Goal: Information Seeking & Learning: Learn about a topic

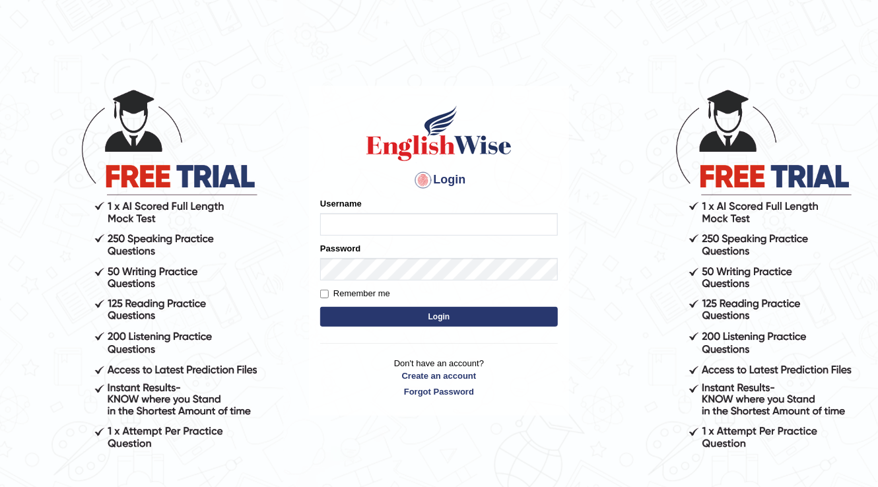
click at [134, 73] on body "Login Please fix the following errors: Username Password Remember me Login Don'…" at bounding box center [439, 287] width 878 height 487
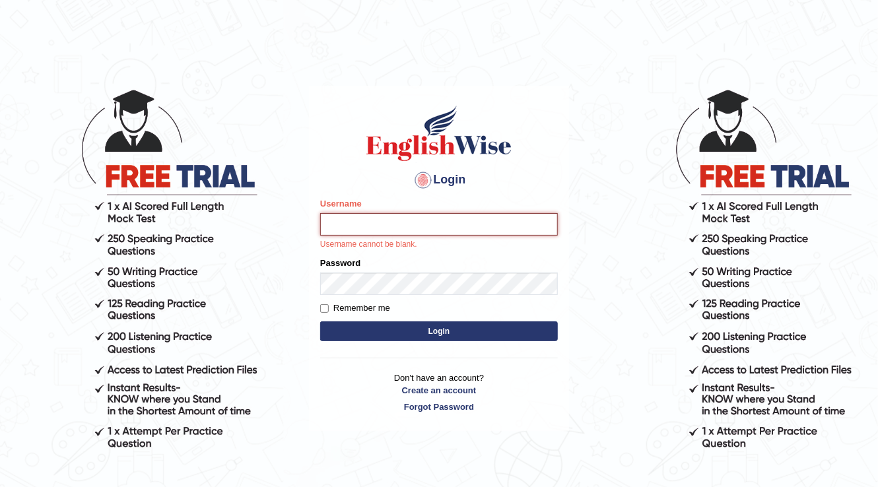
click at [343, 230] on input "Username" at bounding box center [439, 224] width 238 height 22
type input "surajshrestha100"
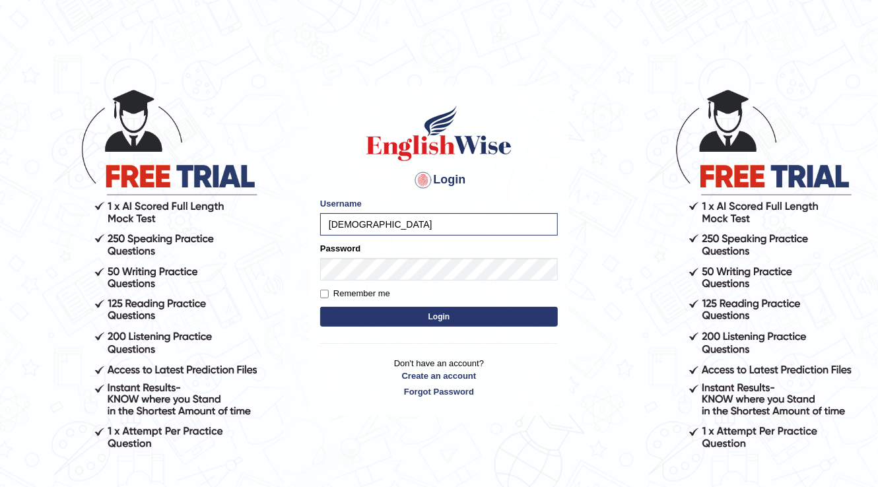
click at [430, 313] on button "Login" at bounding box center [439, 317] width 238 height 20
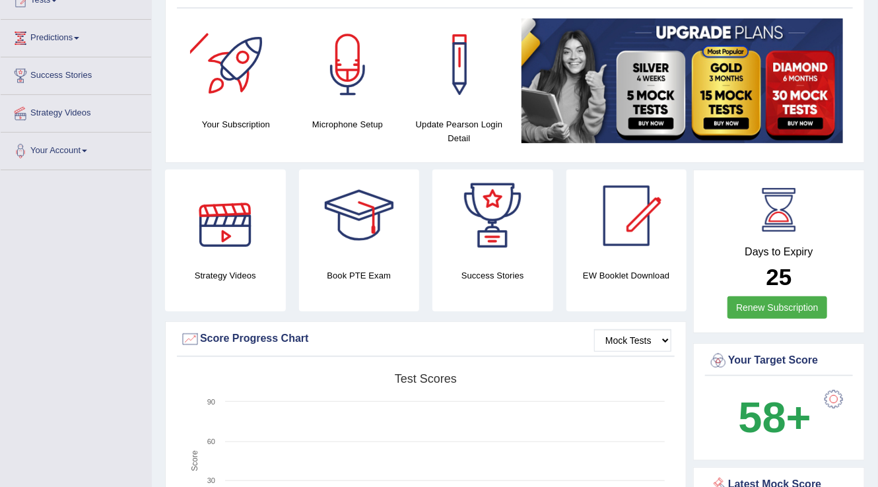
scroll to position [53, 0]
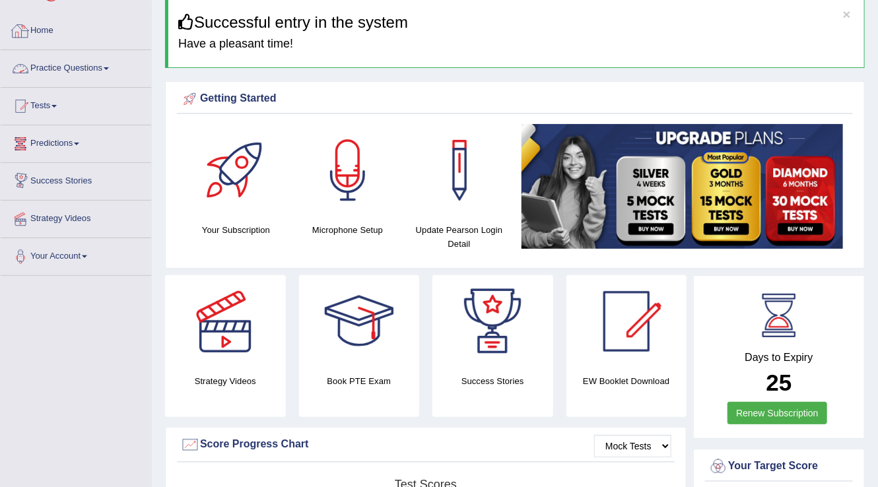
click at [95, 69] on link "Practice Questions" at bounding box center [76, 66] width 150 height 33
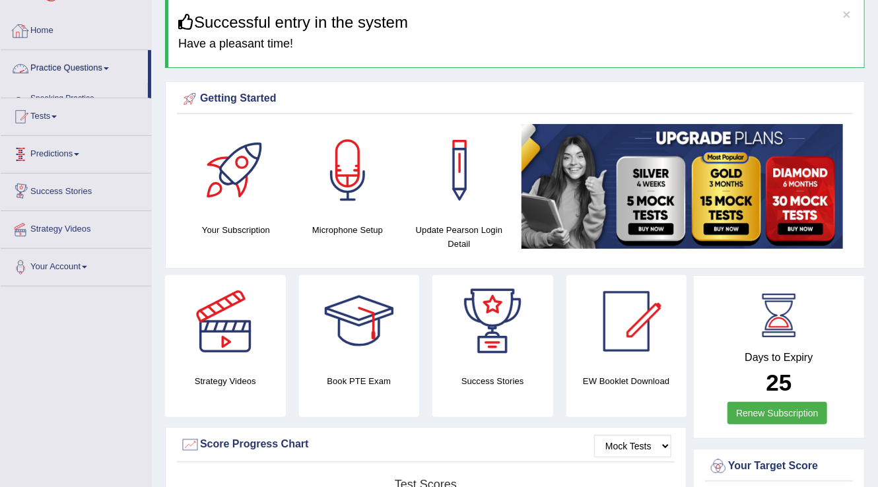
click at [108, 68] on span at bounding box center [106, 68] width 5 height 3
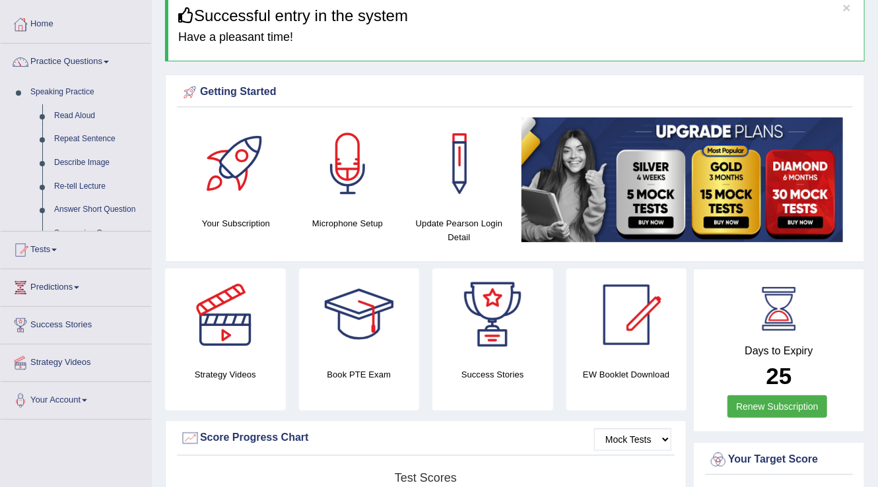
scroll to position [106, 0]
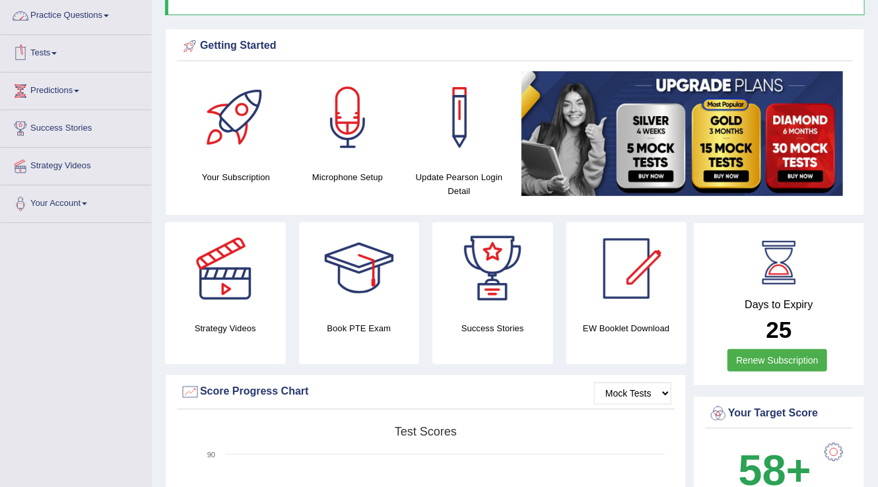
click at [102, 13] on link "Practice Questions" at bounding box center [76, 13] width 150 height 33
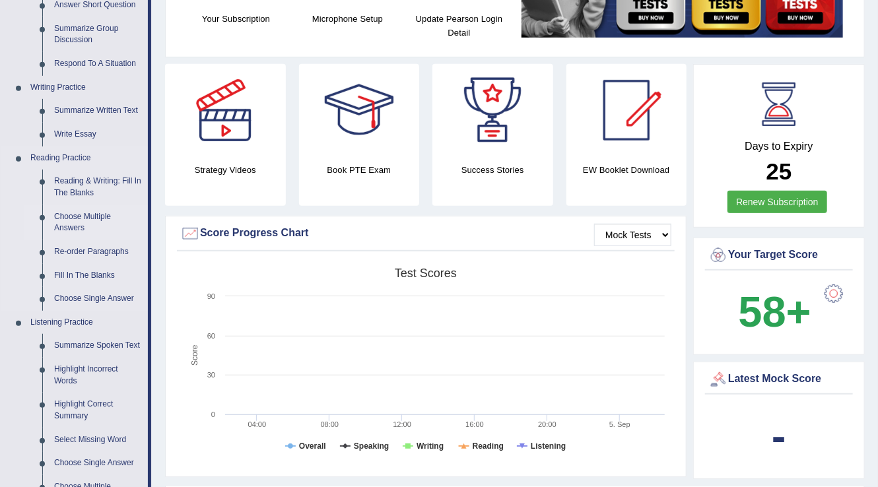
scroll to position [317, 0]
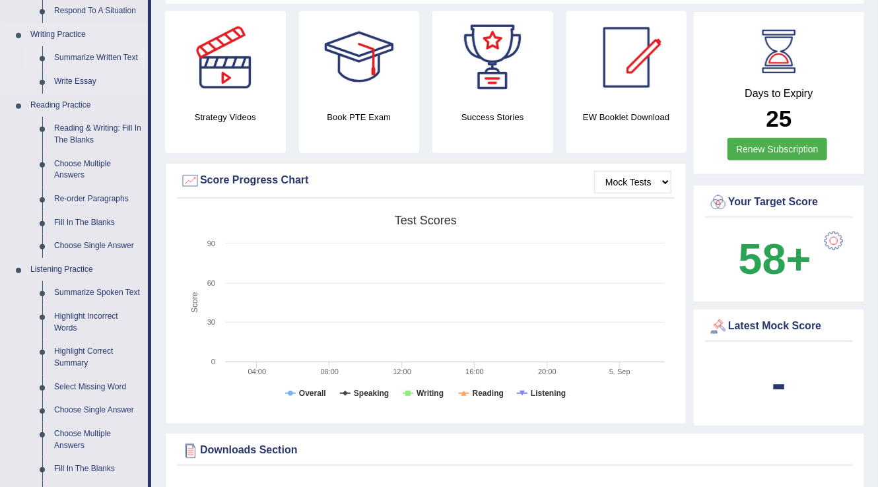
click at [87, 54] on link "Summarize Written Text" at bounding box center [98, 58] width 100 height 24
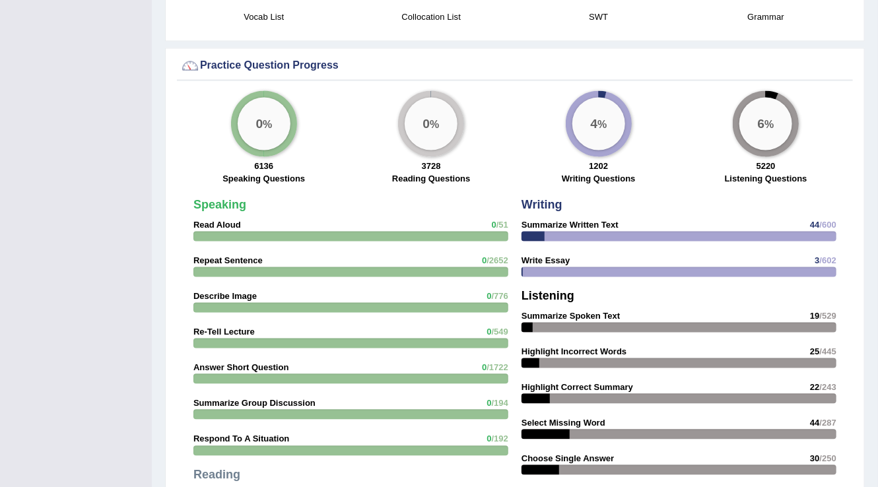
scroll to position [973, 0]
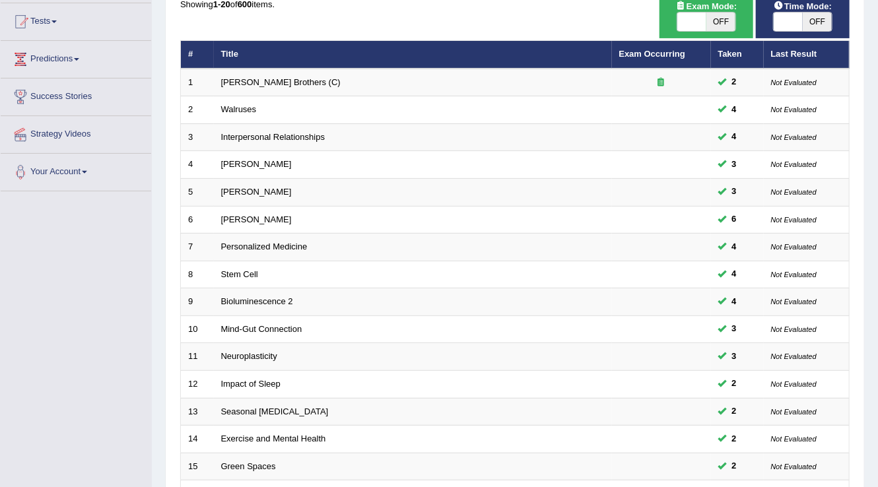
scroll to position [130, 0]
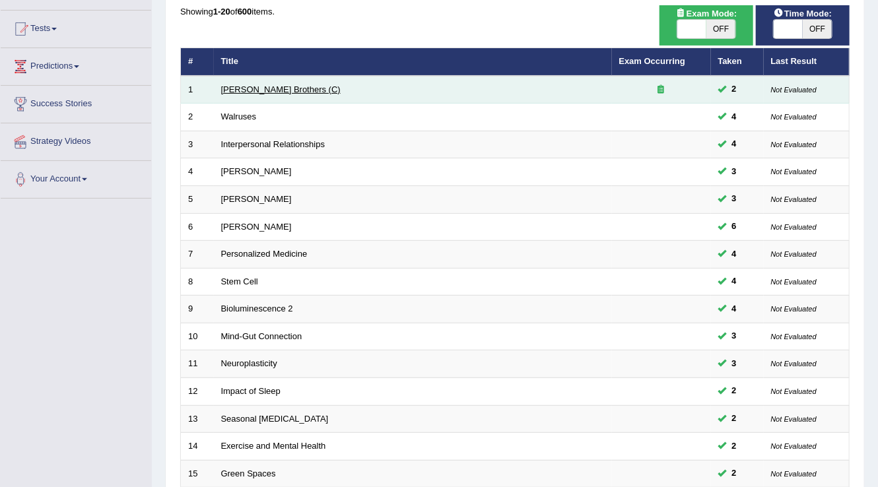
click at [245, 87] on link "[PERSON_NAME] Brothers (C)" at bounding box center [280, 89] width 119 height 10
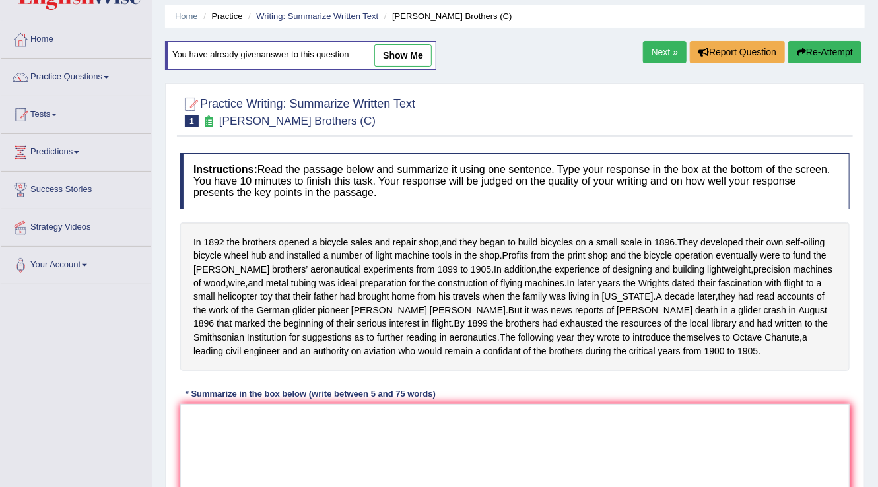
scroll to position [106, 0]
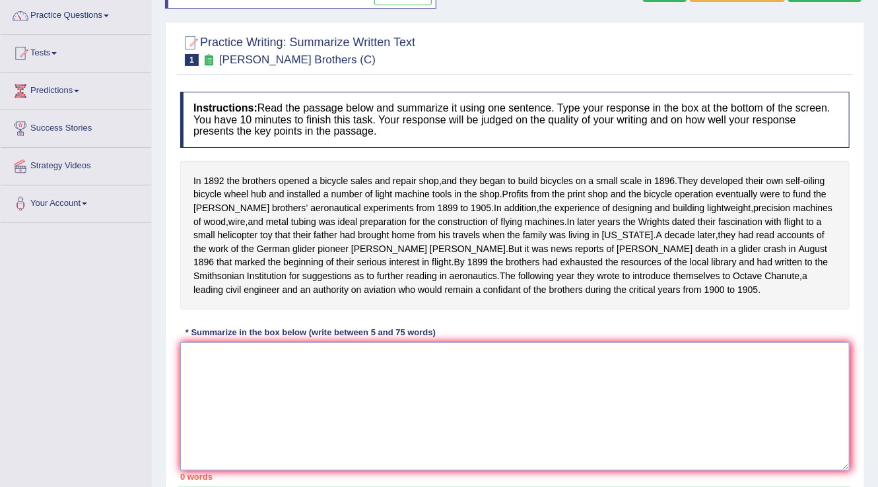
click at [280, 400] on textarea at bounding box center [514, 406] width 669 height 128
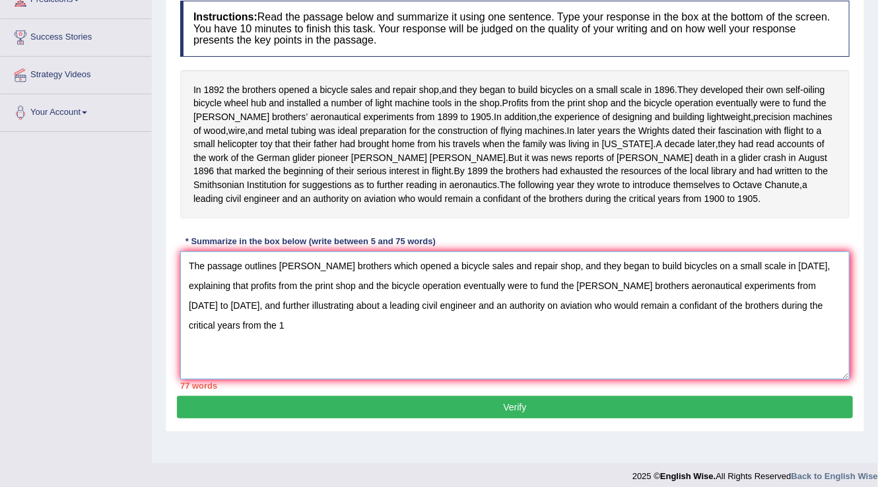
scroll to position [209, 0]
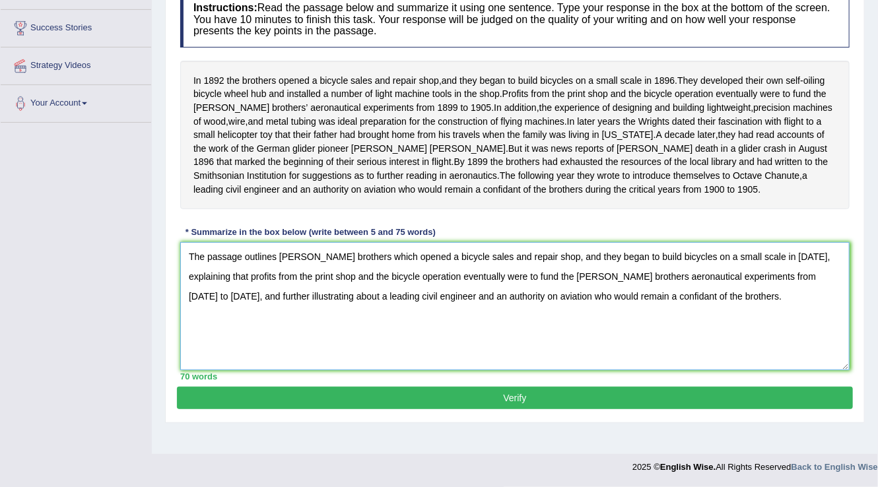
type textarea "The passage outlines [PERSON_NAME] brothers which opened a bicycle sales and re…"
click at [591, 409] on button "Verify" at bounding box center [515, 398] width 676 height 22
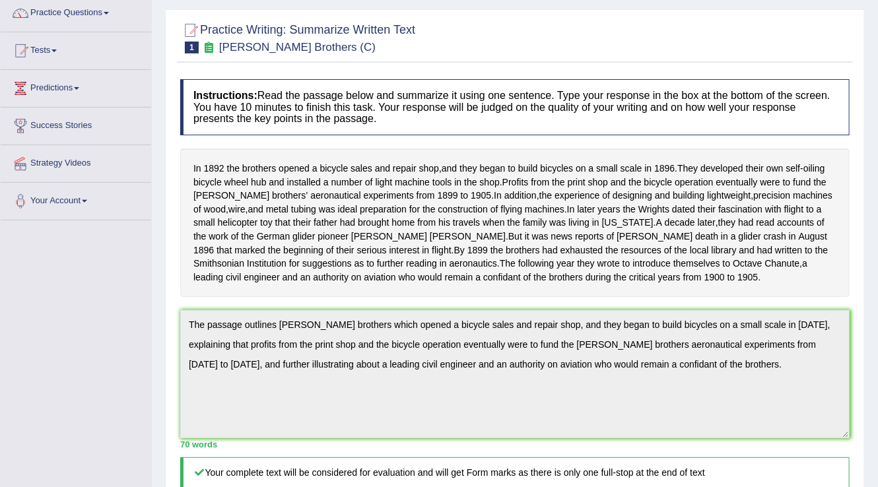
scroll to position [7, 0]
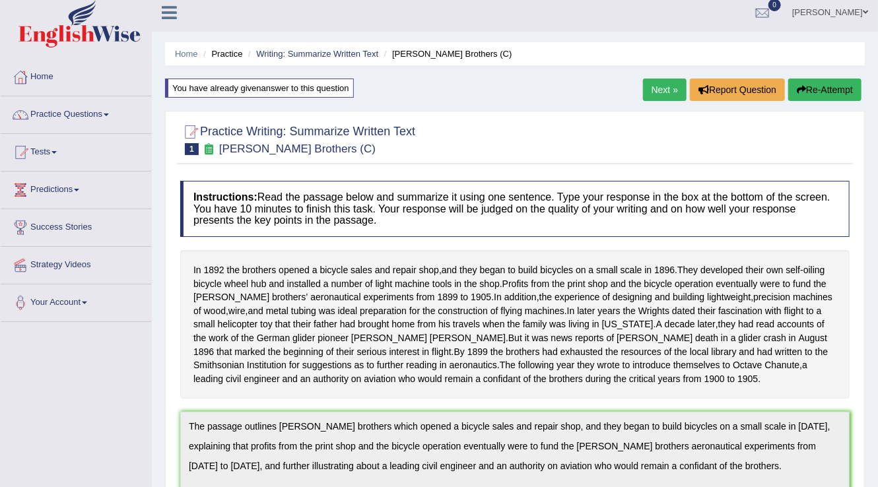
click at [650, 79] on link "Next »" at bounding box center [665, 90] width 44 height 22
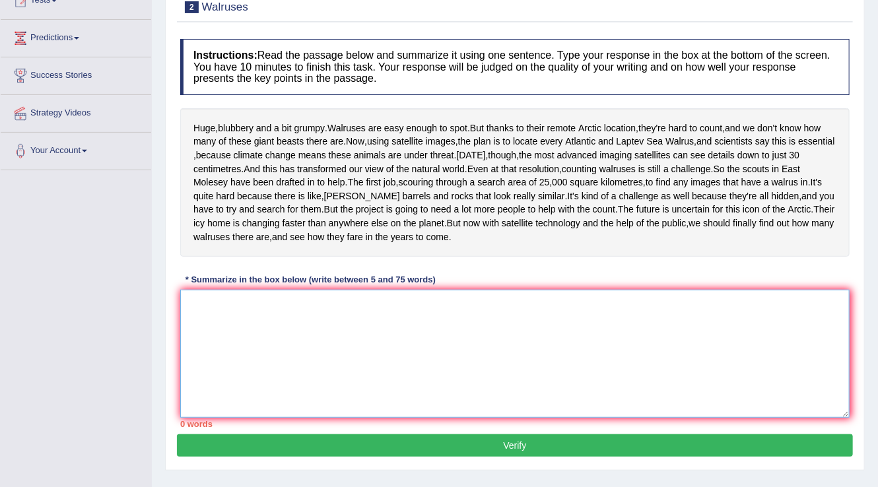
click at [380, 352] on textarea at bounding box center [514, 354] width 669 height 128
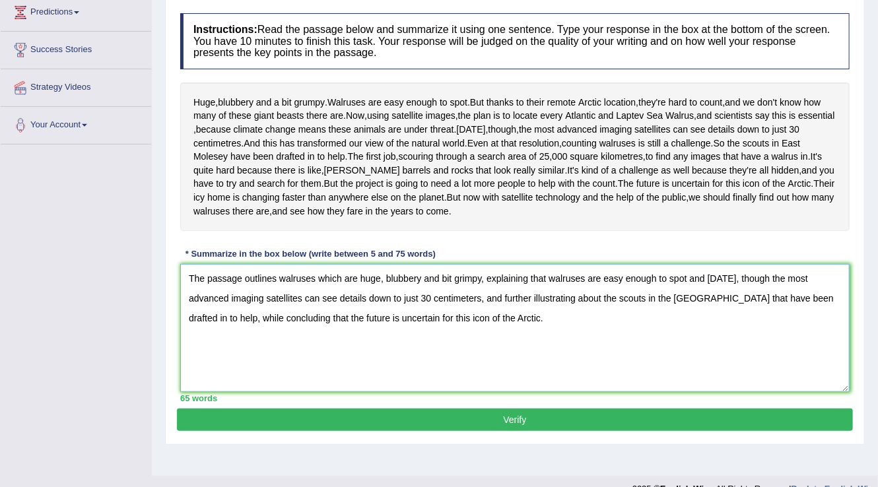
scroll to position [237, 0]
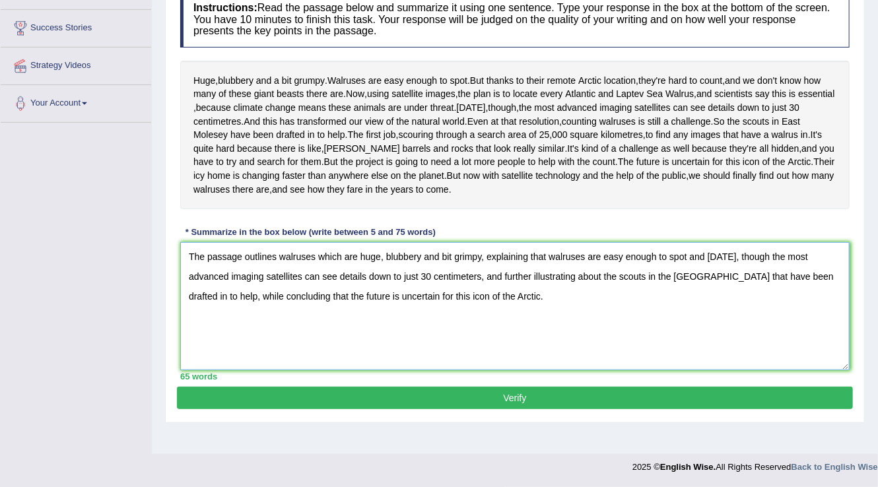
type textarea "The passage outlines walruses which are huge, blubbery and bit grimpy, explaini…"
click at [501, 409] on button "Verify" at bounding box center [515, 398] width 676 height 22
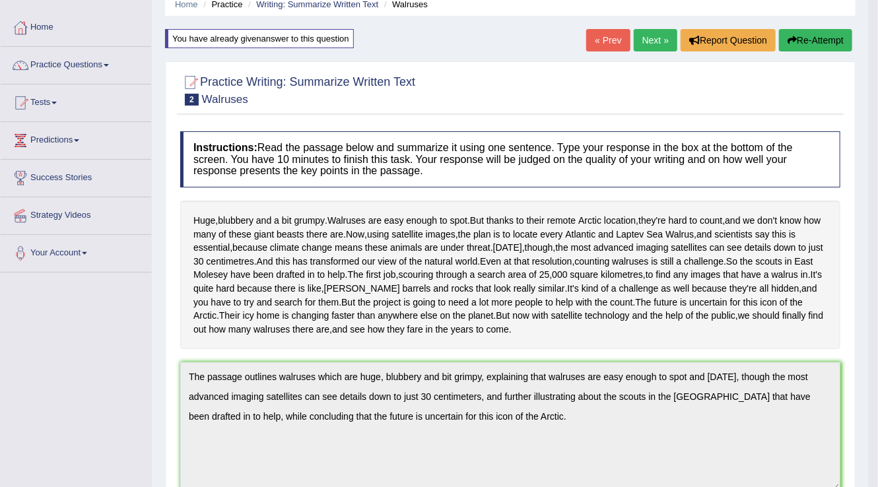
scroll to position [5, 0]
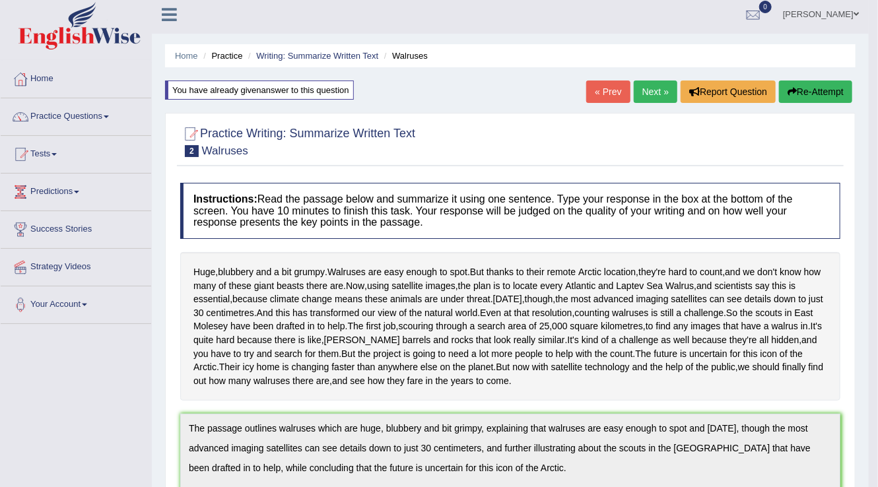
click at [648, 101] on link "Next »" at bounding box center [655, 91] width 44 height 22
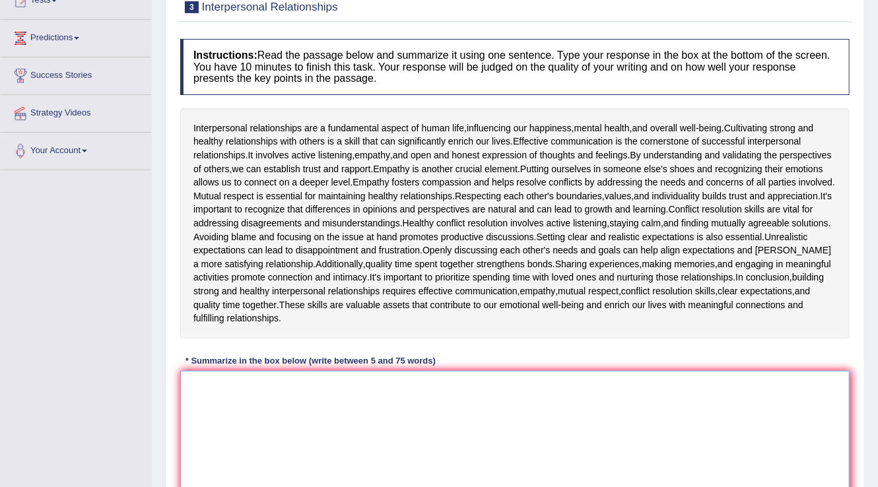
click at [360, 401] on textarea at bounding box center [514, 435] width 669 height 128
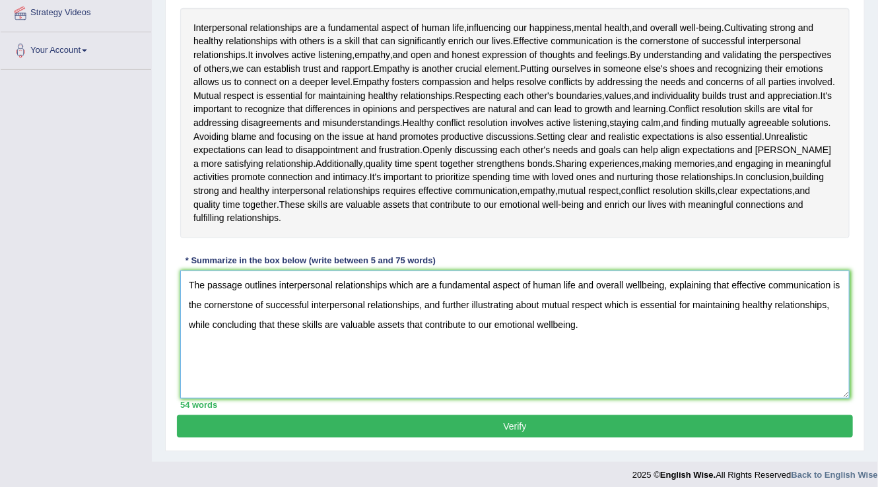
scroll to position [264, 0]
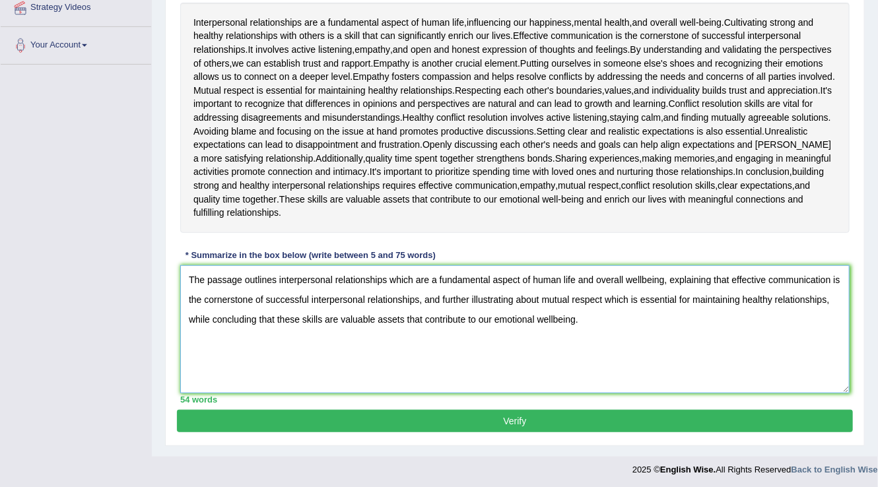
type textarea "The passage outlines interpersonal relationships which are a fundamental aspect…"
click at [399, 413] on button "Verify" at bounding box center [515, 421] width 676 height 22
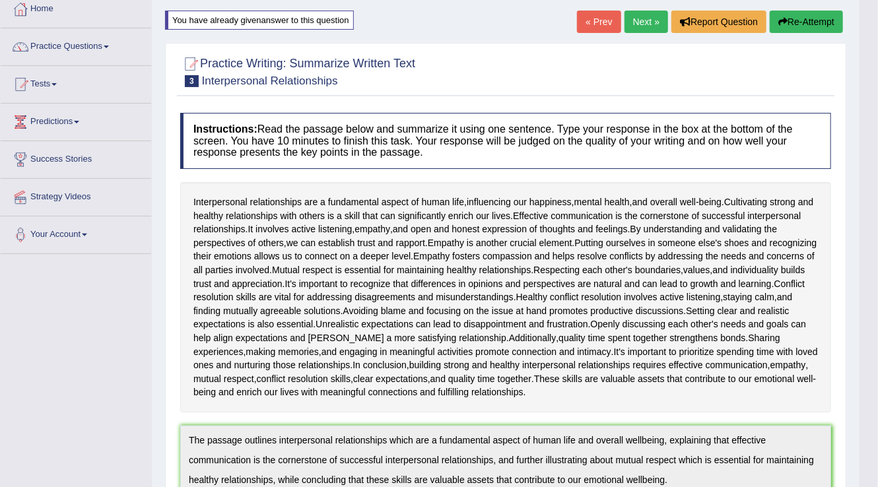
scroll to position [0, 0]
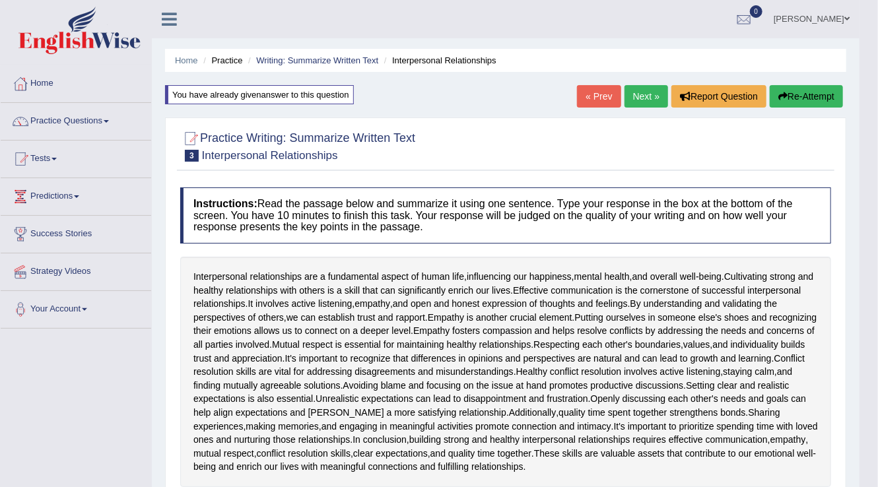
click at [649, 95] on link "Next »" at bounding box center [646, 96] width 44 height 22
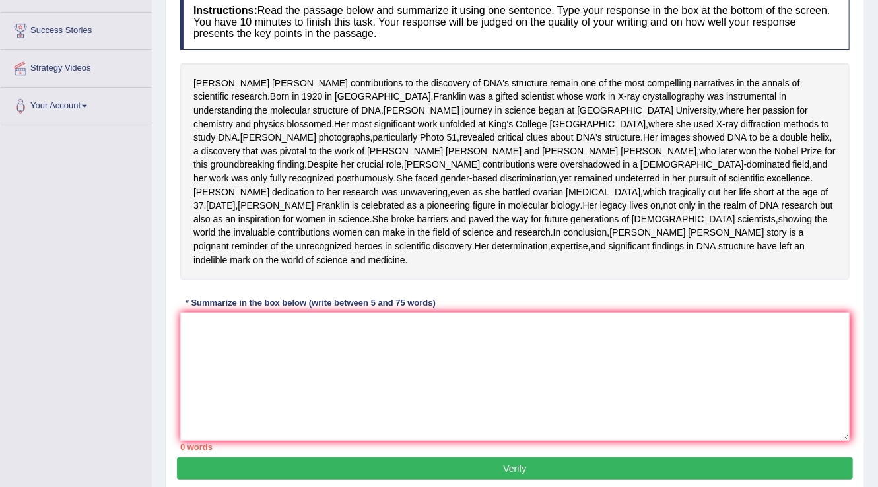
scroll to position [199, 0]
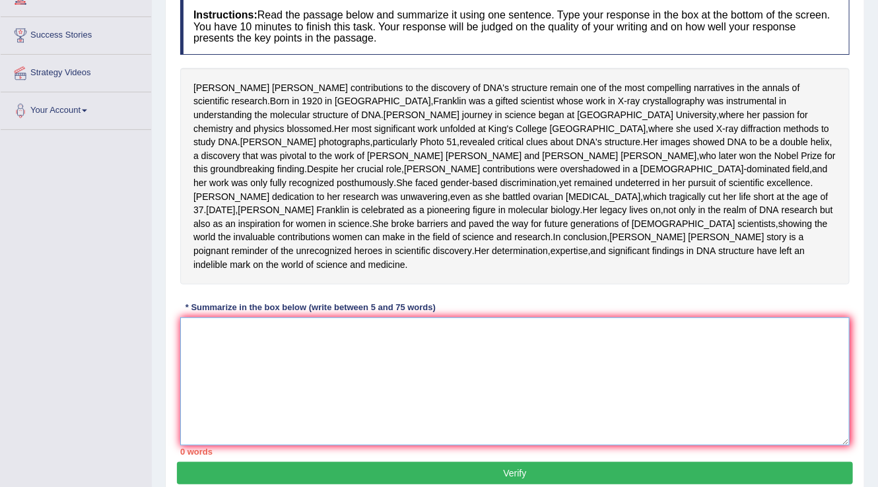
click at [328, 435] on textarea at bounding box center [514, 381] width 669 height 128
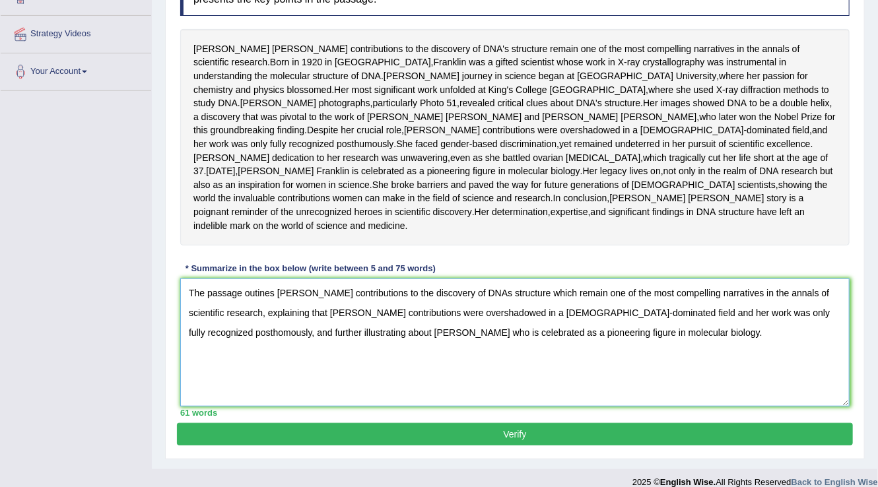
scroll to position [304, 0]
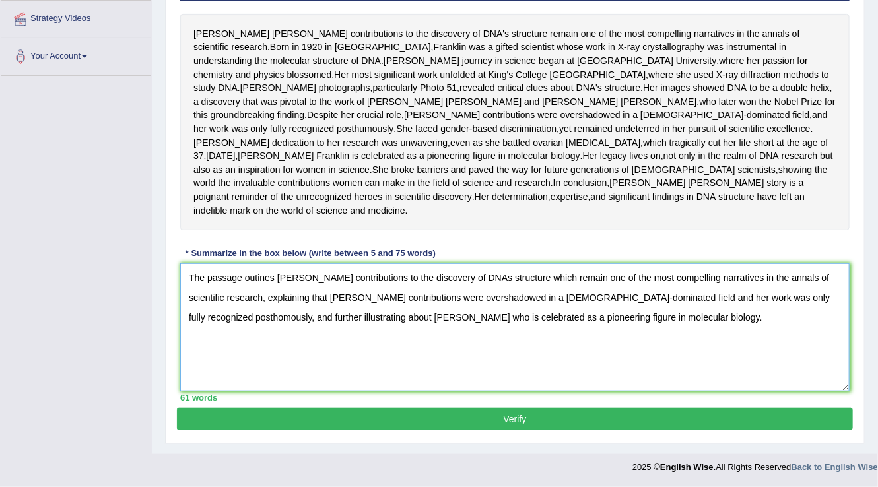
type textarea "The passage outines rosalind franklin's contributions to the discovery of DNAs …"
click at [421, 412] on button "Verify" at bounding box center [515, 419] width 676 height 22
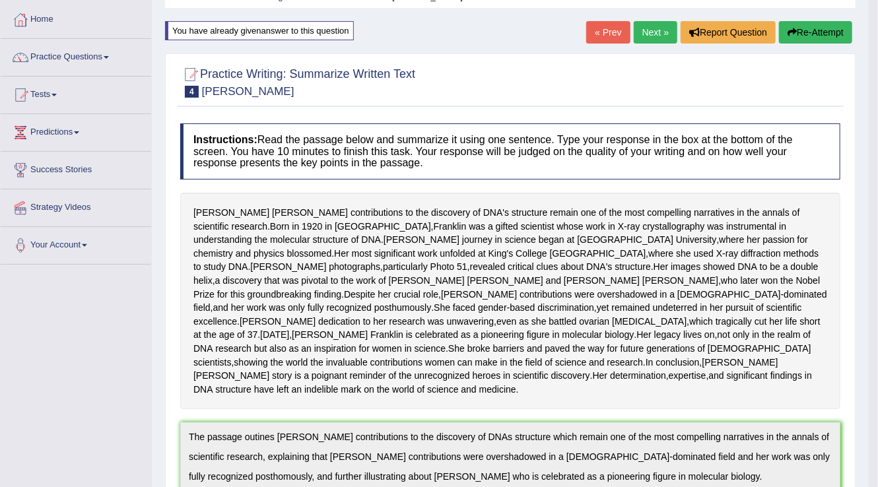
scroll to position [0, 0]
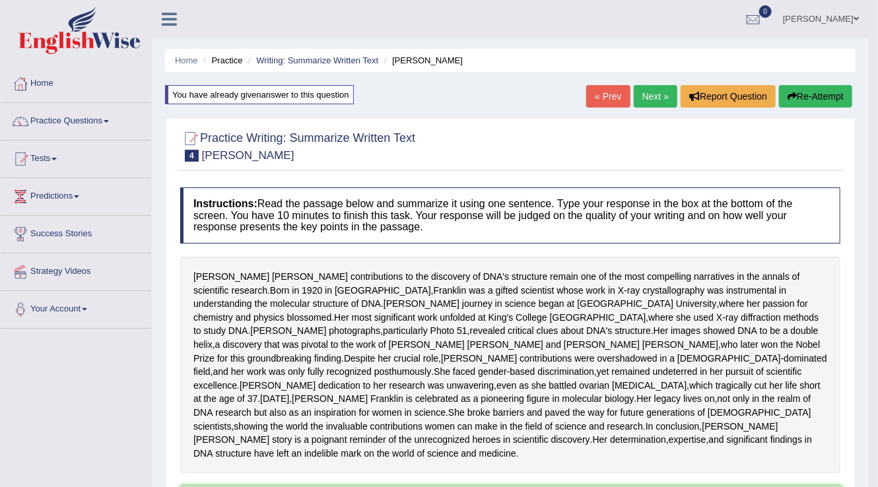
click at [664, 95] on link "Next »" at bounding box center [655, 96] width 44 height 22
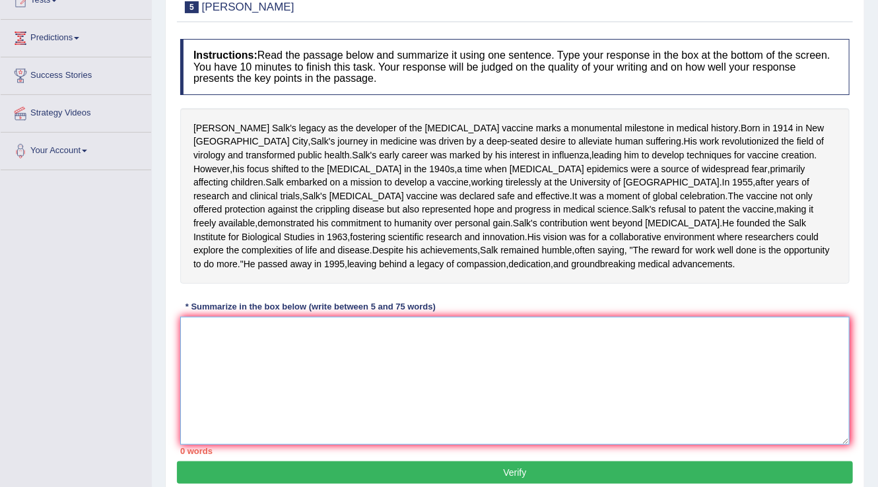
click at [375, 418] on textarea at bounding box center [514, 381] width 669 height 128
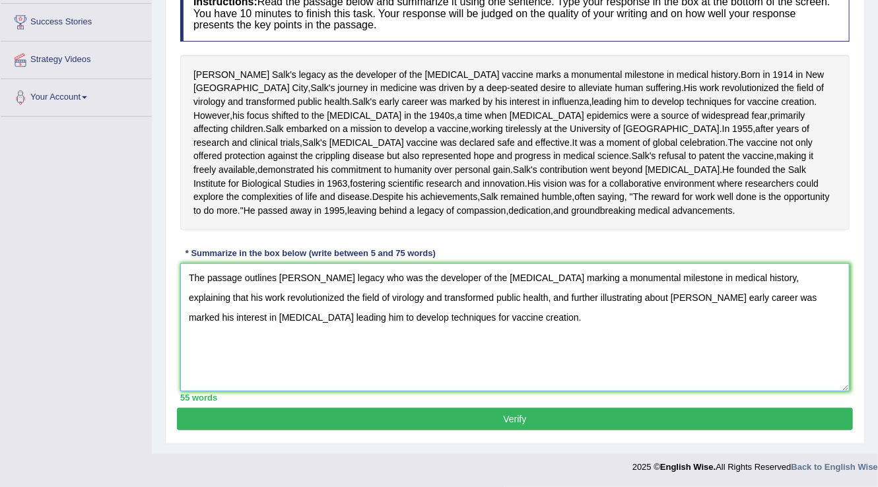
scroll to position [277, 0]
click at [411, 334] on textarea "The passage outlines jonas salk legacy who was the developer of the polio vacci…" at bounding box center [514, 327] width 669 height 128
click at [406, 326] on textarea "The passage outlines jonas salk legacy who was the developer of the polio vacci…" at bounding box center [514, 327] width 669 height 128
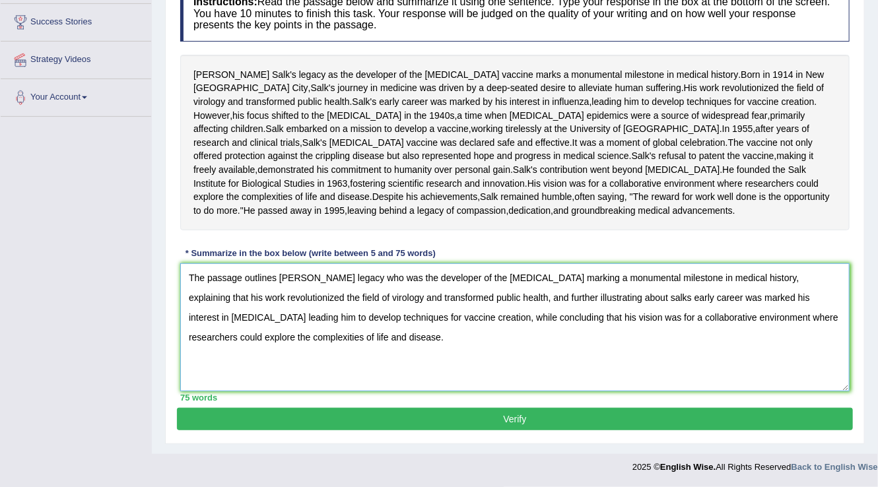
type textarea "The passage outlines jonas salk legacy who was the developer of the polio vacci…"
click at [425, 430] on div "Practice Writing: Summarize Written Text 5 Jonas Salk Instructions: Read the pa…" at bounding box center [514, 180] width 699 height 528
click at [422, 420] on button "Verify" at bounding box center [515, 419] width 676 height 22
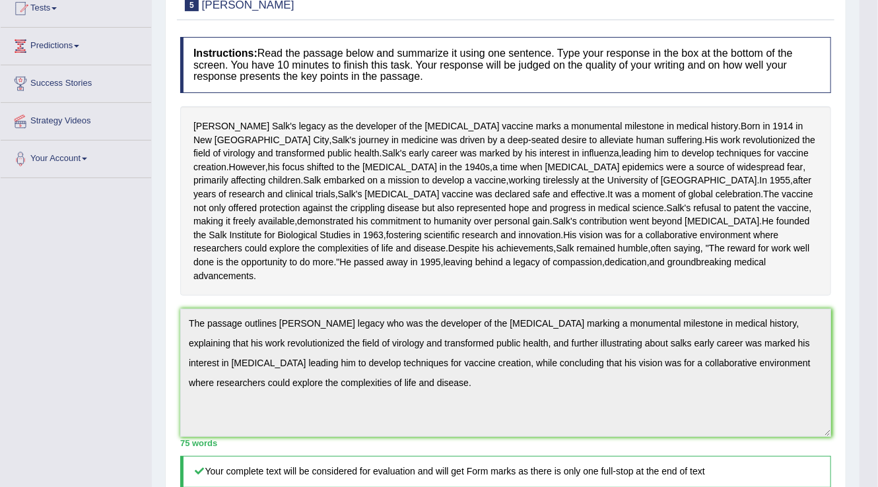
scroll to position [0, 0]
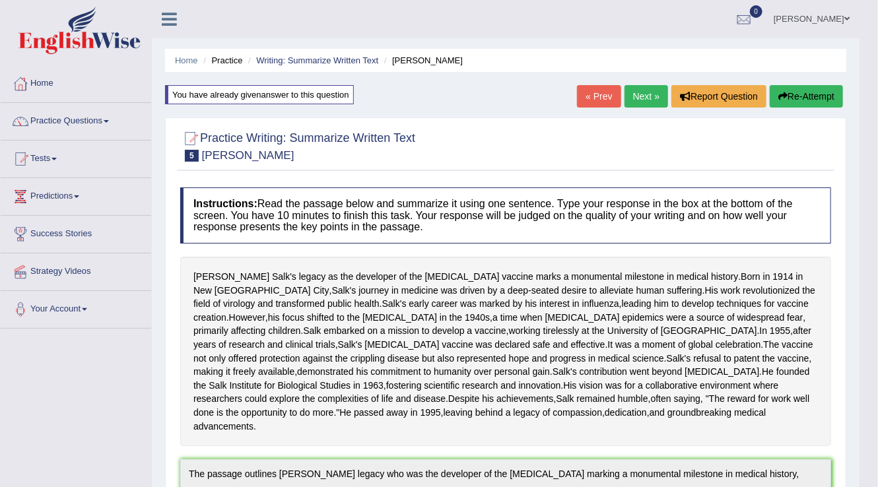
click at [647, 101] on link "Next »" at bounding box center [646, 96] width 44 height 22
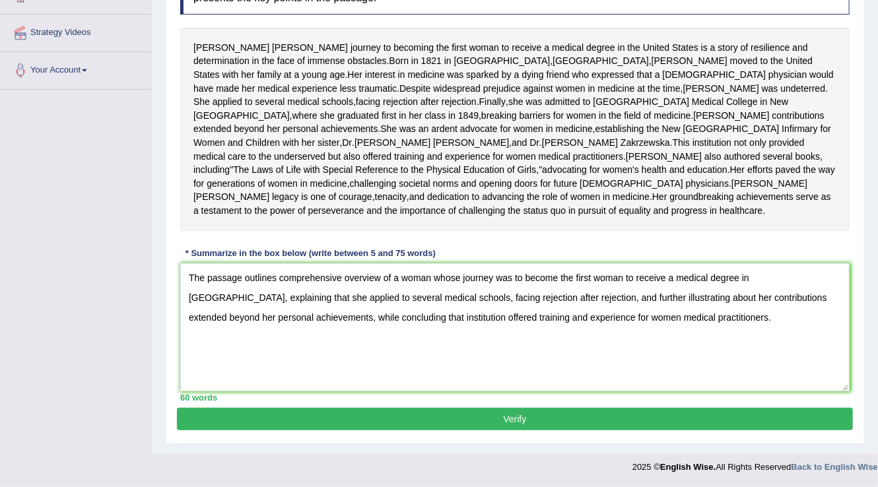
type textarea "The passage outlines comprehensive overview of a woman whose journey was to bec…"
click at [408, 422] on button "Verify" at bounding box center [515, 419] width 676 height 22
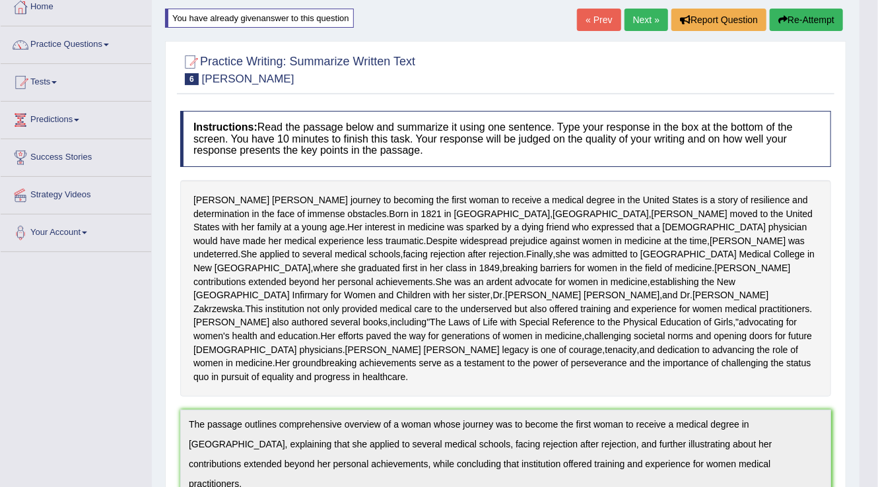
scroll to position [10, 0]
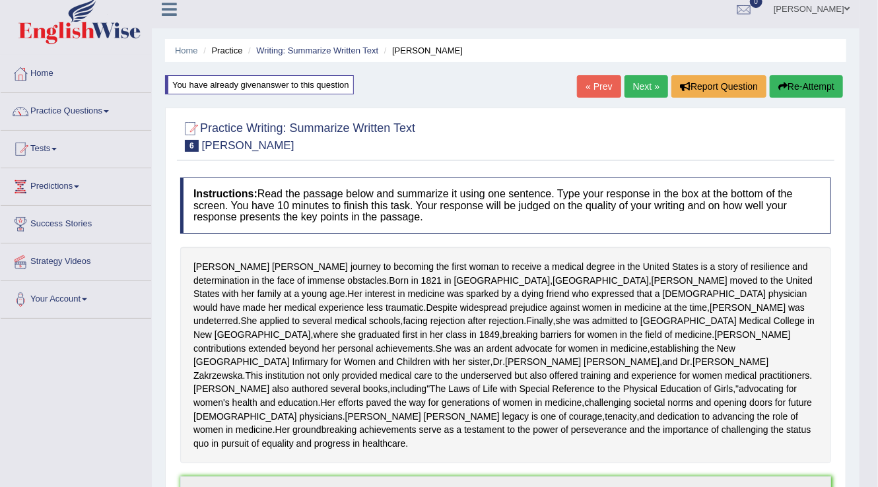
click at [650, 88] on link "Next »" at bounding box center [646, 86] width 44 height 22
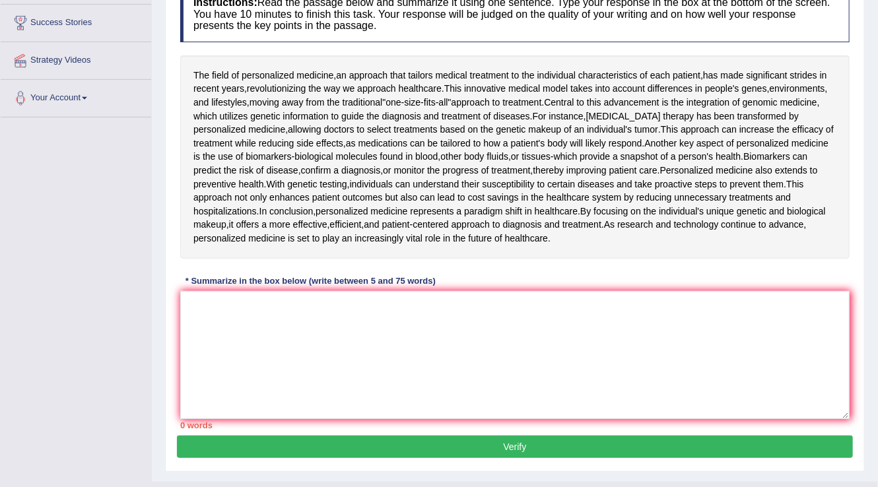
scroll to position [211, 0]
click at [327, 344] on textarea at bounding box center [514, 355] width 669 height 128
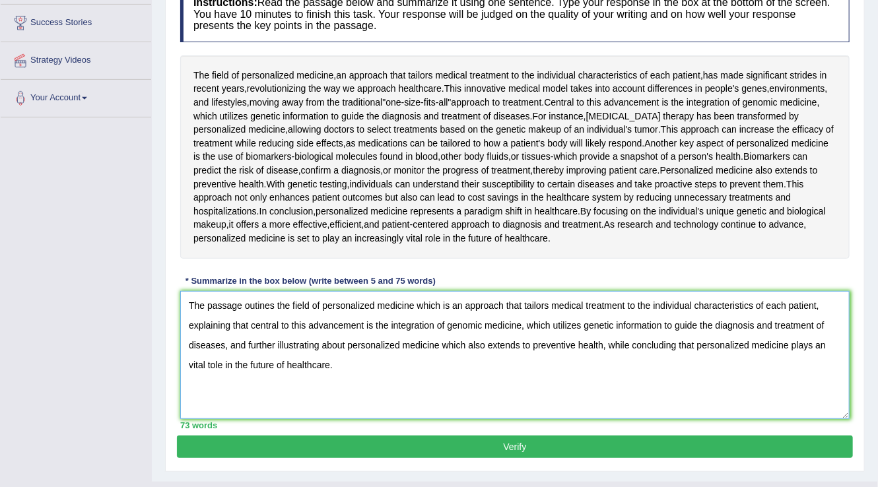
type textarea "The passage outines the field of personalized medicine which is an approach tha…"
click at [391, 437] on button "Verify" at bounding box center [515, 446] width 676 height 22
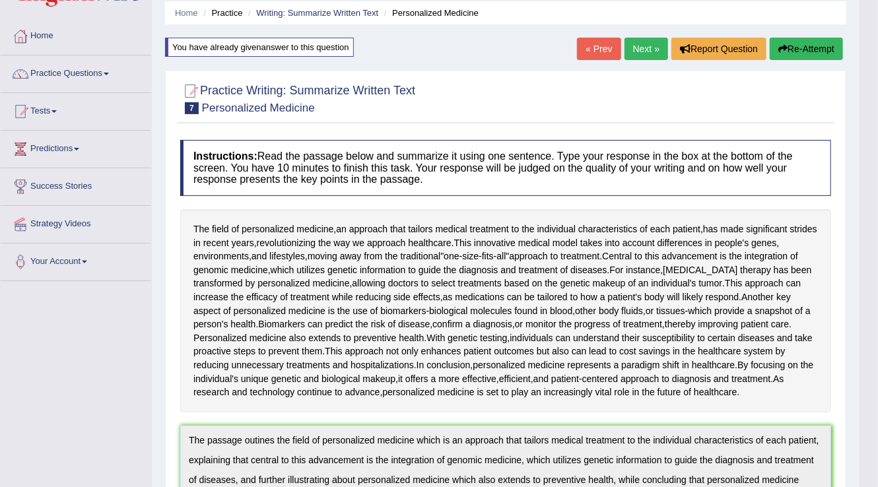
scroll to position [46, 0]
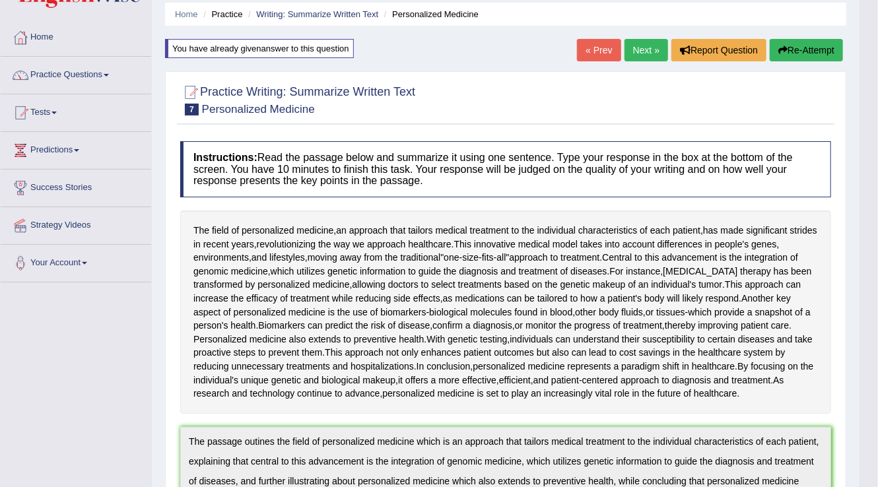
click at [805, 45] on button "Re-Attempt" at bounding box center [805, 50] width 73 height 22
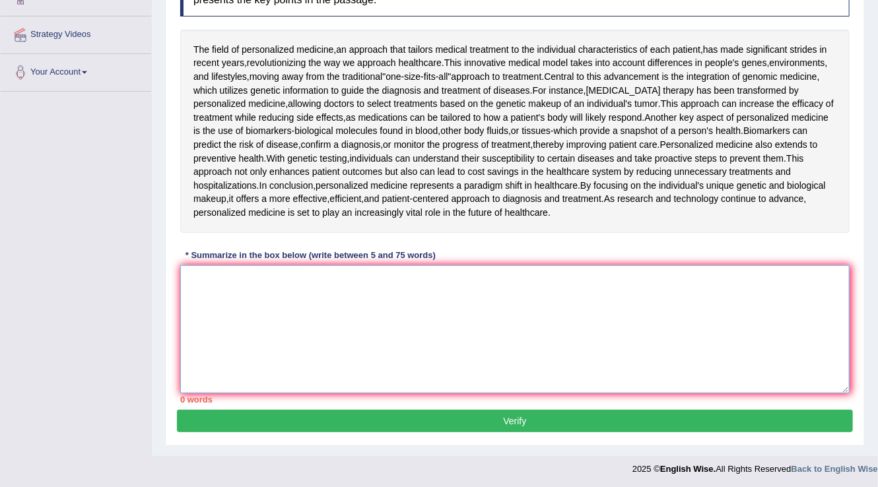
click at [286, 290] on textarea at bounding box center [514, 329] width 669 height 128
paste textarea "The passage outines the field of personalized medicine which is an approach tha…"
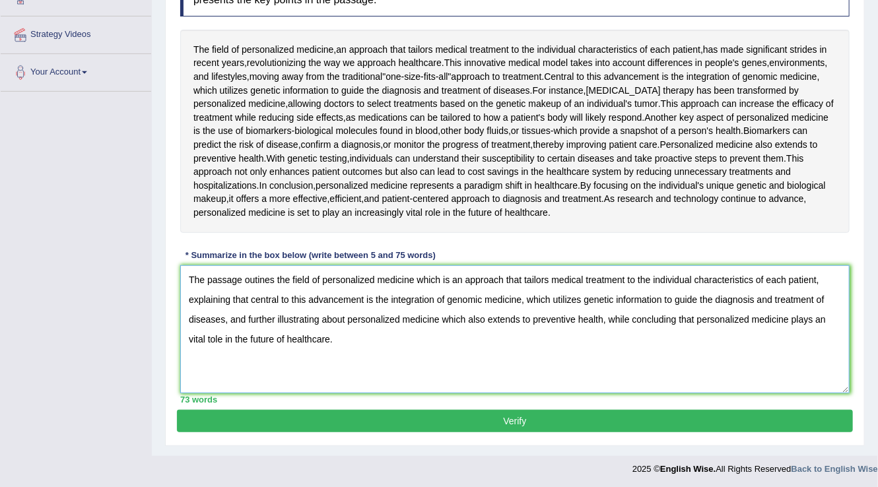
click at [261, 277] on textarea "The passage outines the field of personalized medicine which is an approach tha…" at bounding box center [514, 329] width 669 height 128
click at [260, 277] on textarea "The passage outines the field of personalized medicine which is an approach tha…" at bounding box center [514, 329] width 669 height 128
click at [259, 277] on textarea "The passage outines the field of personalized medicine which is an approach tha…" at bounding box center [514, 329] width 669 height 128
click at [210, 337] on textarea "The passage outlines the field of personalized medicine which is an approach th…" at bounding box center [514, 329] width 669 height 128
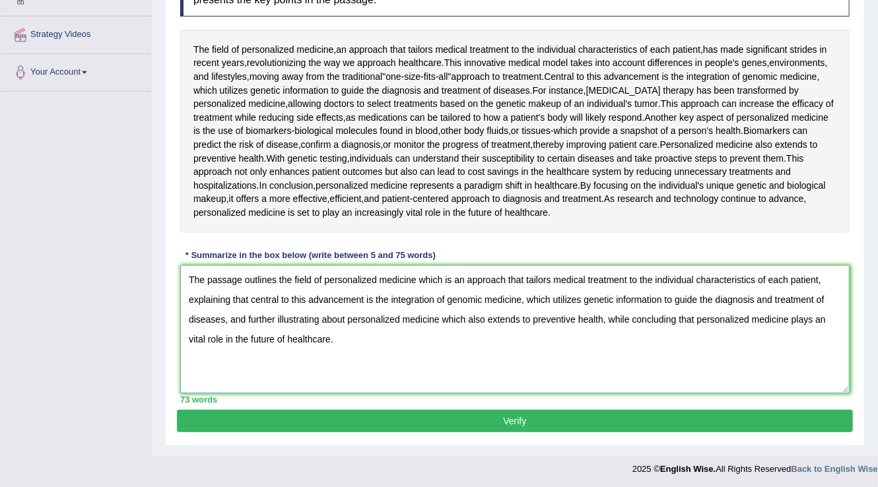
click at [826, 325] on textarea "The passage outlines the field of personalized medicine which is an approach th…" at bounding box center [514, 329] width 669 height 128
type textarea "The passage outlines the field of personalized medicine which is an approach th…"
click at [385, 420] on button "Verify" at bounding box center [515, 421] width 676 height 22
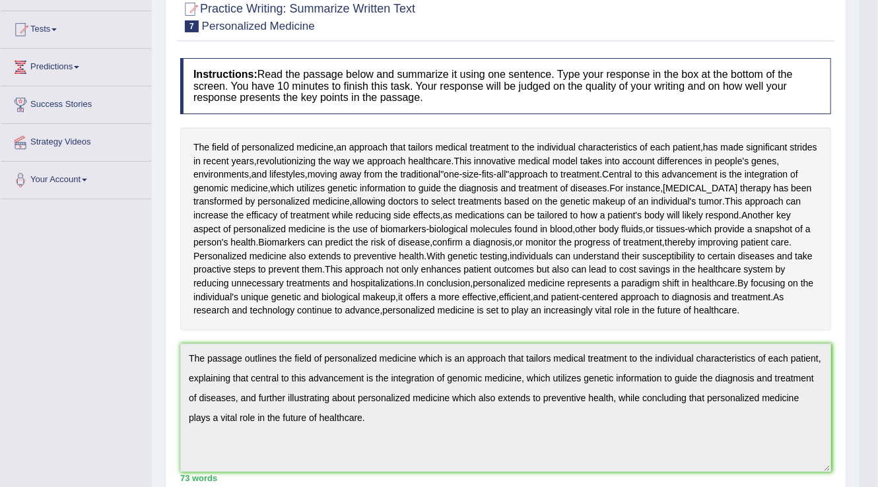
scroll to position [46, 0]
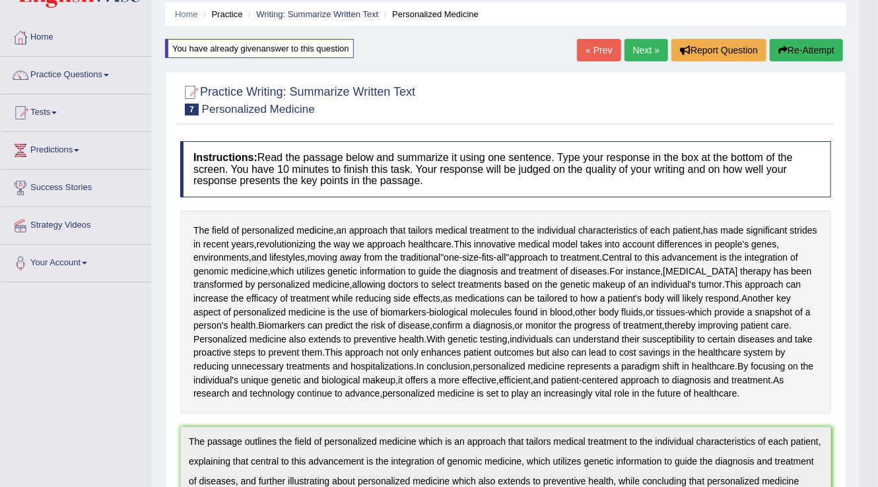
click at [643, 42] on link "Next »" at bounding box center [646, 50] width 44 height 22
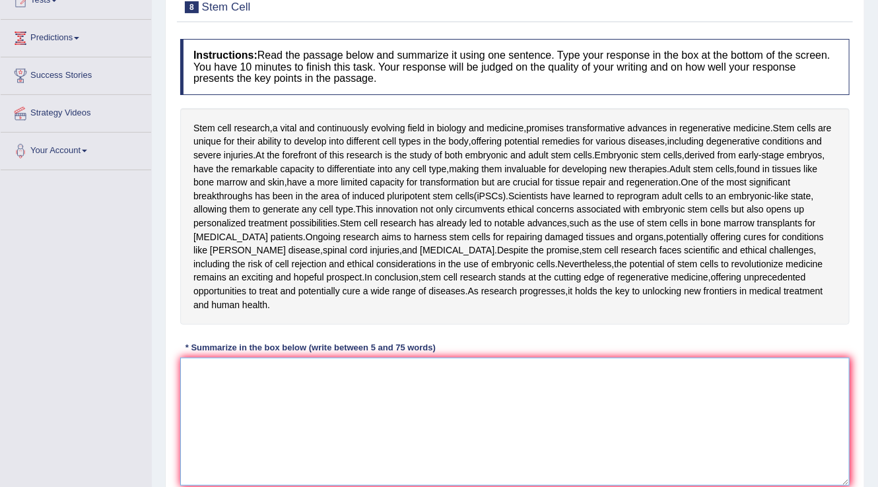
click at [283, 387] on textarea at bounding box center [514, 422] width 669 height 128
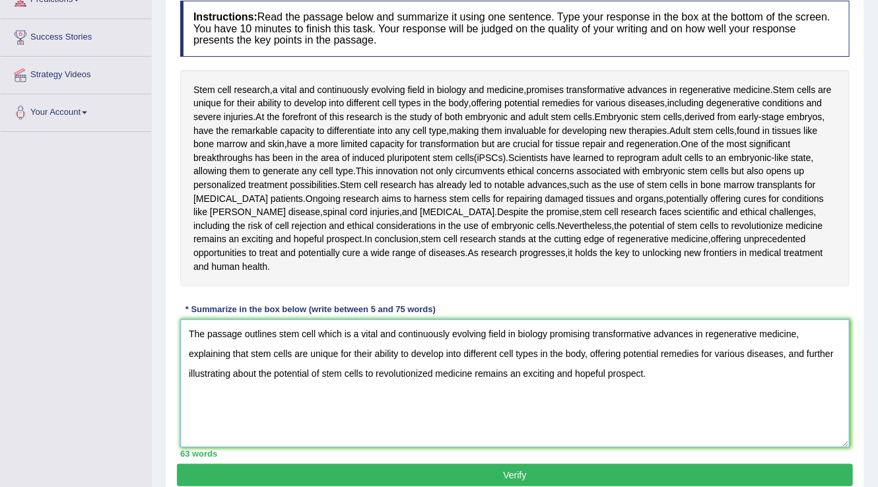
scroll to position [237, 0]
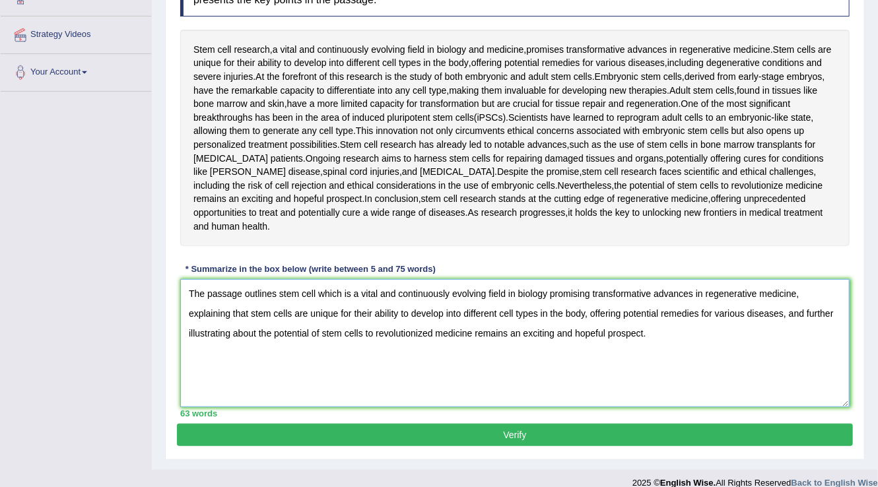
type textarea "The passage outlines stem cell which is a vital and continuously evolving field…"
click at [317, 424] on button "Verify" at bounding box center [515, 435] width 676 height 22
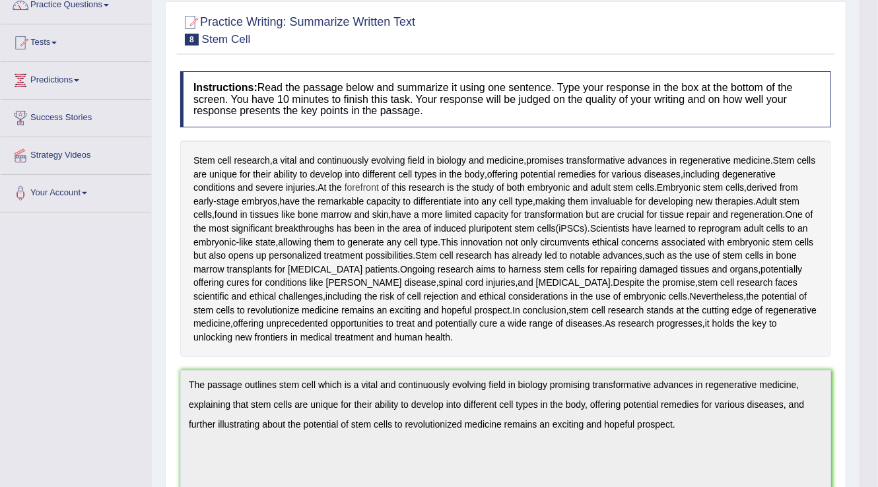
scroll to position [0, 0]
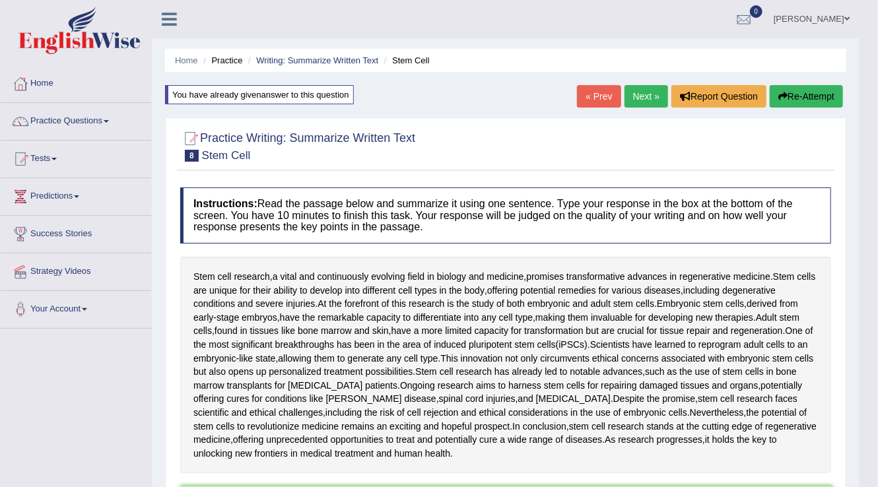
click at [641, 94] on link "Next »" at bounding box center [646, 96] width 44 height 22
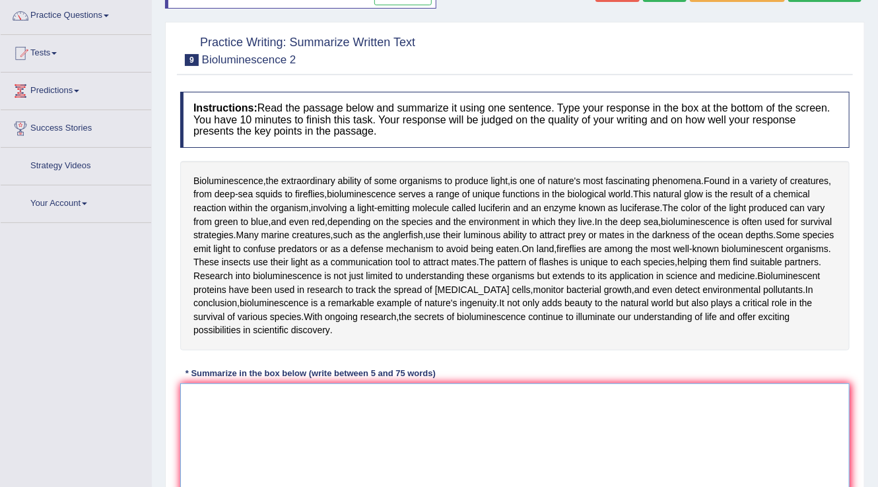
click at [329, 450] on textarea at bounding box center [514, 447] width 669 height 128
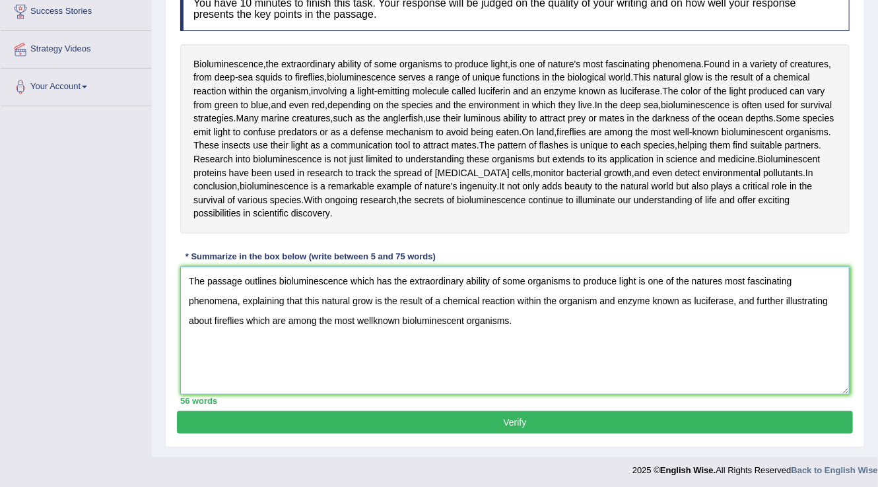
scroll to position [223, 0]
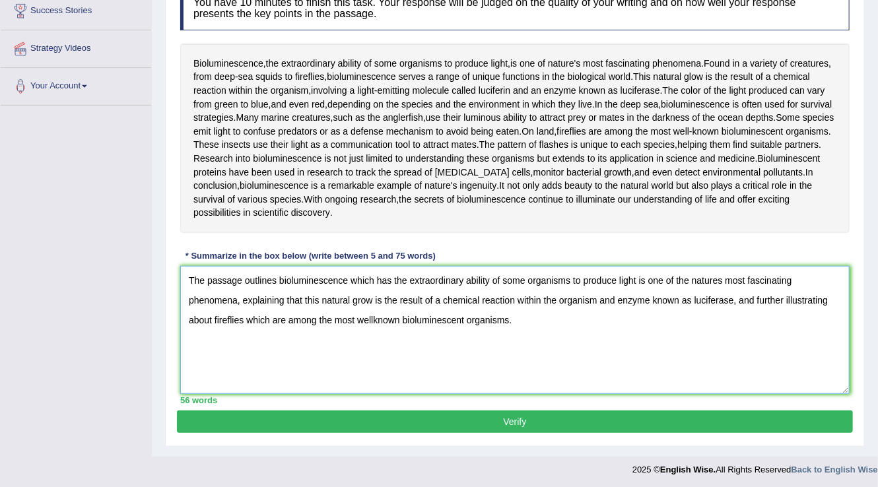
type textarea "The passage outlines bioluminescence which has the extraordinary ability of som…"
click at [340, 421] on button "Verify" at bounding box center [515, 421] width 676 height 22
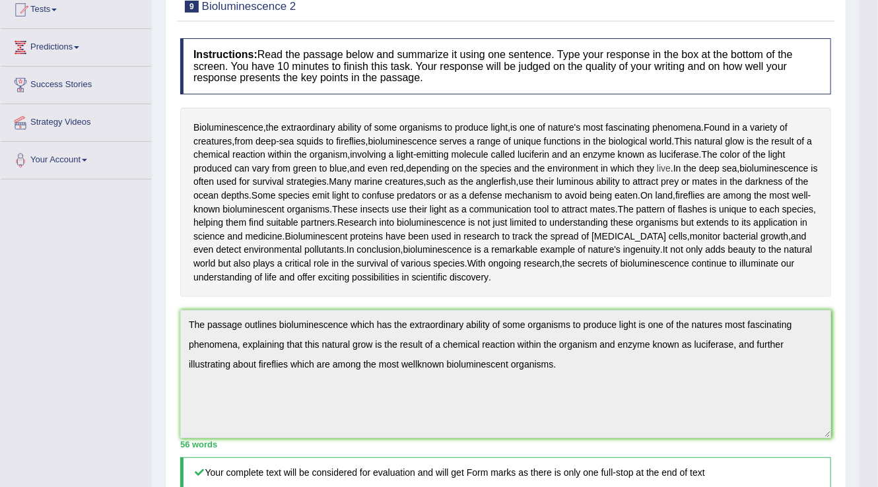
scroll to position [44, 0]
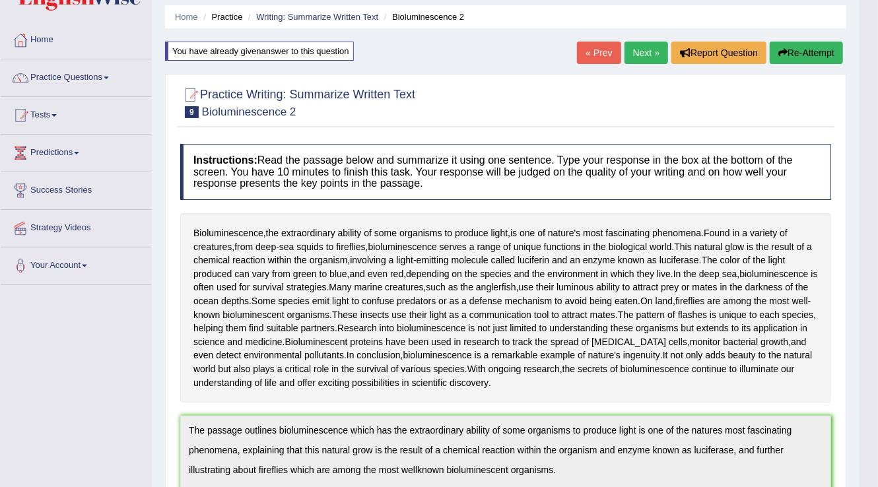
click at [814, 53] on button "Re-Attempt" at bounding box center [805, 53] width 73 height 22
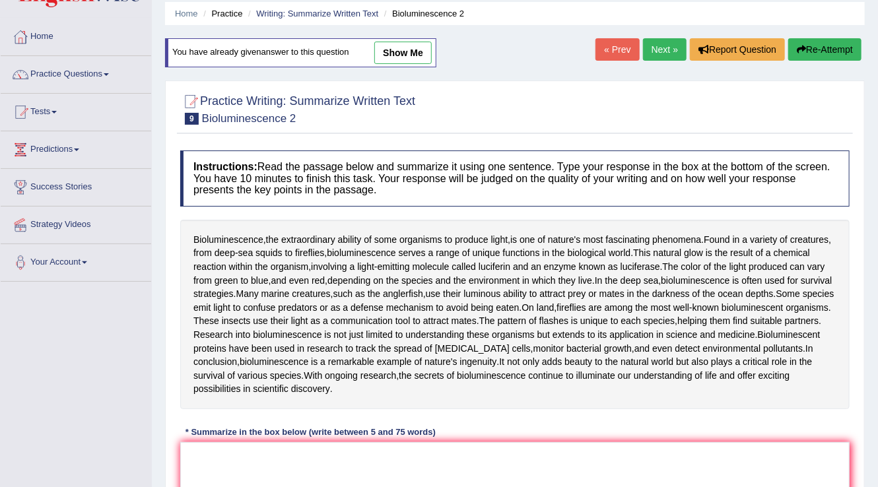
scroll to position [223, 0]
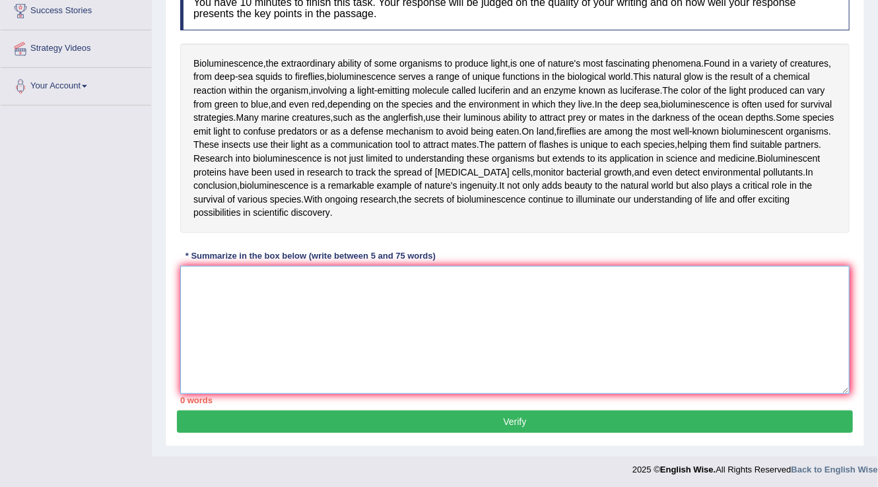
click at [288, 266] on textarea at bounding box center [514, 330] width 669 height 128
paste textarea "The passage outlines bioluminescence which has the extraordinary ability of som…"
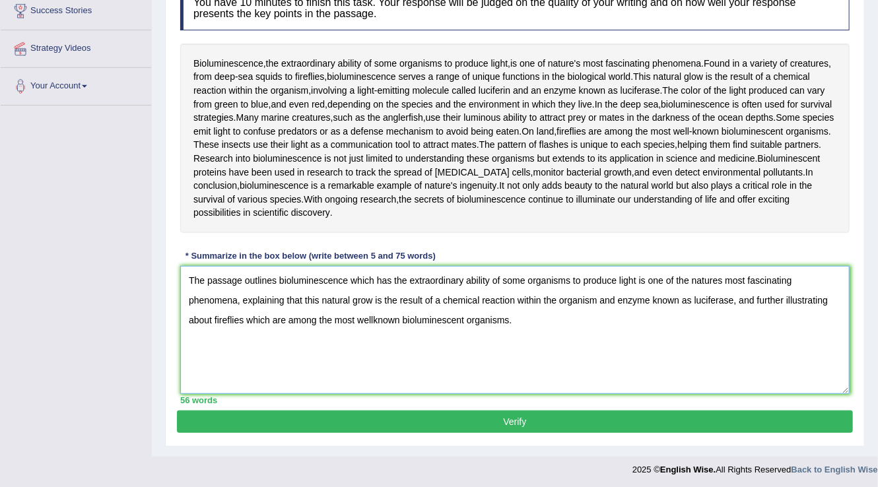
drag, startPoint x: 595, startPoint y: 311, endPoint x: 0, endPoint y: 240, distance: 599.4
click at [0, 240] on div "Toggle navigation Home Practice Questions Speaking Practice Read Aloud Repeat S…" at bounding box center [439, 130] width 878 height 706
click at [396, 308] on textarea "The passage outlines bioluminescence which has the extraordinary ability of som…" at bounding box center [514, 330] width 669 height 128
type textarea "The passage outlines bioluminescence which has the extraordinary ability of som…"
click at [388, 417] on button "Verify" at bounding box center [515, 421] width 676 height 22
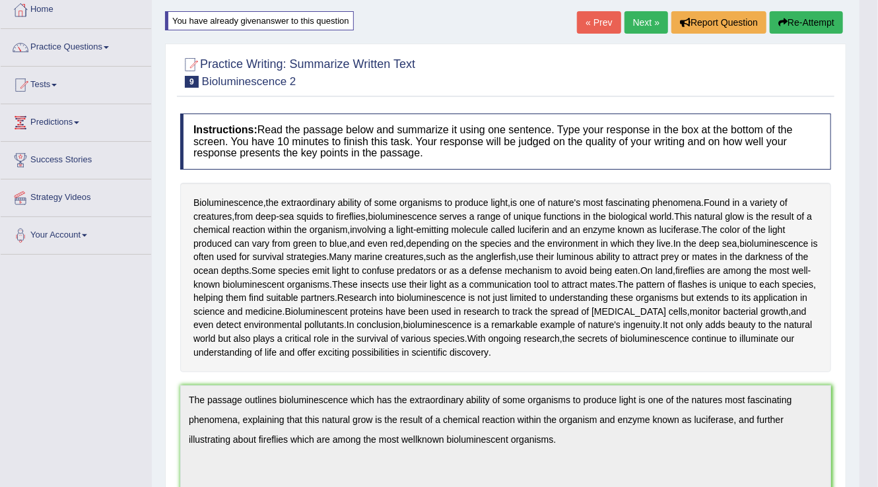
scroll to position [0, 0]
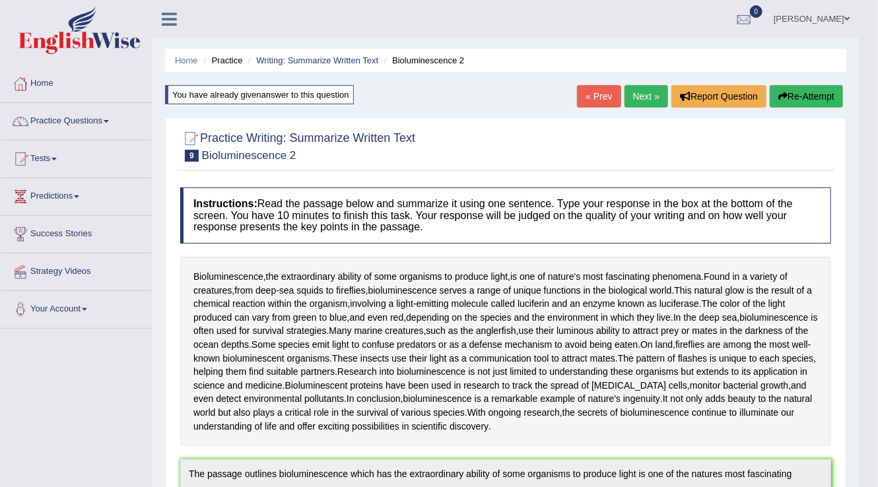
click at [794, 101] on button "Re-Attempt" at bounding box center [805, 96] width 73 height 22
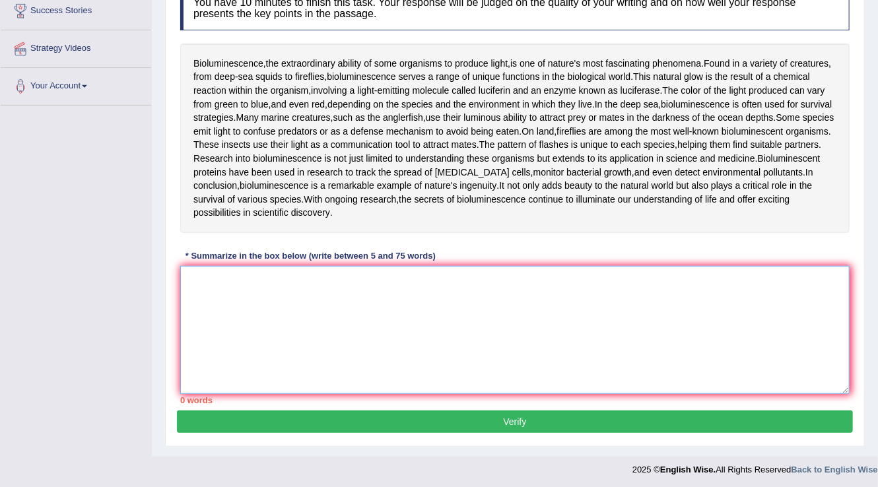
click at [338, 321] on textarea at bounding box center [514, 330] width 669 height 128
paste textarea "The passage outlines bioluminescence which has the extraordinary ability of som…"
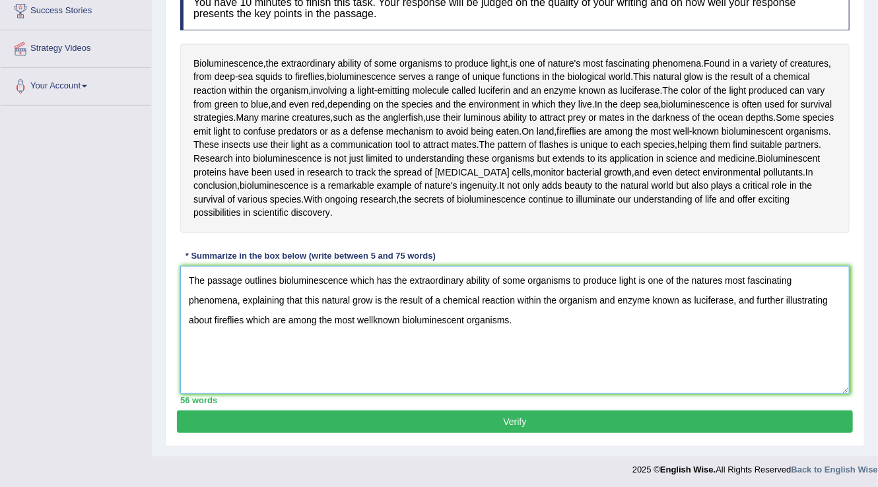
click at [359, 301] on textarea "The passage outlines bioluminescence which has the extraordinary ability of som…" at bounding box center [514, 330] width 669 height 128
type textarea "The passage outlines bioluminescence which has the extraordinary ability of som…"
click at [451, 414] on button "Verify" at bounding box center [515, 421] width 676 height 22
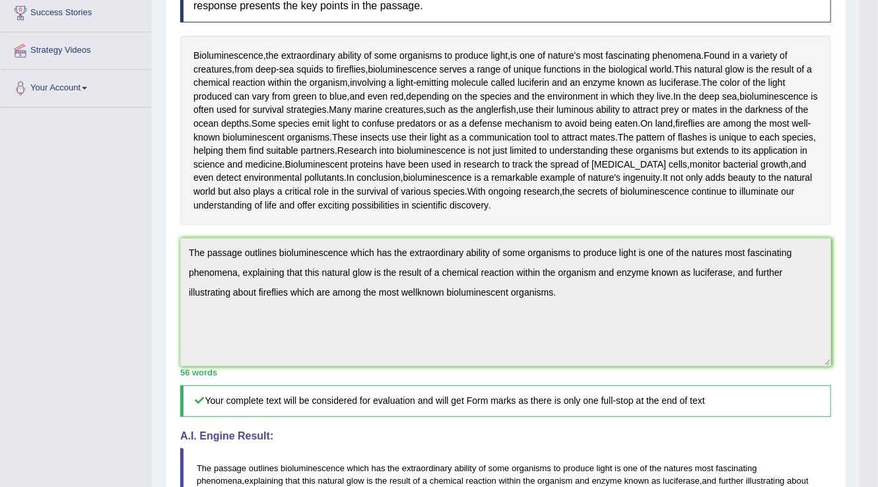
scroll to position [73, 0]
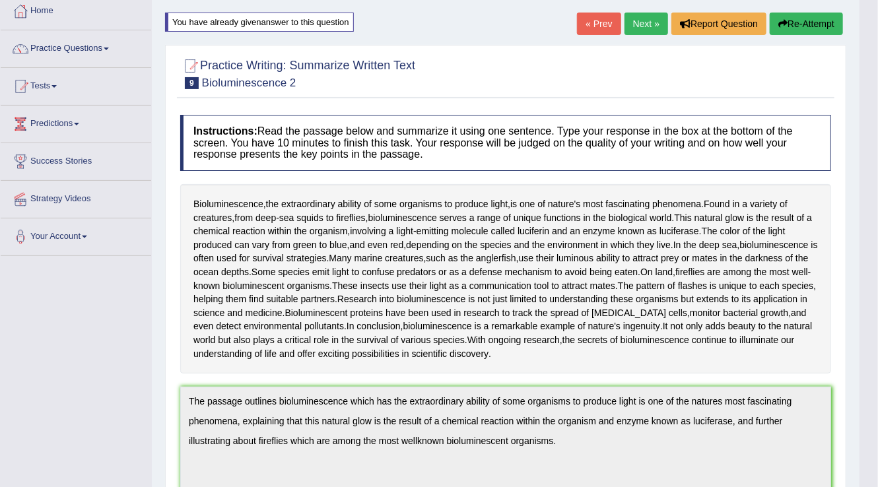
click at [784, 20] on icon "button" at bounding box center [782, 23] width 9 height 9
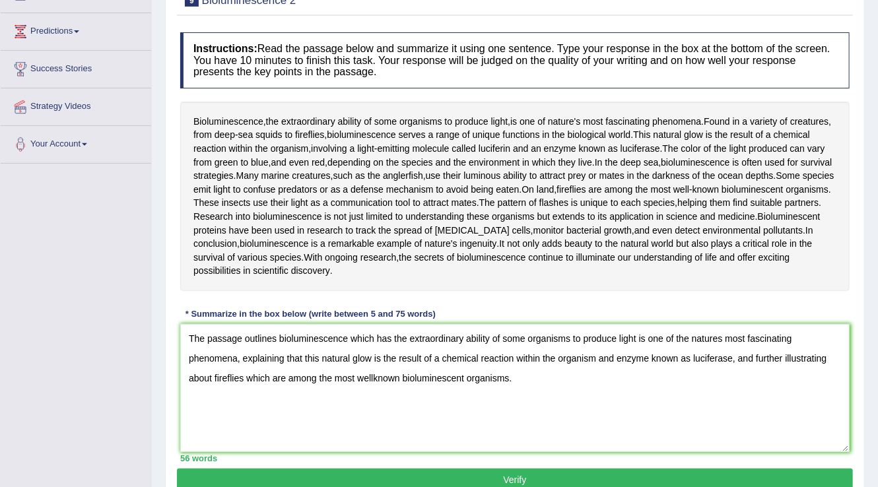
scroll to position [223, 0]
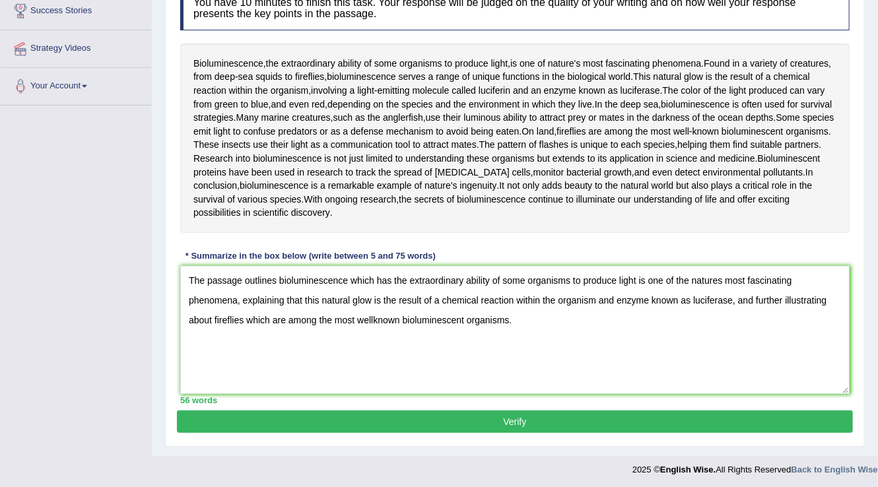
click at [373, 317] on textarea "The passage outlines bioluminescence which has the extraordinary ability of som…" at bounding box center [514, 330] width 669 height 128
type textarea "The passage outlines bioluminescence which has the extraordinary ability of som…"
click at [377, 419] on button "Verify" at bounding box center [515, 421] width 676 height 22
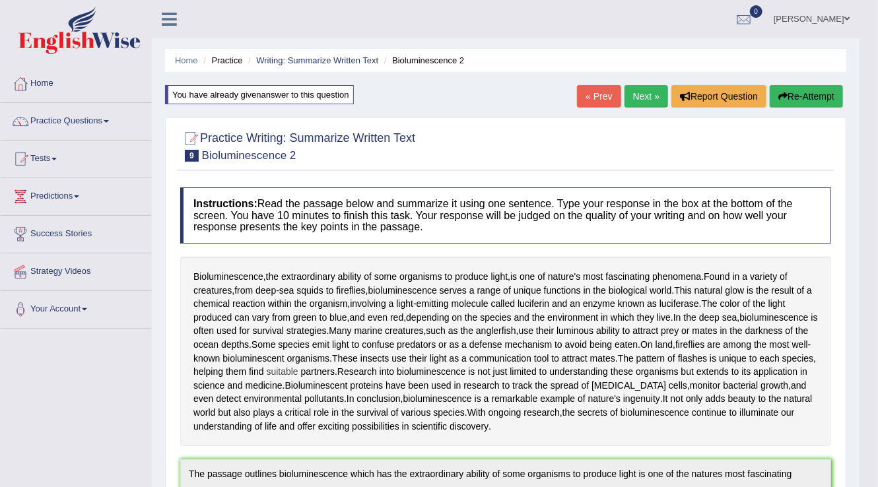
scroll to position [0, 0]
click at [650, 97] on link "Next »" at bounding box center [646, 96] width 44 height 22
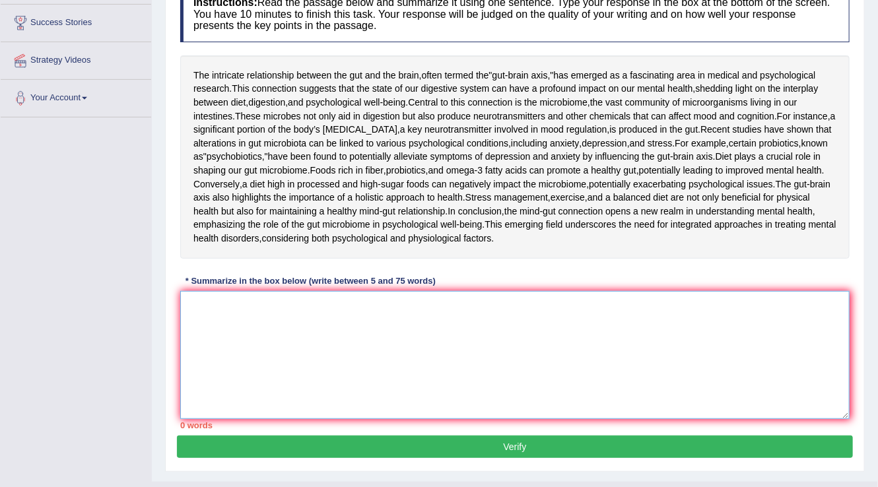
click at [317, 419] on textarea at bounding box center [514, 355] width 669 height 128
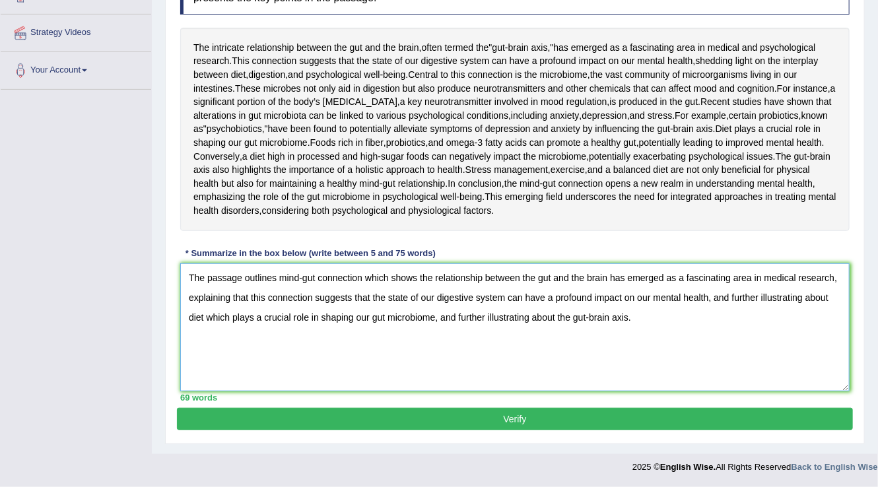
scroll to position [359, 0]
type textarea "The passage outlines mind-gut connection which shows the relationship between t…"
click at [398, 419] on button "Verify" at bounding box center [515, 419] width 676 height 22
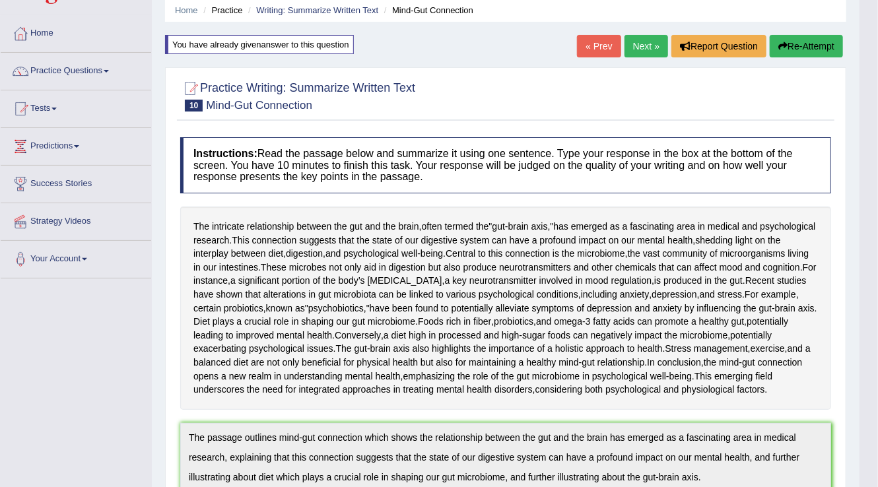
scroll to position [0, 0]
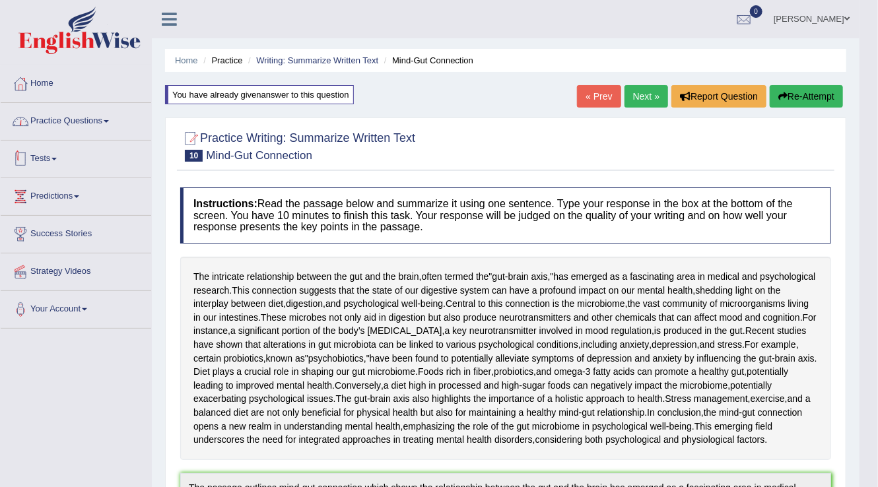
click at [53, 126] on link "Practice Questions" at bounding box center [76, 119] width 150 height 33
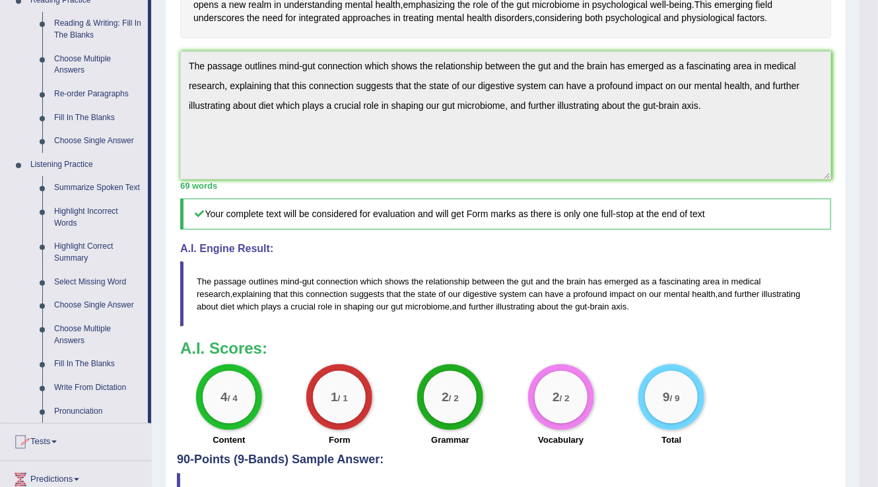
scroll to position [422, 0]
click at [97, 386] on link "Write From Dictation" at bounding box center [98, 387] width 100 height 24
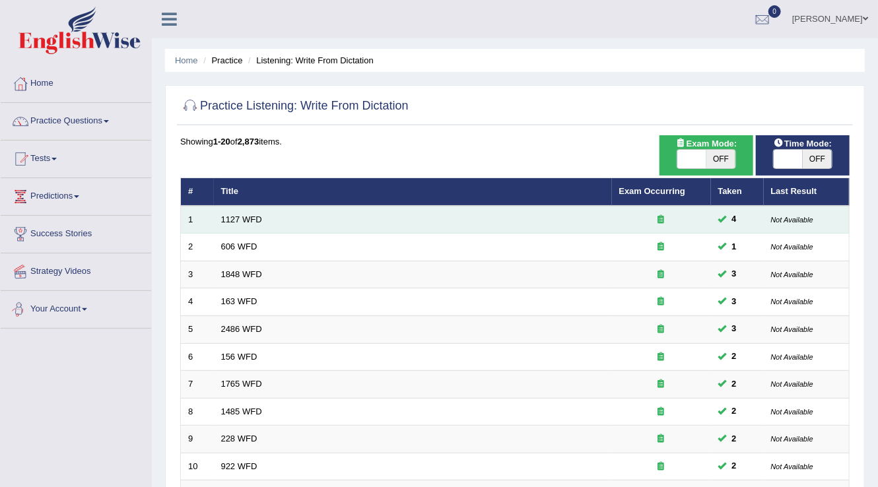
click at [241, 211] on td "1127 WFD" at bounding box center [413, 220] width 398 height 28
click at [242, 216] on link "1127 WFD" at bounding box center [241, 219] width 41 height 10
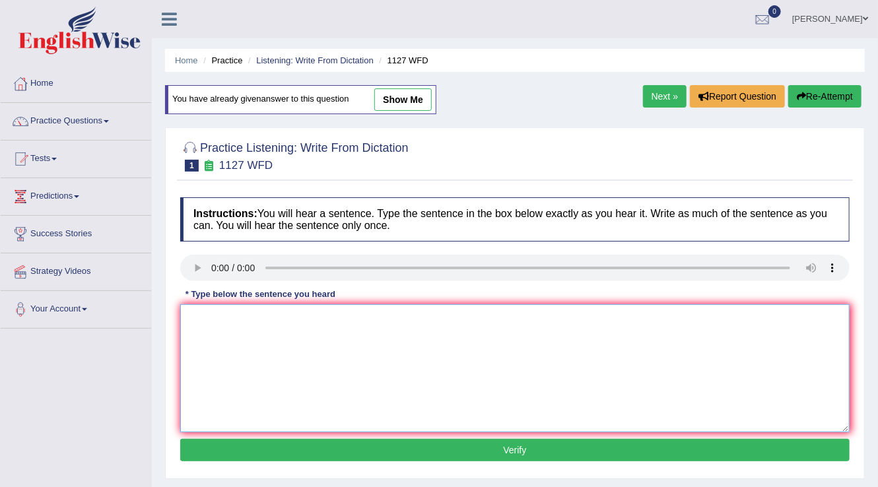
click at [225, 335] on textarea at bounding box center [514, 368] width 669 height 128
type textarea "A university is a requirement to enter many professions."
click at [340, 446] on button "Verify" at bounding box center [514, 450] width 669 height 22
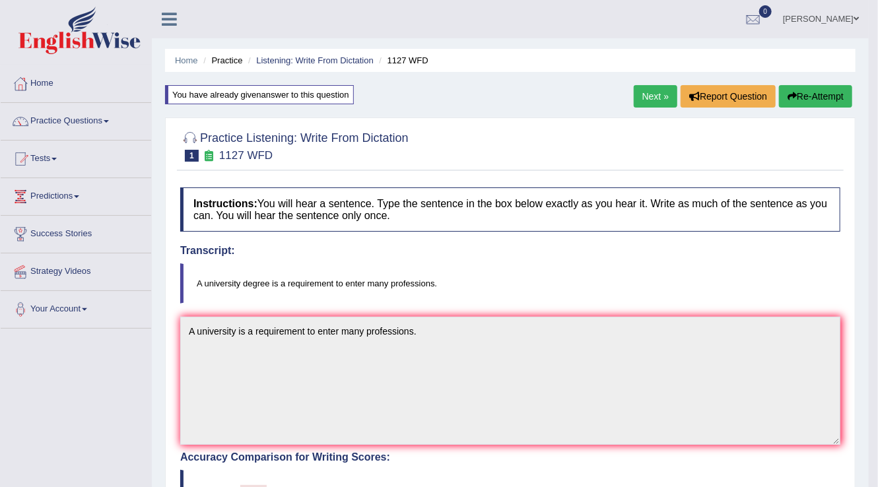
click at [643, 100] on link "Next »" at bounding box center [655, 96] width 44 height 22
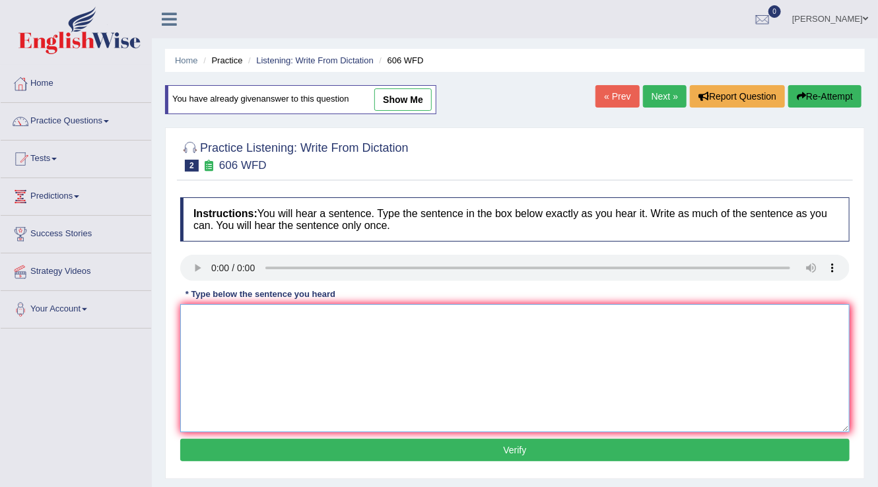
click at [224, 314] on textarea at bounding box center [514, 368] width 669 height 128
type textarea "Students will study langa"
click at [671, 102] on link "Next »" at bounding box center [665, 96] width 44 height 22
click at [204, 294] on div "* Type below the sentence you heard" at bounding box center [260, 294] width 160 height 13
click at [213, 309] on textarea at bounding box center [514, 368] width 669 height 128
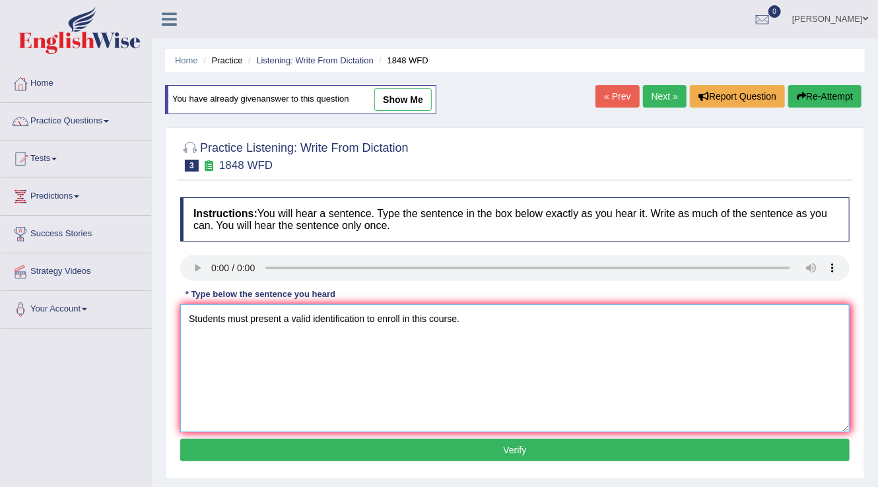
type textarea "Students must present a valid identification to enroll in this course."
click at [348, 450] on button "Verify" at bounding box center [514, 450] width 669 height 22
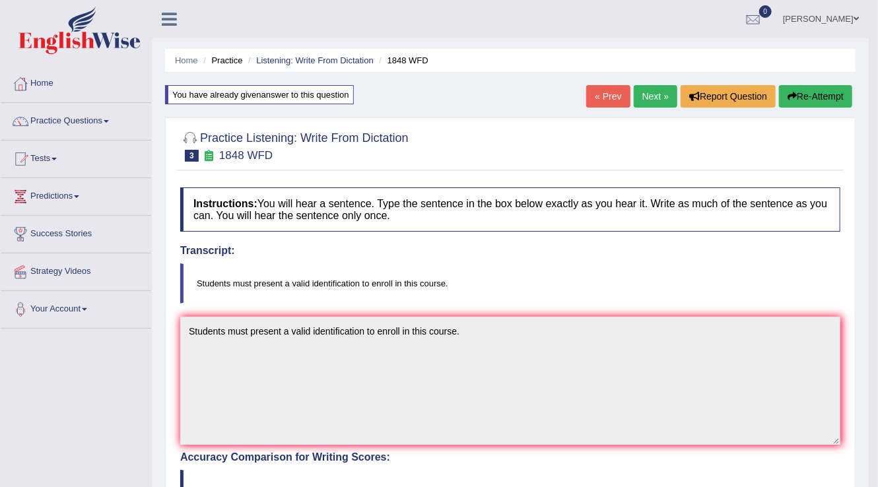
click at [645, 87] on link "Next »" at bounding box center [655, 96] width 44 height 22
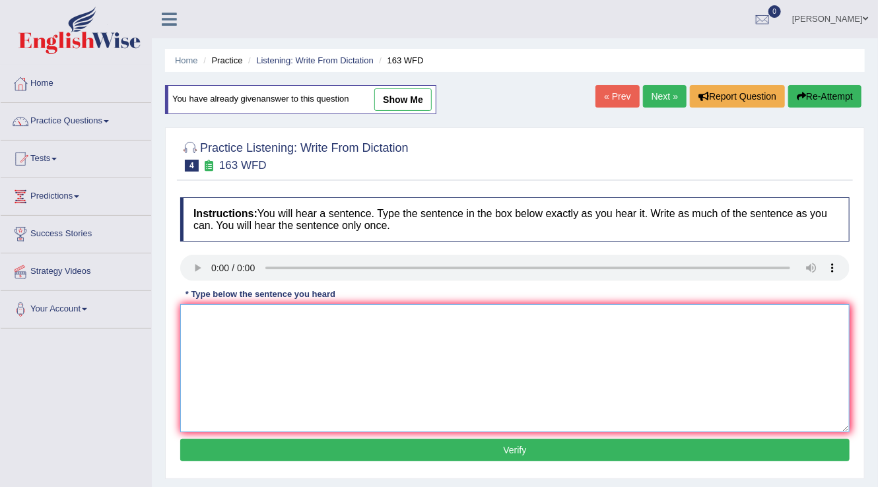
click at [224, 306] on textarea at bounding box center [514, 368] width 669 height 128
type textarea "A number of assignments will be submitted to the conference."
click at [321, 446] on button "Verify" at bounding box center [514, 450] width 669 height 22
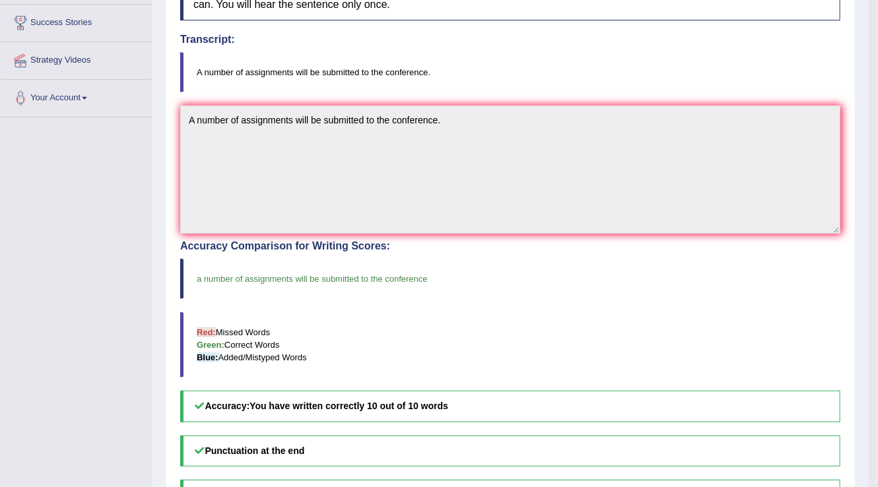
scroll to position [53, 0]
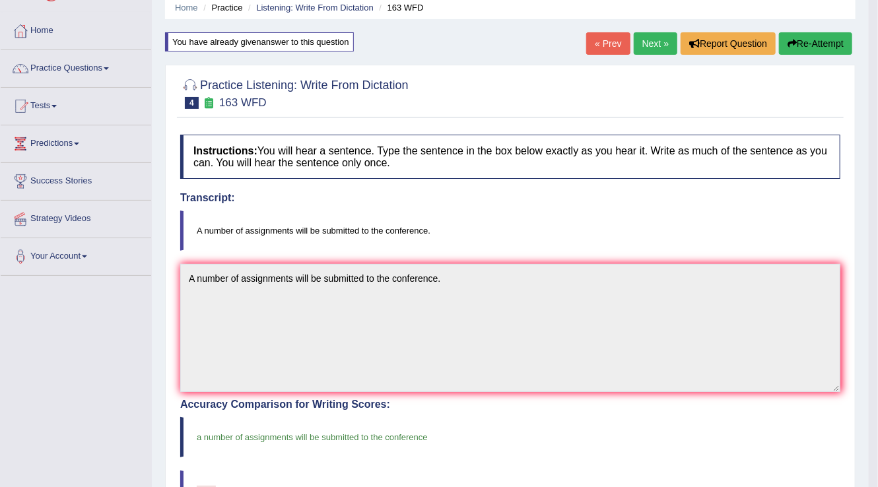
click at [658, 40] on link "Next »" at bounding box center [655, 43] width 44 height 22
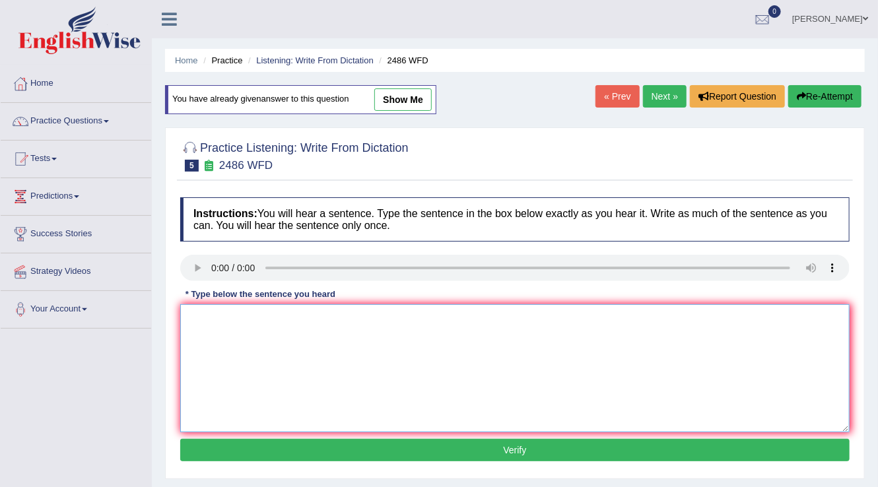
click at [238, 338] on textarea at bounding box center [514, 368] width 669 height 128
type textarea "It is quite clear that our facial expressions are different across the world."
click at [416, 466] on div "Instructions: You will hear a sentence. Type the sentence in the box below exac…" at bounding box center [515, 331] width 676 height 281
click at [416, 464] on div "Instructions: You will hear a sentence. Type the sentence in the box below exac…" at bounding box center [515, 331] width 676 height 281
click at [409, 450] on button "Verify" at bounding box center [514, 450] width 669 height 22
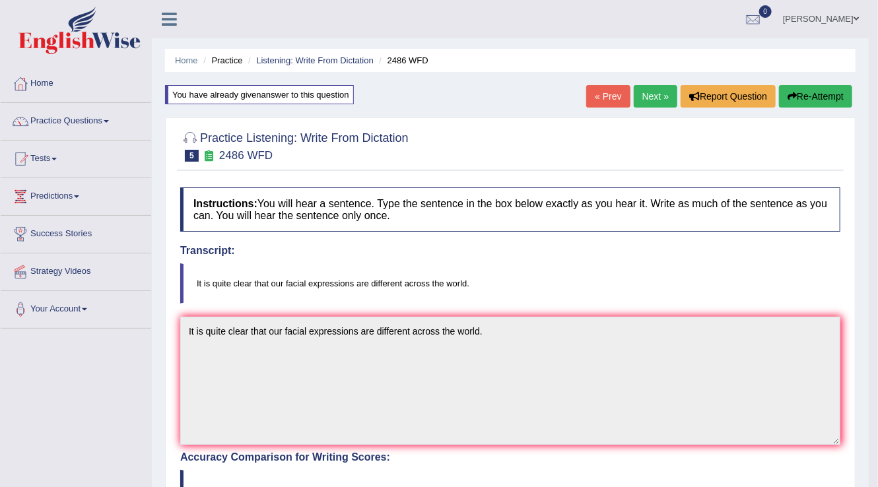
click at [643, 88] on link "Next »" at bounding box center [655, 96] width 44 height 22
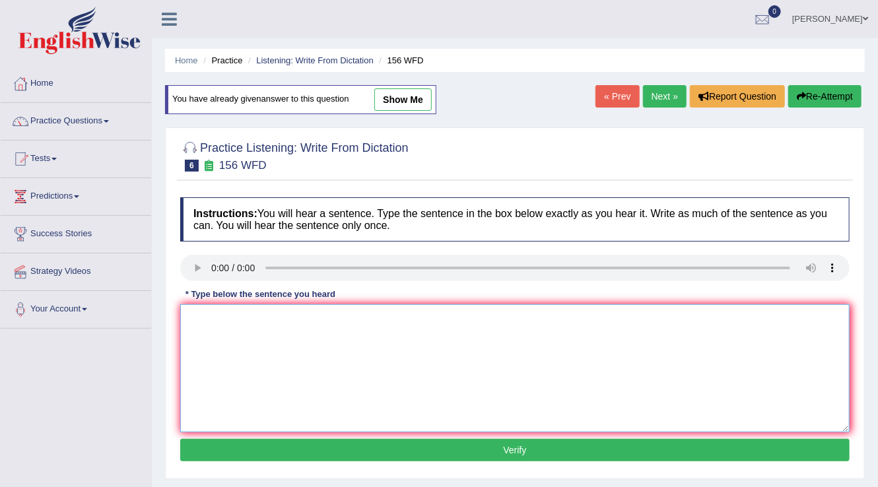
click at [230, 323] on textarea at bounding box center [514, 368] width 669 height 128
type textarea "All of your assignments are due by [DATE]."
click at [360, 459] on button "Verify" at bounding box center [514, 450] width 669 height 22
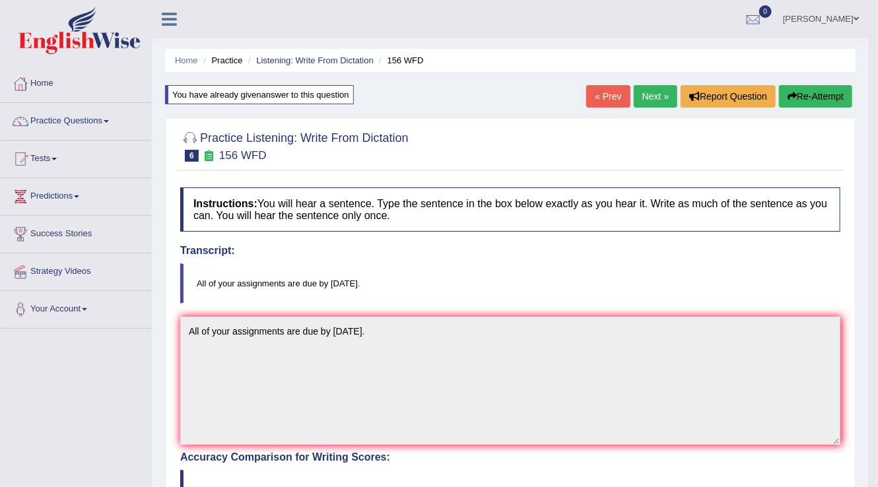
click at [649, 100] on link "Next »" at bounding box center [655, 96] width 44 height 22
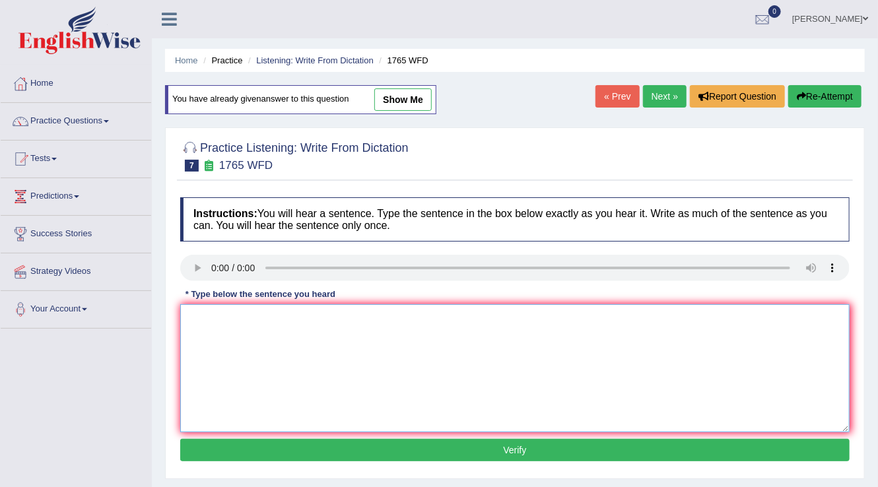
click at [232, 311] on textarea at bounding box center [514, 368] width 669 height 128
click at [259, 317] on textarea "Application forms must be completed two months in advance." at bounding box center [514, 368] width 669 height 128
click at [260, 317] on textarea "Application forms must be completed two months in advance." at bounding box center [514, 368] width 669 height 128
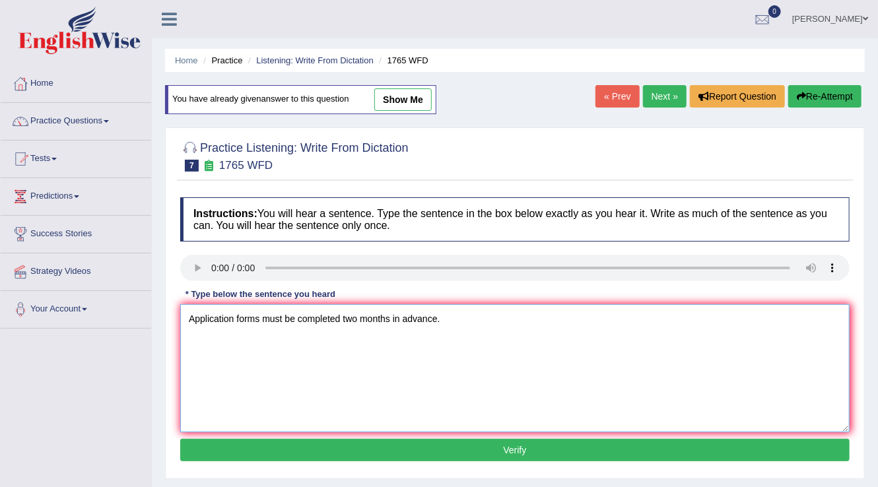
click at [262, 317] on textarea "Application forms must be completed two months in advance." at bounding box center [514, 368] width 669 height 128
type textarea "Application forms for sharing accomodations must be completed two months in adv…"
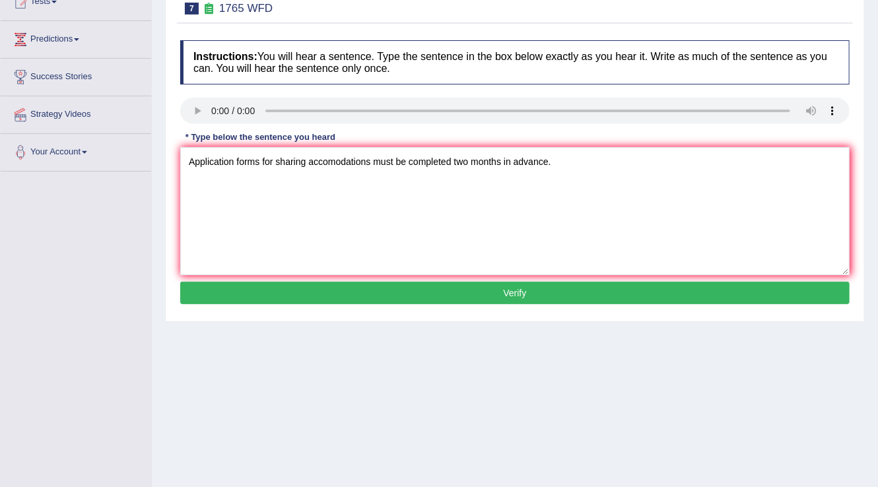
scroll to position [158, 0]
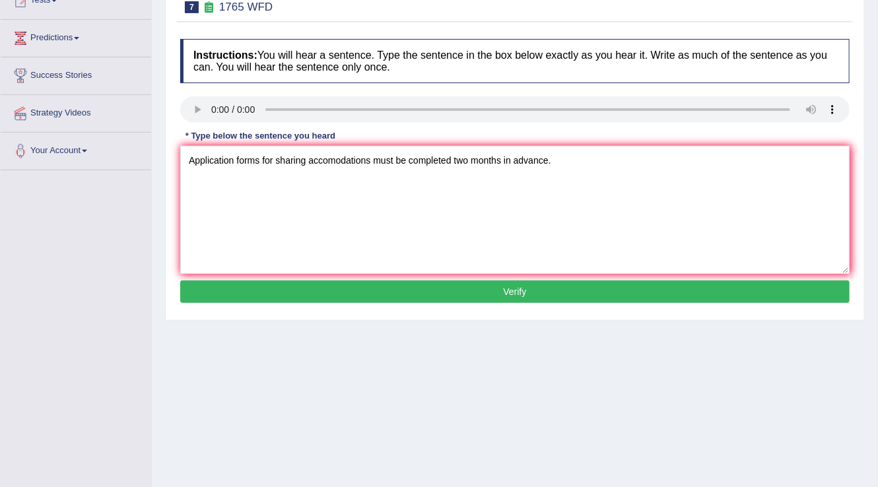
click at [346, 294] on button "Verify" at bounding box center [514, 291] width 669 height 22
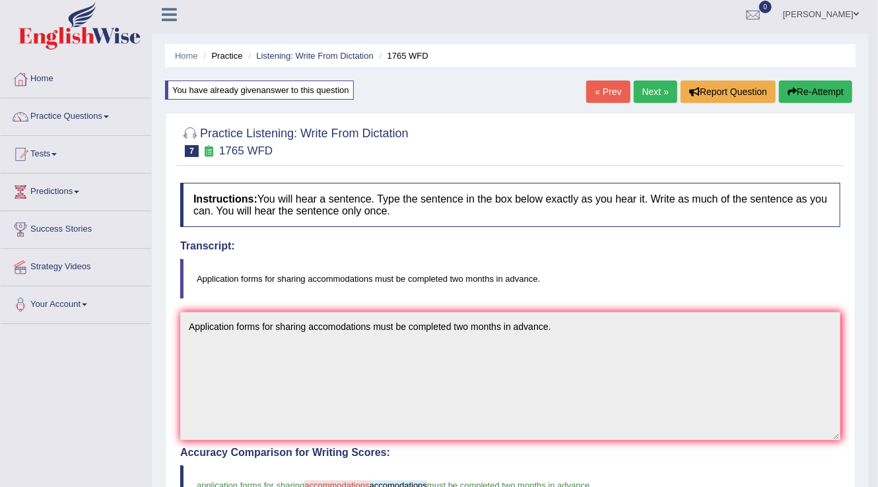
scroll to position [0, 0]
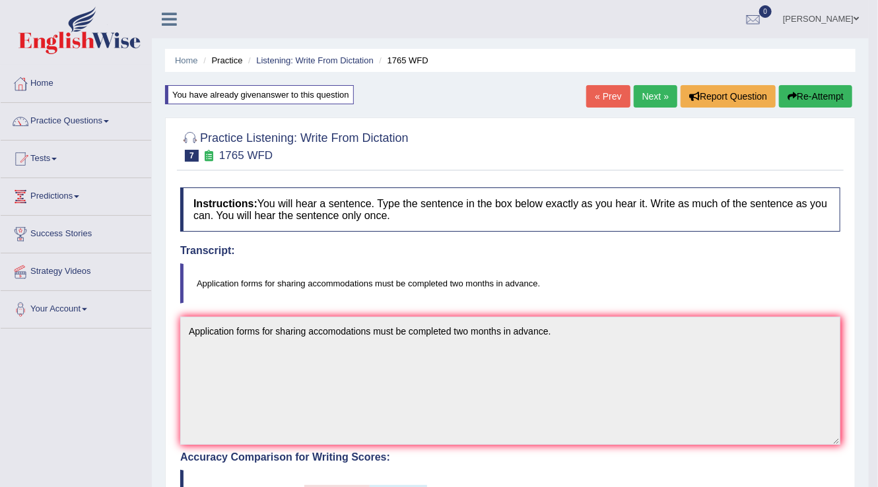
click at [636, 96] on link "Next »" at bounding box center [655, 96] width 44 height 22
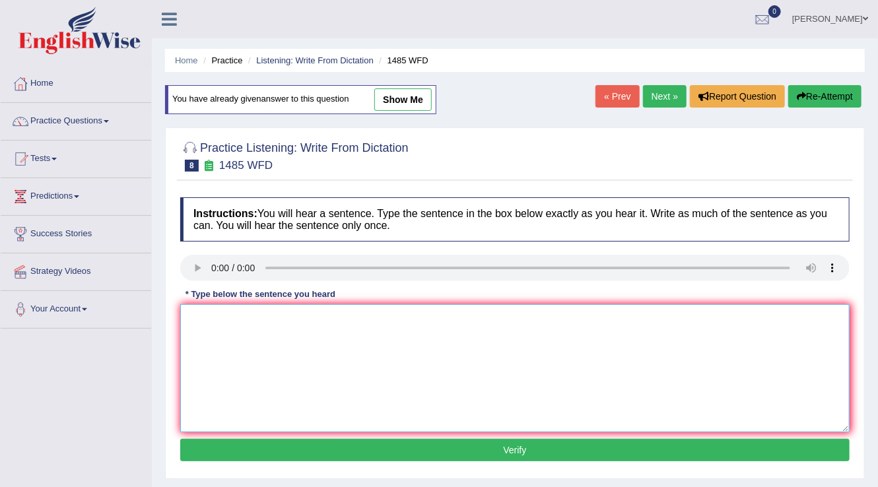
click at [273, 330] on textarea at bounding box center [514, 368] width 669 height 128
type textarea "Course work gives students the chances to thoroughly explore the subject."
click at [368, 449] on button "Verify" at bounding box center [514, 450] width 669 height 22
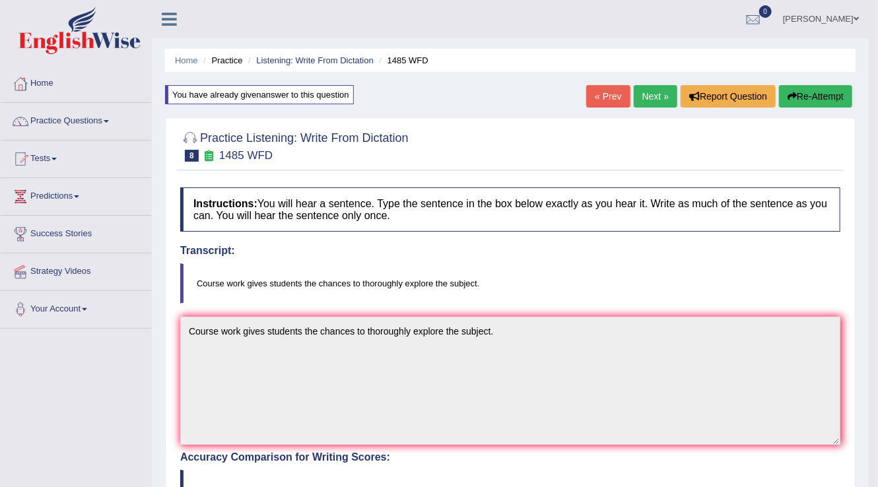
click at [658, 92] on link "Next »" at bounding box center [655, 96] width 44 height 22
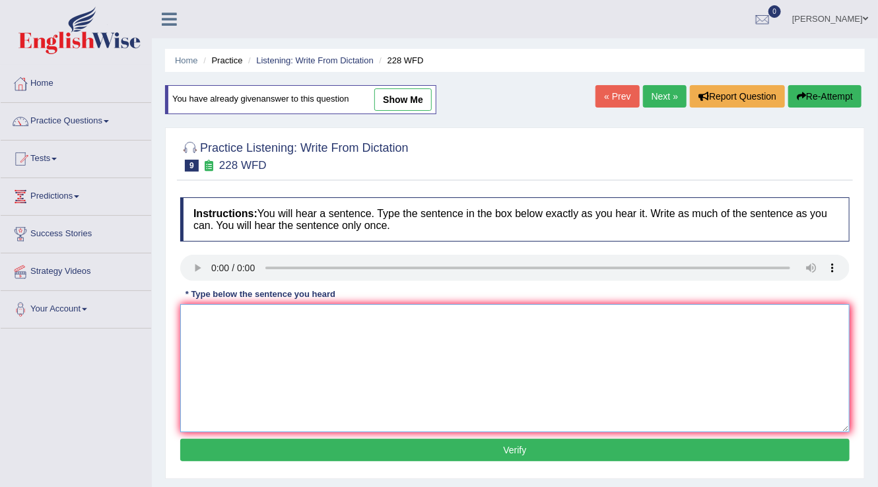
click at [251, 330] on textarea at bounding box center [514, 368] width 669 height 128
type textarea "Computer science has become a popular university degree course."
click at [319, 450] on button "Verify" at bounding box center [514, 450] width 669 height 22
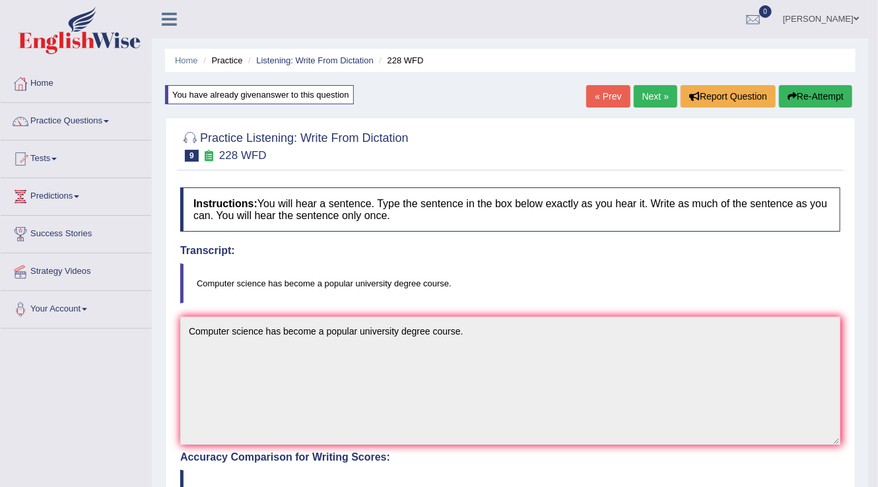
click at [647, 94] on link "Next »" at bounding box center [655, 96] width 44 height 22
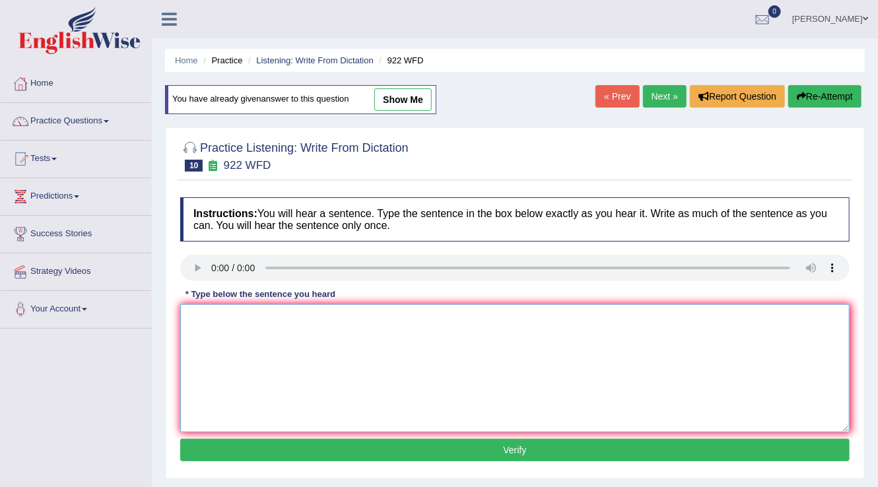
click at [217, 309] on textarea at bounding box center [514, 368] width 669 height 128
type textarea "Students intending to attend the conference must register first."
click at [386, 449] on button "Verify" at bounding box center [514, 450] width 669 height 22
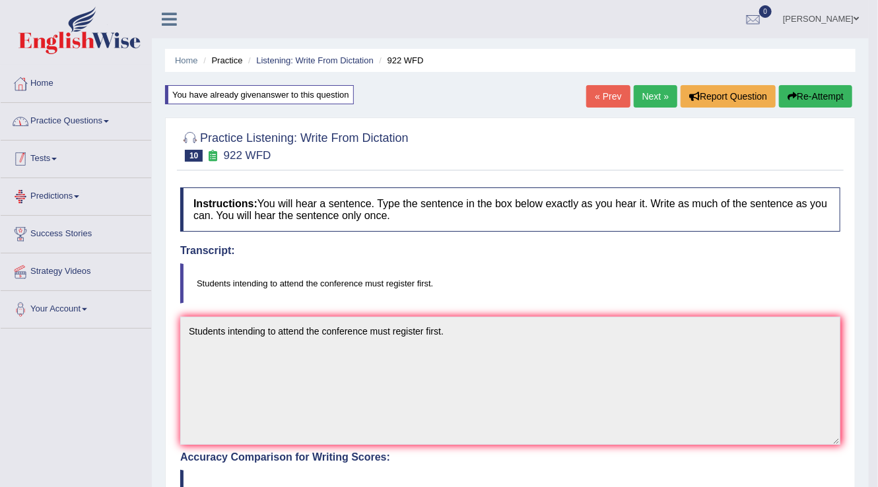
click at [86, 118] on link "Practice Questions" at bounding box center [76, 119] width 150 height 33
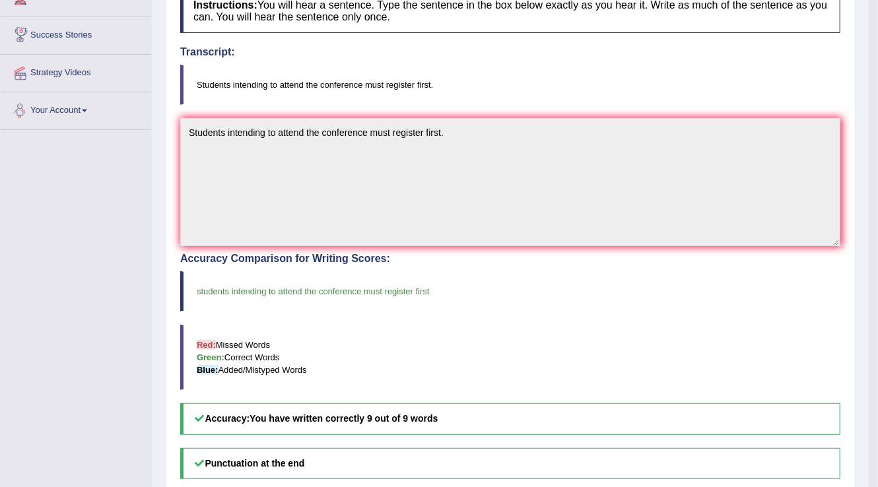
scroll to position [52, 0]
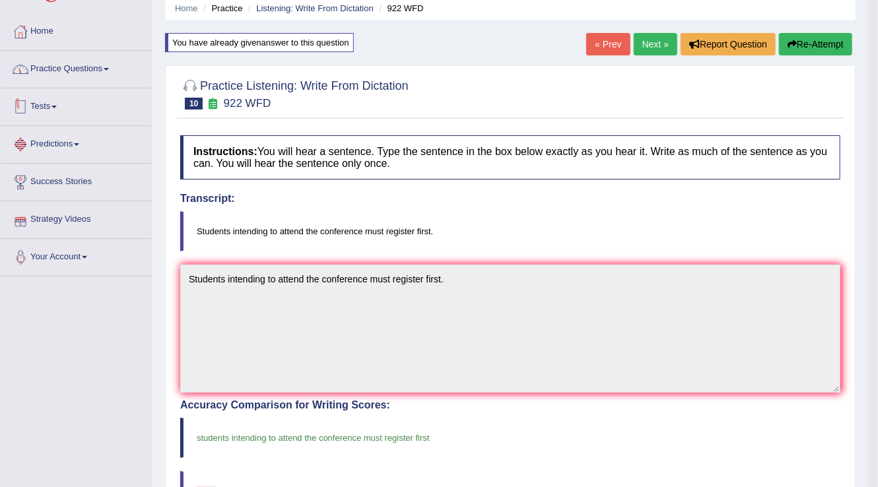
click at [98, 75] on link "Practice Questions" at bounding box center [76, 67] width 150 height 33
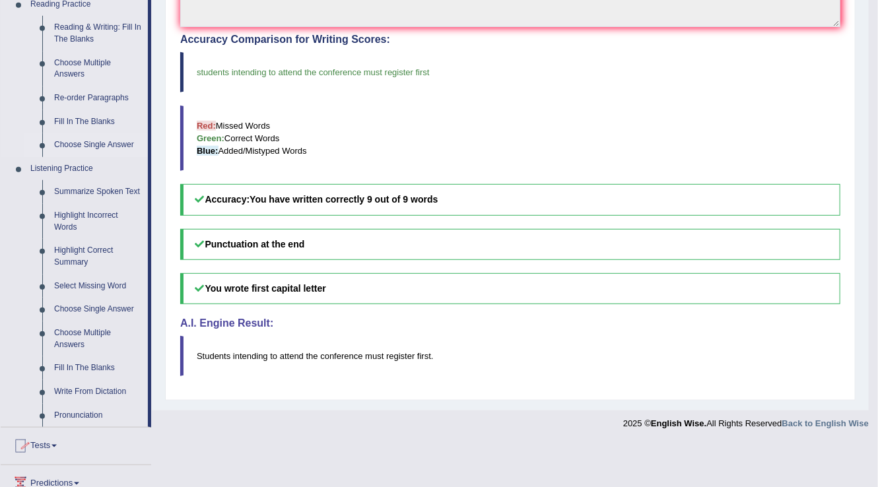
scroll to position [422, 0]
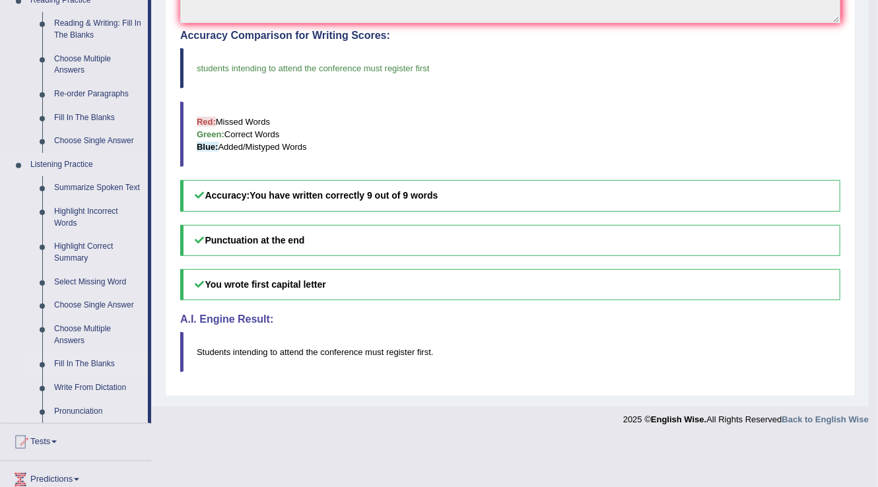
click at [100, 362] on link "Fill In The Blanks" at bounding box center [98, 364] width 100 height 24
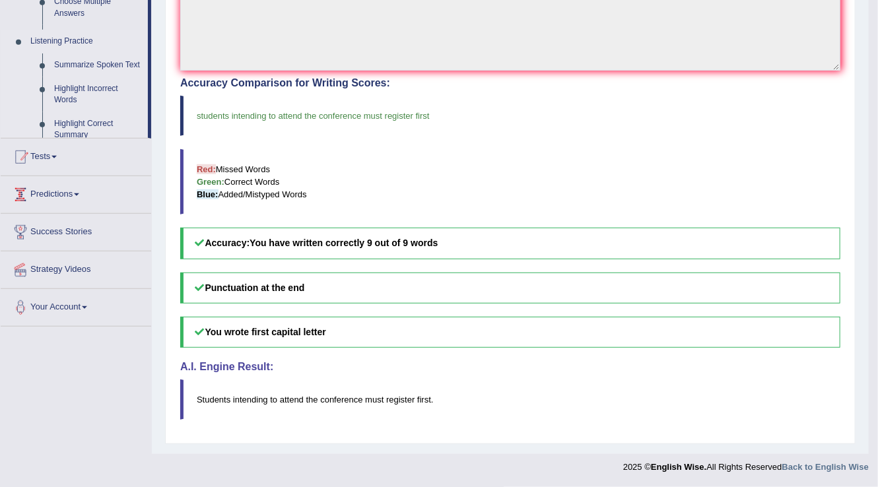
scroll to position [152, 0]
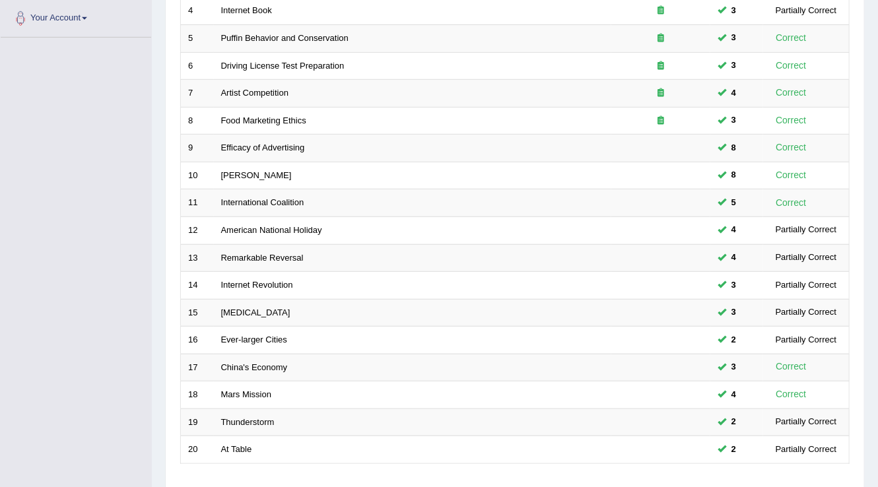
scroll to position [383, 0]
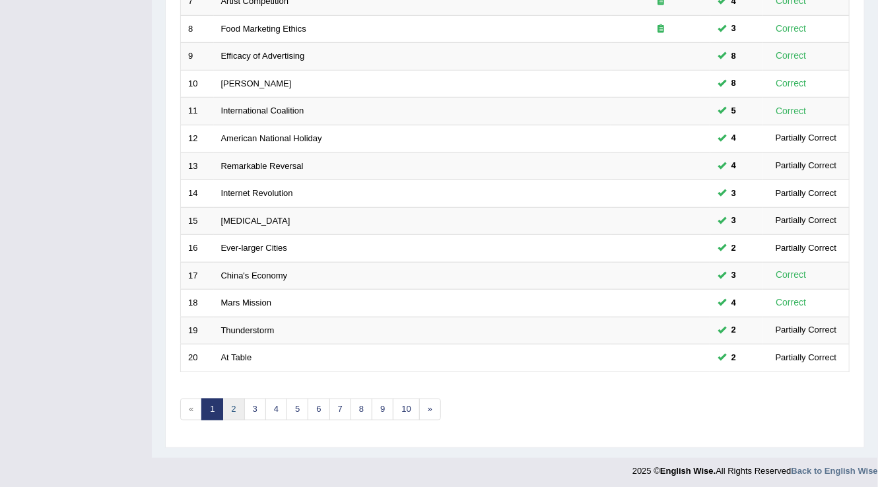
click at [230, 408] on link "2" at bounding box center [233, 410] width 22 height 22
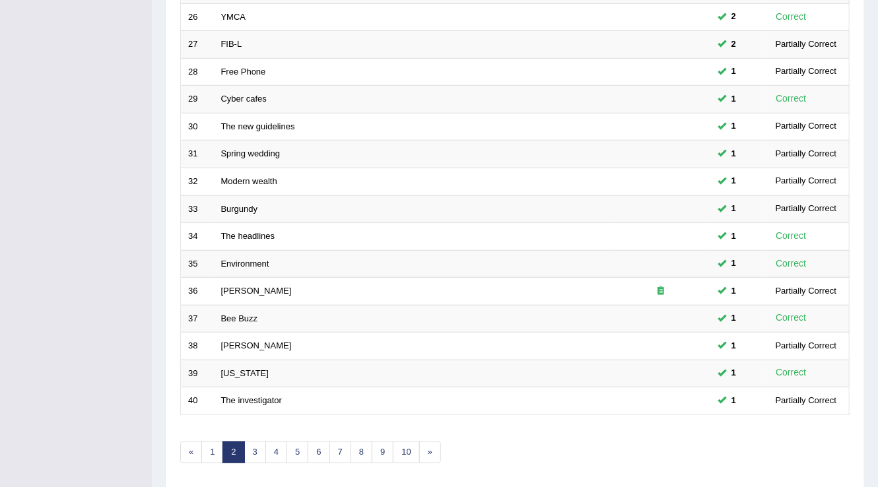
scroll to position [383, 0]
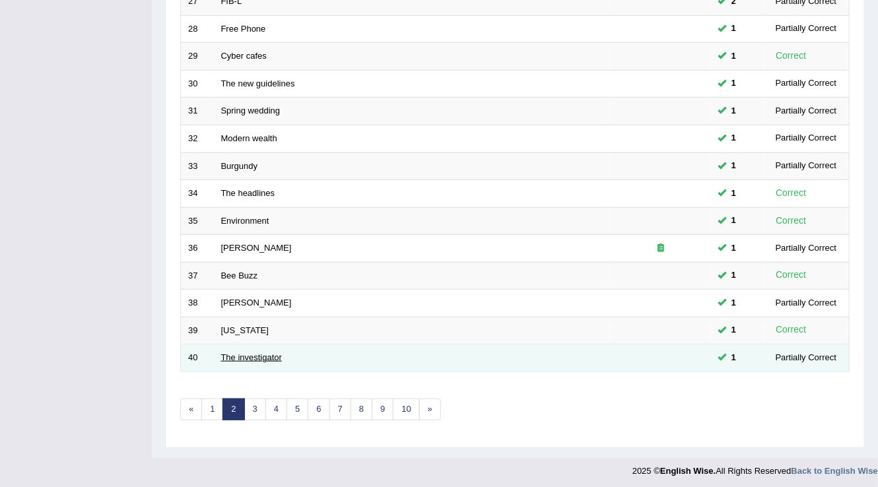
click at [246, 352] on link "The investigator" at bounding box center [251, 357] width 61 height 10
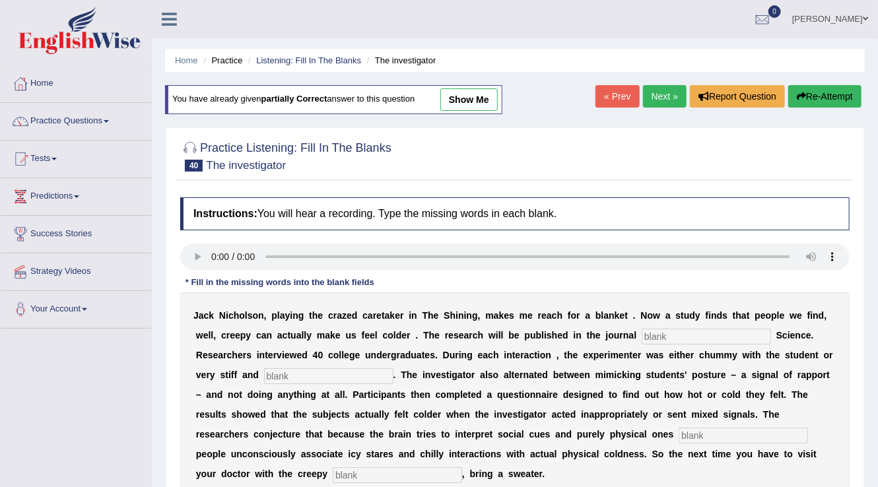
click at [700, 330] on input "text" at bounding box center [705, 337] width 129 height 16
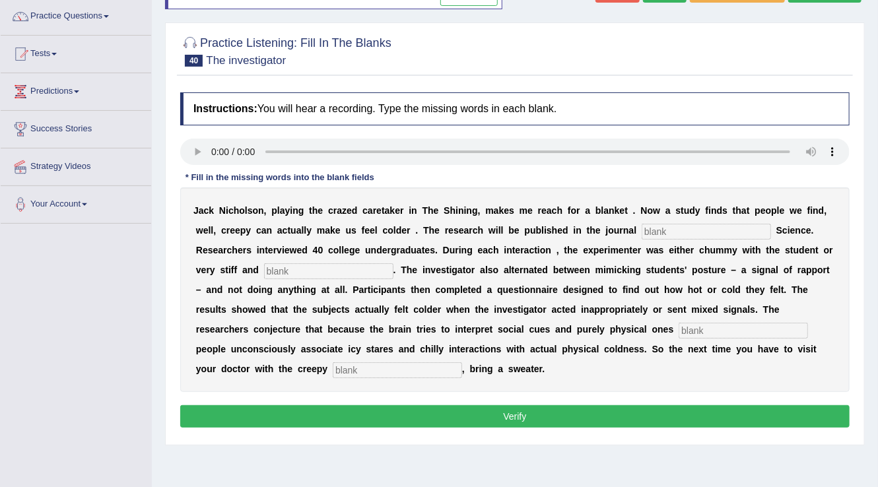
scroll to position [106, 0]
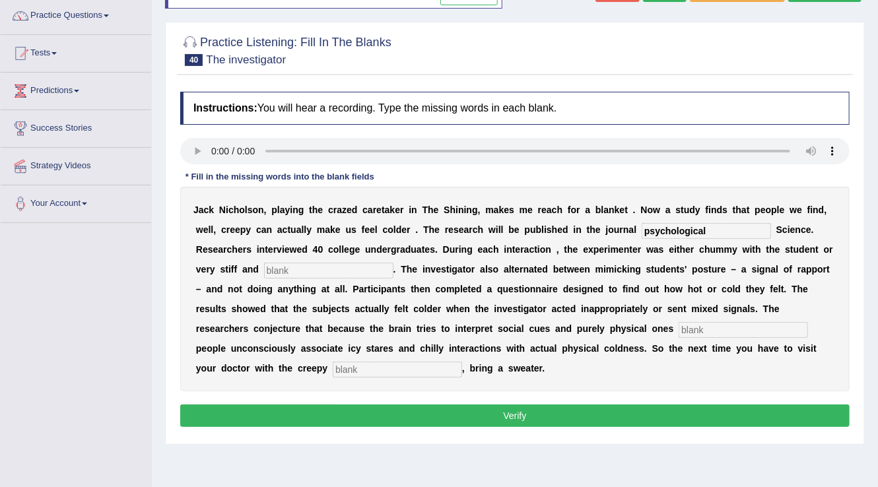
type input "psychological"
type input "professional"
type input "simultaneously"
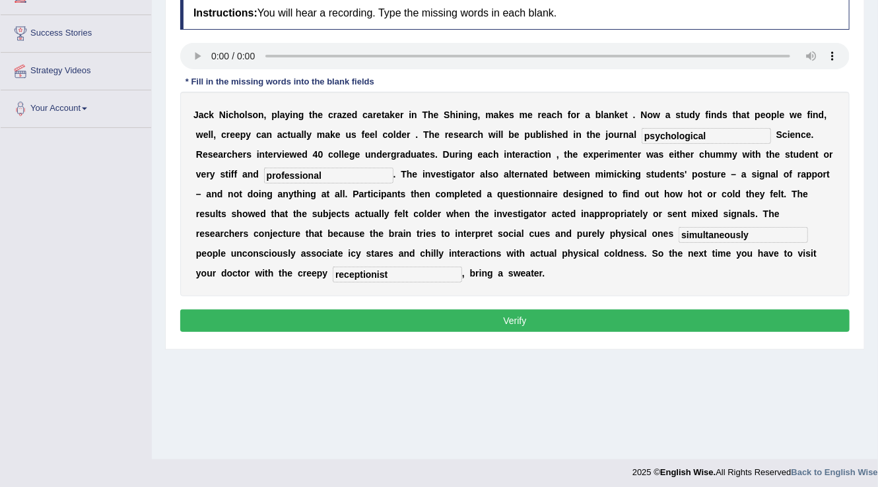
scroll to position [206, 0]
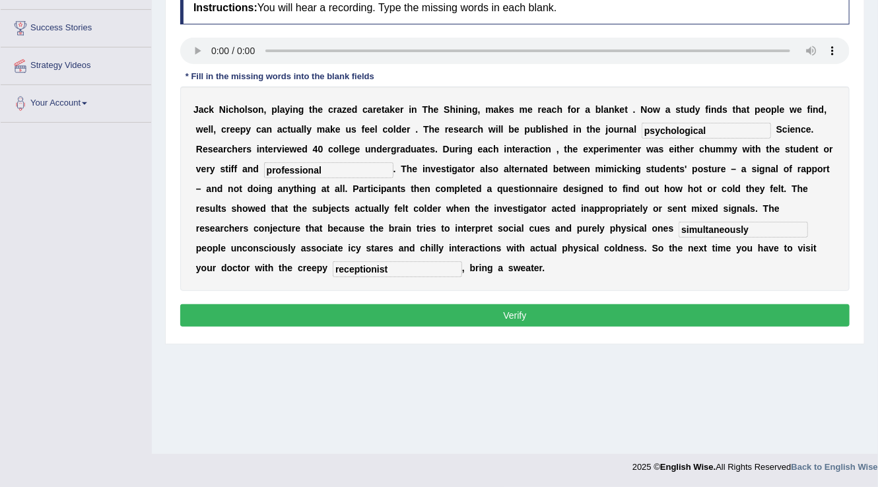
type input "receptionist"
click at [364, 314] on button "Verify" at bounding box center [514, 315] width 669 height 22
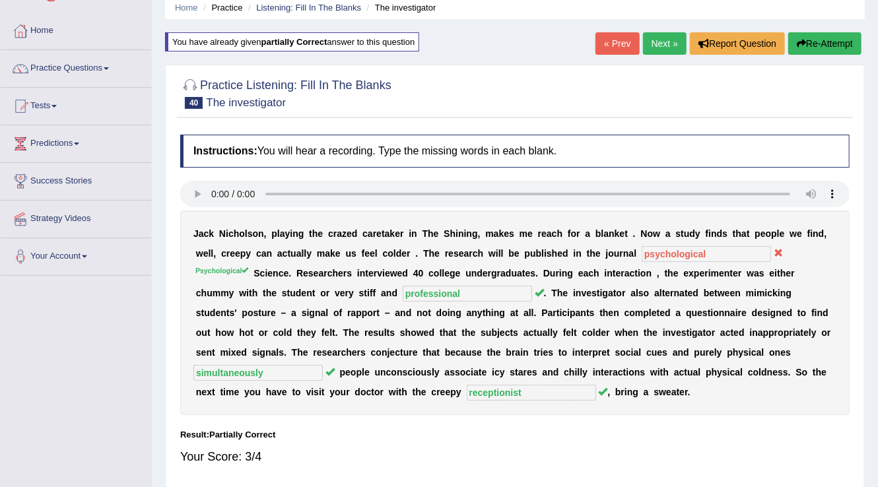
scroll to position [48, 0]
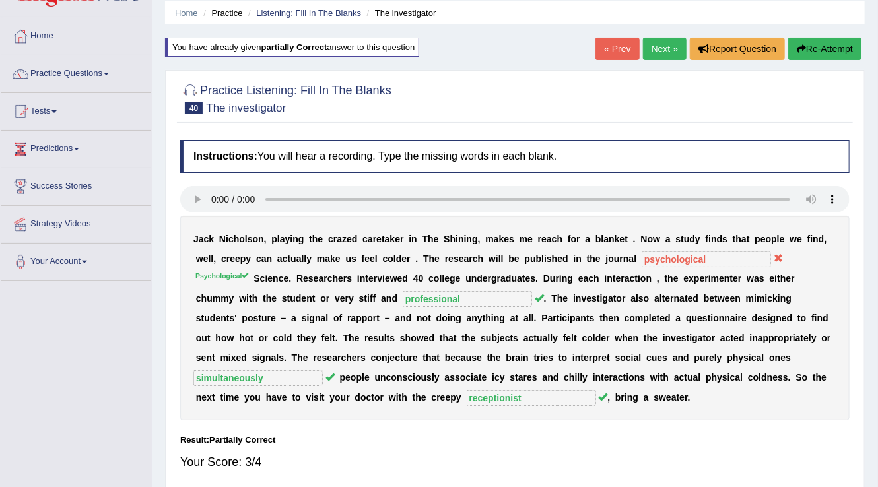
click at [661, 45] on link "Next »" at bounding box center [665, 49] width 44 height 22
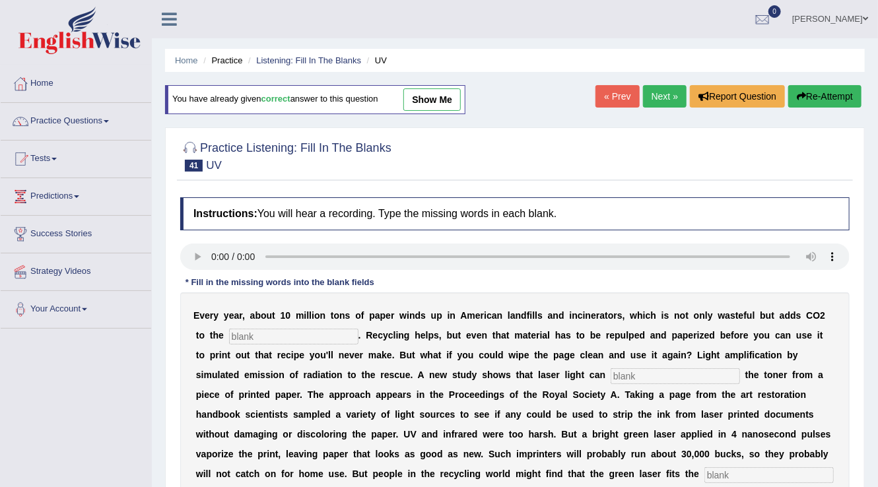
click at [264, 334] on input "text" at bounding box center [293, 337] width 129 height 16
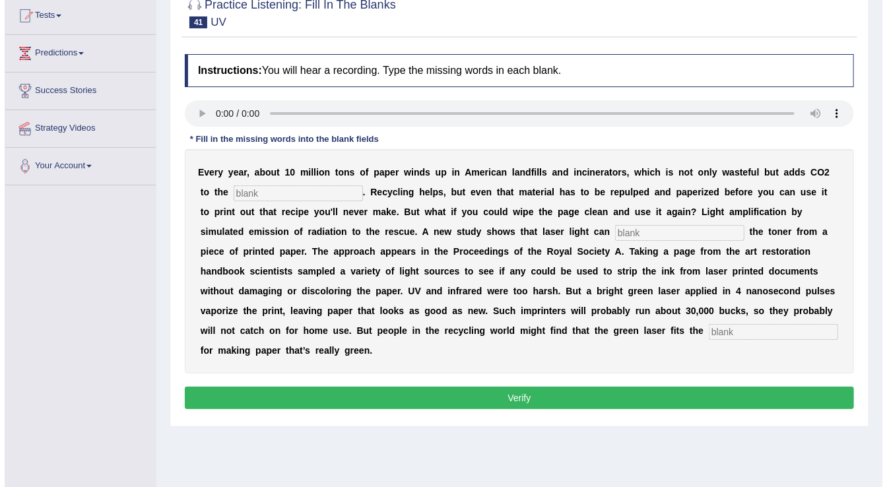
scroll to position [158, 0]
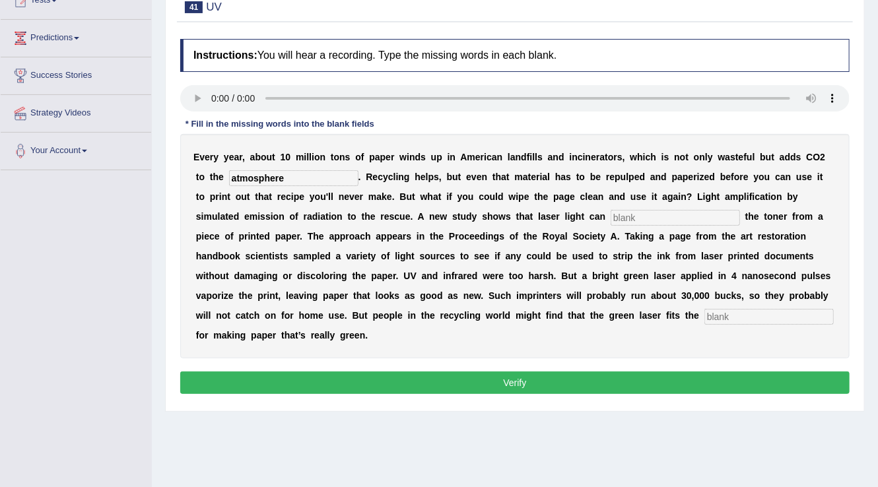
type input "atmosphere"
type input "a"
type input "erase"
type input "bill"
click at [304, 383] on button "Verify" at bounding box center [514, 382] width 669 height 22
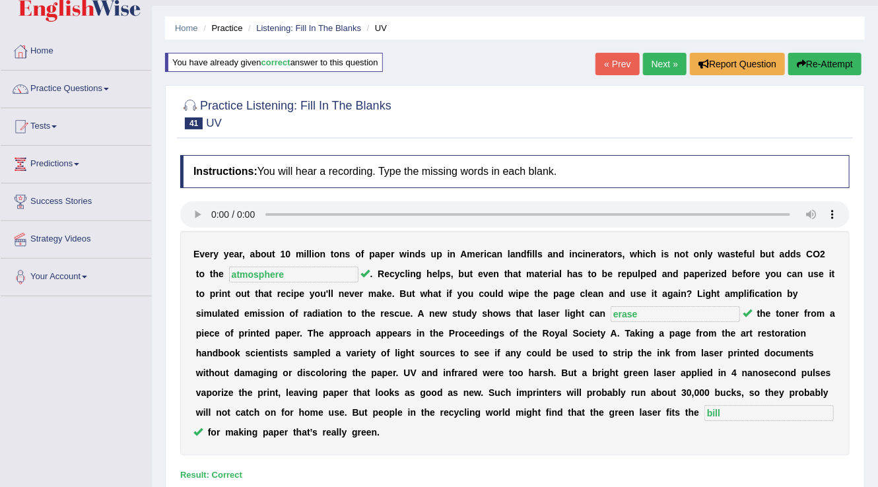
scroll to position [0, 0]
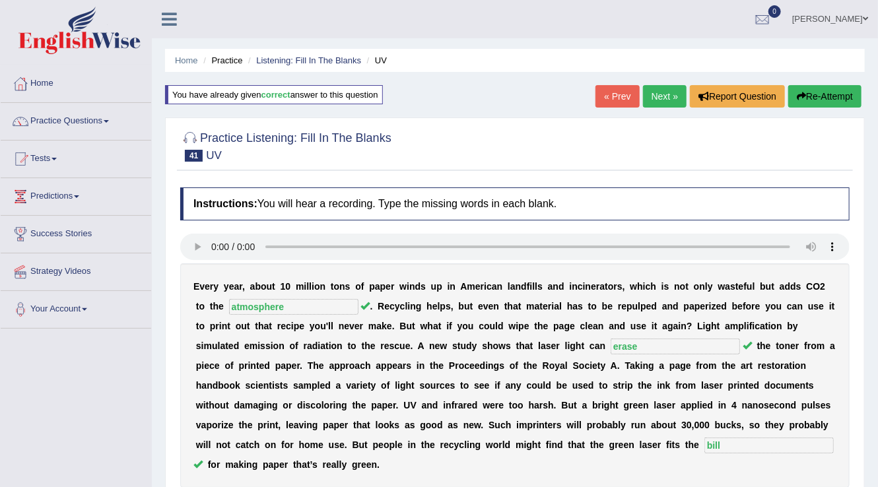
click at [658, 113] on div "Home Practice Listening: Fill In The Blanks UV You have already given correct a…" at bounding box center [515, 330] width 726 height 660
click at [657, 108] on div "« Prev Next » Report Question Re-Attempt" at bounding box center [729, 98] width 269 height 26
click at [657, 97] on link "Next »" at bounding box center [665, 96] width 44 height 22
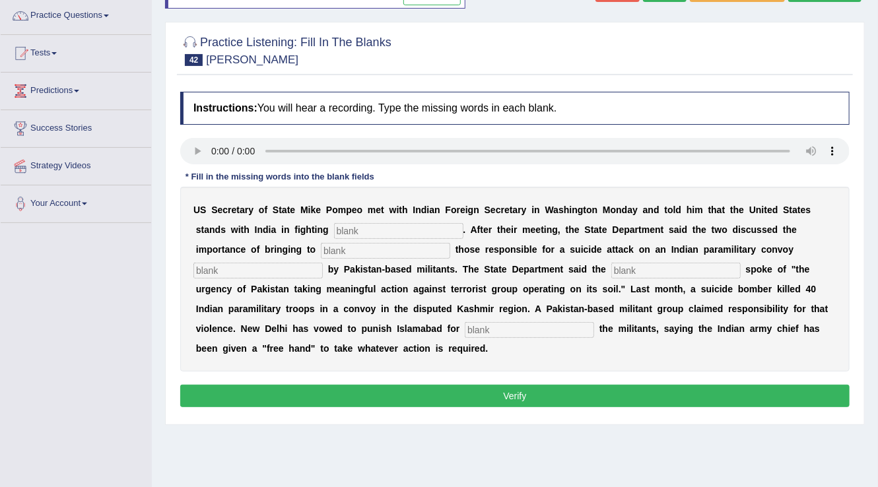
click at [358, 226] on input "text" at bounding box center [398, 231] width 129 height 16
type input "terrorism"
type input "justice"
type input "claimed"
type input "diplomats"
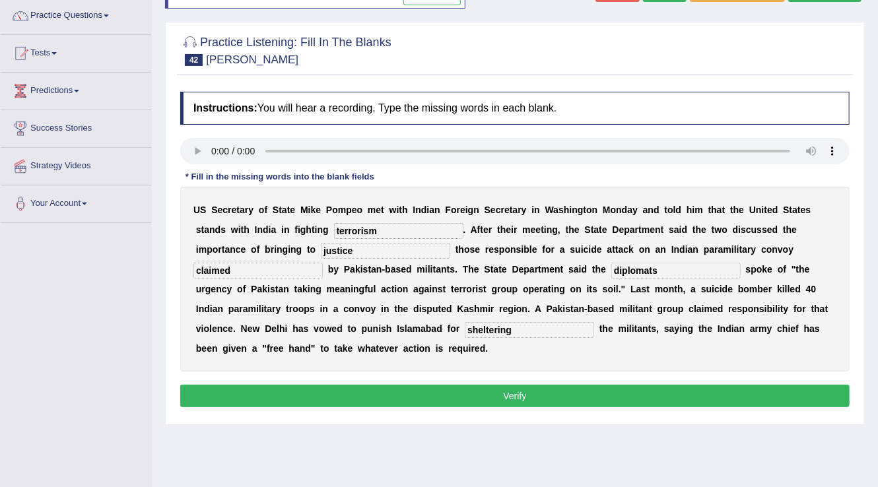
type input "sheltering"
click at [422, 402] on button "Verify" at bounding box center [514, 396] width 669 height 22
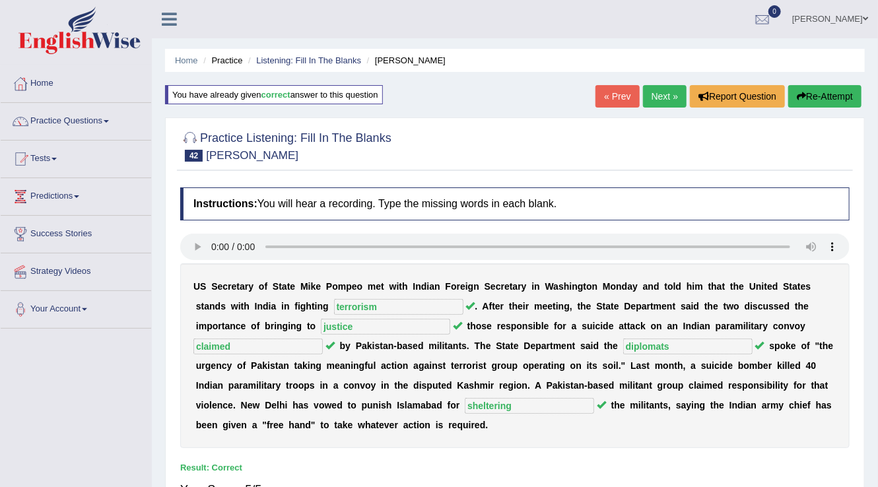
click at [649, 99] on link "Next »" at bounding box center [665, 96] width 44 height 22
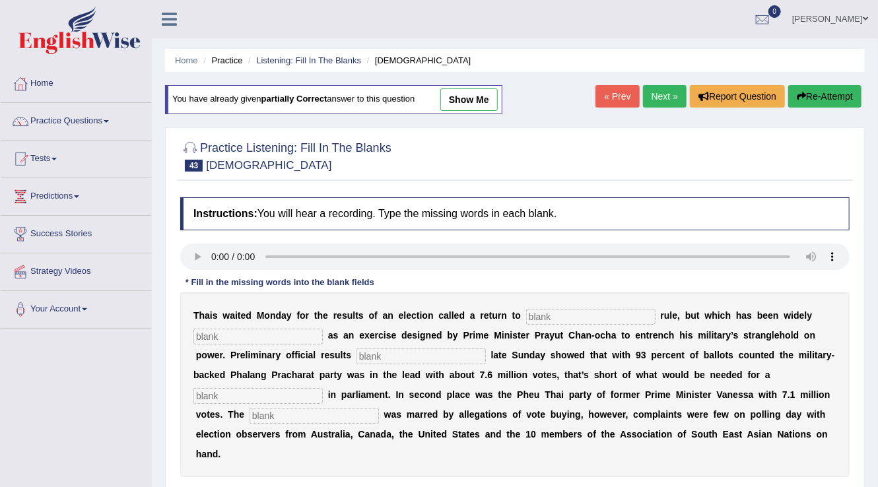
click at [605, 309] on input "text" at bounding box center [590, 317] width 129 height 16
type input "democratic"
type input "criticised"
type input "released"
type input "majority"
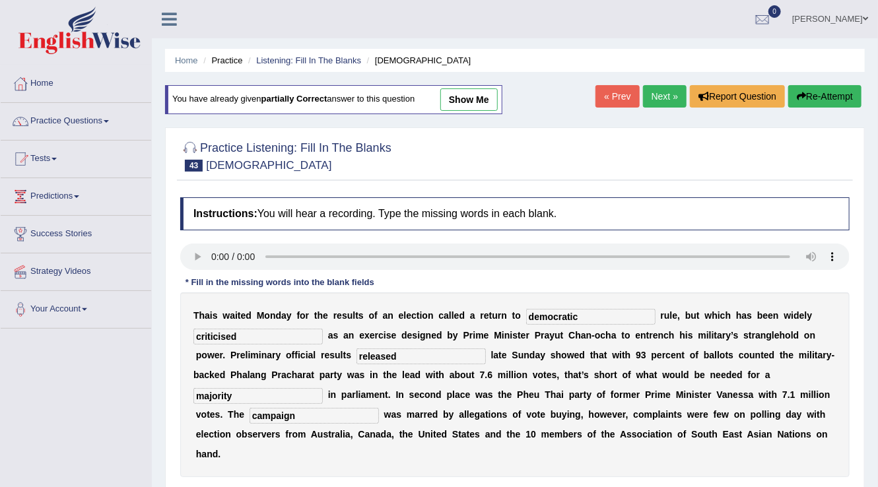
type input "campaign"
click at [225, 333] on input "criticised" at bounding box center [257, 337] width 129 height 16
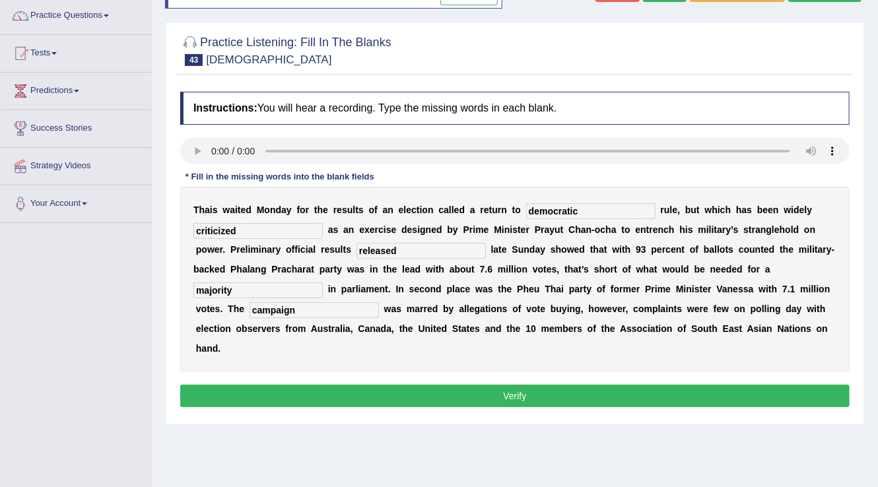
scroll to position [158, 0]
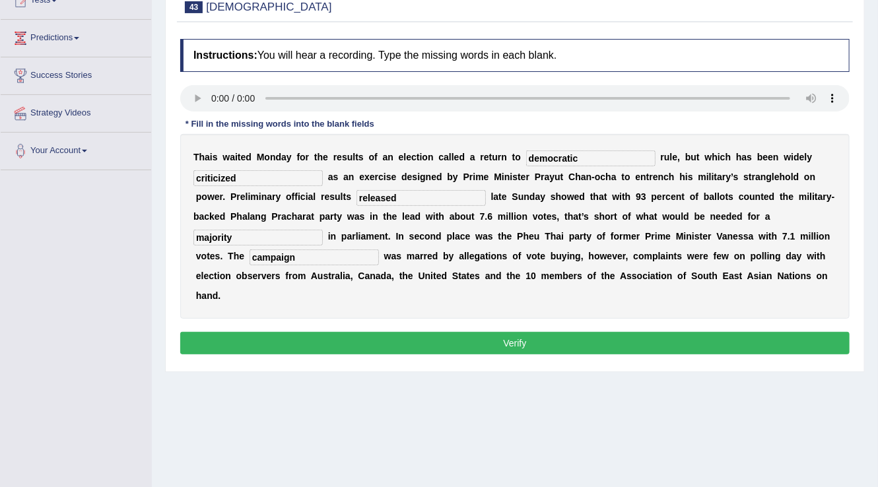
type input "criticized"
click at [248, 333] on button "Verify" at bounding box center [514, 343] width 669 height 22
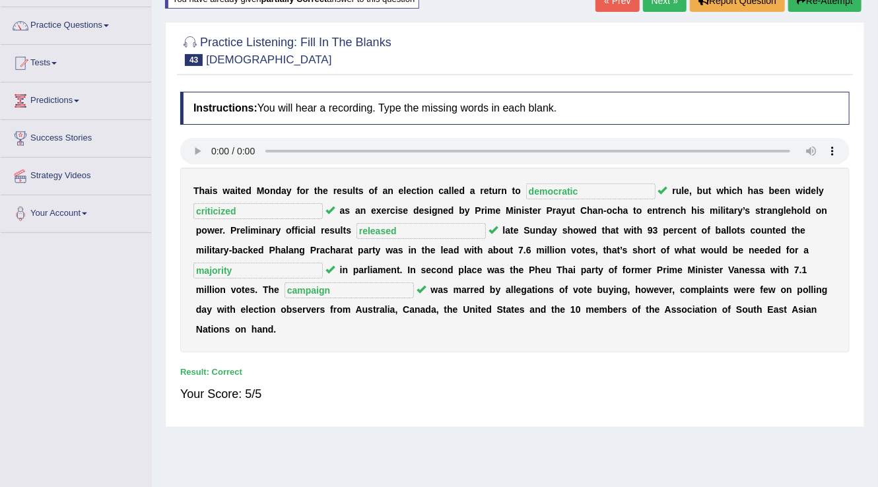
scroll to position [0, 0]
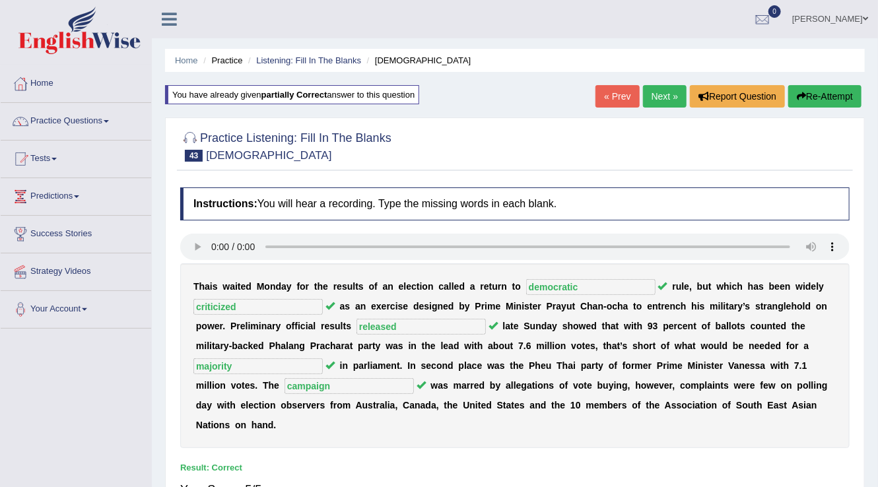
click at [635, 102] on link "« Prev" at bounding box center [617, 96] width 44 height 22
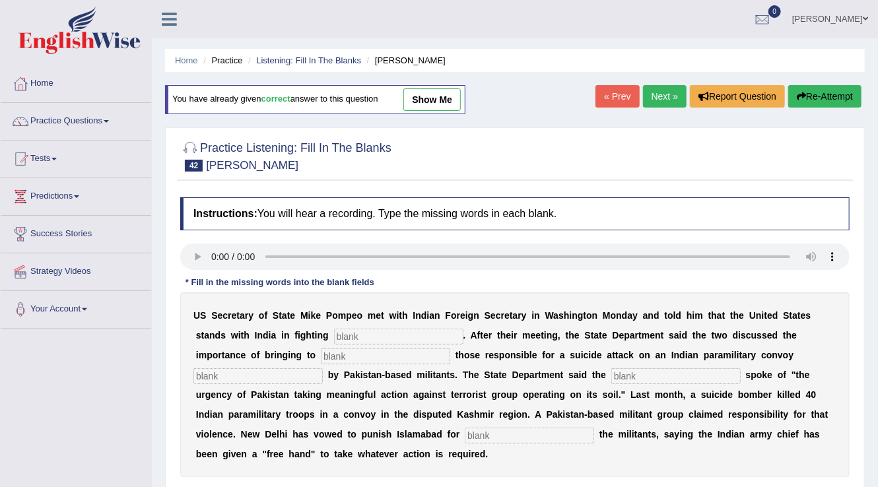
click at [649, 101] on link "Next »" at bounding box center [665, 96] width 44 height 22
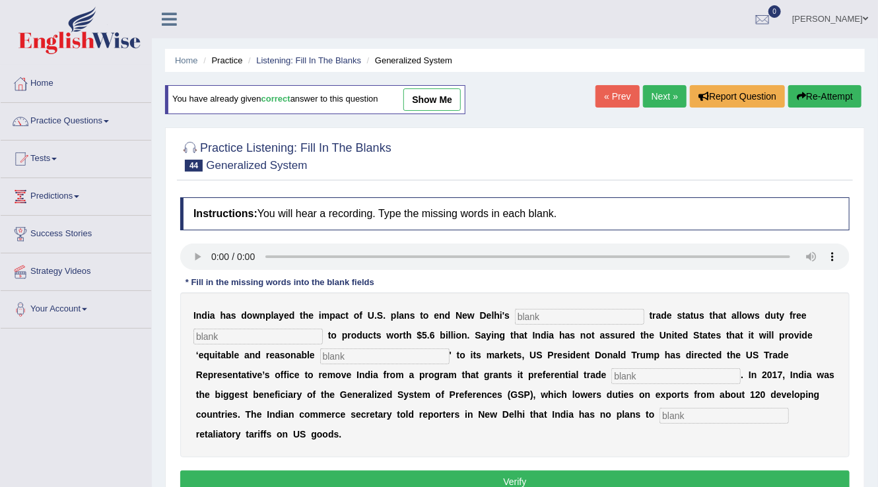
click at [555, 315] on input "text" at bounding box center [579, 317] width 129 height 16
type input "preferential"
type input "access"
type input "treatment"
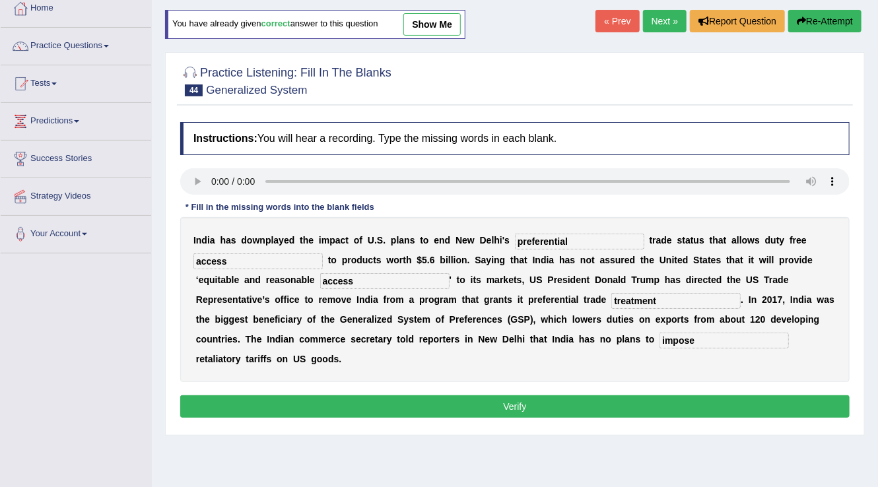
scroll to position [158, 0]
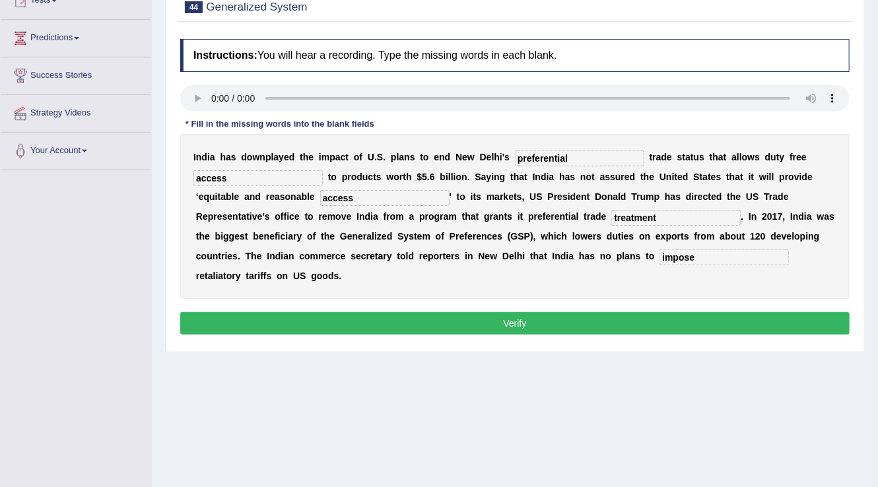
type input "impose"
click at [652, 341] on div "Instructions: You will hear a recording. Type the missing words in each blank. …" at bounding box center [515, 188] width 676 height 313
click at [647, 328] on button "Verify" at bounding box center [514, 323] width 669 height 22
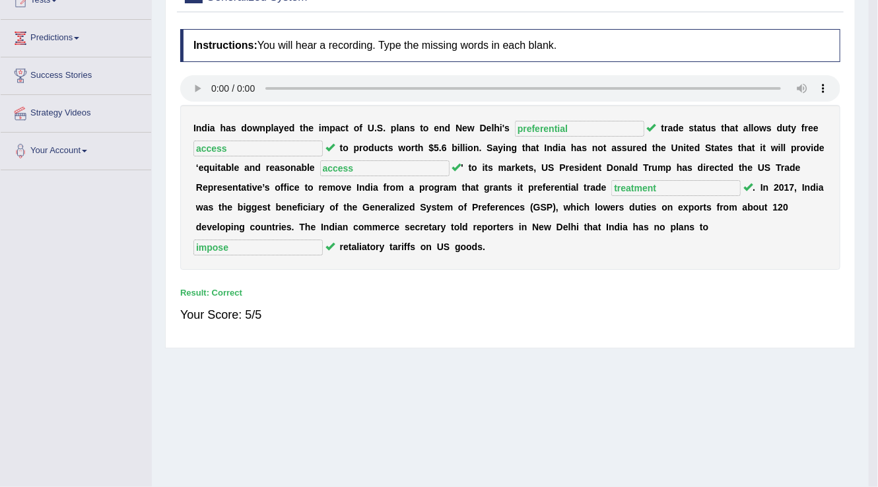
click at [647, 328] on div "Home Practice Listening: Fill In The Blanks Generalized System You have already…" at bounding box center [510, 172] width 717 height 660
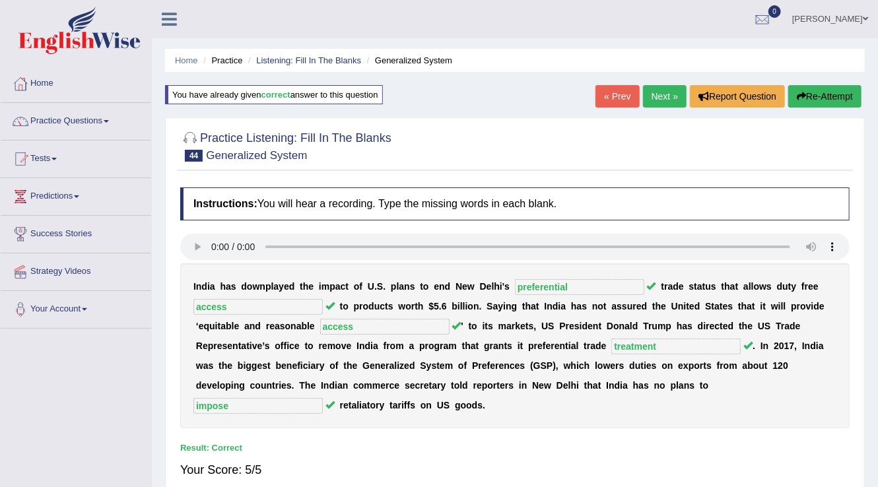
scroll to position [0, 0]
click at [656, 92] on link "Next »" at bounding box center [665, 96] width 44 height 22
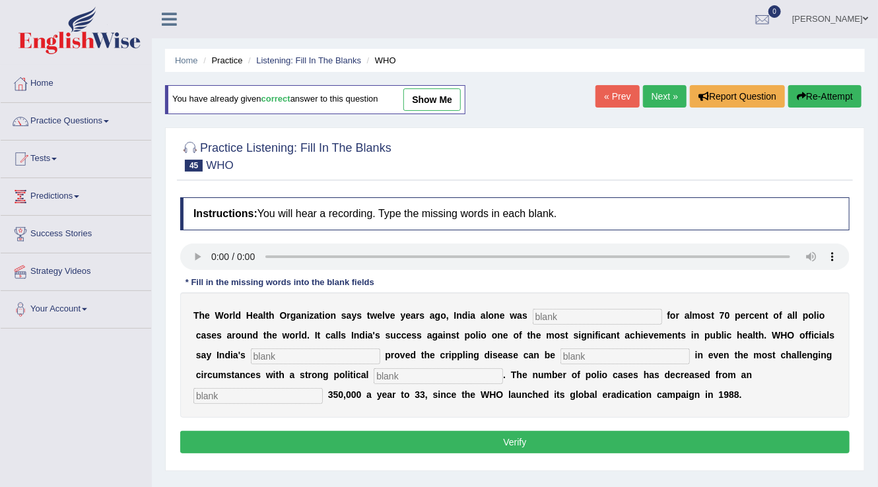
click at [569, 309] on input "text" at bounding box center [596, 317] width 129 height 16
type input "responsible"
type input "e"
type input "accomplisgmenr"
type input "eliminated"
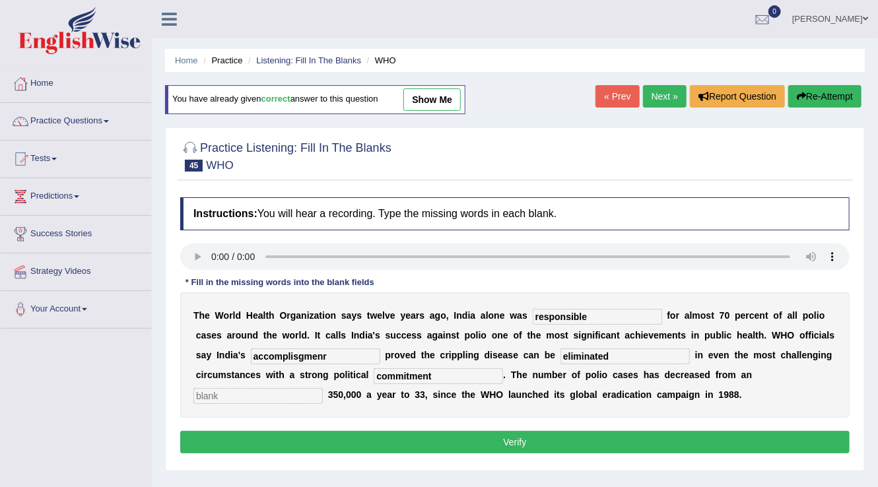
type input "commitment"
type input "estimated"
click at [304, 358] on input "accomplisgmenr" at bounding box center [315, 356] width 129 height 16
click at [331, 353] on input "accomplishmenr" at bounding box center [315, 356] width 129 height 16
type input "accomplishment"
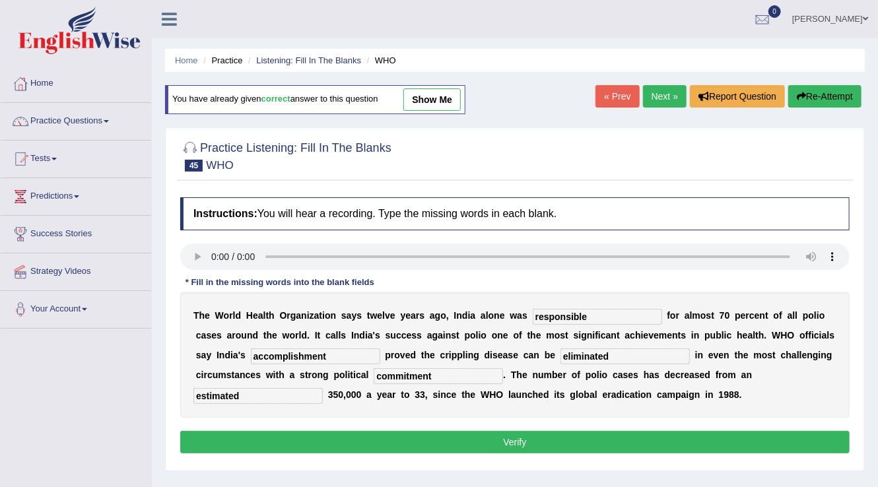
click at [380, 436] on button "Verify" at bounding box center [514, 442] width 669 height 22
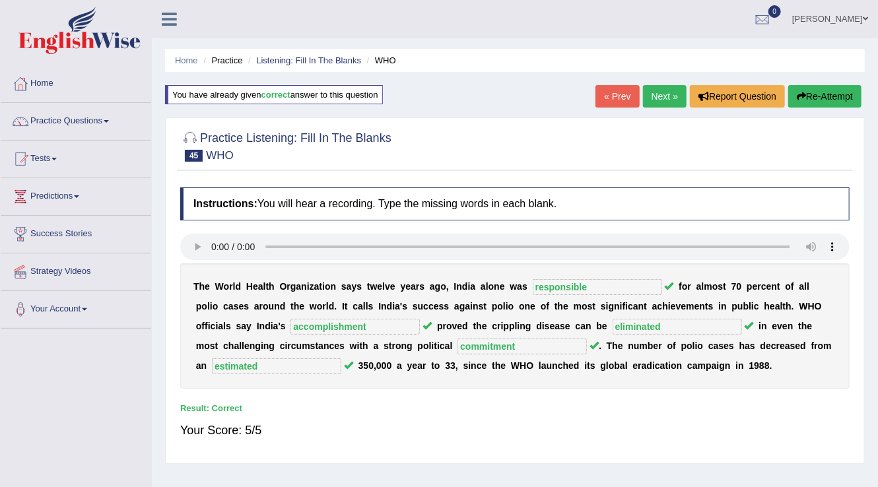
click at [664, 106] on link "Next »" at bounding box center [665, 96] width 44 height 22
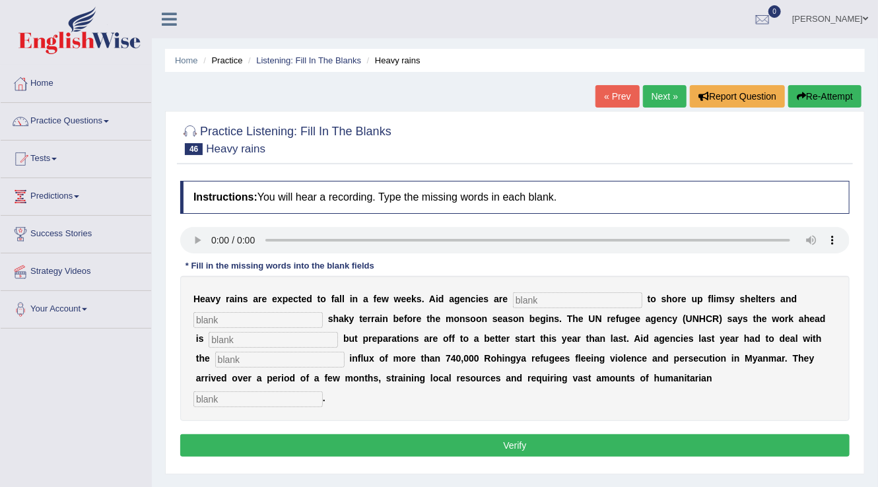
click at [567, 301] on input "text" at bounding box center [577, 300] width 129 height 16
type input "raising"
type input "stabilise"
type input "monumental"
type input "massive"
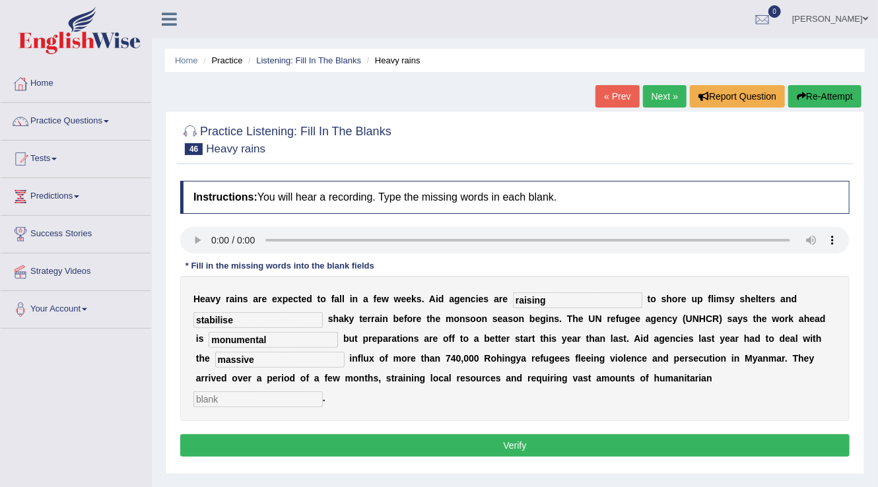
click at [228, 317] on input "stabilise" at bounding box center [257, 320] width 129 height 16
type input "stabilize"
click at [239, 403] on input "text" at bounding box center [257, 399] width 129 height 16
type input "s"
type input "assistance"
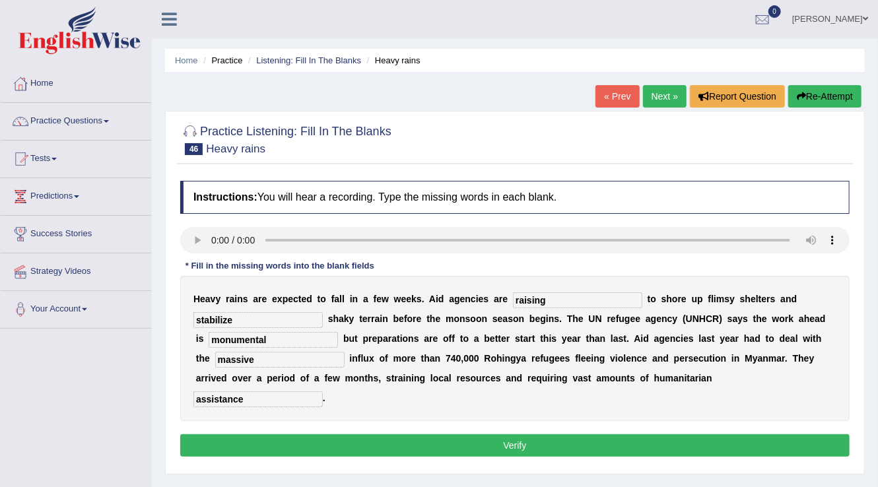
click at [272, 446] on button "Verify" at bounding box center [514, 445] width 669 height 22
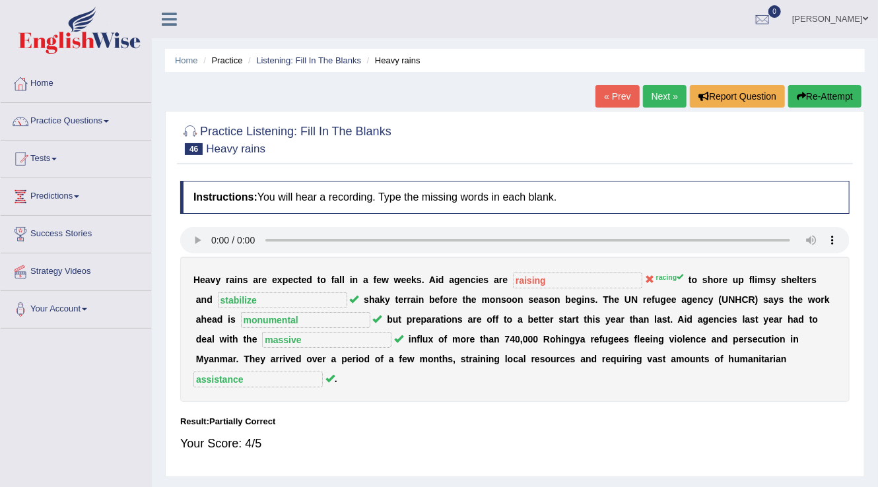
click at [660, 89] on link "Next »" at bounding box center [665, 96] width 44 height 22
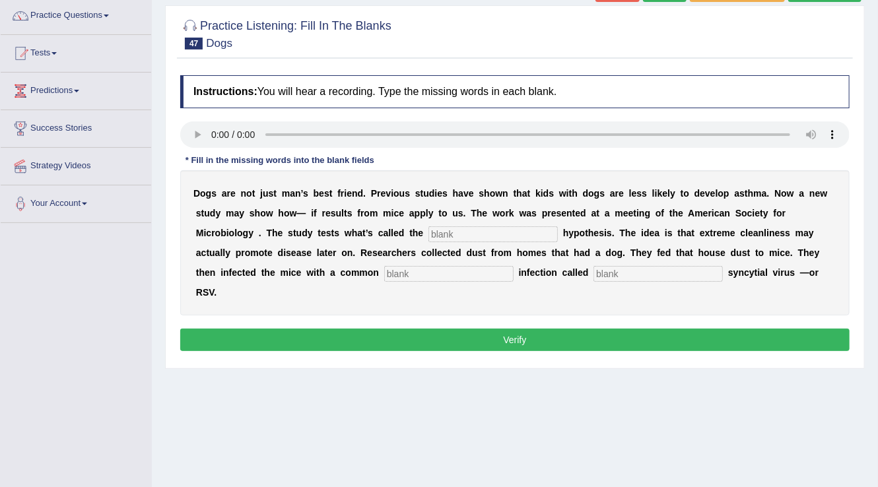
click at [498, 230] on input "text" at bounding box center [492, 234] width 129 height 16
type input "g"
type input "hygiene"
click at [428, 276] on input "text" at bounding box center [448, 274] width 129 height 16
type input "cd"
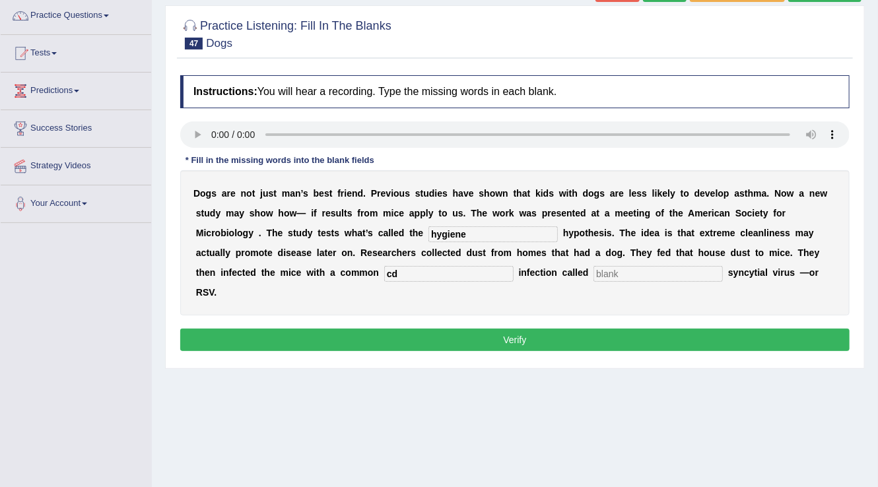
click at [623, 269] on input "text" at bounding box center [657, 274] width 129 height 16
type input "respiratory"
click at [589, 336] on button "Verify" at bounding box center [514, 340] width 669 height 22
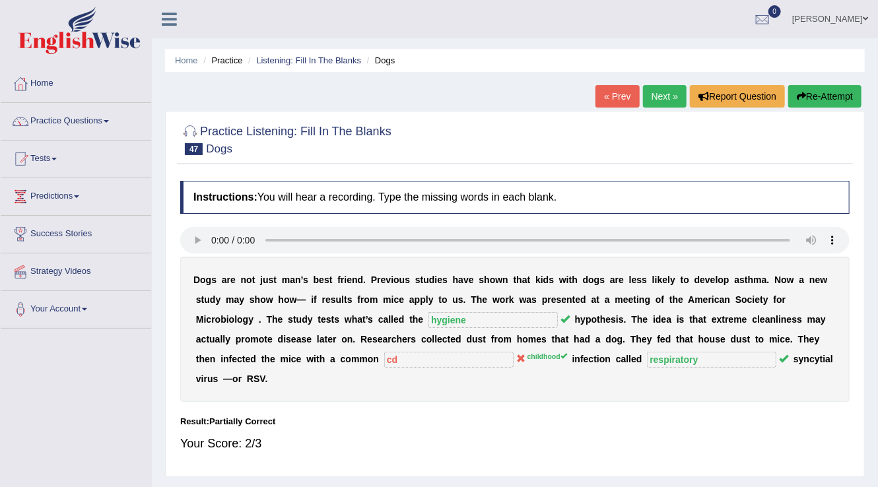
click at [660, 92] on link "Next »" at bounding box center [665, 96] width 44 height 22
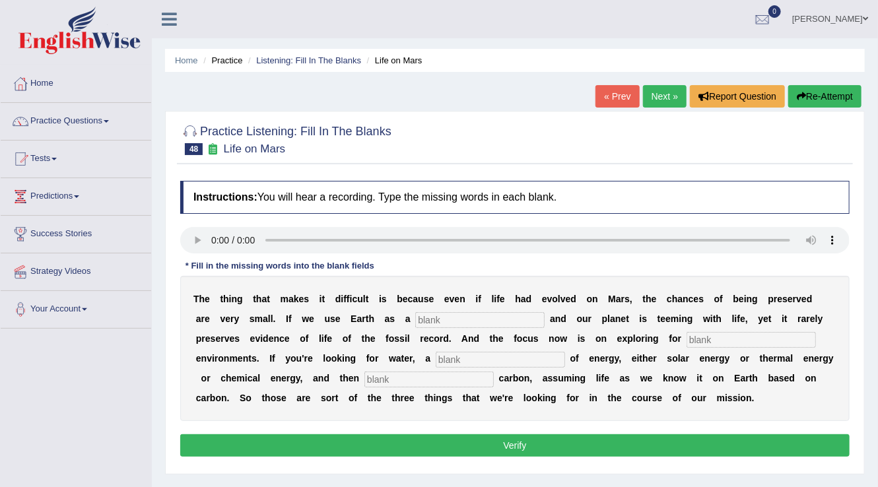
click at [447, 319] on input "text" at bounding box center [479, 320] width 129 height 16
type input "reference"
click at [715, 344] on input "text" at bounding box center [750, 340] width 129 height 16
click at [711, 340] on input "text" at bounding box center [750, 340] width 129 height 16
type input "habitual"
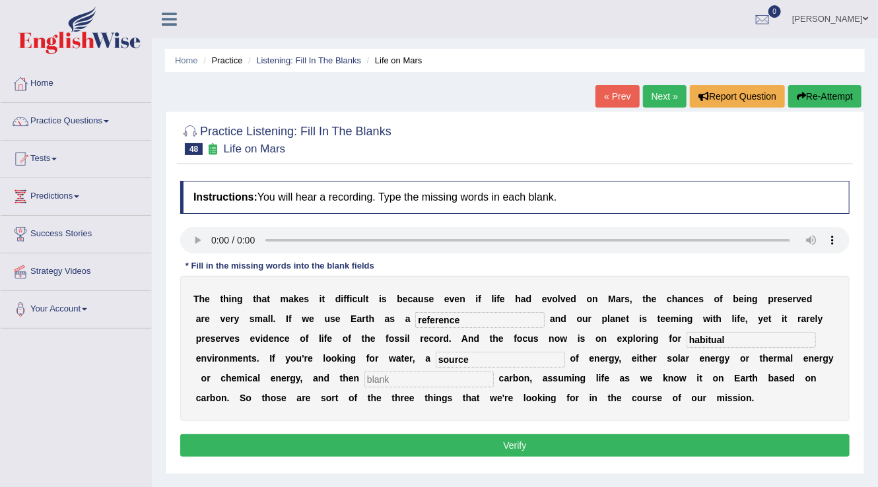
type input "source"
type input "organic"
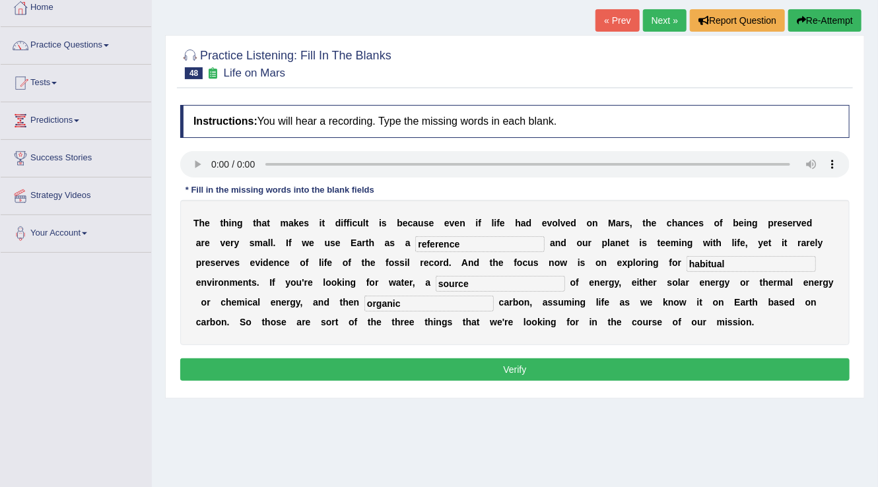
scroll to position [106, 0]
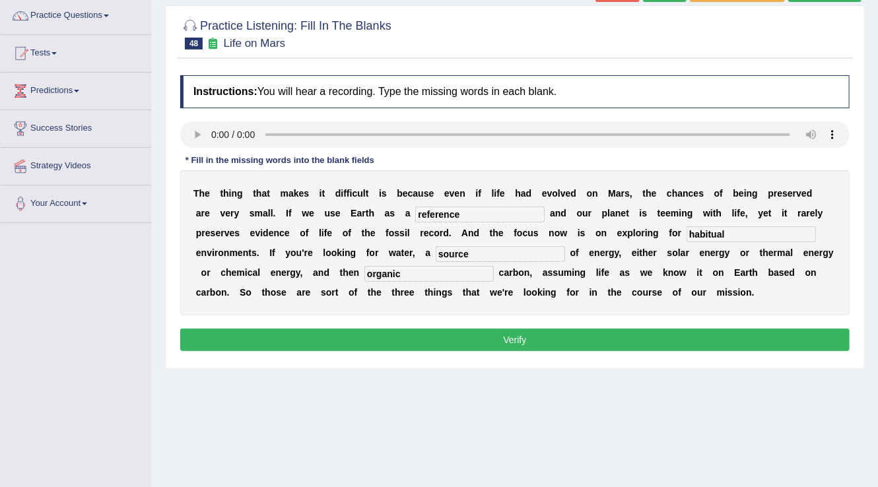
click at [528, 348] on button "Verify" at bounding box center [514, 340] width 669 height 22
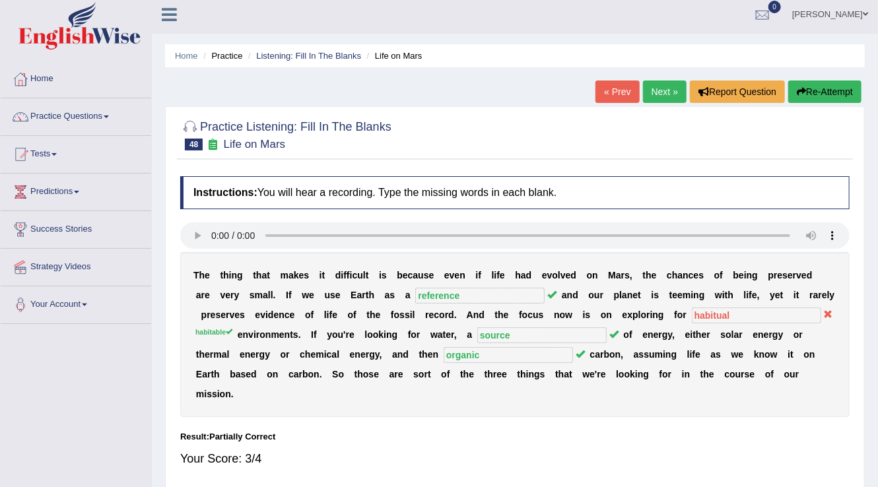
scroll to position [0, 0]
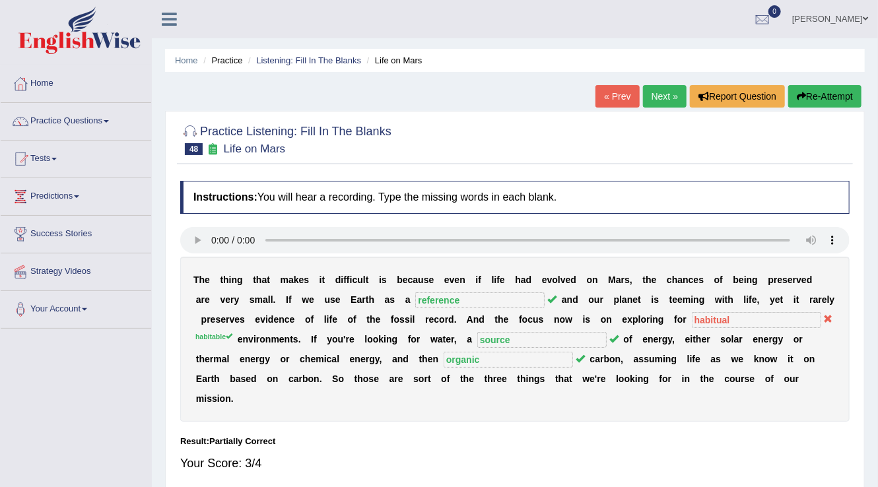
click at [666, 86] on link "Next »" at bounding box center [665, 96] width 44 height 22
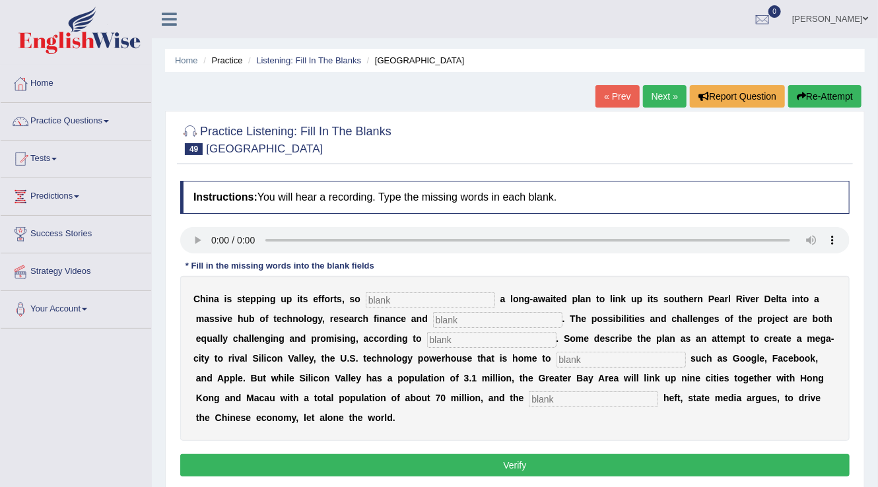
click at [413, 304] on input "text" at bounding box center [430, 300] width 129 height 16
type input "announcing"
type input "innovation"
type input "analyst"
type input "company"
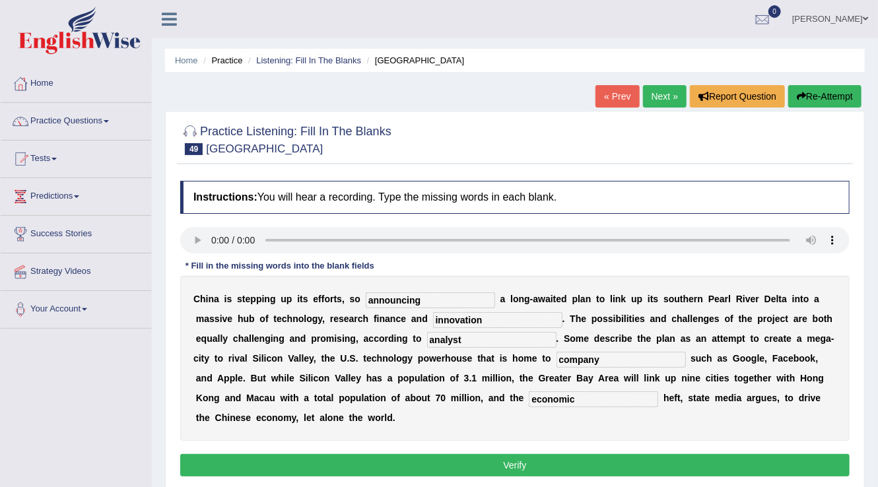
type input "economic"
click at [446, 466] on button "Verify" at bounding box center [514, 465] width 669 height 22
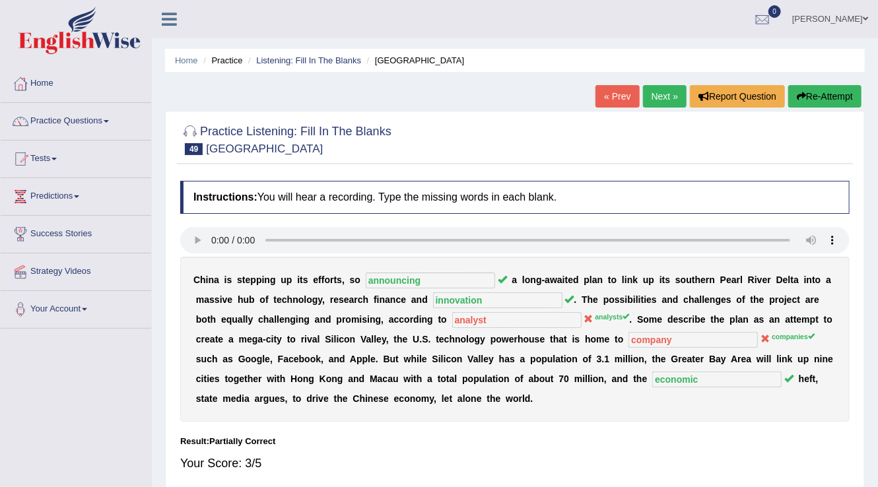
click at [653, 96] on link "Next »" at bounding box center [665, 96] width 44 height 22
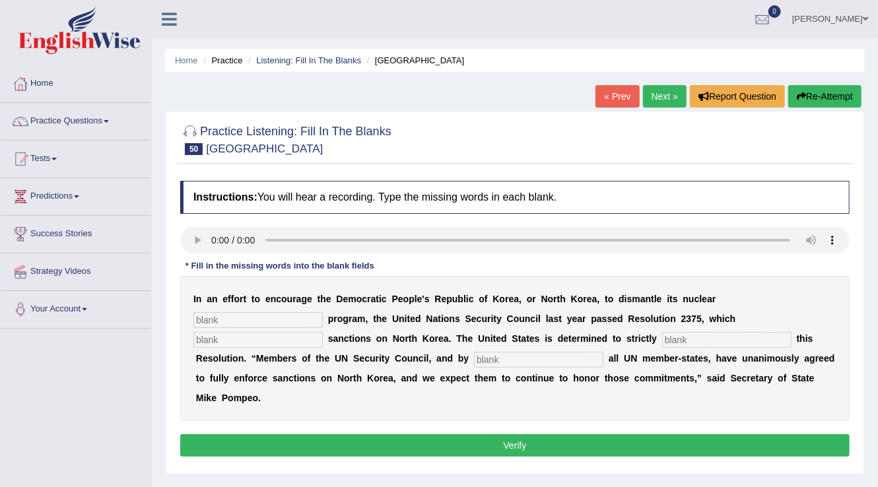
click at [246, 325] on input "text" at bounding box center [257, 320] width 129 height 16
type input "weapons"
type input "imposes"
type input "implement"
type input "extensions"
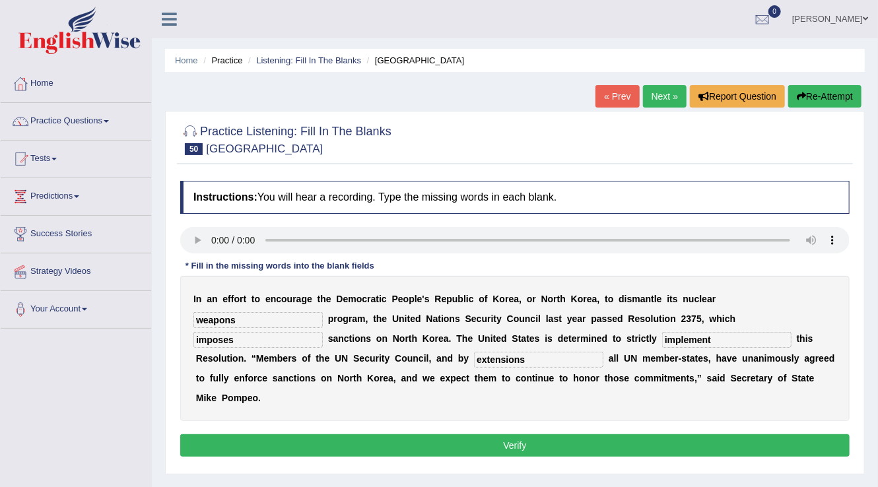
click at [547, 365] on input "extensions" at bounding box center [538, 360] width 129 height 16
type input "extension"
click at [524, 449] on button "Verify" at bounding box center [514, 445] width 669 height 22
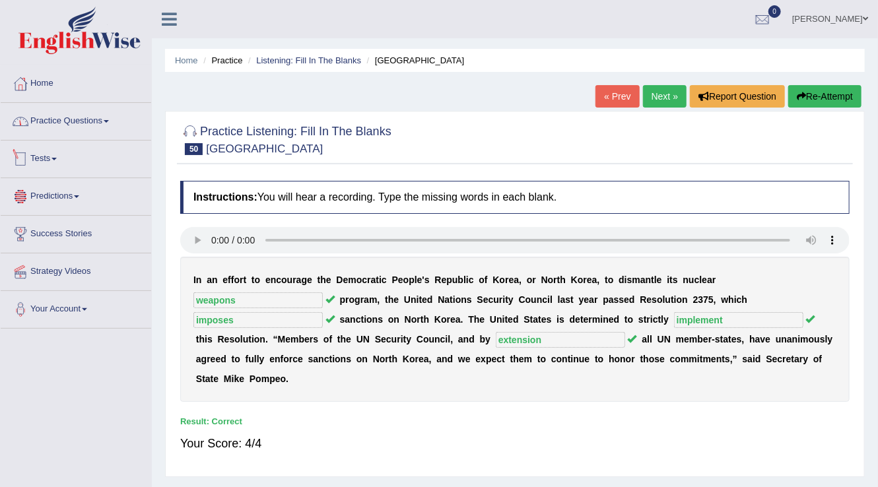
click at [79, 119] on link "Practice Questions" at bounding box center [76, 119] width 150 height 33
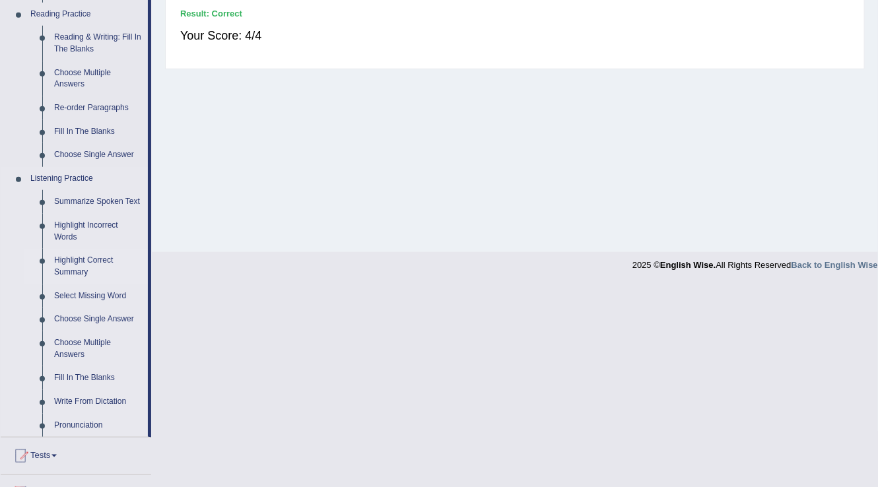
scroll to position [475, 0]
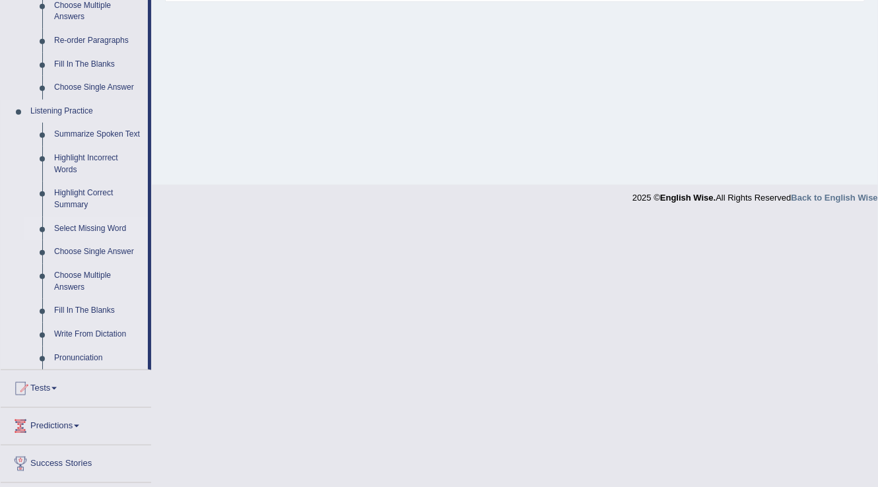
click at [80, 230] on link "Select Missing Word" at bounding box center [98, 229] width 100 height 24
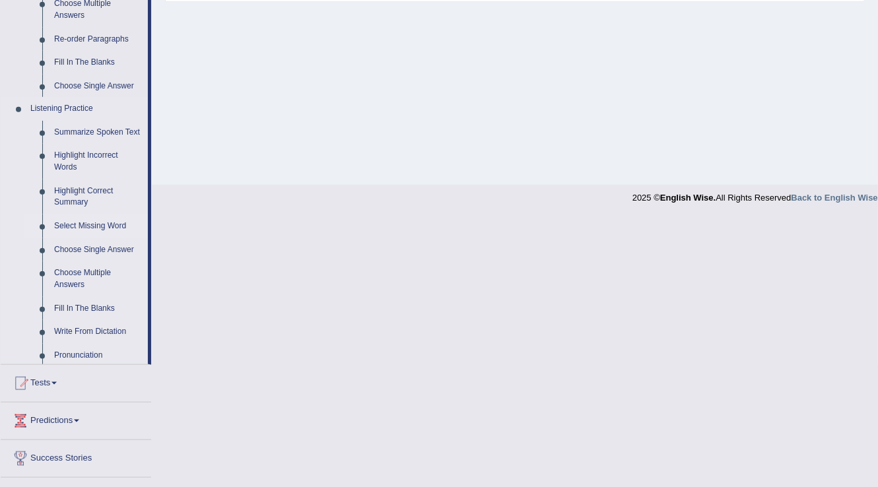
scroll to position [206, 0]
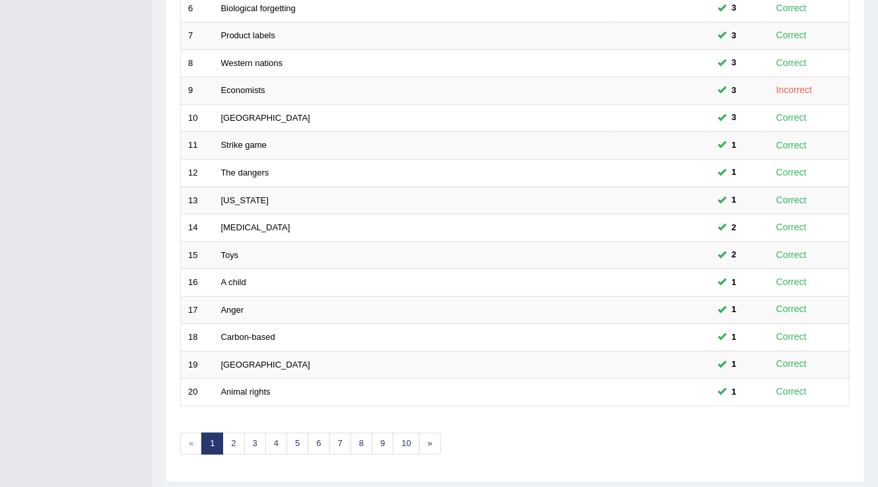
scroll to position [383, 0]
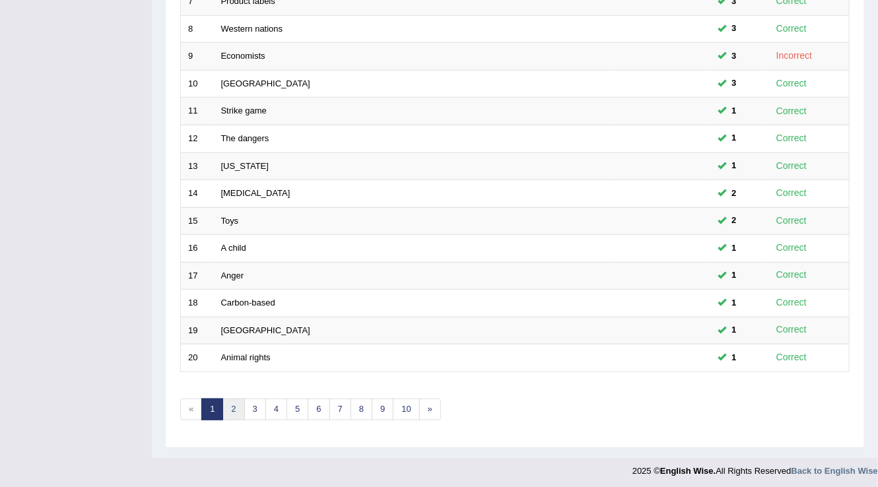
click at [224, 402] on link "2" at bounding box center [233, 410] width 22 height 22
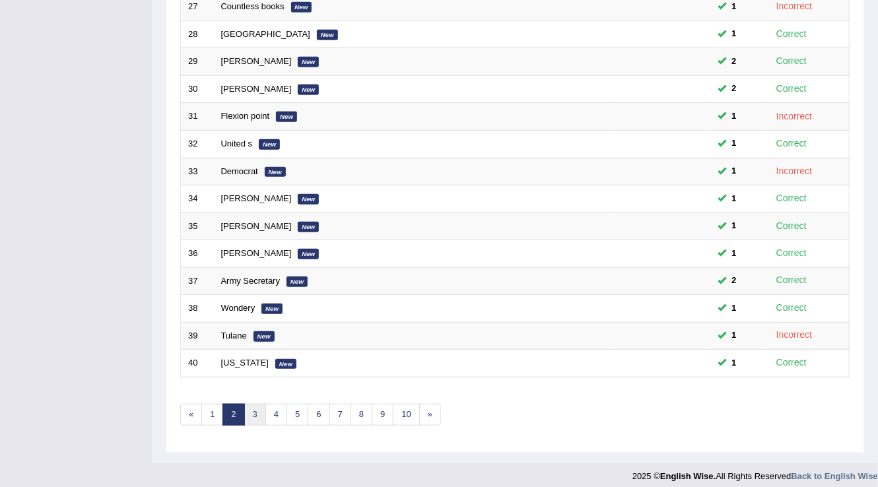
click at [254, 412] on link "3" at bounding box center [255, 415] width 22 height 22
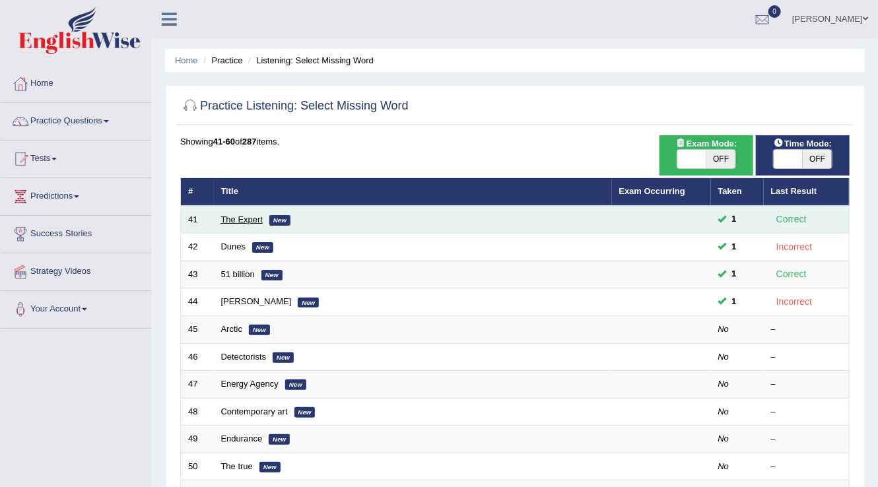
click at [232, 219] on link "The Expert" at bounding box center [242, 219] width 42 height 10
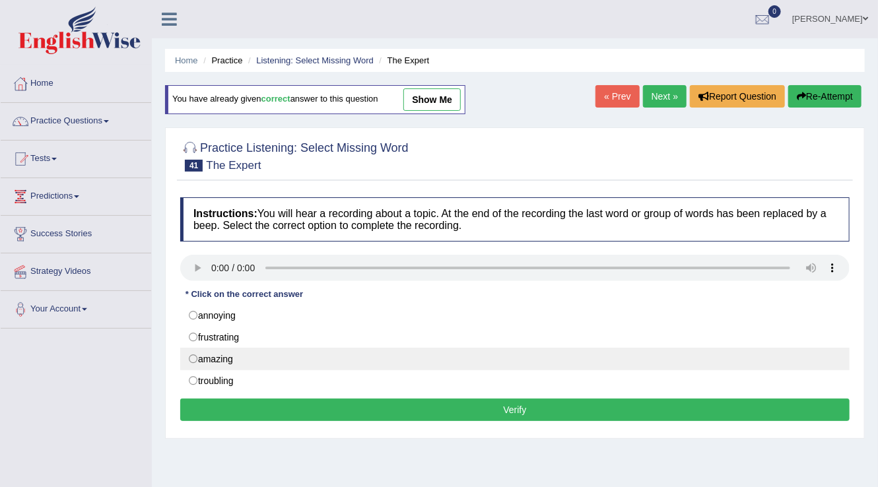
click at [198, 358] on label "amazing" at bounding box center [514, 359] width 669 height 22
radio input "true"
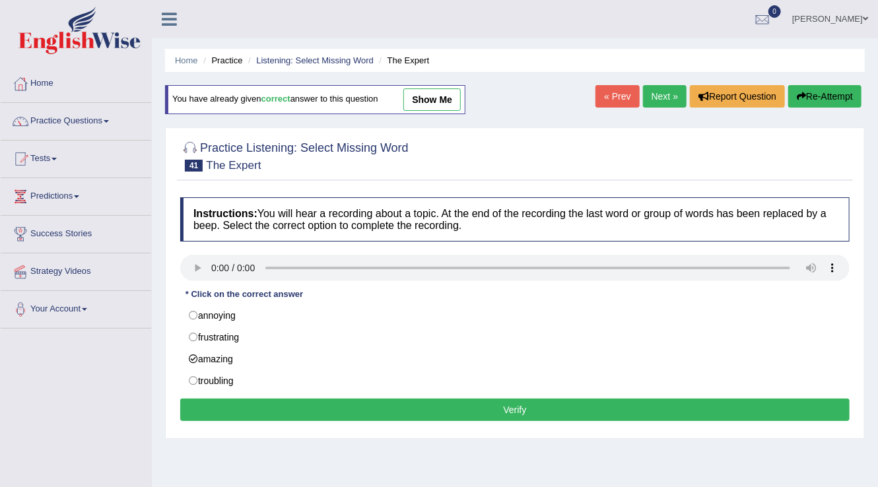
click at [300, 414] on button "Verify" at bounding box center [514, 410] width 669 height 22
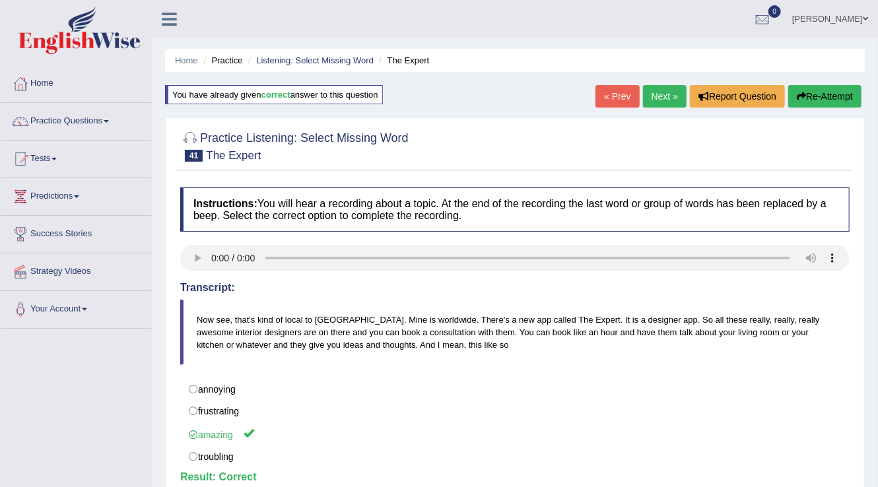
click at [678, 92] on link "Next »" at bounding box center [665, 96] width 44 height 22
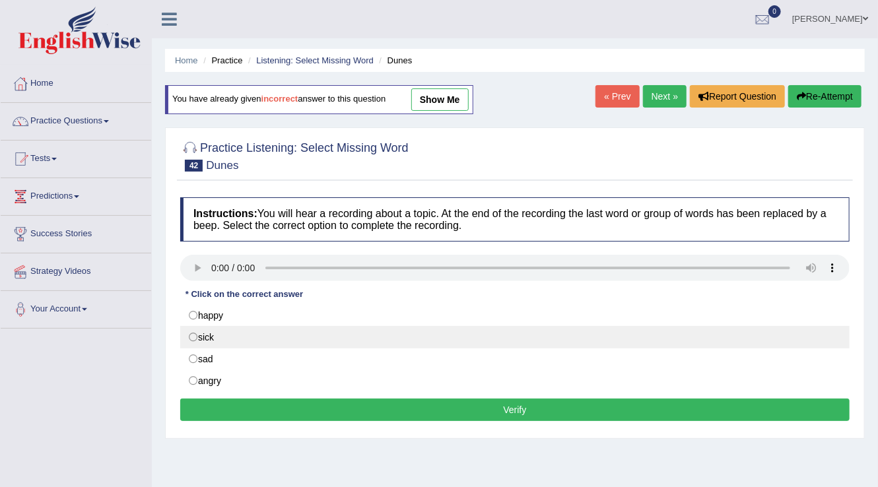
click at [203, 338] on label "sick" at bounding box center [514, 337] width 669 height 22
radio input "true"
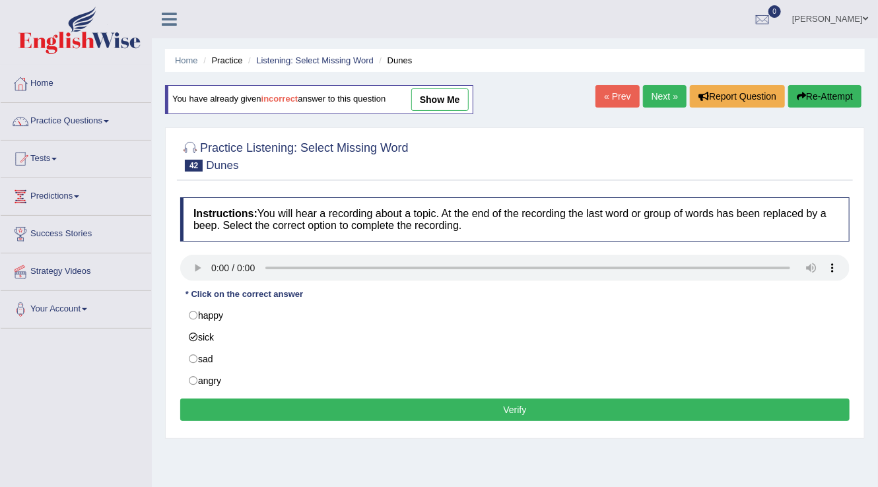
click at [294, 405] on button "Verify" at bounding box center [514, 410] width 669 height 22
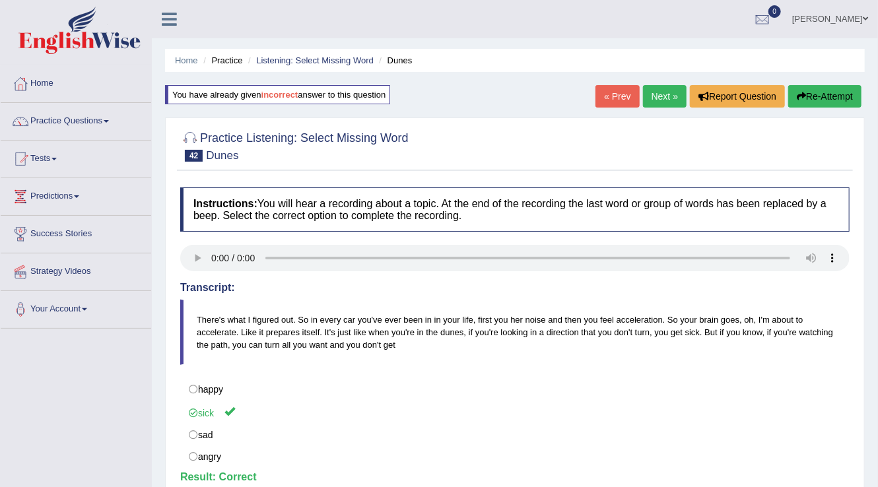
click at [656, 101] on link "Next »" at bounding box center [665, 96] width 44 height 22
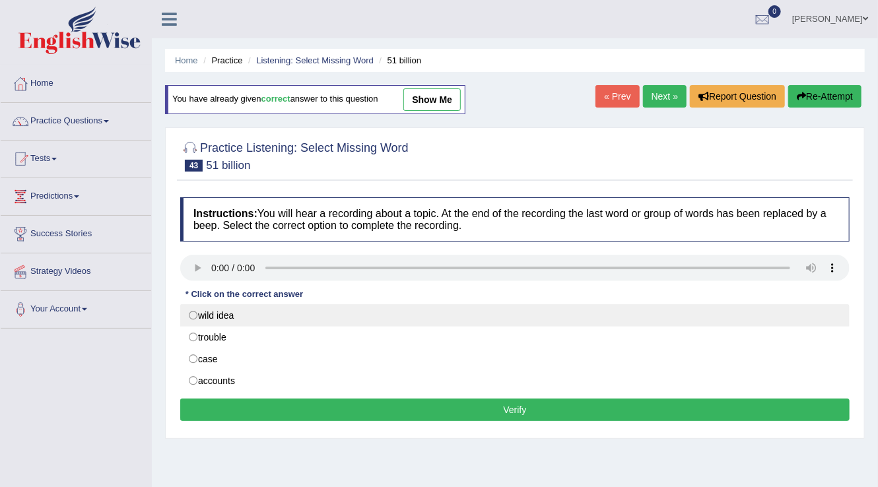
click at [201, 313] on label "wild idea" at bounding box center [514, 315] width 669 height 22
radio input "true"
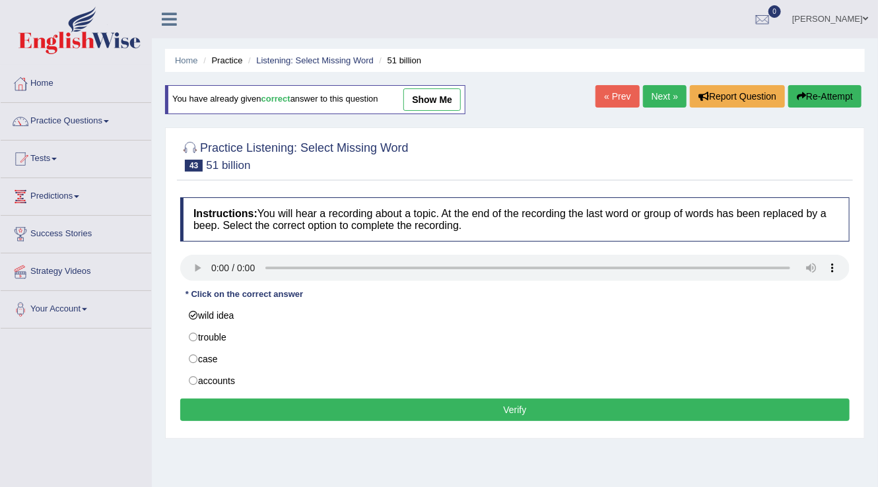
click at [293, 408] on button "Verify" at bounding box center [514, 410] width 669 height 22
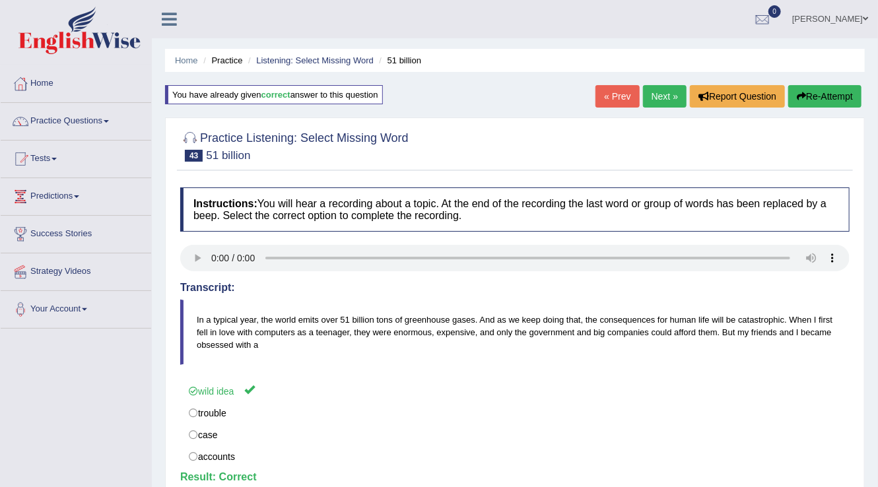
click at [654, 92] on link "Next »" at bounding box center [665, 96] width 44 height 22
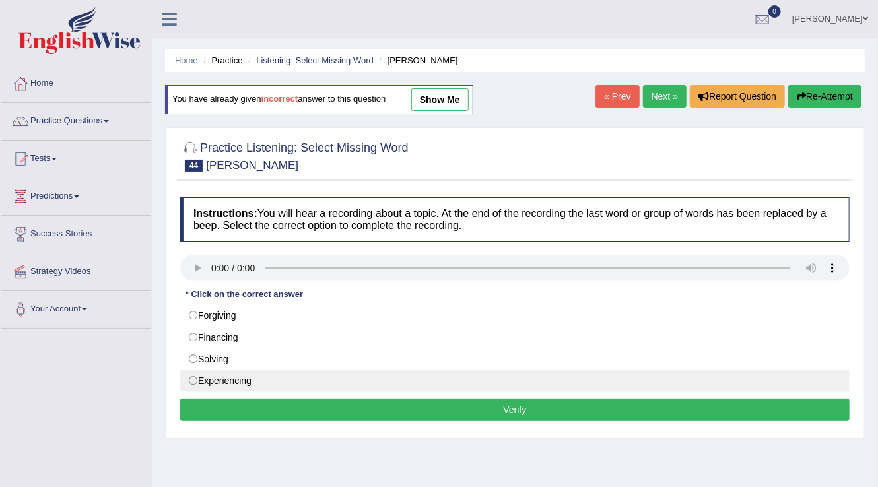
click at [216, 387] on label "Experiencing" at bounding box center [514, 380] width 669 height 22
radio input "true"
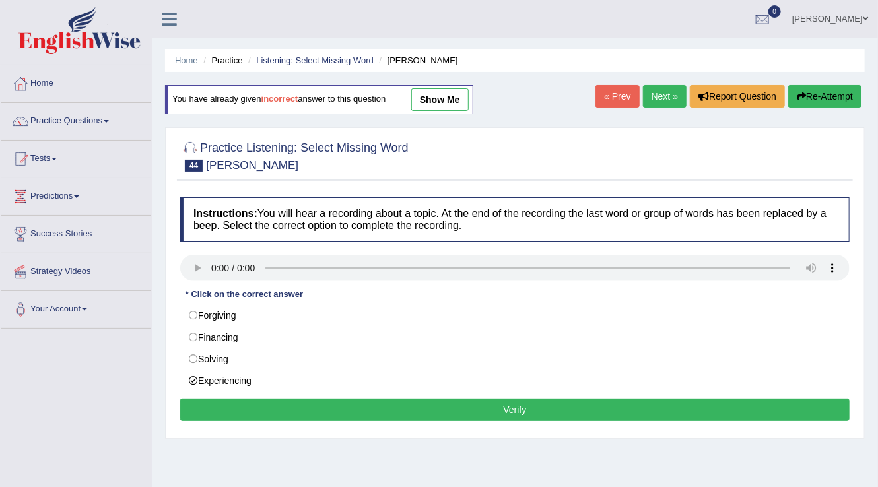
click at [279, 409] on button "Verify" at bounding box center [514, 410] width 669 height 22
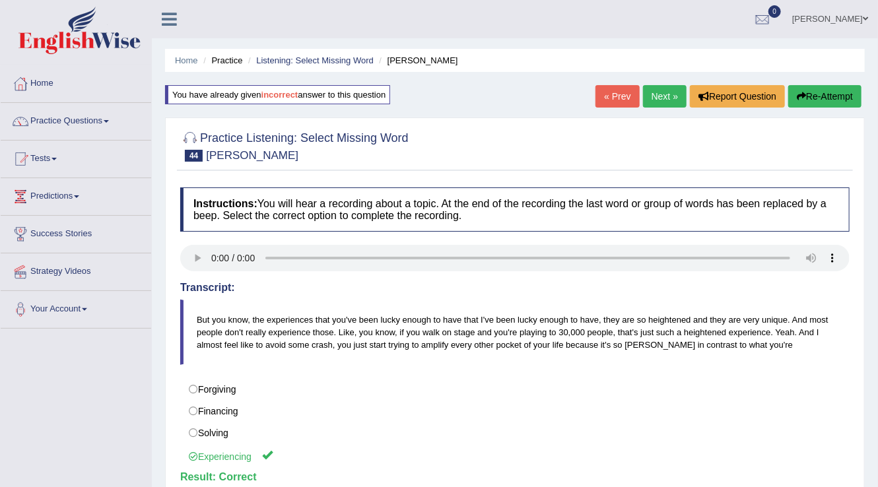
click at [665, 87] on link "Next »" at bounding box center [665, 96] width 44 height 22
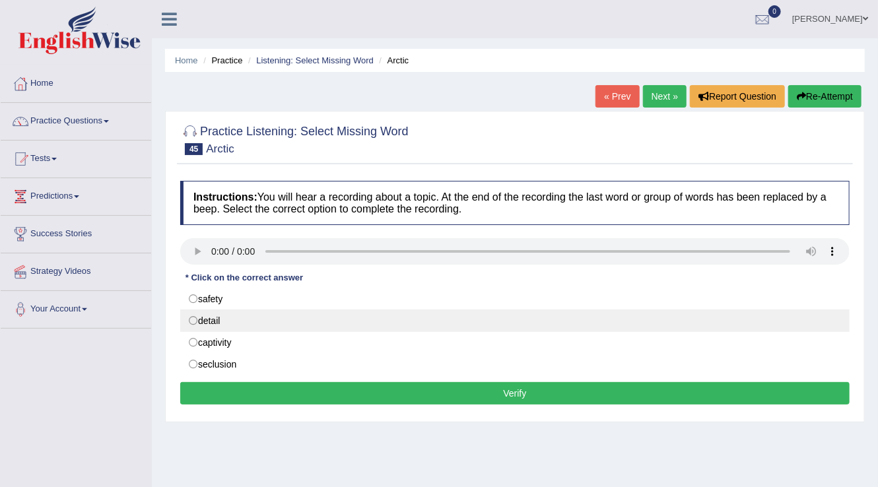
click at [215, 323] on label "detail" at bounding box center [514, 320] width 669 height 22
radio input "true"
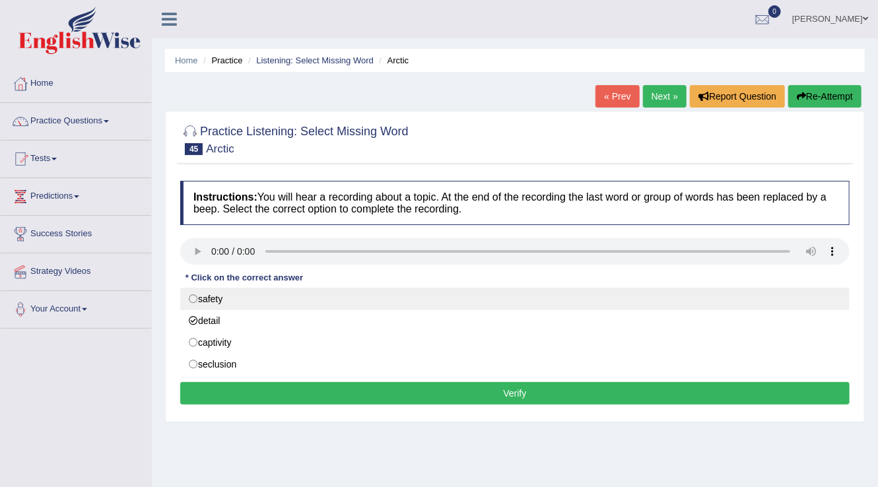
click at [212, 304] on label "safety" at bounding box center [514, 299] width 669 height 22
radio input "true"
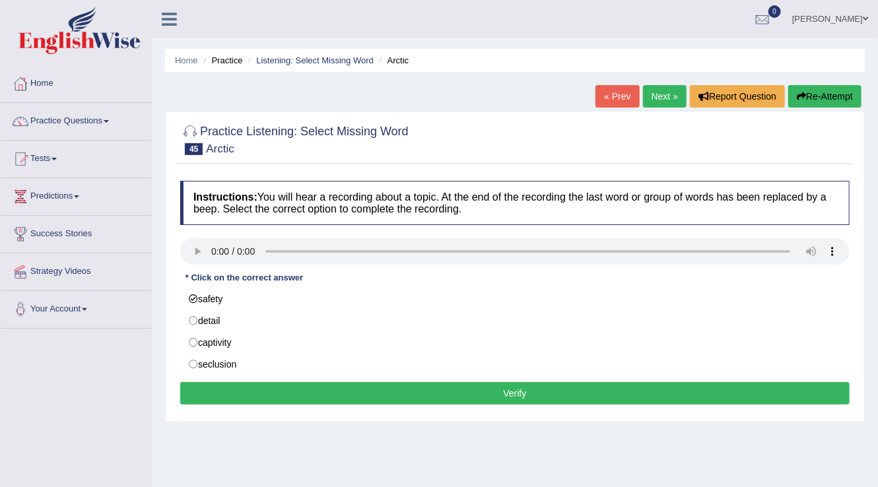
click at [275, 393] on button "Verify" at bounding box center [514, 393] width 669 height 22
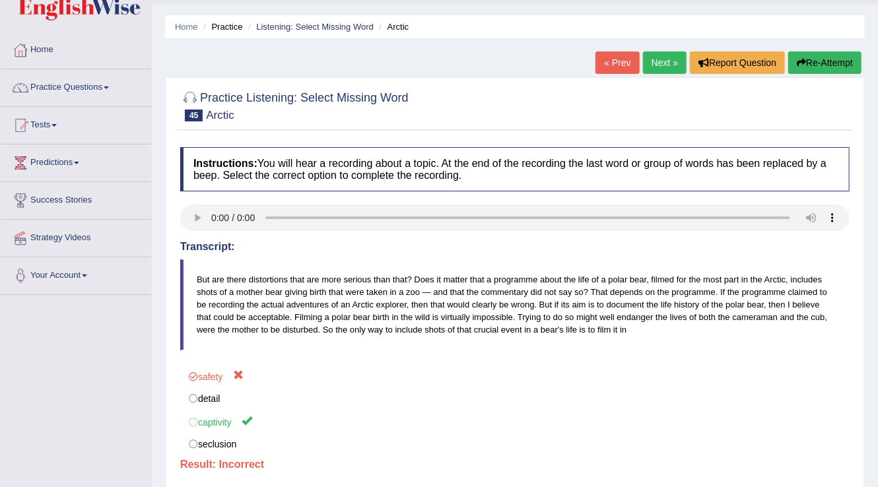
scroll to position [53, 0]
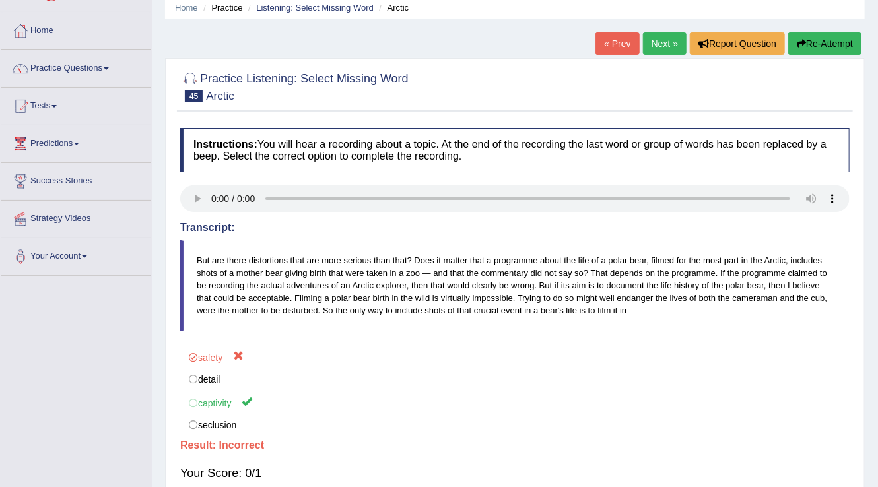
click at [653, 37] on link "Next »" at bounding box center [665, 43] width 44 height 22
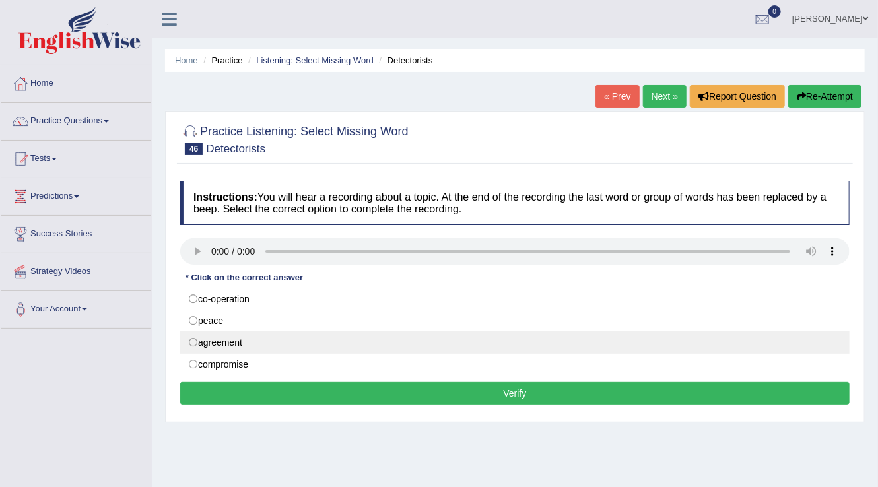
click at [220, 341] on label "agreement" at bounding box center [514, 342] width 669 height 22
radio input "true"
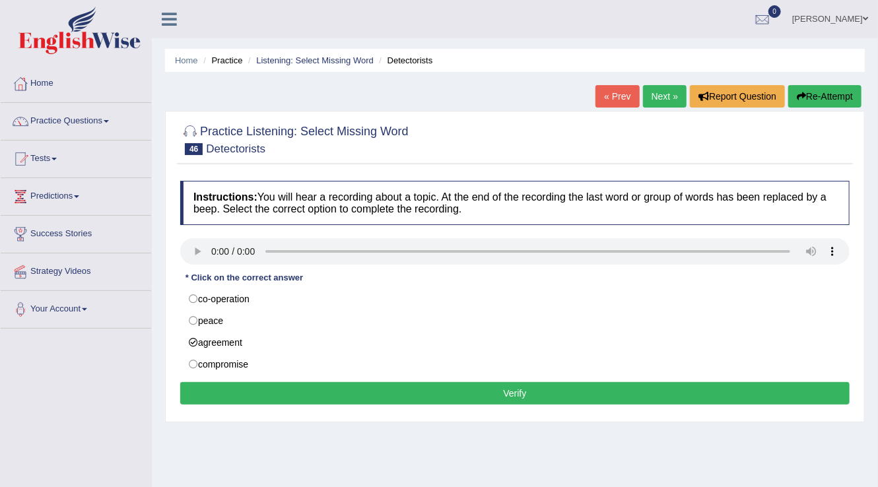
click at [309, 388] on button "Verify" at bounding box center [514, 393] width 669 height 22
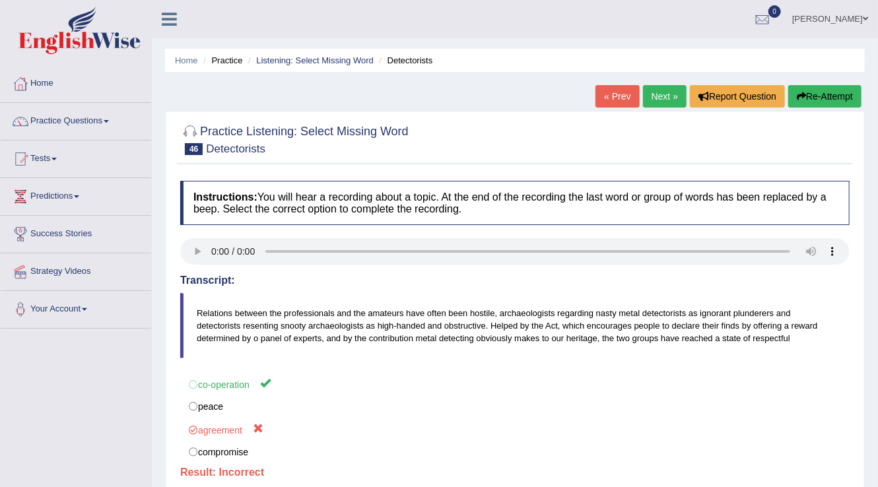
click at [655, 96] on link "Next »" at bounding box center [665, 96] width 44 height 22
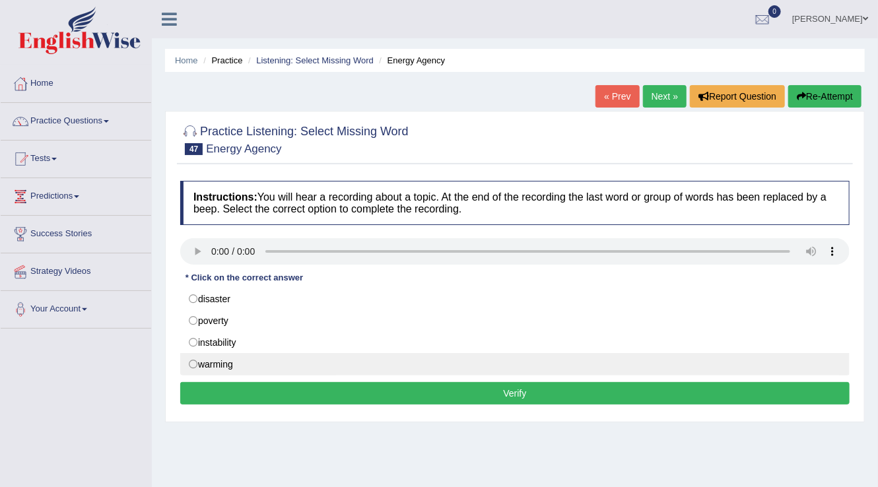
click at [205, 367] on label "warming" at bounding box center [514, 364] width 669 height 22
radio input "true"
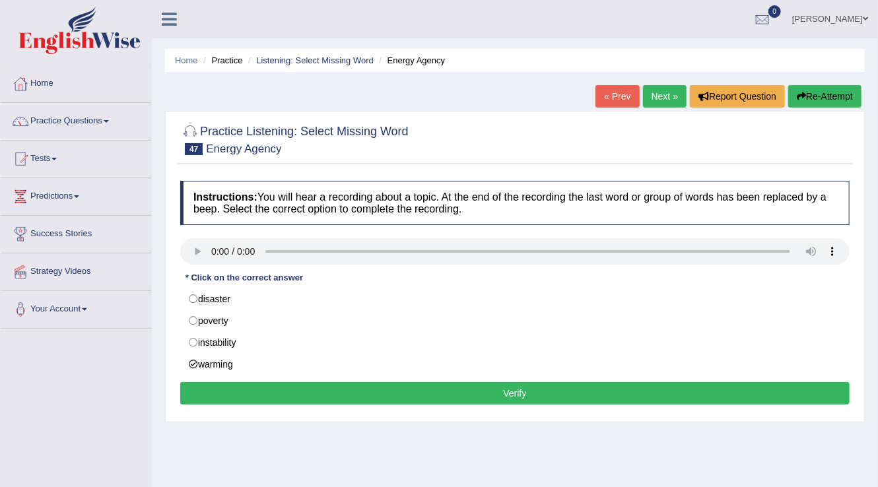
click at [288, 400] on button "Verify" at bounding box center [514, 393] width 669 height 22
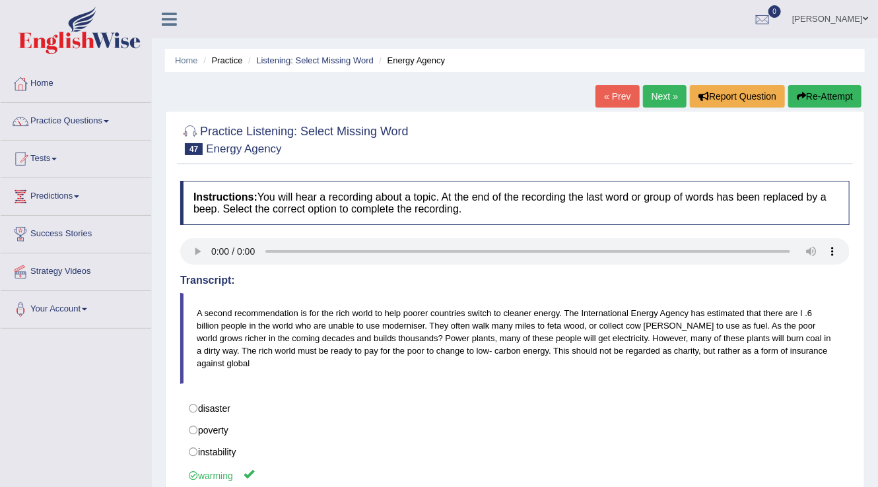
click at [655, 107] on link "Next »" at bounding box center [665, 96] width 44 height 22
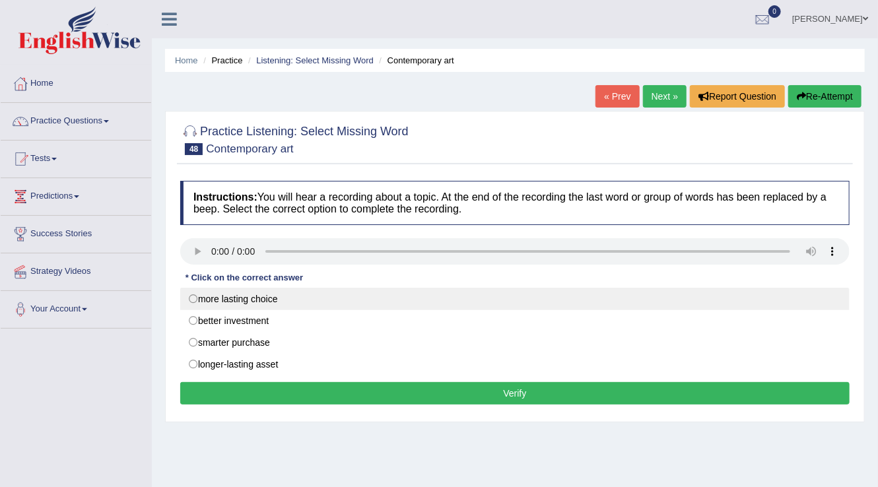
click at [208, 302] on label "more lasting choice" at bounding box center [514, 299] width 669 height 22
radio input "true"
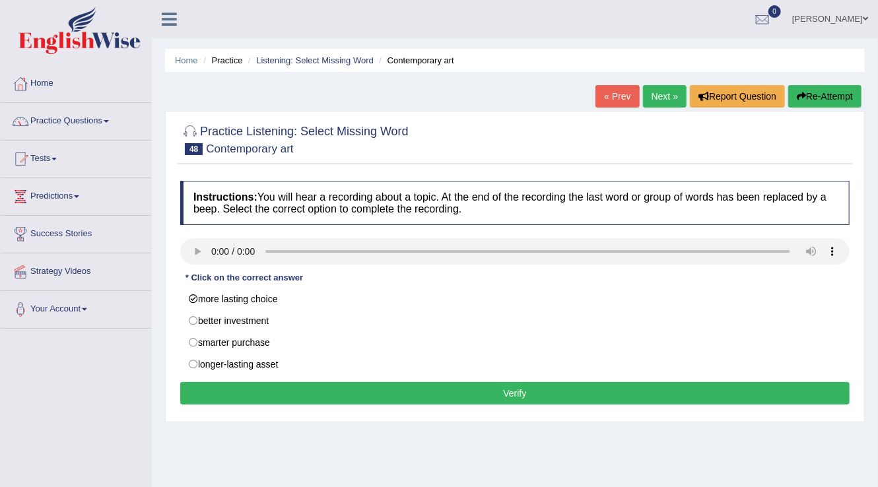
click at [261, 389] on button "Verify" at bounding box center [514, 393] width 669 height 22
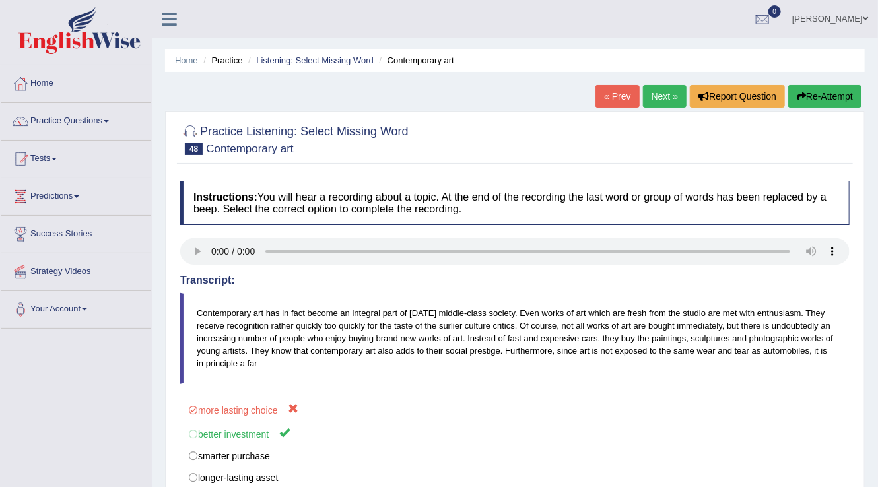
click at [673, 96] on link "Next »" at bounding box center [665, 96] width 44 height 22
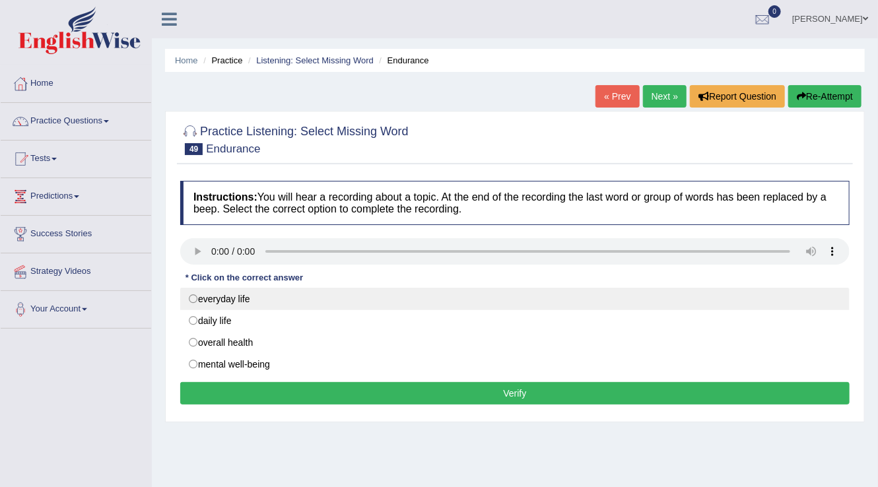
click at [207, 296] on label "everyday life" at bounding box center [514, 299] width 669 height 22
radio input "true"
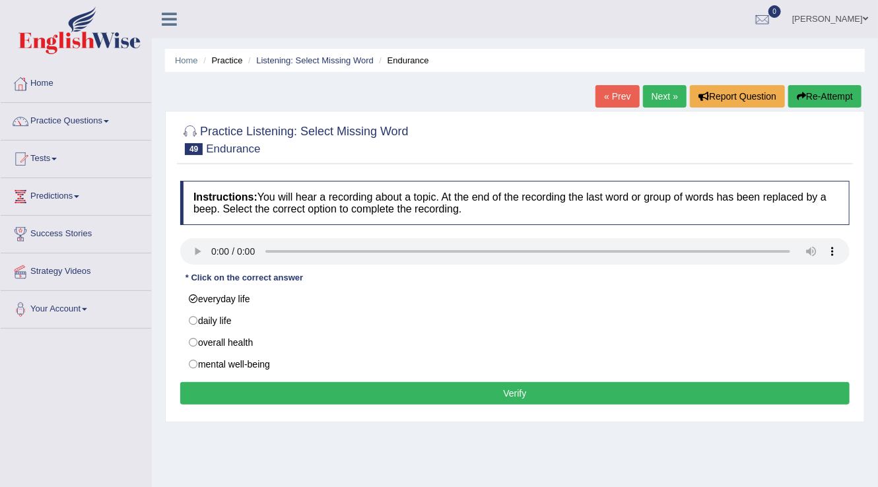
click at [331, 389] on button "Verify" at bounding box center [514, 393] width 669 height 22
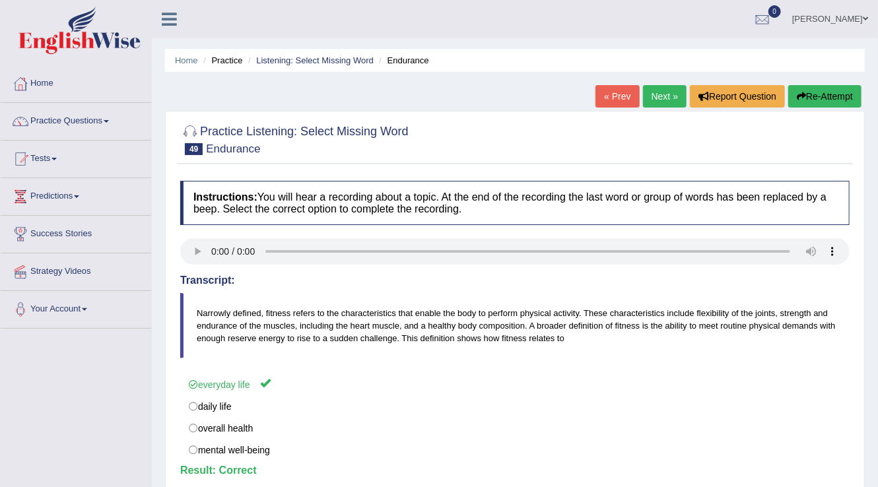
click at [663, 96] on link "Next »" at bounding box center [665, 96] width 44 height 22
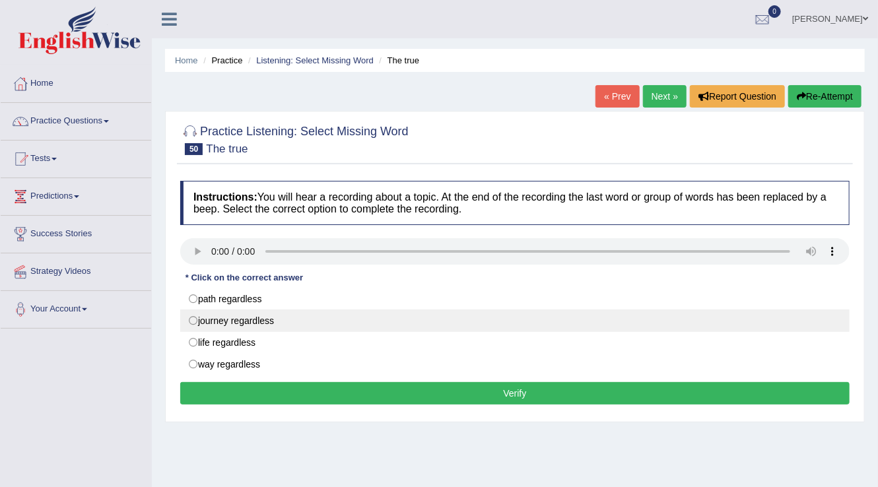
click at [249, 316] on label "journey regardless" at bounding box center [514, 320] width 669 height 22
radio input "true"
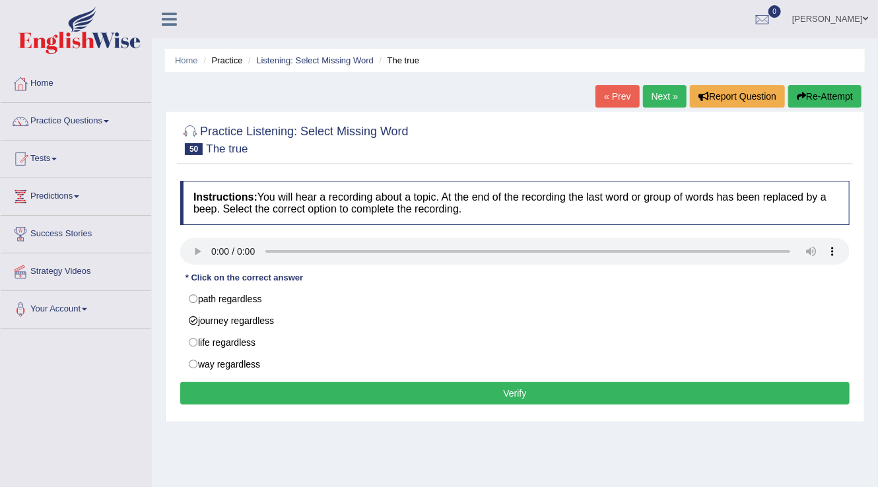
click at [277, 385] on button "Verify" at bounding box center [514, 393] width 669 height 22
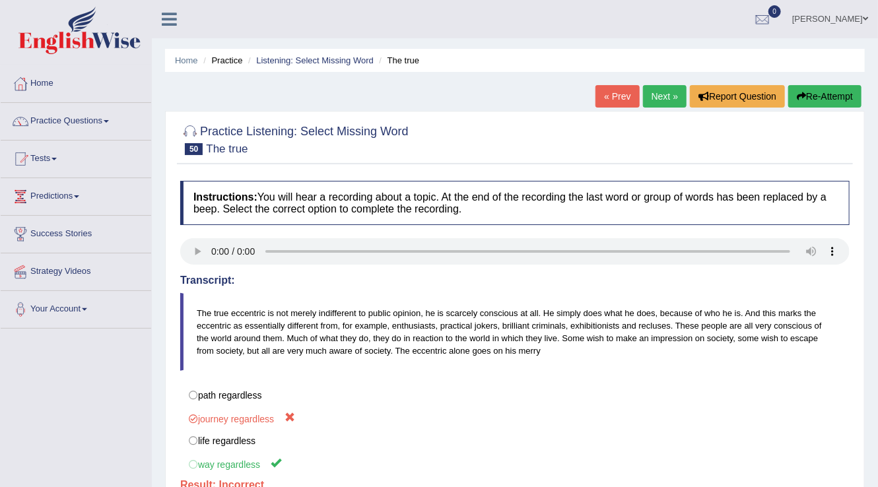
click at [653, 96] on link "Next »" at bounding box center [665, 96] width 44 height 22
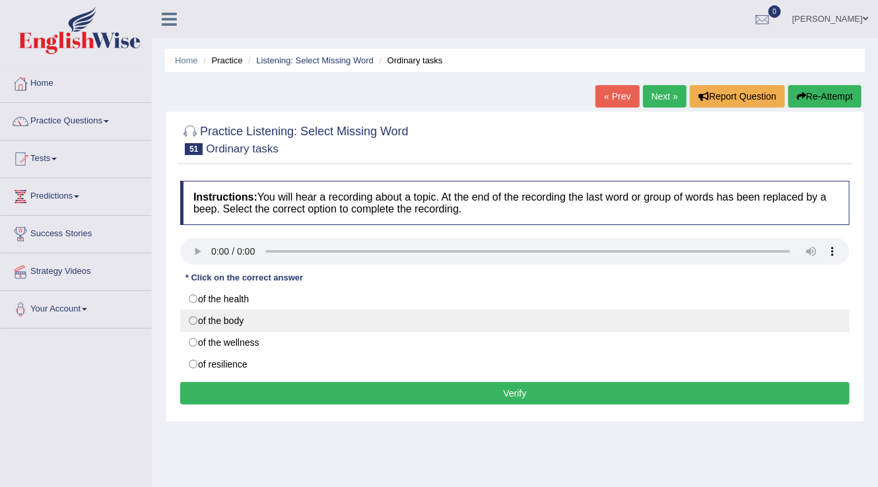
click at [207, 327] on label "of the body" at bounding box center [514, 320] width 669 height 22
radio input "true"
click at [207, 327] on label "of the body" at bounding box center [514, 320] width 669 height 22
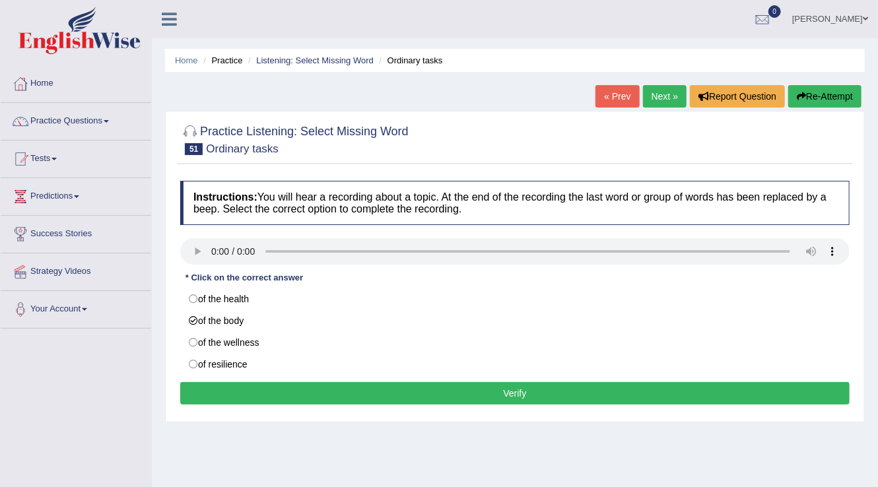
click at [242, 399] on button "Verify" at bounding box center [514, 393] width 669 height 22
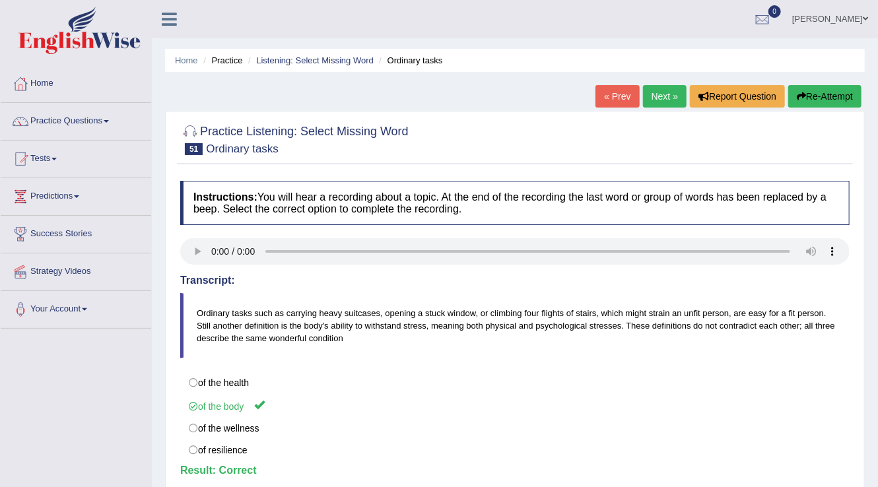
click at [649, 92] on link "Next »" at bounding box center [665, 96] width 44 height 22
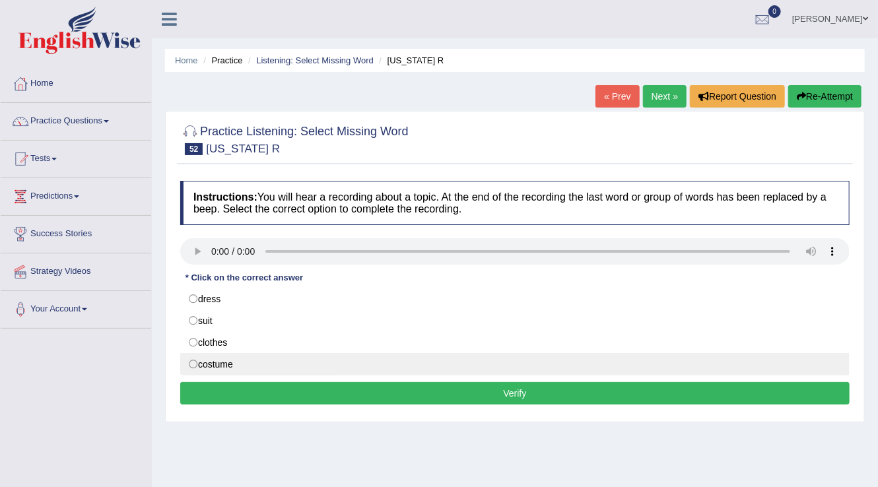
click at [210, 367] on label "costume" at bounding box center [514, 364] width 669 height 22
radio input "true"
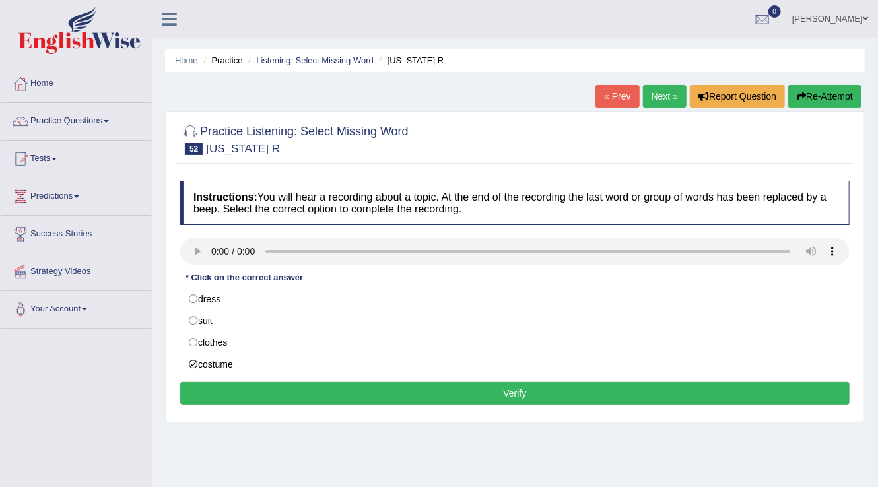
click at [252, 389] on button "Verify" at bounding box center [514, 393] width 669 height 22
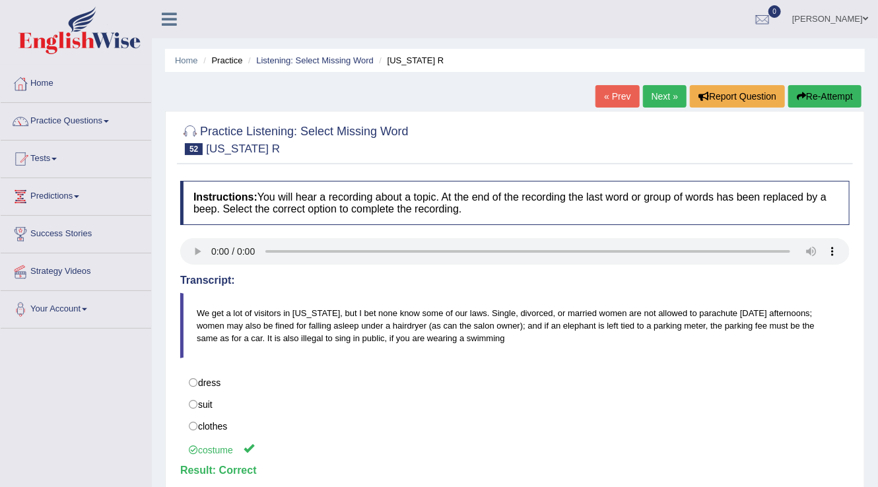
click at [649, 92] on link "Next »" at bounding box center [665, 96] width 44 height 22
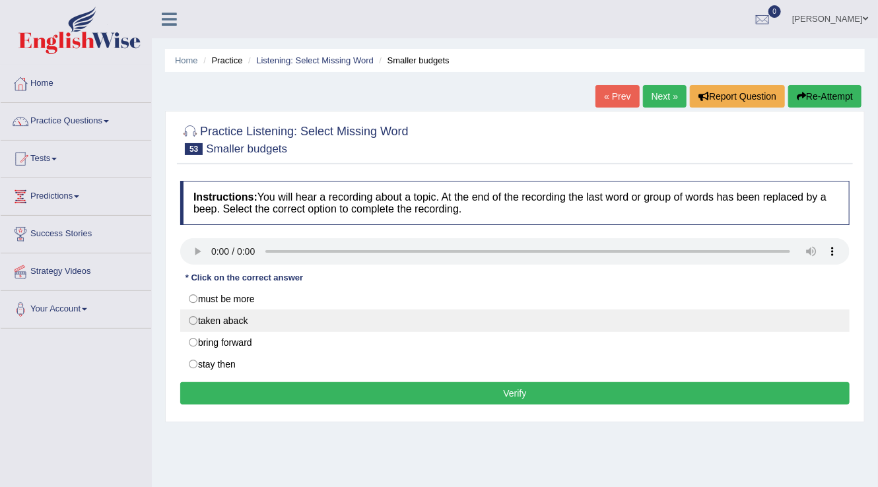
click at [208, 321] on label "taken aback" at bounding box center [514, 320] width 669 height 22
radio input "true"
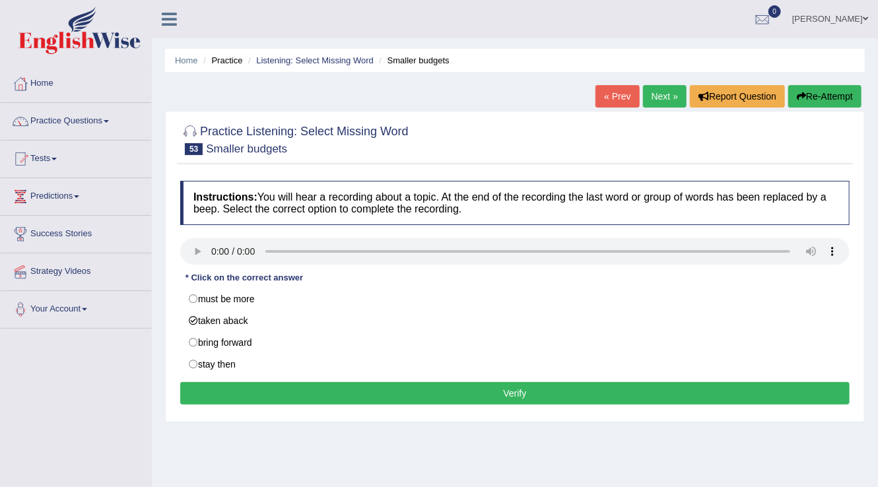
click at [304, 391] on button "Verify" at bounding box center [514, 393] width 669 height 22
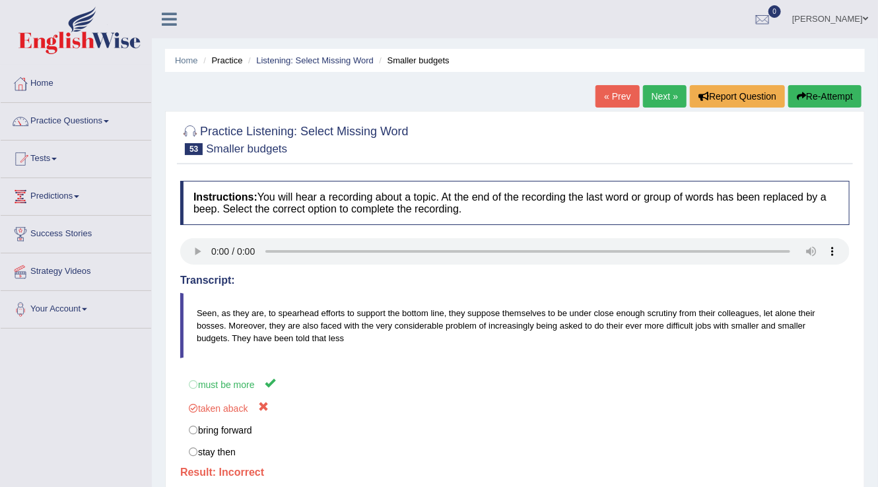
click at [666, 89] on link "Next »" at bounding box center [665, 96] width 44 height 22
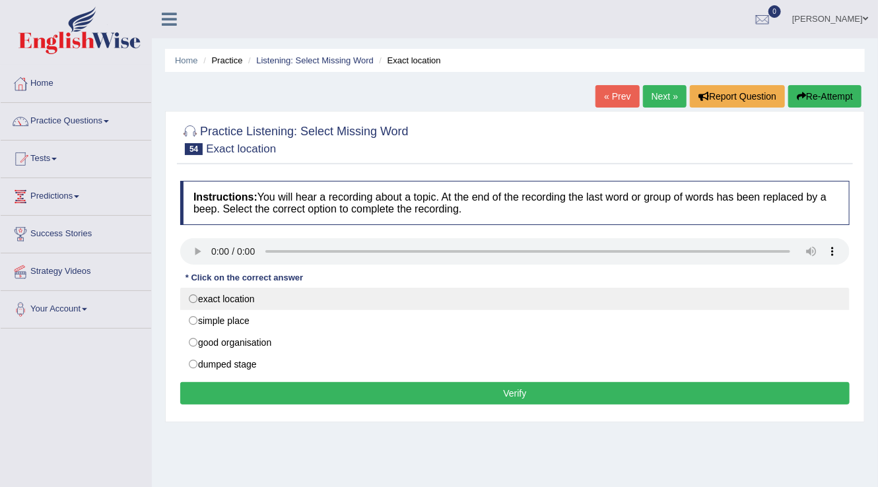
click at [197, 300] on label "exact location" at bounding box center [514, 299] width 669 height 22
radio input "true"
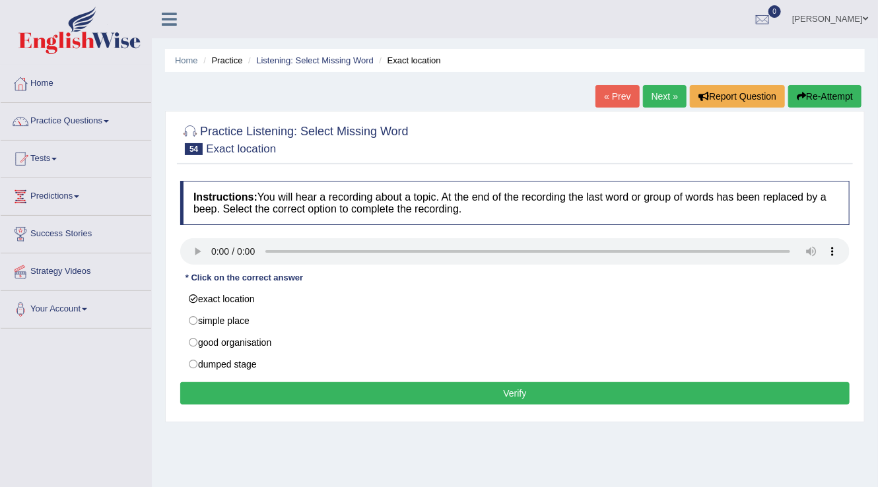
click at [264, 396] on button "Verify" at bounding box center [514, 393] width 669 height 22
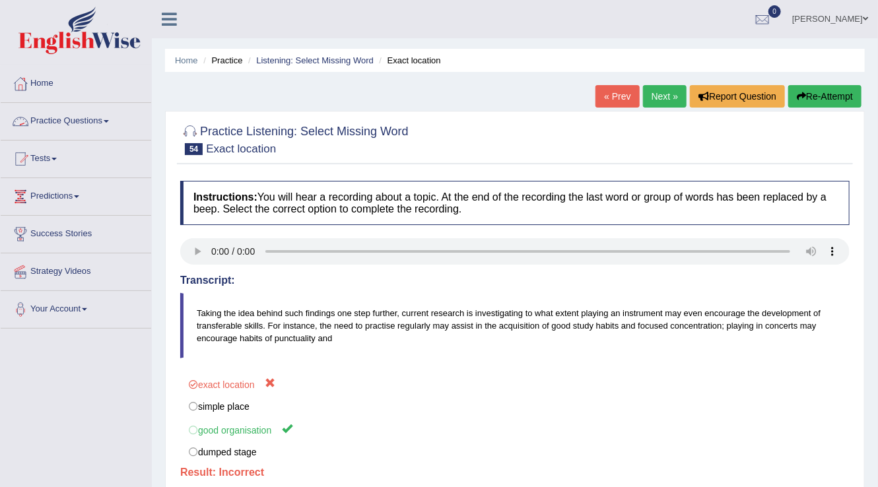
click at [72, 117] on link "Practice Questions" at bounding box center [76, 119] width 150 height 33
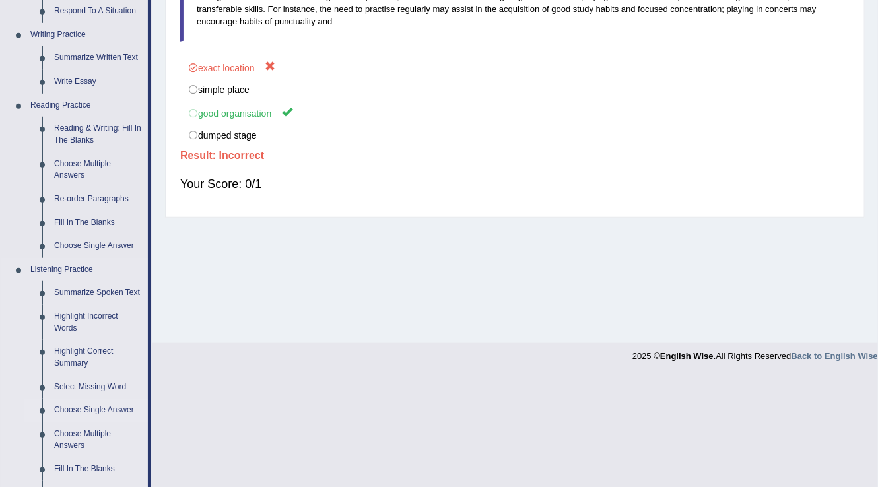
scroll to position [546, 0]
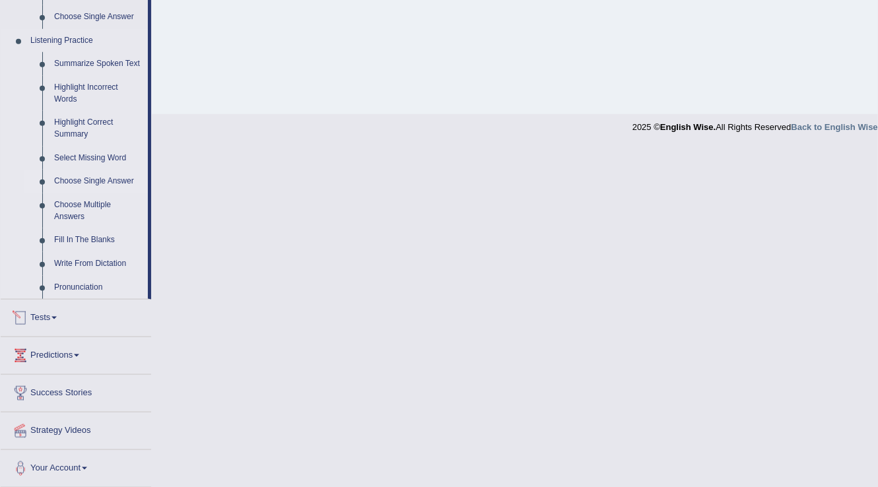
click at [78, 180] on link "Choose Single Answer" at bounding box center [98, 182] width 100 height 24
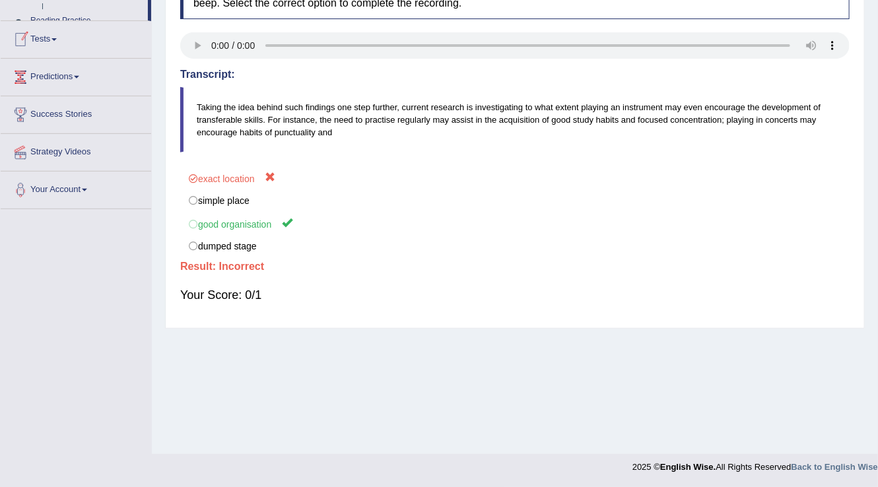
scroll to position [206, 0]
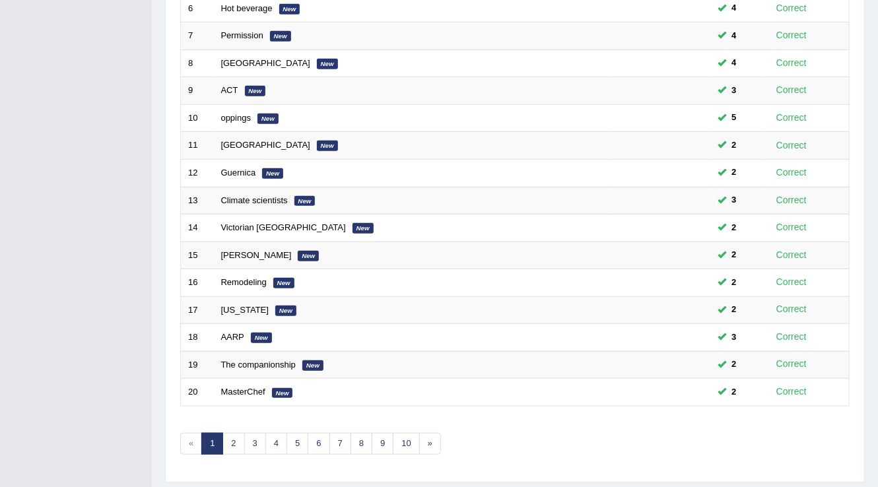
scroll to position [383, 0]
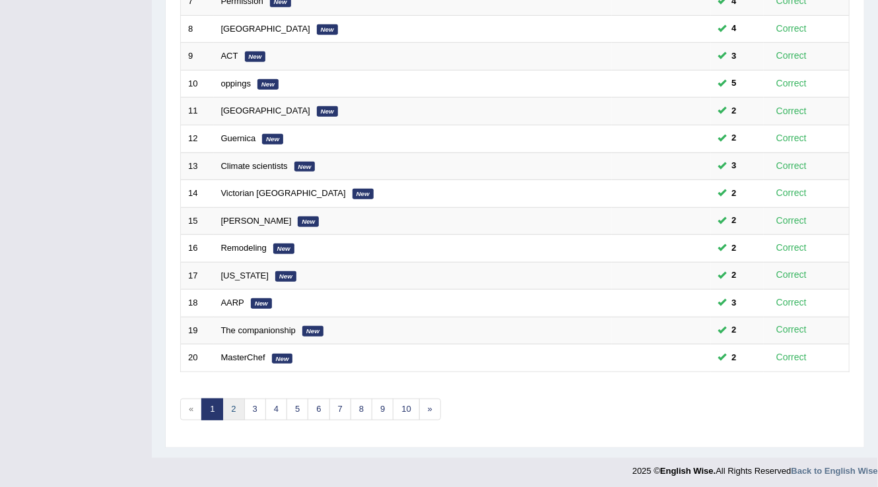
click at [239, 406] on link "2" at bounding box center [233, 410] width 22 height 22
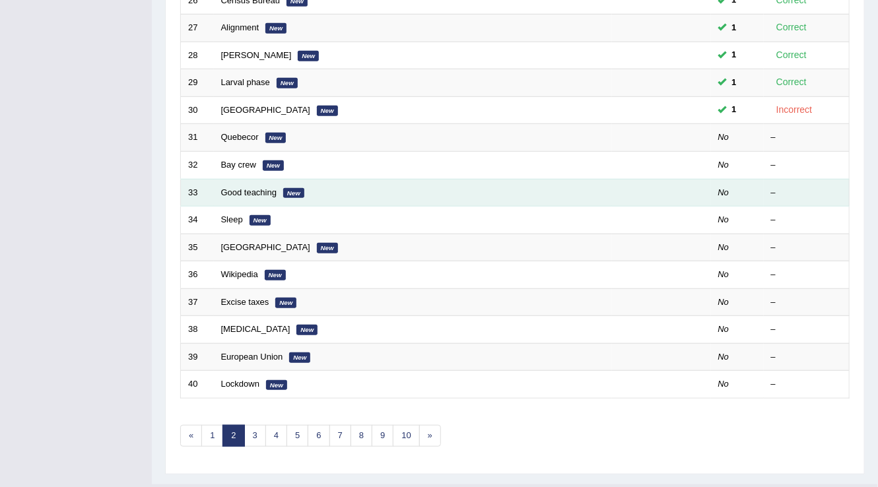
scroll to position [330, 0]
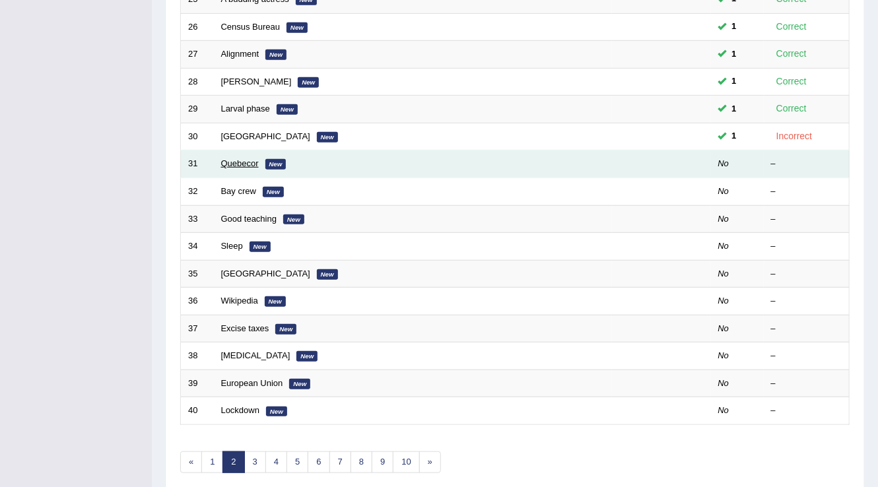
click at [238, 160] on link "Quebecor" at bounding box center [240, 163] width 38 height 10
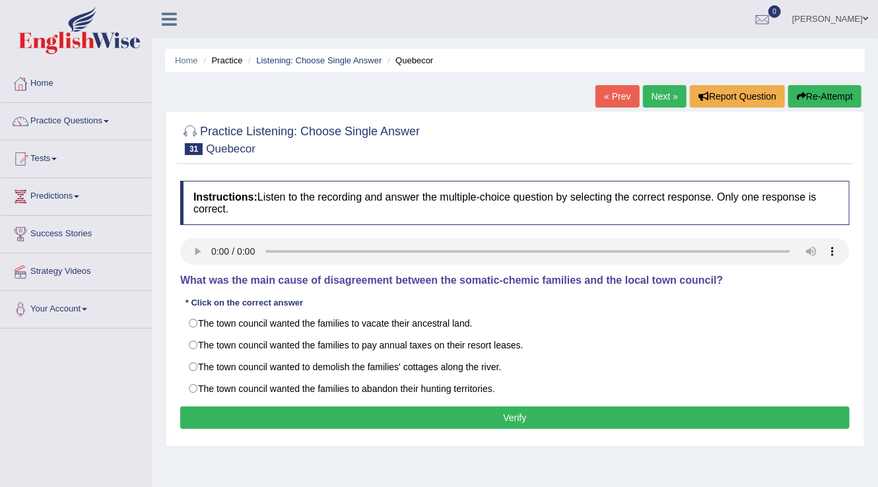
click at [207, 234] on div "Instructions: Listen to the recording and answer the multiple-choice question b…" at bounding box center [515, 306] width 676 height 265
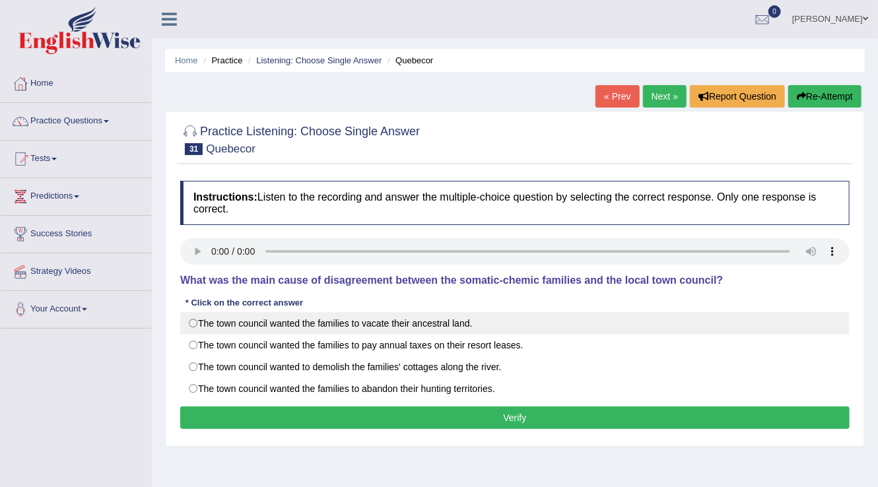
click at [201, 319] on label "The town council wanted the families to vacate their ancestral land." at bounding box center [514, 323] width 669 height 22
radio input "true"
click at [201, 319] on label "The town council wanted the families to vacate their ancestral land." at bounding box center [514, 323] width 669 height 22
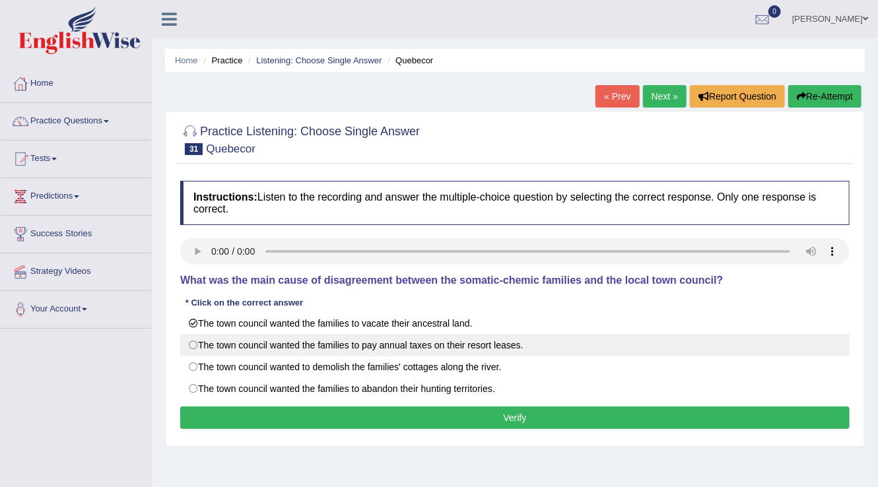
click at [204, 340] on label "The town council wanted the families to pay annual taxes on their resort leases." at bounding box center [514, 345] width 669 height 22
radio input "true"
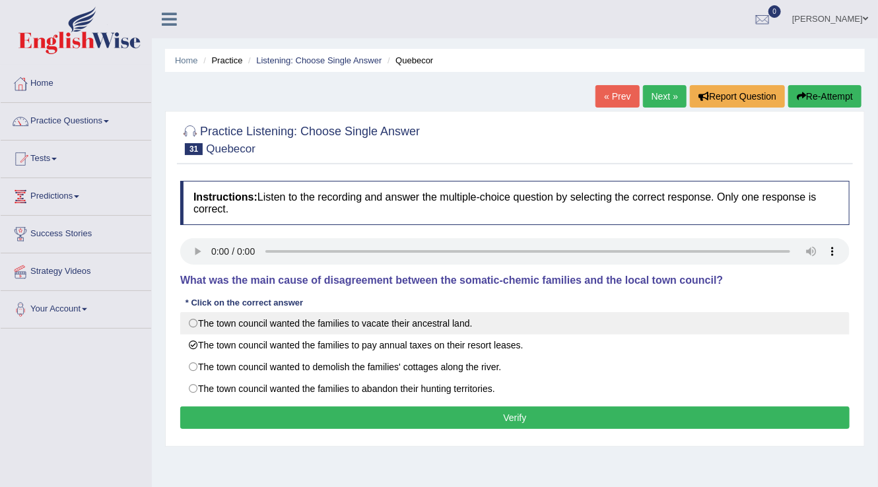
click at [227, 321] on label "The town council wanted the families to vacate their ancestral land." at bounding box center [514, 323] width 669 height 22
radio input "true"
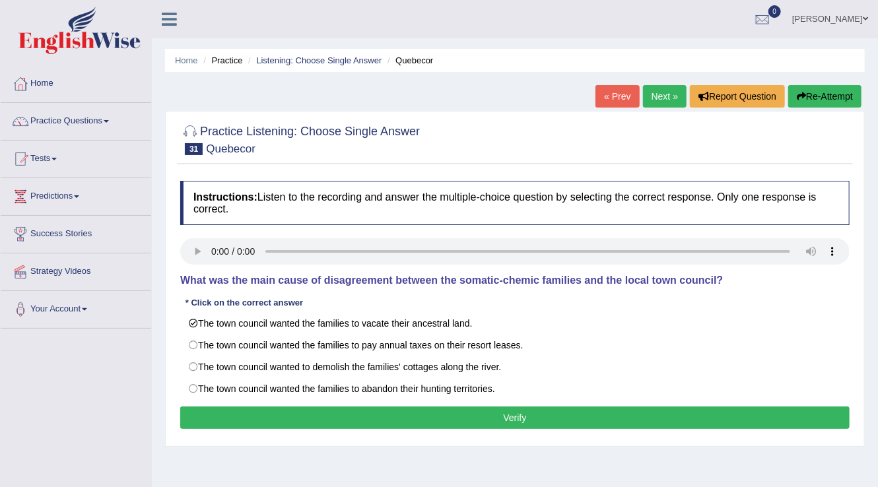
click at [305, 417] on button "Verify" at bounding box center [514, 417] width 669 height 22
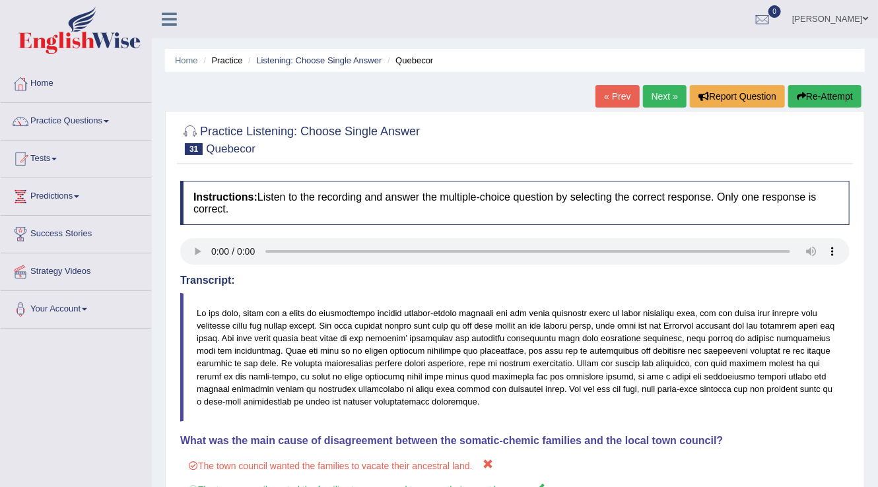
click at [664, 98] on link "Next »" at bounding box center [665, 96] width 44 height 22
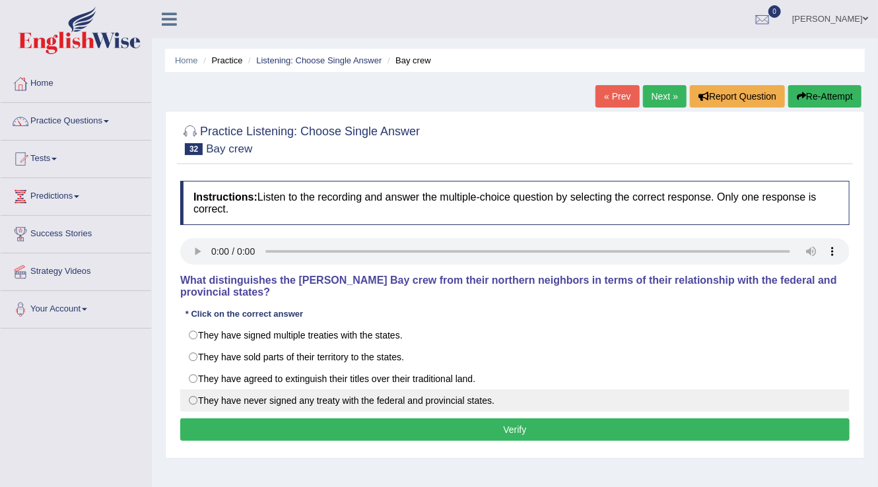
click at [214, 397] on label "They have never signed any treaty with the federal and provincial states." at bounding box center [514, 400] width 669 height 22
radio input "true"
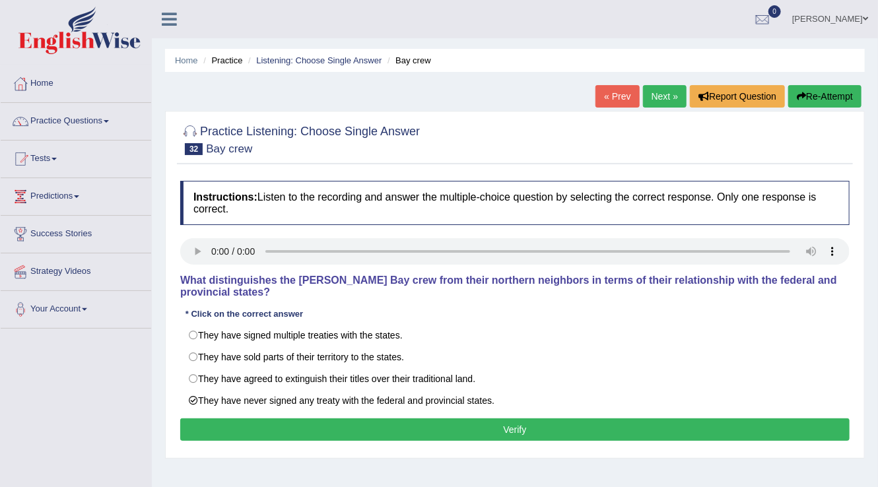
click at [244, 420] on button "Verify" at bounding box center [514, 429] width 669 height 22
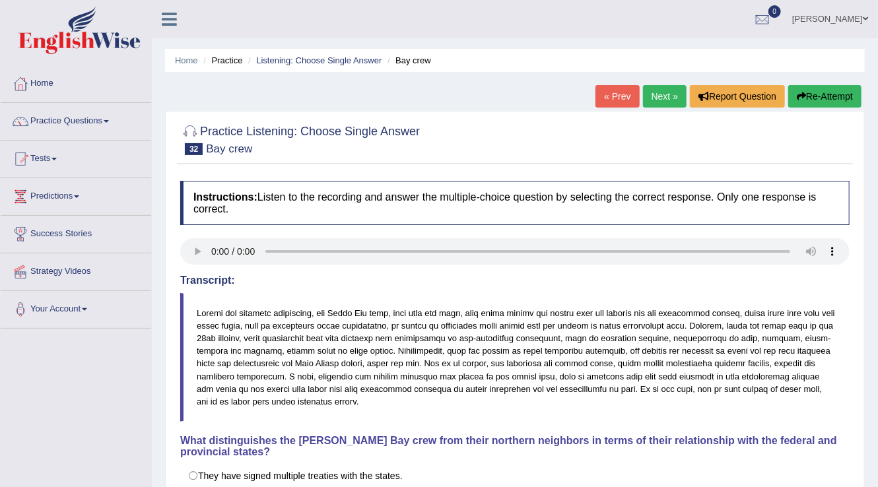
click at [656, 102] on link "Next »" at bounding box center [665, 96] width 44 height 22
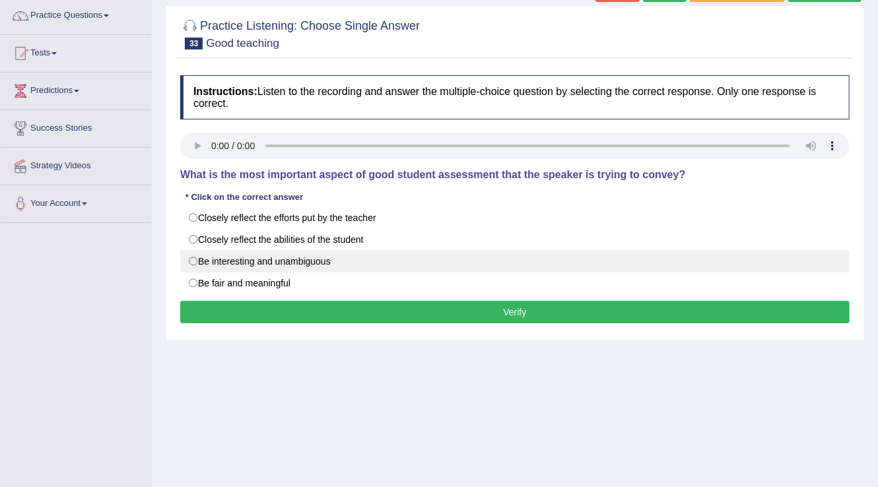
click at [208, 264] on label "Be interesting and unambiguous" at bounding box center [514, 261] width 669 height 22
radio input "true"
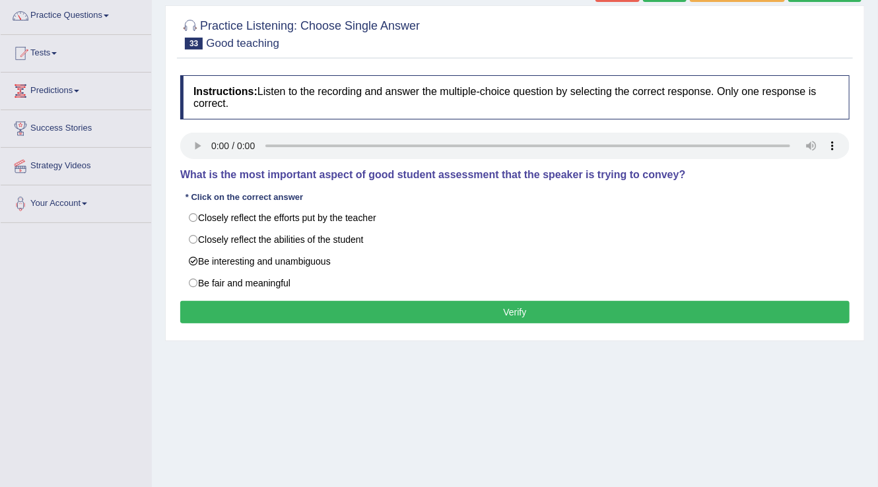
click at [325, 313] on button "Verify" at bounding box center [514, 312] width 669 height 22
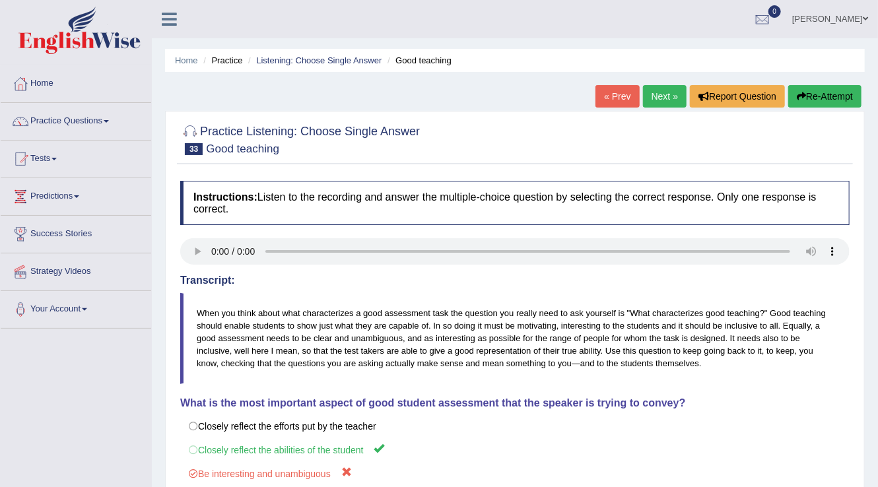
click at [662, 93] on link "Next »" at bounding box center [665, 96] width 44 height 22
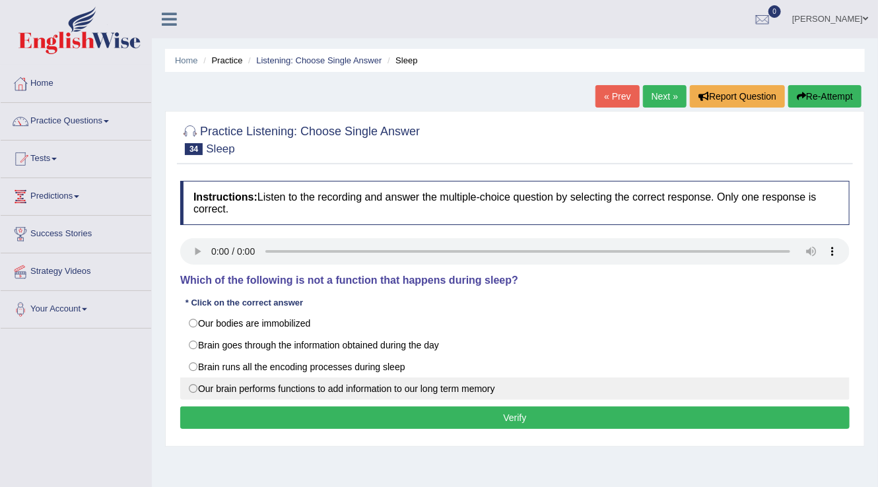
click at [215, 388] on label "Our brain performs functions to add information to our long term memory" at bounding box center [514, 388] width 669 height 22
radio input "true"
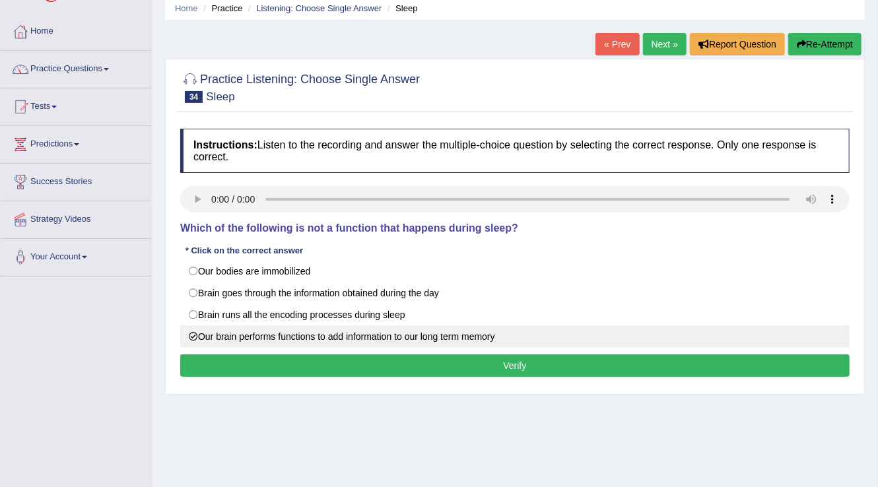
scroll to position [53, 0]
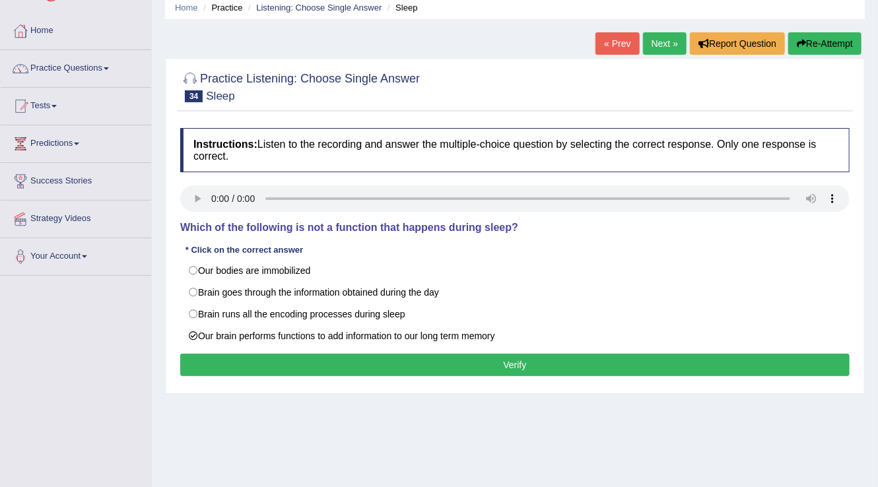
click at [302, 359] on button "Verify" at bounding box center [514, 365] width 669 height 22
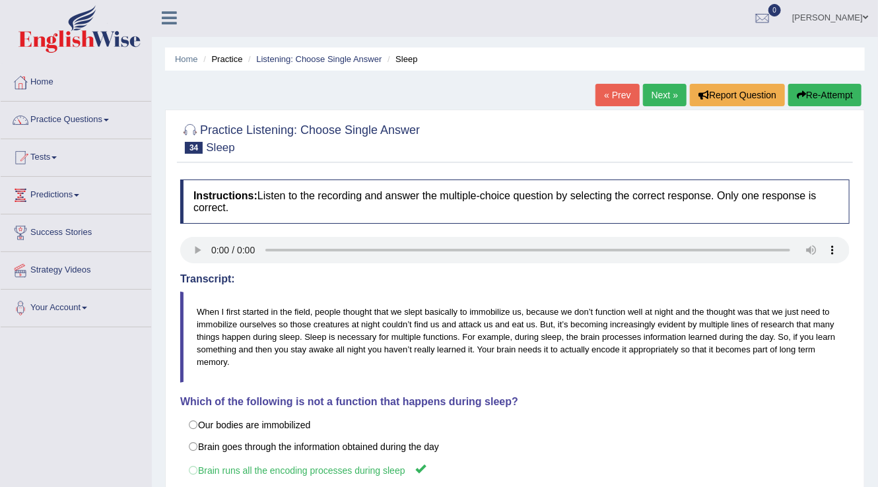
scroll to position [0, 0]
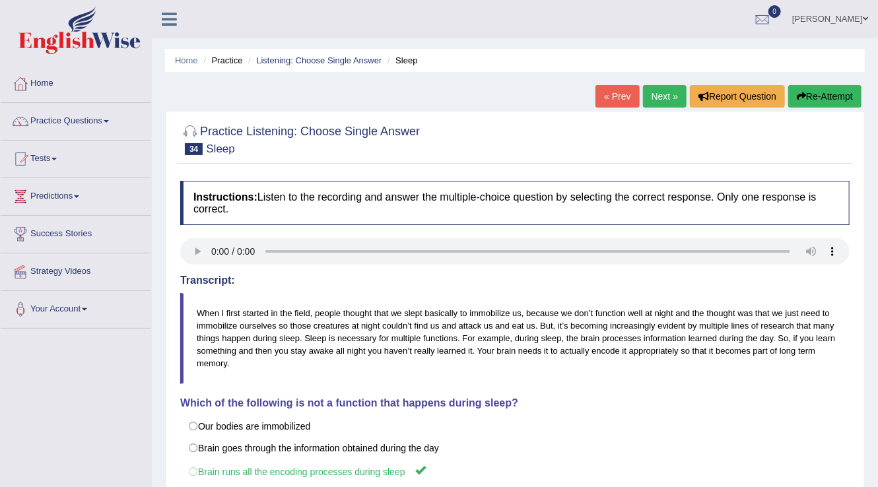
click at [855, 94] on button "Re-Attempt" at bounding box center [824, 96] width 73 height 22
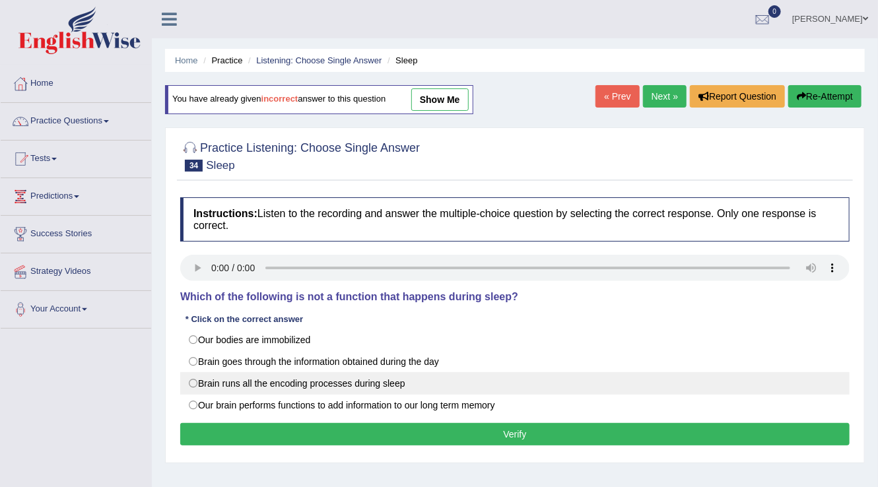
click at [217, 380] on label "Brain runs all the encoding processes during sleep" at bounding box center [514, 383] width 669 height 22
radio input "true"
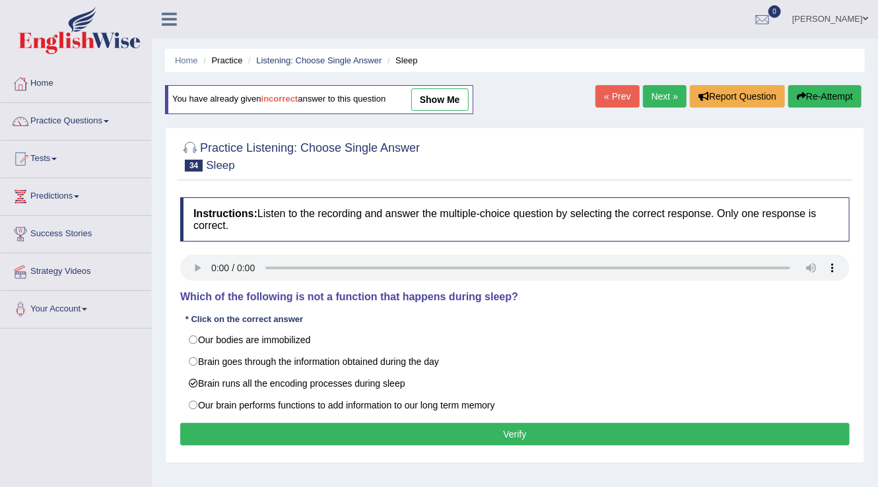
click at [375, 440] on button "Verify" at bounding box center [514, 434] width 669 height 22
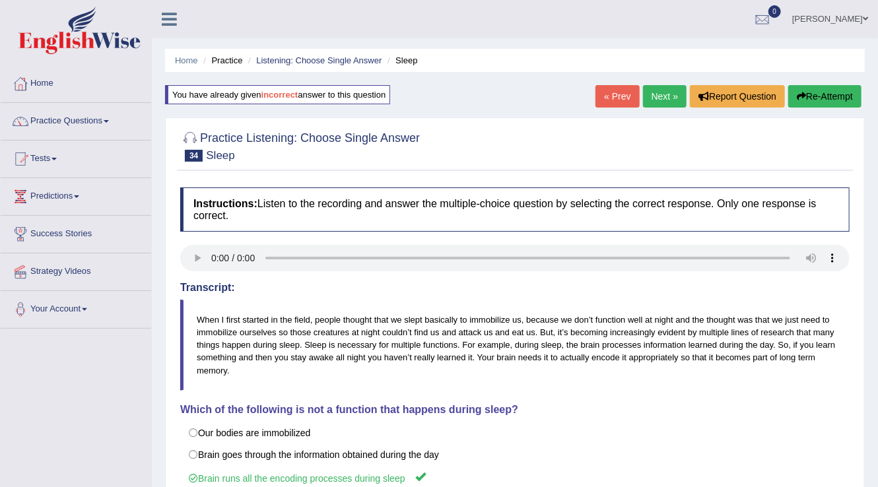
click at [650, 102] on link "Next »" at bounding box center [665, 96] width 44 height 22
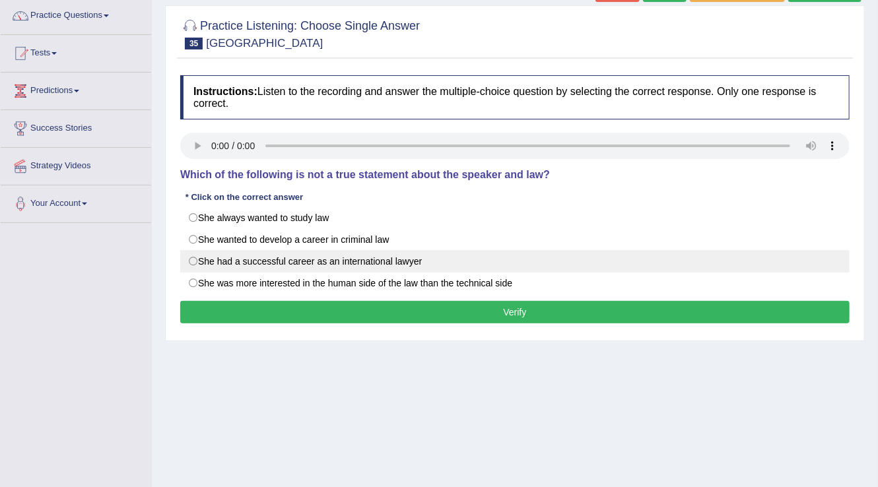
click at [199, 266] on label "She had a successful career as an international lawyer" at bounding box center [514, 261] width 669 height 22
radio input "true"
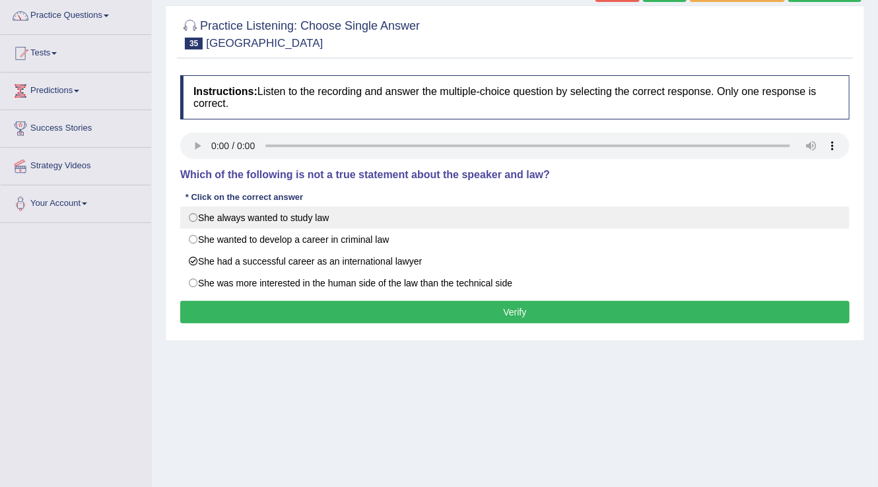
click at [211, 218] on label "She always wanted to study law" at bounding box center [514, 218] width 669 height 22
radio input "true"
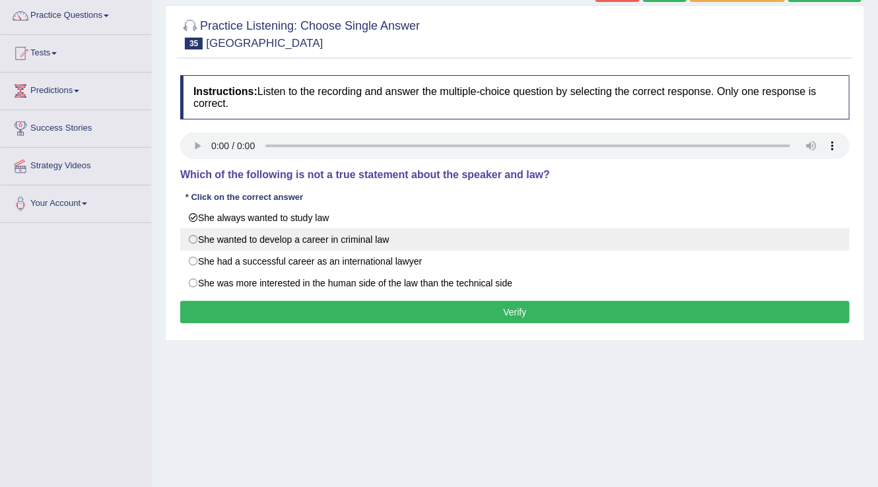
click at [226, 241] on label "She wanted to develop a career in criminal law" at bounding box center [514, 239] width 669 height 22
radio input "true"
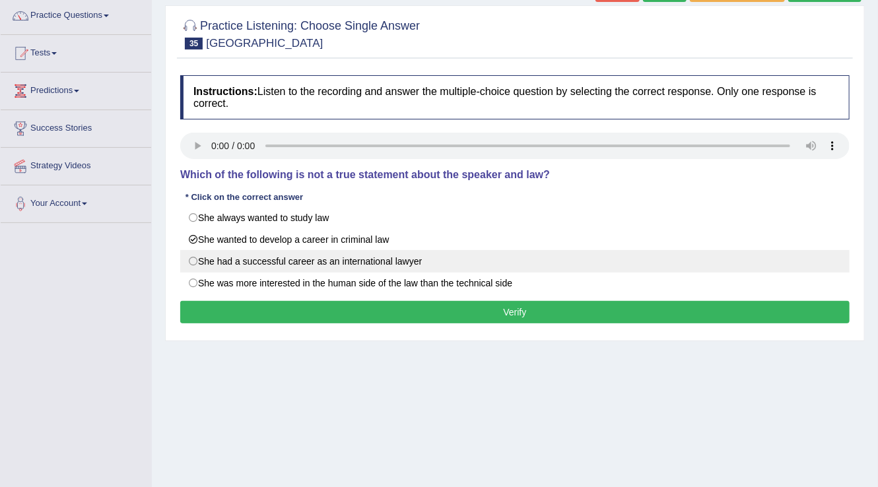
click at [226, 256] on label "She had a successful career as an international lawyer" at bounding box center [514, 261] width 669 height 22
radio input "true"
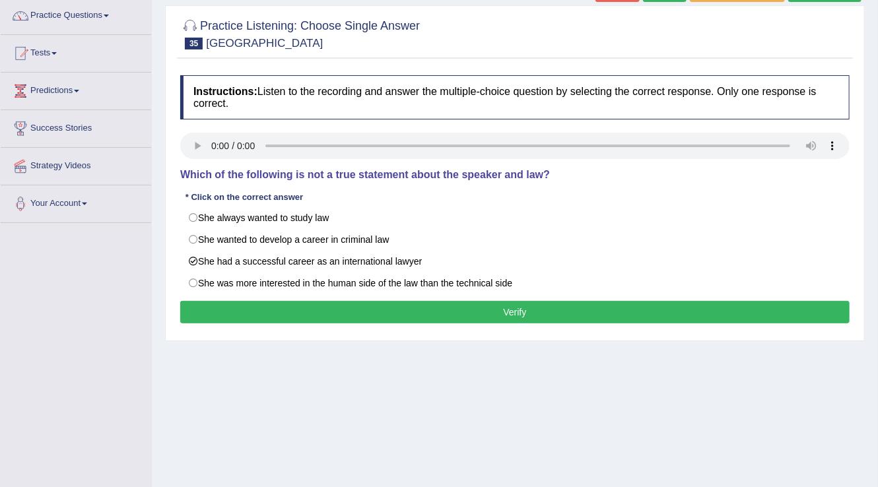
click at [464, 313] on button "Verify" at bounding box center [514, 312] width 669 height 22
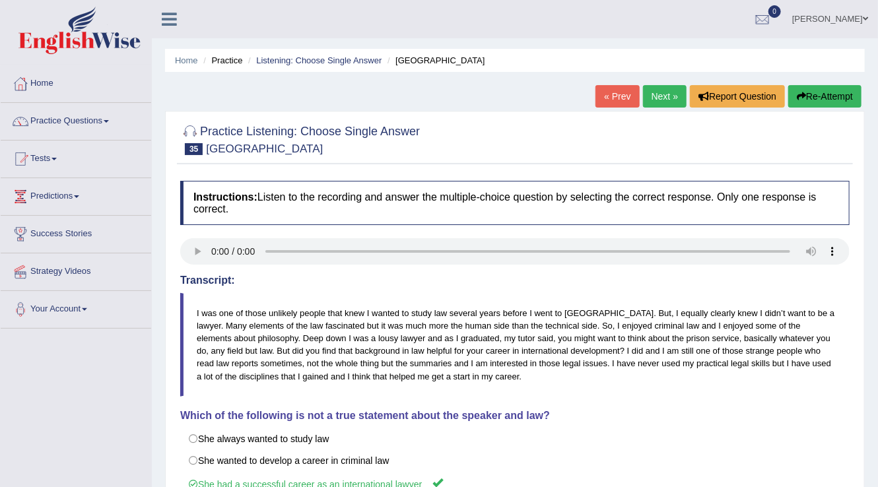
click at [662, 95] on link "Next »" at bounding box center [665, 96] width 44 height 22
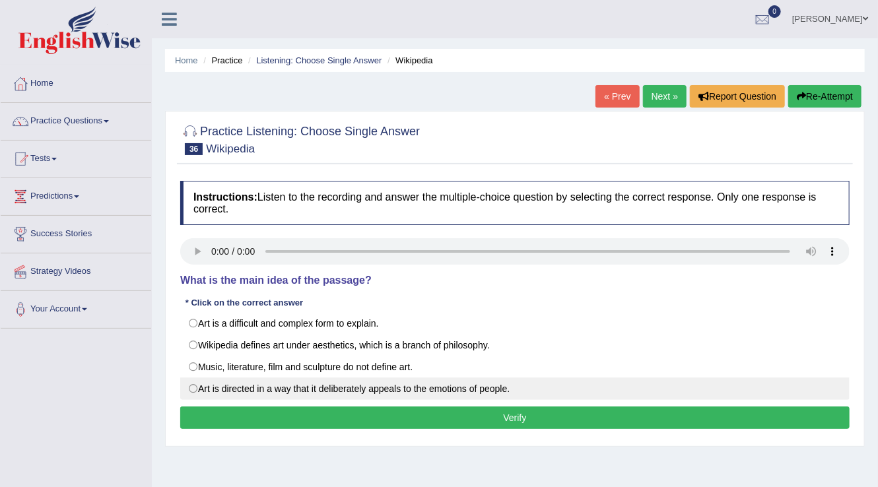
click at [206, 387] on label "Art is directed in a way that it deliberately appeals to the emotions of people." at bounding box center [514, 388] width 669 height 22
radio input "true"
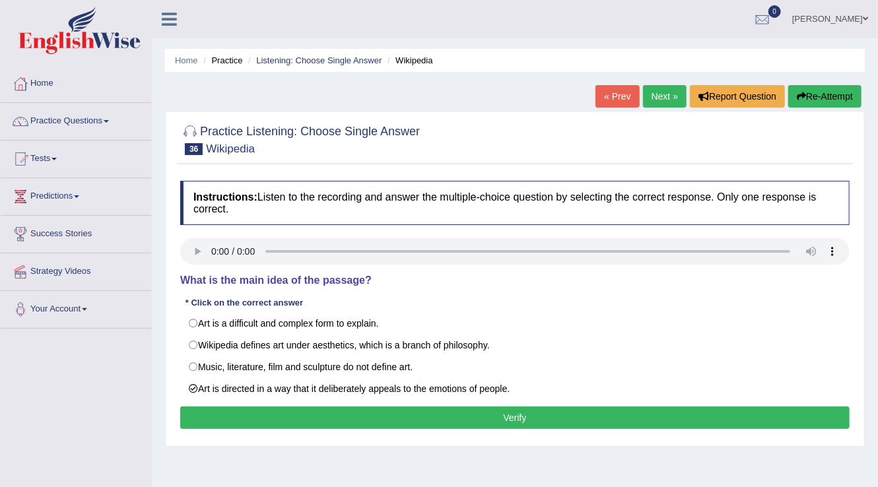
click at [418, 423] on button "Verify" at bounding box center [514, 417] width 669 height 22
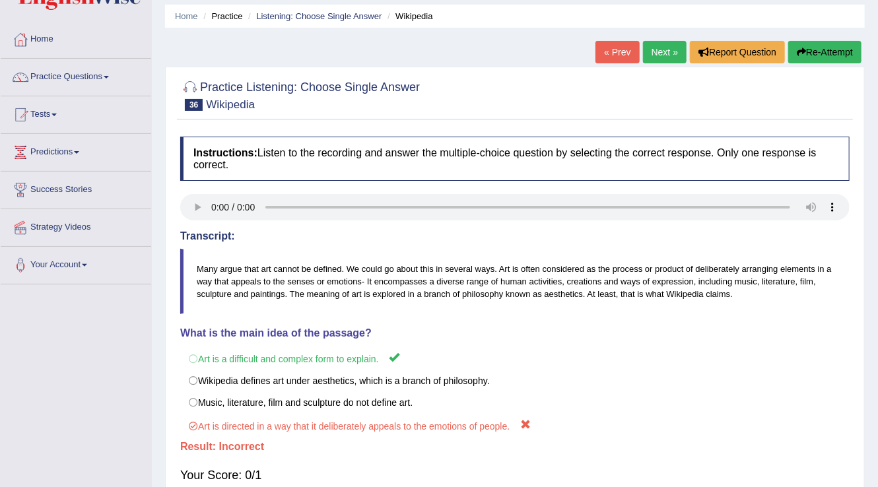
scroll to position [106, 0]
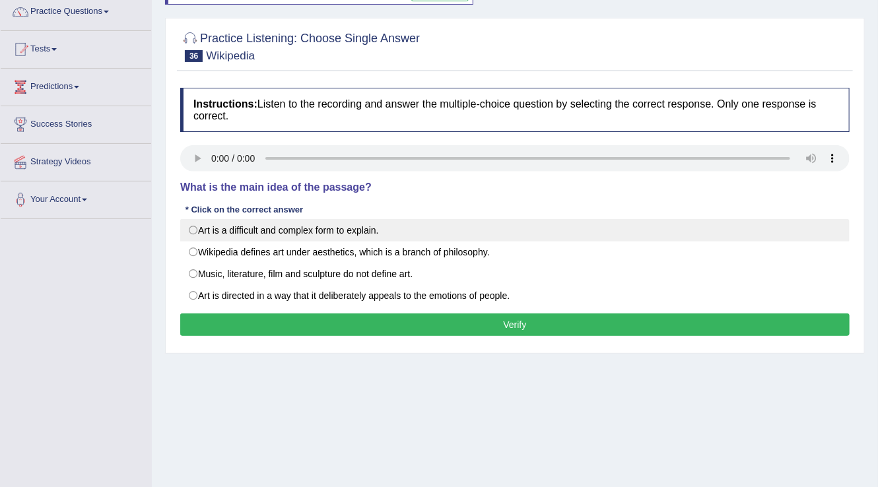
click at [198, 237] on label "Art is a difficult and complex form to explain." at bounding box center [514, 230] width 669 height 22
radio input "true"
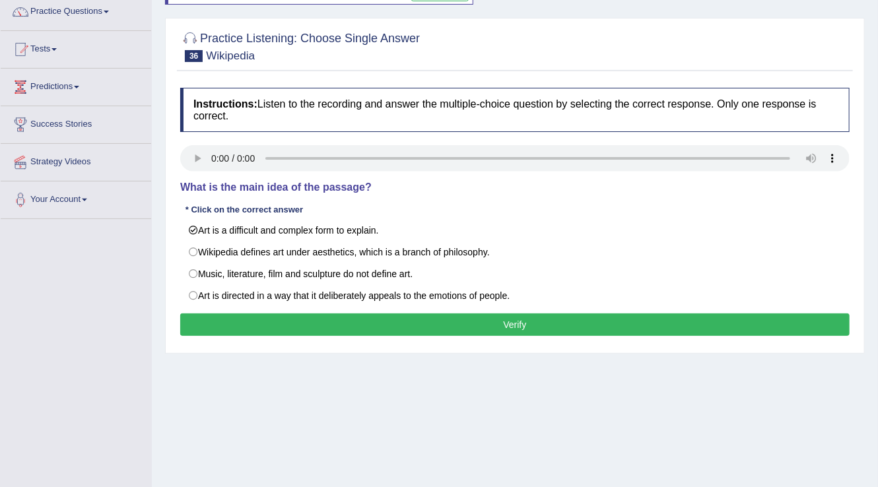
click at [315, 323] on button "Verify" at bounding box center [514, 324] width 669 height 22
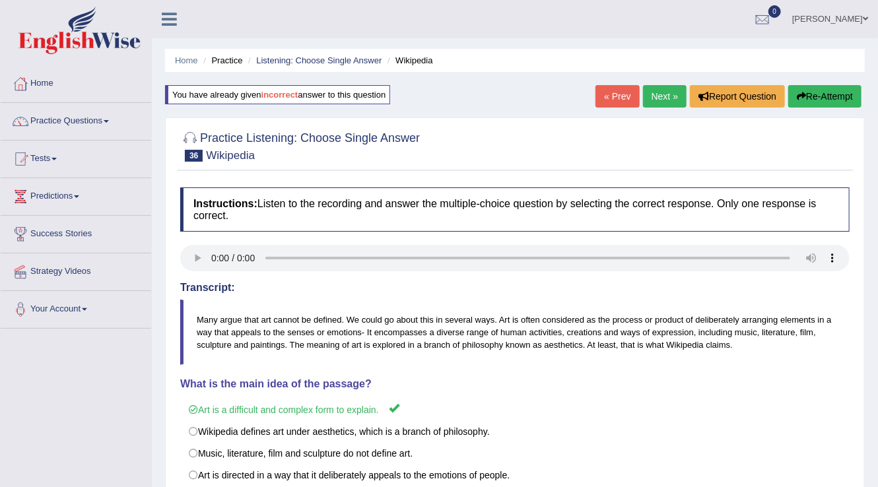
click at [676, 85] on link "Next »" at bounding box center [665, 96] width 44 height 22
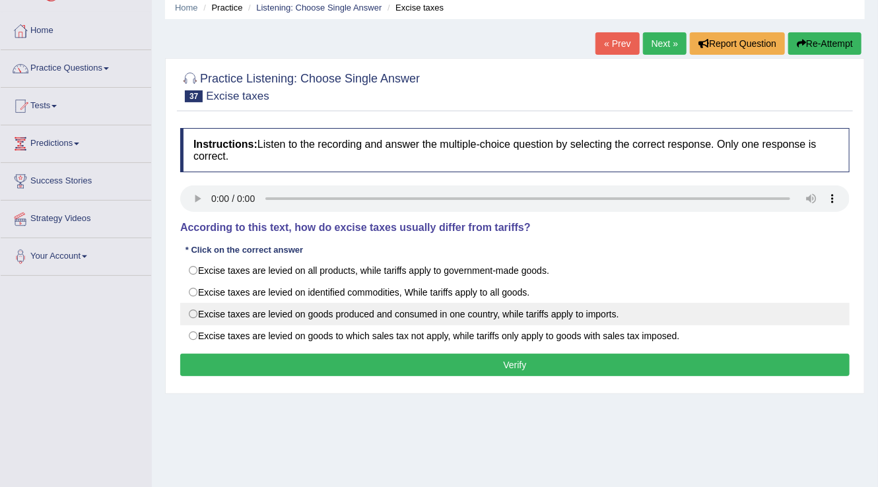
click at [211, 309] on label "Excise taxes are levied on goods produced and consumed in one country, while ta…" at bounding box center [514, 314] width 669 height 22
radio input "true"
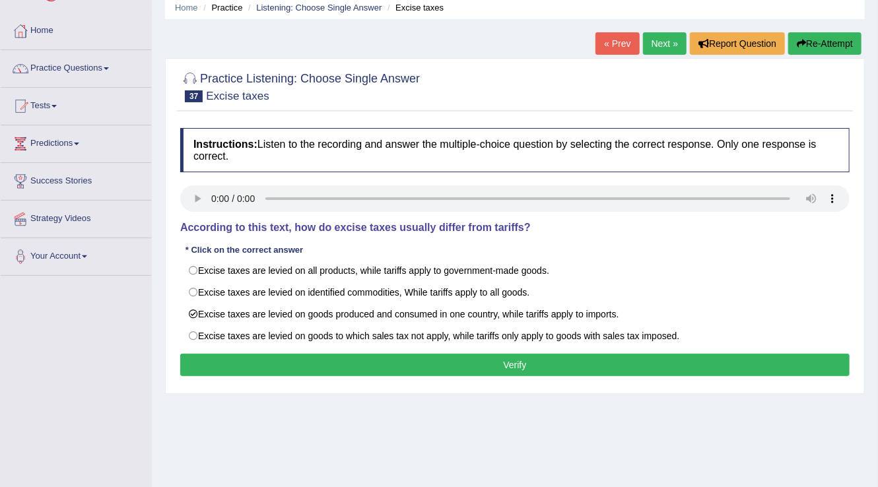
click at [313, 361] on button "Verify" at bounding box center [514, 365] width 669 height 22
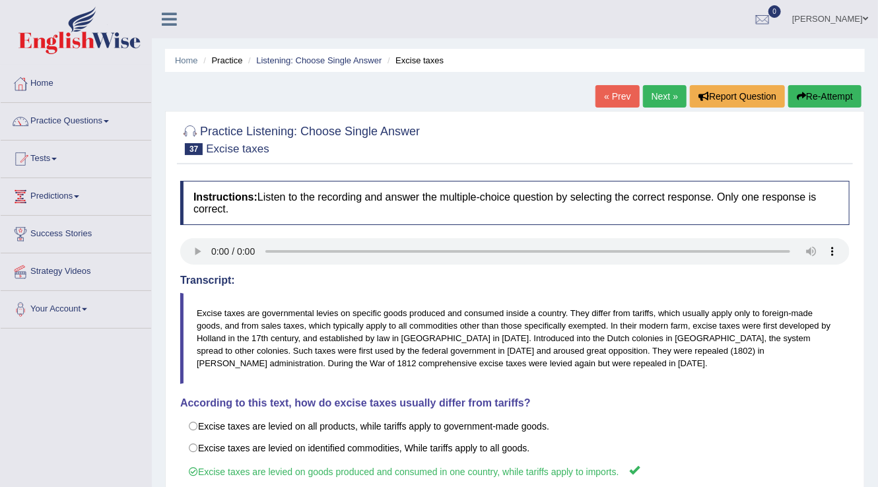
click at [658, 104] on link "Next »" at bounding box center [665, 96] width 44 height 22
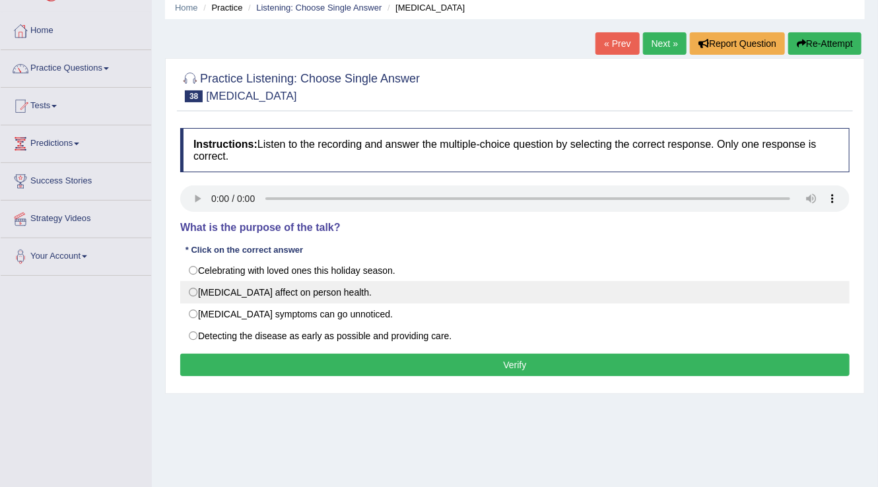
click at [197, 296] on label "[MEDICAL_DATA] affect on person health." at bounding box center [514, 292] width 669 height 22
radio input "true"
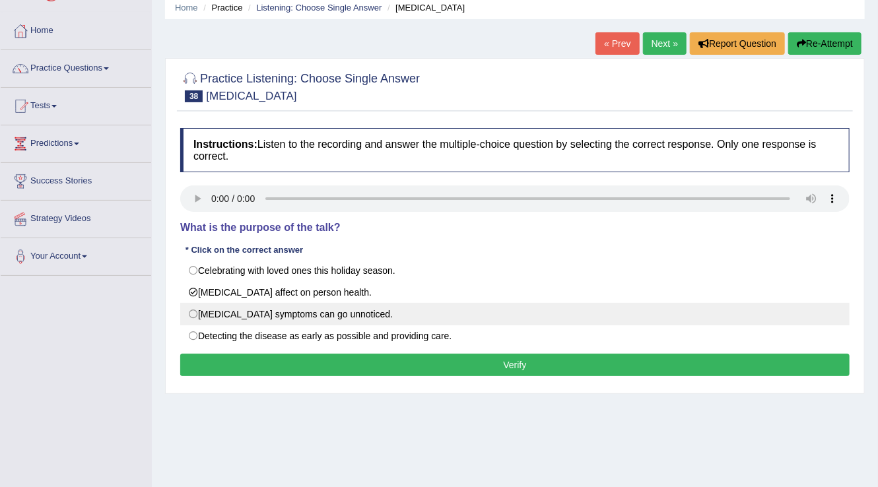
click at [208, 310] on label "Alzheimer's symptoms can go unnoticed." at bounding box center [514, 314] width 669 height 22
radio input "true"
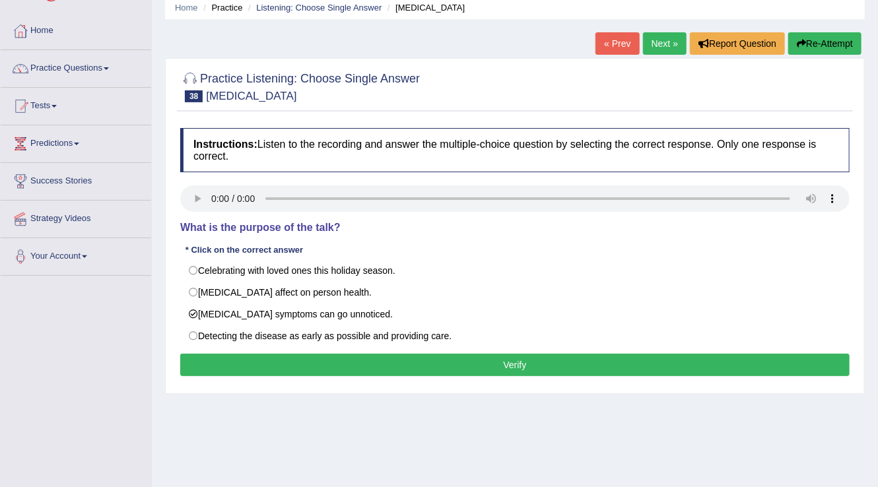
click at [258, 362] on button "Verify" at bounding box center [514, 365] width 669 height 22
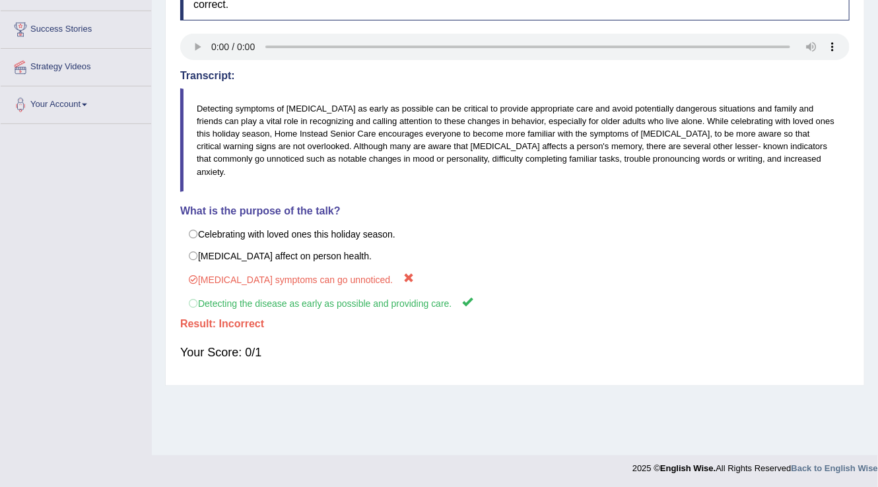
scroll to position [206, 0]
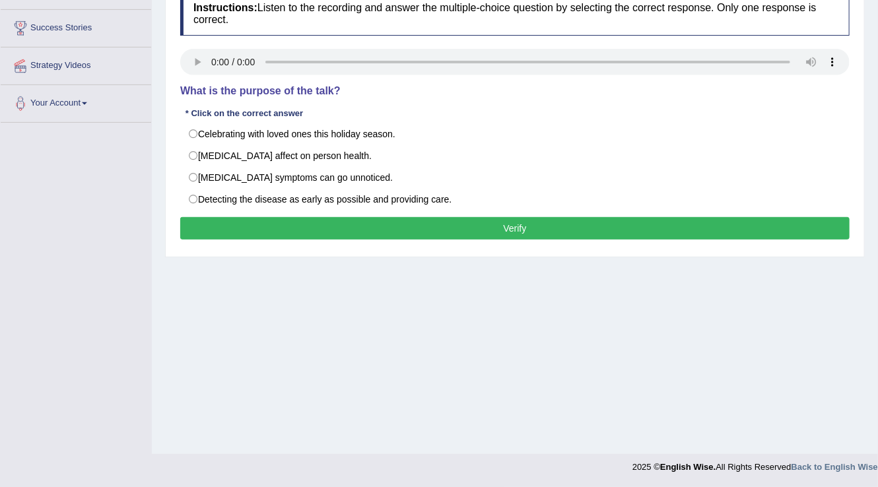
click at [195, 31] on h4 "Instructions: Listen to the recording and answer the multiple-choice question b…" at bounding box center [514, 13] width 669 height 44
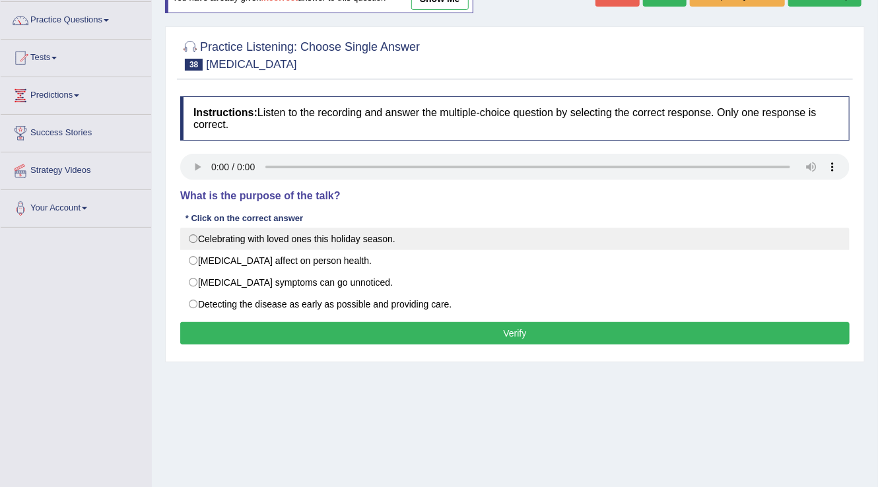
scroll to position [100, 0]
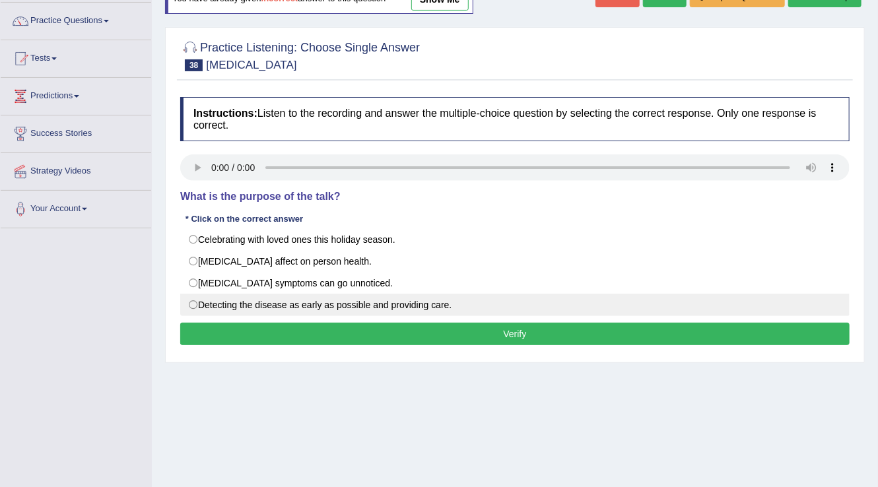
click at [190, 305] on label "Detecting the disease as early as possible and providing care." at bounding box center [514, 305] width 669 height 22
radio input "true"
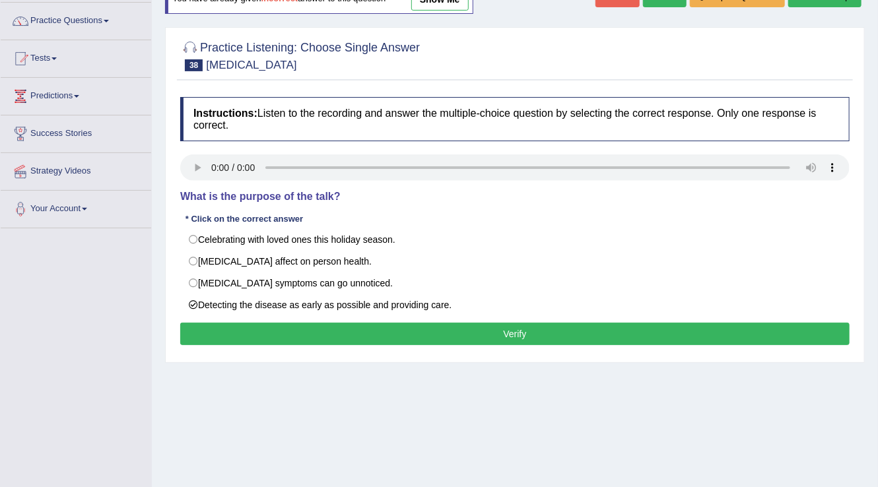
click at [243, 326] on button "Verify" at bounding box center [514, 334] width 669 height 22
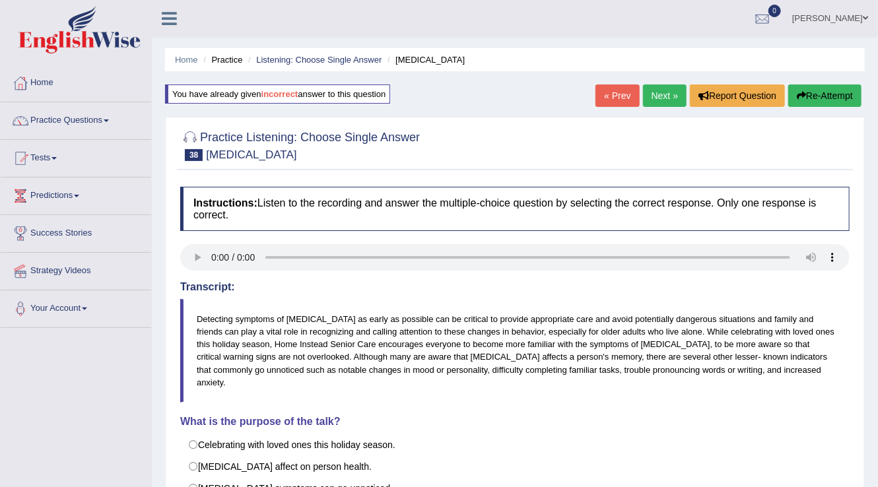
scroll to position [0, 0]
click at [649, 100] on link "Next »" at bounding box center [665, 96] width 44 height 22
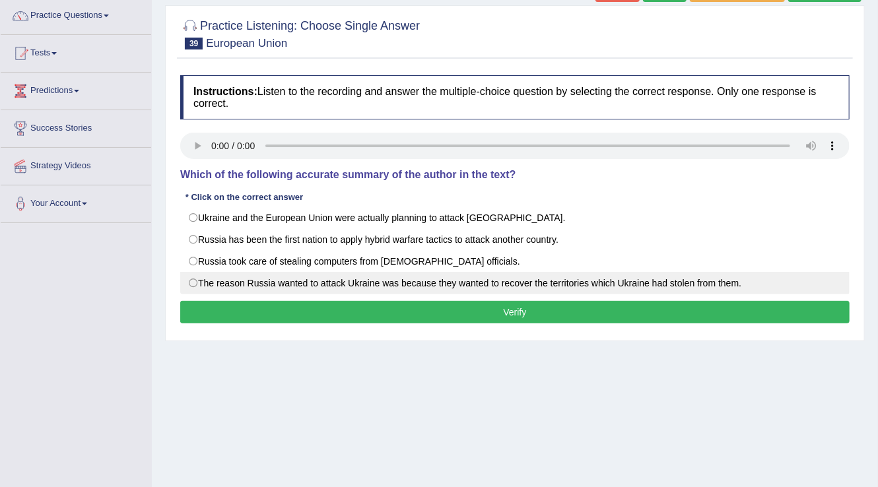
click at [199, 285] on label "The reason Russia wanted to attack Ukraine was because they wanted to recover t…" at bounding box center [514, 283] width 669 height 22
radio input "true"
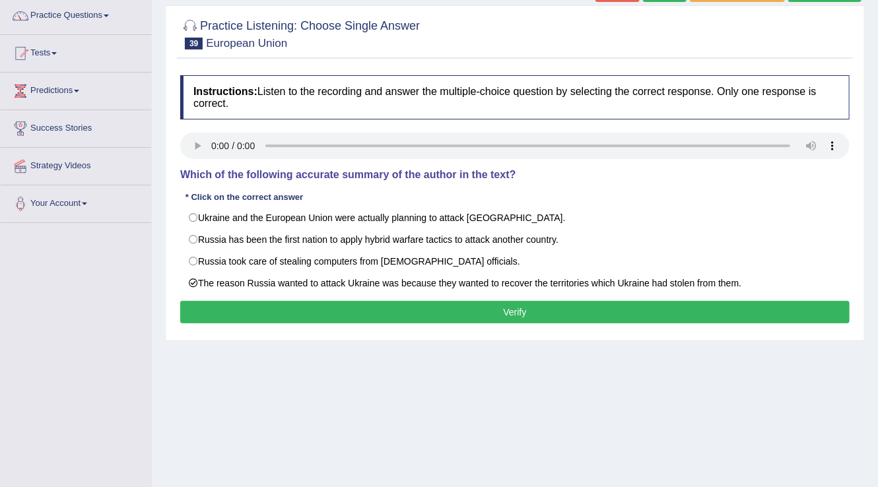
click at [256, 306] on button "Verify" at bounding box center [514, 312] width 669 height 22
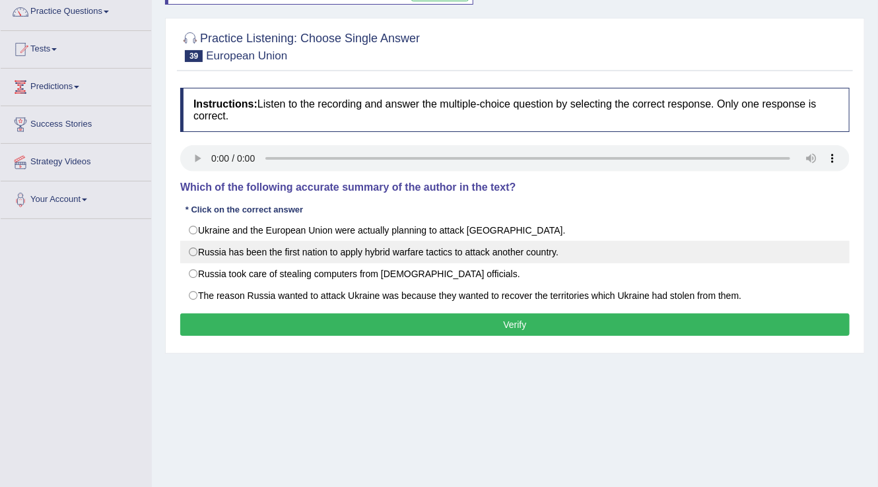
click at [198, 261] on label "Russia has been the first nation to apply hybrid warfare tactics to attack anot…" at bounding box center [514, 252] width 669 height 22
radio input "true"
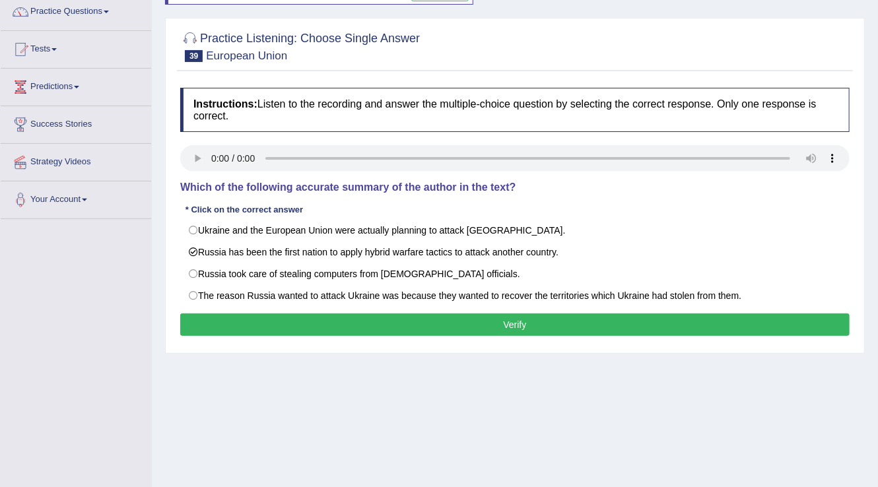
click at [246, 323] on button "Verify" at bounding box center [514, 324] width 669 height 22
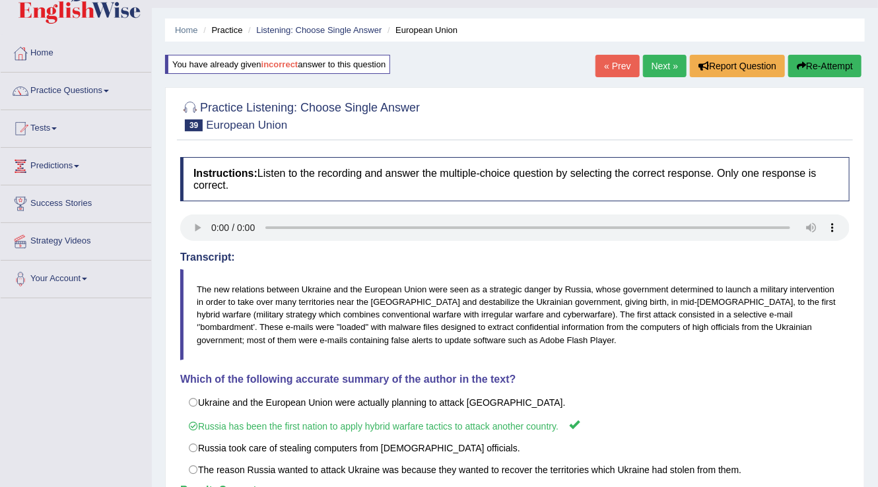
scroll to position [4, 0]
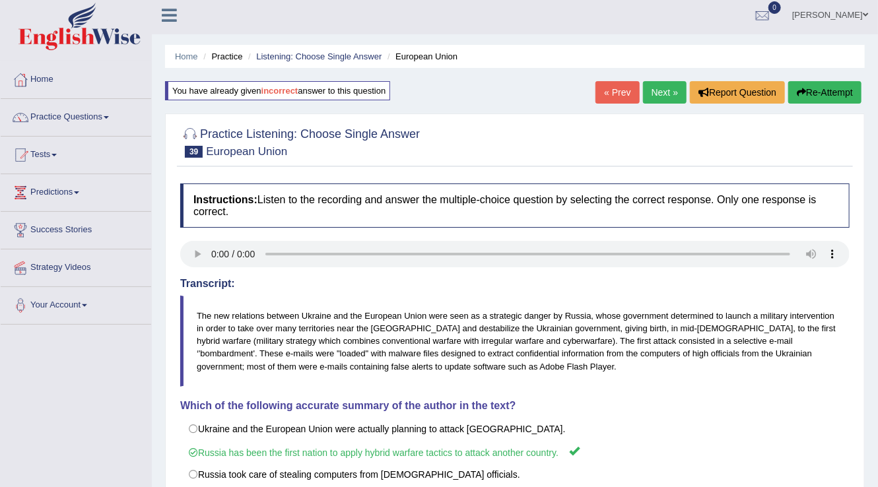
click at [662, 99] on link "Next »" at bounding box center [665, 92] width 44 height 22
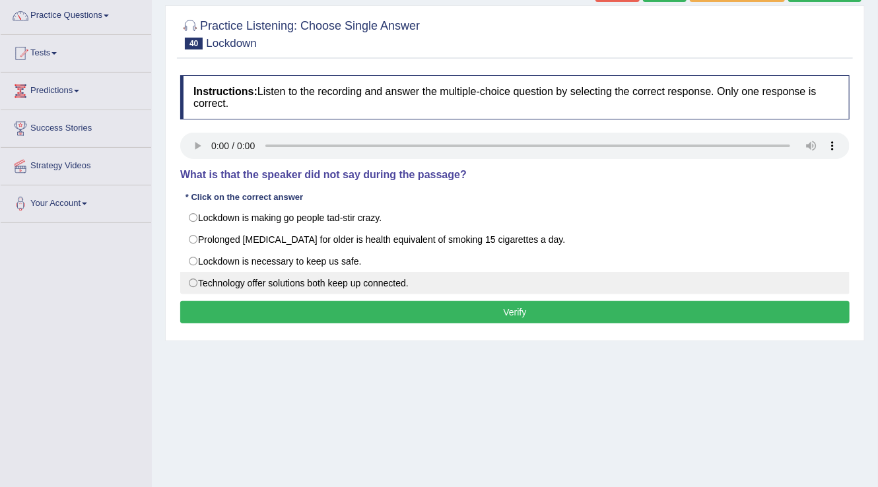
click at [206, 280] on label "Technology offer solutions both keep up connected." at bounding box center [514, 283] width 669 height 22
radio input "true"
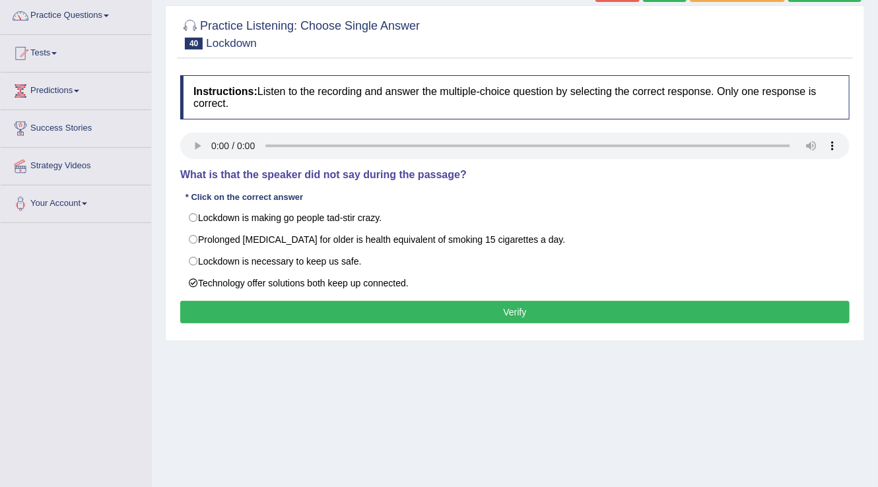
click at [312, 308] on button "Verify" at bounding box center [514, 312] width 669 height 22
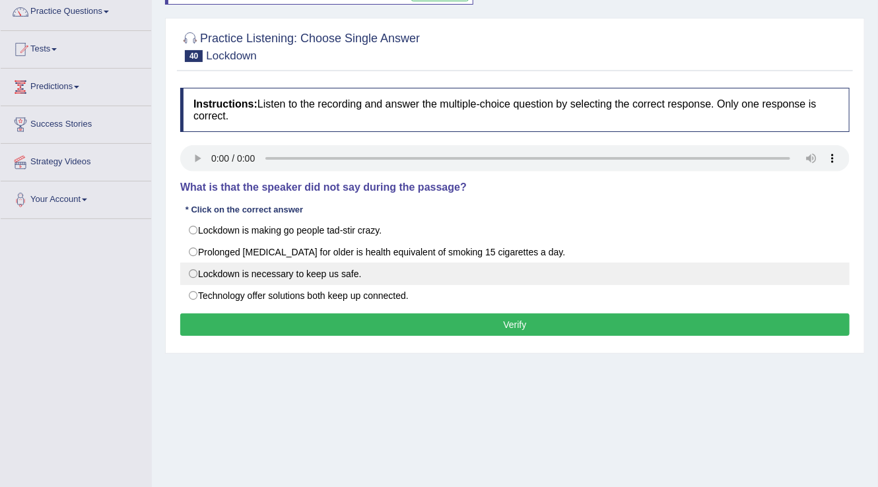
click at [199, 272] on label "Lockdown is necessary to keep us safe." at bounding box center [514, 274] width 669 height 22
radio input "true"
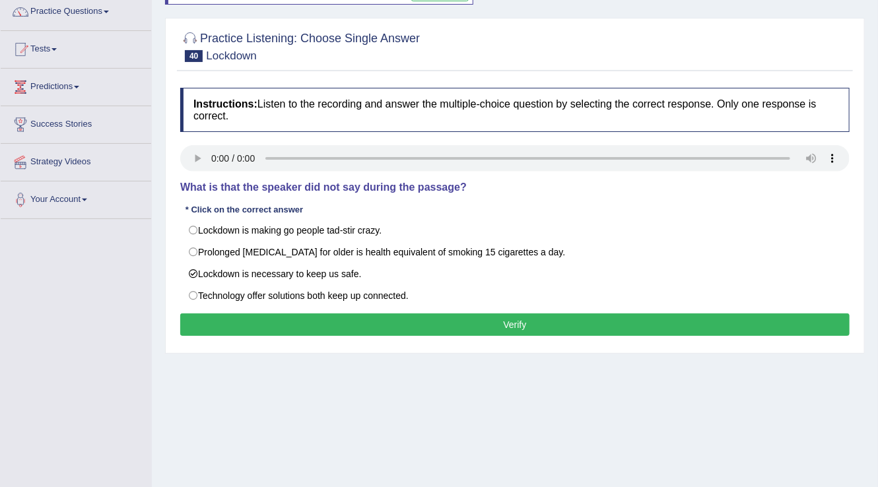
click at [352, 319] on button "Verify" at bounding box center [514, 324] width 669 height 22
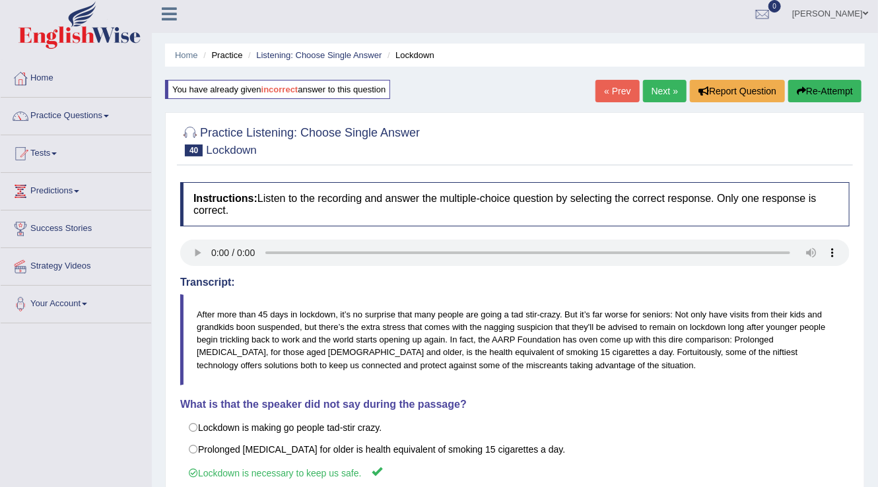
scroll to position [4, 0]
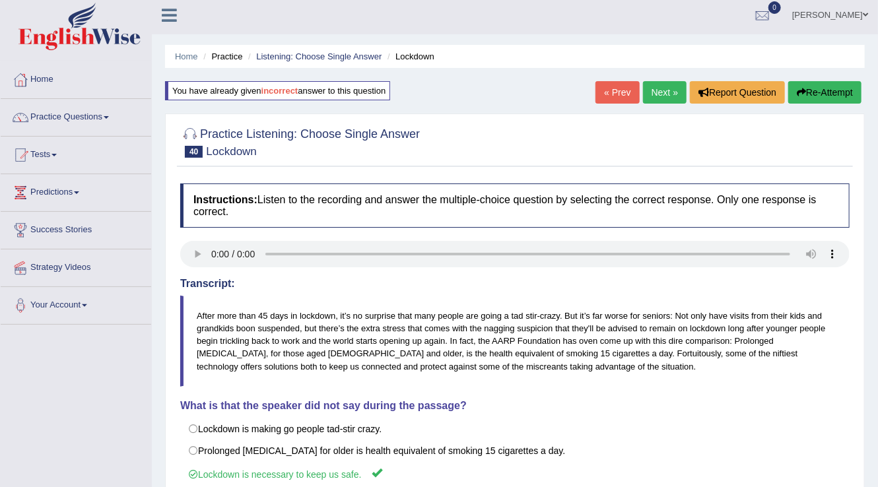
click at [662, 98] on link "Next »" at bounding box center [665, 92] width 44 height 22
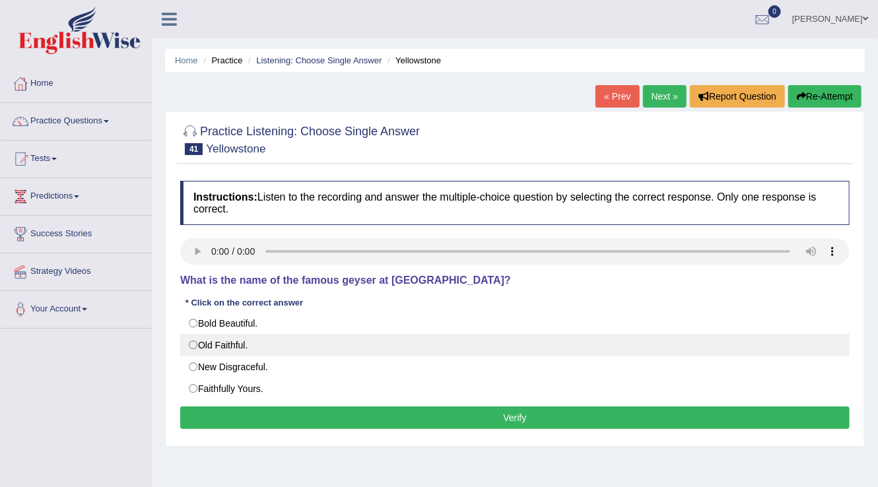
click at [197, 344] on label "Old Faithful." at bounding box center [514, 345] width 669 height 22
radio input "true"
click at [197, 344] on label "Old Faithful." at bounding box center [514, 345] width 669 height 22
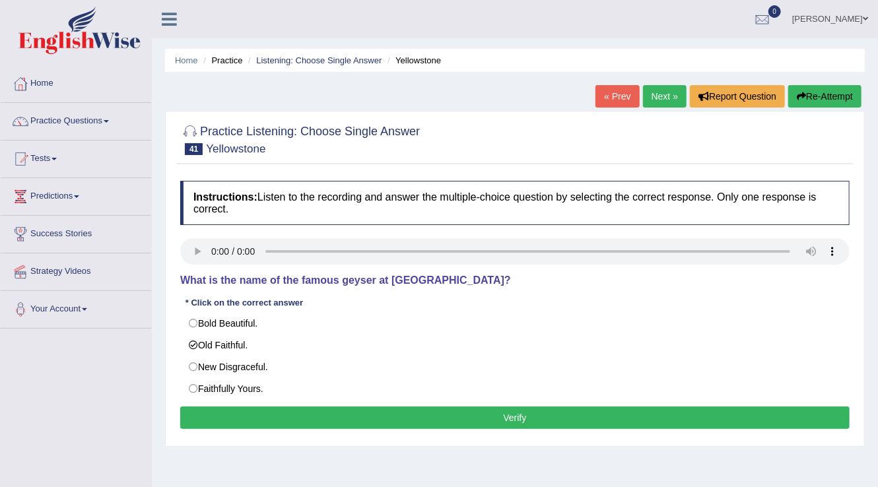
click at [402, 418] on button "Verify" at bounding box center [514, 417] width 669 height 22
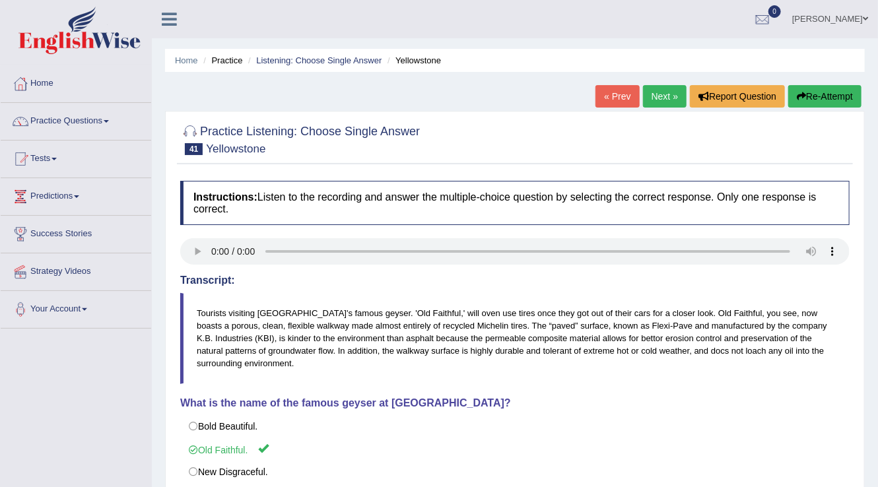
click at [665, 100] on link "Next »" at bounding box center [665, 96] width 44 height 22
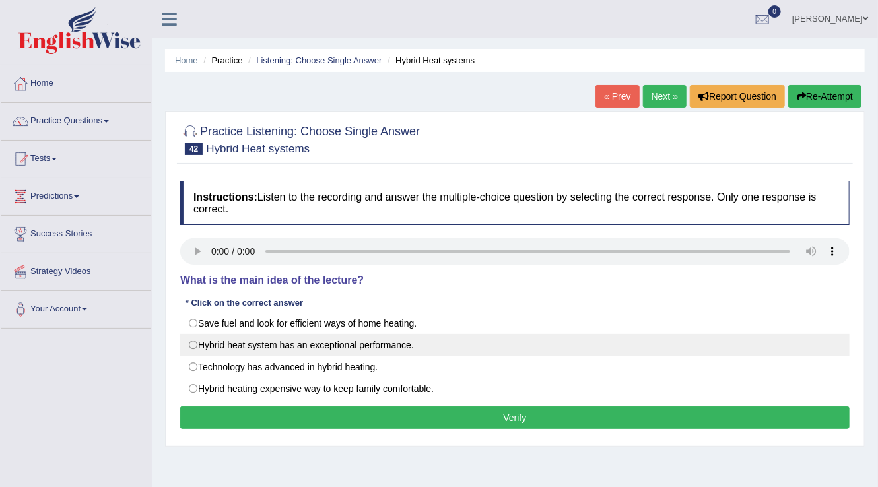
click at [197, 350] on label "Hybrid heat system has an exceptional performance." at bounding box center [514, 345] width 669 height 22
radio input "true"
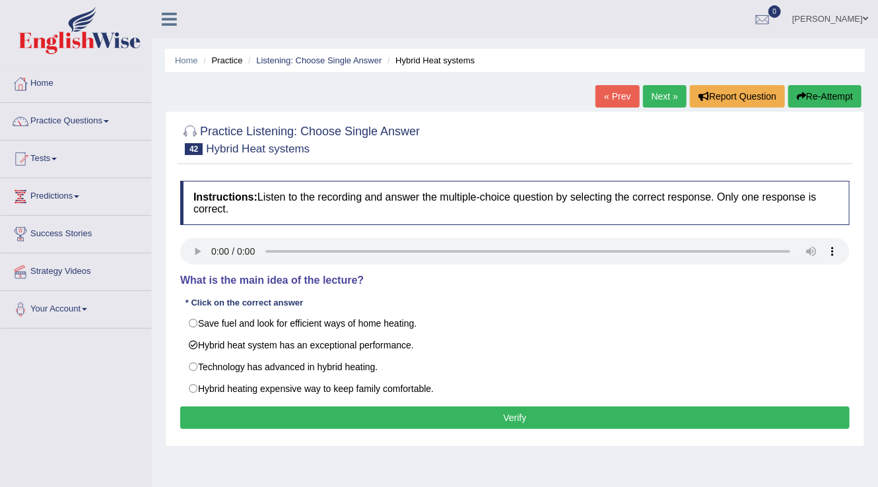
click at [303, 420] on button "Verify" at bounding box center [514, 417] width 669 height 22
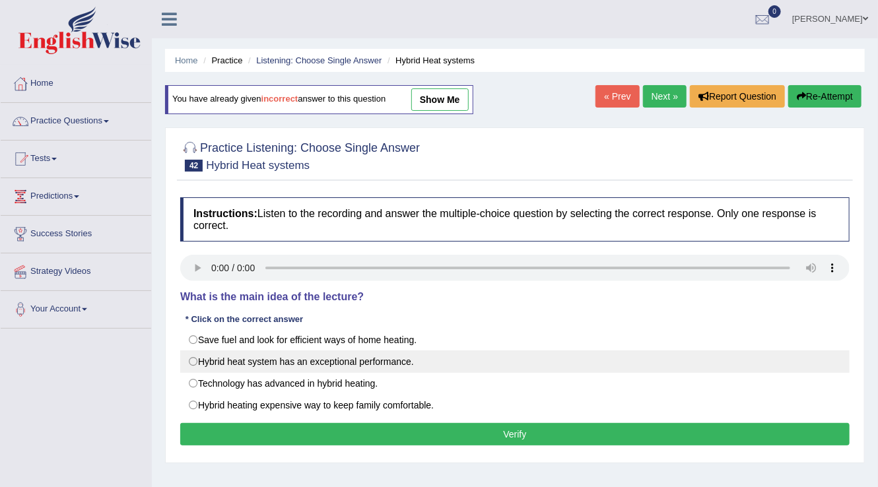
click at [209, 356] on label "Hybrid heat system has an exceptional performance." at bounding box center [514, 361] width 669 height 22
radio input "true"
click at [204, 351] on label "Hybrid heat system has an exceptional performance." at bounding box center [514, 361] width 669 height 22
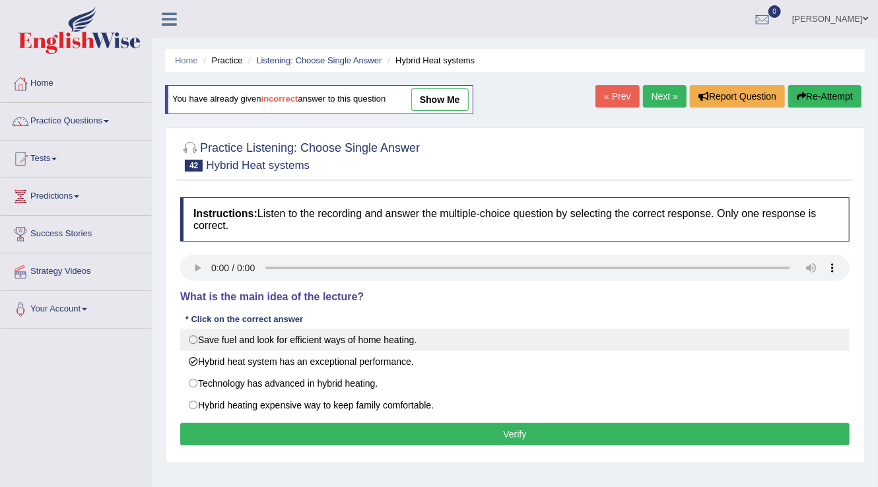
click at [199, 346] on label "Save fuel and look for efficient ways of home heating." at bounding box center [514, 340] width 669 height 22
radio input "true"
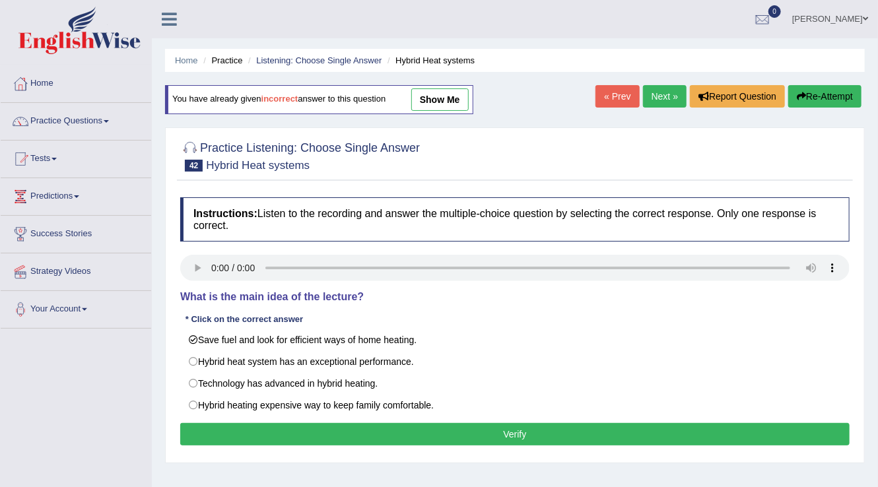
click at [315, 434] on button "Verify" at bounding box center [514, 434] width 669 height 22
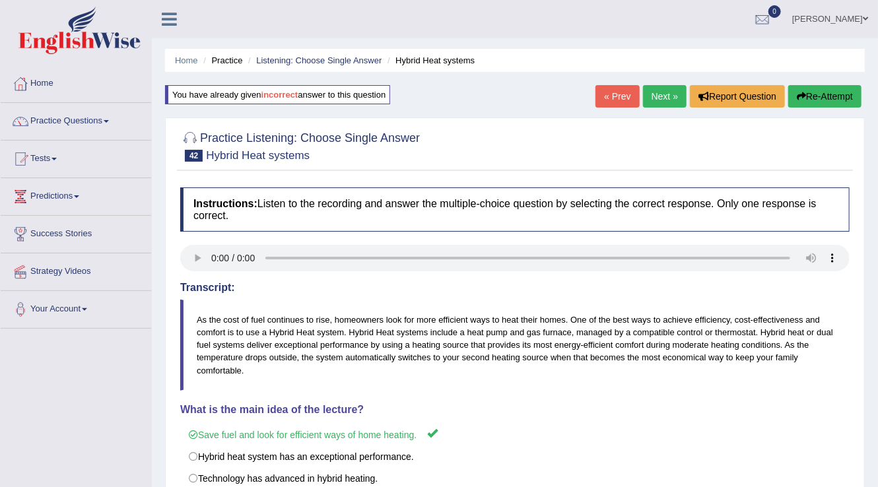
click at [649, 100] on link "Next »" at bounding box center [665, 96] width 44 height 22
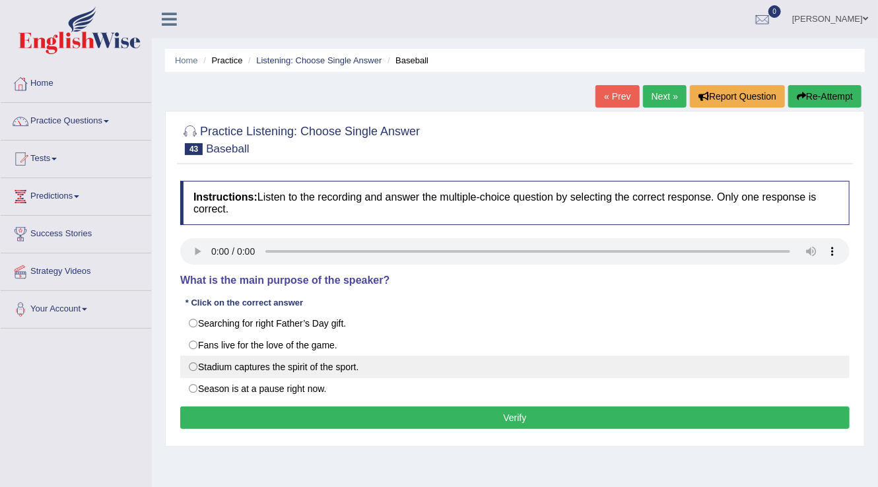
click at [198, 364] on label "Stadium captures the spirit of the sport." at bounding box center [514, 367] width 669 height 22
radio input "true"
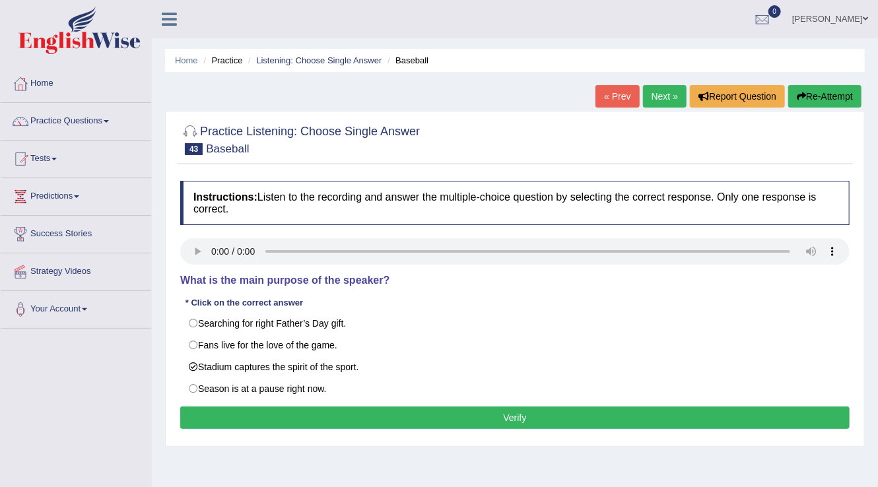
click at [341, 412] on button "Verify" at bounding box center [514, 417] width 669 height 22
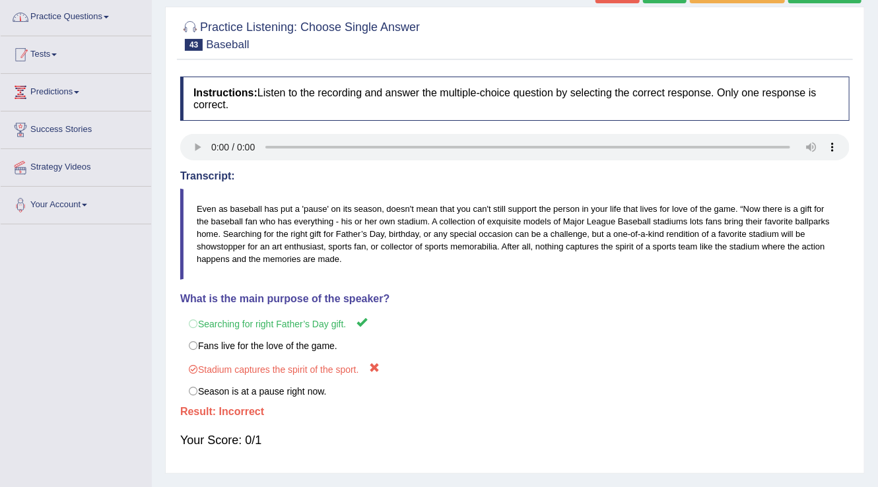
scroll to position [106, 0]
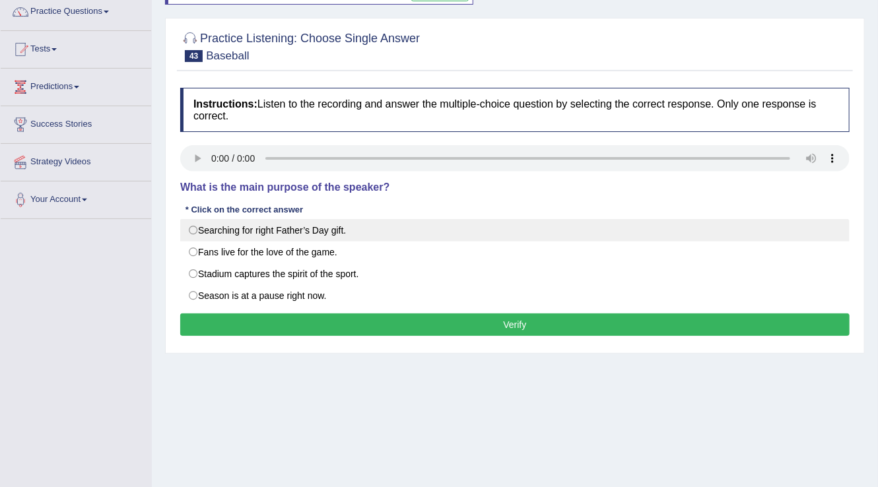
click at [199, 226] on label "Searching for right Father’s Day gift." at bounding box center [514, 230] width 669 height 22
radio input "true"
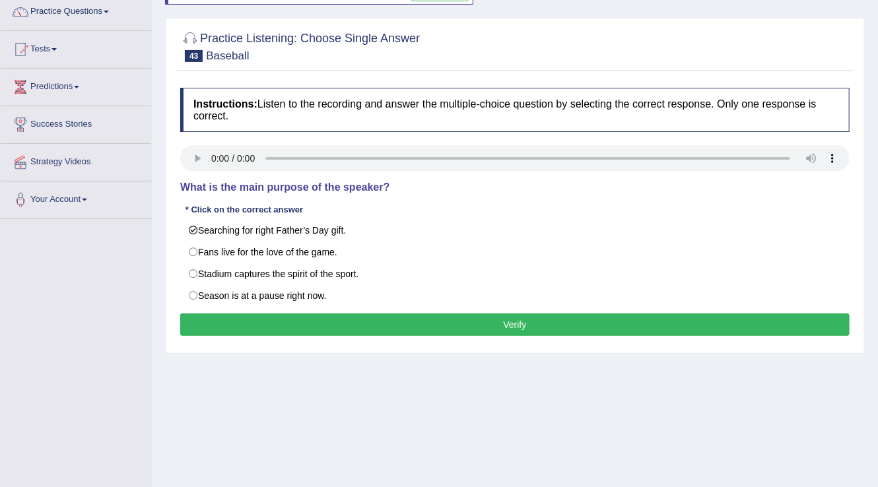
click at [438, 319] on button "Verify" at bounding box center [514, 324] width 669 height 22
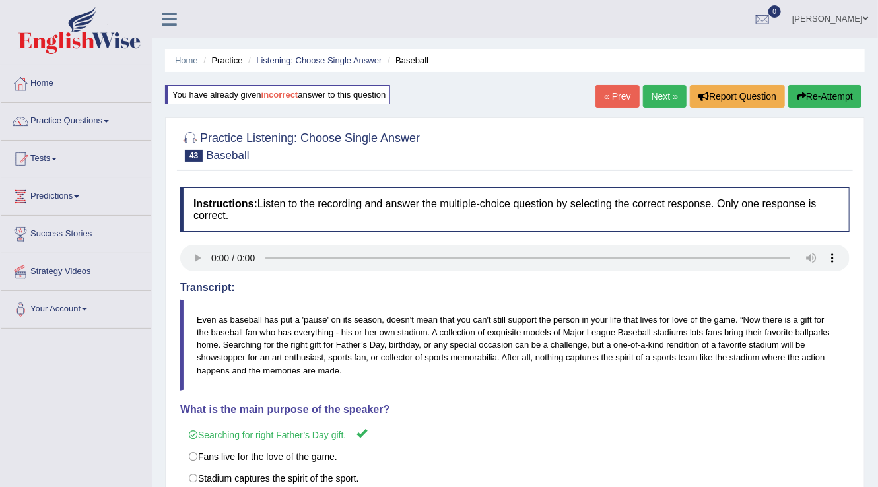
click at [668, 101] on link "Next »" at bounding box center [665, 96] width 44 height 22
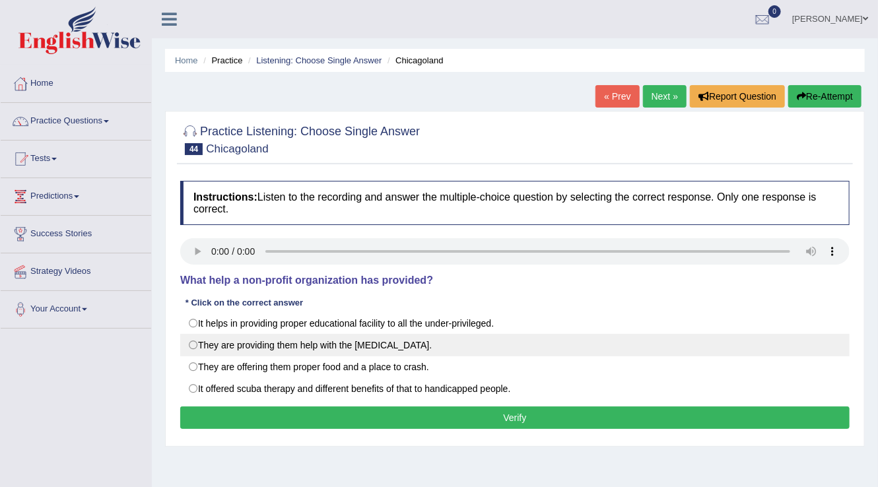
click at [203, 352] on label "They are providing them help with the post-traumatic stress disorder." at bounding box center [514, 345] width 669 height 22
radio input "true"
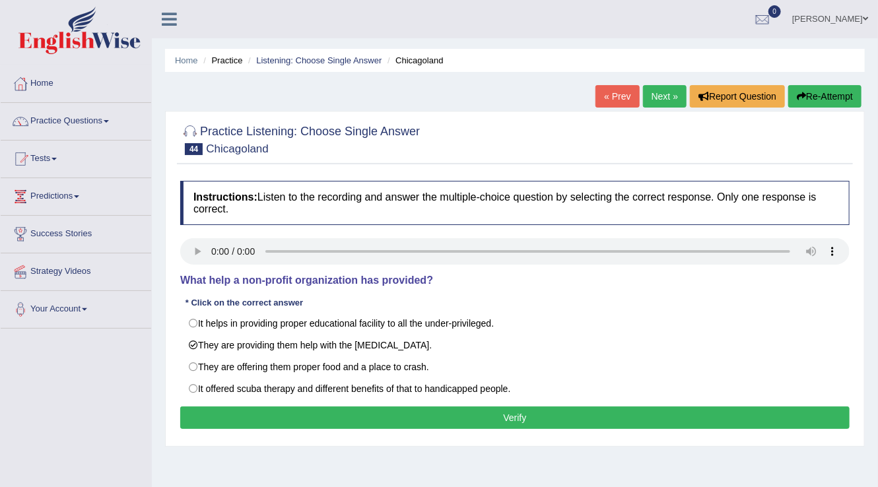
click at [253, 413] on button "Verify" at bounding box center [514, 417] width 669 height 22
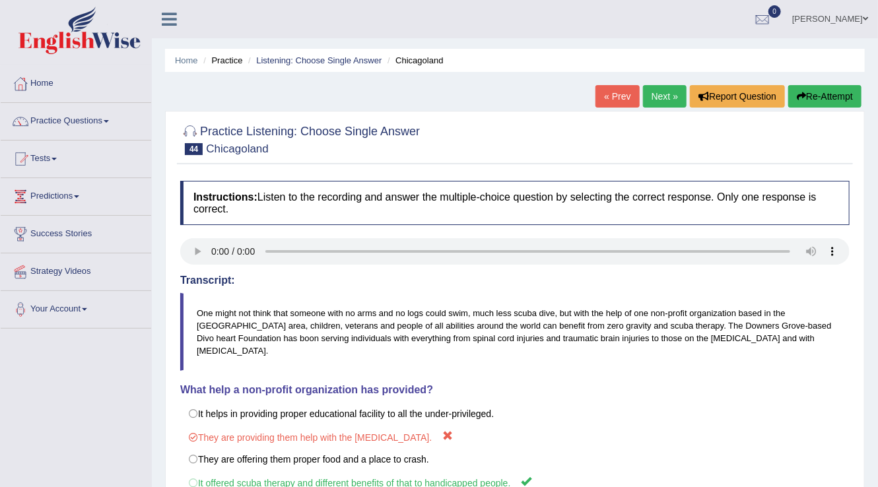
click at [647, 99] on link "Next »" at bounding box center [665, 96] width 44 height 22
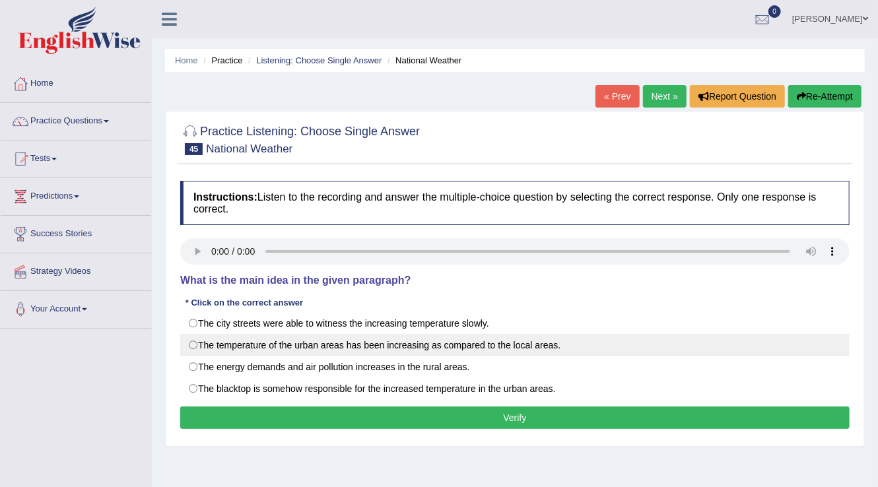
click at [195, 346] on label "The temperature of the urban areas has been increasing as compared to the local…" at bounding box center [514, 345] width 669 height 22
radio input "true"
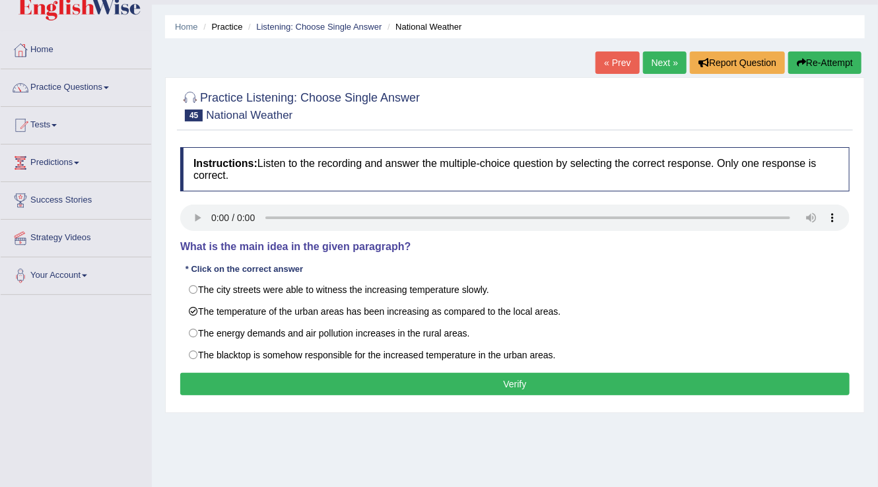
scroll to position [53, 0]
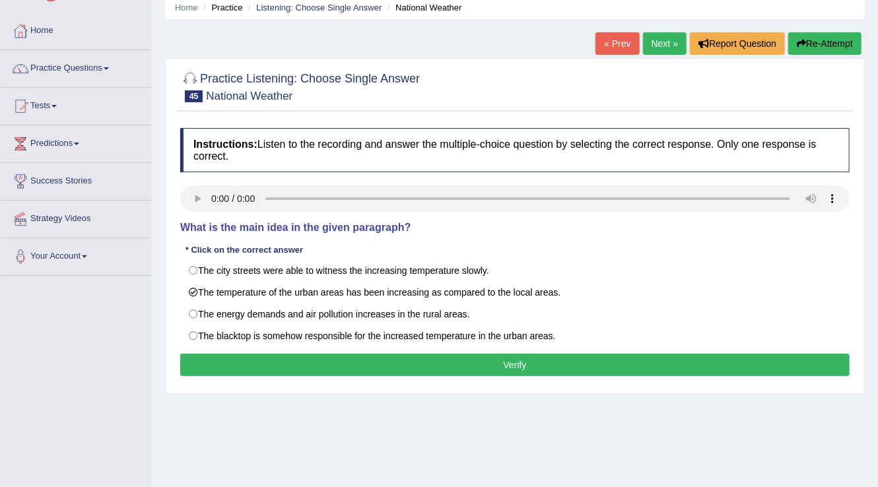
click at [367, 362] on button "Verify" at bounding box center [514, 365] width 669 height 22
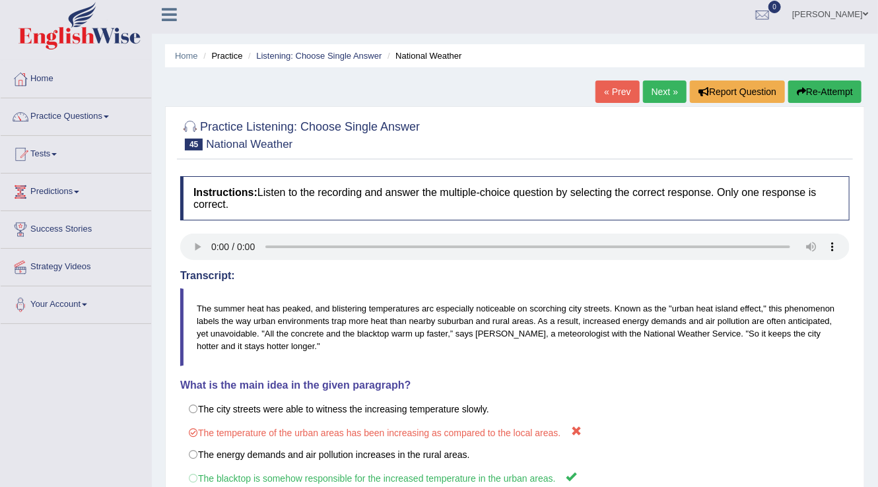
scroll to position [0, 0]
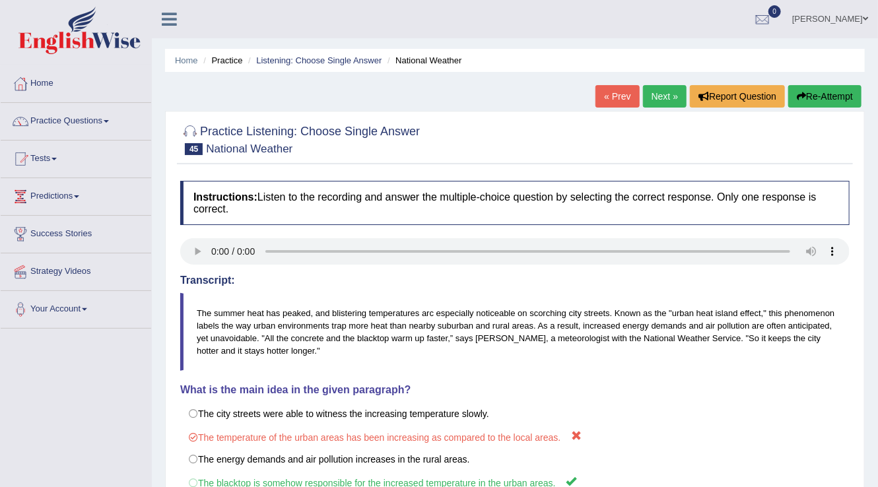
click at [654, 90] on link "Next »" at bounding box center [665, 96] width 44 height 22
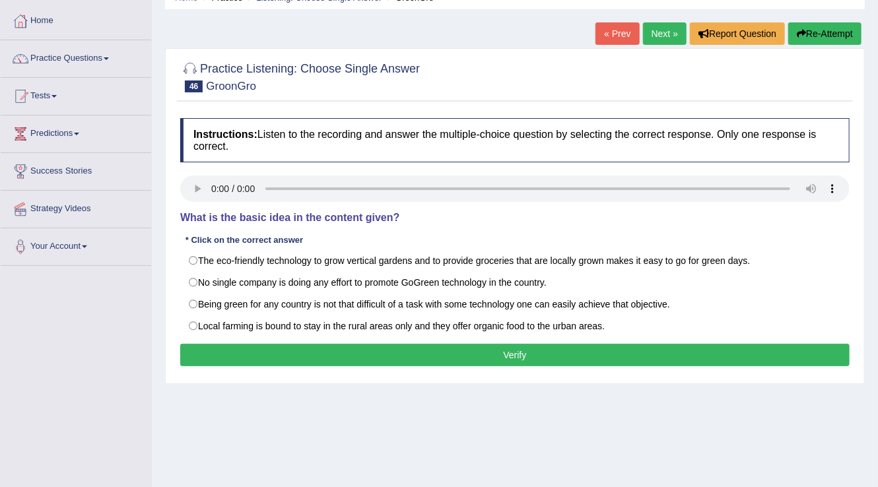
scroll to position [48, 0]
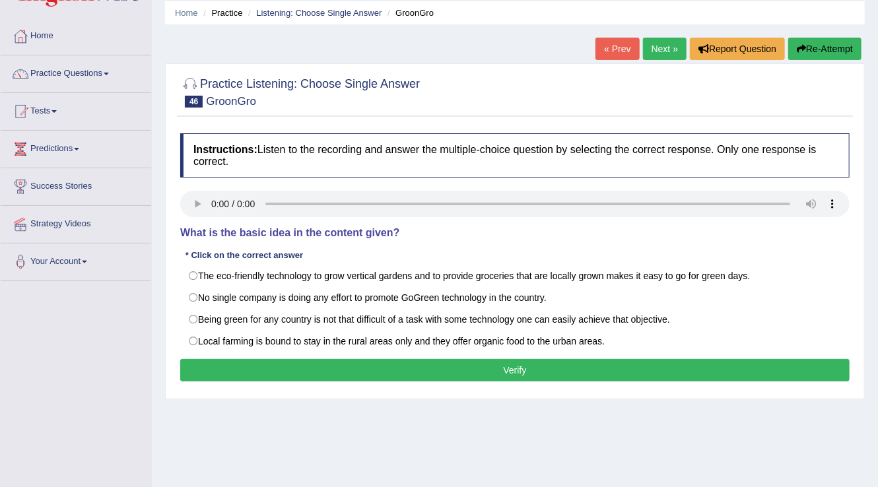
click at [178, 259] on div "Instructions: Listen to the recording and answer the multiple-choice question b…" at bounding box center [515, 259] width 676 height 265
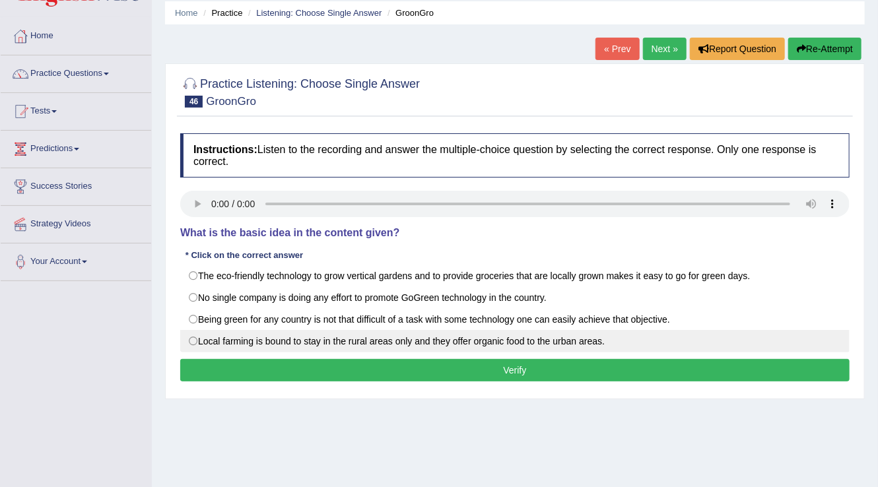
click at [193, 348] on label "Local farming is bound to stay in the rural areas only and they offer organic f…" at bounding box center [514, 341] width 669 height 22
radio input "true"
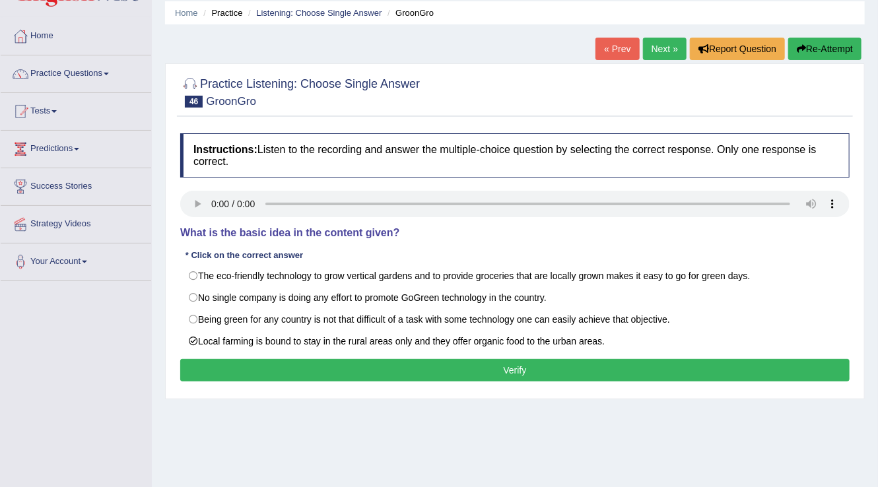
click at [278, 366] on button "Verify" at bounding box center [514, 370] width 669 height 22
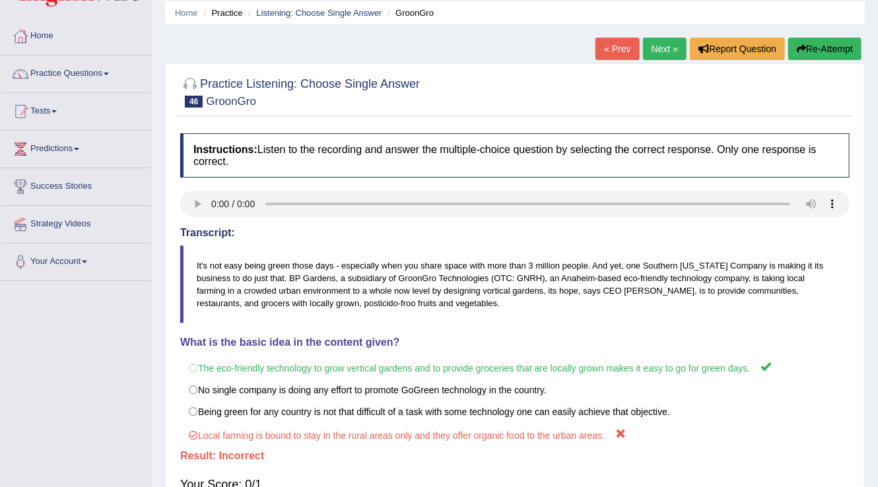
click at [656, 45] on link "Next »" at bounding box center [665, 49] width 44 height 22
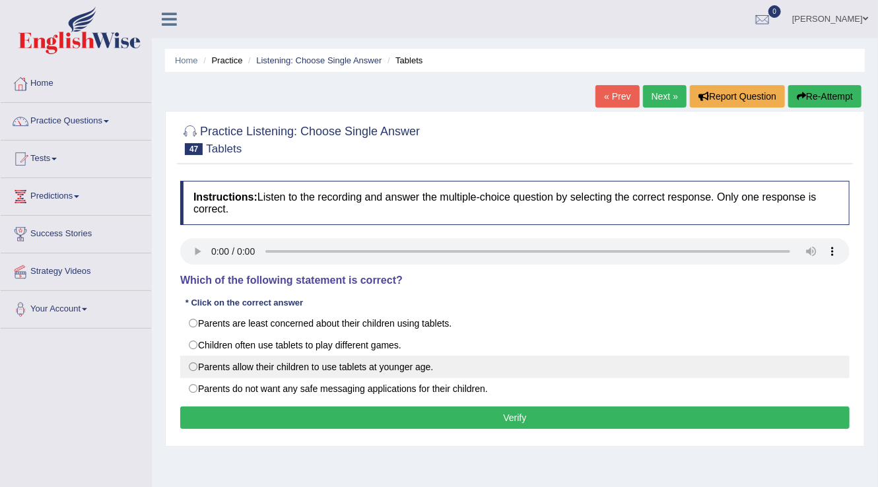
click at [198, 373] on label "Parents allow their children to use tablets at younger age." at bounding box center [514, 367] width 669 height 22
radio input "true"
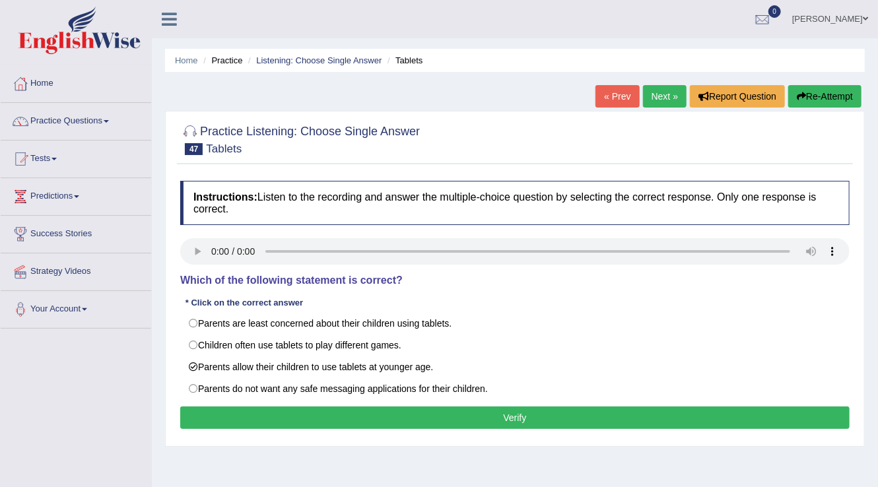
click at [288, 417] on button "Verify" at bounding box center [514, 417] width 669 height 22
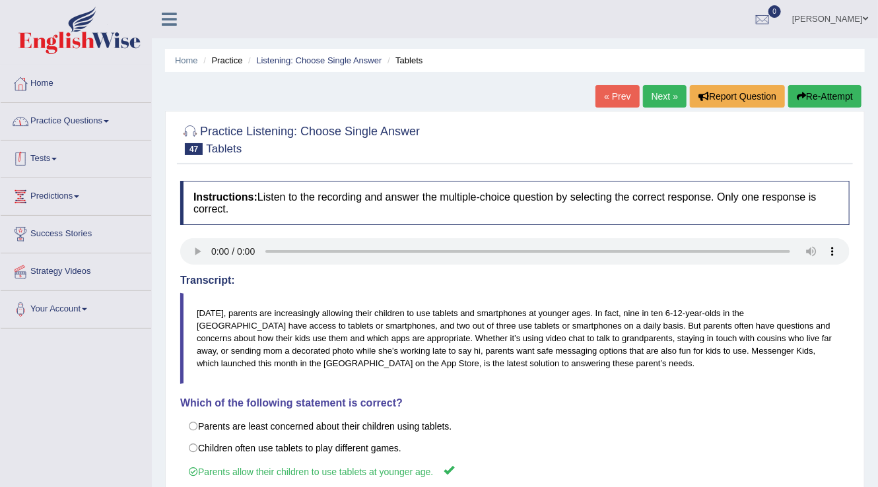
click at [45, 121] on link "Practice Questions" at bounding box center [76, 119] width 150 height 33
click at [45, 121] on link "Practice Questions" at bounding box center [74, 119] width 147 height 33
click at [119, 122] on link "Practice Questions" at bounding box center [76, 119] width 150 height 33
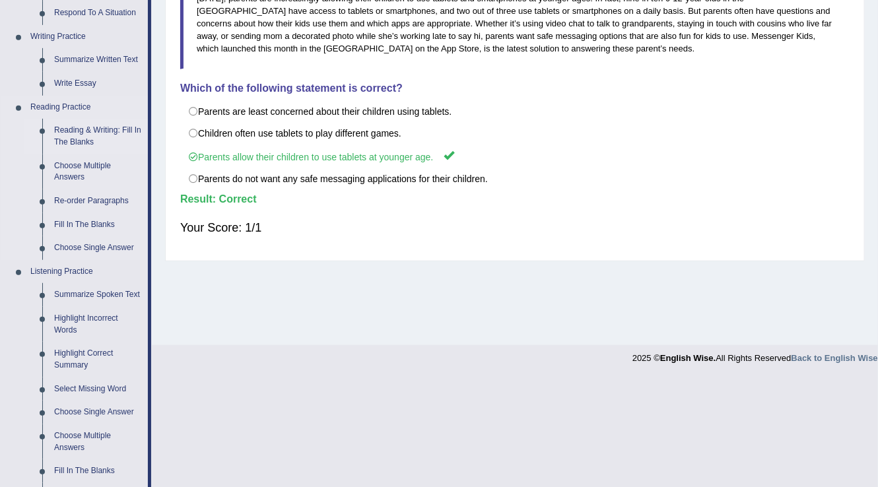
scroll to position [422, 0]
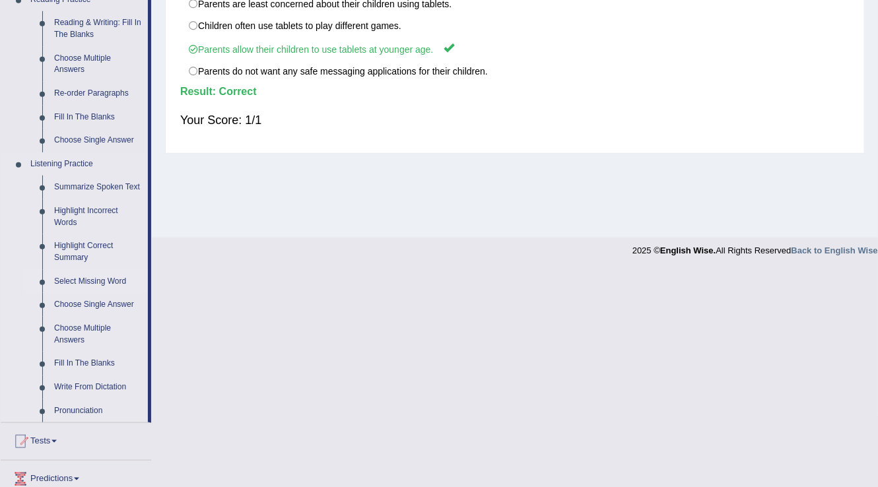
click at [88, 282] on link "Select Missing Word" at bounding box center [98, 282] width 100 height 24
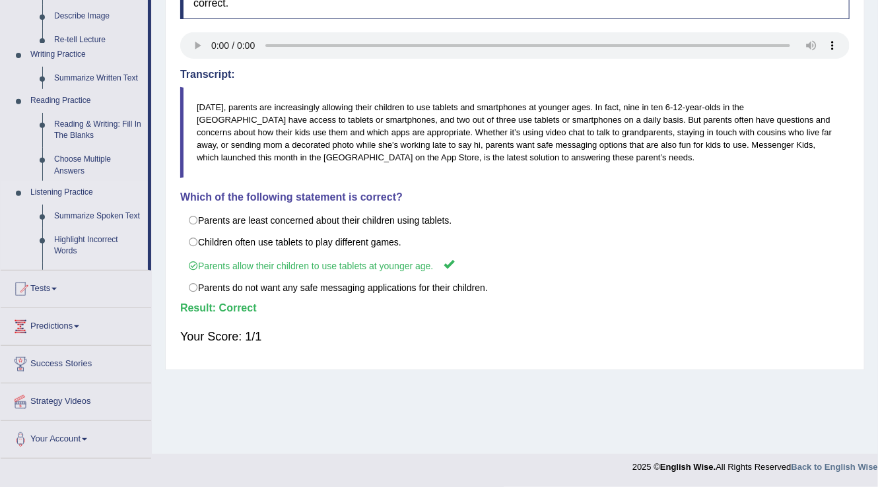
scroll to position [206, 0]
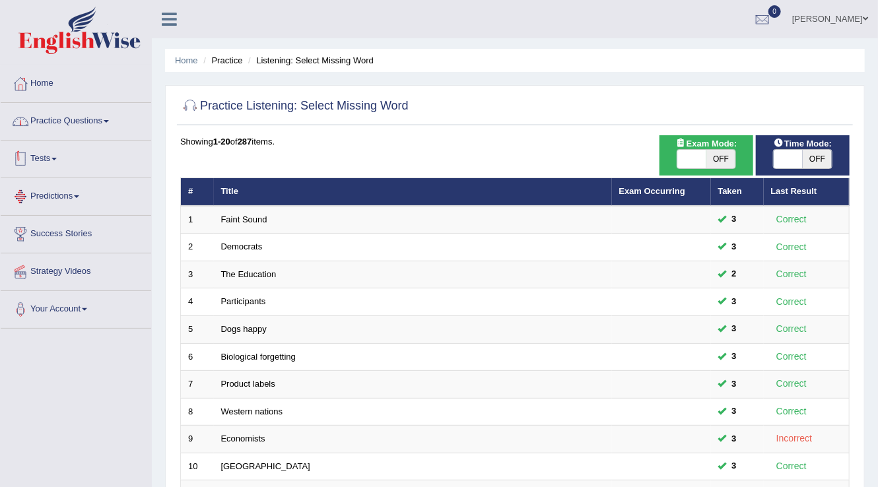
click at [98, 123] on link "Practice Questions" at bounding box center [76, 119] width 150 height 33
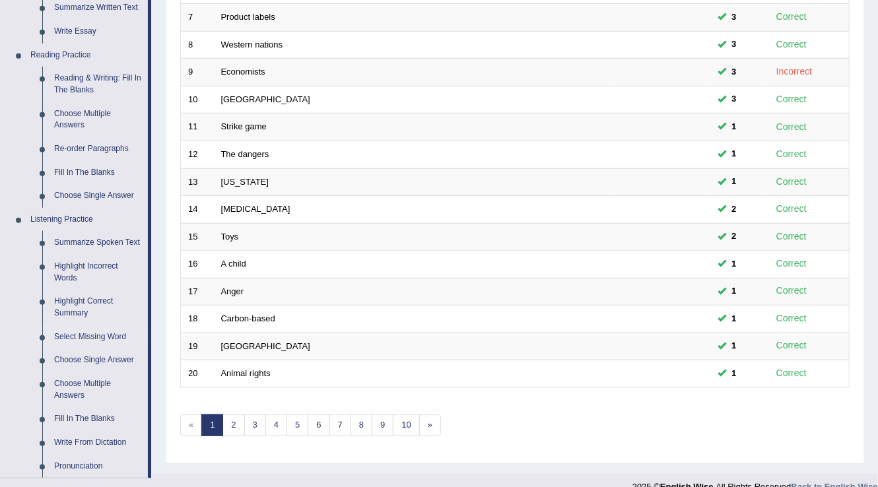
scroll to position [475, 0]
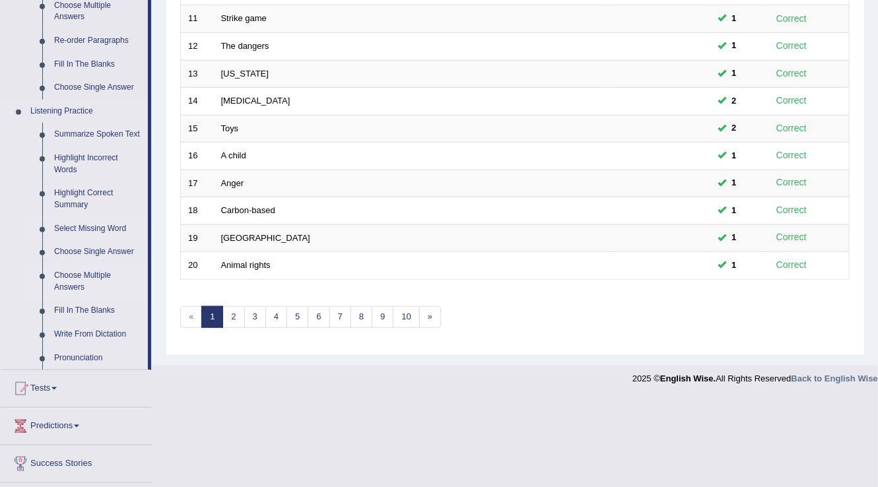
click at [87, 272] on link "Choose Multiple Answers" at bounding box center [98, 281] width 100 height 35
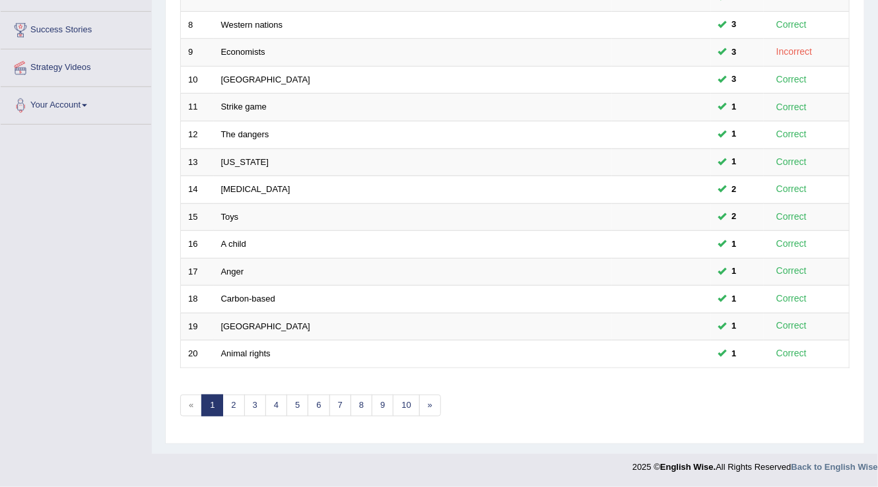
scroll to position [353, 0]
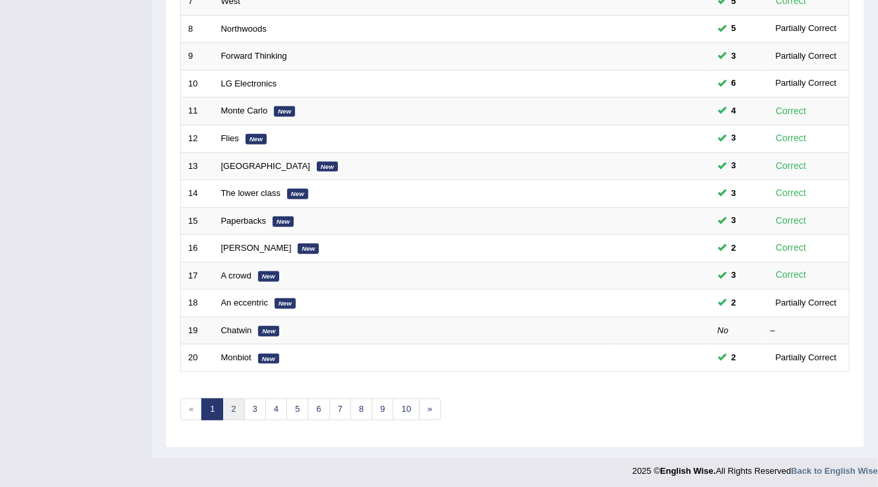
click at [228, 404] on link "2" at bounding box center [233, 410] width 22 height 22
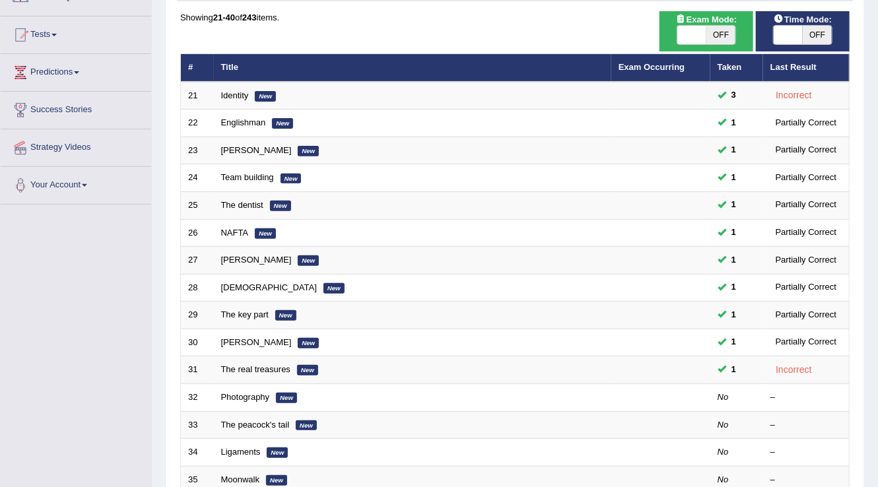
scroll to position [106, 0]
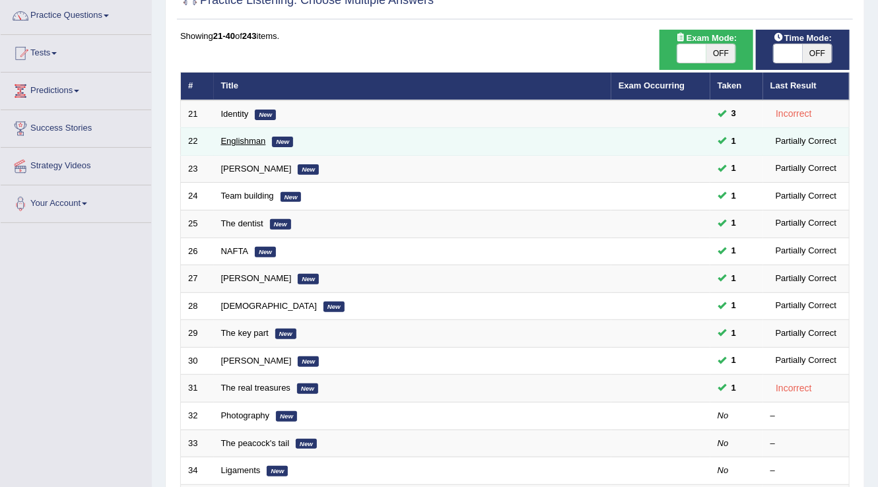
click at [247, 137] on link "Englishman" at bounding box center [243, 141] width 45 height 10
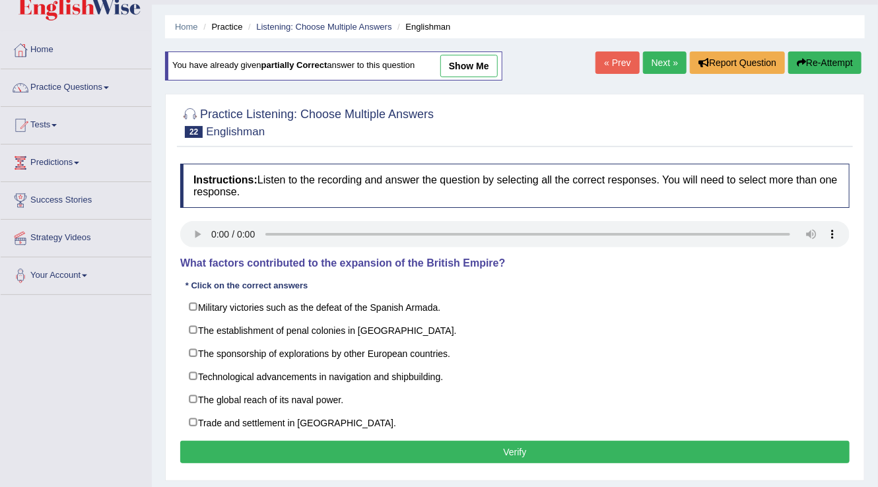
scroll to position [53, 0]
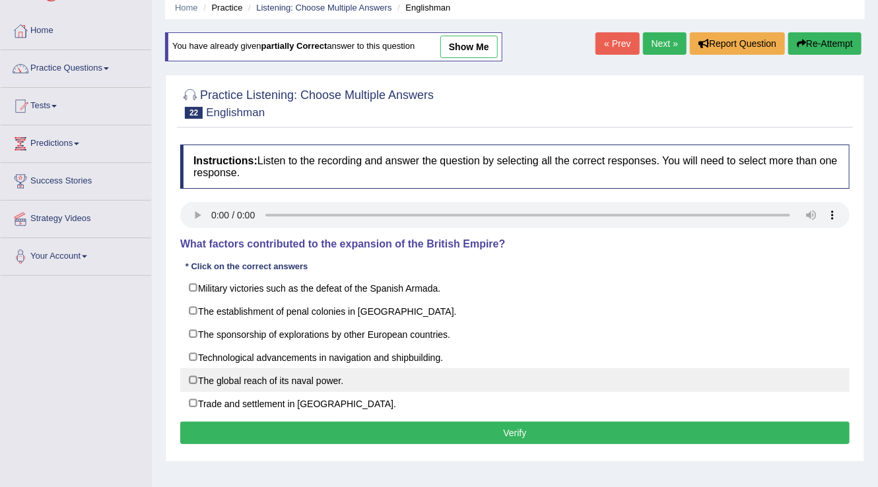
click at [224, 373] on label "The global reach of its naval power." at bounding box center [514, 380] width 669 height 24
checkbox input "true"
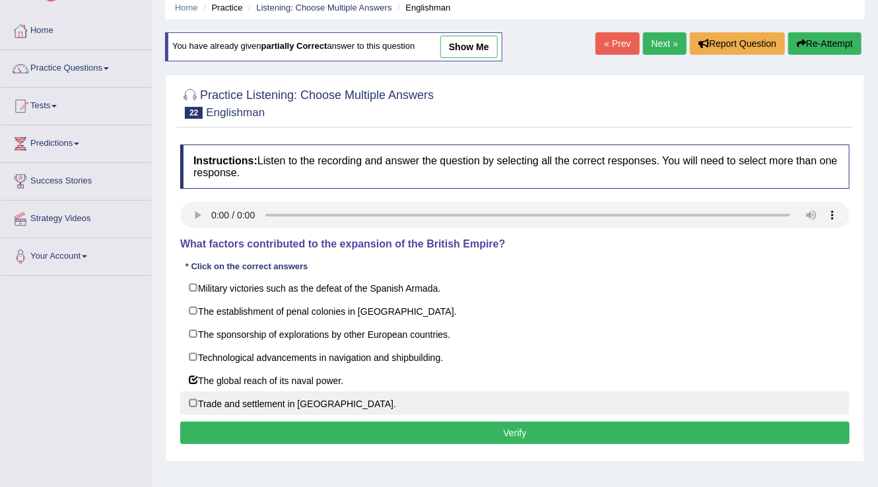
click at [213, 399] on label "Trade and settlement in new territories." at bounding box center [514, 403] width 669 height 24
checkbox input "true"
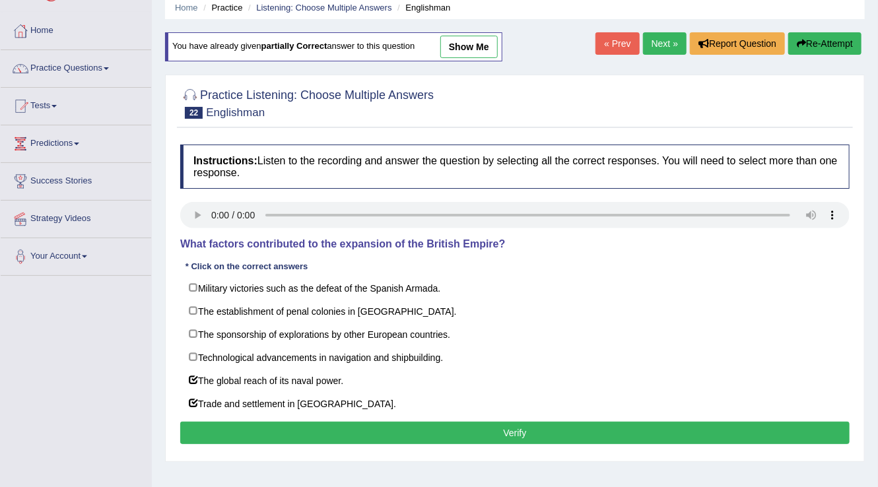
click at [439, 425] on button "Verify" at bounding box center [514, 433] width 669 height 22
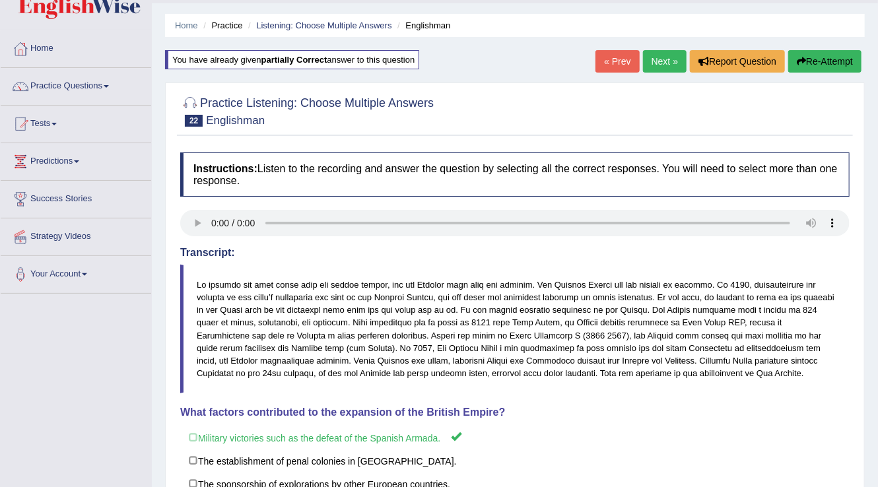
scroll to position [0, 0]
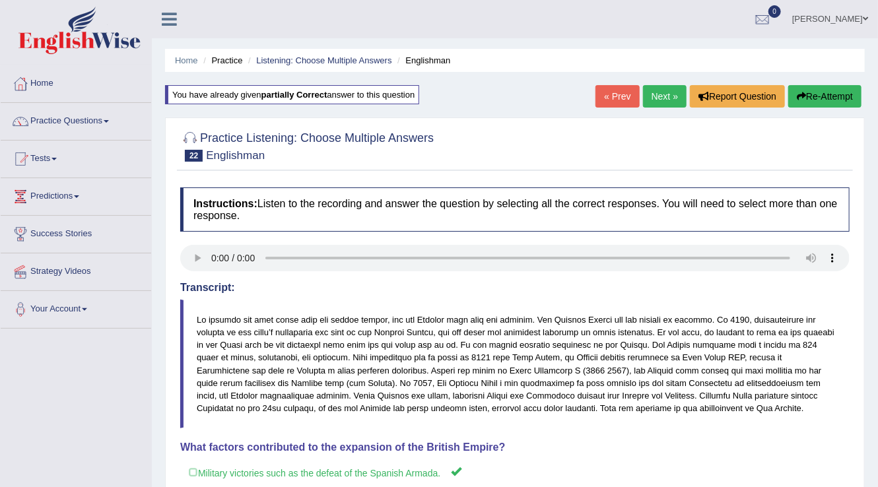
click at [657, 96] on link "Next »" at bounding box center [665, 96] width 44 height 22
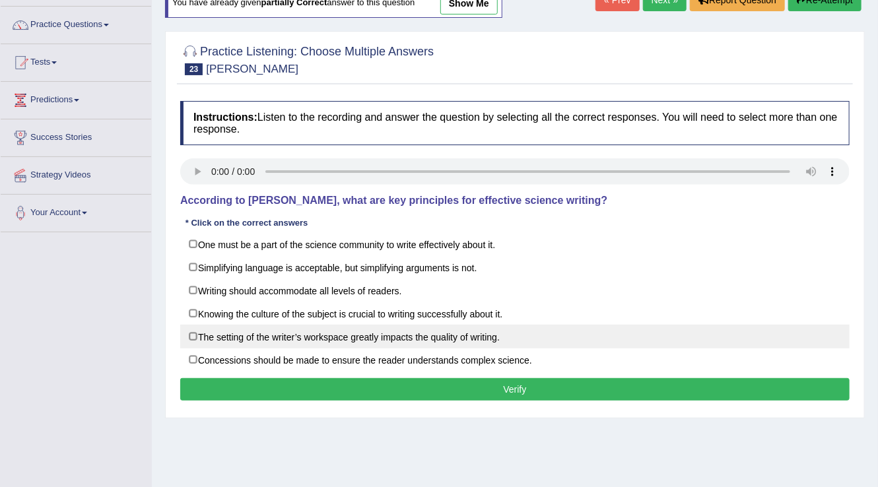
scroll to position [106, 0]
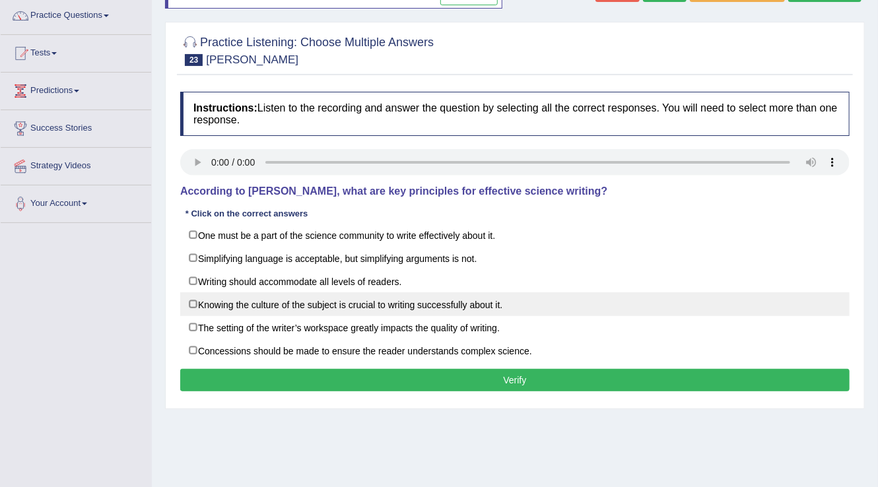
click at [197, 300] on label "Knowing the culture of the subject is crucial to writing successfully about it." at bounding box center [514, 304] width 669 height 24
checkbox input "false"
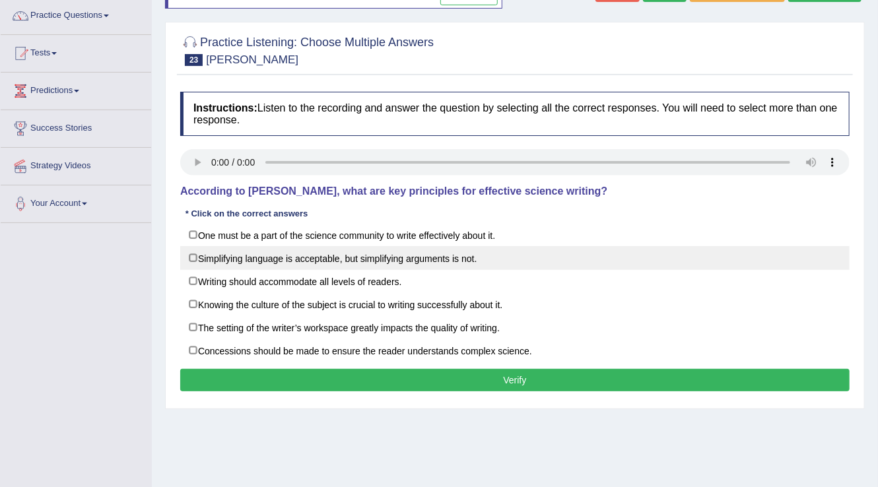
click at [207, 253] on label "Simplifying language is acceptable, but simplifying arguments is not." at bounding box center [514, 258] width 669 height 24
checkbox input "true"
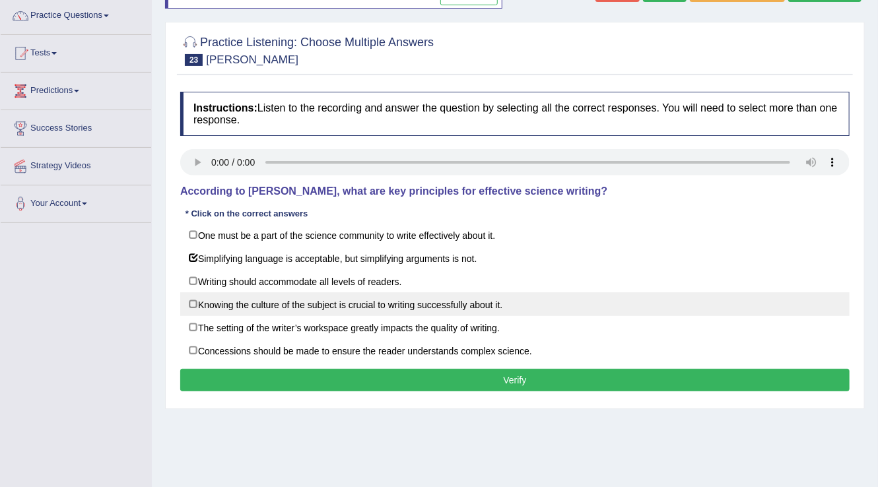
click at [211, 298] on label "Knowing the culture of the subject is crucial to writing successfully about it." at bounding box center [514, 304] width 669 height 24
checkbox input "true"
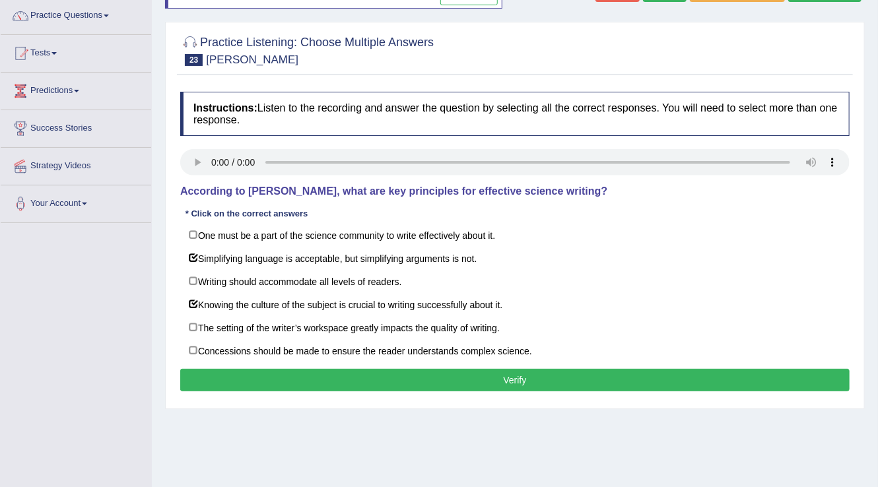
click at [289, 379] on button "Verify" at bounding box center [514, 380] width 669 height 22
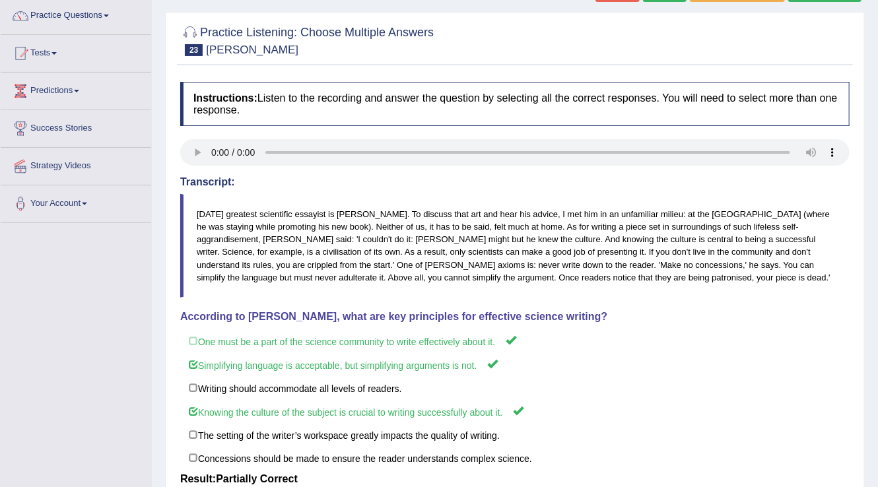
scroll to position [0, 0]
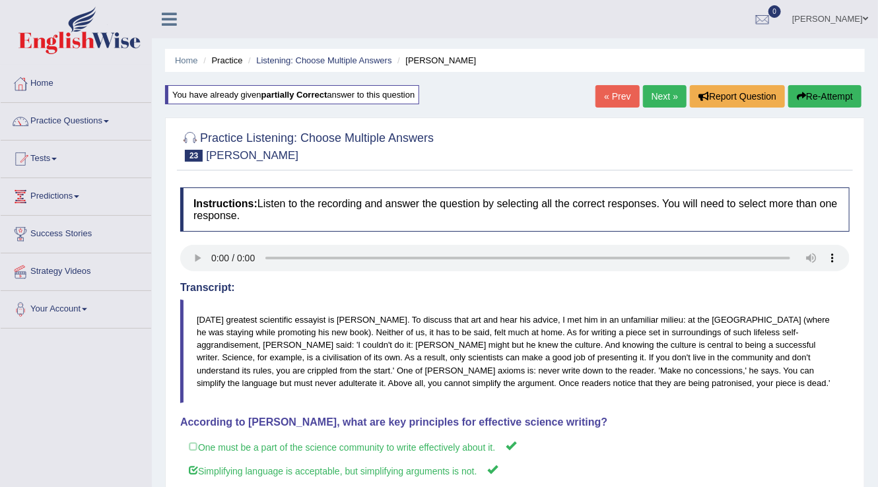
click at [682, 83] on div "Home Practice Listening: Choose Multiple Answers Stephen You have already given…" at bounding box center [515, 346] width 726 height 693
click at [658, 92] on link "Next »" at bounding box center [665, 96] width 44 height 22
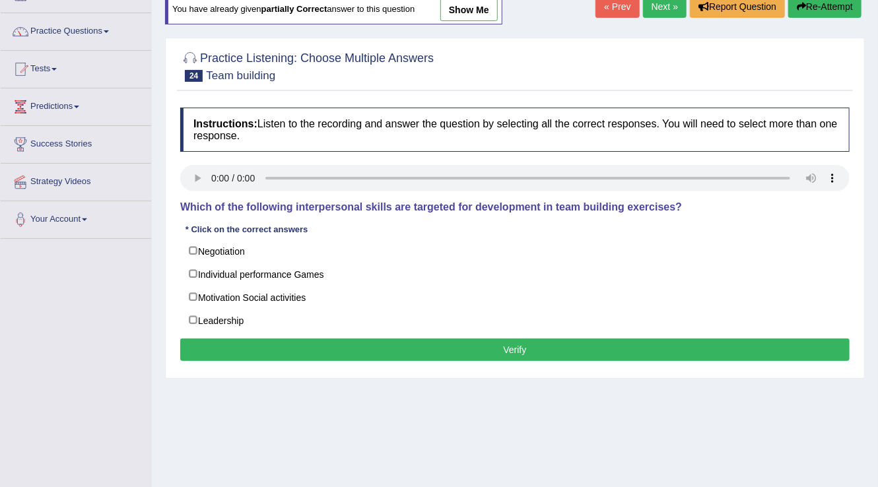
scroll to position [106, 0]
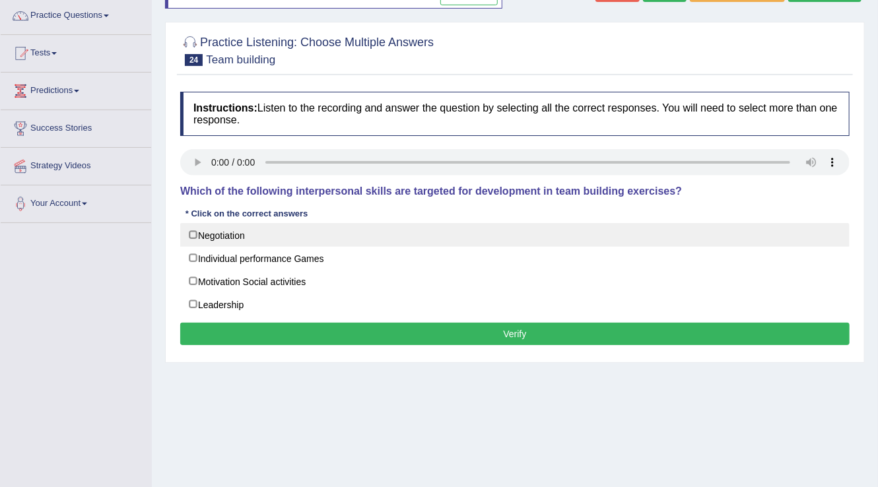
click at [208, 226] on label "Negotiation" at bounding box center [514, 235] width 669 height 24
checkbox input "true"
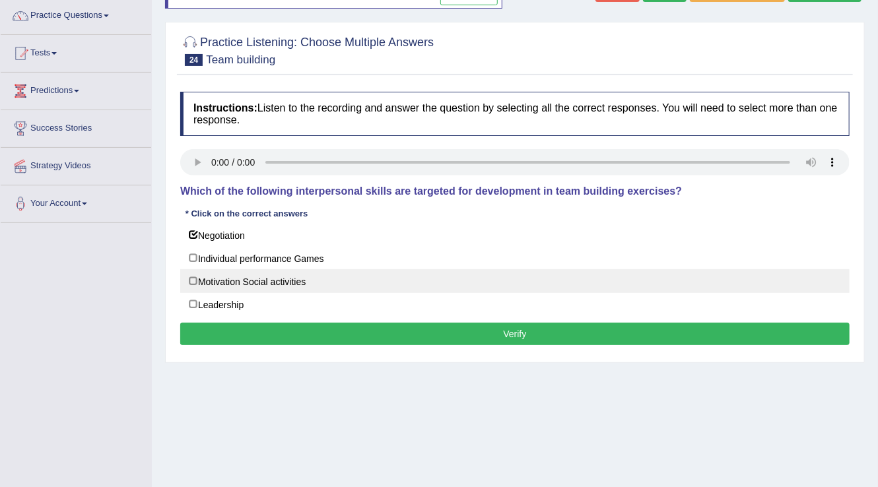
click at [208, 274] on label "Motivation Social activities" at bounding box center [514, 281] width 669 height 24
checkbox input "true"
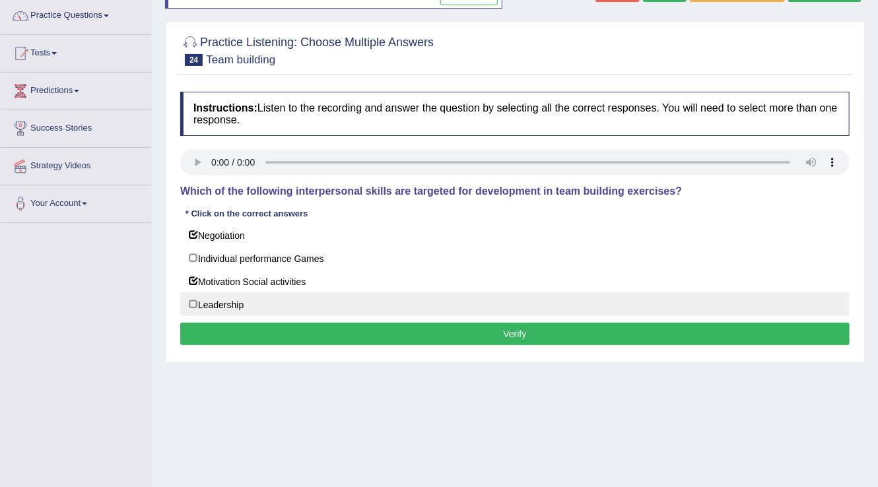
click at [212, 298] on label "Leadership" at bounding box center [514, 304] width 669 height 24
checkbox input "true"
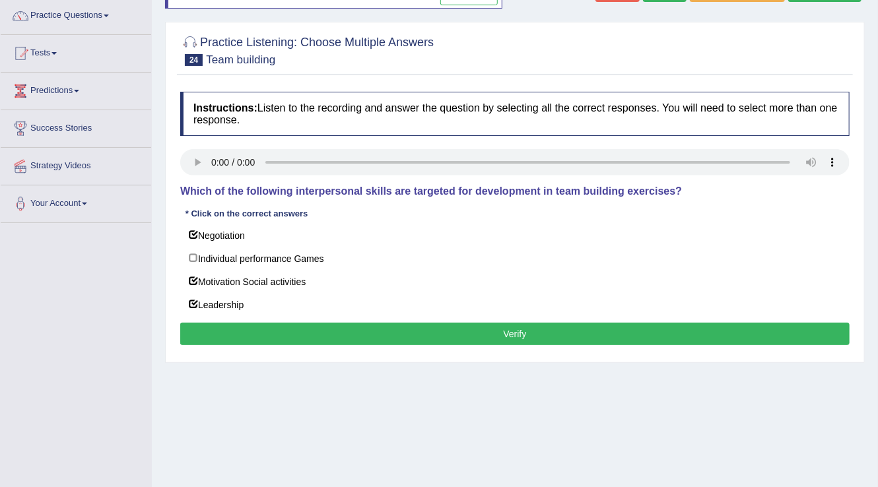
click at [259, 329] on button "Verify" at bounding box center [514, 334] width 669 height 22
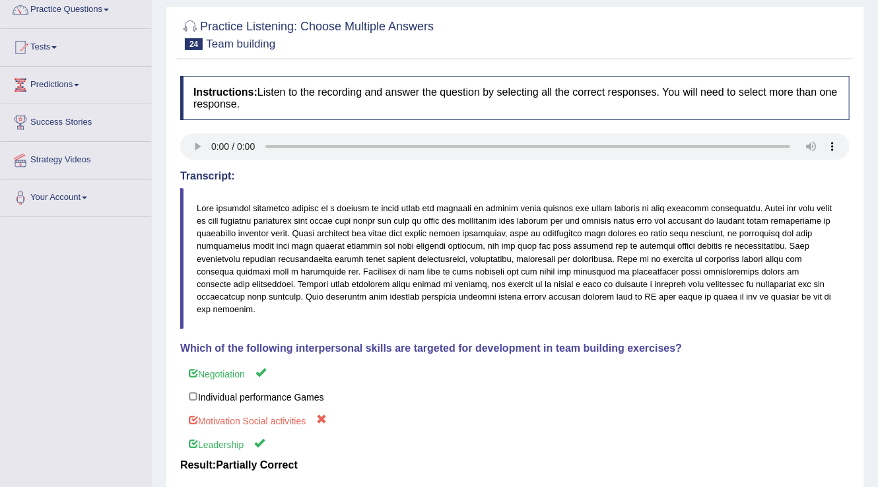
scroll to position [21, 0]
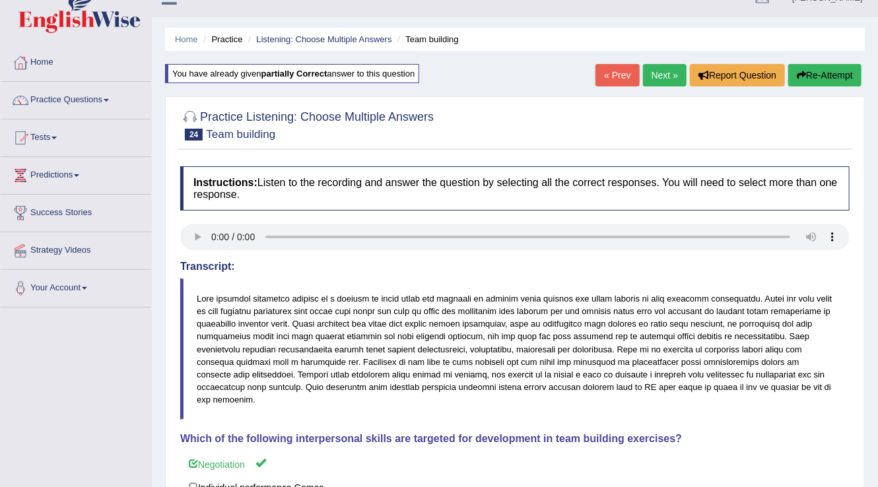
click at [657, 66] on link "Next »" at bounding box center [665, 75] width 44 height 22
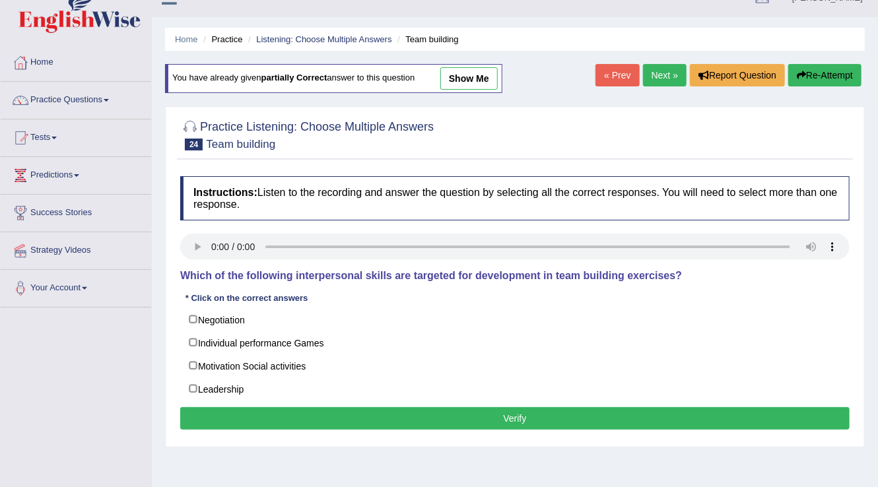
scroll to position [21, 0]
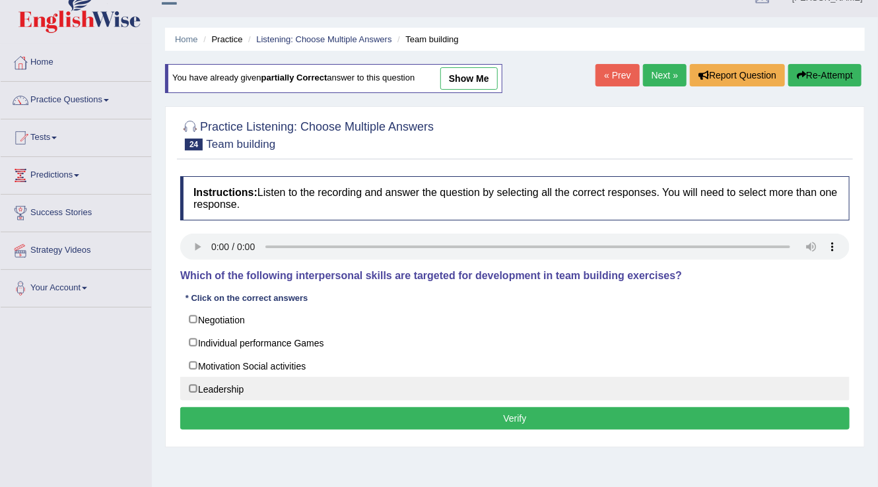
click at [201, 391] on label "Leadership" at bounding box center [514, 389] width 669 height 24
checkbox input "true"
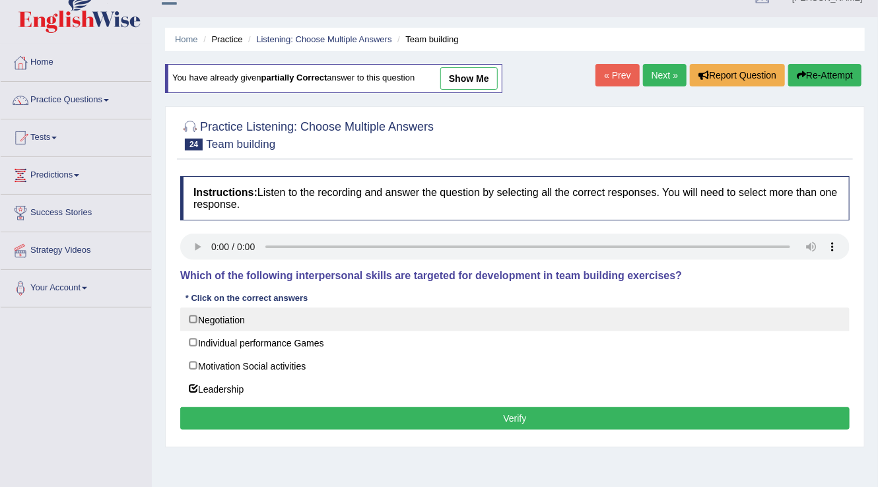
click at [198, 315] on label "Negotiation" at bounding box center [514, 319] width 669 height 24
checkbox input "true"
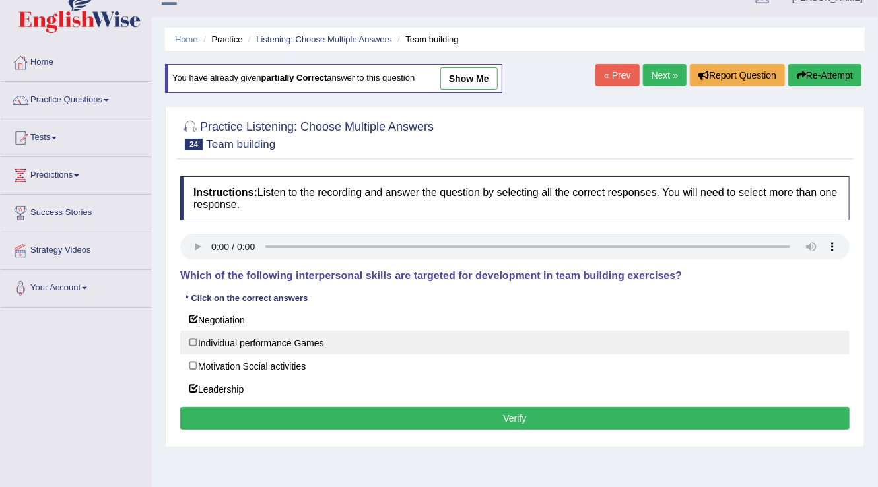
scroll to position [74, 0]
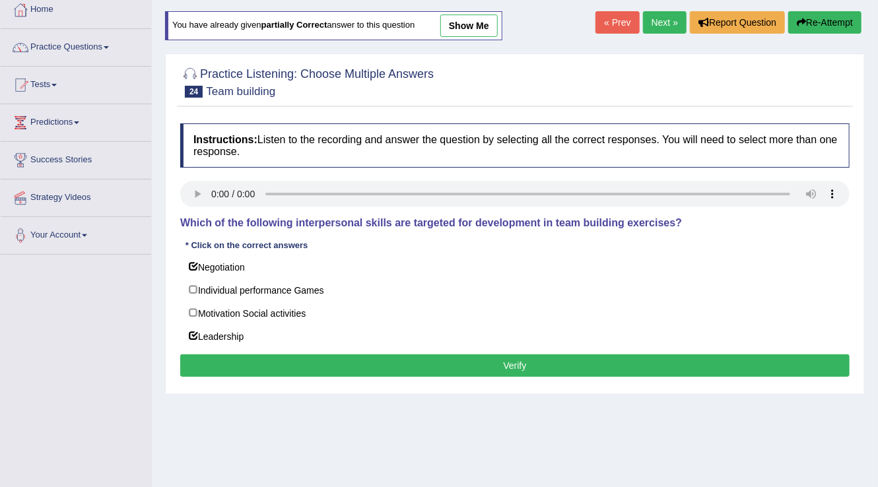
click at [359, 369] on button "Verify" at bounding box center [514, 365] width 669 height 22
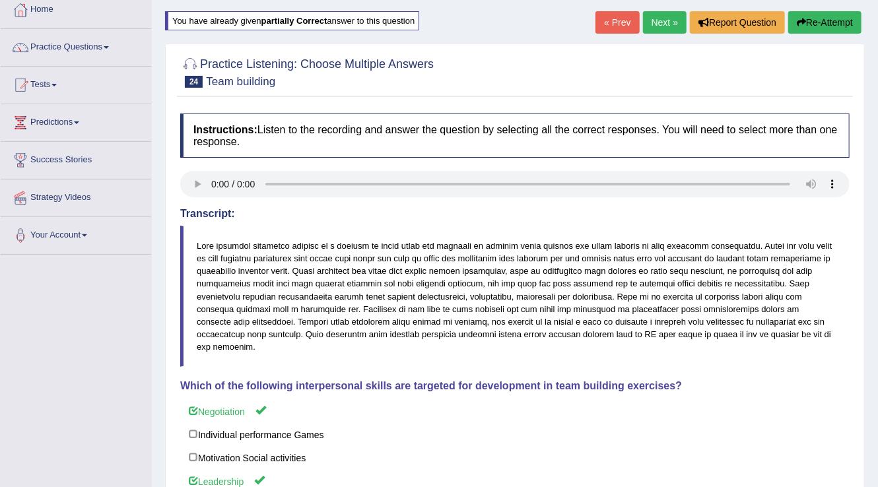
click at [662, 22] on link "Next »" at bounding box center [665, 22] width 44 height 22
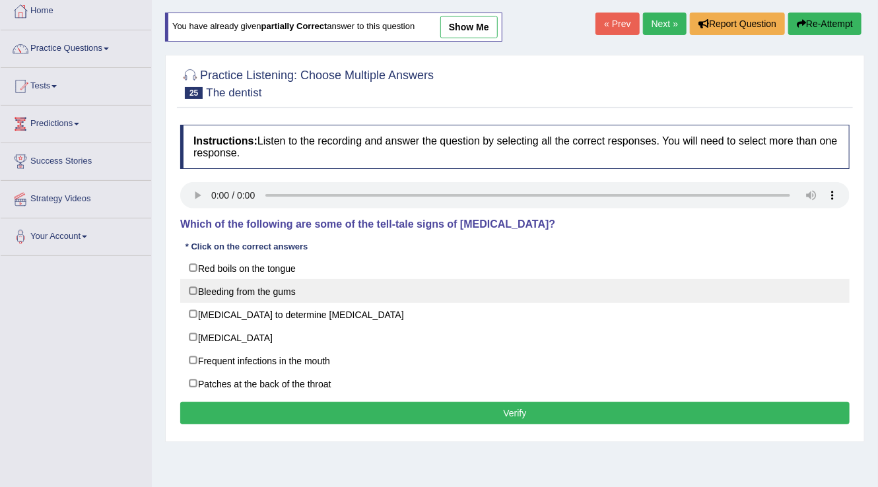
scroll to position [106, 0]
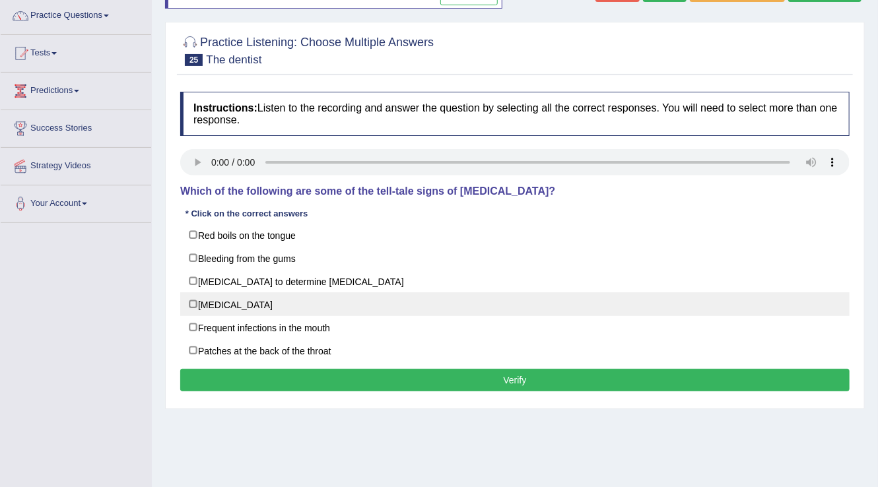
click at [193, 306] on label "[MEDICAL_DATA]" at bounding box center [514, 304] width 669 height 24
checkbox input "true"
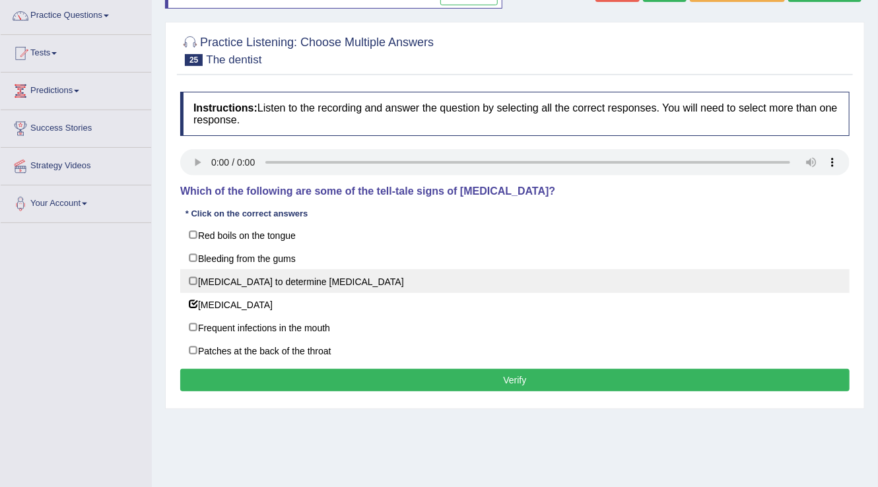
click at [193, 280] on label "[MEDICAL_DATA] to determine [MEDICAL_DATA]" at bounding box center [514, 281] width 669 height 24
checkbox input "true"
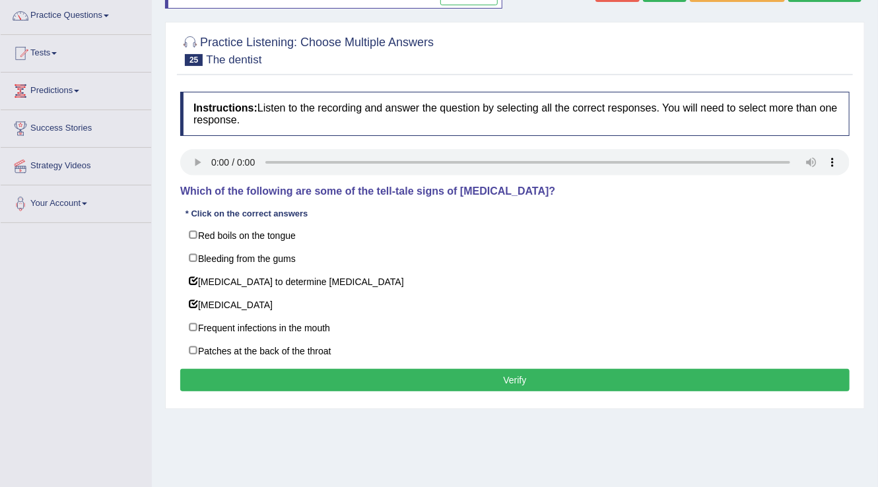
click at [332, 379] on button "Verify" at bounding box center [514, 380] width 669 height 22
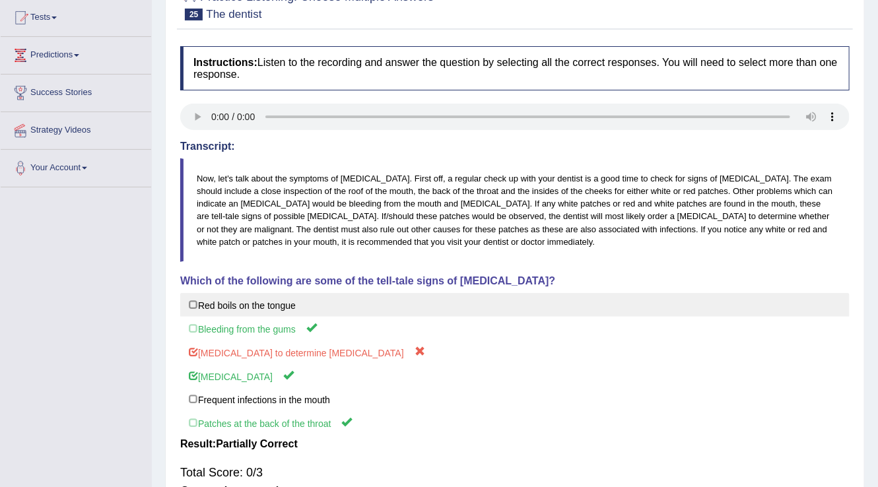
scroll to position [211, 0]
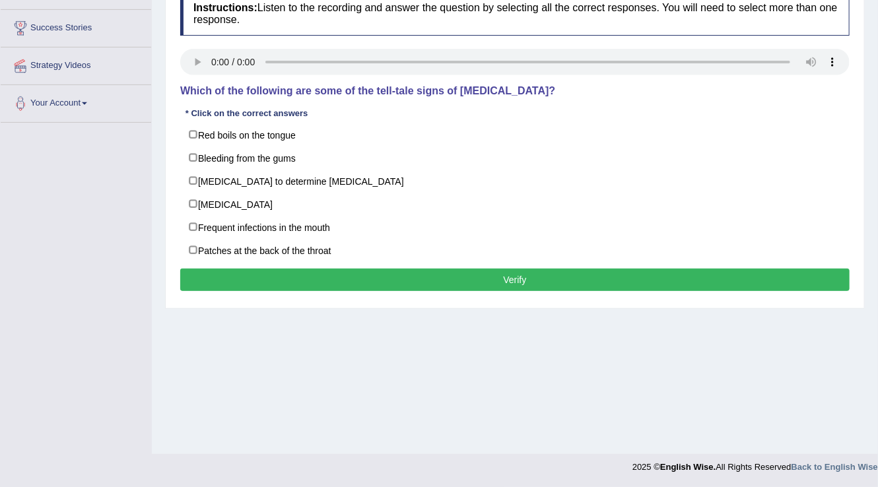
click at [202, 263] on div "Instructions: Listen to the recording and answer the question by selecting all …" at bounding box center [515, 143] width 676 height 317
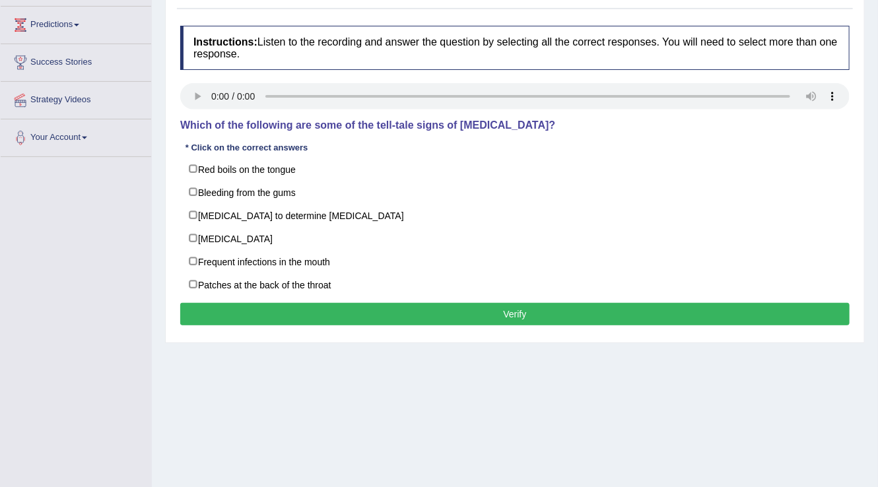
scroll to position [153, 0]
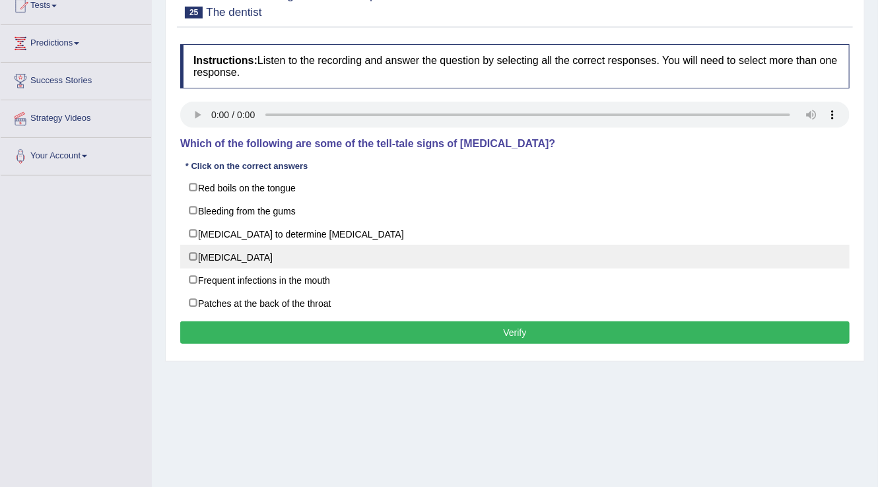
click at [200, 247] on label "[MEDICAL_DATA]" at bounding box center [514, 257] width 669 height 24
checkbox input "true"
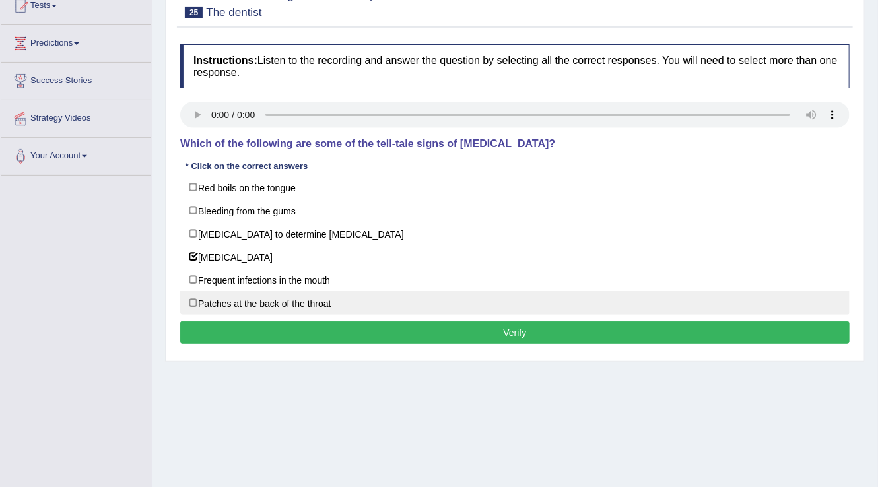
click at [189, 299] on label "Patches at the back of the throat" at bounding box center [514, 303] width 669 height 24
checkbox input "true"
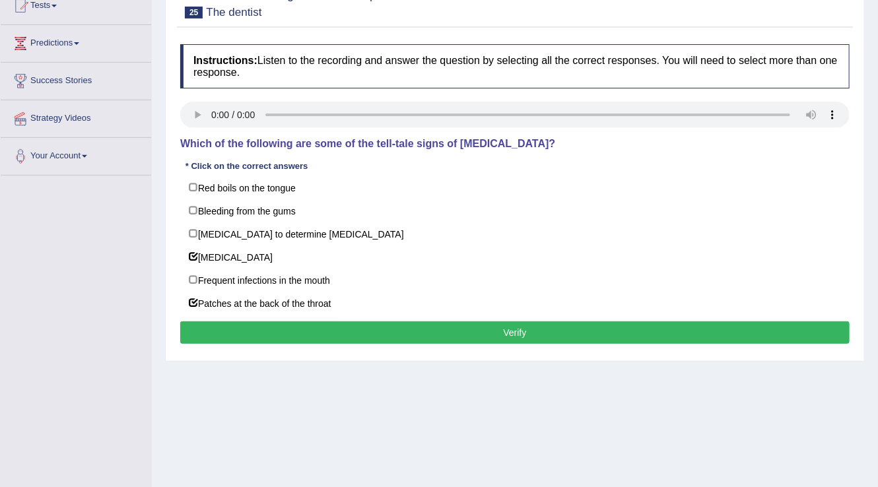
click at [115, 255] on div "Toggle navigation Home Practice Questions Speaking Practice Read Aloud Repeat S…" at bounding box center [439, 190] width 878 height 686
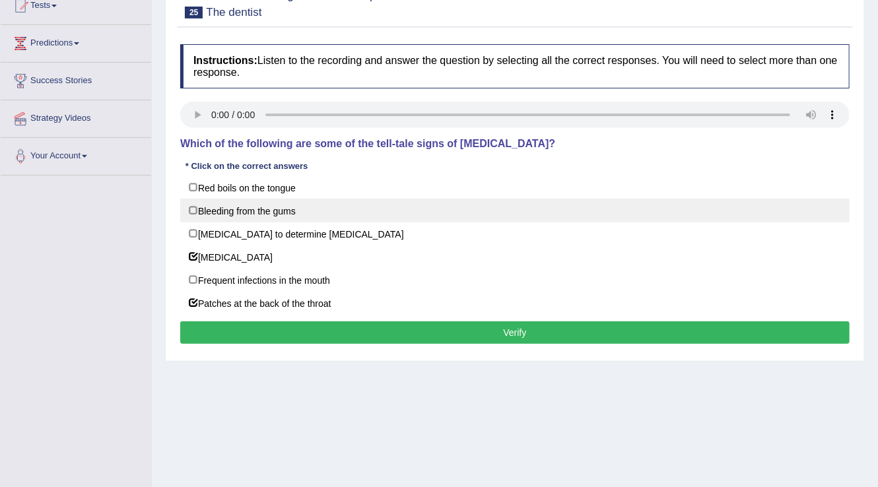
click at [195, 209] on label "Bleeding from the gums" at bounding box center [514, 211] width 669 height 24
checkbox input "true"
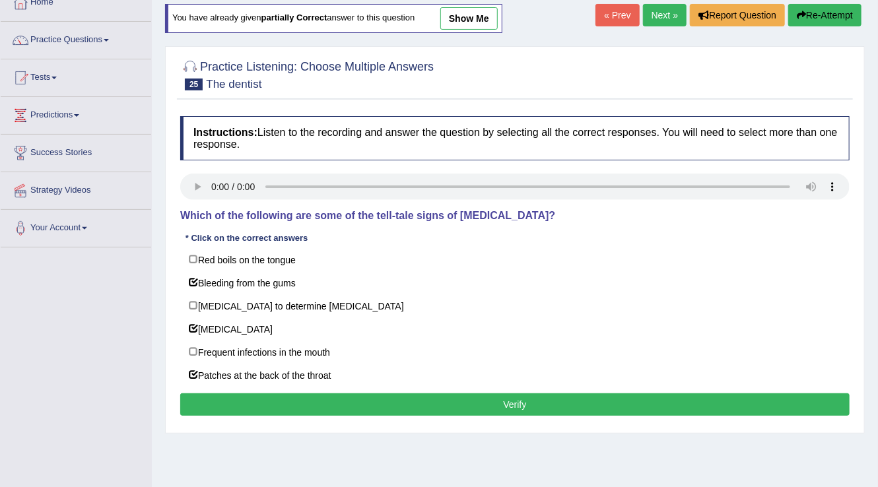
scroll to position [100, 0]
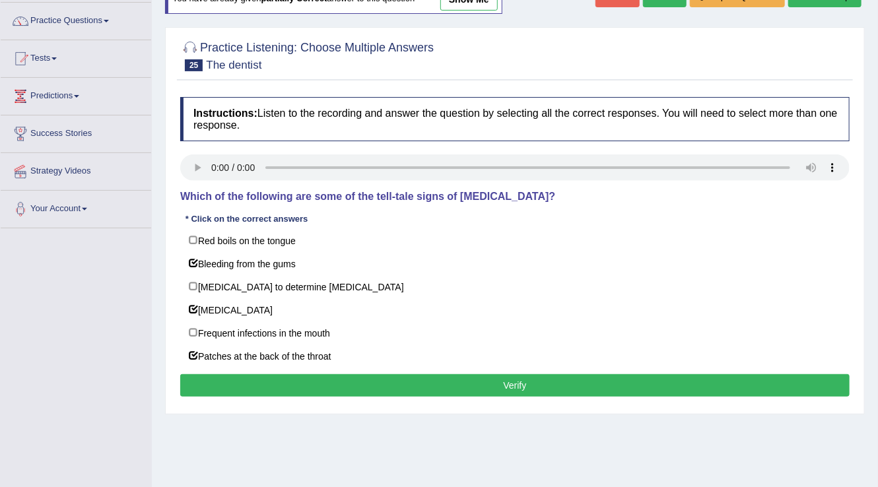
click at [454, 383] on button "Verify" at bounding box center [514, 385] width 669 height 22
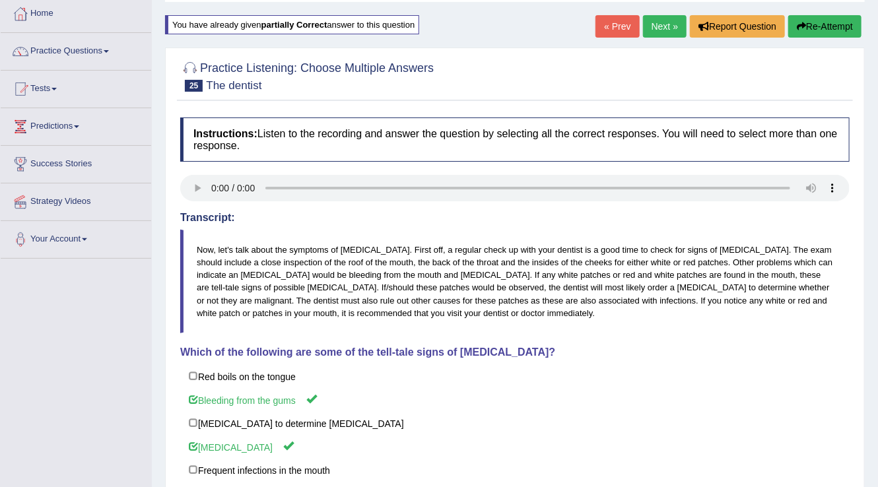
scroll to position [0, 0]
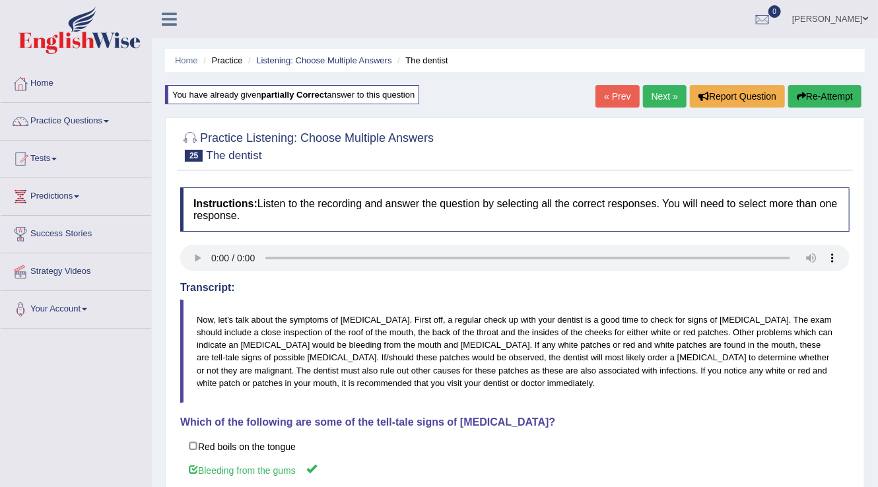
click at [649, 98] on link "Next »" at bounding box center [665, 96] width 44 height 22
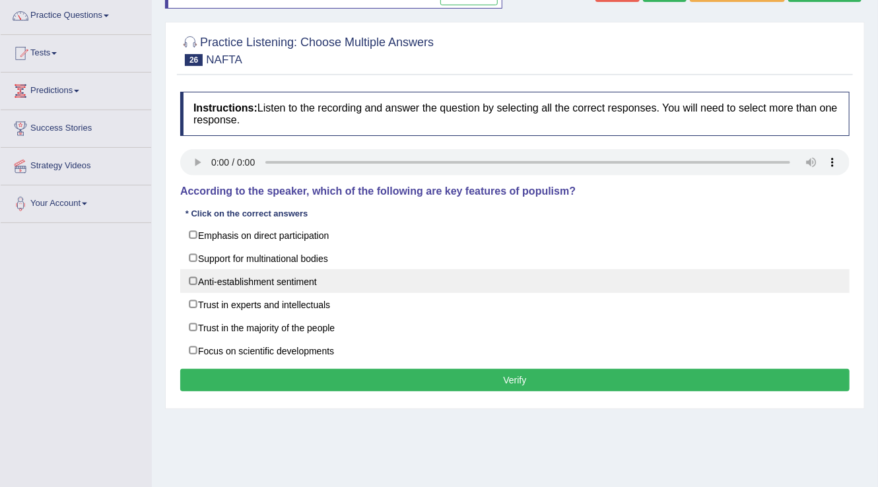
click at [192, 284] on label "Anti-establishment sentiment" at bounding box center [514, 281] width 669 height 24
checkbox input "true"
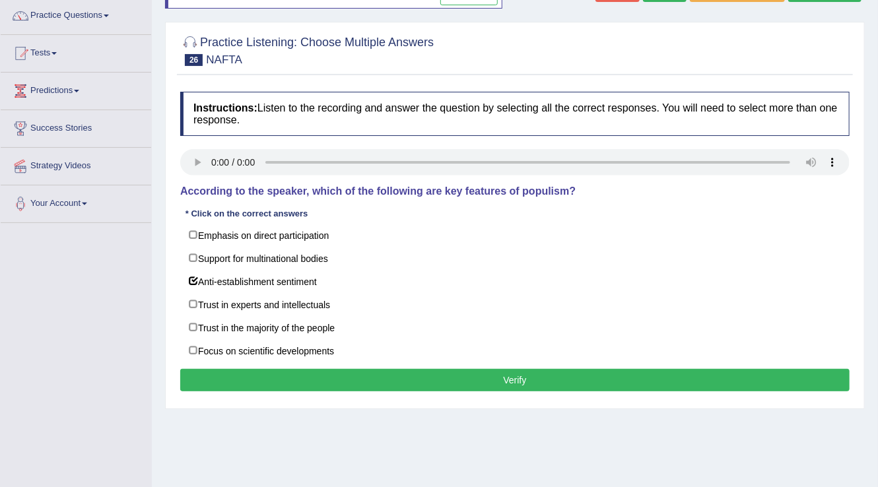
click at [134, 300] on div "Toggle navigation Home Practice Questions Speaking Practice Read Aloud Repeat S…" at bounding box center [439, 237] width 878 height 686
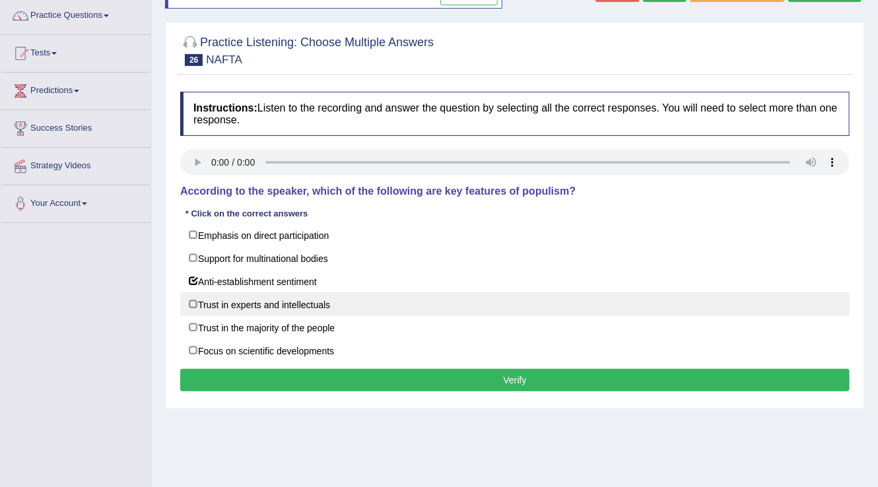
click at [206, 303] on label "Trust in experts and intellectuals" at bounding box center [514, 304] width 669 height 24
checkbox input "true"
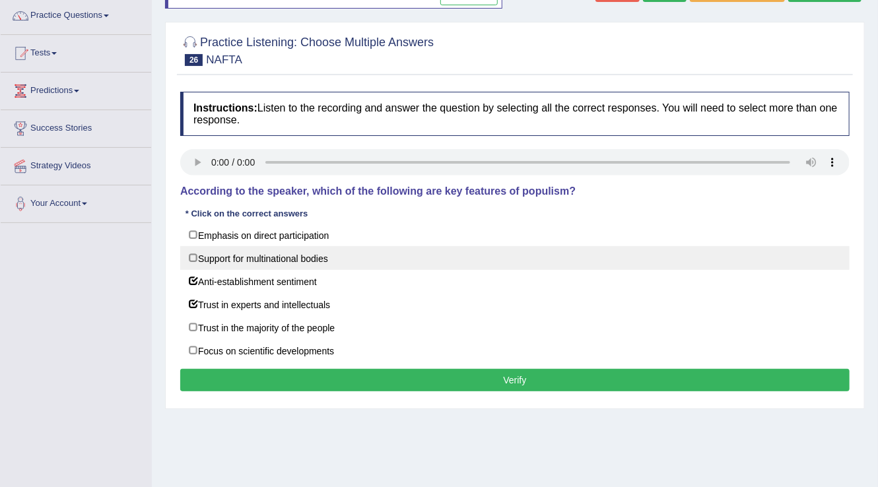
click at [191, 260] on label "Support for multinational bodies" at bounding box center [514, 258] width 669 height 24
checkbox input "false"
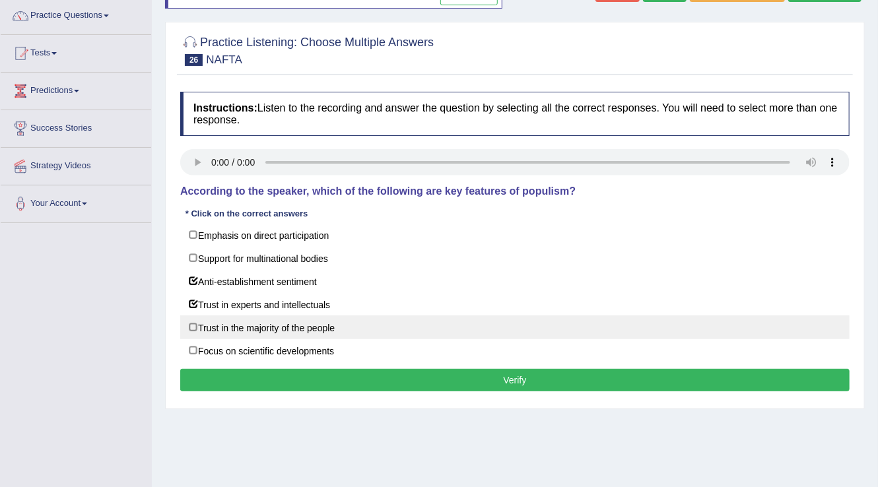
click at [198, 326] on label "Trust in the majority of the people" at bounding box center [514, 327] width 669 height 24
checkbox input "true"
click at [198, 326] on label "Trust in the majority of the people" at bounding box center [514, 327] width 669 height 24
checkbox input "false"
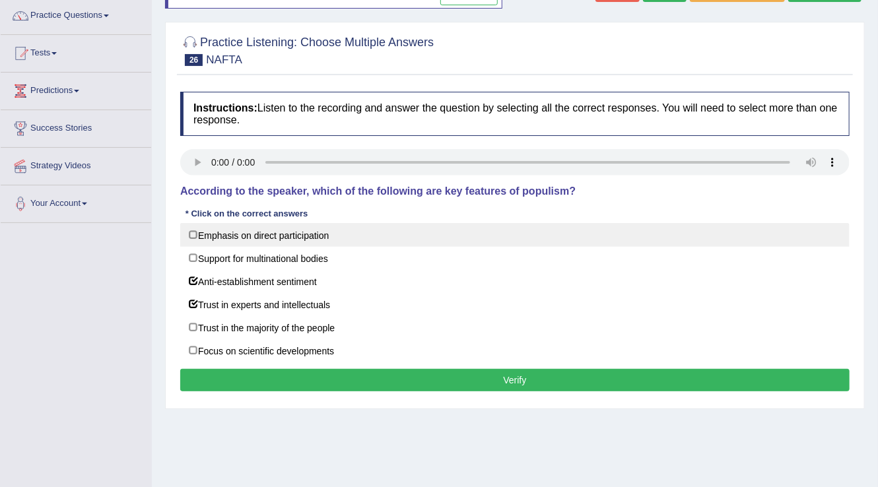
click at [198, 236] on label "Emphasis on direct participation" at bounding box center [514, 235] width 669 height 24
checkbox input "true"
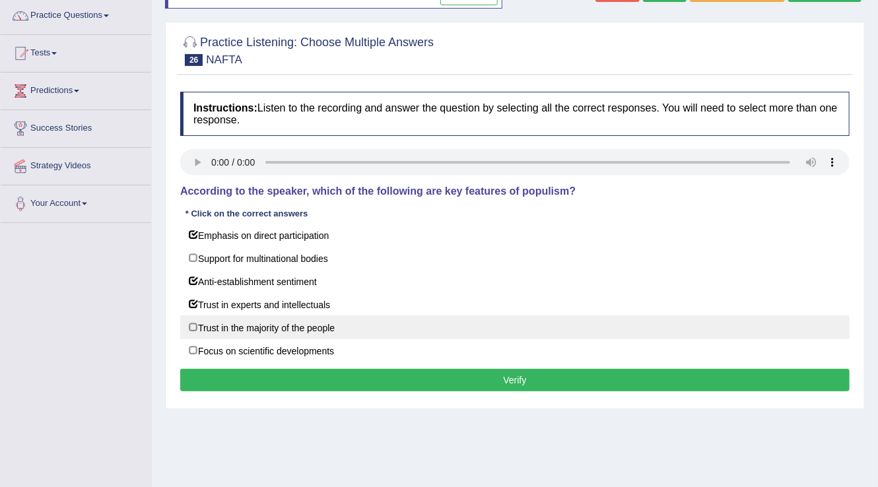
click at [220, 325] on label "Trust in the majority of the people" at bounding box center [514, 327] width 669 height 24
checkbox input "true"
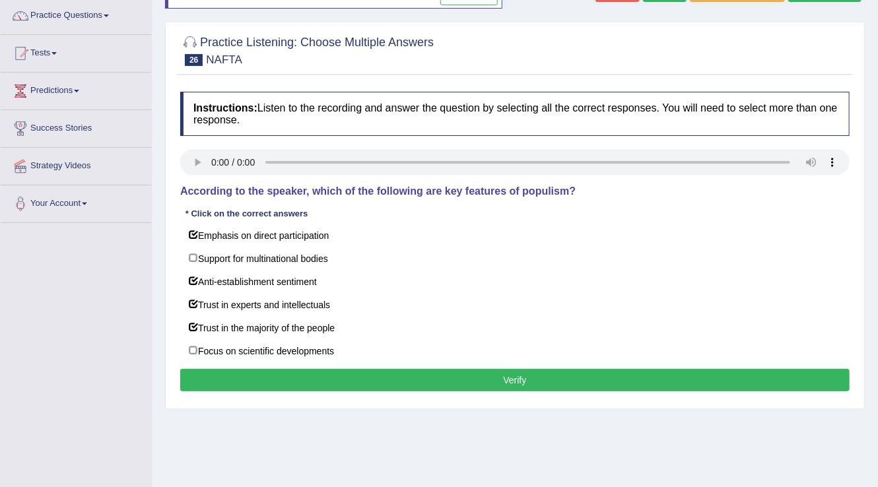
click at [314, 375] on button "Verify" at bounding box center [514, 380] width 669 height 22
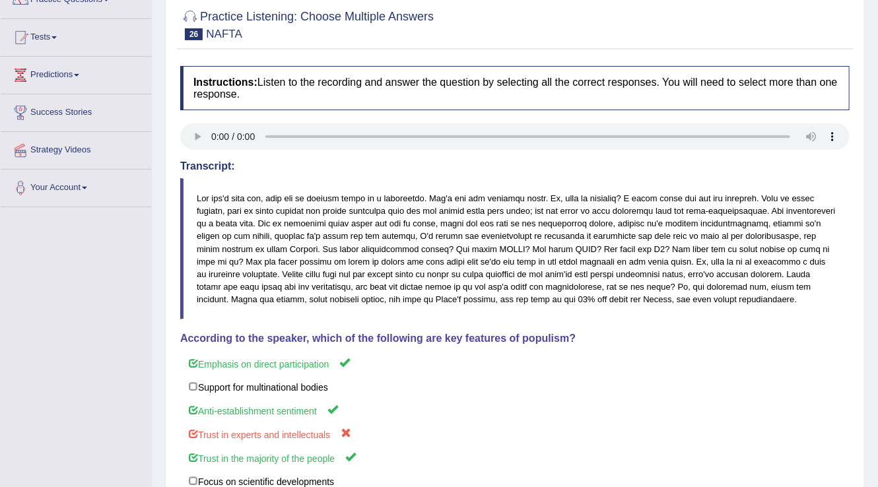
scroll to position [53, 0]
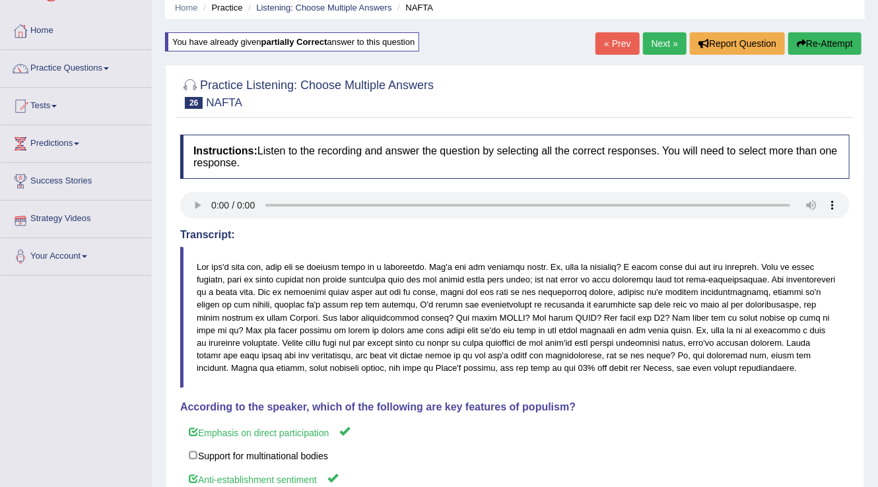
click at [668, 38] on link "Next »" at bounding box center [665, 43] width 44 height 22
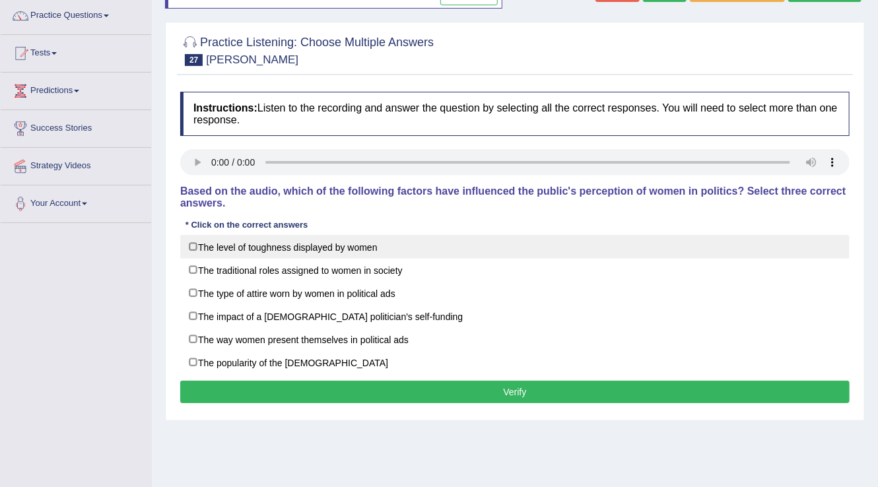
click at [201, 245] on label "The level of toughness displayed by women" at bounding box center [514, 247] width 669 height 24
checkbox input "true"
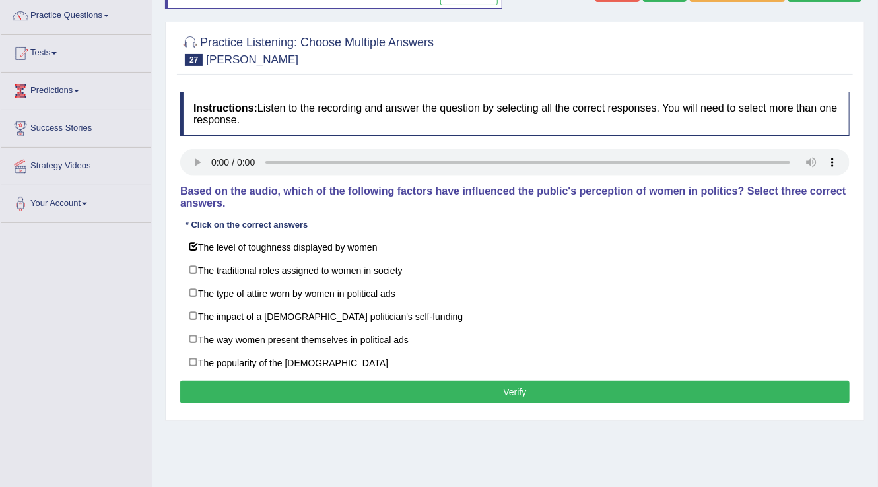
click at [105, 255] on div "Toggle navigation Home Practice Questions Speaking Practice Read Aloud Repeat S…" at bounding box center [439, 237] width 878 height 686
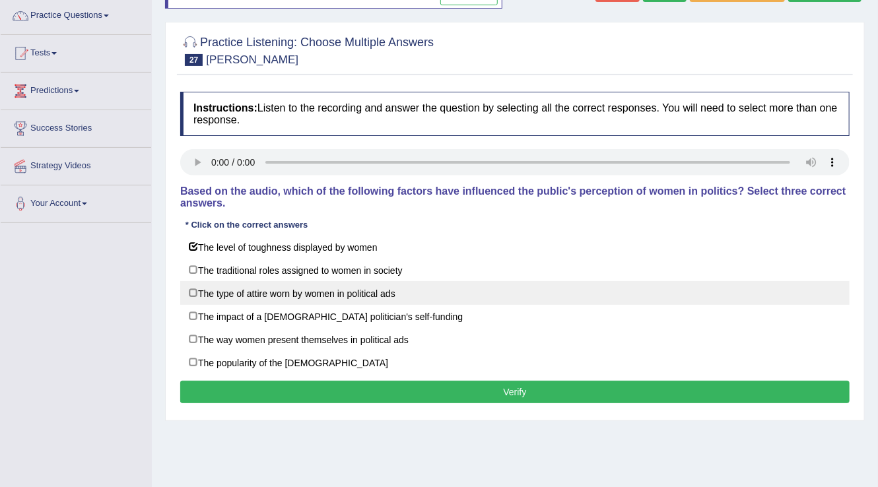
click at [213, 290] on label "The type of attire worn by women in political ads" at bounding box center [514, 293] width 669 height 24
checkbox input "true"
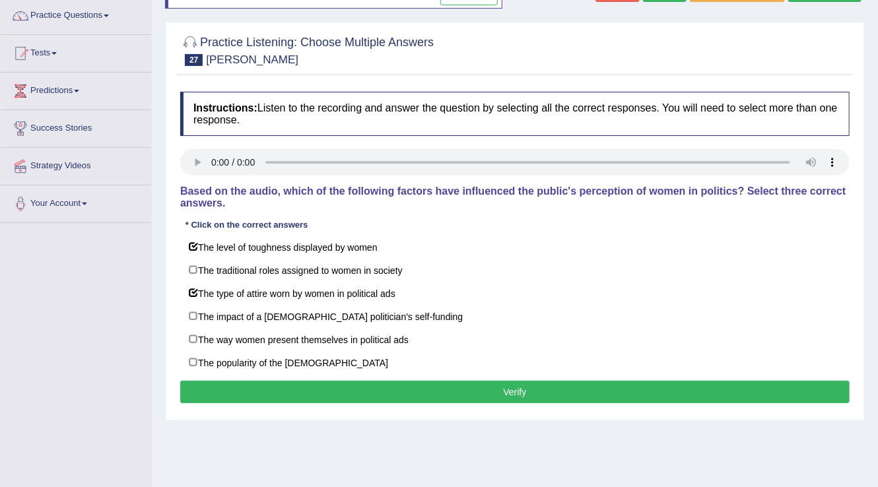
click at [108, 292] on div "Toggle navigation Home Practice Questions Speaking Practice Read Aloud Repeat S…" at bounding box center [439, 237] width 878 height 686
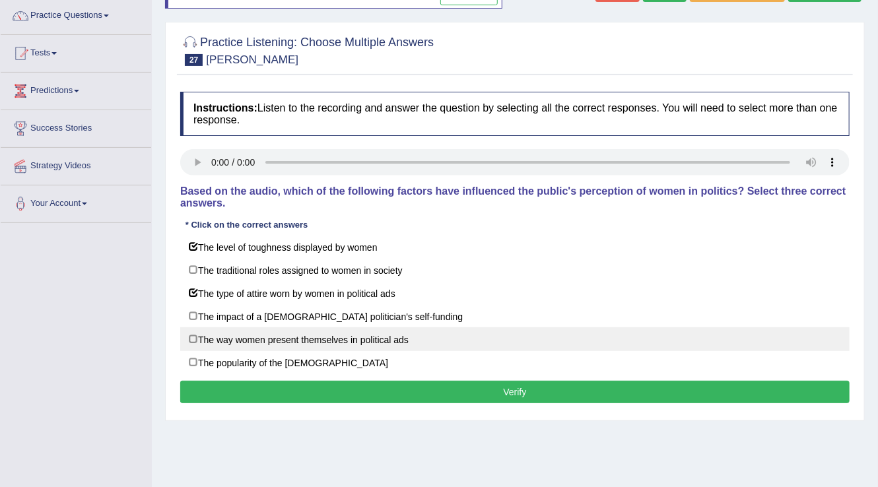
click at [203, 338] on label "The way women present themselves in political ads" at bounding box center [514, 339] width 669 height 24
checkbox input "true"
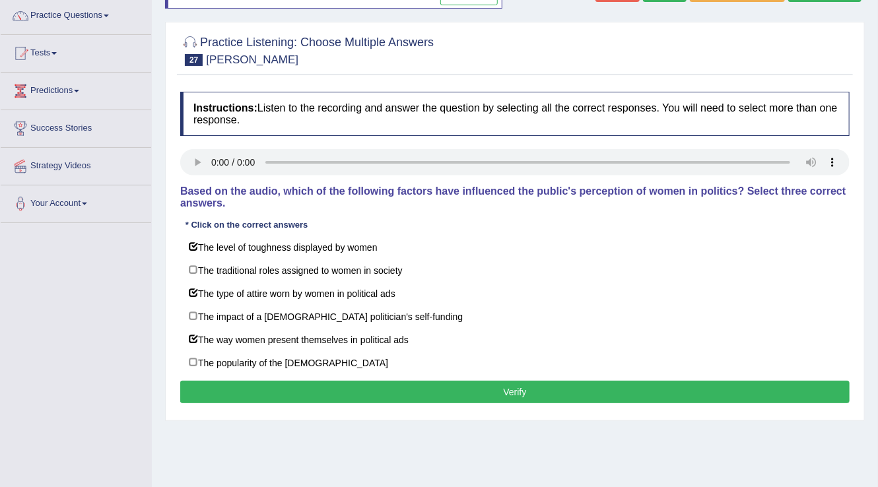
click at [254, 389] on button "Verify" at bounding box center [514, 392] width 669 height 22
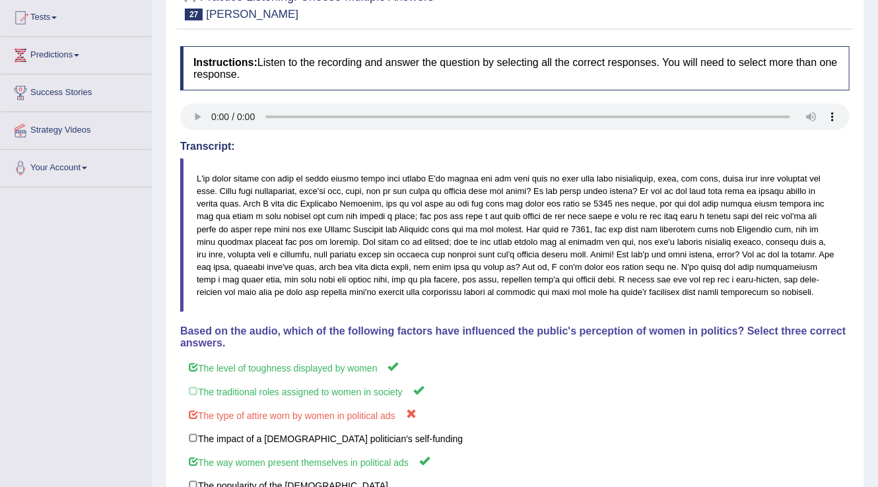
scroll to position [211, 0]
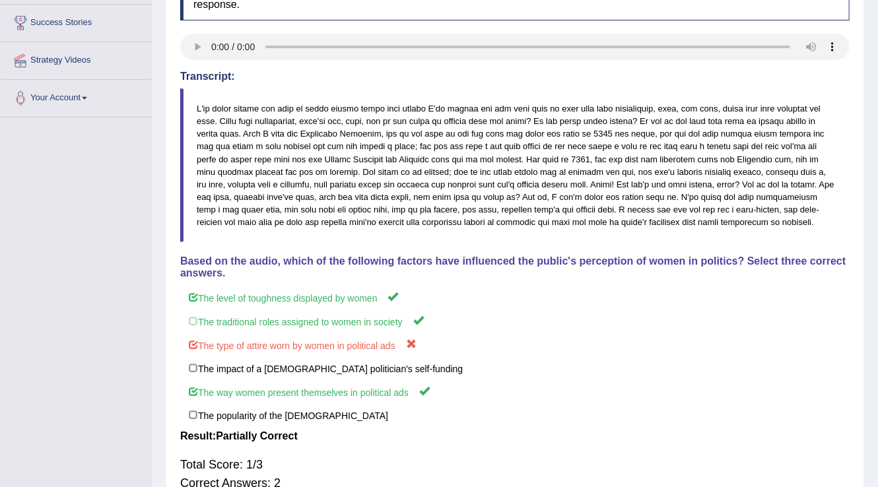
click at [34, 175] on div "Toggle navigation Home Practice Questions Speaking Practice Read Aloud Repeat S…" at bounding box center [439, 180] width 878 height 783
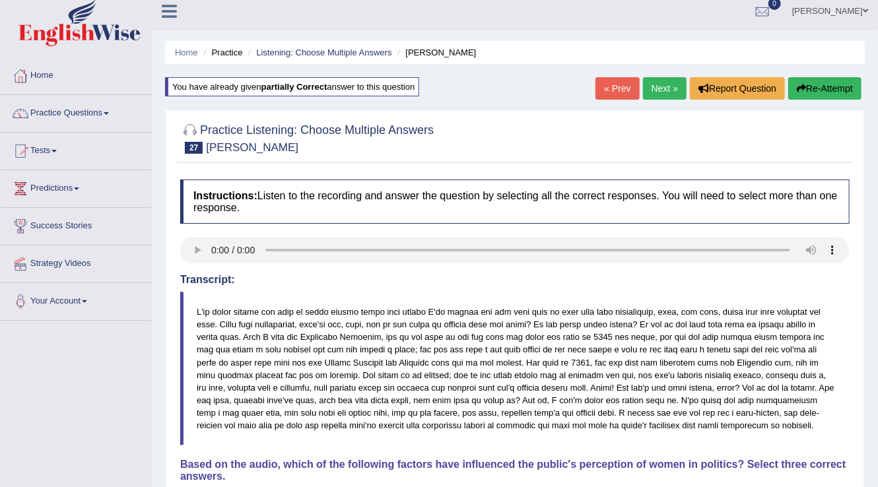
scroll to position [0, 0]
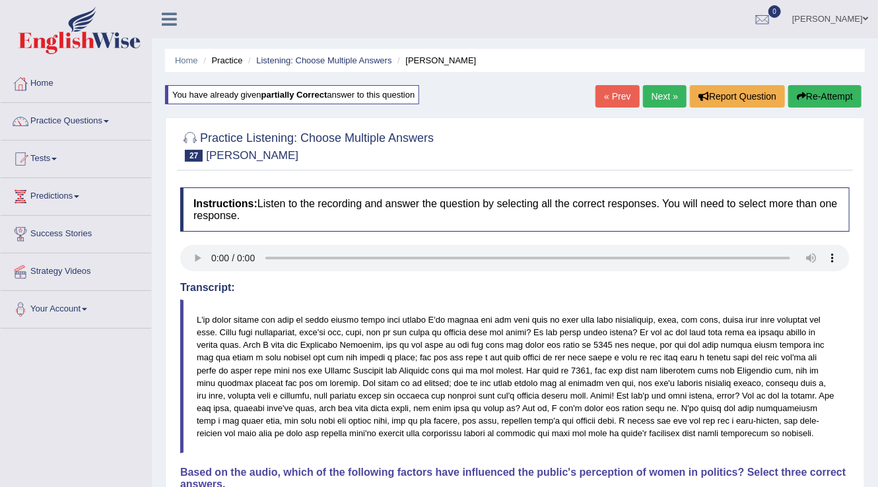
click at [648, 90] on link "Next »" at bounding box center [665, 96] width 44 height 22
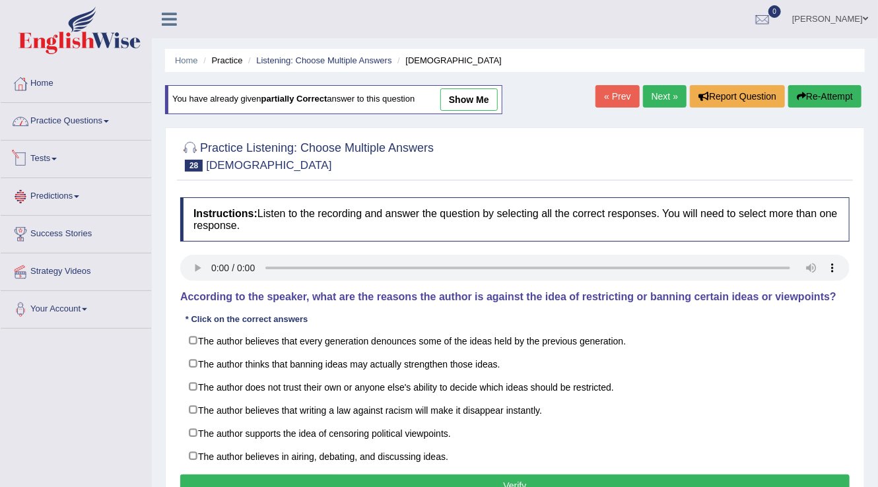
click at [104, 119] on link "Practice Questions" at bounding box center [76, 119] width 150 height 33
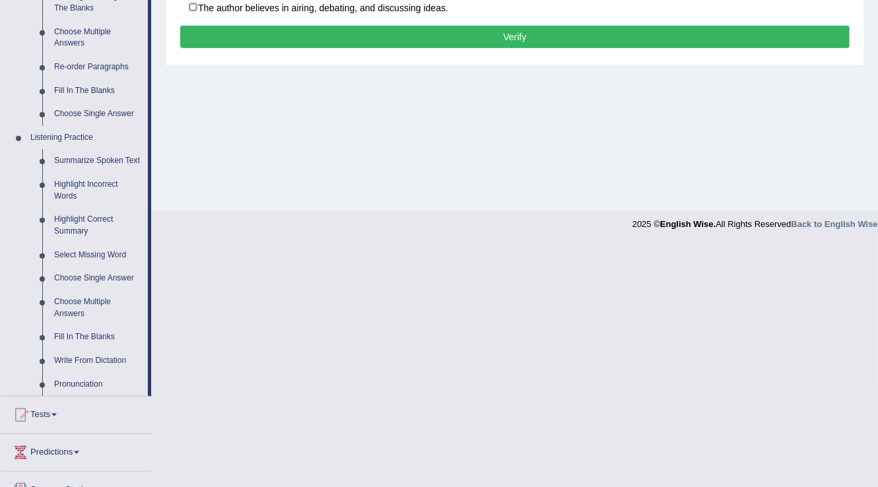
scroll to position [475, 0]
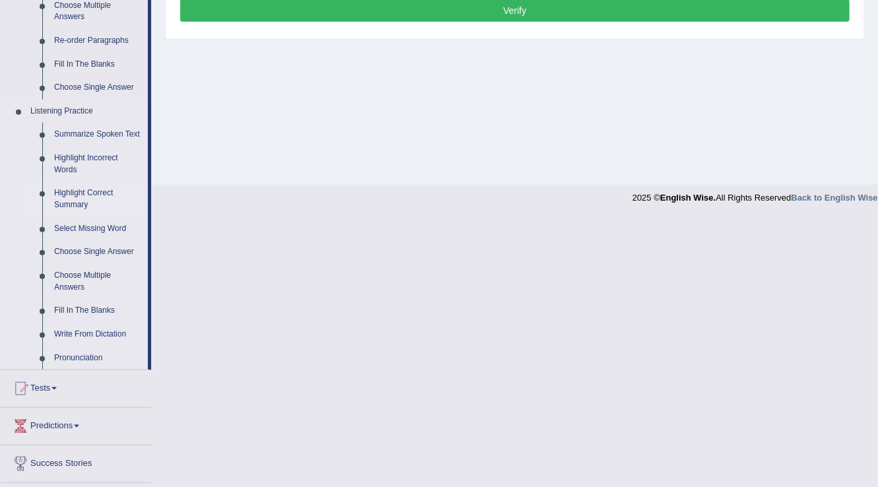
click at [71, 201] on link "Highlight Correct Summary" at bounding box center [98, 198] width 100 height 35
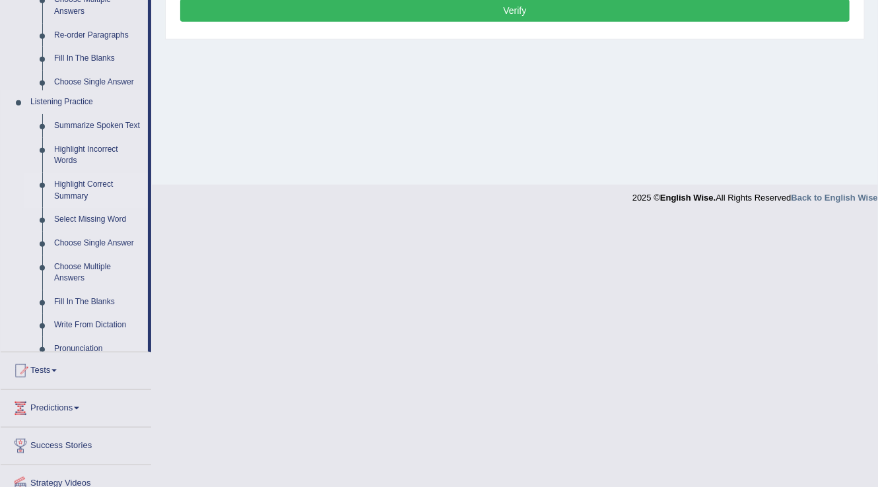
scroll to position [206, 0]
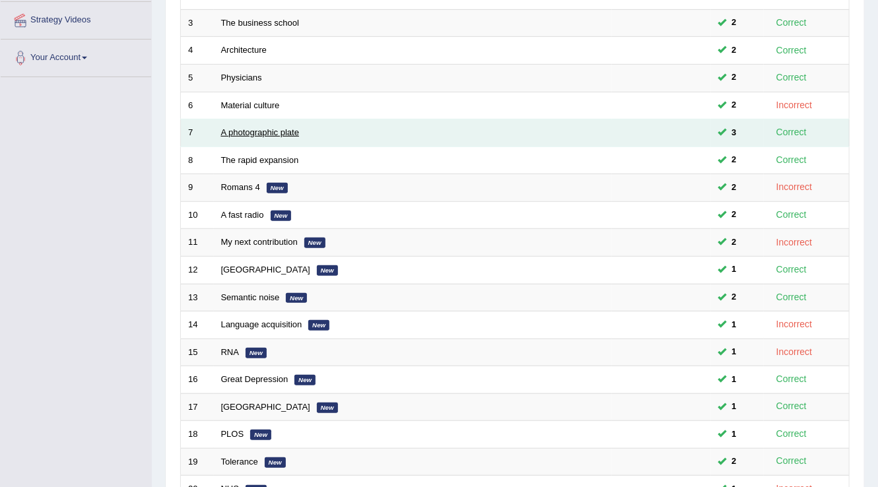
scroll to position [172, 0]
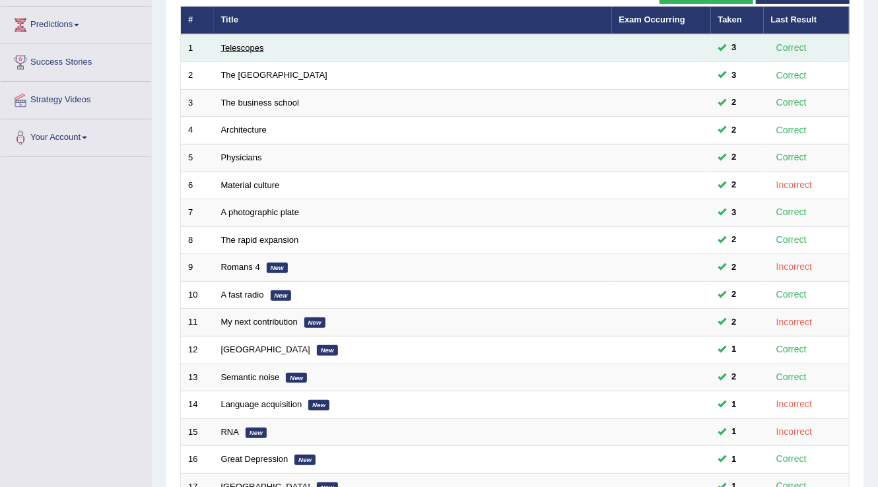
click at [235, 46] on link "Telescopes" at bounding box center [242, 48] width 43 height 10
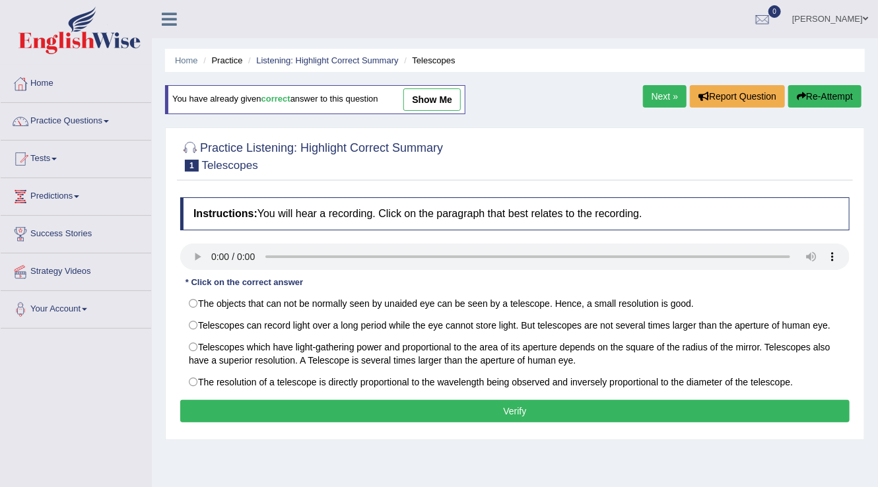
click at [191, 269] on div at bounding box center [514, 258] width 669 height 30
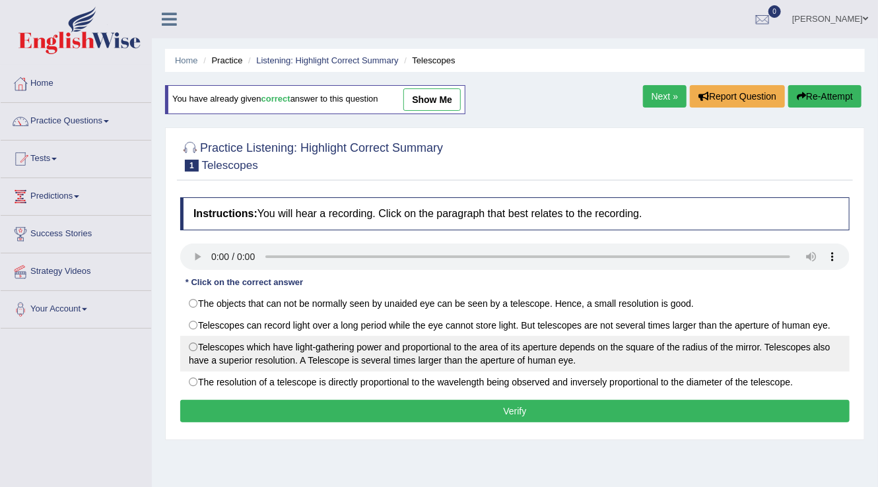
click at [222, 352] on label "Telescopes which have light-gathering power and proportional to the area of its…" at bounding box center [514, 354] width 669 height 36
radio input "true"
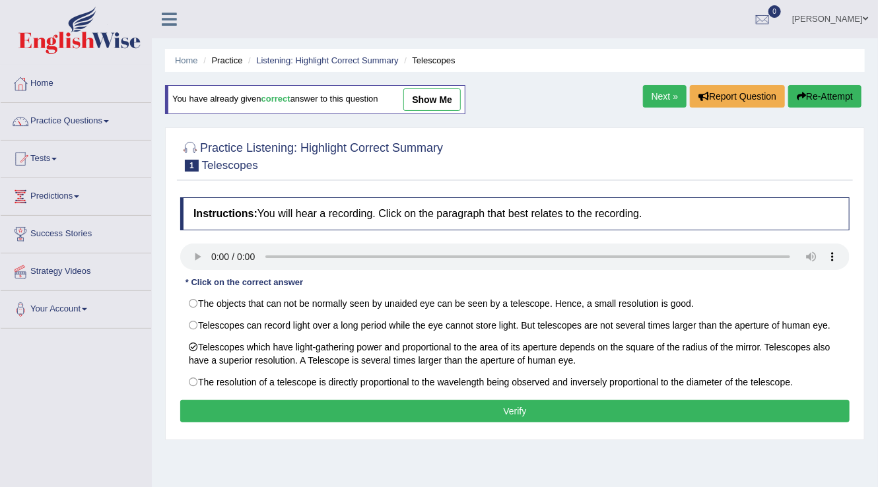
click at [311, 408] on button "Verify" at bounding box center [514, 411] width 669 height 22
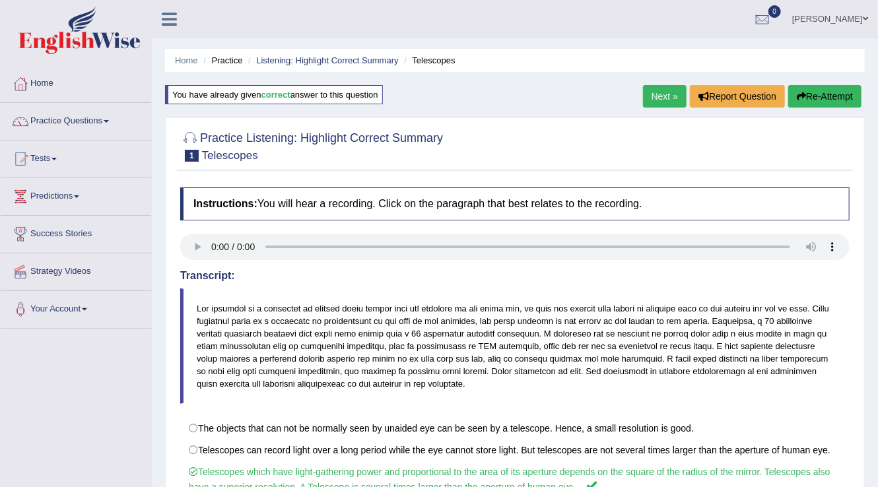
click at [664, 106] on link "Next »" at bounding box center [665, 96] width 44 height 22
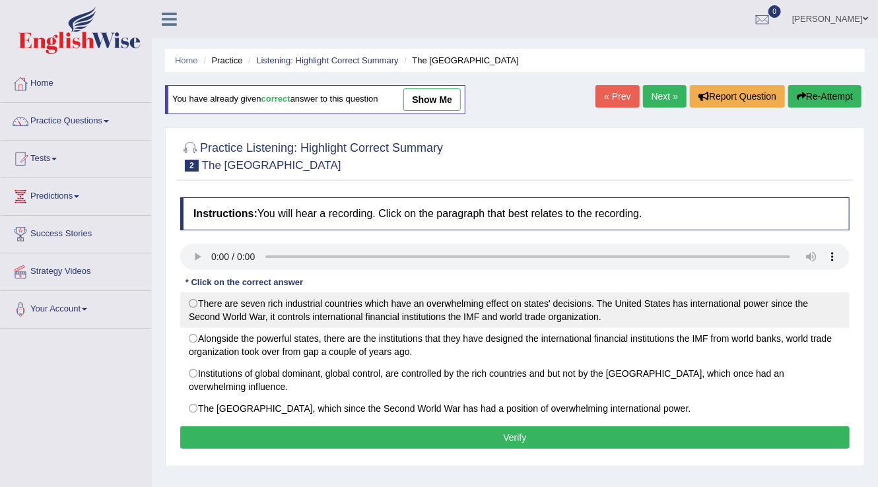
click at [198, 308] on label "There are seven rich industrial countries which have an overwhelming effect on …" at bounding box center [514, 310] width 669 height 36
radio input "true"
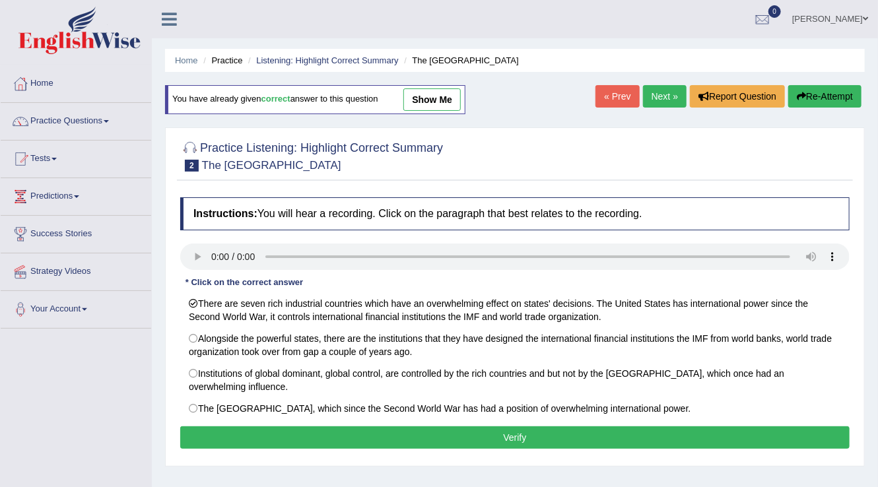
click at [271, 442] on button "Verify" at bounding box center [514, 437] width 669 height 22
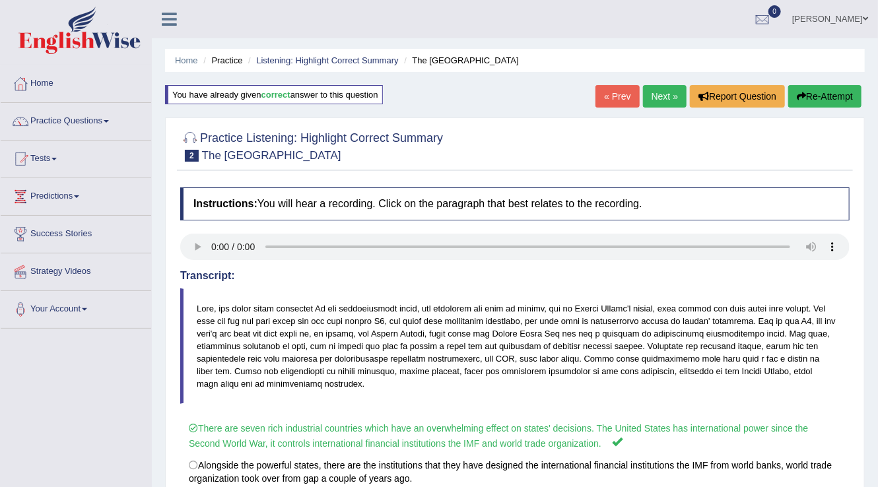
click at [667, 90] on link "Next »" at bounding box center [665, 96] width 44 height 22
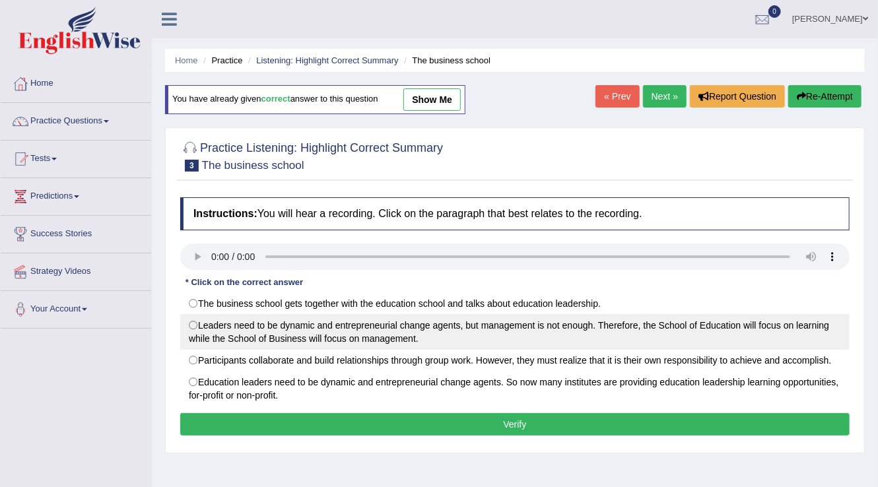
click at [251, 330] on label "Leaders need to be dynamic and entrepreneurial change agents, but management is…" at bounding box center [514, 332] width 669 height 36
radio input "true"
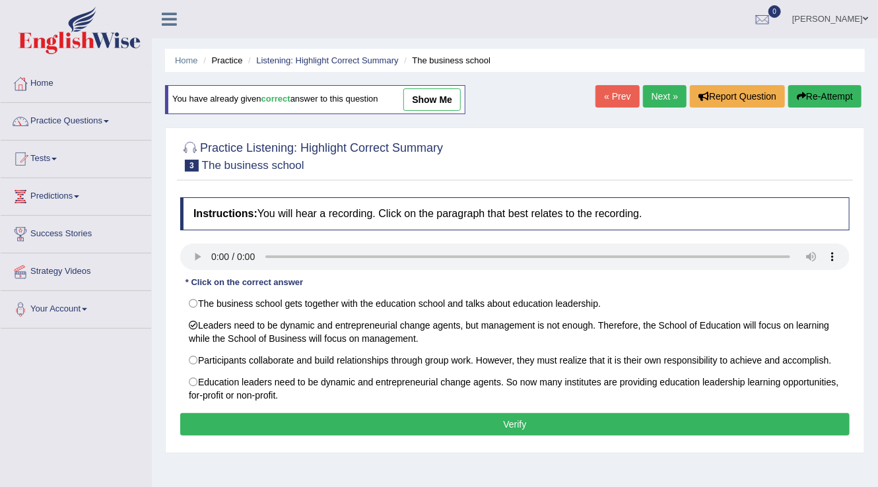
click at [512, 420] on button "Verify" at bounding box center [514, 424] width 669 height 22
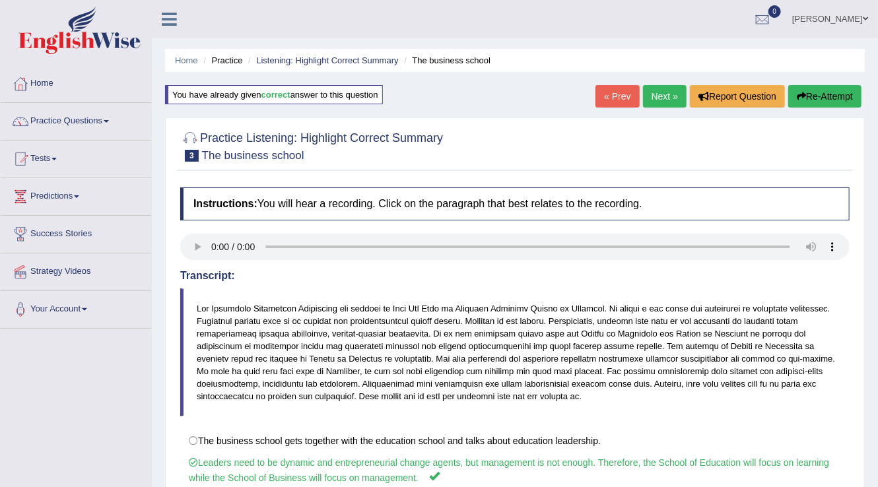
click at [649, 90] on link "Next »" at bounding box center [665, 96] width 44 height 22
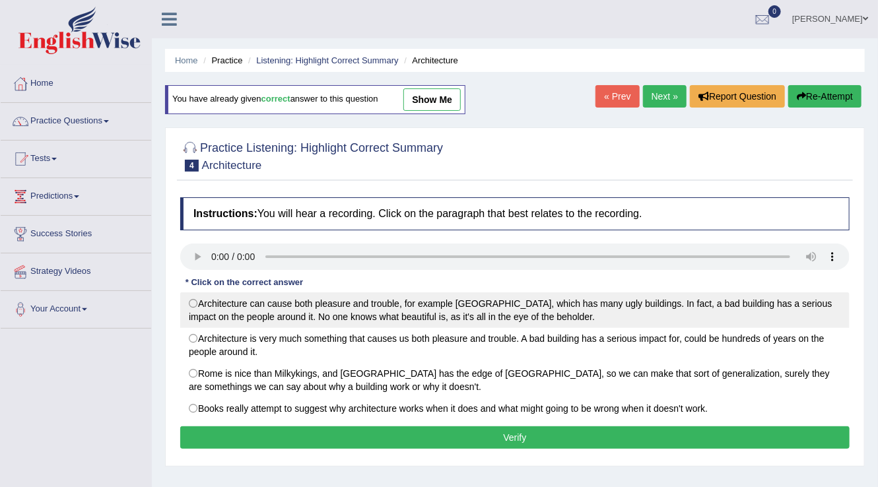
click at [197, 304] on label "Architecture can cause both pleasure and trouble, for example [GEOGRAPHIC_DATA]…" at bounding box center [514, 310] width 669 height 36
radio input "true"
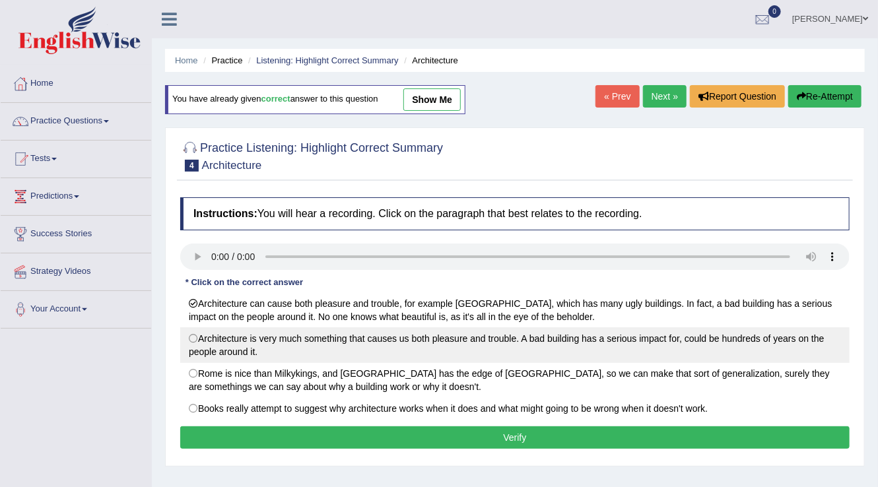
click at [214, 342] on label "Architecture is very much something that causes us both pleasure and trouble. A…" at bounding box center [514, 345] width 669 height 36
radio input "true"
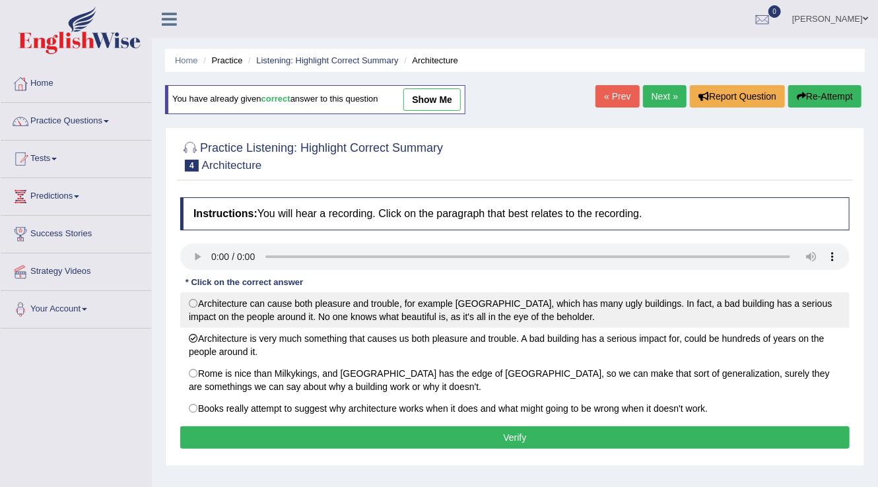
click at [214, 309] on label "Architecture can cause both pleasure and trouble, for example London, which has…" at bounding box center [514, 310] width 669 height 36
radio input "true"
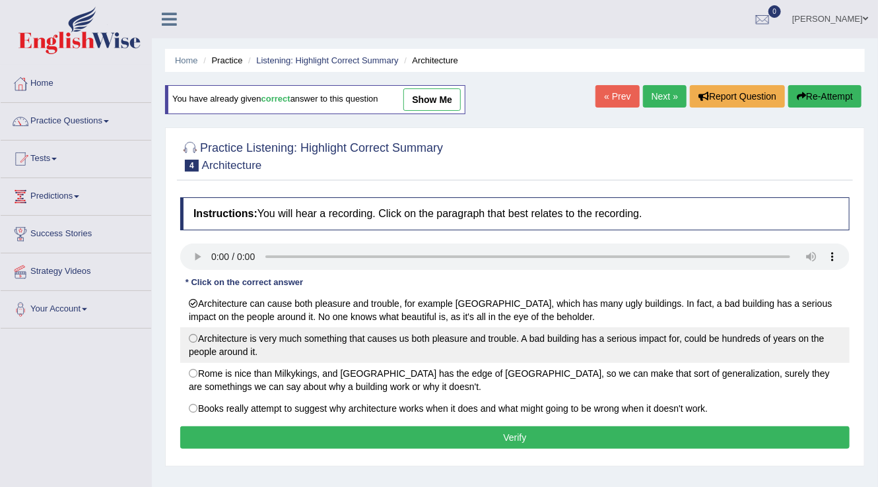
click at [223, 350] on label "Architecture is very much something that causes us both pleasure and trouble. A…" at bounding box center [514, 345] width 669 height 36
radio input "true"
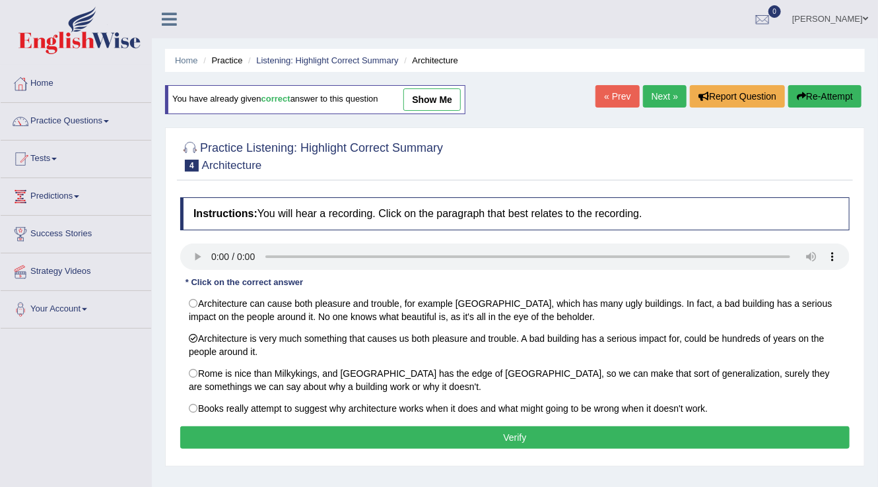
click at [327, 432] on button "Verify" at bounding box center [514, 437] width 669 height 22
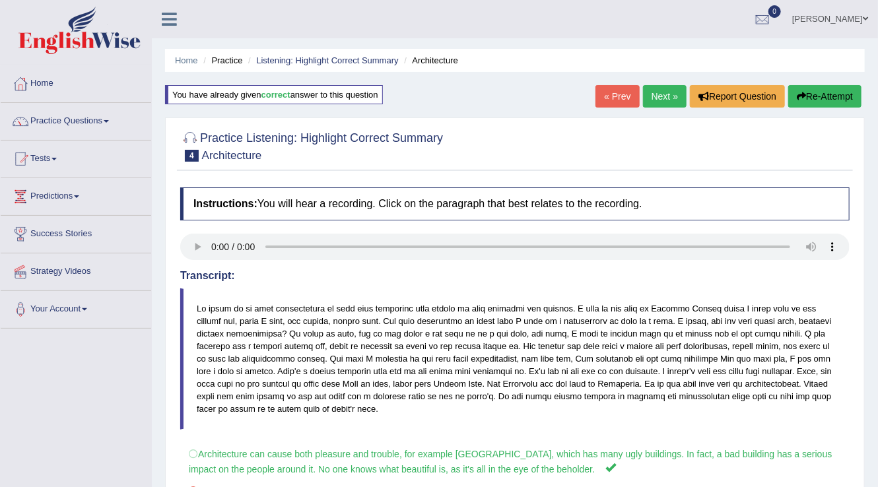
click at [652, 90] on link "Next »" at bounding box center [665, 96] width 44 height 22
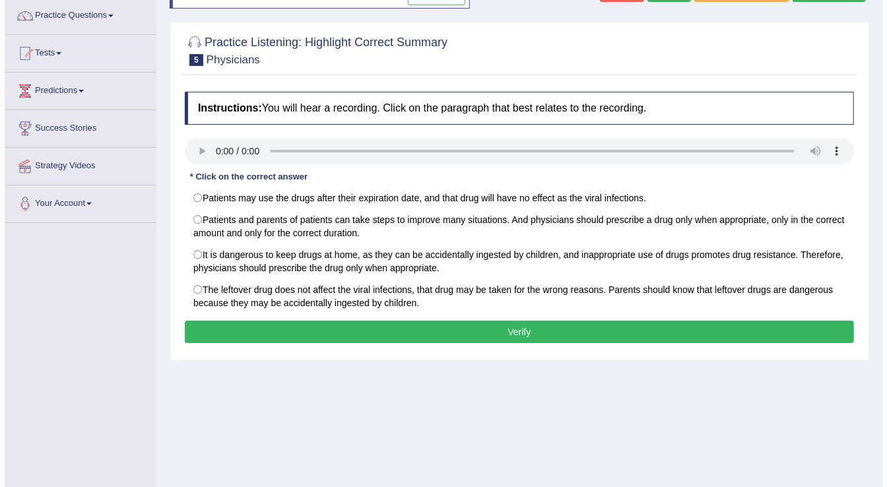
scroll to position [106, 0]
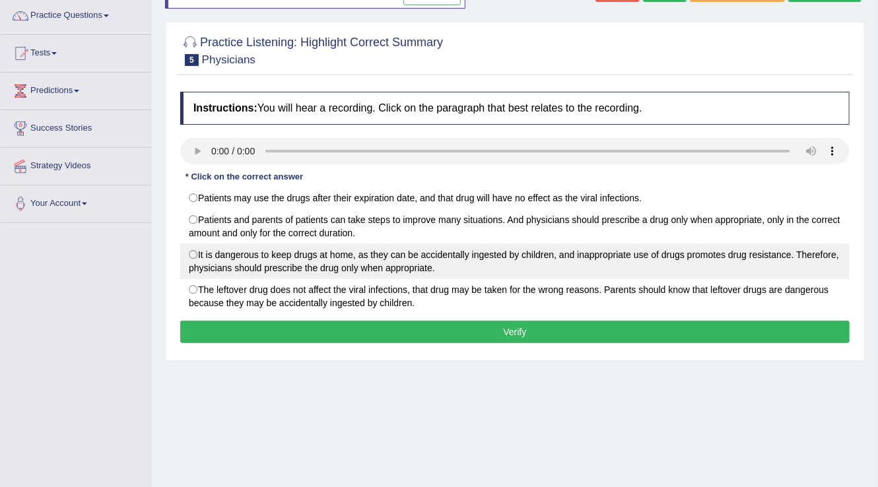
click at [211, 250] on label "It is dangerous to keep drugs at home, as they can be accidentally ingested by …" at bounding box center [514, 261] width 669 height 36
radio input "true"
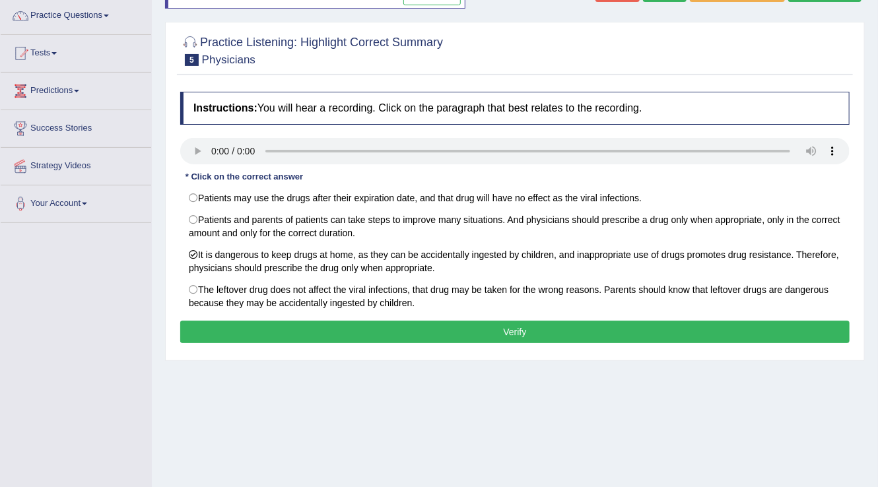
click at [349, 326] on button "Verify" at bounding box center [514, 332] width 669 height 22
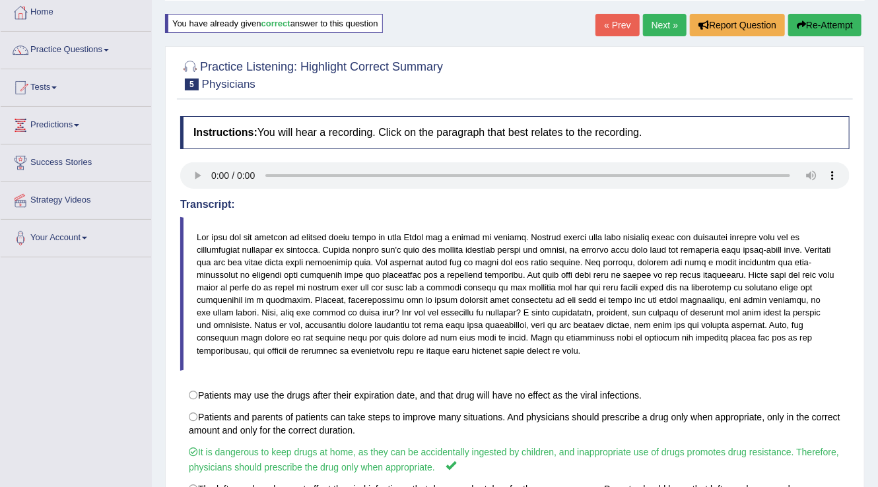
scroll to position [53, 0]
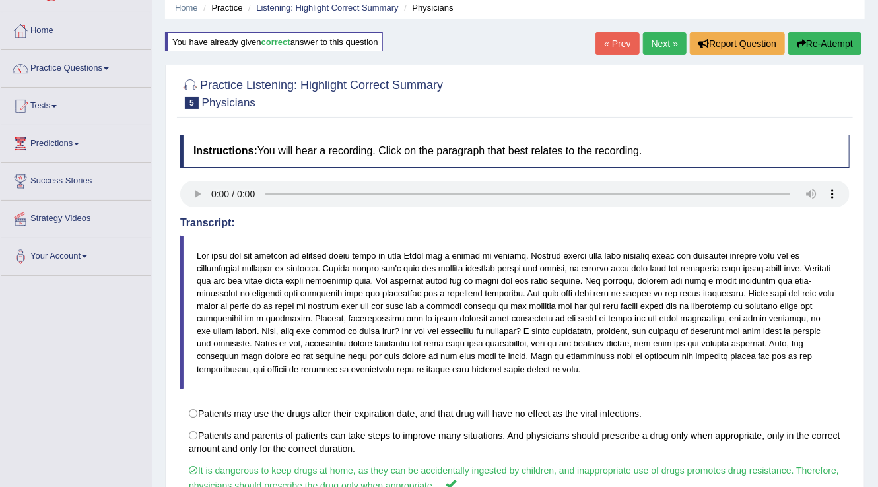
click at [667, 37] on link "Next »" at bounding box center [665, 43] width 44 height 22
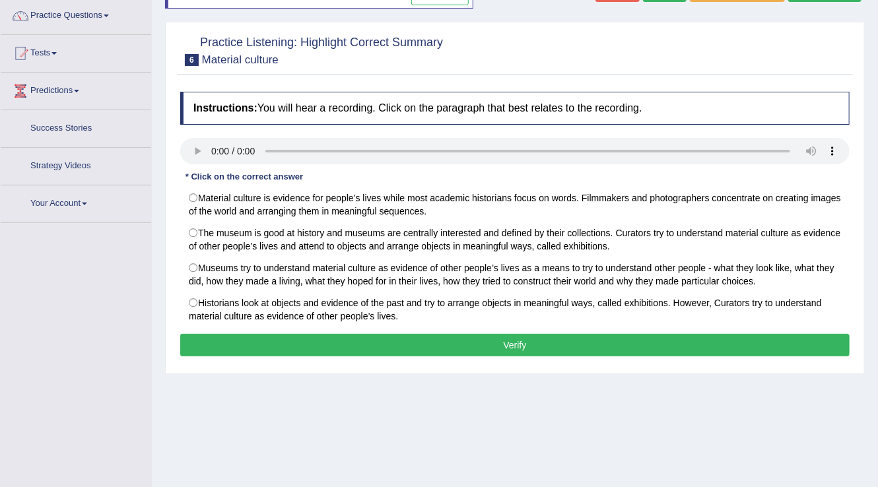
scroll to position [106, 0]
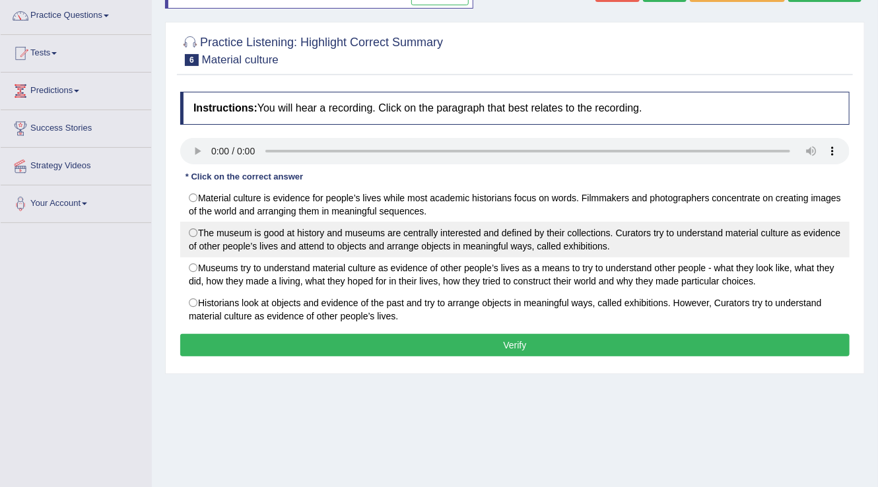
click at [217, 238] on label "The museum is good at history and museums are centrally interested and defined …" at bounding box center [514, 240] width 669 height 36
radio input "true"
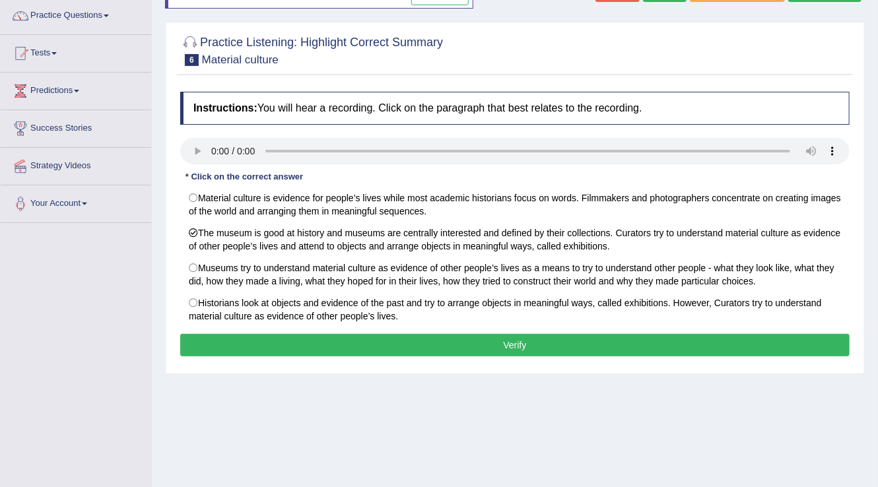
click at [340, 177] on div "Instructions: You will hear a recording. Click on the paragraph that best relat…" at bounding box center [515, 226] width 676 height 282
click at [499, 346] on button "Verify" at bounding box center [514, 345] width 669 height 22
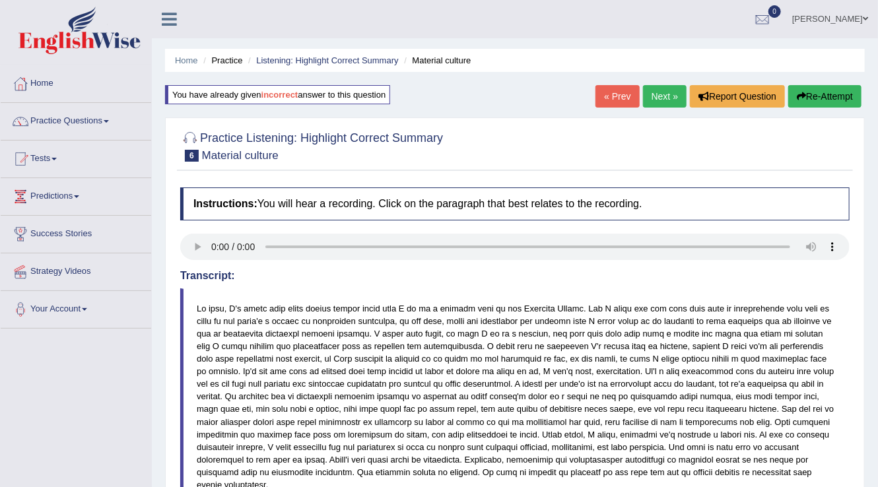
scroll to position [0, 0]
click at [653, 93] on link "Next »" at bounding box center [665, 96] width 44 height 22
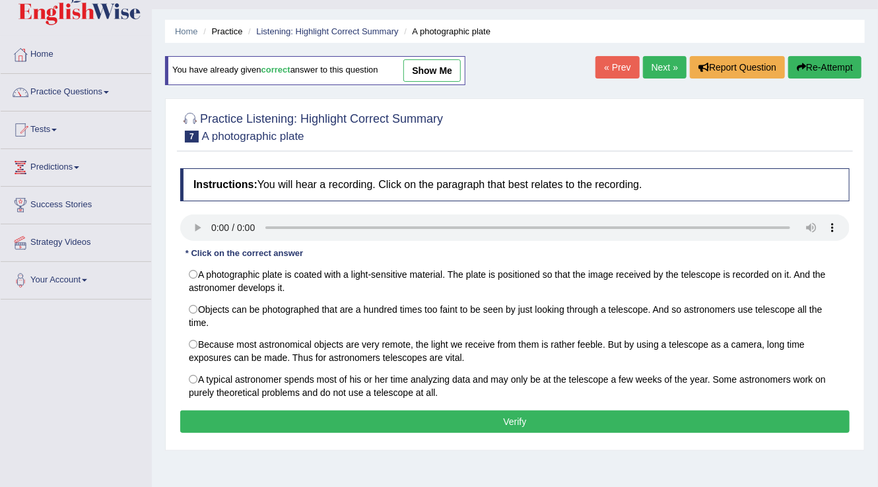
scroll to position [55, 0]
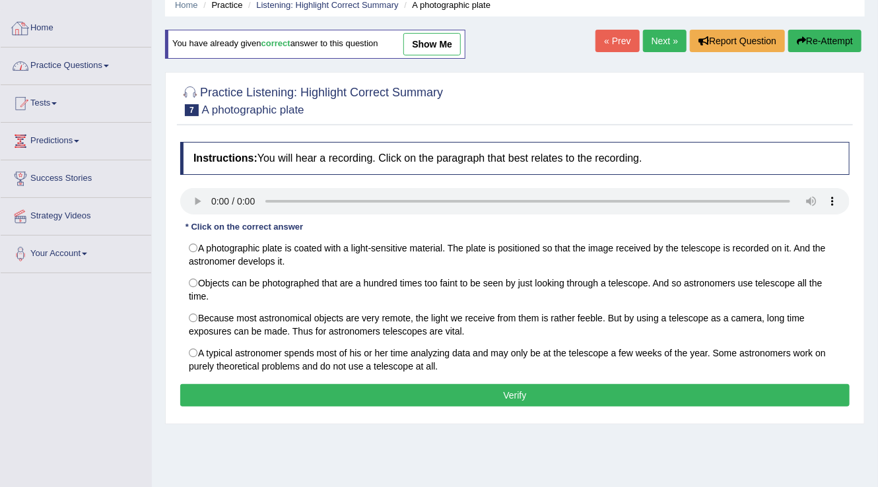
click at [90, 62] on link "Practice Questions" at bounding box center [76, 64] width 150 height 33
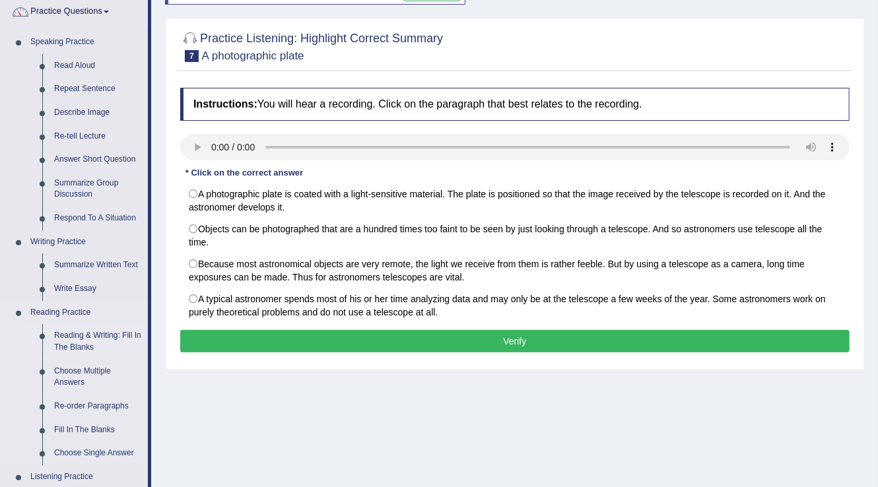
scroll to position [108, 0]
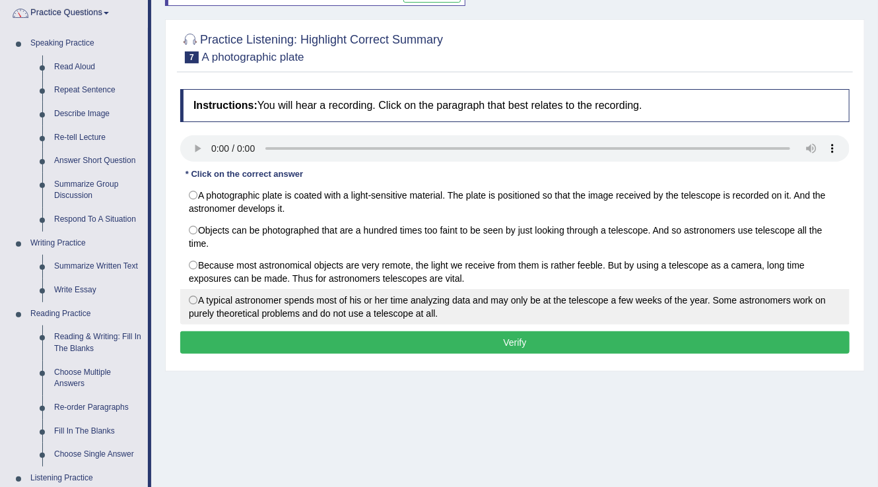
click at [198, 304] on label "A typical astronomer spends most of his or her time analyzing data and may only…" at bounding box center [514, 307] width 669 height 36
radio input "true"
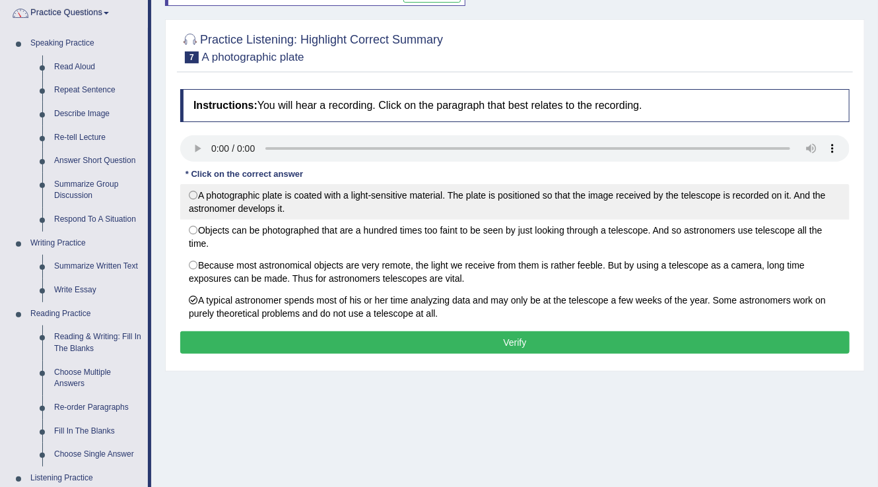
click at [204, 198] on label "A photographic plate is coated with a light-sensitive material. The plate is po…" at bounding box center [514, 202] width 669 height 36
radio input "true"
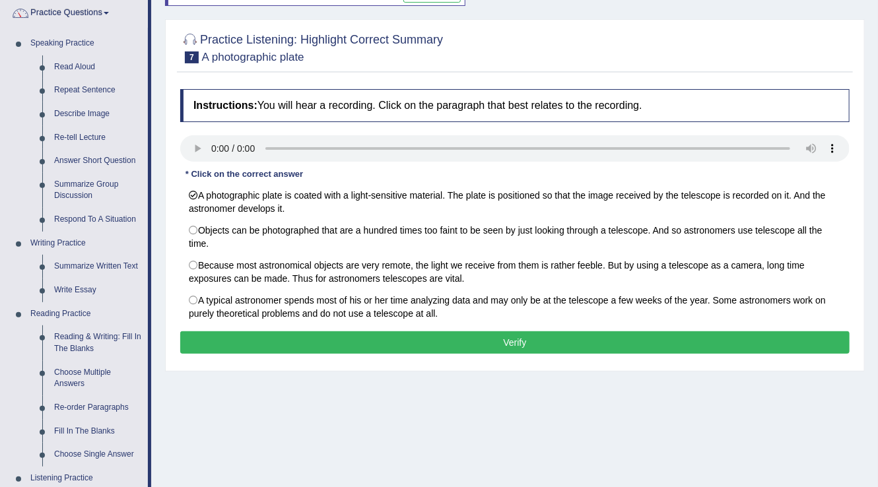
click at [348, 341] on button "Verify" at bounding box center [514, 342] width 669 height 22
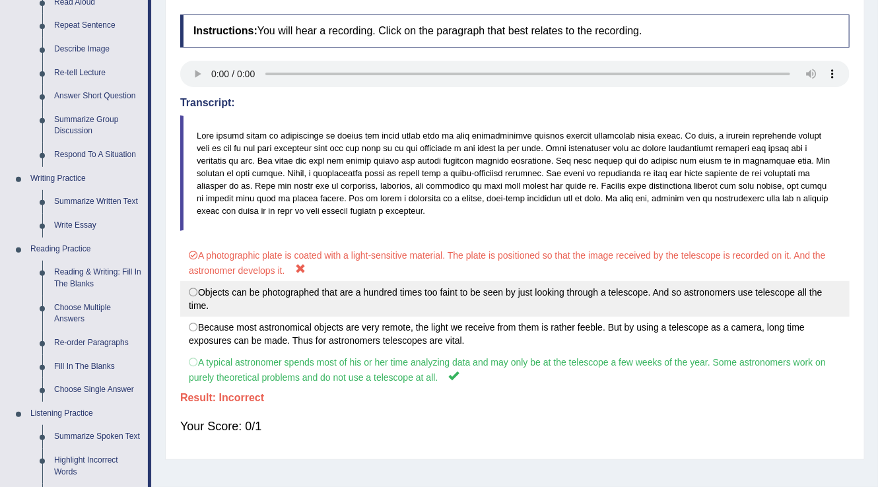
scroll to position [319, 0]
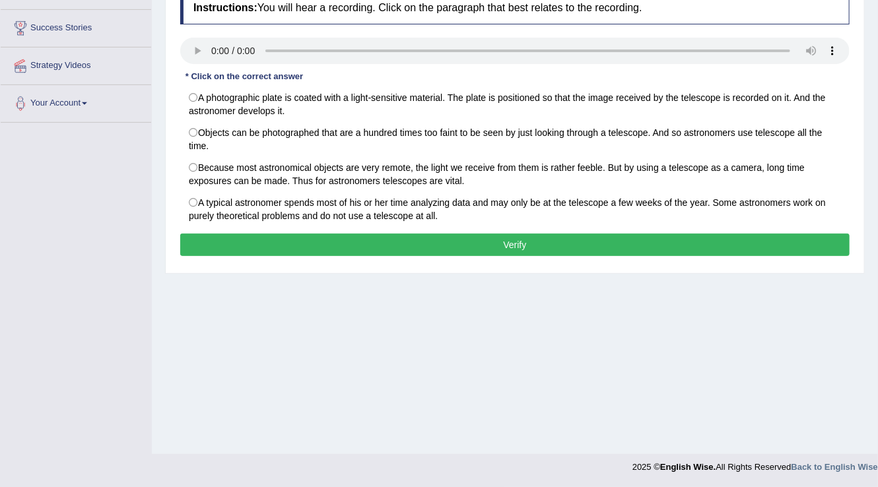
click at [197, 259] on div "Instructions: You will hear a recording. Click on the paragraph that best relat…" at bounding box center [515, 126] width 676 height 282
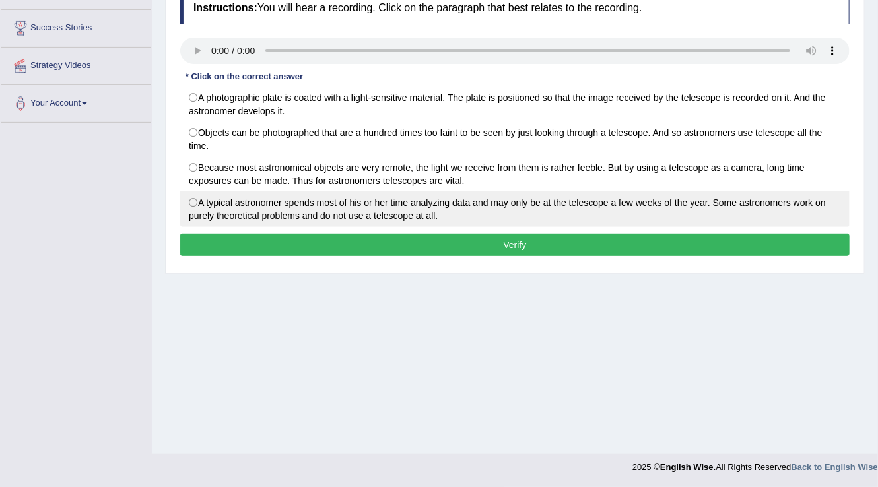
click at [213, 202] on label "A typical astronomer spends most of his or her time analyzing data and may only…" at bounding box center [514, 209] width 669 height 36
radio input "true"
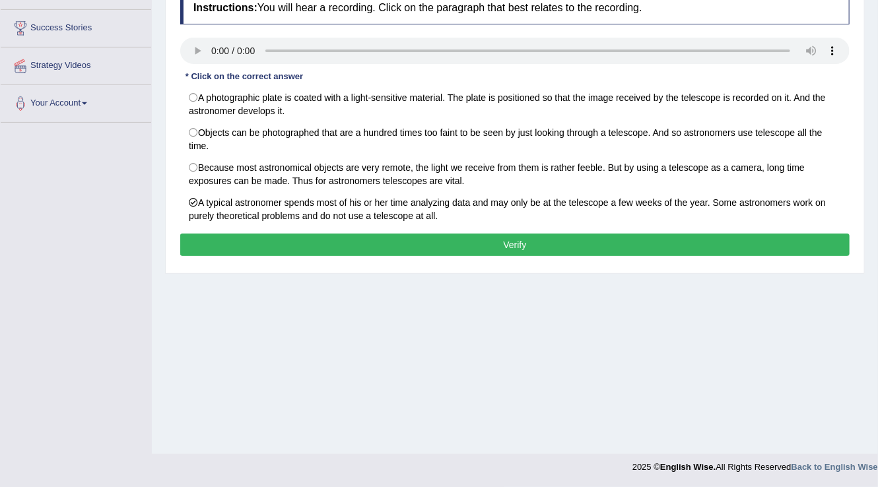
click at [260, 238] on button "Verify" at bounding box center [514, 245] width 669 height 22
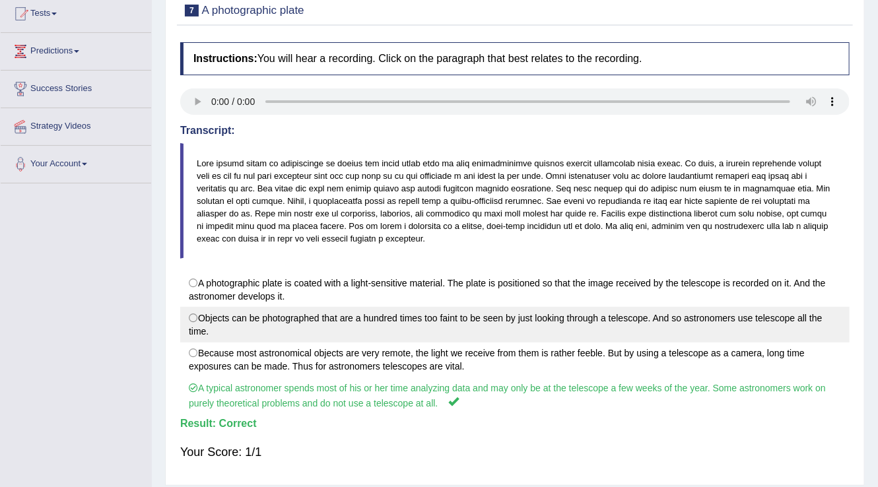
scroll to position [48, 0]
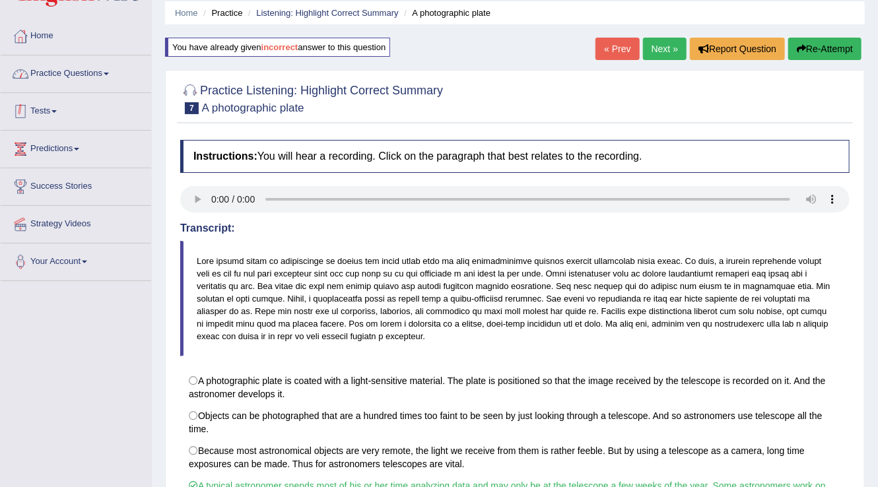
click at [106, 71] on link "Practice Questions" at bounding box center [76, 71] width 150 height 33
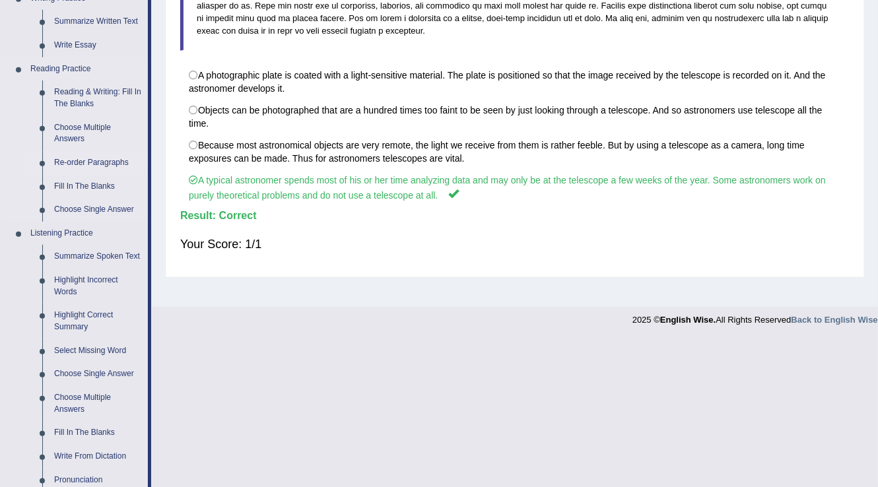
scroll to position [470, 0]
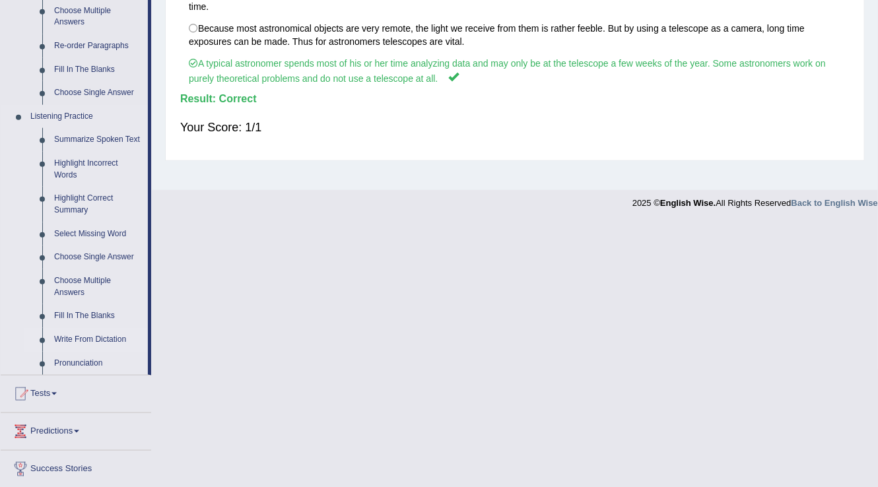
click at [98, 338] on link "Write From Dictation" at bounding box center [98, 340] width 100 height 24
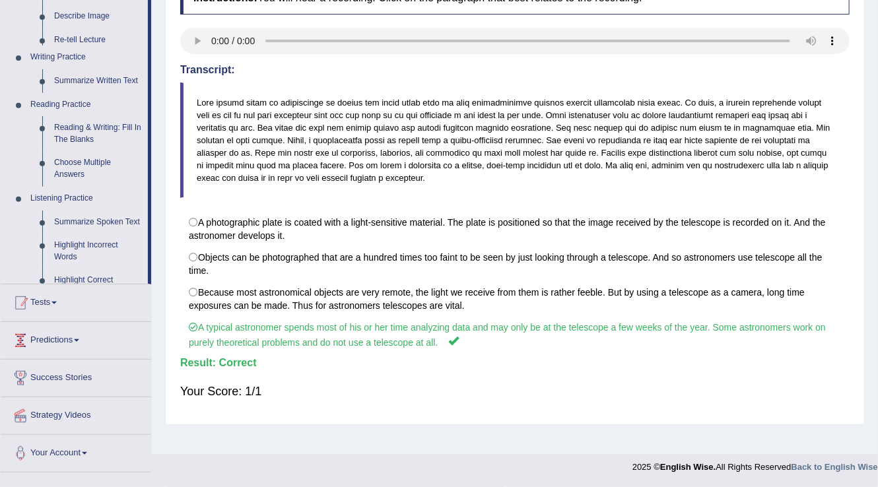
scroll to position [206, 0]
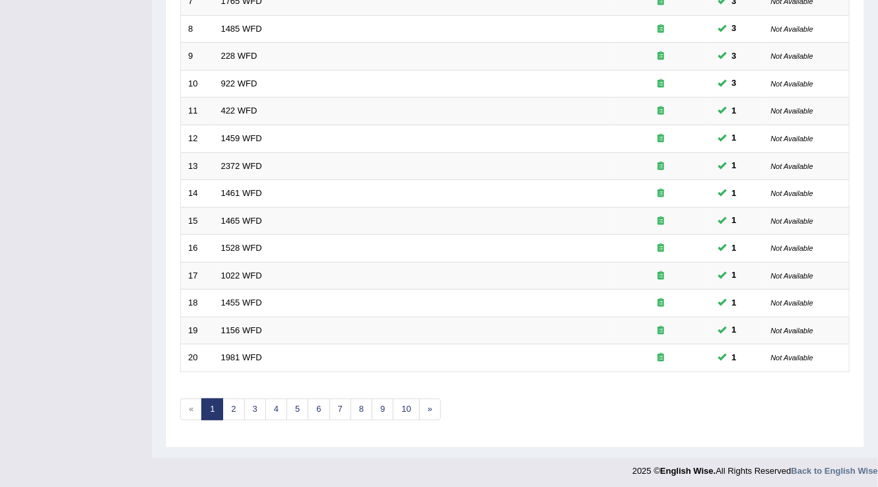
scroll to position [383, 0]
click at [232, 406] on link "2" at bounding box center [233, 410] width 22 height 22
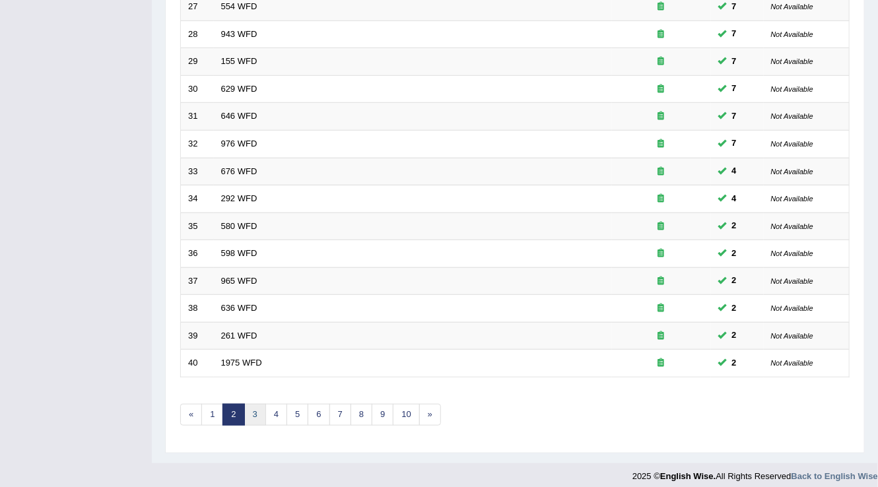
click at [250, 406] on link "3" at bounding box center [255, 415] width 22 height 22
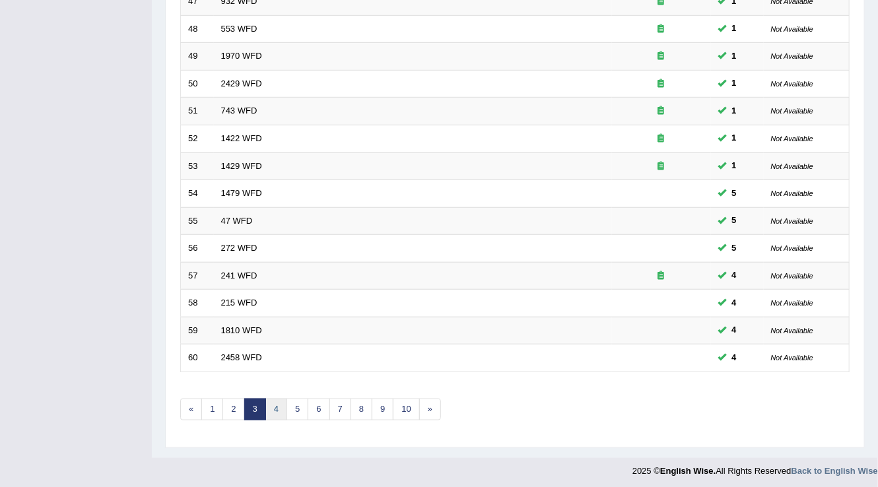
click at [277, 404] on link "4" at bounding box center [276, 410] width 22 height 22
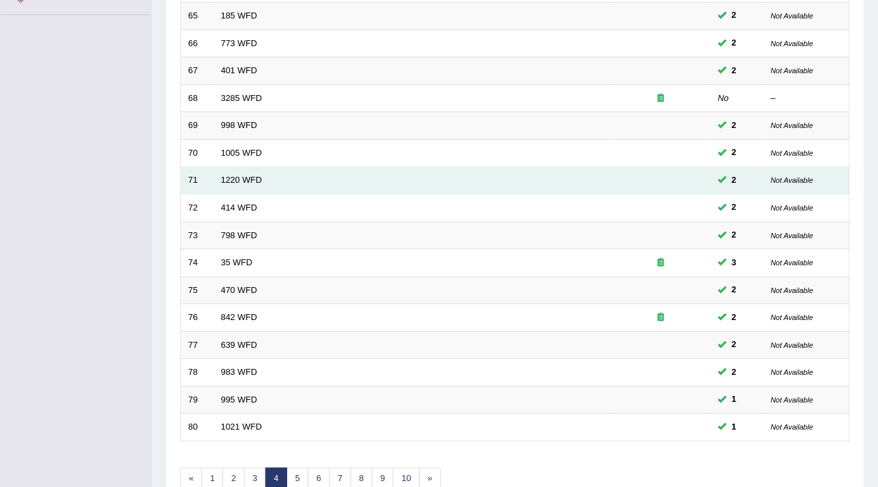
scroll to position [277, 0]
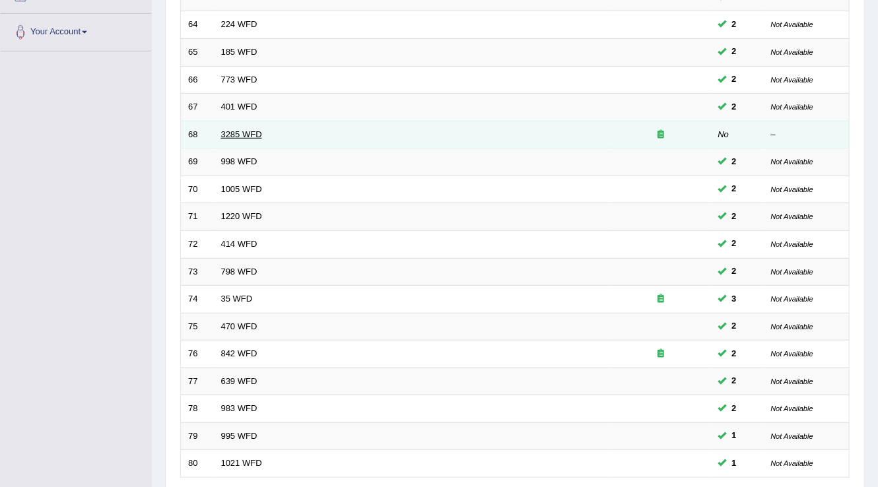
click at [238, 131] on link "3285 WFD" at bounding box center [241, 134] width 41 height 10
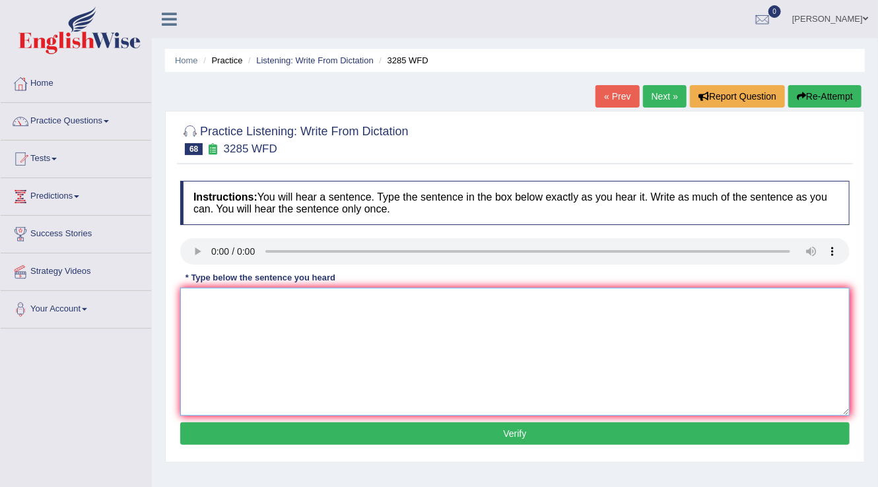
click at [278, 324] on textarea at bounding box center [514, 352] width 669 height 128
click at [228, 314] on textarea at bounding box center [514, 352] width 669 height 128
type textarea "Population has a sharp rise in recent 20 years"
click at [342, 435] on button "Verify" at bounding box center [514, 433] width 669 height 22
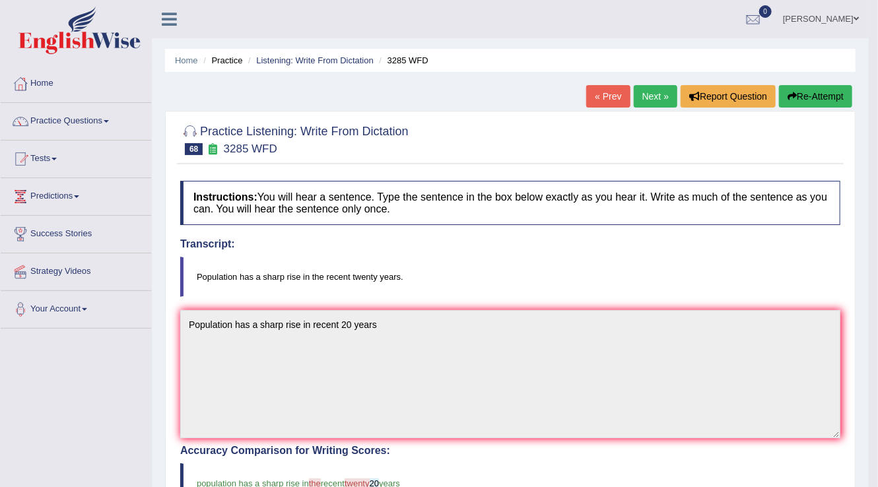
click at [665, 95] on link "Next »" at bounding box center [655, 96] width 44 height 22
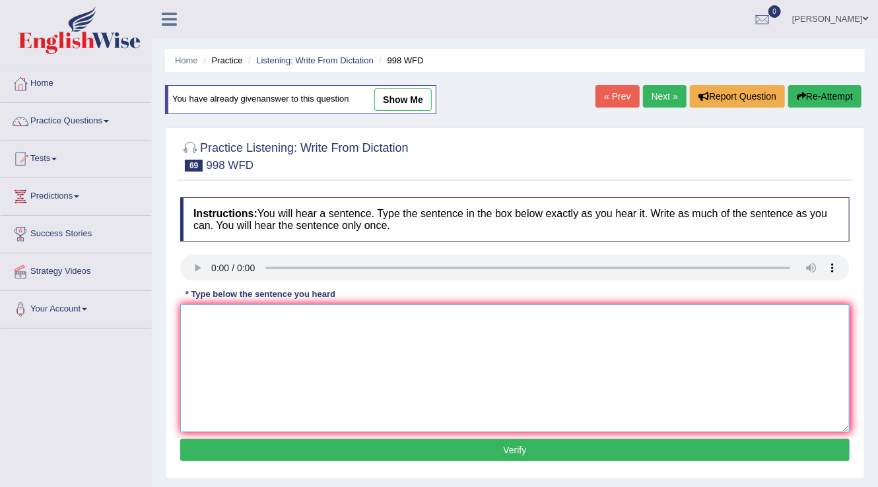
click at [222, 319] on textarea at bounding box center [514, 368] width 669 height 128
type textarea "We hold a celebration for the graduate students."
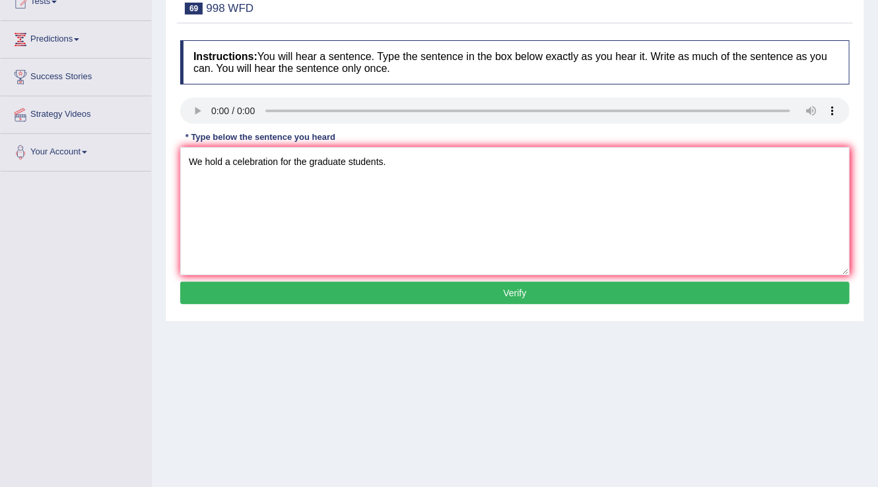
scroll to position [158, 0]
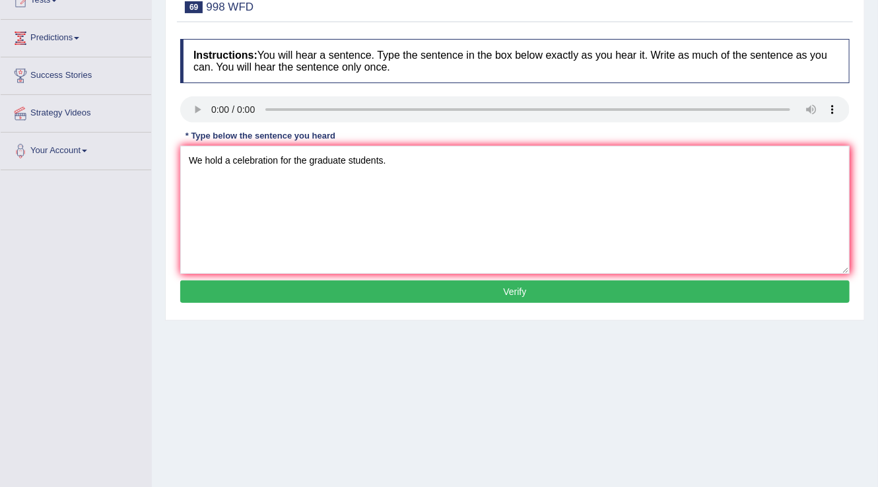
click at [330, 285] on button "Verify" at bounding box center [514, 291] width 669 height 22
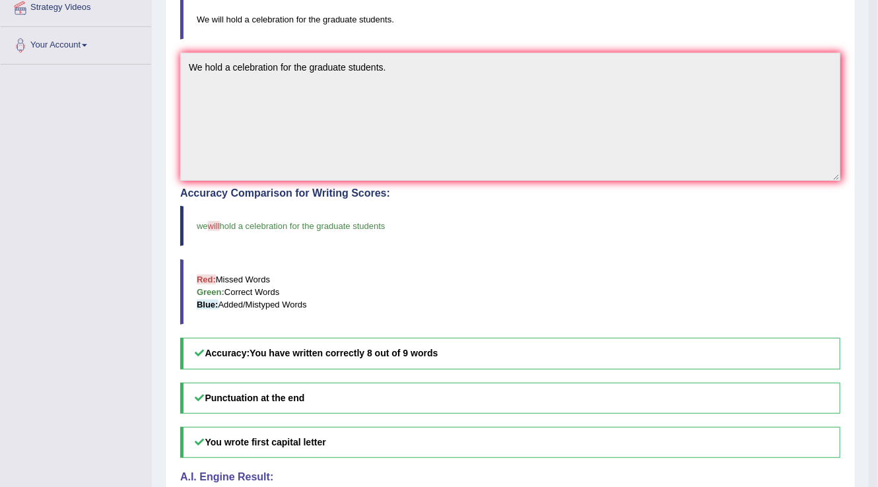
scroll to position [0, 0]
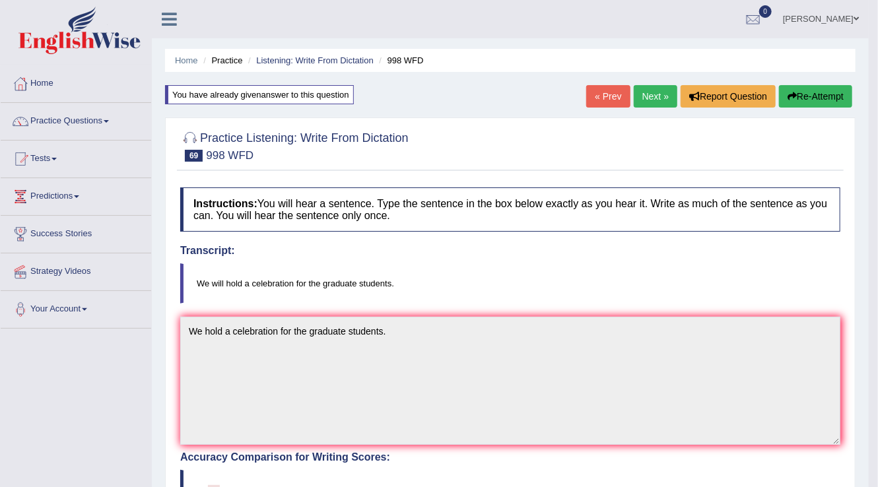
click at [640, 96] on link "Next »" at bounding box center [655, 96] width 44 height 22
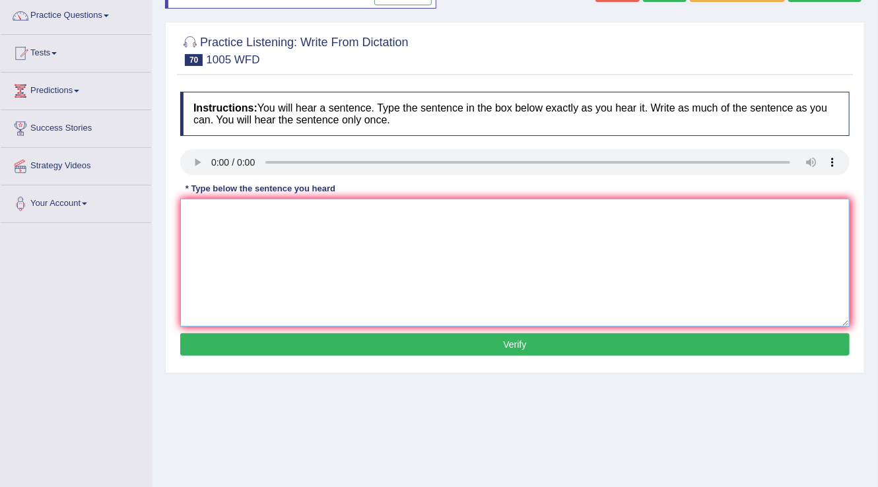
click at [226, 204] on textarea at bounding box center [514, 263] width 669 height 128
click at [226, 220] on textarea "The collapse of the housing market has triggered a recession throughtout the wo…" at bounding box center [514, 263] width 669 height 128
click at [398, 214] on textarea "The collapse of the housing market has triggered a recession throughtout the wo…" at bounding box center [514, 263] width 669 height 128
click at [429, 211] on textarea "The collapse of the housing market has triggered recession throughtout the worl…" at bounding box center [514, 263] width 669 height 128
type textarea "The collapse of the housing market has triggered recessions throughtout the wor…"
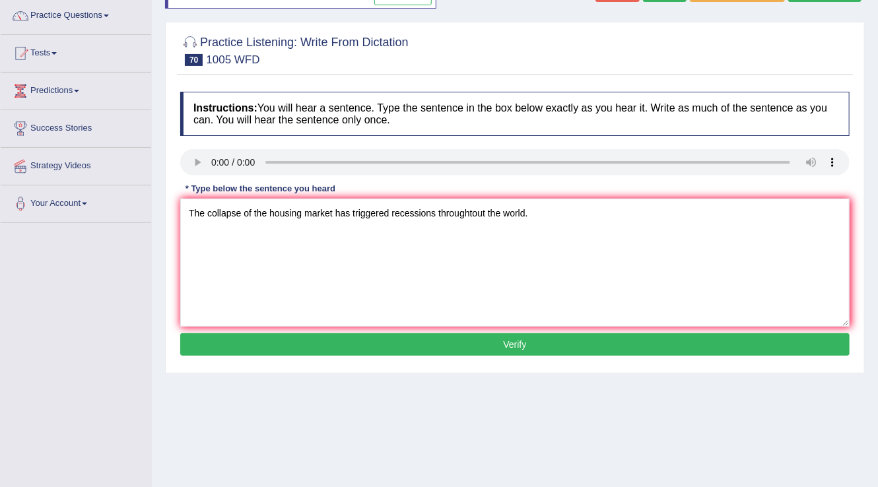
click at [414, 338] on button "Verify" at bounding box center [514, 344] width 669 height 22
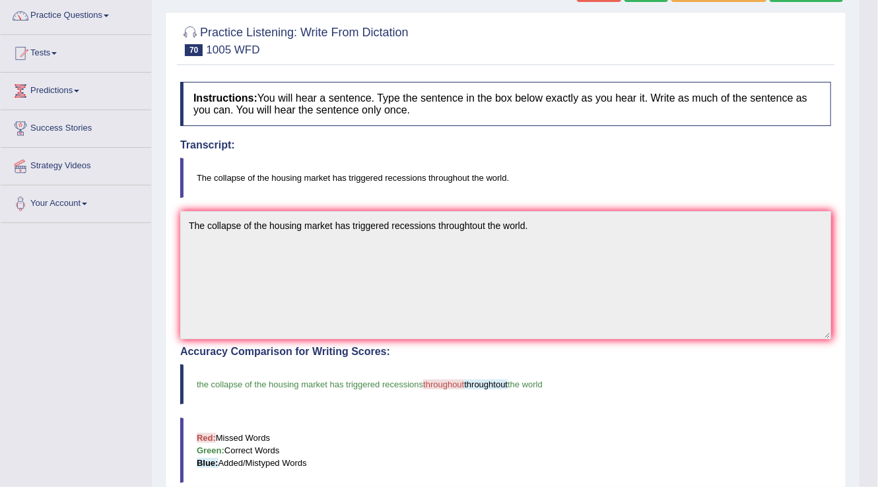
scroll to position [158, 0]
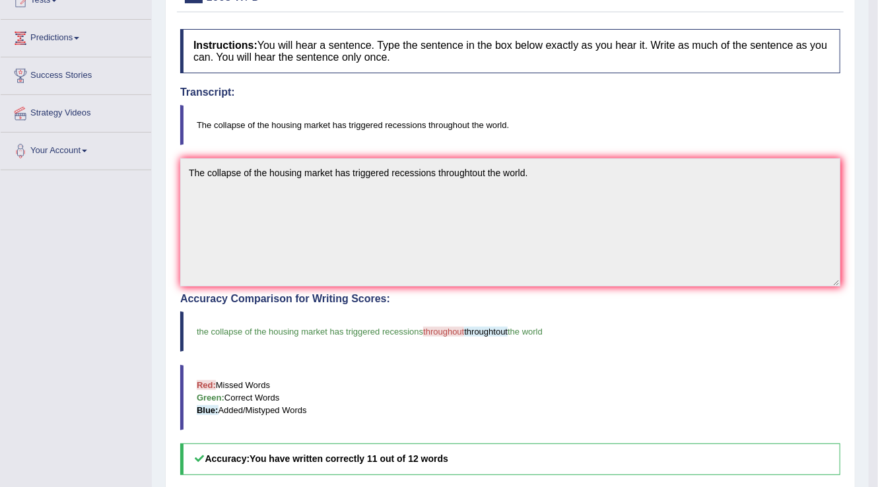
click at [457, 331] on span "throughout" at bounding box center [443, 332] width 41 height 10
click at [491, 329] on span "throughtout" at bounding box center [486, 332] width 44 height 10
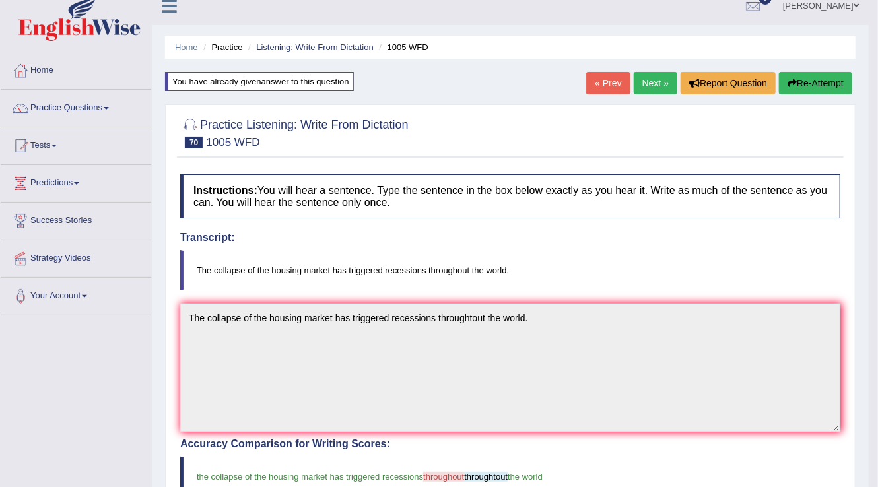
scroll to position [0, 0]
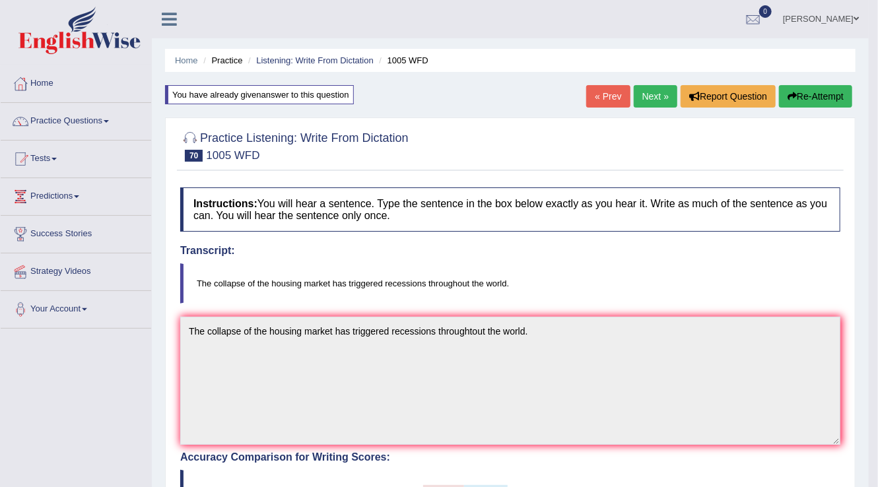
click at [792, 96] on icon "button" at bounding box center [791, 96] width 9 height 9
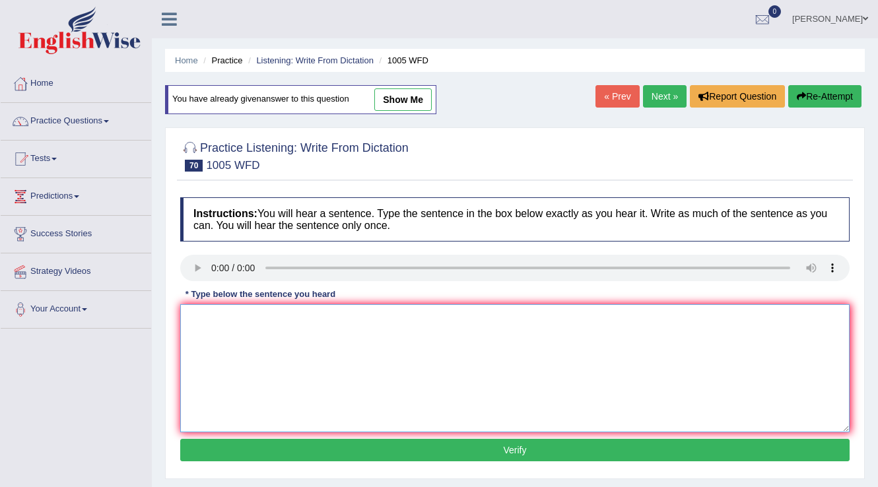
click at [251, 319] on textarea at bounding box center [514, 368] width 669 height 128
paste textarea "The collapse of the housing market has triggered a recession throughtout the wo…"
click at [470, 319] on textarea "The collapse of the housing market has triggered a recession throughtout the wo…" at bounding box center [514, 368] width 669 height 128
click at [475, 319] on textarea "The collapse of the housing market has triggered a recession throughtout the wo…" at bounding box center [514, 368] width 669 height 128
click at [475, 318] on textarea "The collapse of the housing market has triggered a recession throught out the w…" at bounding box center [514, 368] width 669 height 128
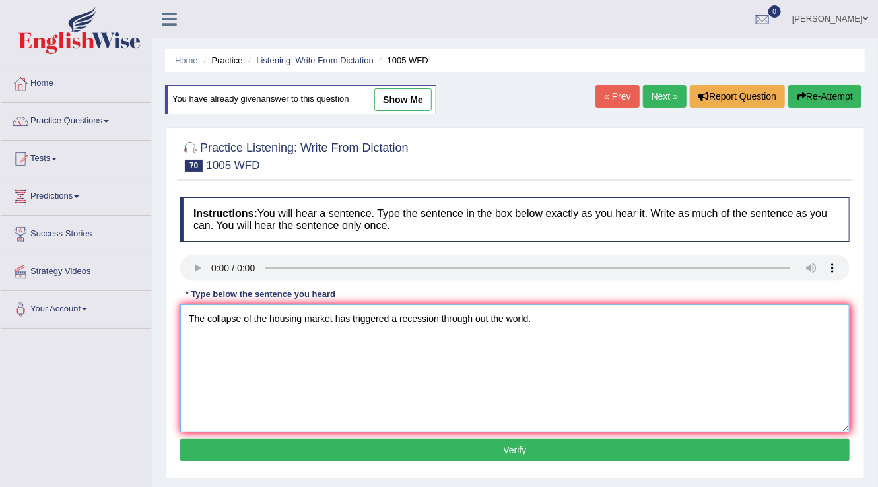
click at [475, 318] on textarea "The collapse of the housing market has triggered a recession through out the wo…" at bounding box center [514, 368] width 669 height 128
type textarea "The collapse of the housing market has triggered a recession throughout the wor…"
click at [425, 449] on button "Verify" at bounding box center [514, 450] width 669 height 22
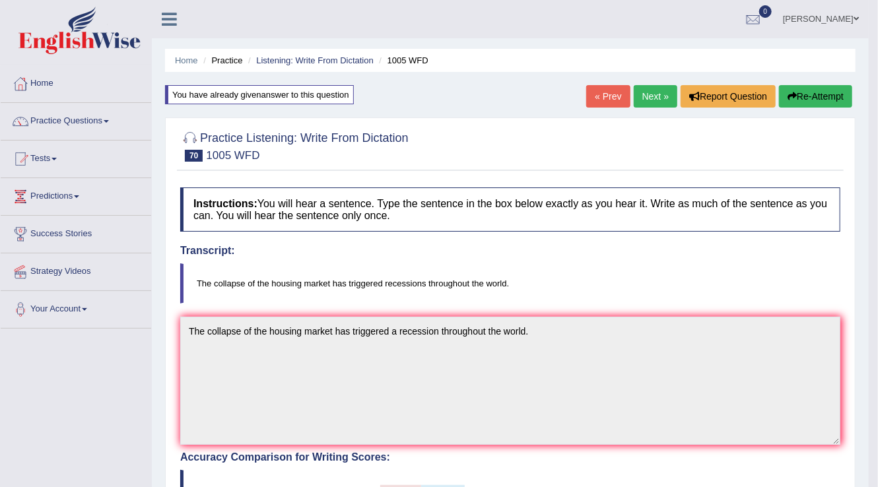
click at [779, 95] on button "Re-Attempt" at bounding box center [815, 96] width 73 height 22
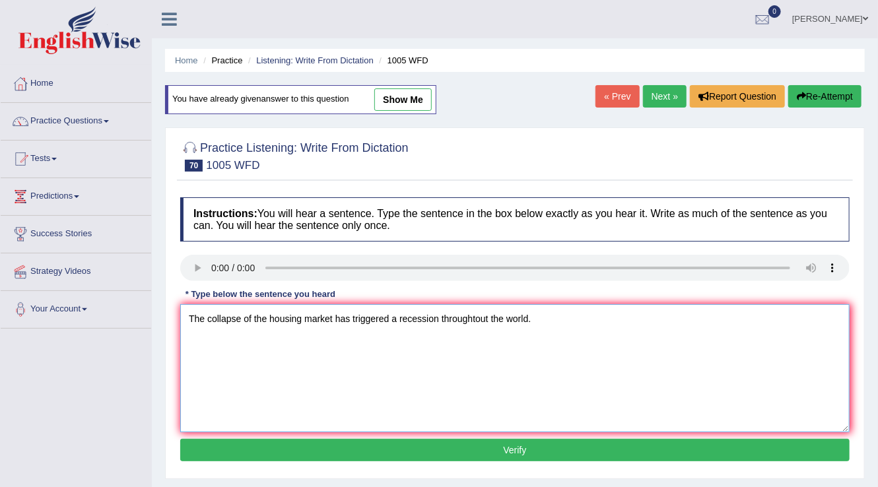
click at [396, 318] on textarea "The collapse of the housing market has triggered a recession throughtout the wo…" at bounding box center [514, 368] width 669 height 128
click at [404, 316] on textarea "The collapse of the housing market has triggered a recession throughtout the wo…" at bounding box center [514, 368] width 669 height 128
click at [397, 317] on textarea "The collapse of the housing market has triggered a recession throughtout the wo…" at bounding box center [514, 368] width 669 height 128
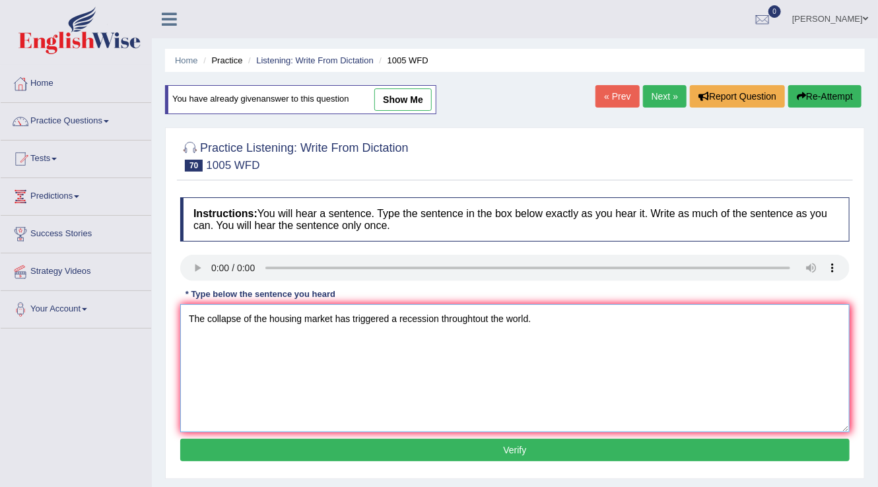
click at [397, 317] on textarea "The collapse of the housing market has triggered a recession throughtout the wo…" at bounding box center [514, 368] width 669 height 128
click at [430, 314] on textarea "The collapse of the housing market has triggered recession throughtout the worl…" at bounding box center [514, 368] width 669 height 128
click at [483, 314] on textarea "The collapse of the housing market has triggered recessions throughtout the wor…" at bounding box center [514, 368] width 669 height 128
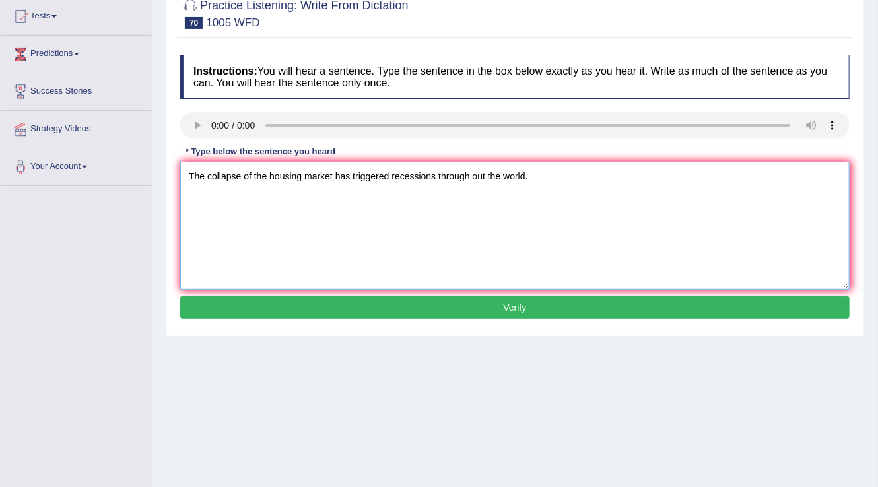
scroll to position [158, 0]
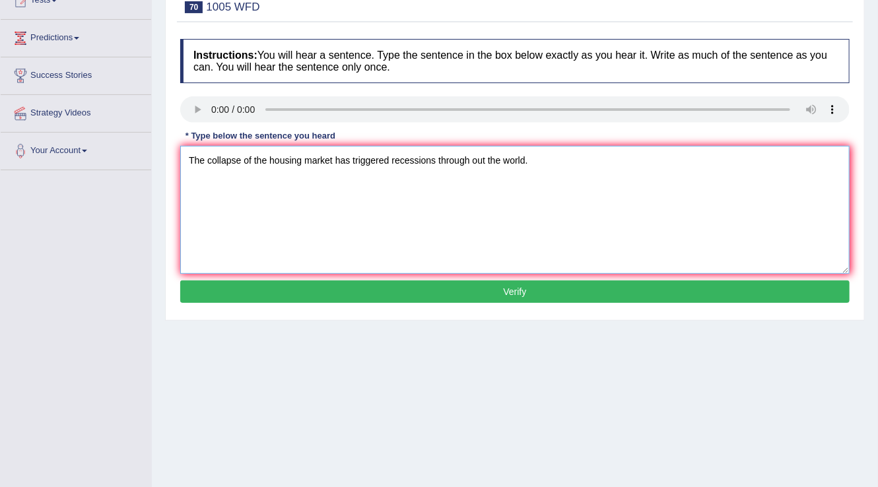
type textarea "The collapse of the housing market has triggered recessions through out the wor…"
click at [346, 298] on button "Verify" at bounding box center [514, 291] width 669 height 22
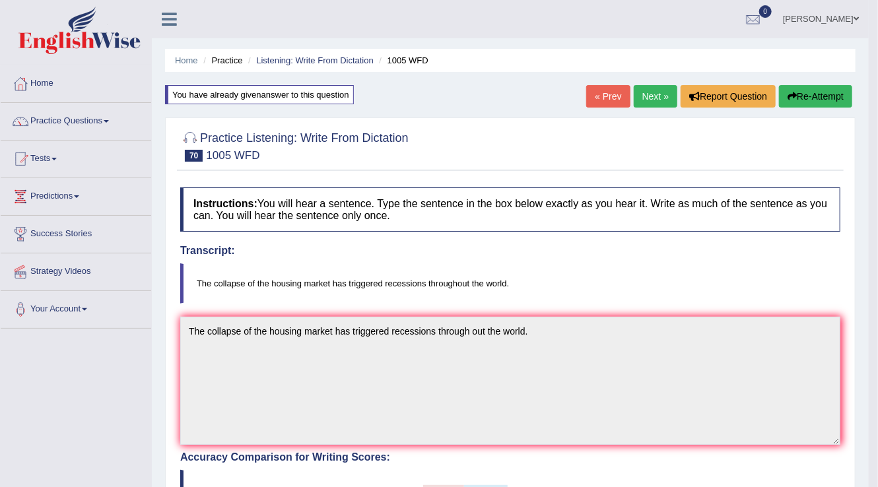
scroll to position [0, 0]
click at [810, 95] on button "Re-Attempt" at bounding box center [815, 96] width 73 height 22
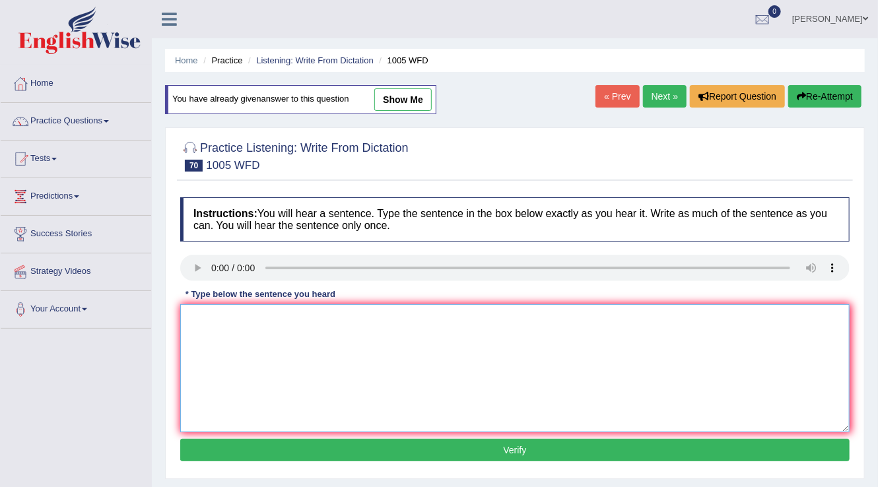
click at [235, 317] on textarea at bounding box center [514, 368] width 669 height 128
paste textarea "The collapse of the housing market has triggered recessions through out the wor…"
click at [473, 317] on textarea "The collapse of the housing market has triggered recessions through out the wor…" at bounding box center [514, 368] width 669 height 128
type textarea "The collapse of the housing market has triggered recessions throughout the worl…"
click at [438, 449] on button "Verify" at bounding box center [514, 450] width 669 height 22
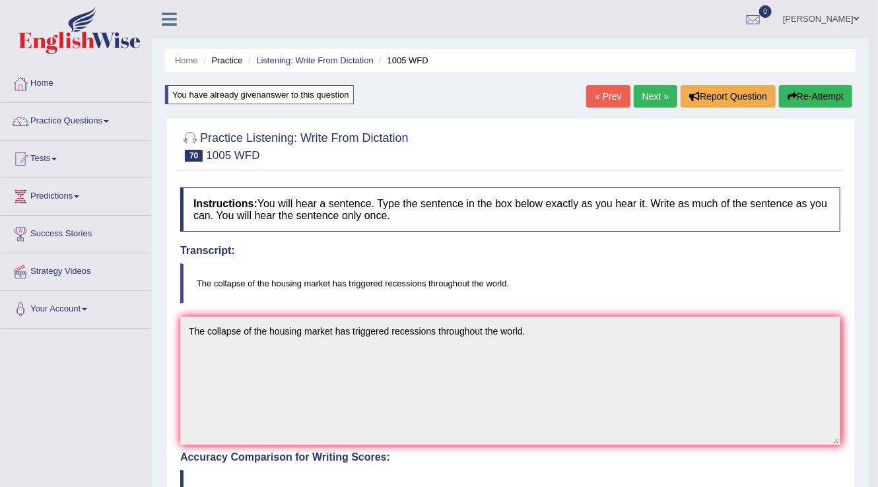
click at [664, 100] on link "Next »" at bounding box center [655, 96] width 44 height 22
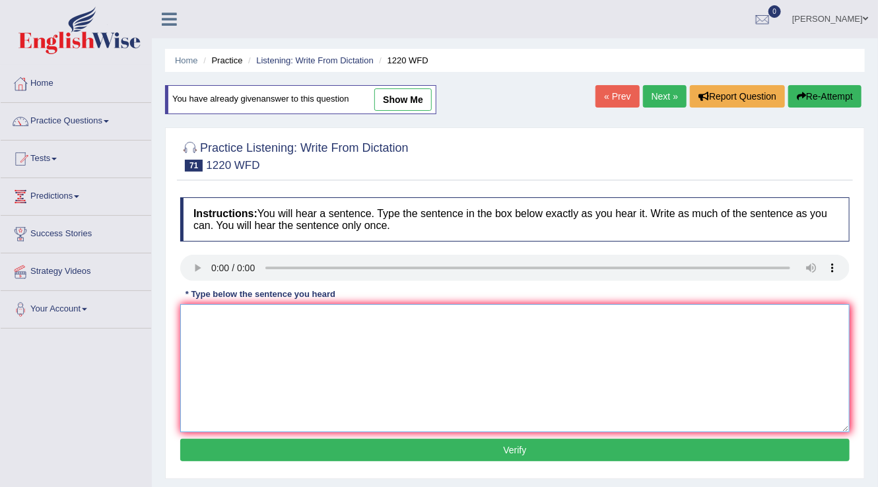
click at [220, 313] on textarea at bounding box center [514, 368] width 669 height 128
click at [259, 315] on textarea "We are able to acommodate more students than previously." at bounding box center [514, 368] width 669 height 128
type textarea "We are able to accommodate more students than previously."
click at [335, 446] on button "Verify" at bounding box center [514, 450] width 669 height 22
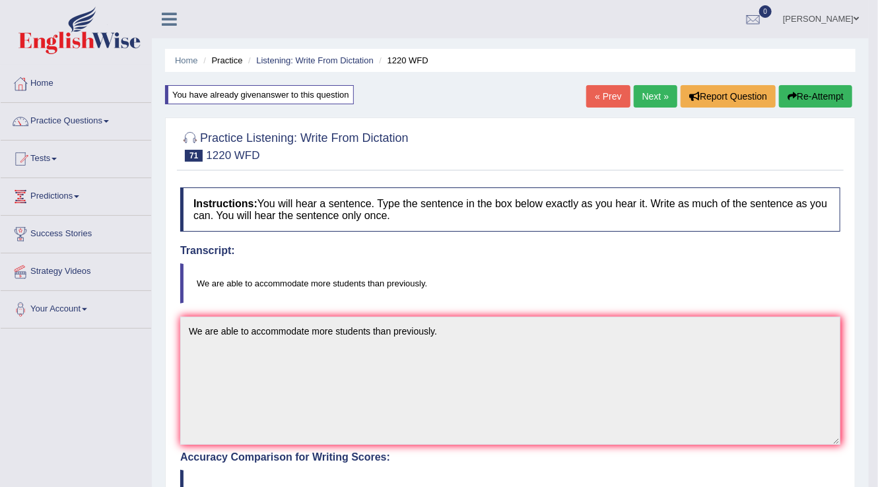
click at [649, 112] on div "Home Practice Listening: Write From Dictation 1220 WFD You have already given a…" at bounding box center [510, 414] width 717 height 828
click at [647, 94] on link "Next »" at bounding box center [655, 96] width 44 height 22
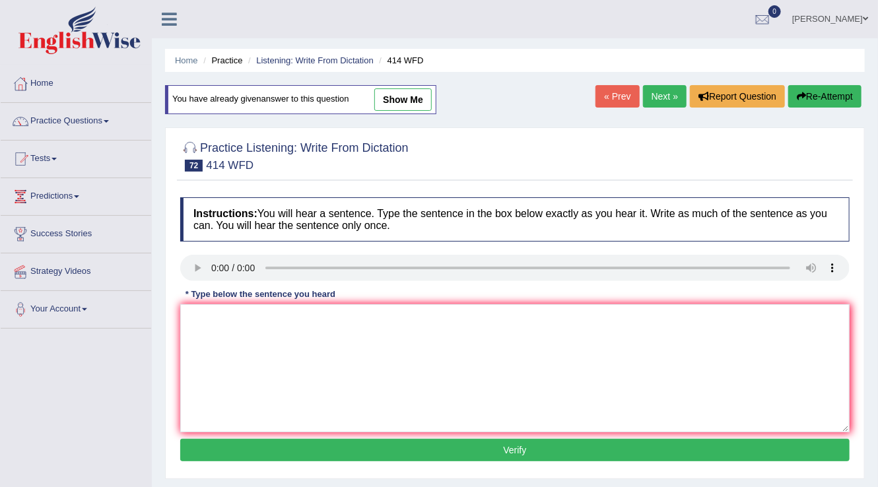
click at [224, 301] on div "Instructions: You will hear a sentence. Type the sentence in the box below exac…" at bounding box center [515, 331] width 676 height 281
click at [229, 317] on textarea at bounding box center [514, 368] width 669 height 128
click at [240, 321] on textarea "The leading change their policies after the reports were released." at bounding box center [514, 368] width 669 height 128
click at [238, 316] on textarea "The leading change their policies after the reports were released." at bounding box center [514, 368] width 669 height 128
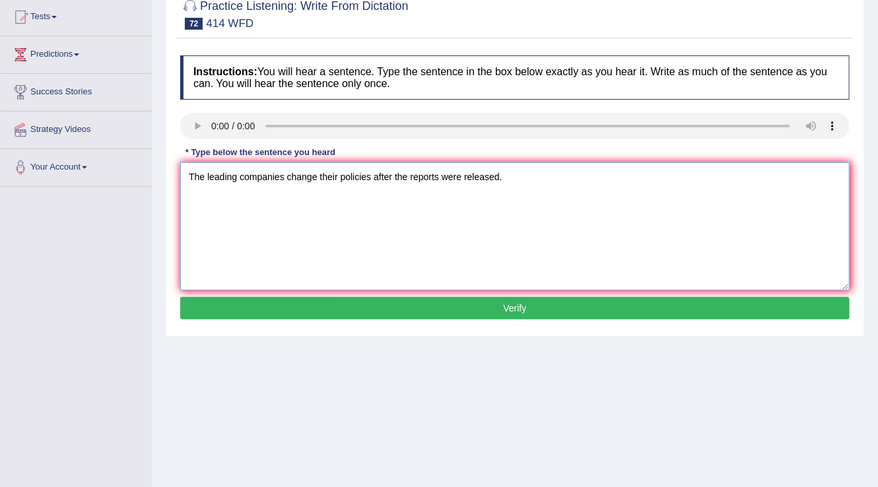
scroll to position [158, 0]
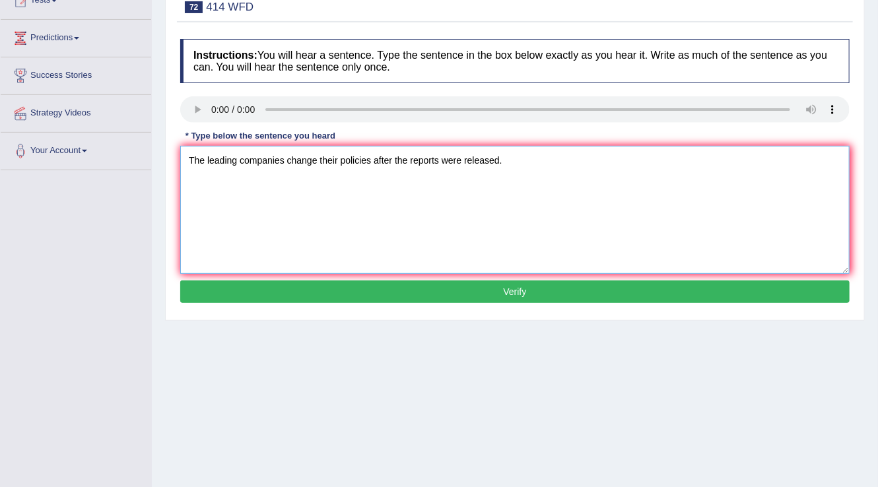
type textarea "The leading companies change their policies after the reports were released."
click at [313, 292] on button "Verify" at bounding box center [514, 291] width 669 height 22
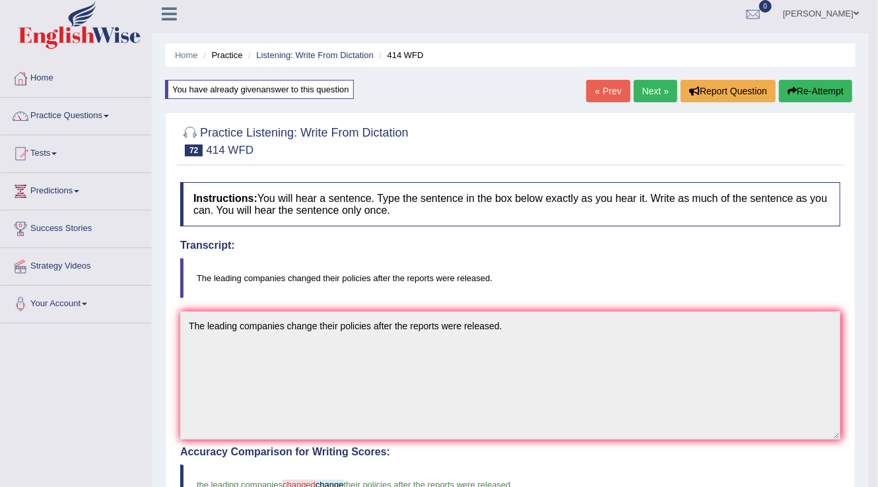
scroll to position [0, 0]
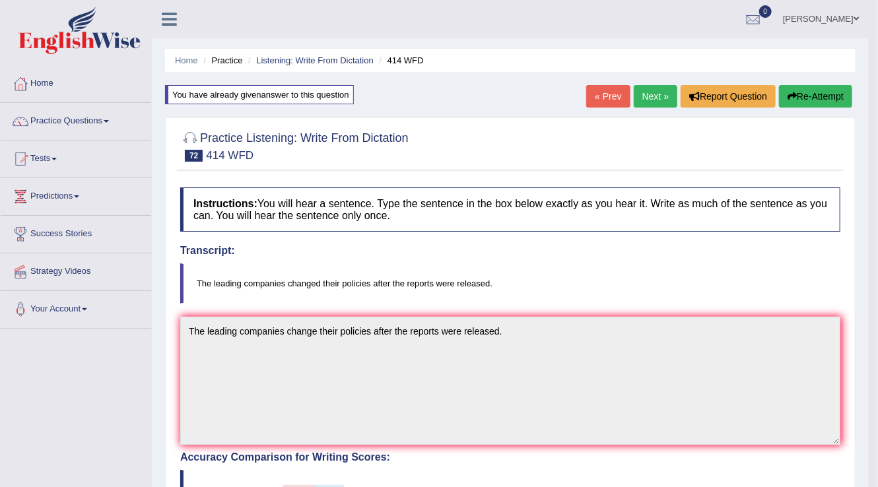
click at [639, 101] on link "Next »" at bounding box center [655, 96] width 44 height 22
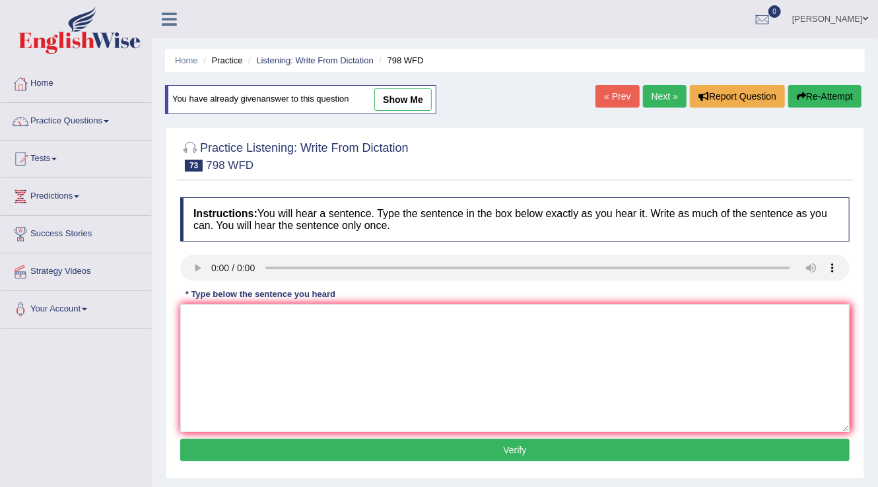
click at [199, 282] on div at bounding box center [514, 270] width 669 height 30
click at [251, 337] on textarea at bounding box center [514, 368] width 669 height 128
click at [329, 323] on textarea "Sugar is a compound including" at bounding box center [514, 368] width 669 height 128
type textarea "Sugar is a compound including carbon, hydrogen and oxygen atoms."
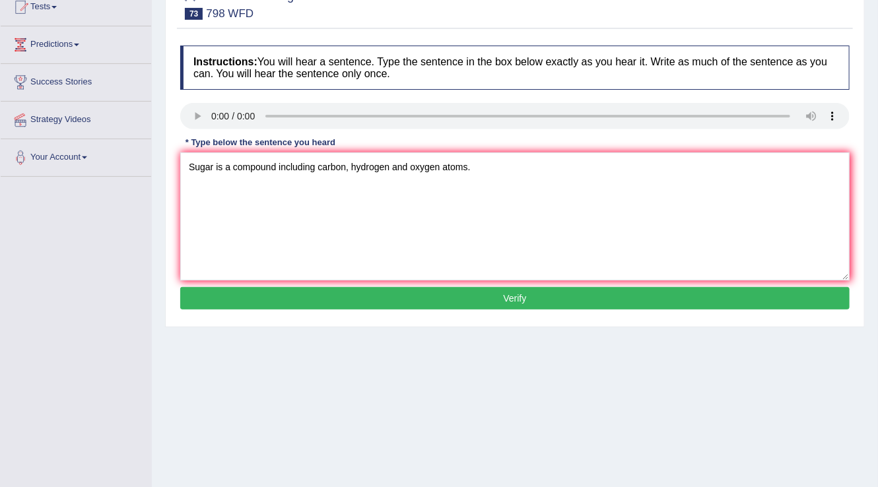
scroll to position [158, 0]
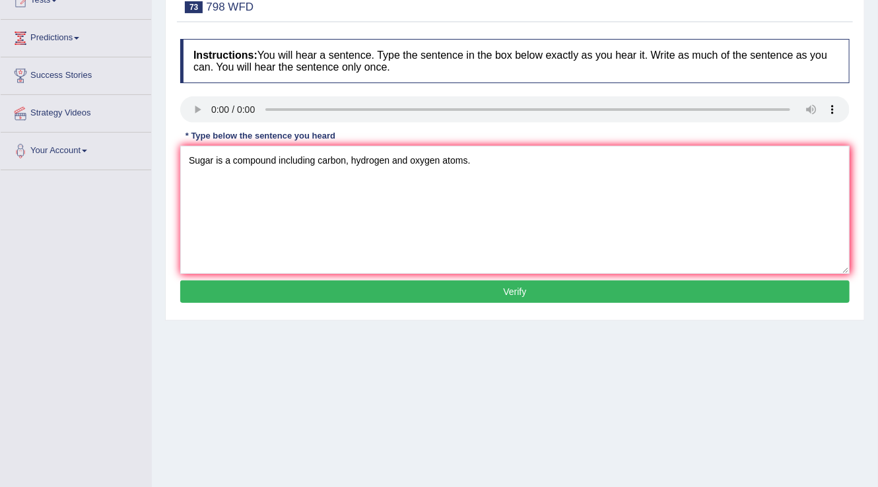
click at [330, 289] on button "Verify" at bounding box center [514, 291] width 669 height 22
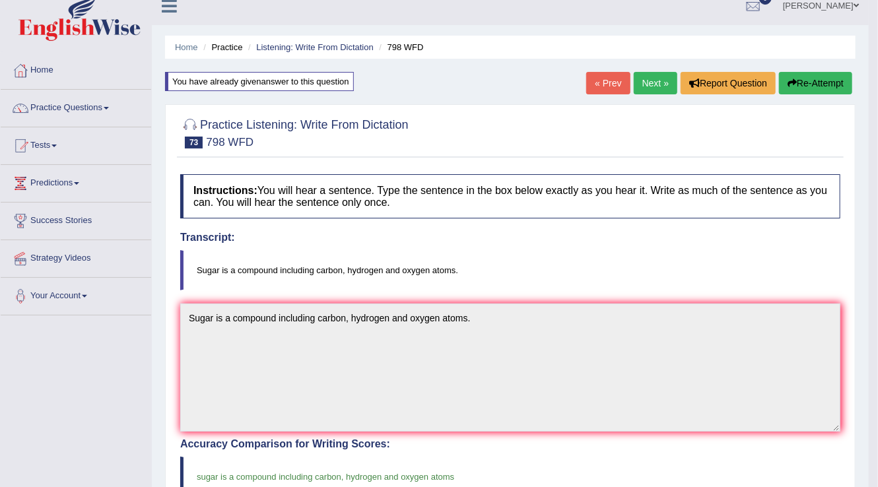
scroll to position [0, 0]
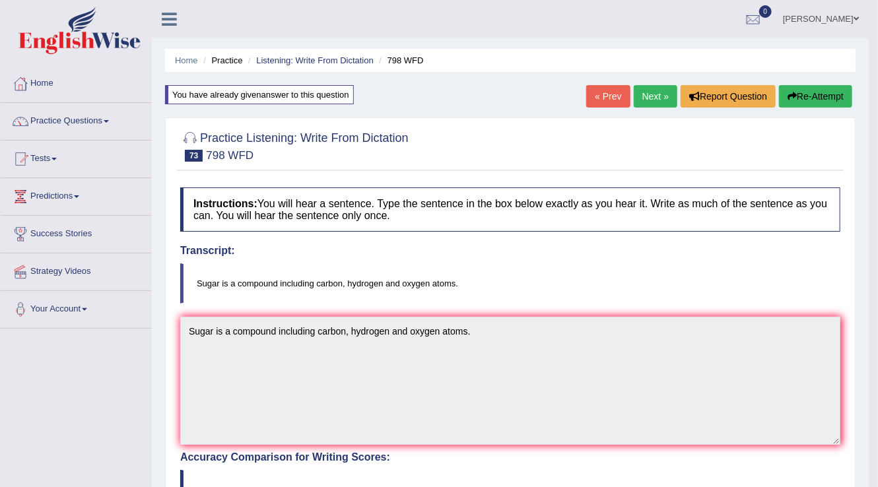
click at [644, 92] on link "Next »" at bounding box center [655, 96] width 44 height 22
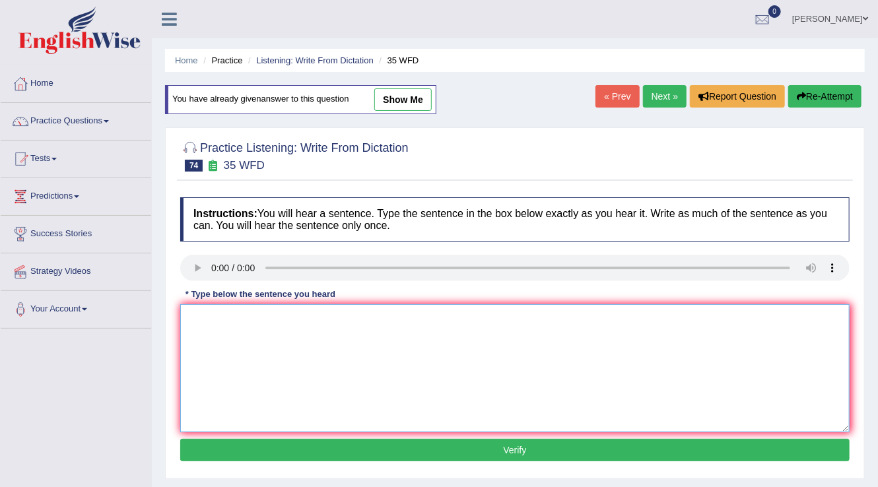
click at [229, 311] on textarea at bounding box center [514, 368] width 669 height 128
type textarea "Students who study environmental biology need to do fieldwork."
click at [348, 452] on button "Verify" at bounding box center [514, 450] width 669 height 22
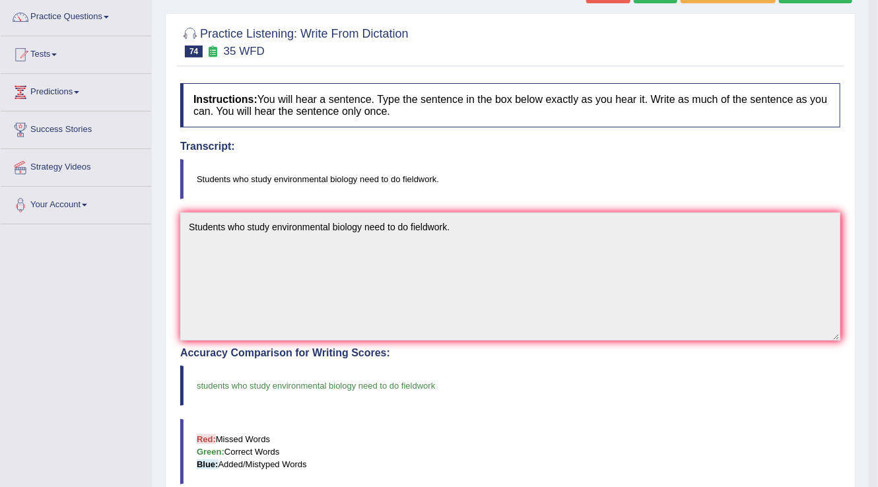
scroll to position [53, 0]
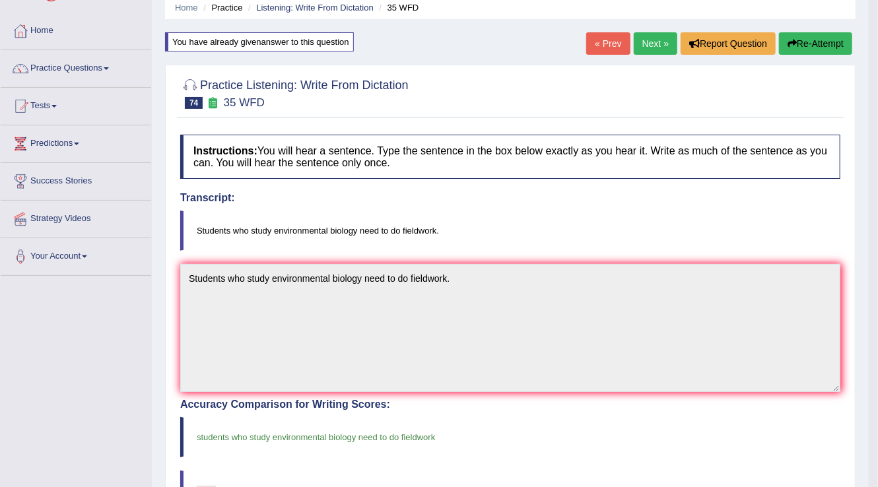
click at [643, 48] on link "Next »" at bounding box center [655, 43] width 44 height 22
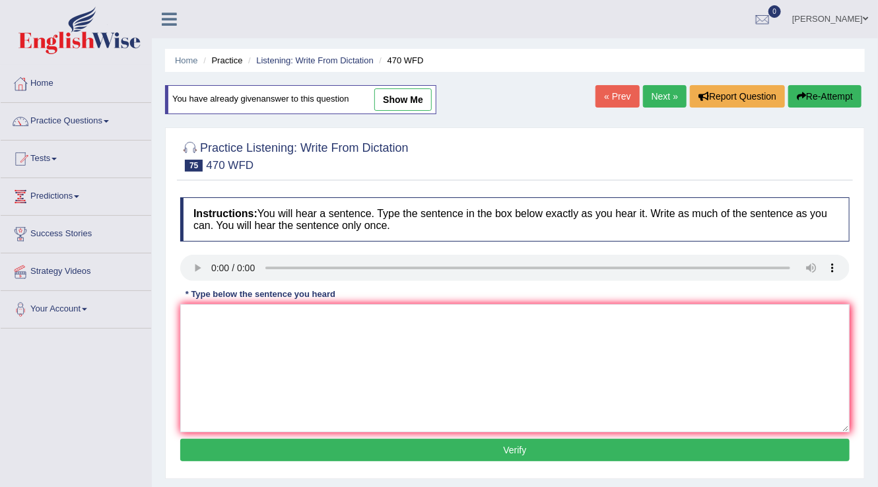
click at [203, 280] on div at bounding box center [514, 270] width 669 height 30
click at [230, 307] on textarea at bounding box center [514, 368] width 669 height 128
type textarea "Assignments must be submitted at the end of the term."
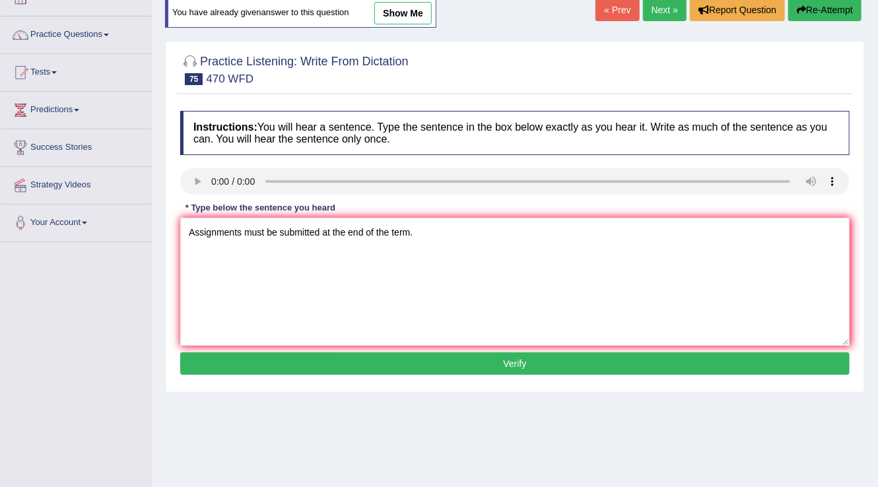
scroll to position [106, 0]
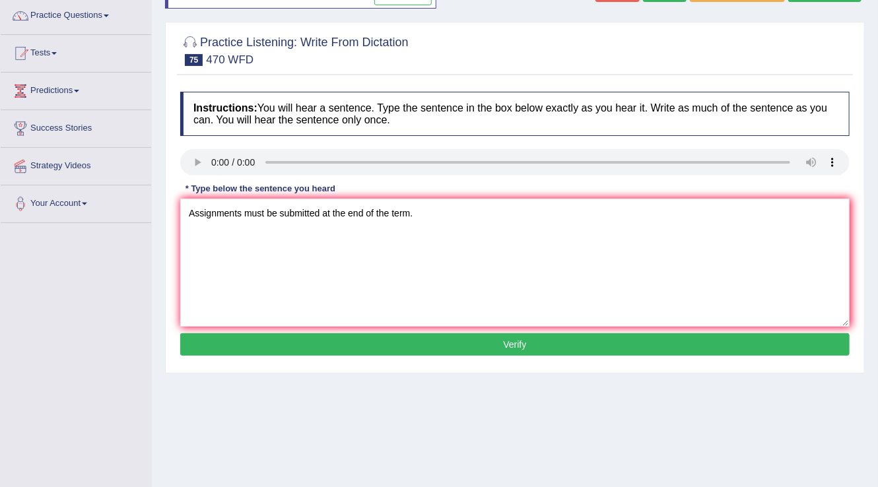
click at [351, 351] on button "Verify" at bounding box center [514, 344] width 669 height 22
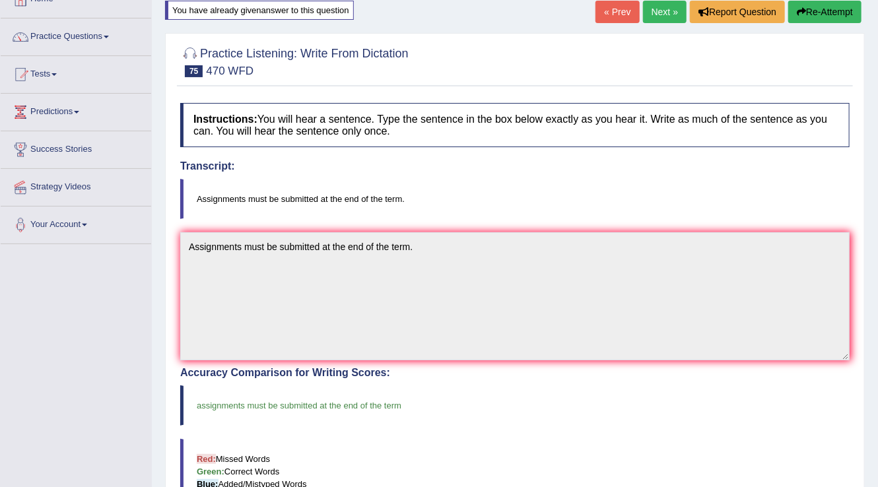
scroll to position [0, 0]
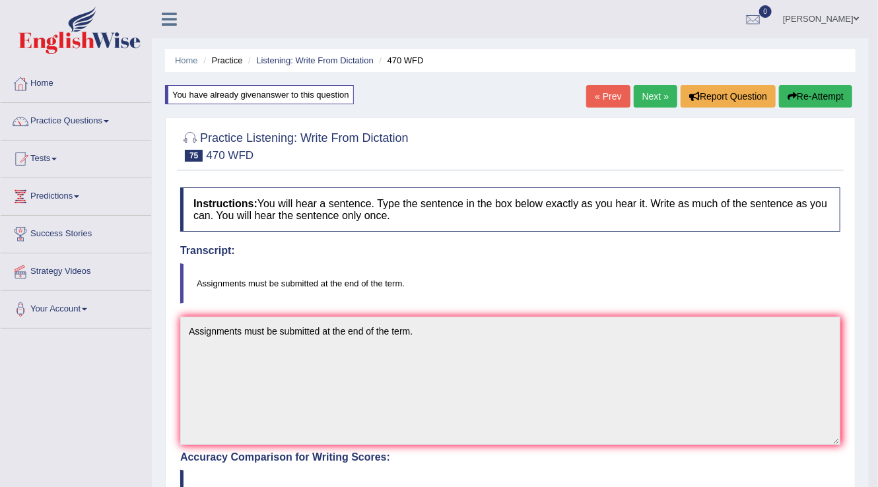
click at [660, 89] on link "Next »" at bounding box center [655, 96] width 44 height 22
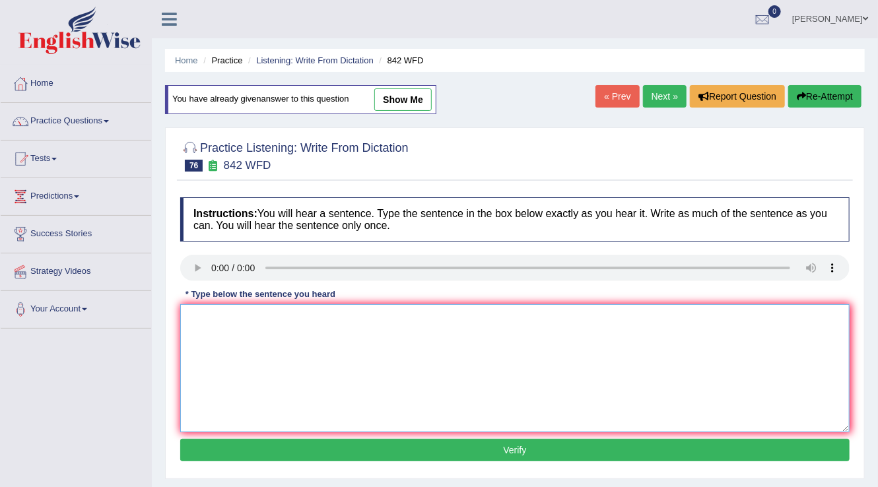
click at [261, 341] on textarea at bounding box center [514, 368] width 669 height 128
click at [373, 319] on textarea "Social policies is a responsible of" at bounding box center [514, 368] width 669 height 128
click at [362, 323] on textarea "Social policies is a study of socal" at bounding box center [514, 368] width 669 height 128
click at [247, 321] on textarea "Social policies is a study of social respondance for the government." at bounding box center [514, 368] width 669 height 128
type textarea "Social policy is a study of social respondance for the government."
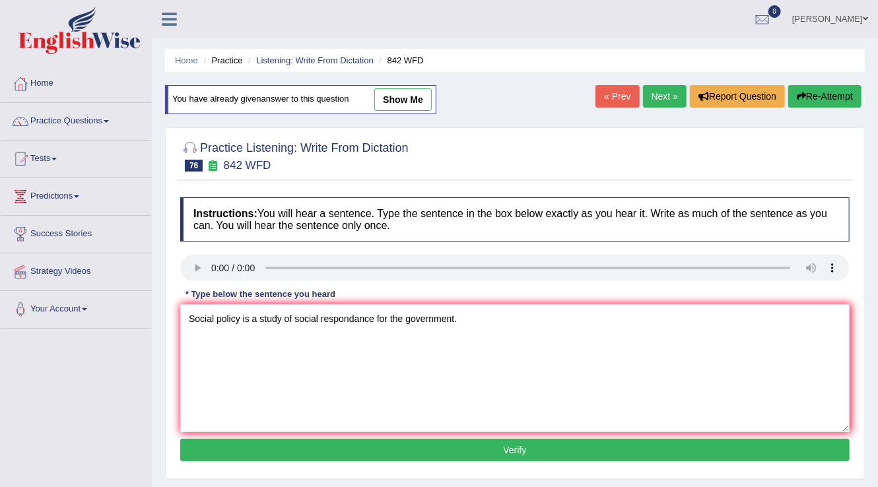
click at [517, 451] on button "Verify" at bounding box center [514, 450] width 669 height 22
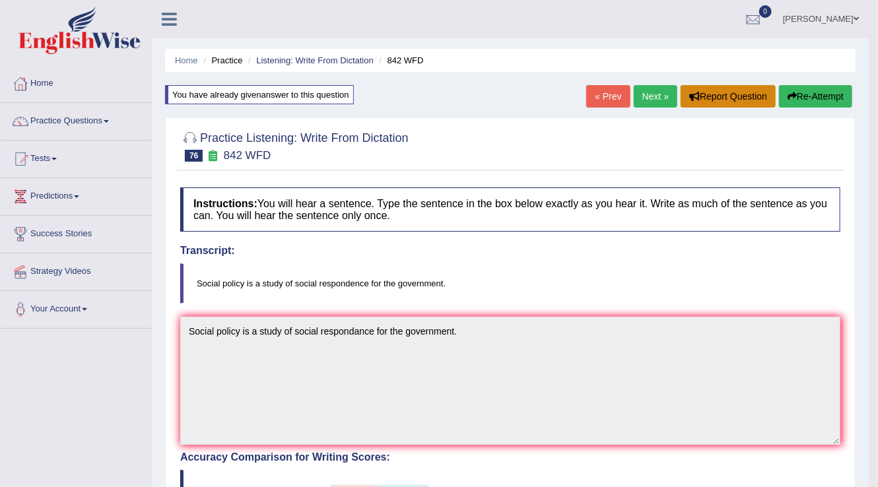
click at [681, 101] on button "Report Question" at bounding box center [727, 96] width 95 height 22
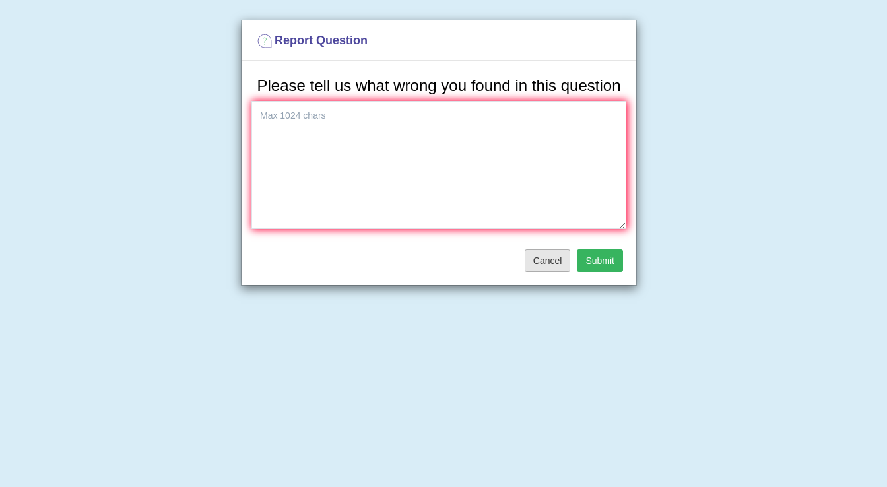
click at [558, 257] on button "Cancel" at bounding box center [548, 260] width 46 height 22
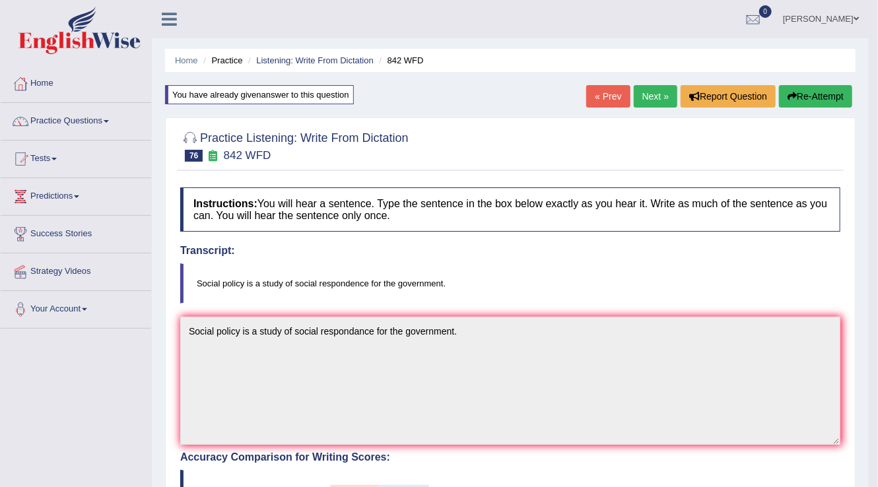
click at [633, 100] on link "Next »" at bounding box center [655, 96] width 44 height 22
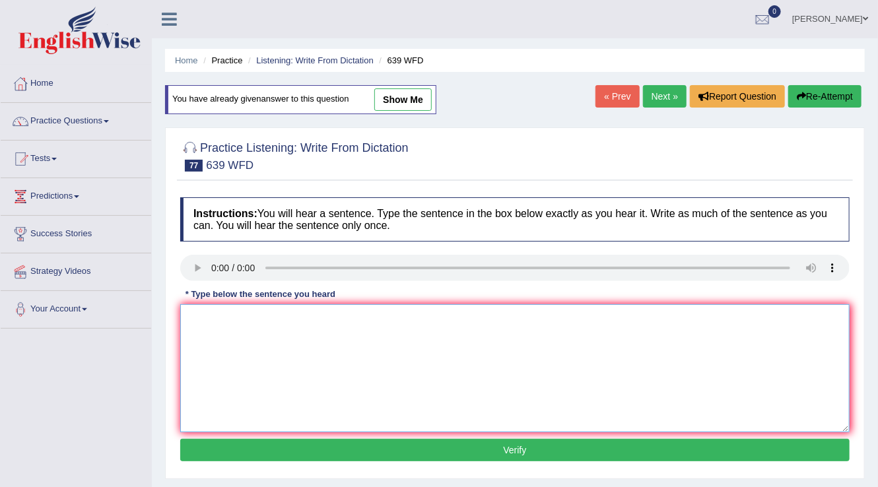
click at [236, 340] on textarea at bounding box center [514, 368] width 669 height 128
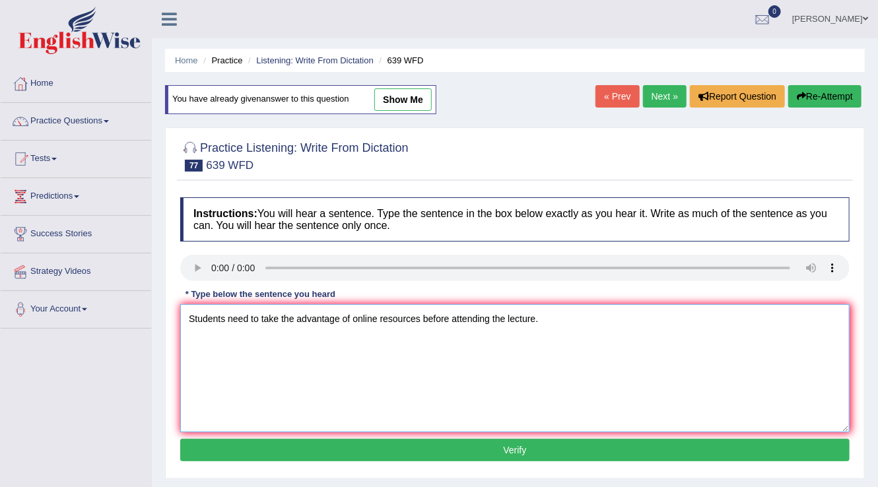
click at [263, 317] on textarea "Students need to take the advantage of online resources before attending the le…" at bounding box center [514, 368] width 669 height 128
click at [260, 317] on textarea "Students need to take the advantage of online resources before attending the le…" at bounding box center [514, 368] width 669 height 128
click at [293, 313] on textarea "Students should take the advantage of online resources before attending the lec…" at bounding box center [514, 368] width 669 height 128
type textarea "Students should take advantage of online resources before attending the lecture."
click at [348, 448] on button "Verify" at bounding box center [514, 450] width 669 height 22
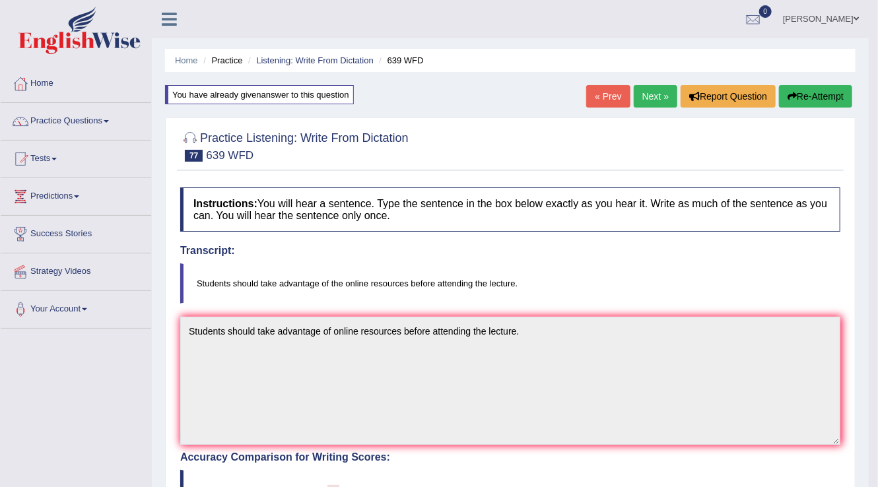
click at [656, 96] on link "Next »" at bounding box center [655, 96] width 44 height 22
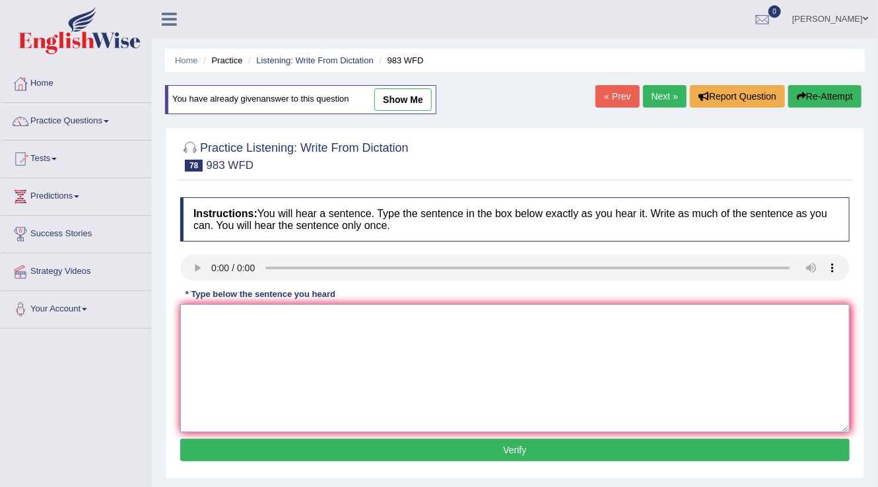
click at [240, 335] on textarea at bounding box center [514, 368] width 669 height 128
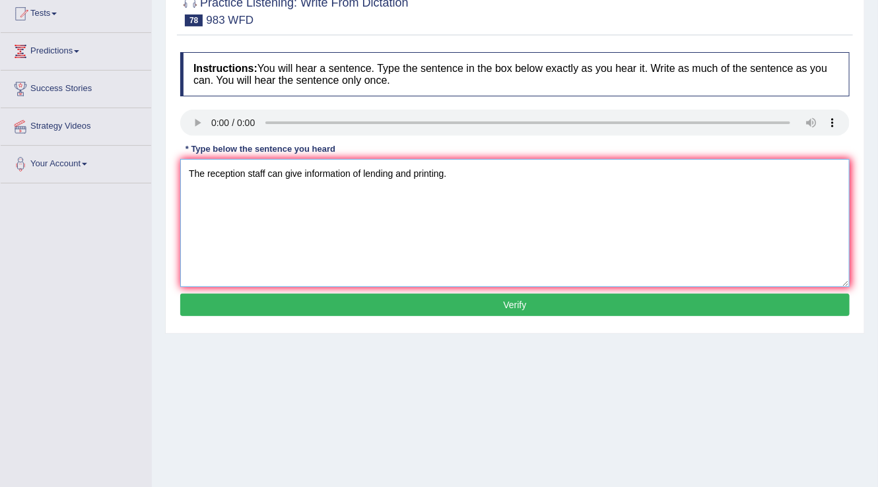
scroll to position [158, 0]
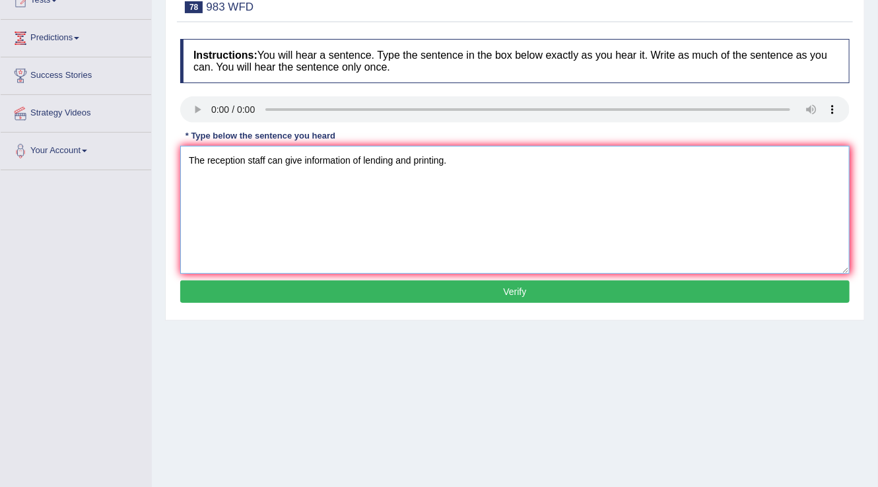
type textarea "The reception staff can give information of lending and printing."
click at [265, 284] on button "Verify" at bounding box center [514, 291] width 669 height 22
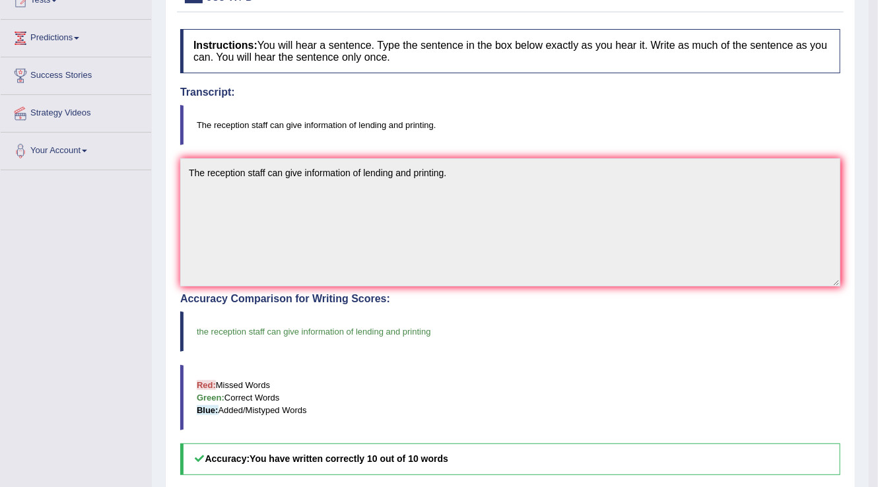
scroll to position [0, 0]
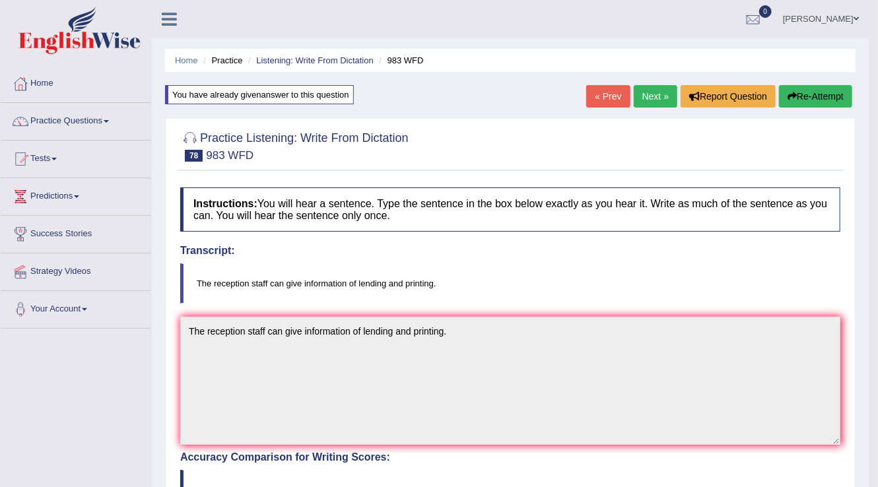
click at [649, 96] on link "Next »" at bounding box center [655, 96] width 44 height 22
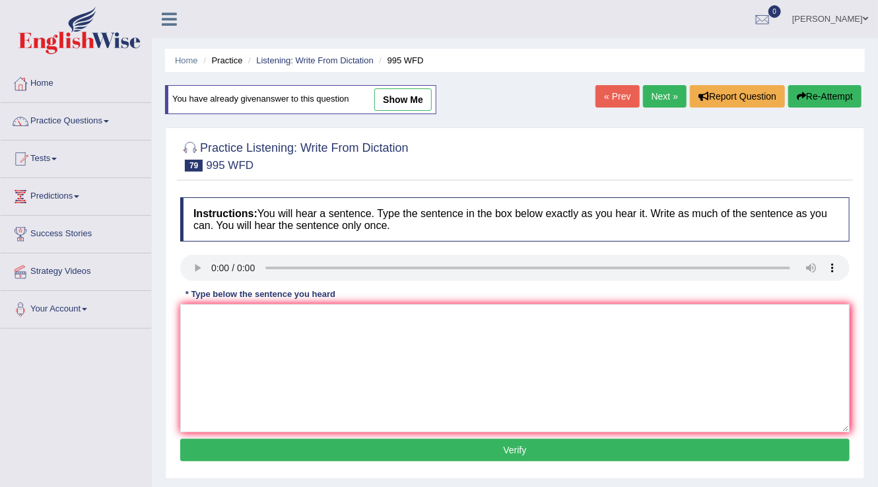
click at [224, 302] on div "Instructions: You will hear a sentence. Type the sentence in the box below exac…" at bounding box center [515, 331] width 676 height 281
click at [224, 320] on textarea at bounding box center [514, 368] width 669 height 128
click at [378, 316] on textarea "Form conclusions can be established from" at bounding box center [514, 368] width 669 height 128
type textarea "Form conclusions can be established through rigoruous experiments."
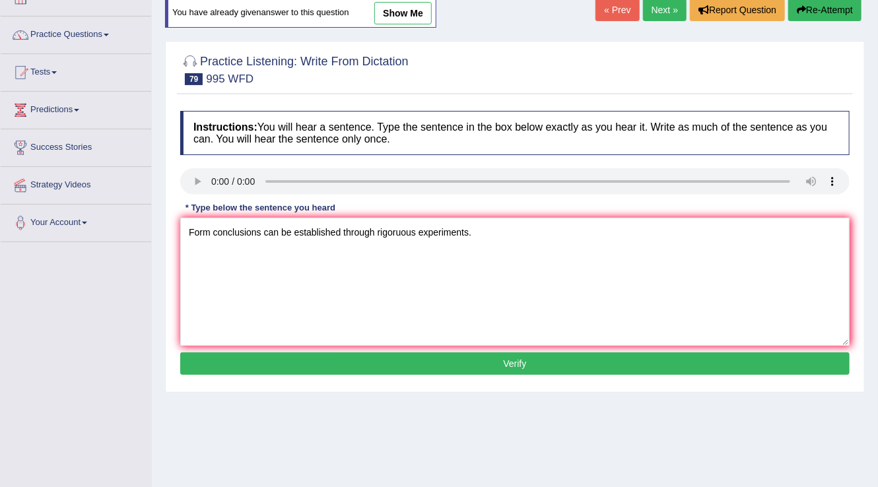
scroll to position [106, 0]
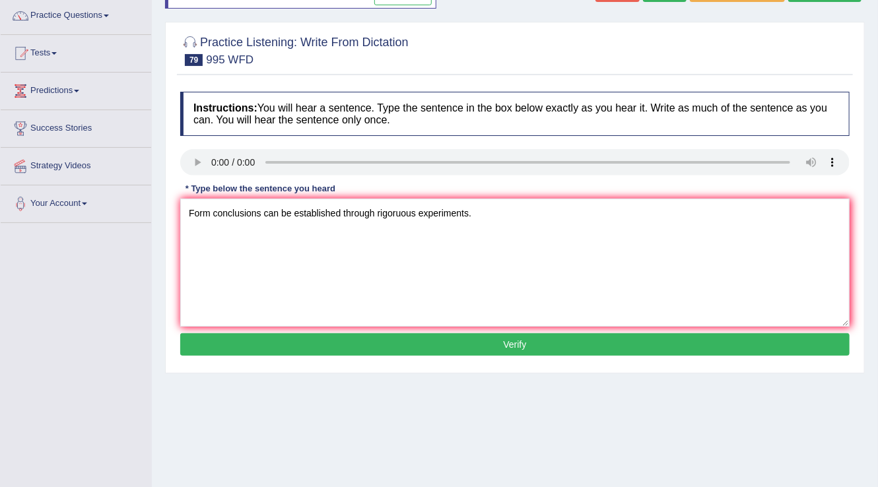
click at [340, 352] on button "Verify" at bounding box center [514, 344] width 669 height 22
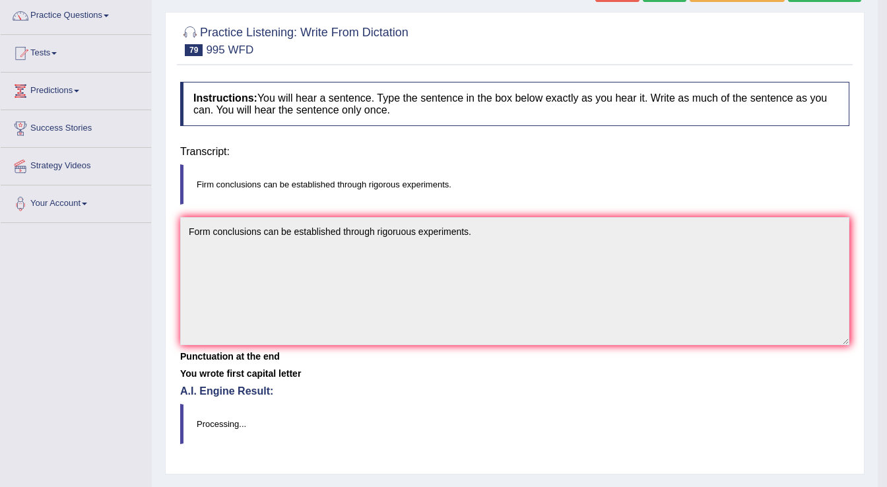
click at [340, 352] on div "Home Practice Listening: Write From Dictation 995 WFD You have already given an…" at bounding box center [515, 224] width 726 height 660
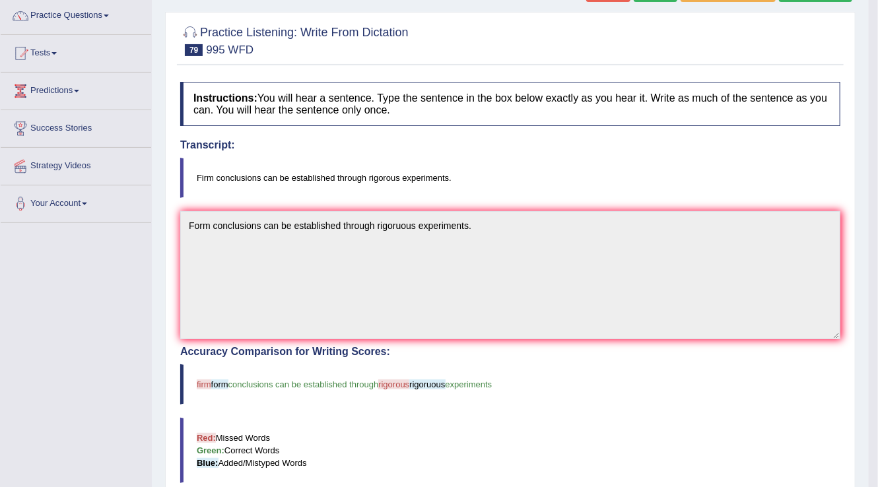
scroll to position [53, 0]
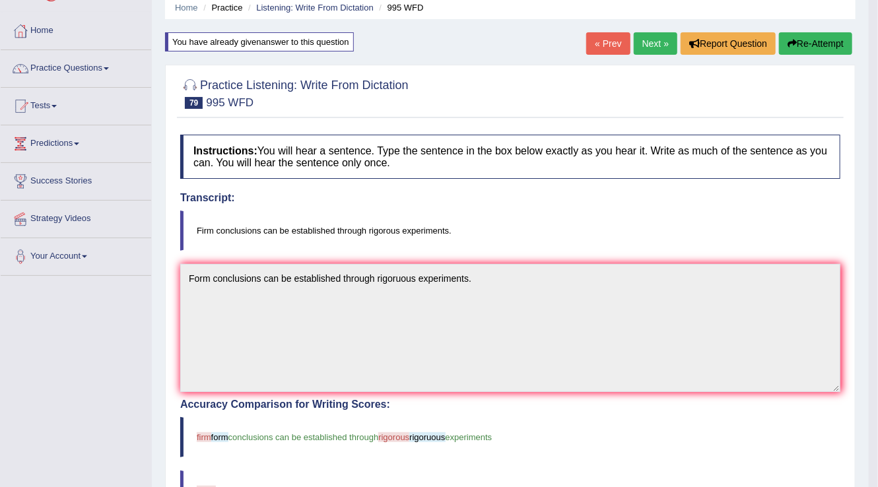
click at [656, 39] on link "Next »" at bounding box center [655, 43] width 44 height 22
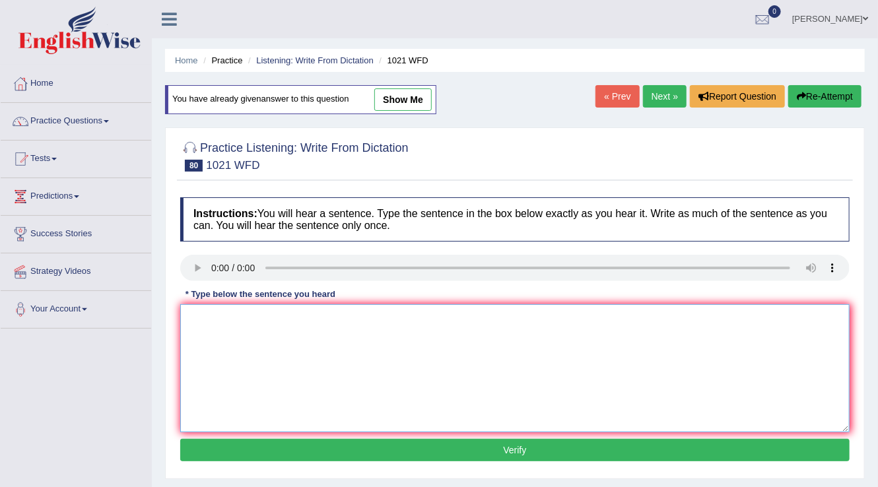
click at [239, 315] on textarea at bounding box center [514, 368] width 669 height 128
type textarea "The english degree is specially valuable in the third year."
click at [294, 449] on button "Verify" at bounding box center [514, 450] width 669 height 22
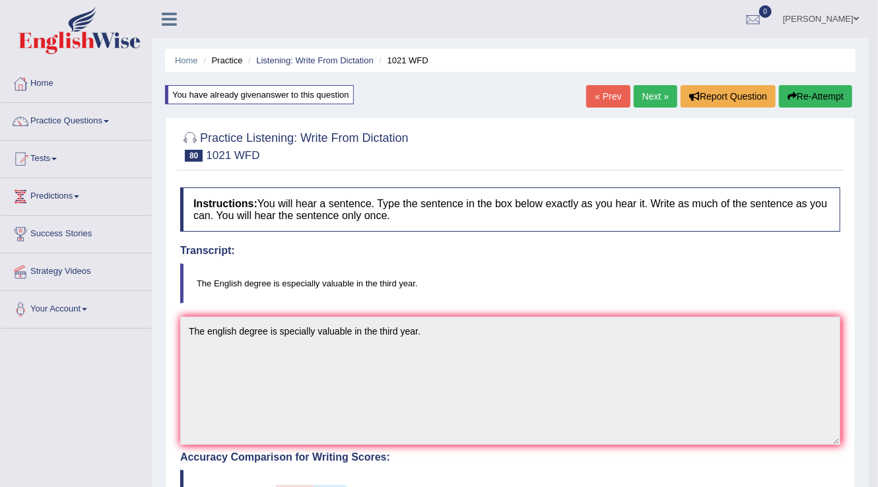
click at [655, 93] on link "Next »" at bounding box center [655, 96] width 44 height 22
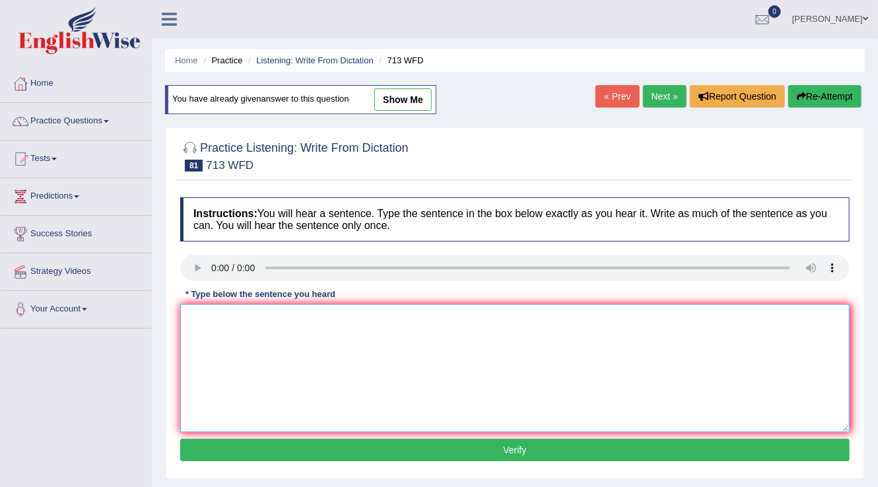
click at [236, 342] on textarea at bounding box center [514, 368] width 669 height 128
click at [265, 316] on textarea "The speaker given by giving outline of her presentation." at bounding box center [514, 368] width 669 height 128
click at [306, 311] on textarea "The speaker given by giving outline of her presentation." at bounding box center [514, 368] width 669 height 128
type textarea "The speaker began by giving an outline of her presentation."
click at [346, 446] on button "Verify" at bounding box center [514, 450] width 669 height 22
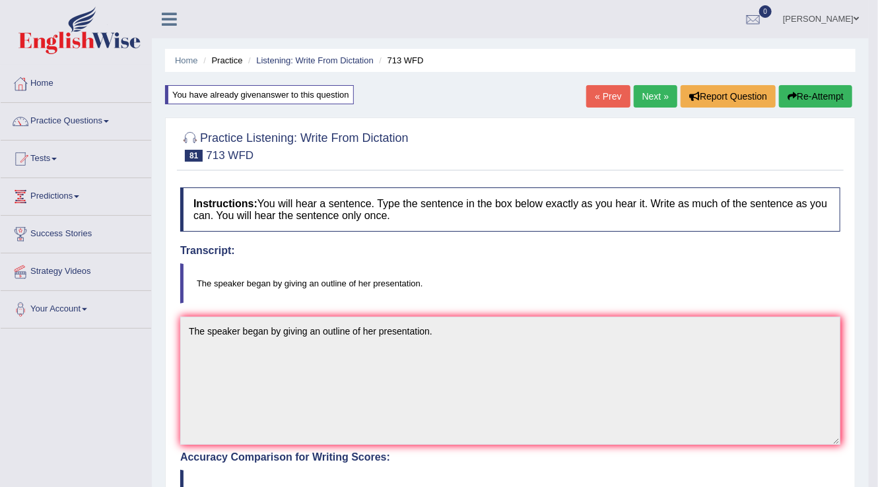
click at [655, 101] on link "Next »" at bounding box center [655, 96] width 44 height 22
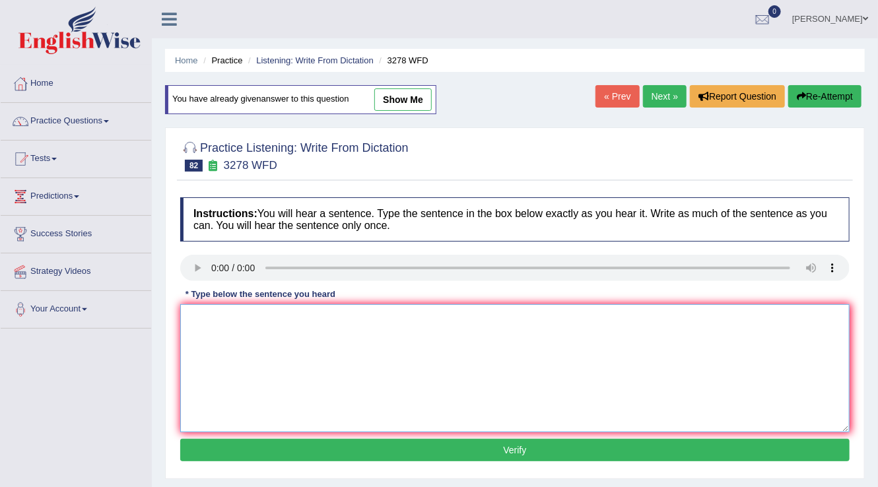
click at [240, 326] on textarea at bounding box center [514, 368] width 669 height 128
click at [354, 317] on textarea "It is to important to plan your study plan carefully." at bounding box center [514, 368] width 669 height 128
click at [352, 317] on textarea "It is to important to plan your study plan carefully." at bounding box center [514, 368] width 669 height 128
type textarea "It is to important to plan your study time carefully."
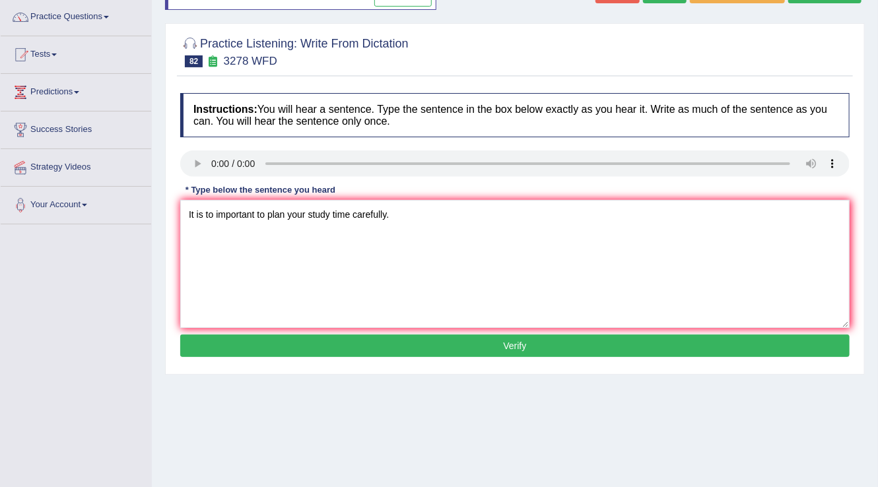
scroll to position [106, 0]
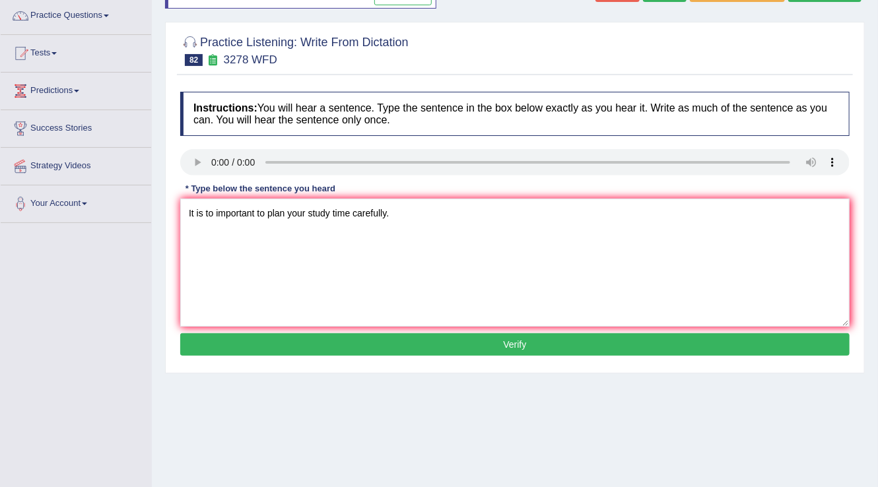
click at [312, 347] on button "Verify" at bounding box center [514, 344] width 669 height 22
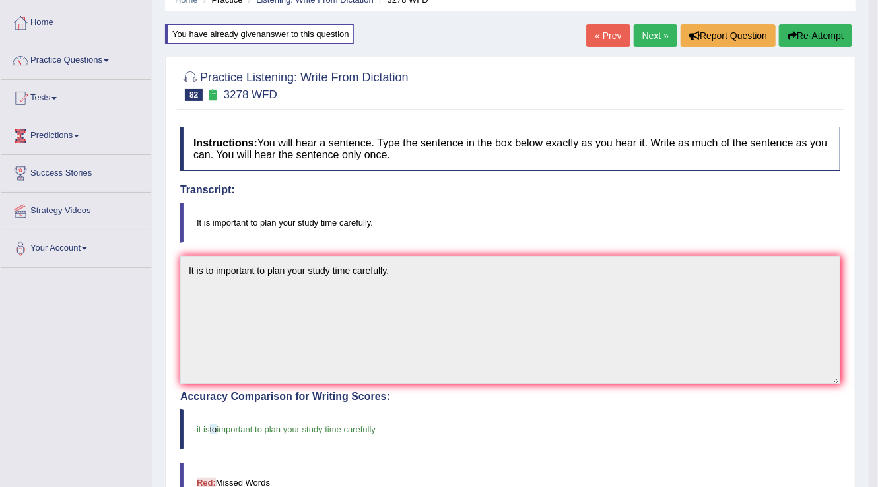
scroll to position [0, 0]
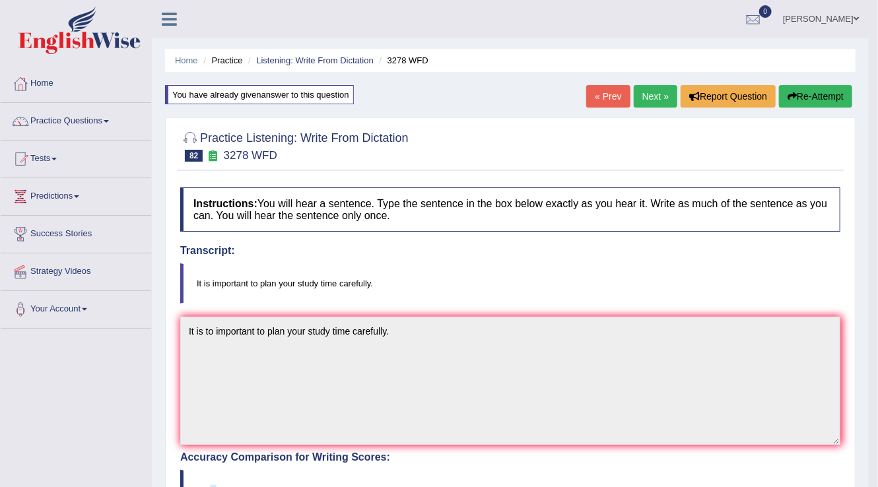
click at [649, 90] on link "Next »" at bounding box center [655, 96] width 44 height 22
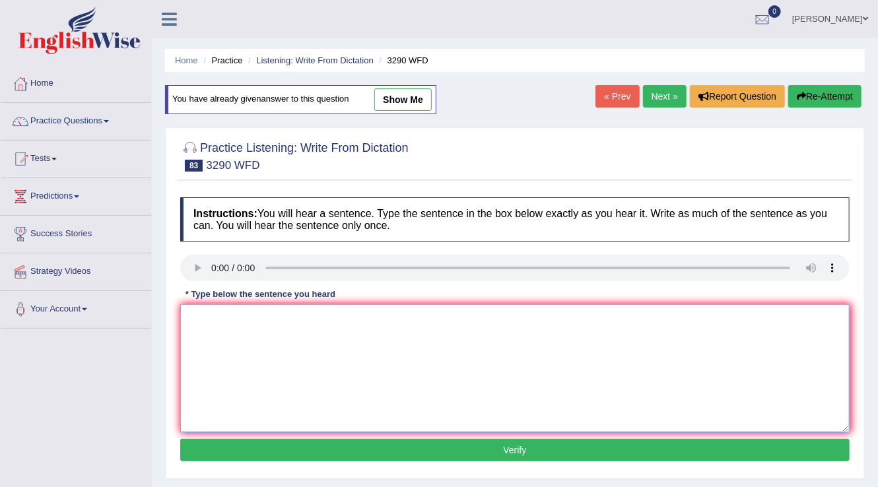
click at [250, 329] on textarea at bounding box center [514, 368] width 669 height 128
type textarea "You are required to attend lectures and write weekly reports."
click at [290, 446] on button "Verify" at bounding box center [514, 450] width 669 height 22
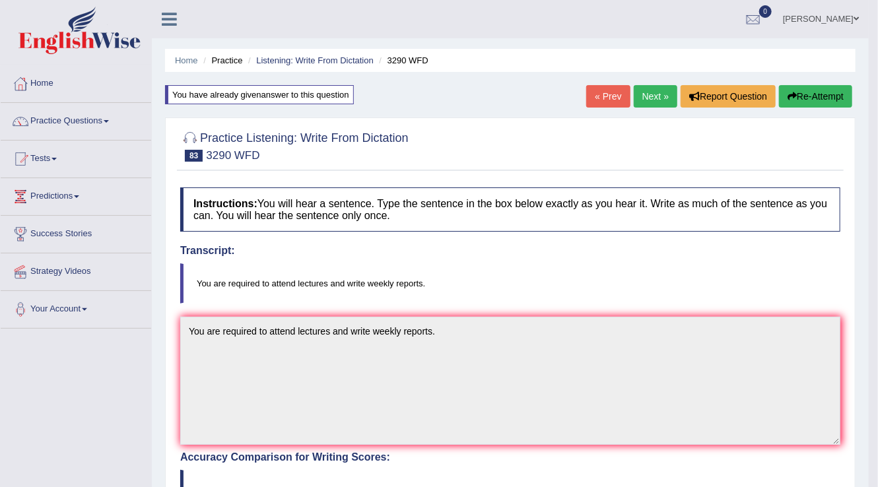
click at [650, 90] on link "Next »" at bounding box center [655, 96] width 44 height 22
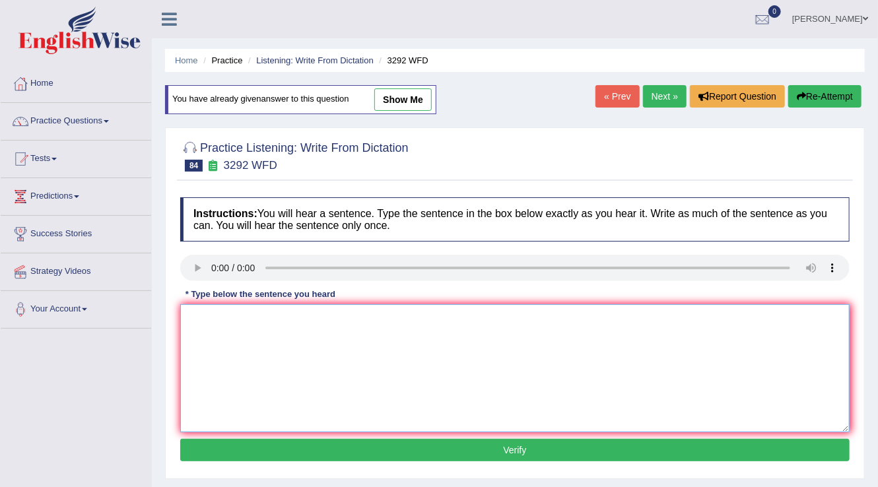
click at [258, 356] on textarea at bounding box center [514, 368] width 669 height 128
click at [237, 321] on textarea "Gravity is a force that attracts two bodies to one another." at bounding box center [514, 368] width 669 height 128
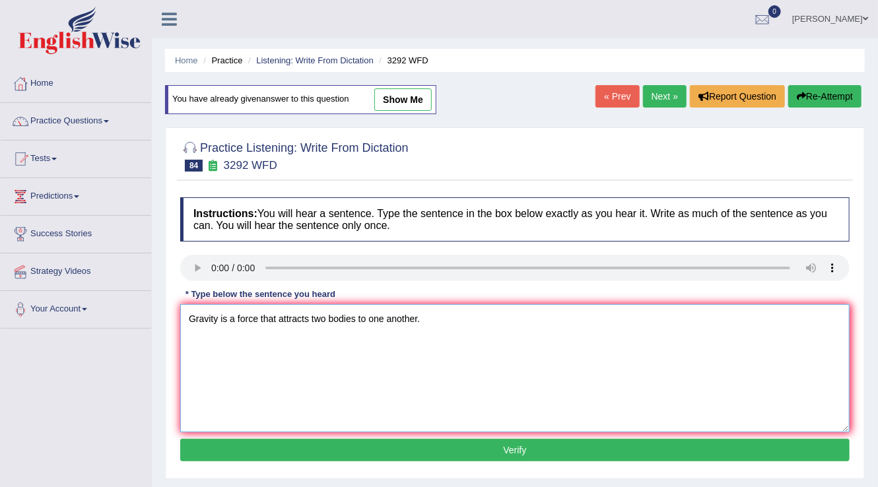
click at [237, 321] on textarea "Gravity is a force that attracts two bodies to one another." at bounding box center [514, 368] width 669 height 128
click at [237, 315] on textarea "Gravity is a force that attracts two bodies to one another." at bounding box center [514, 368] width 669 height 128
type textarea "Gravity is the force that attracts two bodies to one another."
click at [373, 457] on button "Verify" at bounding box center [514, 450] width 669 height 22
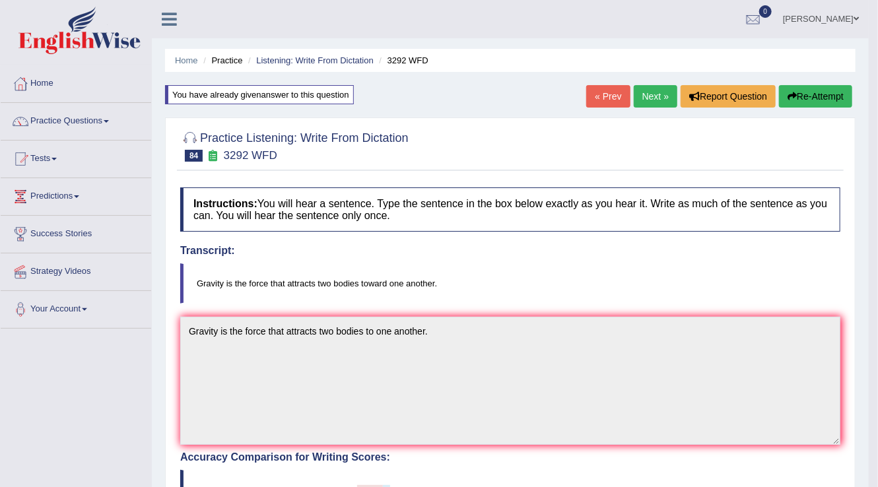
click at [636, 94] on link "Next »" at bounding box center [655, 96] width 44 height 22
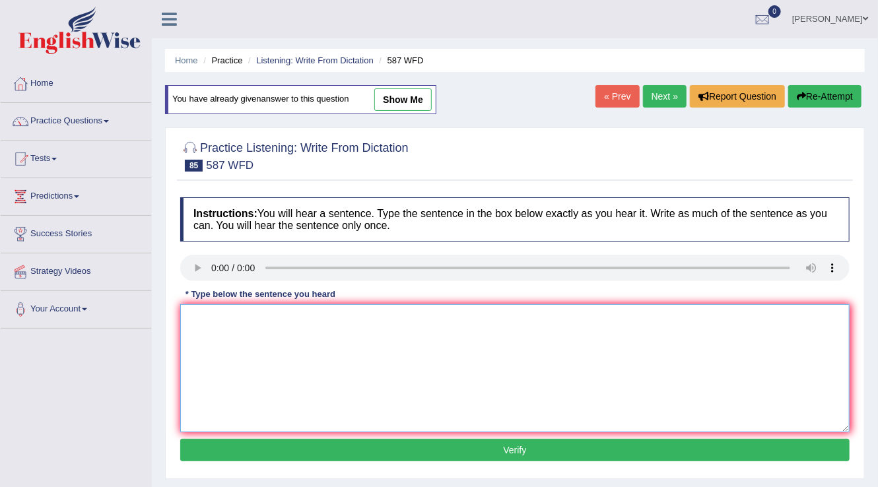
click at [239, 329] on textarea at bounding box center [514, 368] width 669 height 128
type textarea "The staff is cleaning the room for [DATE] mornings meeting."
click at [383, 449] on button "Verify" at bounding box center [514, 450] width 669 height 22
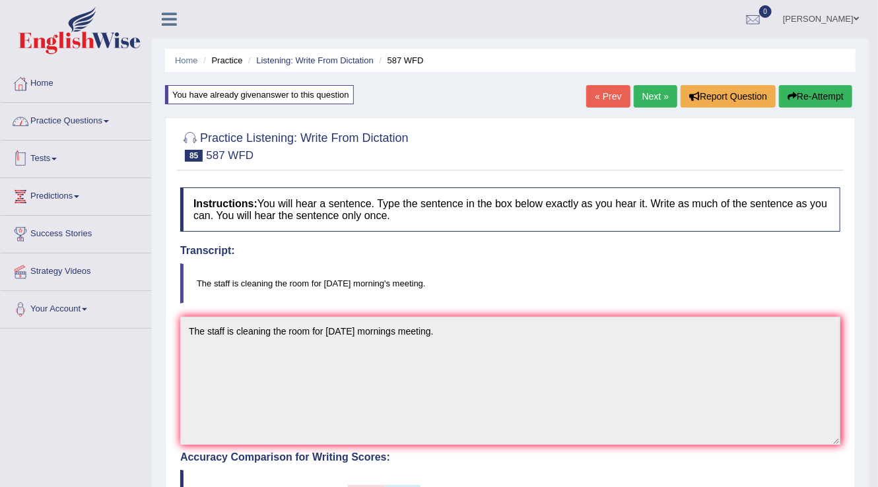
click at [118, 119] on link "Practice Questions" at bounding box center [76, 119] width 150 height 33
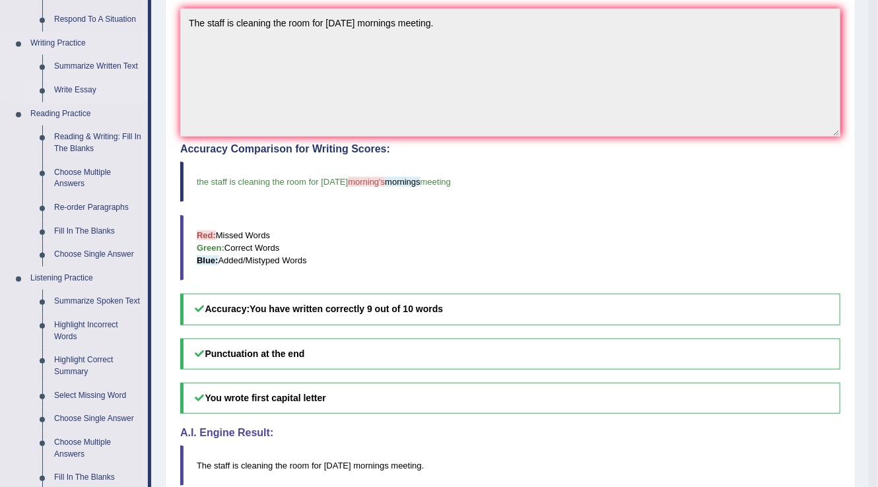
scroll to position [369, 0]
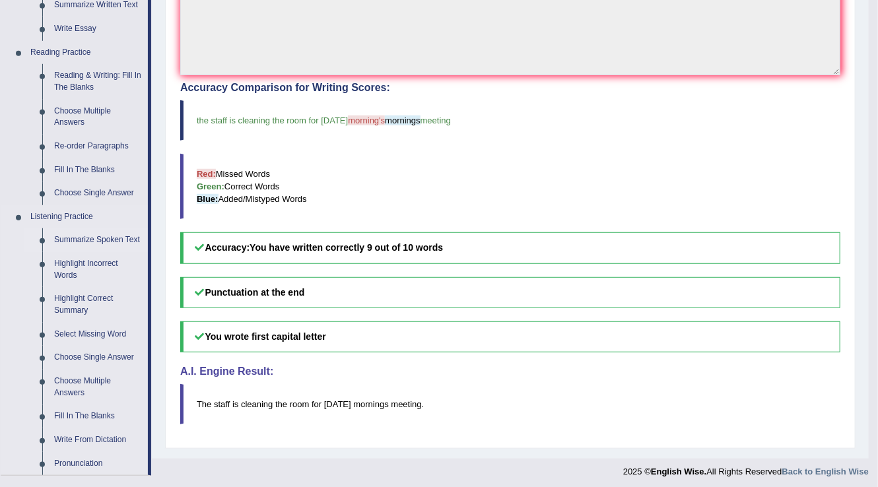
click at [90, 240] on link "Summarize Spoken Text" at bounding box center [98, 240] width 100 height 24
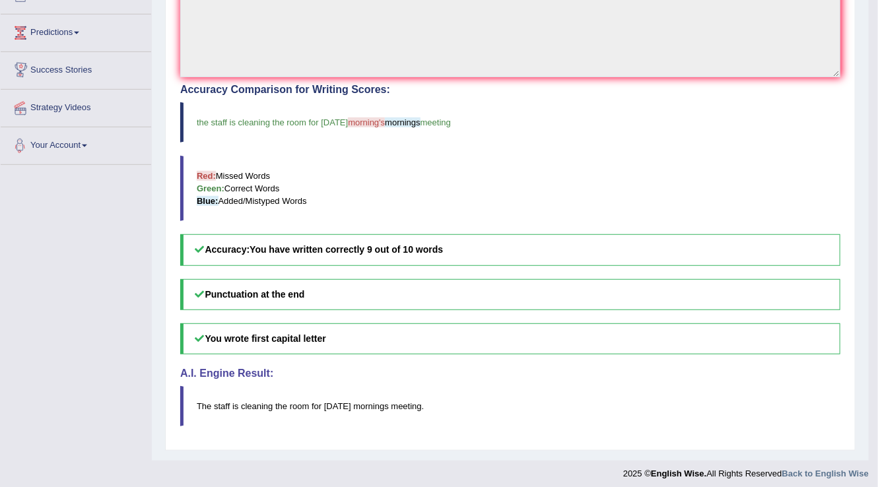
scroll to position [371, 0]
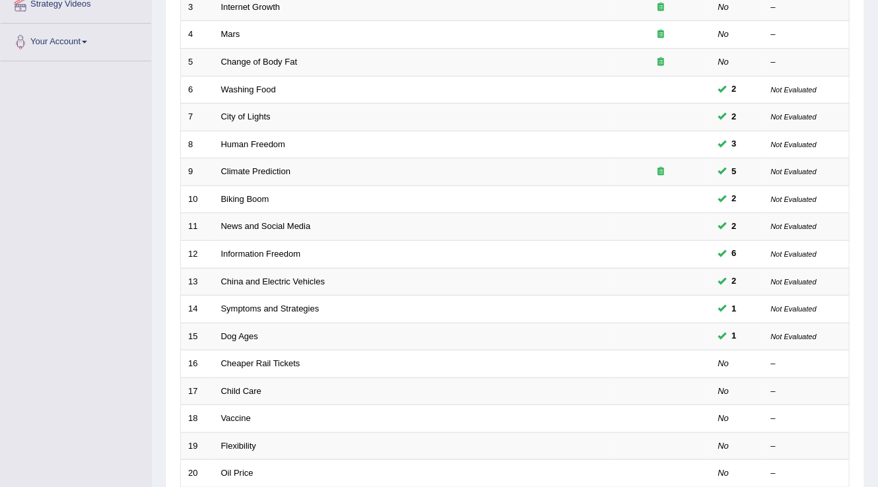
scroll to position [66, 0]
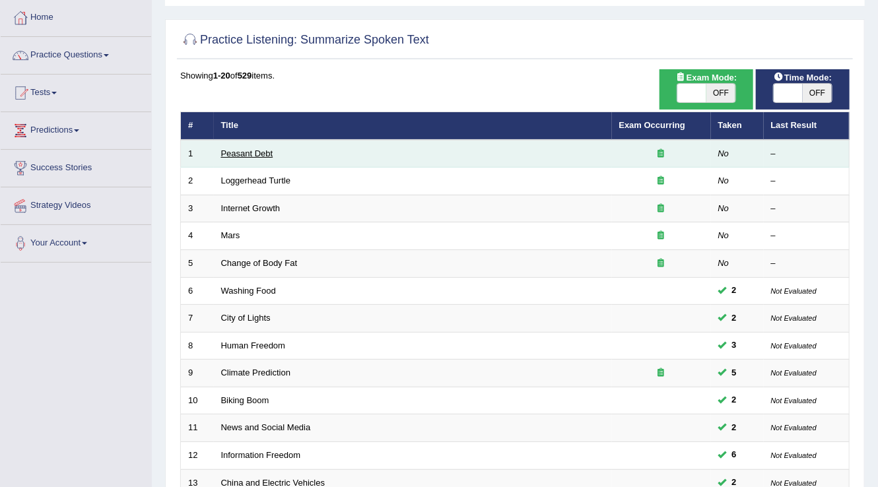
click at [240, 154] on link "Peasant Debt" at bounding box center [247, 153] width 52 height 10
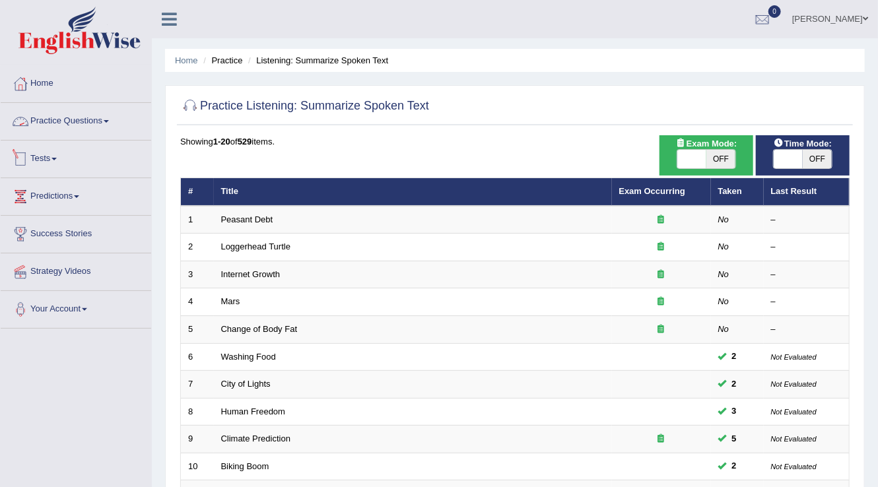
click at [101, 117] on link "Practice Questions" at bounding box center [76, 119] width 150 height 33
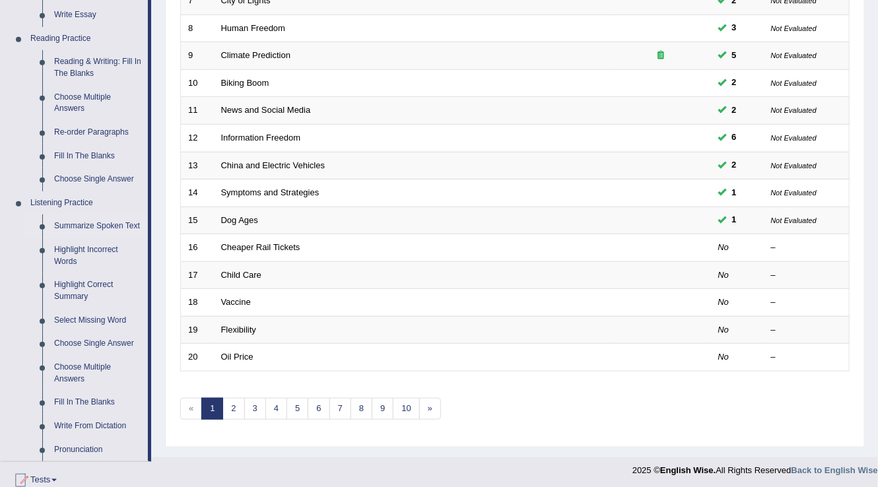
scroll to position [317, 0]
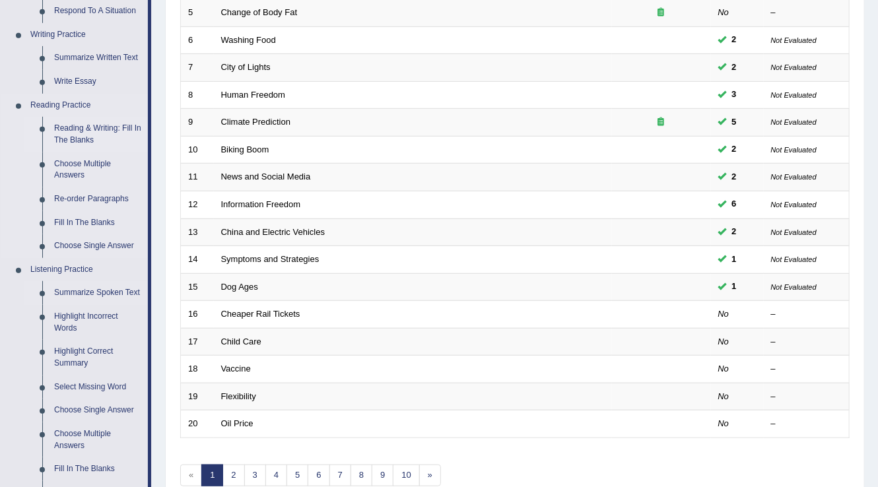
click at [87, 132] on link "Reading & Writing: Fill In The Blanks" at bounding box center [98, 134] width 100 height 35
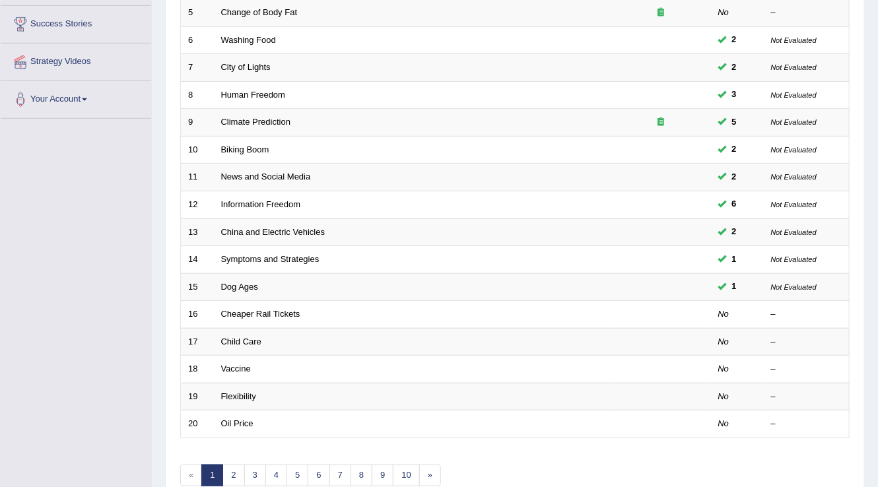
scroll to position [368, 0]
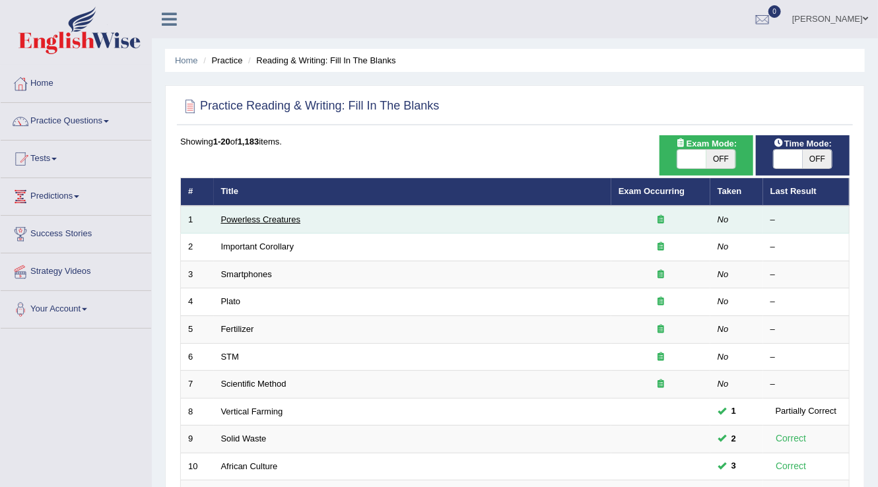
click at [269, 218] on link "Powerless Creatures" at bounding box center [261, 219] width 80 height 10
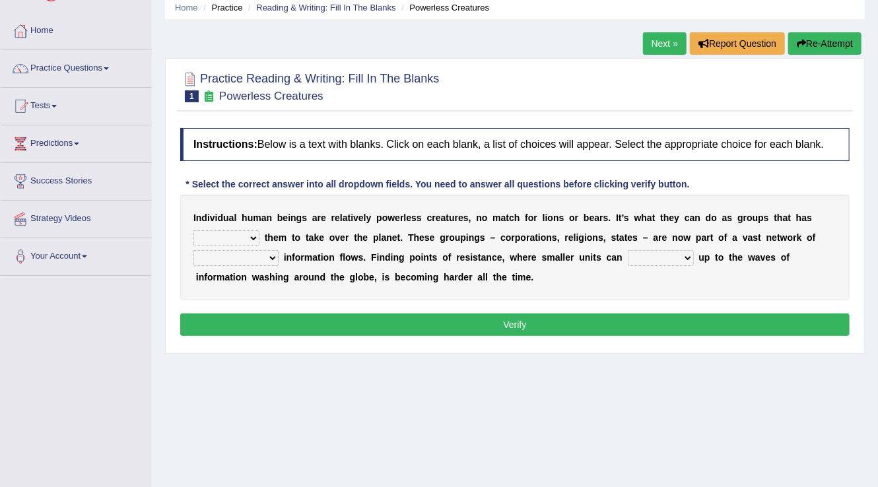
click at [240, 233] on select "enabled contended embodied conjured" at bounding box center [226, 238] width 66 height 16
select select "enabled"
click at [193, 230] on select "enabled contended embodied conjured" at bounding box center [226, 238] width 66 height 16
click at [233, 250] on select "interconnected overlapping fastened exploited" at bounding box center [235, 258] width 85 height 16
select select "interconnected"
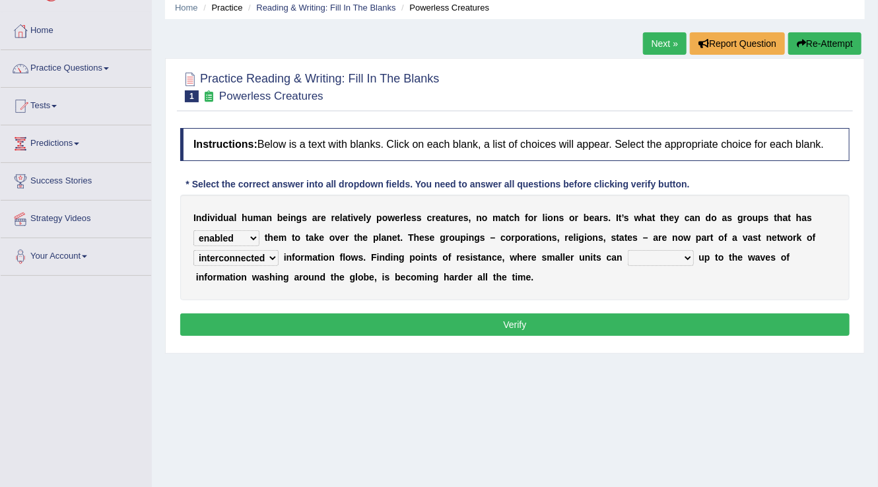
click at [193, 250] on select "interconnected overlapping fastened exploited" at bounding box center [235, 258] width 85 height 16
click at [674, 256] on select "stand raise hail pump" at bounding box center [660, 258] width 66 height 16
select select "raise"
click at [627, 250] on select "stand raise hail pump" at bounding box center [660, 258] width 66 height 16
click at [573, 327] on button "Verify" at bounding box center [514, 324] width 669 height 22
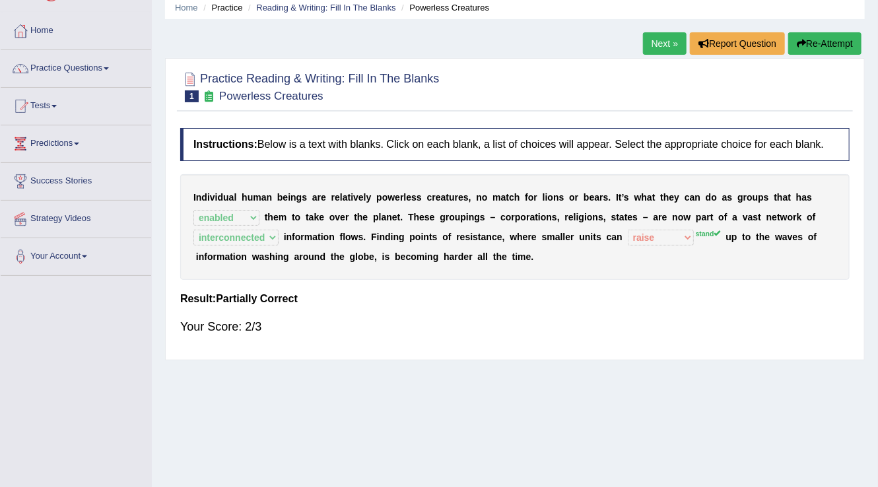
click at [643, 40] on link "Next »" at bounding box center [665, 43] width 44 height 22
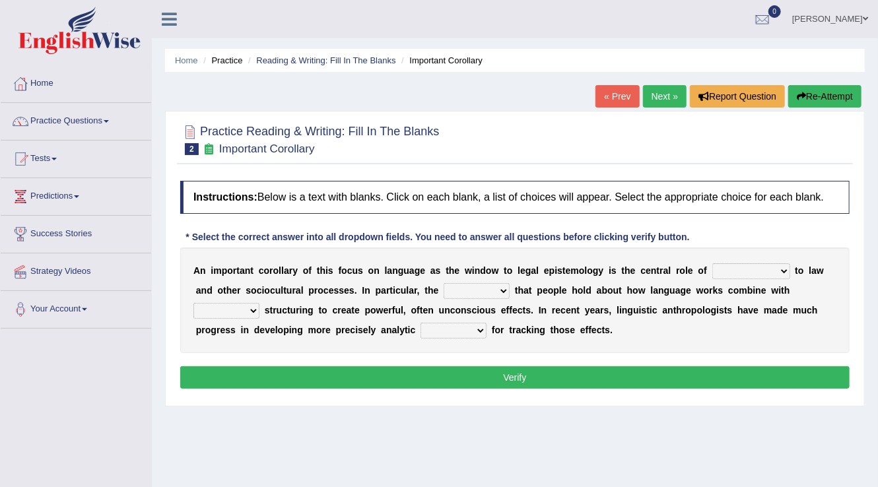
click at [724, 253] on div "A n i m p o r t a n t c o r o l l a r y o f t h i s f o c u s o n l a n g u a g…" at bounding box center [514, 300] width 669 height 106
click at [739, 261] on div "A n i m p o r t a n t c o r o l l a r y o f t h i s f o c u s o n l a n g u a g…" at bounding box center [514, 300] width 669 height 106
click at [740, 263] on select "discourse epoch dialect acquaintance" at bounding box center [751, 271] width 78 height 16
select select "acquaintance"
click at [712, 263] on select "discourse epoch dialect acquaintance" at bounding box center [751, 271] width 78 height 16
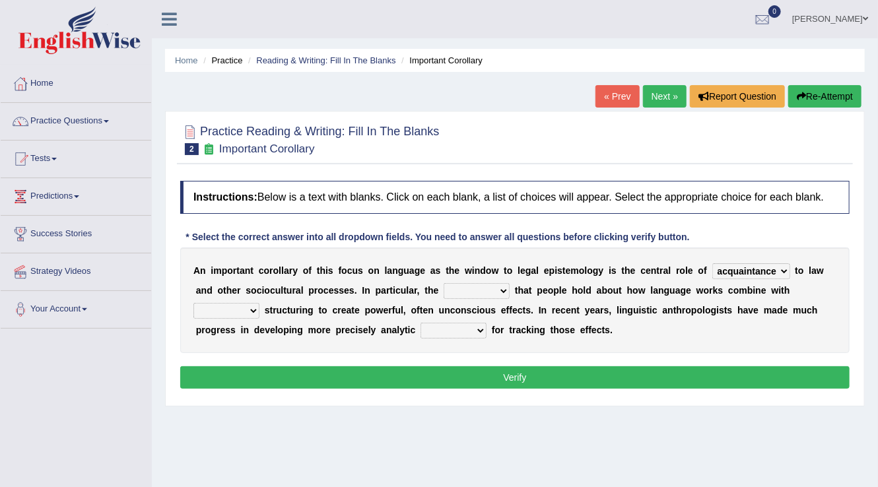
click at [466, 288] on select "deviation besmirch consent ideas" at bounding box center [476, 291] width 66 height 16
select select "ideas"
click at [443, 283] on select "deviation besmirch consent ideas" at bounding box center [476, 291] width 66 height 16
click at [245, 311] on select "mandatory linguistic legitimate customary" at bounding box center [226, 311] width 66 height 16
select select "linguistic"
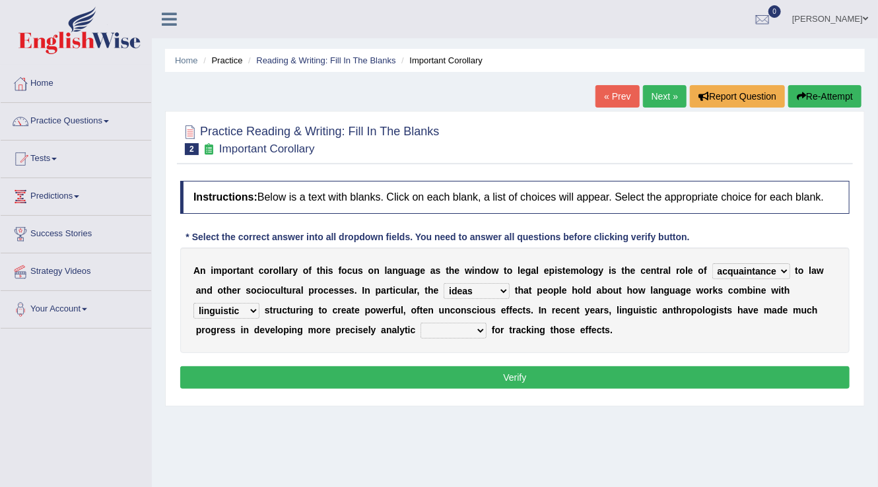
click at [193, 303] on select "mandatory linguistic legitimate customary" at bounding box center [226, 311] width 66 height 16
click at [455, 325] on select "tools appetite albums stroke" at bounding box center [453, 331] width 66 height 16
select select "tools"
click at [420, 323] on select "tools appetite albums stroke" at bounding box center [453, 331] width 66 height 16
click at [431, 375] on button "Verify" at bounding box center [514, 377] width 669 height 22
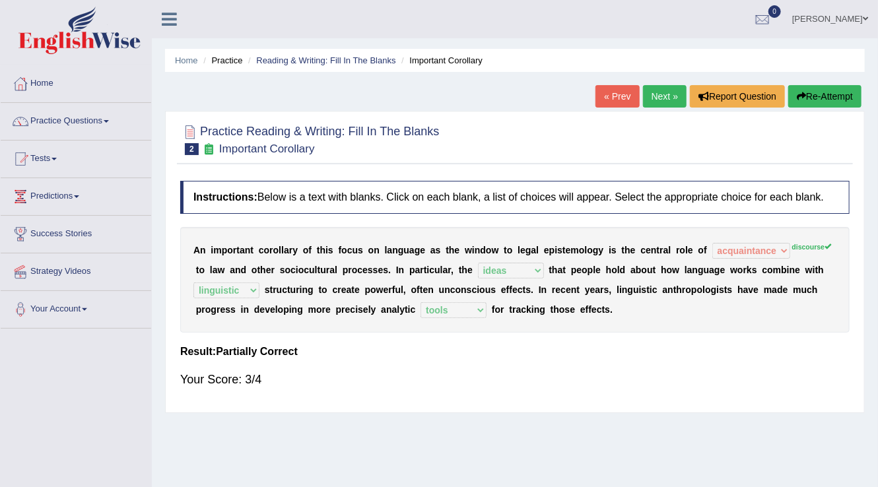
click at [661, 92] on link "Next »" at bounding box center [665, 96] width 44 height 22
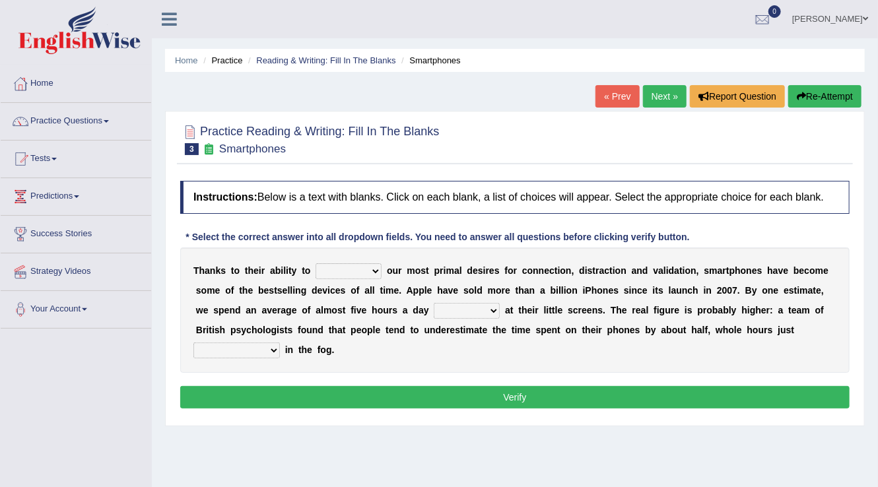
click at [346, 267] on select "hijack describe sharpen conserve" at bounding box center [348, 271] width 66 height 16
select select "describe"
click at [315, 263] on select "hijack describe sharpen conserve" at bounding box center [348, 271] width 66 height 16
click at [488, 303] on select "watching waggling snoring staring" at bounding box center [466, 311] width 66 height 16
select select "watching"
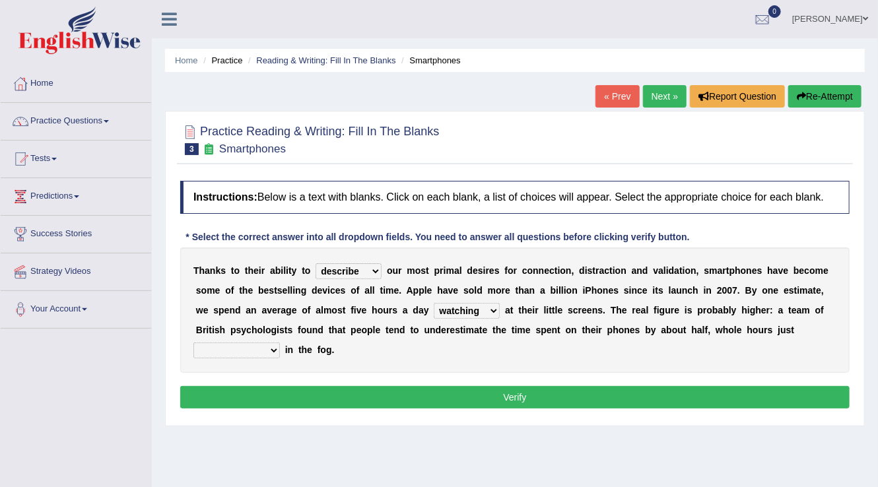
click at [433, 303] on select "watching waggling snoring staring" at bounding box center [466, 311] width 66 height 16
click at [243, 356] on select "has evaporated evaporating evaporate evaporates" at bounding box center [236, 350] width 86 height 16
select select "evaporates"
click at [193, 342] on select "has evaporated evaporating evaporate evaporates" at bounding box center [236, 350] width 86 height 16
click at [354, 360] on div "T h a n k s t o t h e i r a b i l i t y t o hijack describe sharpen conserve o …" at bounding box center [514, 309] width 669 height 125
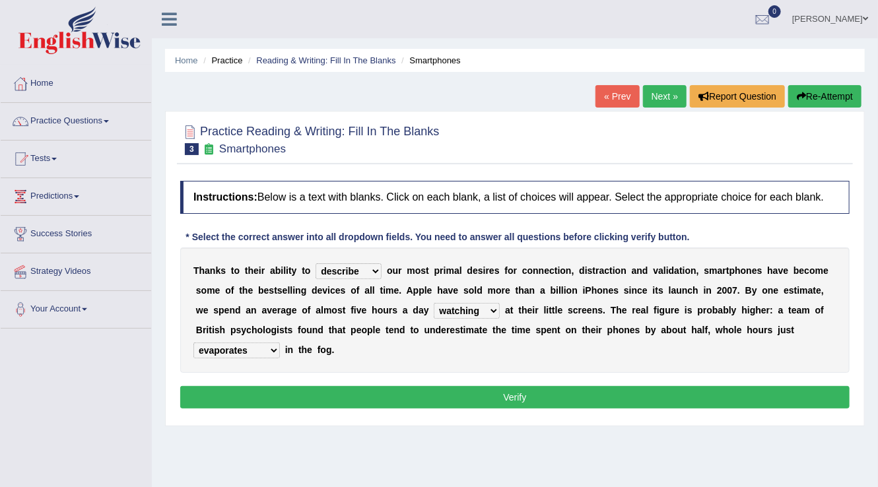
click at [373, 391] on button "Verify" at bounding box center [514, 397] width 669 height 22
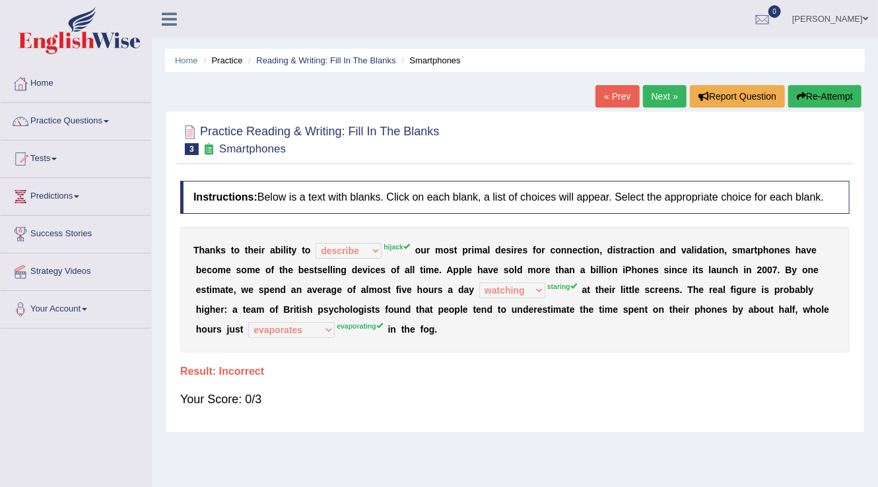
click at [647, 102] on link "Next »" at bounding box center [665, 96] width 44 height 22
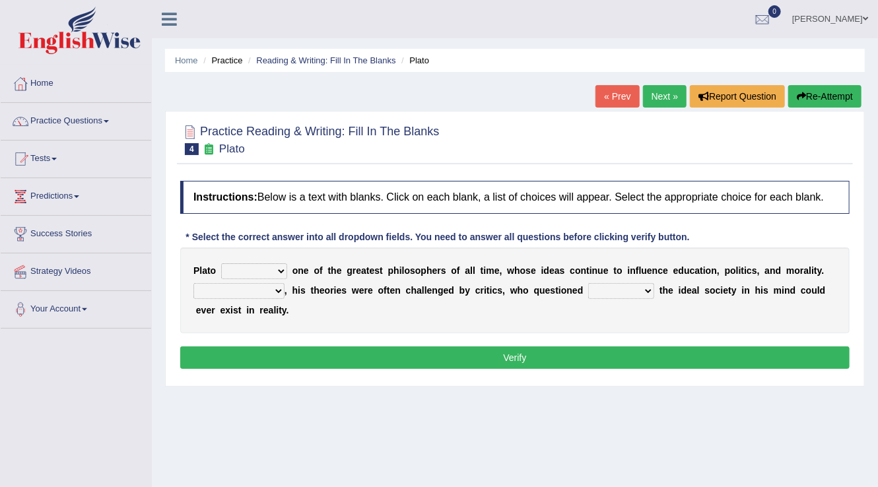
click at [265, 271] on select "keeps comes claims remains" at bounding box center [254, 271] width 66 height 16
select select "remains"
click at [221, 263] on select "keeps comes claims remains" at bounding box center [254, 271] width 66 height 16
click at [266, 295] on select "Notwithstanding So However Whatever" at bounding box center [238, 291] width 91 height 16
select select "However"
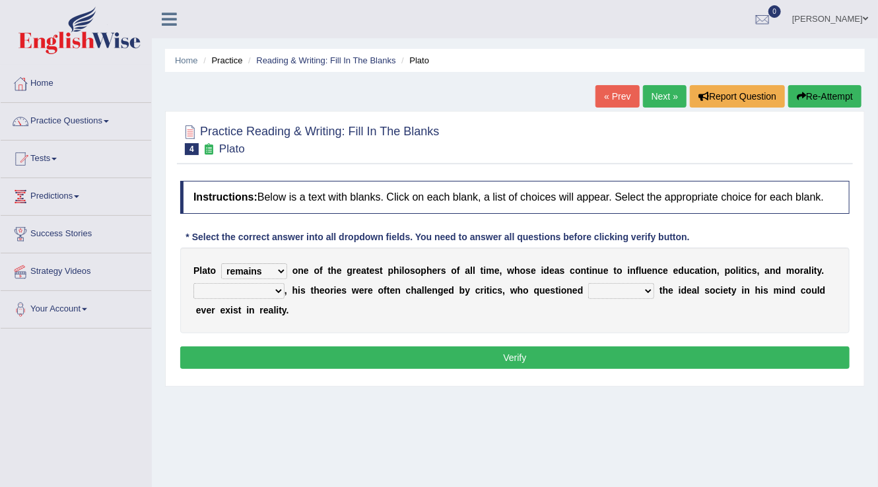
click at [193, 283] on select "Notwithstanding So However Whatever" at bounding box center [238, 291] width 91 height 16
click at [243, 292] on select "Notwithstanding So However Whatever" at bounding box center [238, 291] width 91 height 16
click at [270, 290] on select "Notwithstanding So However Whatever" at bounding box center [238, 291] width 91 height 16
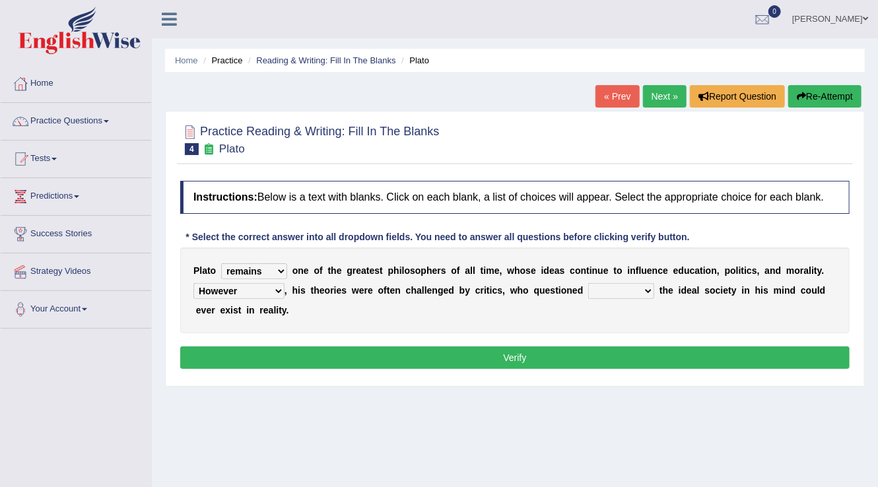
click at [599, 294] on select "which what that whether" at bounding box center [621, 291] width 66 height 16
select select "whether"
click at [589, 283] on select "which what that whether" at bounding box center [621, 291] width 66 height 16
click at [612, 285] on select "which what that whether" at bounding box center [621, 291] width 66 height 16
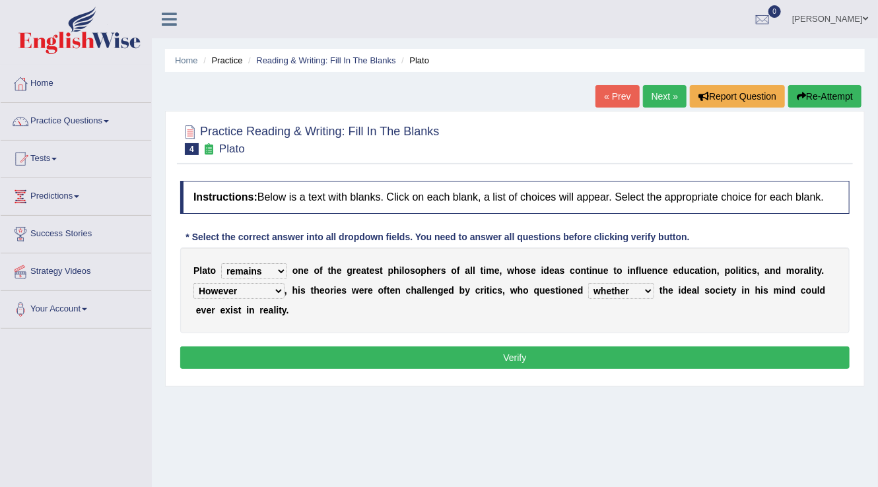
click at [573, 351] on button "Verify" at bounding box center [514, 357] width 669 height 22
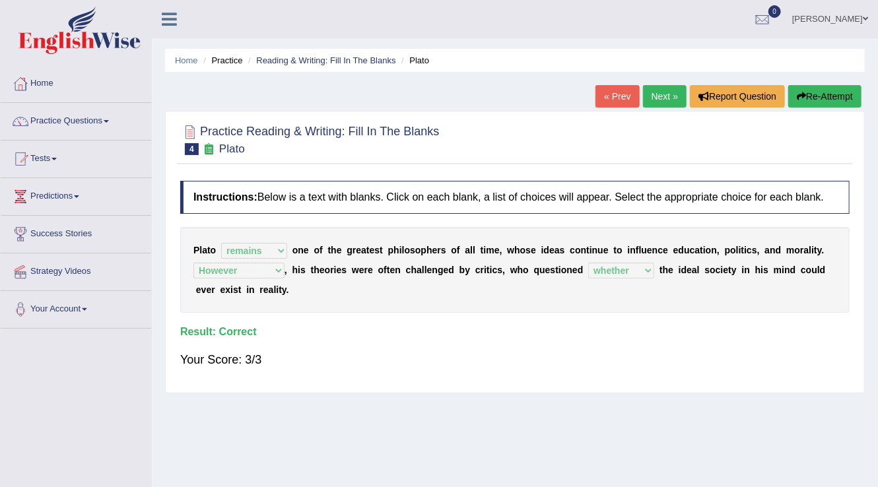
click at [653, 93] on link "Next »" at bounding box center [665, 96] width 44 height 22
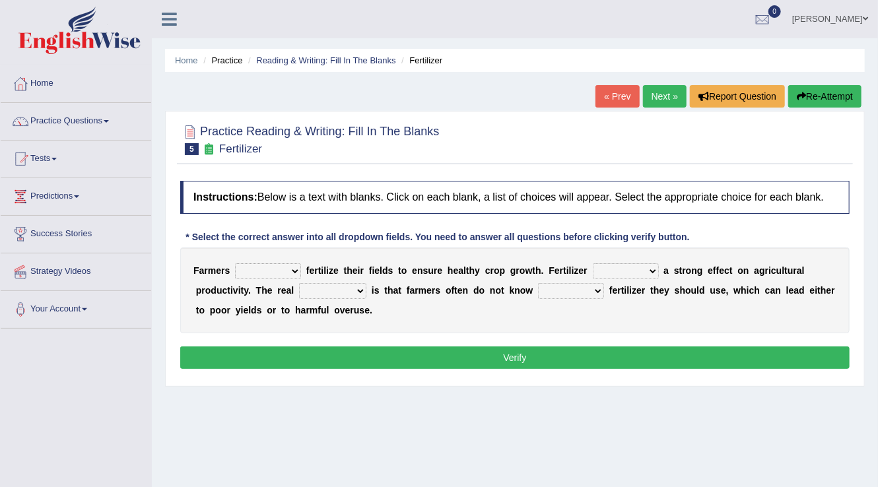
click at [261, 272] on select "must should need can" at bounding box center [268, 271] width 66 height 16
click at [235, 263] on select "must should need can" at bounding box center [268, 271] width 66 height 16
click at [269, 265] on select "must should need can" at bounding box center [268, 271] width 66 height 16
select select "must"
click at [235, 263] on select "must should need can" at bounding box center [268, 271] width 66 height 16
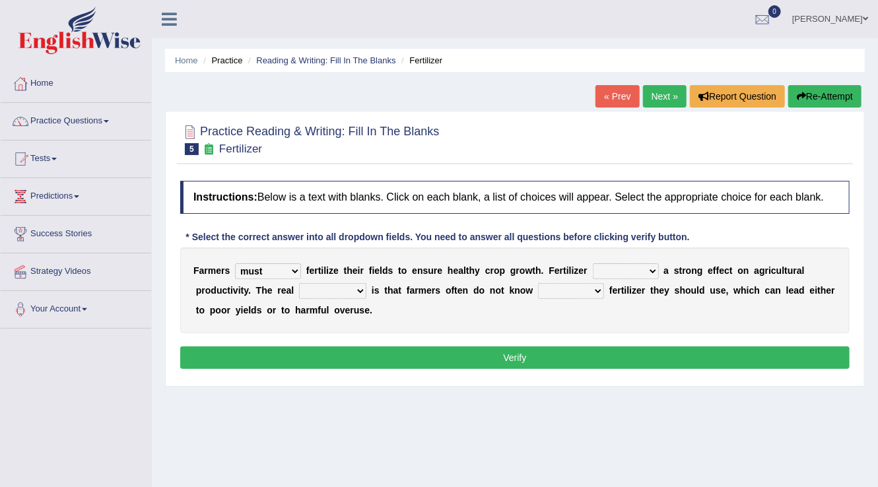
click at [622, 269] on select "has had have having" at bounding box center [625, 271] width 66 height 16
select select "has"
click at [592, 263] on select "has had have having" at bounding box center [625, 271] width 66 height 16
click at [328, 294] on select "problem question conclusion answer" at bounding box center [332, 291] width 67 height 16
click at [333, 288] on select "problem question conclusion answer" at bounding box center [332, 291] width 67 height 16
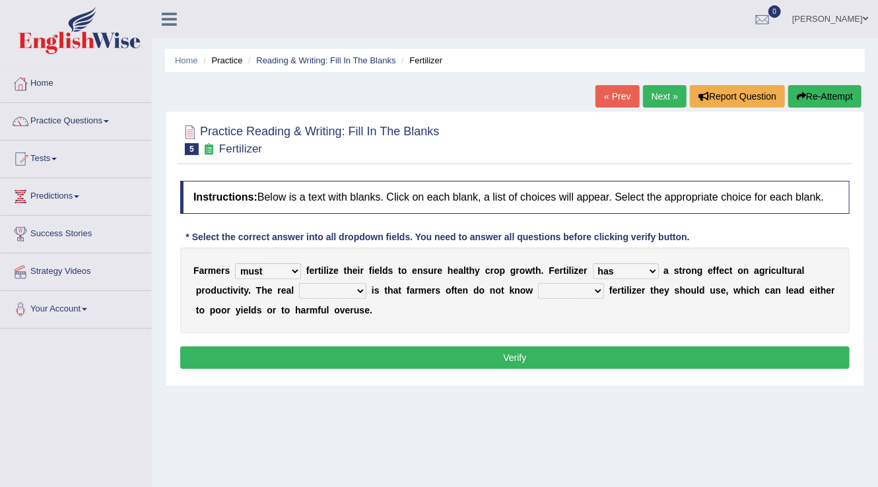
click at [333, 288] on select "problem question conclusion answer" at bounding box center [332, 291] width 67 height 16
select select "problem"
click at [299, 283] on select "problem question conclusion answer" at bounding box center [332, 291] width 67 height 16
click at [550, 289] on select "how much how many however so much" at bounding box center [571, 291] width 66 height 16
select select "how much"
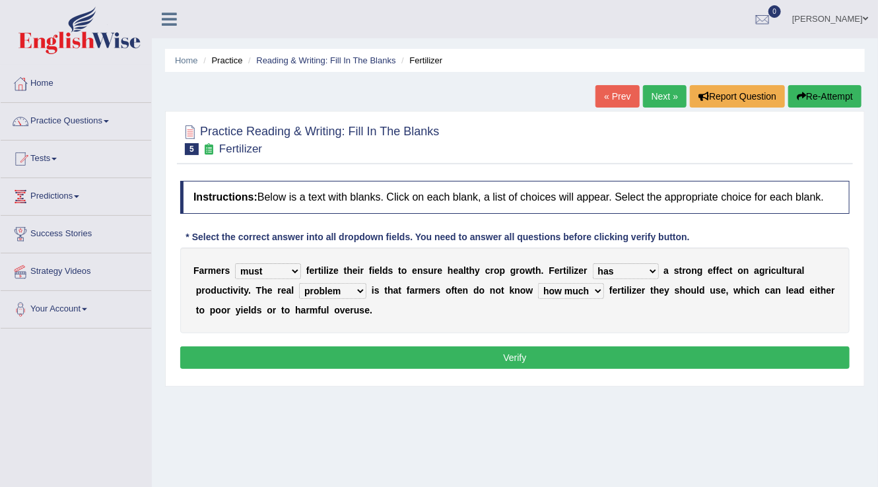
click at [538, 283] on select "how much how many however so much" at bounding box center [571, 291] width 66 height 16
click at [504, 352] on button "Verify" at bounding box center [514, 357] width 669 height 22
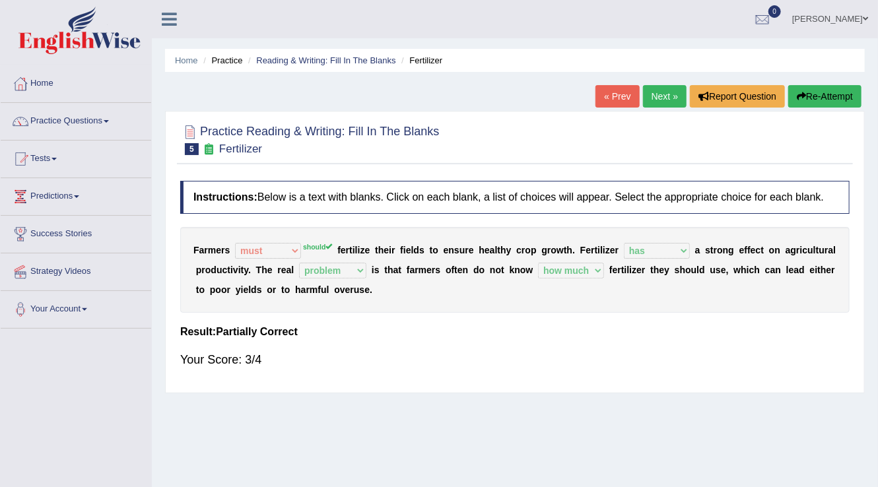
click at [653, 99] on link "Next »" at bounding box center [665, 96] width 44 height 22
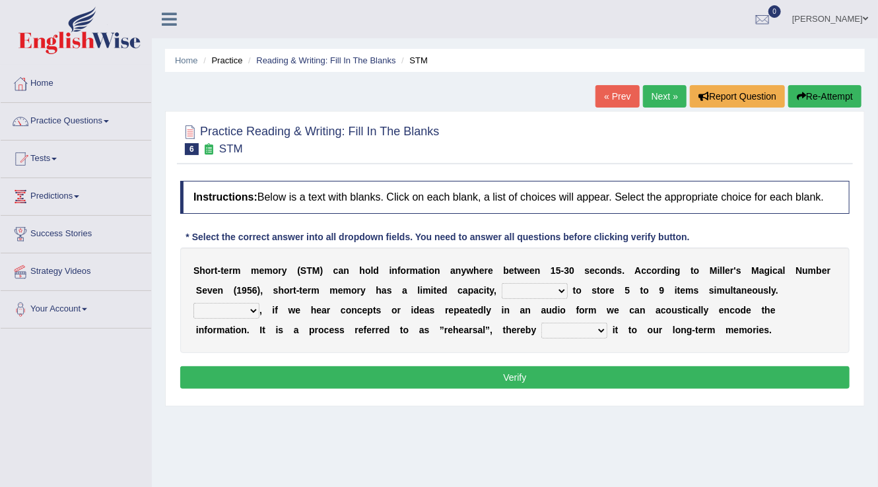
click at [552, 286] on select "being able is able be able unable" at bounding box center [534, 291] width 66 height 16
select select "is able"
click at [501, 283] on select "being able is able be able unable" at bounding box center [534, 291] width 66 height 16
click at [242, 311] on select "However So Moreover Therefore" at bounding box center [226, 311] width 66 height 16
select select "So"
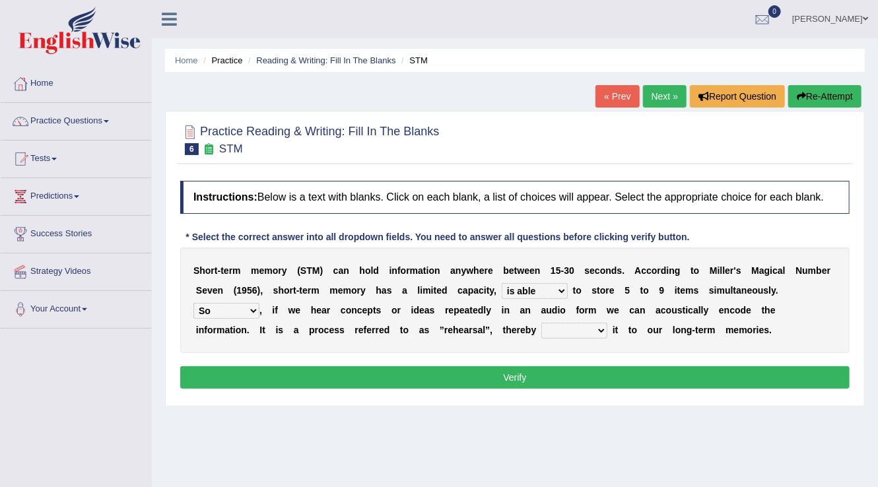
click at [193, 303] on select "However So Moreover Therefore" at bounding box center [226, 311] width 66 height 16
click at [319, 341] on div "S h o r t - t e r m m e m o r y ( S T M ) c a n h o l d i n f o r m a t i o n a…" at bounding box center [514, 300] width 669 height 106
click at [606, 327] on select "commit commits commiting commited" at bounding box center [574, 331] width 66 height 16
select select "commiting"
click at [541, 323] on select "commit commits commiting commited" at bounding box center [574, 331] width 66 height 16
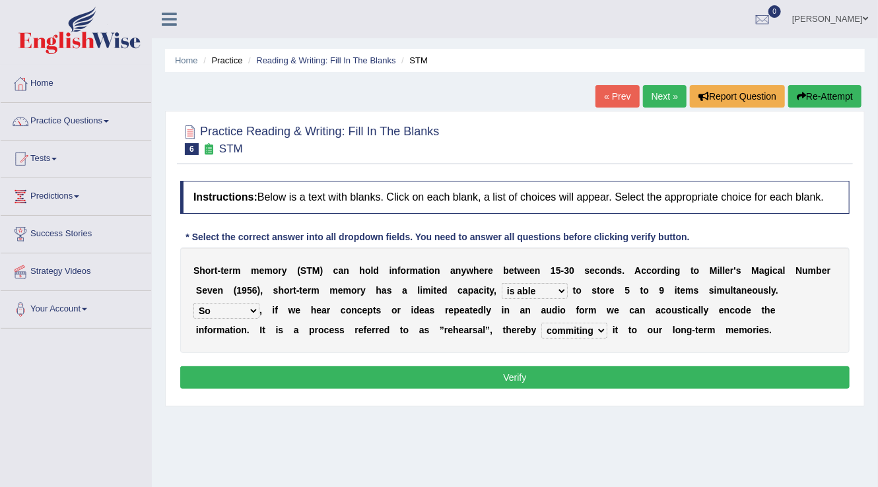
click at [563, 373] on button "Verify" at bounding box center [514, 377] width 669 height 22
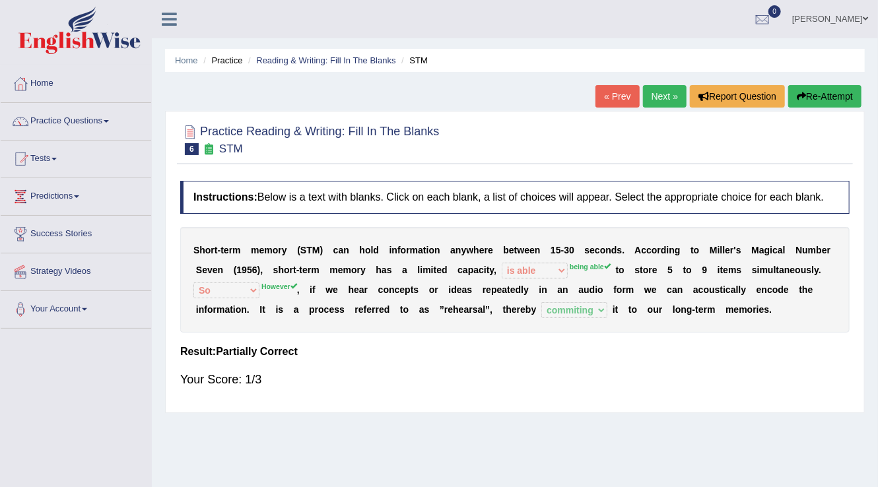
click at [662, 92] on link "Next »" at bounding box center [665, 96] width 44 height 22
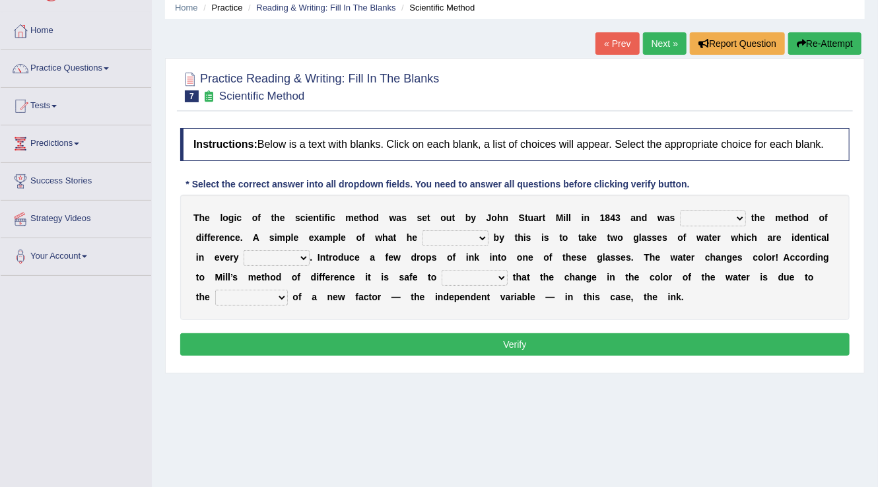
click at [711, 214] on select "pointed claimed demanded named" at bounding box center [713, 218] width 66 height 16
select select "claimed"
click at [680, 210] on select "pointed claimed demanded named" at bounding box center [713, 218] width 66 height 16
click at [736, 217] on select "pointed claimed demanded named" at bounding box center [713, 218] width 66 height 16
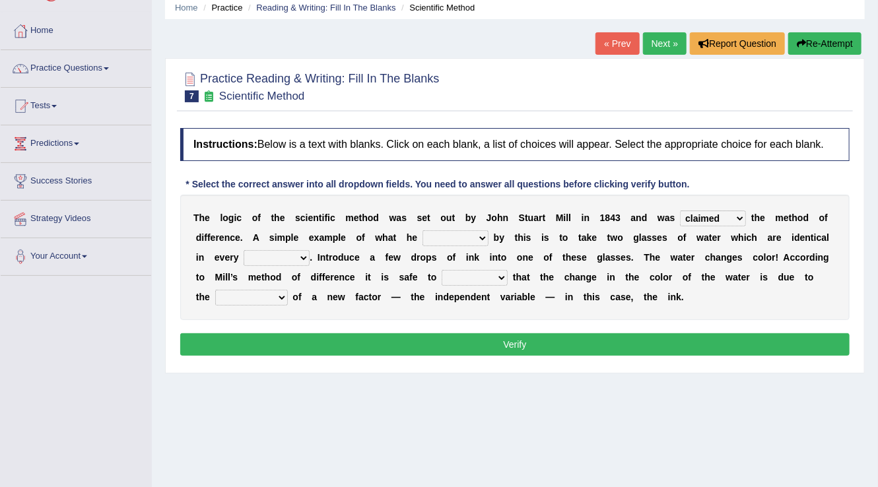
click at [462, 236] on select "capped charged found meant" at bounding box center [455, 238] width 66 height 16
select select "found"
click at [422, 230] on select "capped charged found meant" at bounding box center [455, 238] width 66 height 16
click at [271, 257] on select "thought identity measure respect" at bounding box center [276, 258] width 66 height 16
select select "measure"
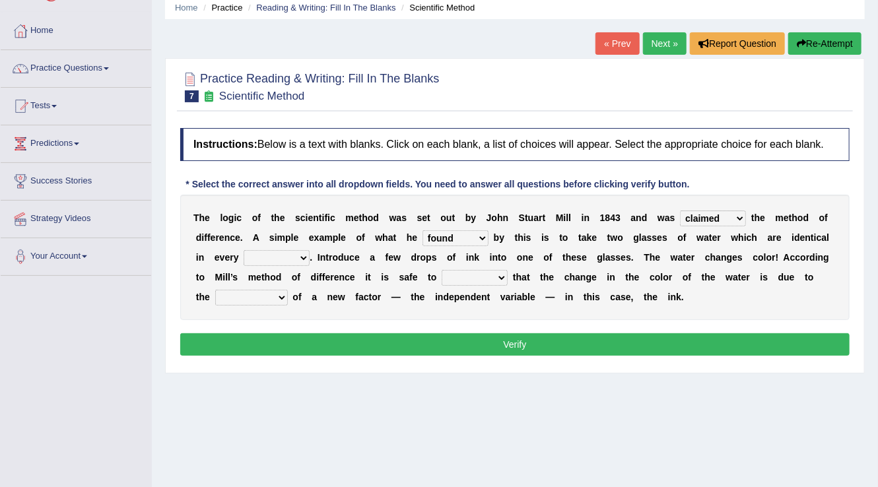
click at [243, 250] on select "thought identity measure respect" at bounding box center [276, 258] width 66 height 16
click at [447, 293] on b "d" at bounding box center [446, 297] width 6 height 11
click at [468, 267] on div "T h e l o g i c o f t h e s c i e n t i f i c m e t h o d w a s s e t o u t b y…" at bounding box center [514, 257] width 669 height 125
click at [470, 274] on select "assume discuss prefer acclaim" at bounding box center [474, 278] width 66 height 16
select select "assume"
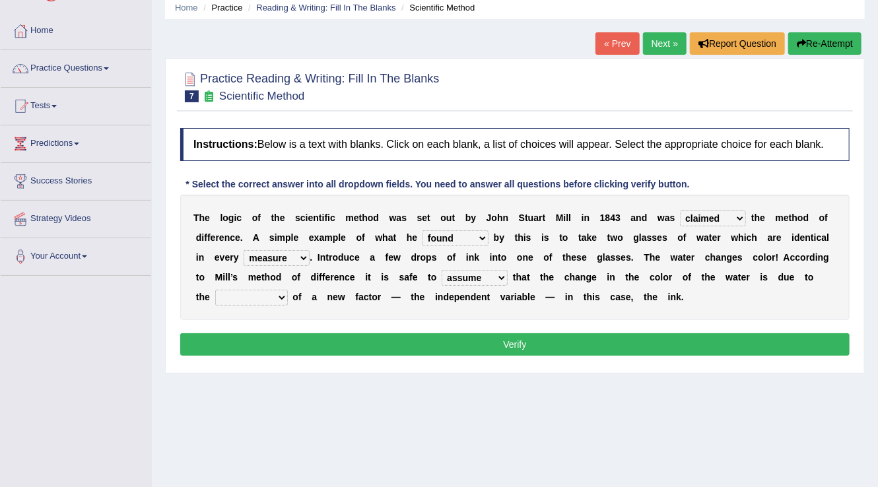
click at [441, 270] on select "assume discuss prefer acclaim" at bounding box center [474, 278] width 66 height 16
click at [264, 304] on div "T h e l o g i c o f t h e s c i e n t i f i c m e t h o d w a s s e t o u t b y…" at bounding box center [514, 257] width 669 height 125
click at [272, 291] on select "introduction magnitude preparation purification" at bounding box center [251, 298] width 73 height 16
select select "preparation"
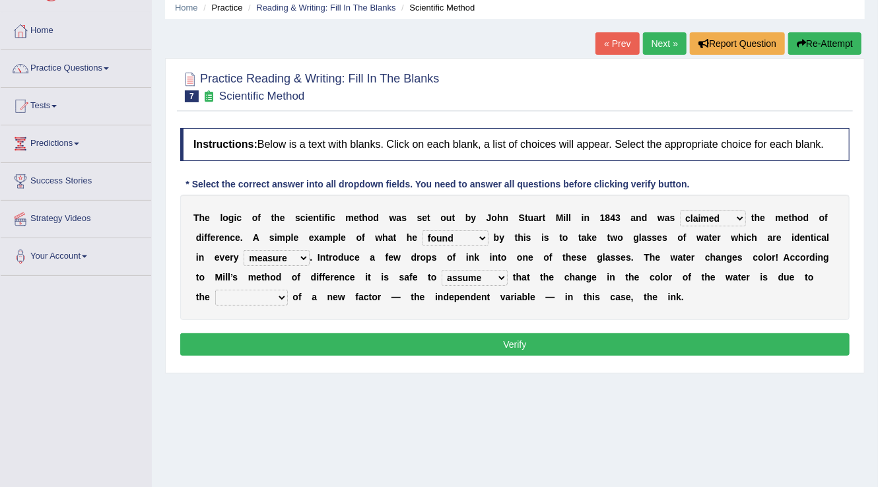
click at [215, 290] on select "introduction magnitude preparation purification" at bounding box center [251, 298] width 73 height 16
click at [332, 342] on button "Verify" at bounding box center [514, 344] width 669 height 22
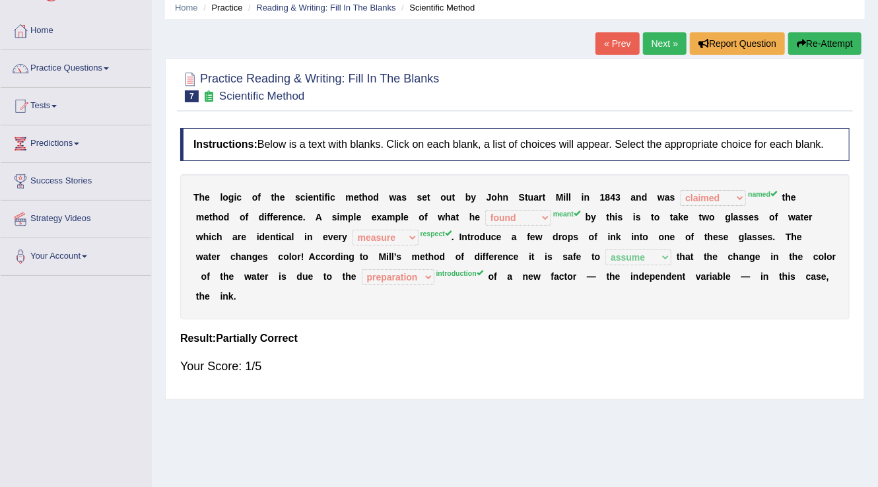
click at [652, 37] on link "Next »" at bounding box center [665, 43] width 44 height 22
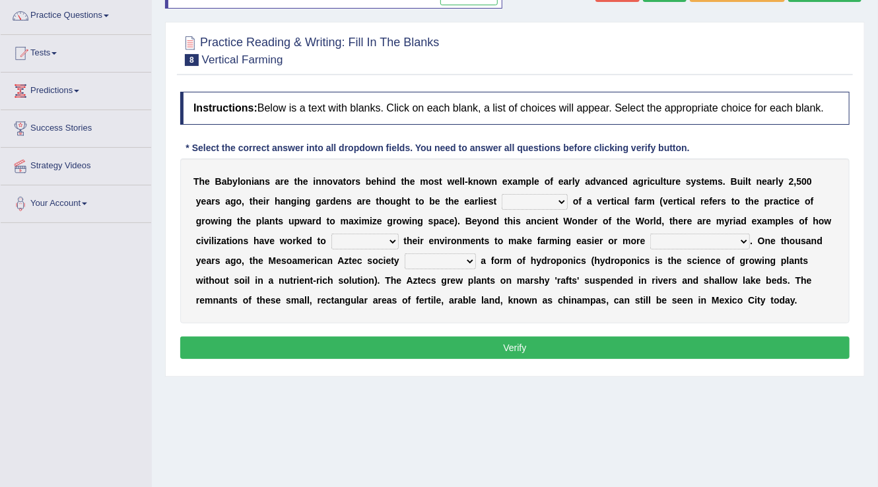
click at [533, 203] on select "prototype failure discredit protocol" at bounding box center [534, 202] width 66 height 16
select select "prototype"
click at [501, 194] on select "prototype failure discredit protocol" at bounding box center [534, 202] width 66 height 16
click at [369, 236] on select "manipulate escape respect disarrange" at bounding box center [364, 242] width 67 height 16
select select "manipulate"
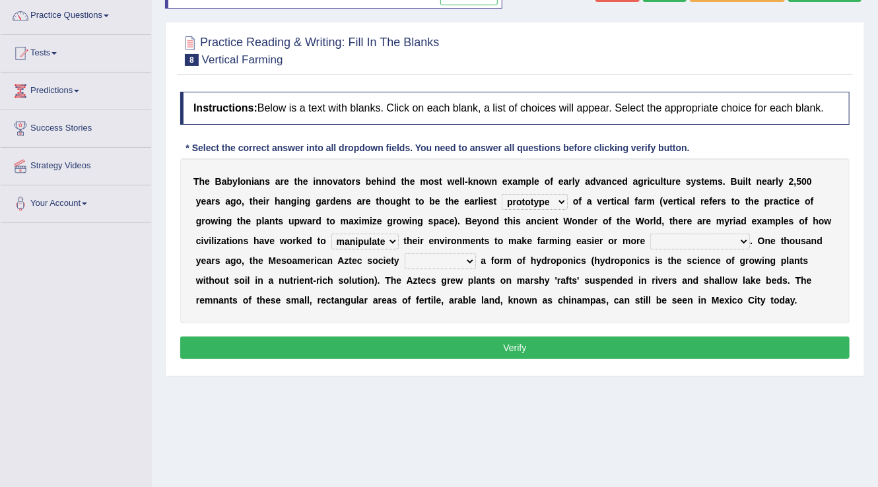
click at [331, 234] on select "manipulate escape respect disarrange" at bounding box center [364, 242] width 67 height 16
click at [699, 243] on select "productive constructive connective counterproductive" at bounding box center [700, 242] width 100 height 16
select select "productive"
click at [651, 234] on select "productive constructive connective counterproductive" at bounding box center [700, 242] width 100 height 16
click at [462, 256] on select "domineered volunteered pioneered engineered" at bounding box center [439, 261] width 71 height 16
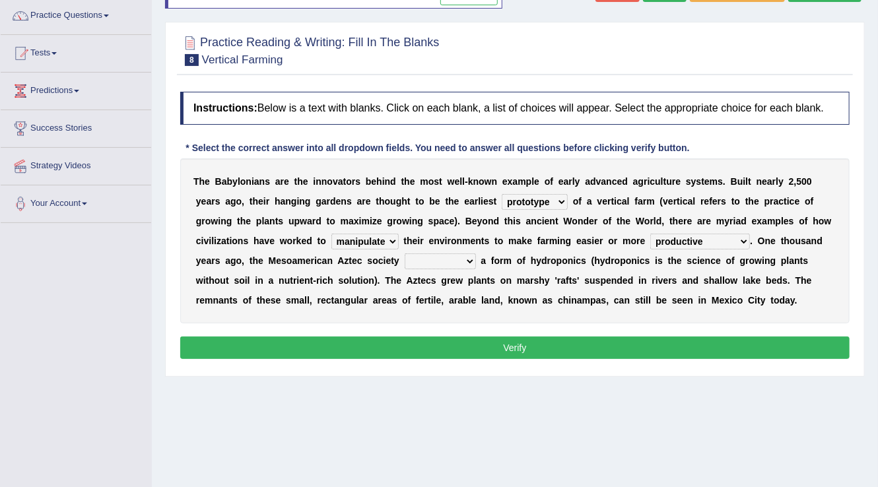
select select "pioneered"
click at [404, 253] on select "domineered volunteered pioneered engineered" at bounding box center [439, 261] width 71 height 16
click at [479, 342] on button "Verify" at bounding box center [514, 347] width 669 height 22
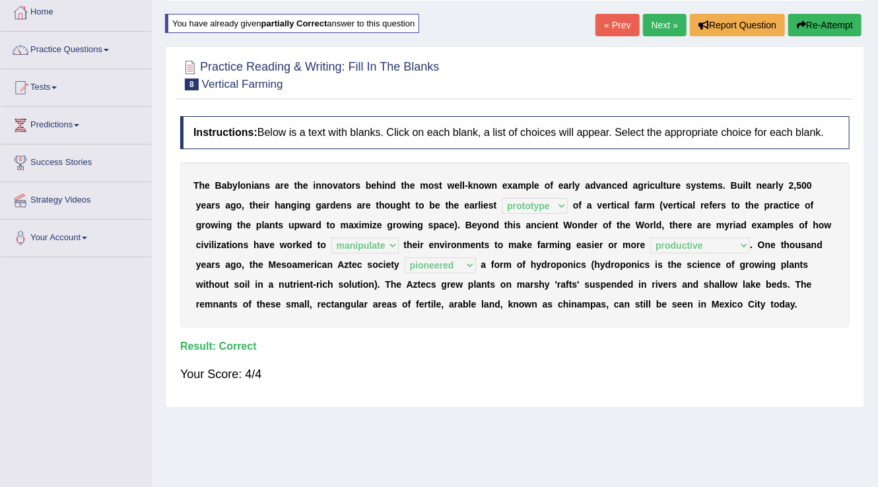
scroll to position [53, 0]
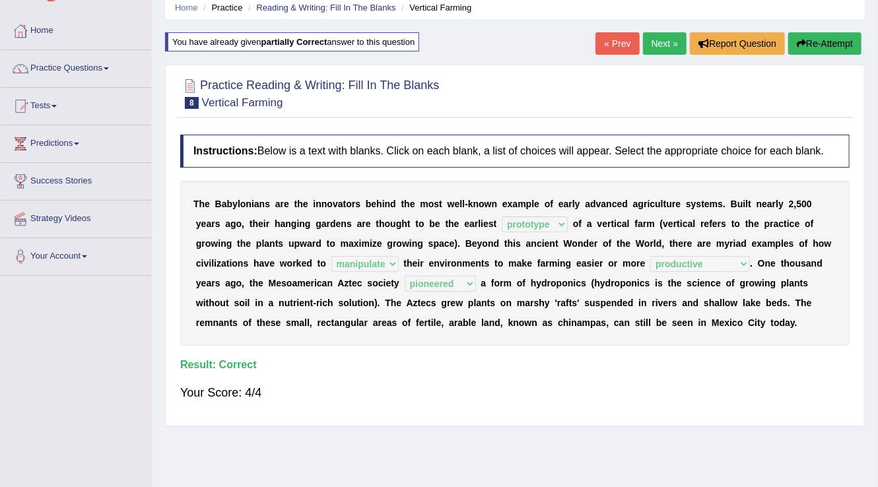
click at [660, 41] on link "Next »" at bounding box center [665, 43] width 44 height 22
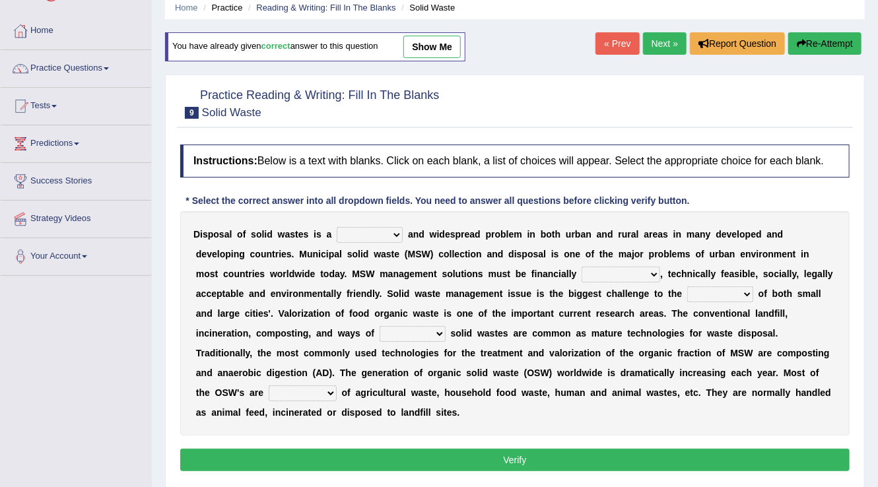
scroll to position [53, 0]
click at [389, 236] on select "slanting stinging stalling shafting" at bounding box center [369, 235] width 66 height 16
select select "stinging"
click at [336, 227] on select "slanting stinging stalling shafting" at bounding box center [369, 235] width 66 height 16
click at [581, 270] on select "unattainable sustainable objectionable treasonable" at bounding box center [620, 275] width 79 height 16
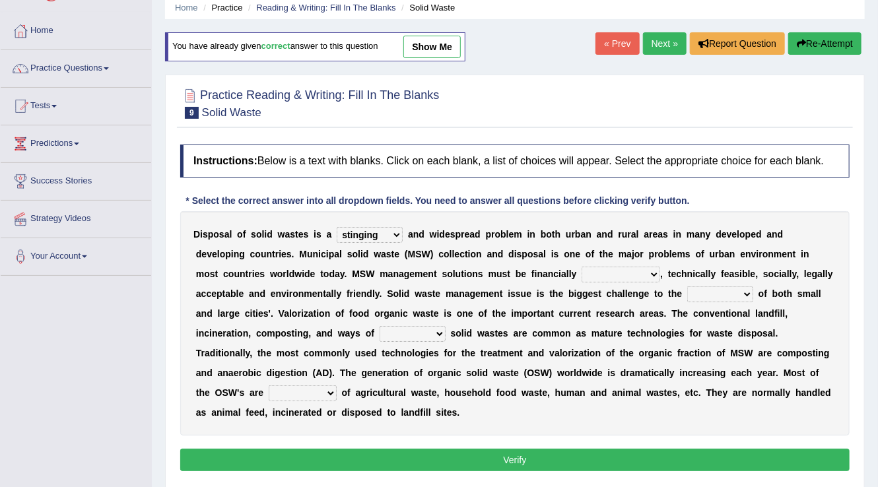
select select "sustainable"
click at [581, 267] on select "unattainable sustainable objectionable treasonable" at bounding box center [620, 275] width 79 height 16
click at [687, 291] on select "plants culture authorities history" at bounding box center [720, 294] width 66 height 16
select select "authorities"
click at [687, 286] on select "plants culture authorities history" at bounding box center [720, 294] width 66 height 16
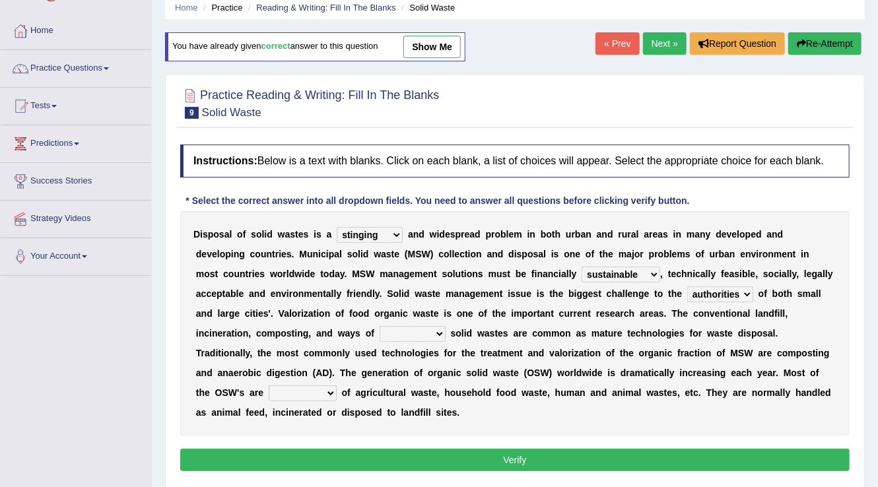
click at [687, 288] on select "plants culture authorities history" at bounding box center [720, 294] width 66 height 16
click at [687, 290] on select "plants culture authorities history" at bounding box center [720, 294] width 66 height 16
click at [379, 331] on select "reserving preserving deserving handling" at bounding box center [412, 334] width 66 height 16
select select "preserving"
click at [379, 326] on select "reserving preserving deserving handling" at bounding box center [412, 334] width 66 height 16
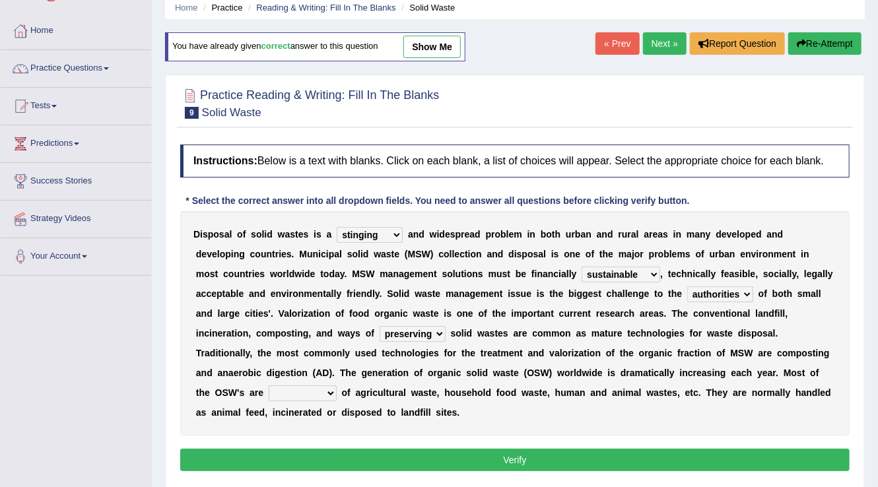
click at [336, 385] on select "composed disposed composing disposing" at bounding box center [303, 393] width 68 height 16
select select "composed"
click at [336, 385] on select "composed disposed composing disposing" at bounding box center [303, 393] width 68 height 16
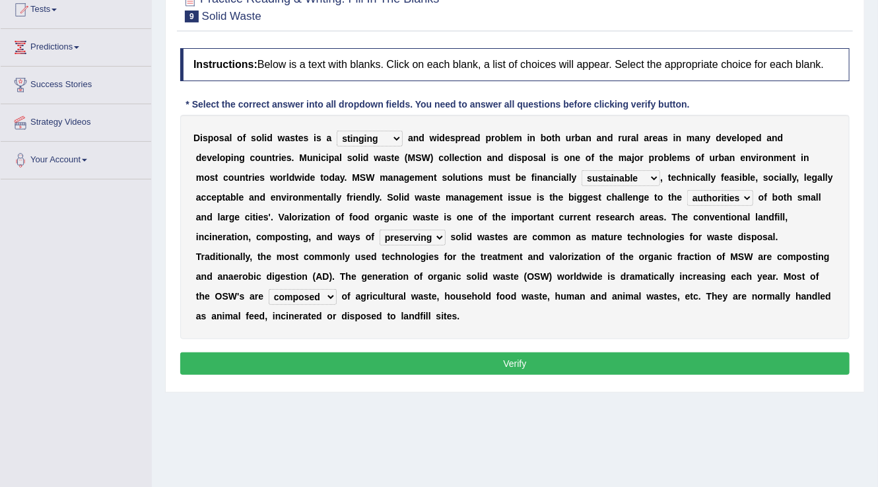
scroll to position [158, 0]
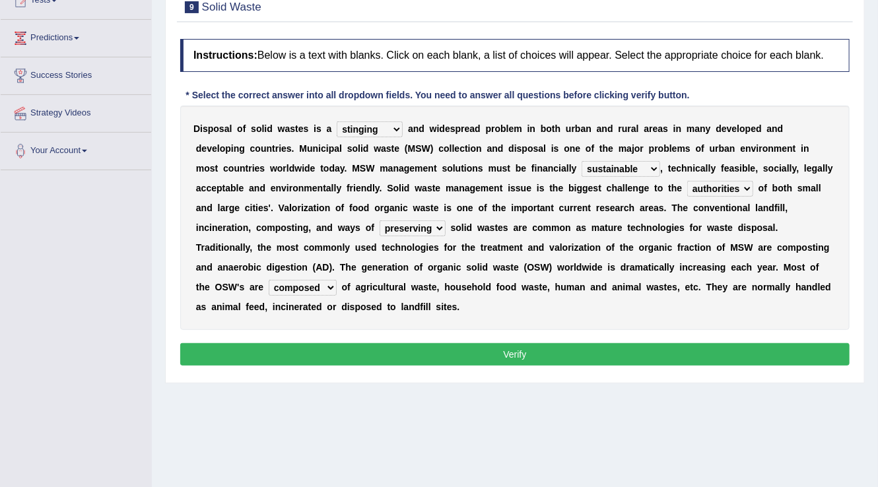
click at [492, 351] on button "Verify" at bounding box center [514, 354] width 669 height 22
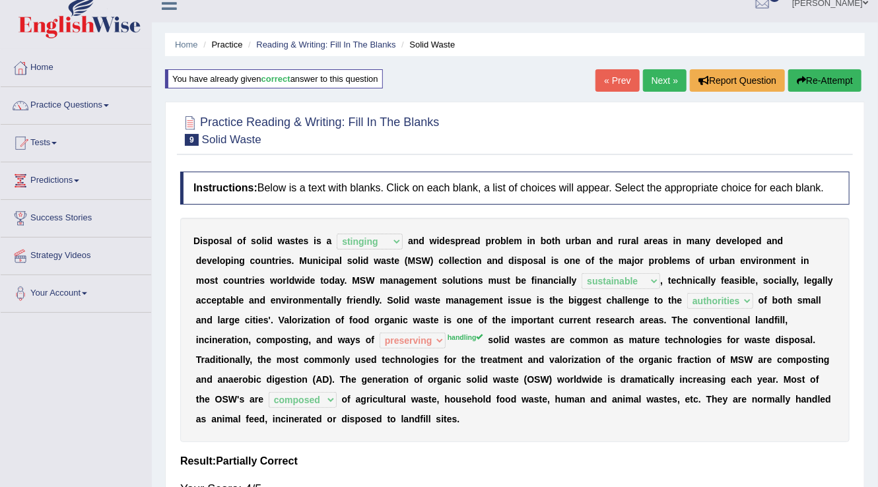
scroll to position [0, 0]
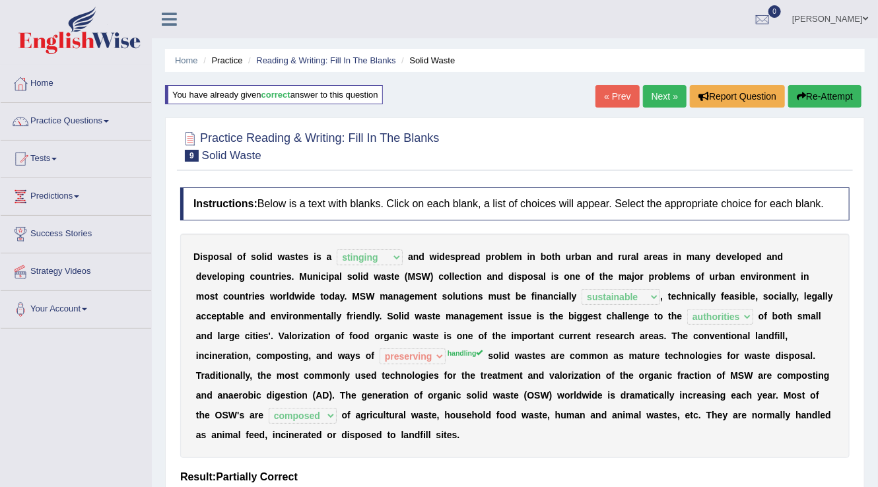
click at [655, 96] on link "Next »" at bounding box center [665, 96] width 44 height 22
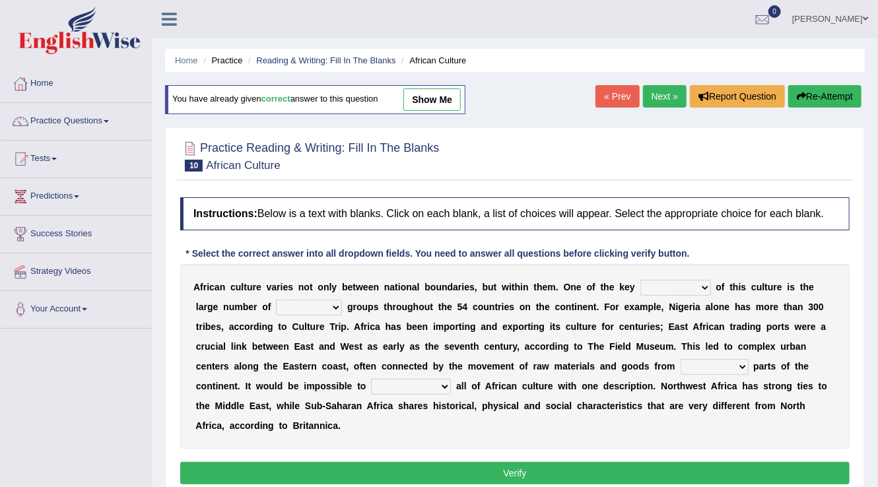
click at [656, 280] on select "conjectures features issues doubts" at bounding box center [675, 288] width 71 height 16
select select "features"
click at [640, 280] on select "conjectures features issues doubts" at bounding box center [675, 288] width 71 height 16
click at [314, 302] on select "ethic ethnic eugenic epic" at bounding box center [309, 308] width 66 height 16
select select "ethnic"
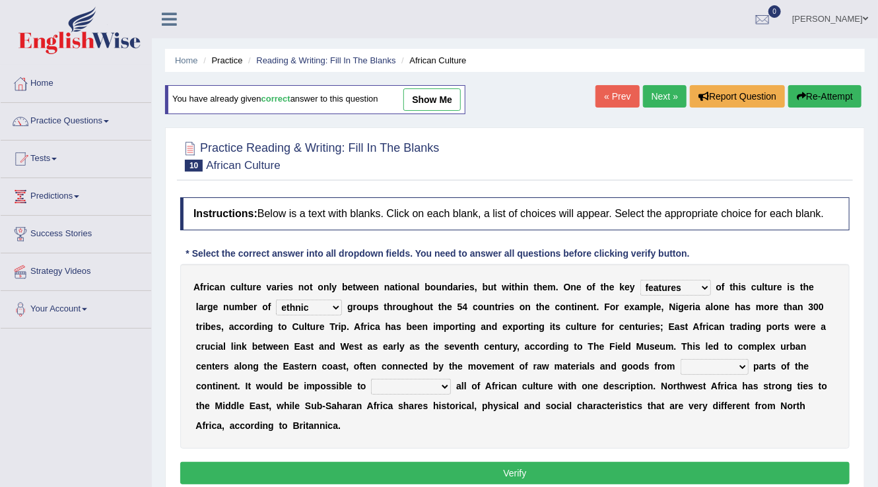
click at [276, 300] on select "ethic ethnic eugenic epic" at bounding box center [309, 308] width 66 height 16
click at [715, 362] on select "forelocked interlocked unlocked landlocked" at bounding box center [714, 367] width 68 height 16
select select "landlocked"
click at [680, 359] on select "forelocked interlocked unlocked landlocked" at bounding box center [714, 367] width 68 height 16
click at [408, 384] on select "characterize conceptualize symbolize synthesize" at bounding box center [411, 387] width 80 height 16
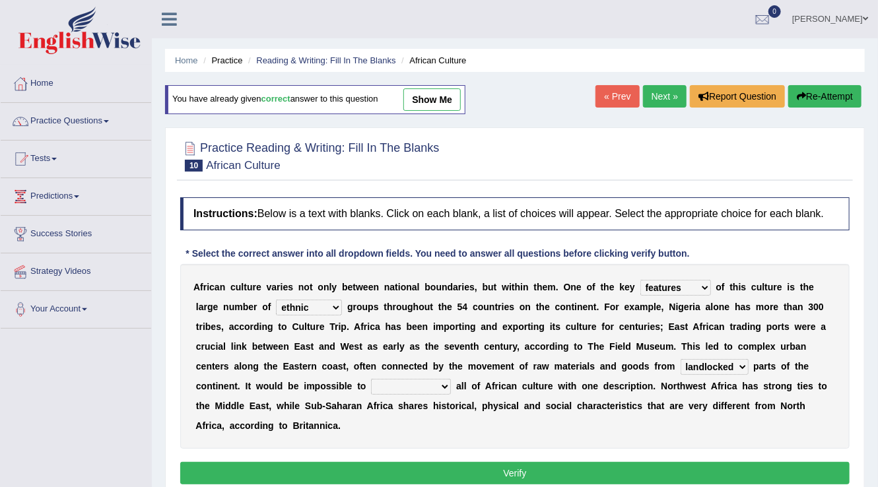
select select "characterize"
click at [371, 379] on select "characterize conceptualize symbolize synthesize" at bounding box center [411, 387] width 80 height 16
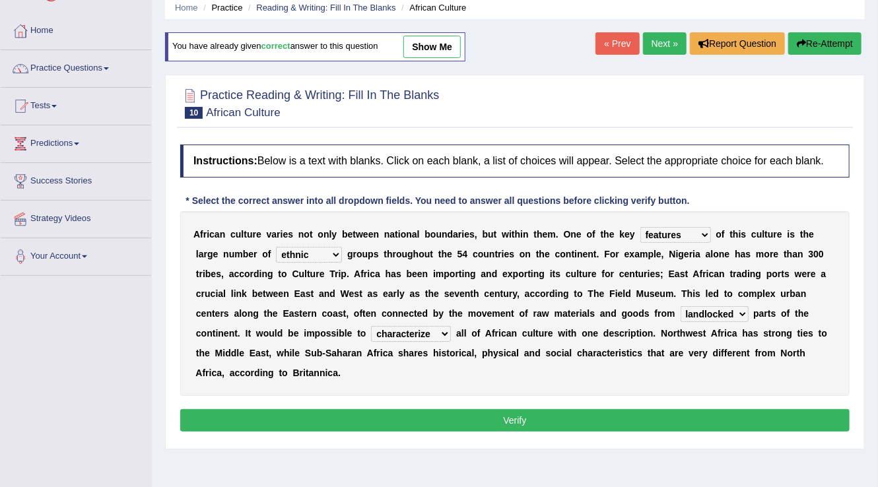
click at [439, 421] on button "Verify" at bounding box center [514, 420] width 669 height 22
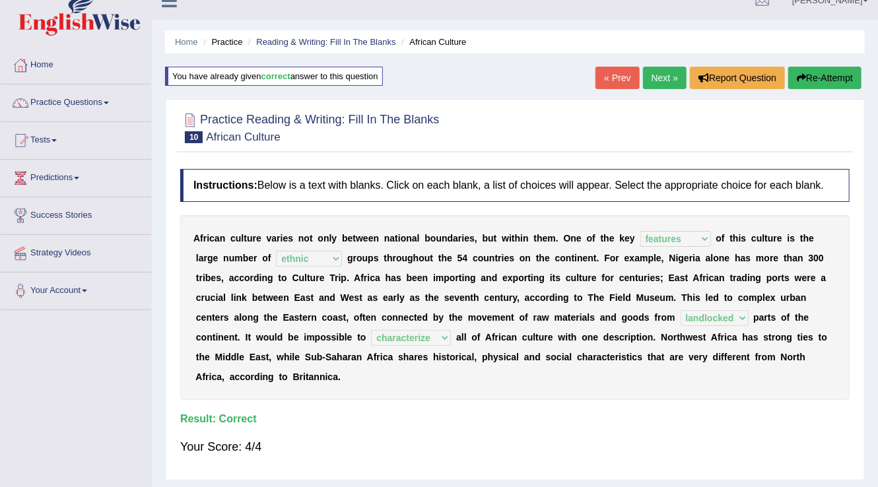
scroll to position [0, 0]
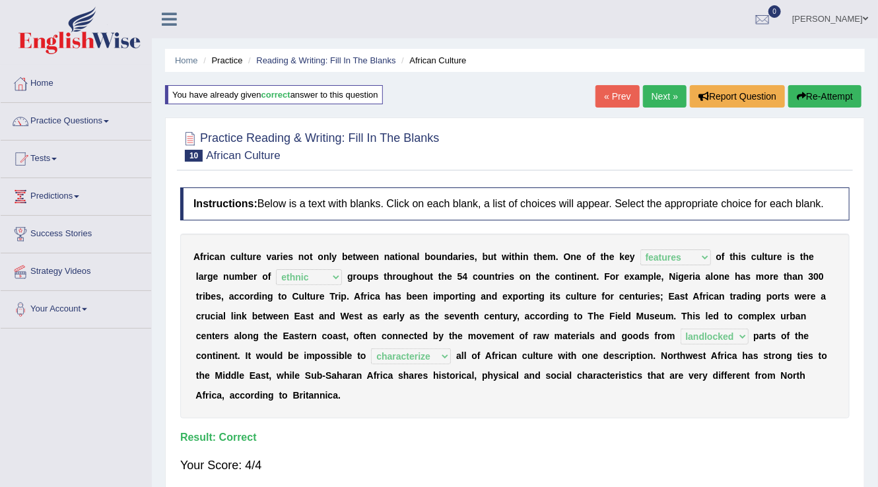
click at [655, 96] on link "Next »" at bounding box center [665, 96] width 44 height 22
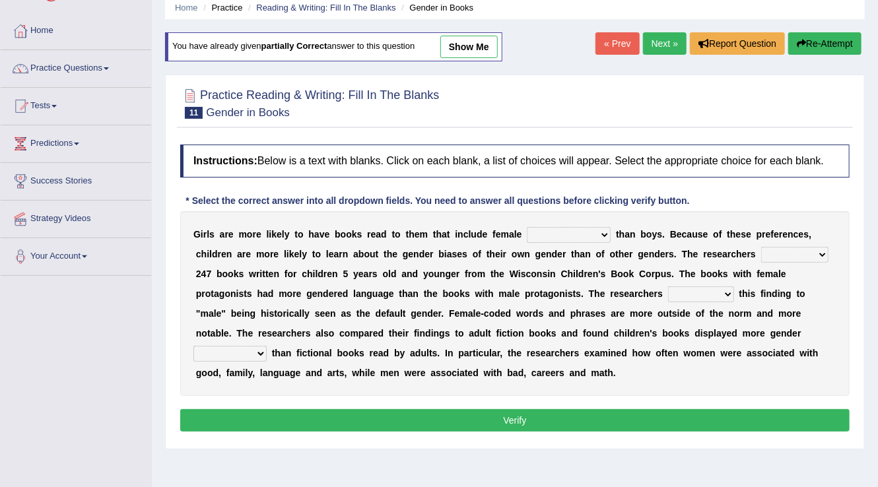
click at [542, 233] on select "protagonists cosmogonists agonists expressionists" at bounding box center [569, 235] width 84 height 16
select select "expressionists"
click at [527, 227] on select "protagonists cosmogonists agonists expressionists" at bounding box center [569, 235] width 84 height 16
click at [775, 251] on select "hydrolyzed paralyzed catalyzed analyzed" at bounding box center [794, 255] width 67 height 16
select select "analyzed"
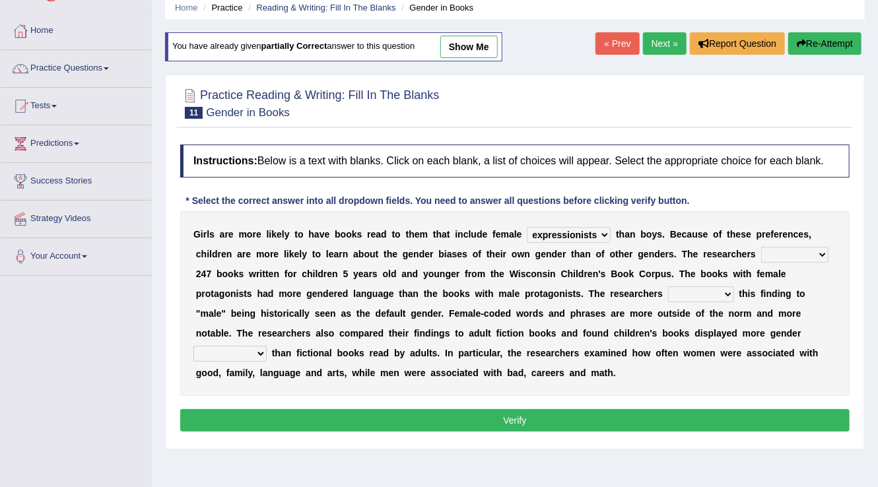
click at [761, 247] on select "hydrolyzed paralyzed catalyzed analyzed" at bounding box center [794, 255] width 67 height 16
click at [686, 293] on select "contribute tribute distribute attribute" at bounding box center [701, 294] width 66 height 16
select select "contribute"
click at [668, 286] on select "contribute tribute distribute attribute" at bounding box center [701, 294] width 66 height 16
click at [697, 290] on select "contribute tribute distribute attribute" at bounding box center [701, 294] width 66 height 16
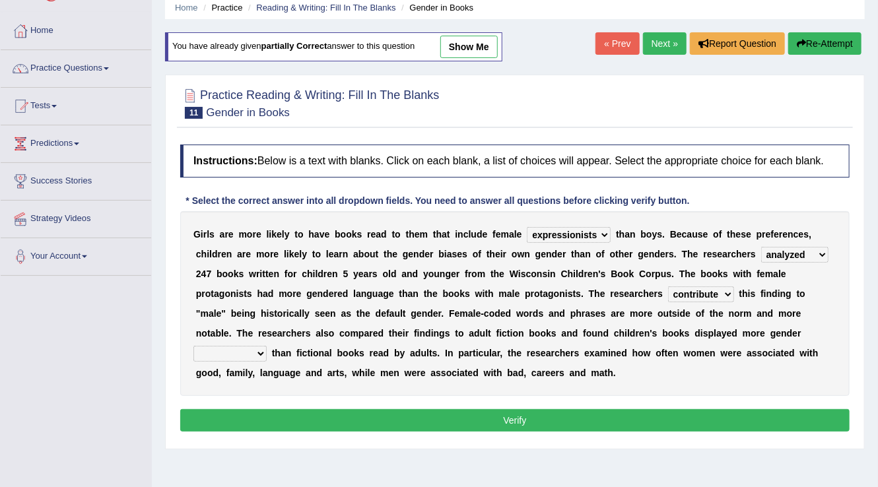
click at [668, 286] on select "contribute tribute distribute attribute" at bounding box center [701, 294] width 66 height 16
click at [249, 348] on select "stereotypes teletypes prototypes electrotypes" at bounding box center [229, 354] width 73 height 16
select select "stereotypes"
click at [193, 346] on select "stereotypes teletypes prototypes electrotypes" at bounding box center [229, 354] width 73 height 16
click at [395, 414] on button "Verify" at bounding box center [514, 420] width 669 height 22
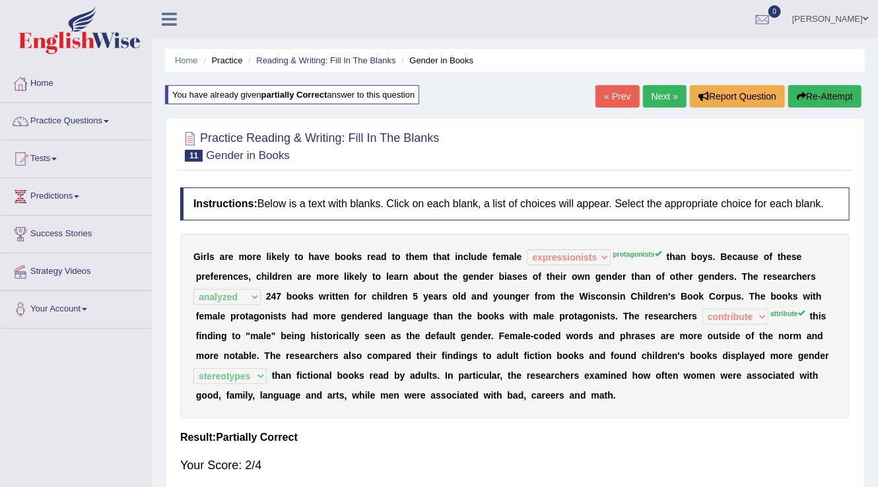
click at [647, 96] on link "Next »" at bounding box center [665, 96] width 44 height 22
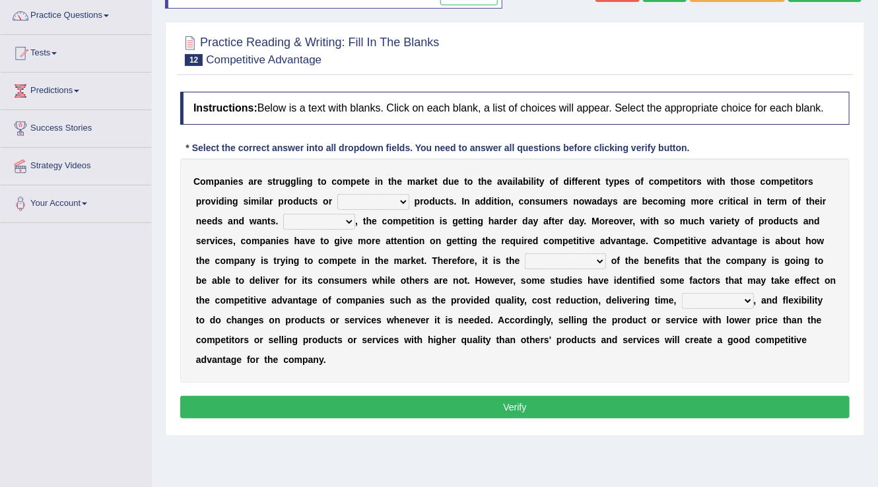
click at [378, 195] on select "constitution restitution substitution institution" at bounding box center [373, 202] width 72 height 16
select select "substitution"
click at [337, 194] on select "constitution restitution substitution institution" at bounding box center [373, 202] width 72 height 16
click at [335, 218] on select "However Instead Additionally Therefore" at bounding box center [319, 222] width 72 height 16
select select "However"
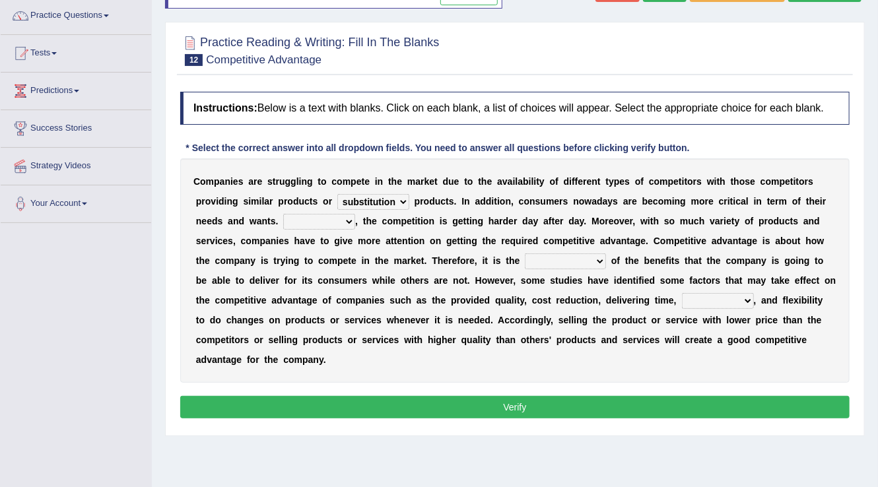
click at [283, 214] on select "However Instead Additionally Therefore" at bounding box center [319, 222] width 72 height 16
click at [570, 259] on select "dissemination ordination determination incarnation" at bounding box center [565, 261] width 81 height 16
click at [557, 263] on select "dissemination ordination determination incarnation" at bounding box center [565, 261] width 81 height 16
select select "ordination"
click at [525, 253] on select "dissemination ordination determination incarnation" at bounding box center [565, 261] width 81 height 16
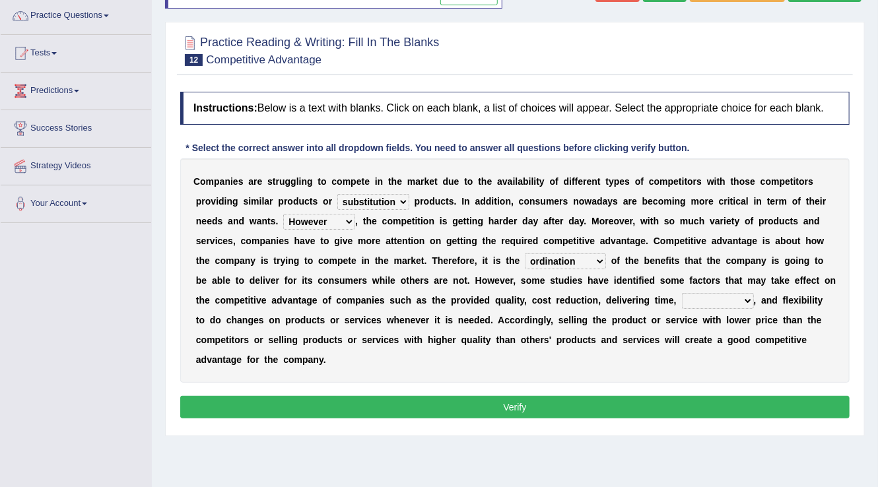
click at [699, 296] on select "captivation aggregation deprivation innovation" at bounding box center [718, 301] width 72 height 16
select select "innovation"
click at [682, 293] on select "captivation aggregation deprivation innovation" at bounding box center [718, 301] width 72 height 16
click at [560, 402] on button "Verify" at bounding box center [514, 407] width 669 height 22
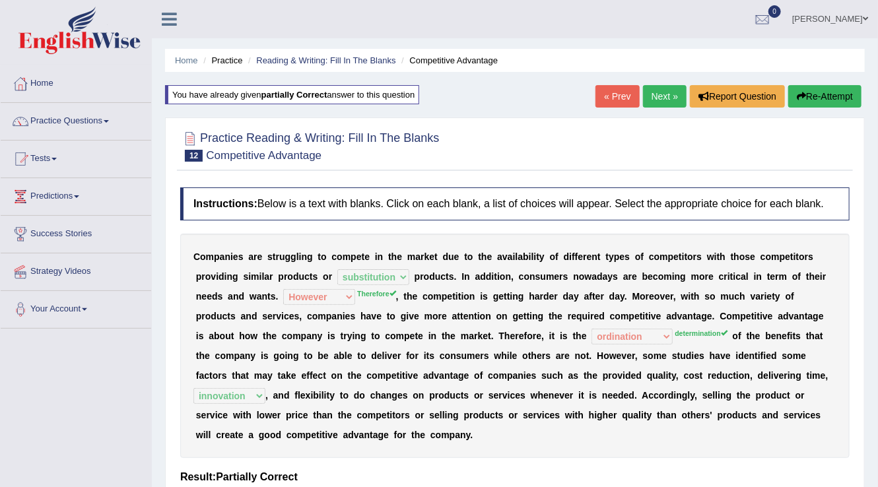
click at [654, 97] on link "Next »" at bounding box center [665, 96] width 44 height 22
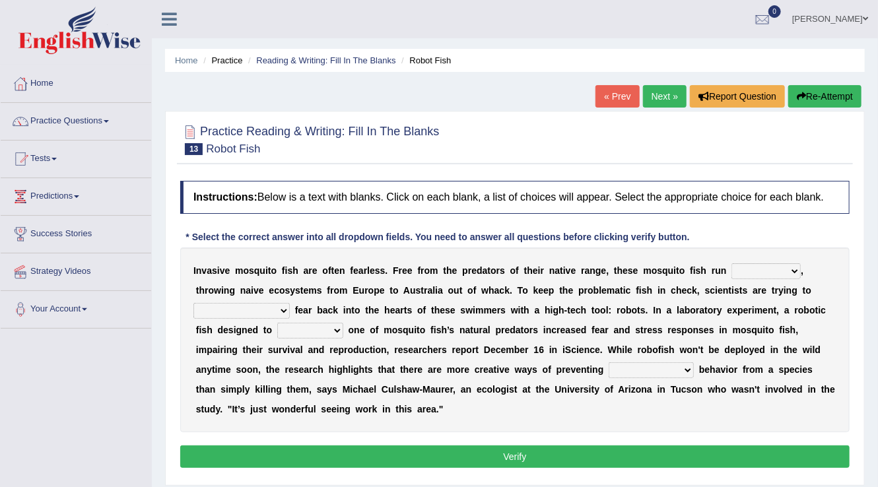
click at [759, 267] on select "occupant flippant rampant concordant" at bounding box center [765, 271] width 69 height 16
select select "occupant"
click at [731, 263] on select "occupant flippant rampant concordant" at bounding box center [765, 271] width 69 height 16
click at [243, 306] on select "accept spike strike drake" at bounding box center [241, 311] width 96 height 16
select select "spike"
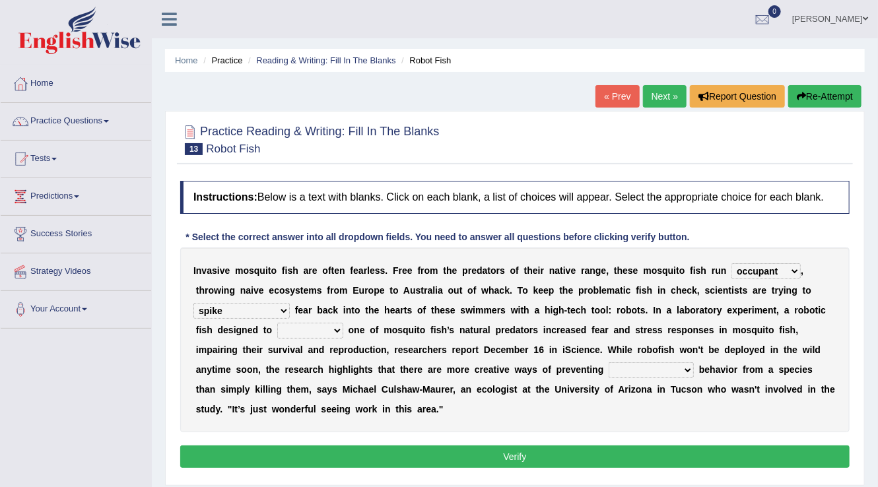
click at [193, 303] on select "accept spike strike drake" at bounding box center [241, 311] width 96 height 16
click at [285, 326] on select "bequest mimic battle conquest" at bounding box center [310, 331] width 66 height 16
select select "bequest"
click at [277, 323] on select "bequest mimic battle conquest" at bounding box center [310, 331] width 66 height 16
click at [608, 369] on select "unprivileged unprecedented uncharted unwanted" at bounding box center [650, 370] width 85 height 16
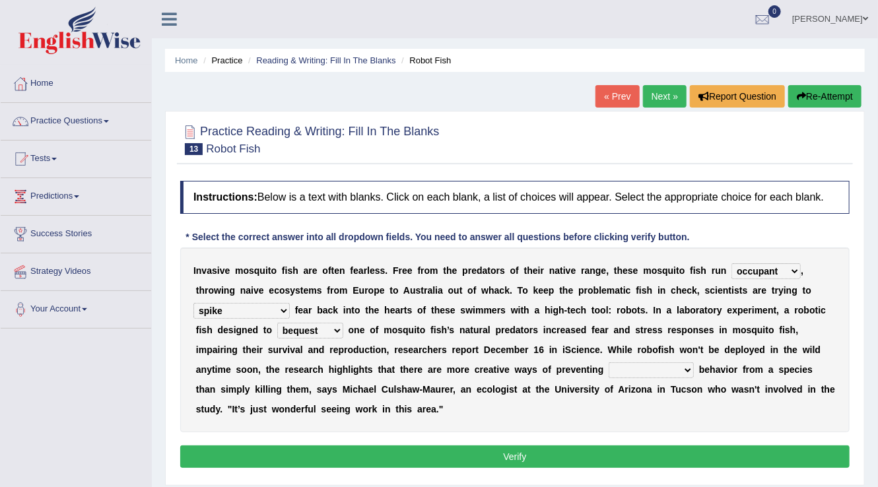
select select "unprivileged"
click at [608, 362] on select "unprivileged unprecedented uncharted unwanted" at bounding box center [650, 370] width 85 height 16
click at [600, 459] on button "Verify" at bounding box center [514, 456] width 669 height 22
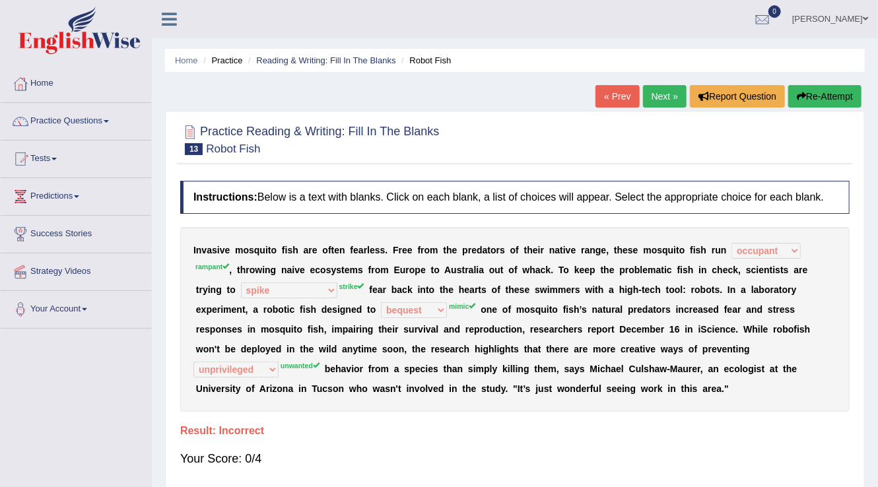
click at [660, 100] on link "Next »" at bounding box center [665, 96] width 44 height 22
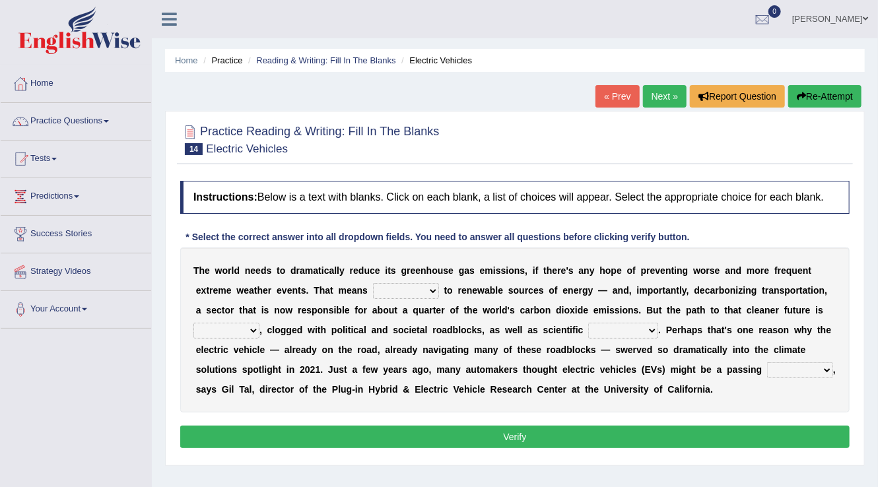
click at [400, 289] on select "grafting drafting crafting shifting" at bounding box center [406, 291] width 66 height 16
select select "shifting"
click at [373, 283] on select "grafting drafting crafting shifting" at bounding box center [406, 291] width 66 height 16
click at [253, 330] on select "daunting daunted daunt dauntless" at bounding box center [226, 331] width 66 height 16
select select "dauntless"
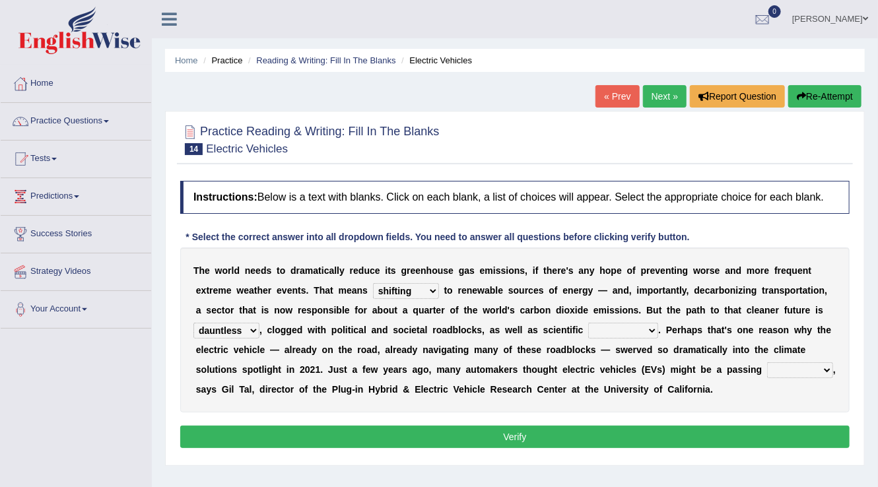
click at [193, 323] on select "daunting daunted daunt dauntless" at bounding box center [226, 331] width 66 height 16
click at [242, 332] on select "daunting daunted daunt dauntless" at bounding box center [226, 331] width 66 height 16
click at [621, 324] on select "spectacles obstacles tentacles receptacles" at bounding box center [623, 331] width 70 height 16
select select "obstacles"
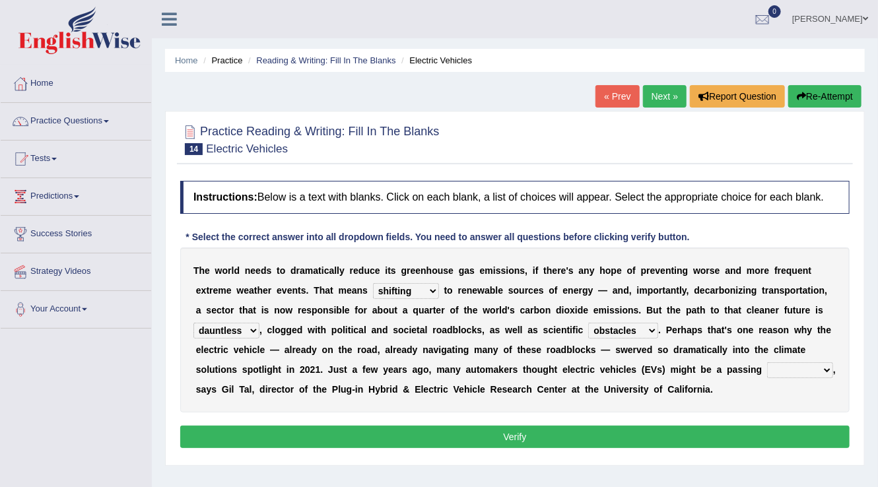
click at [588, 323] on select "spectacles obstacles tentacles receptacles" at bounding box center [623, 331] width 70 height 16
click at [790, 366] on select "fad gad tad lad" at bounding box center [800, 370] width 66 height 16
select select "gad"
click at [767, 362] on select "fad gad tad lad" at bounding box center [800, 370] width 66 height 16
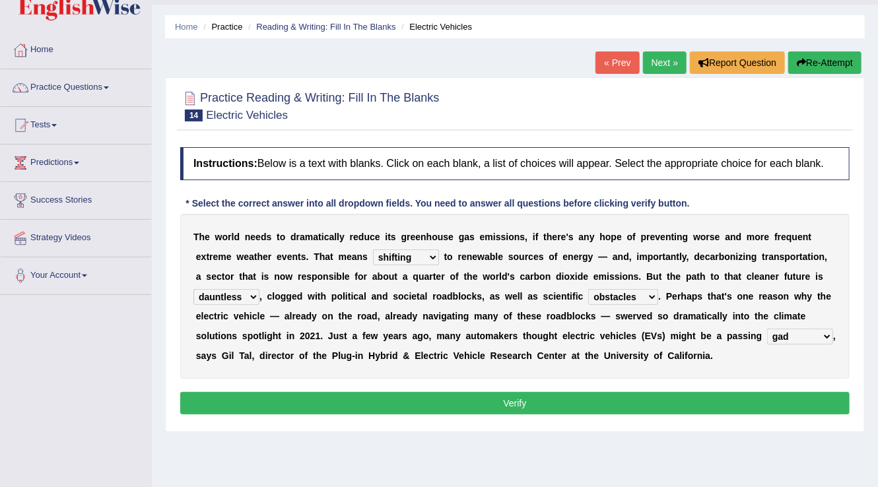
scroll to position [53, 0]
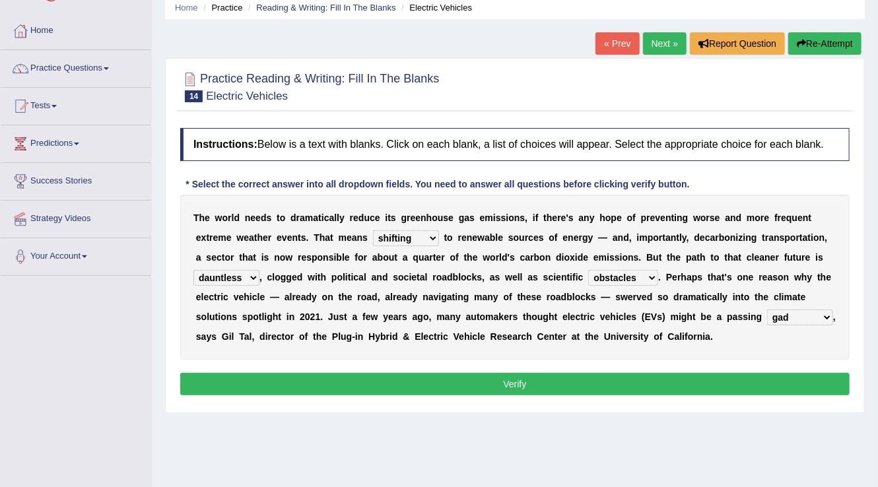
click at [558, 390] on button "Verify" at bounding box center [514, 384] width 669 height 22
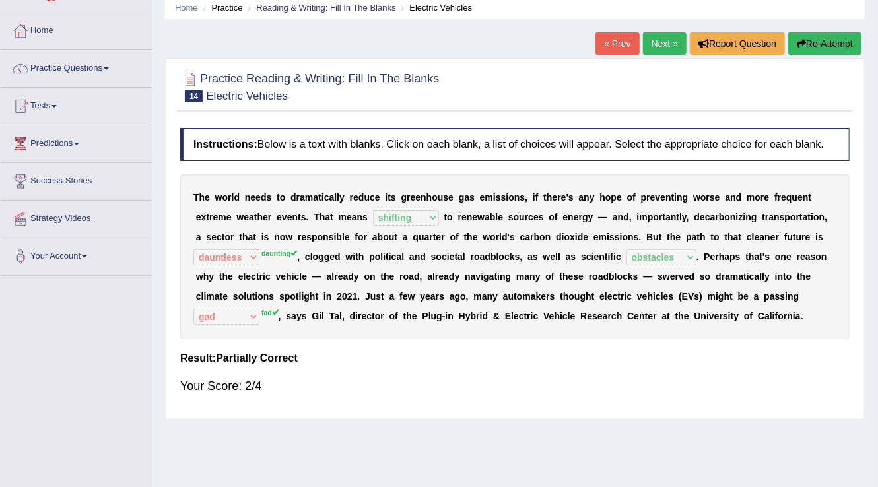
click at [663, 41] on link "Next »" at bounding box center [665, 43] width 44 height 22
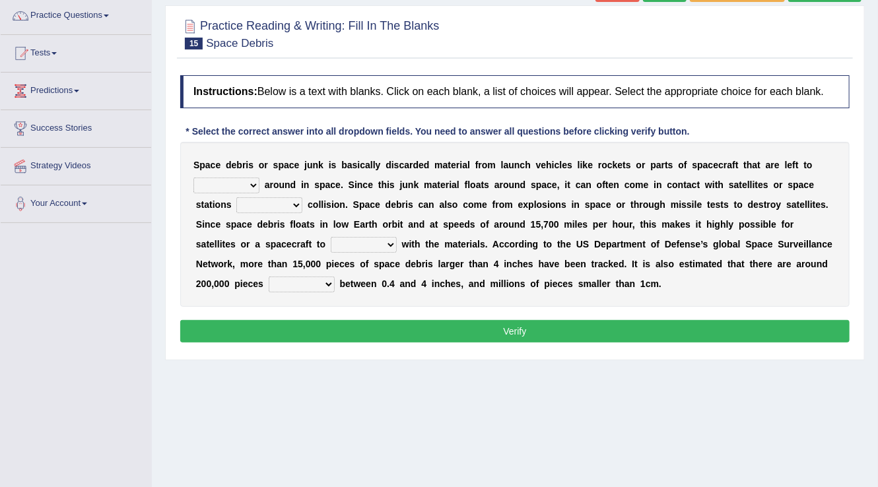
click at [244, 182] on select "twist center roam loll" at bounding box center [226, 185] width 66 height 16
select select "roam"
click at [193, 177] on select "twist center roam loll" at bounding box center [226, 185] width 66 height 16
click at [288, 203] on select "risks risk risked risking" at bounding box center [269, 205] width 66 height 16
select select "risking"
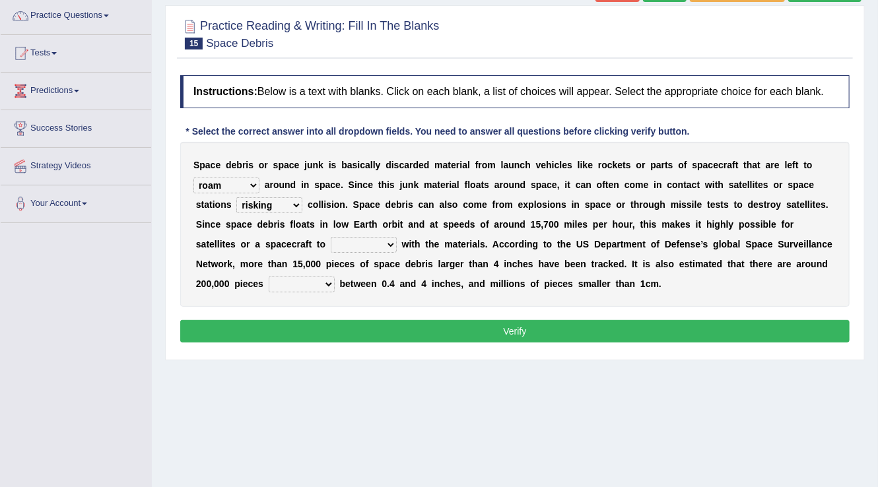
click at [236, 197] on select "risks risk risked risking" at bounding box center [269, 205] width 66 height 16
click at [377, 248] on select "collect collate collide collocate" at bounding box center [364, 245] width 66 height 16
select select "collide"
click at [331, 237] on select "collect collate collide collocate" at bounding box center [364, 245] width 66 height 16
click at [316, 286] on select "sized sizing size sizes" at bounding box center [302, 284] width 66 height 16
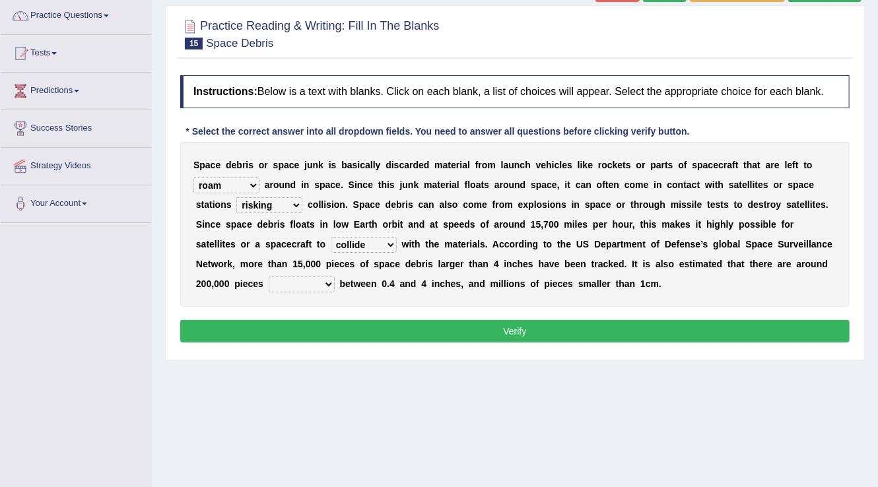
select select "sized"
click at [269, 276] on select "sized sizing size sizes" at bounding box center [302, 284] width 66 height 16
click at [376, 328] on button "Verify" at bounding box center [514, 331] width 669 height 22
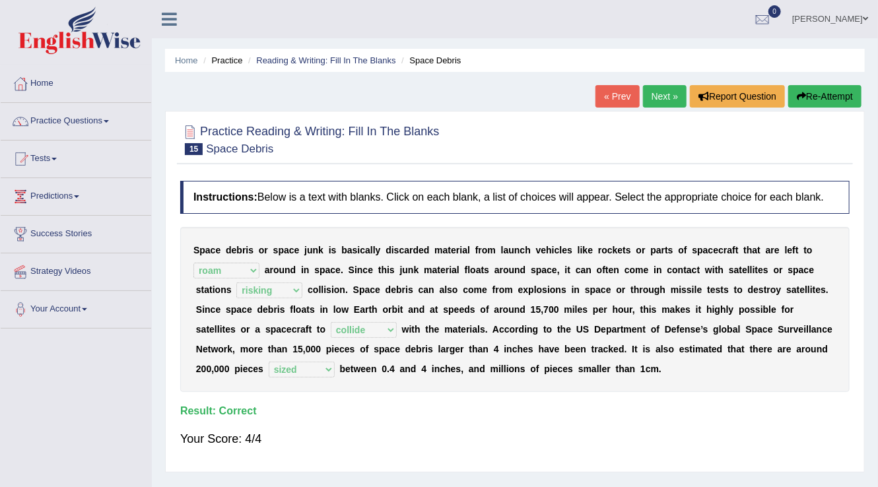
click at [668, 98] on link "Next »" at bounding box center [665, 96] width 44 height 22
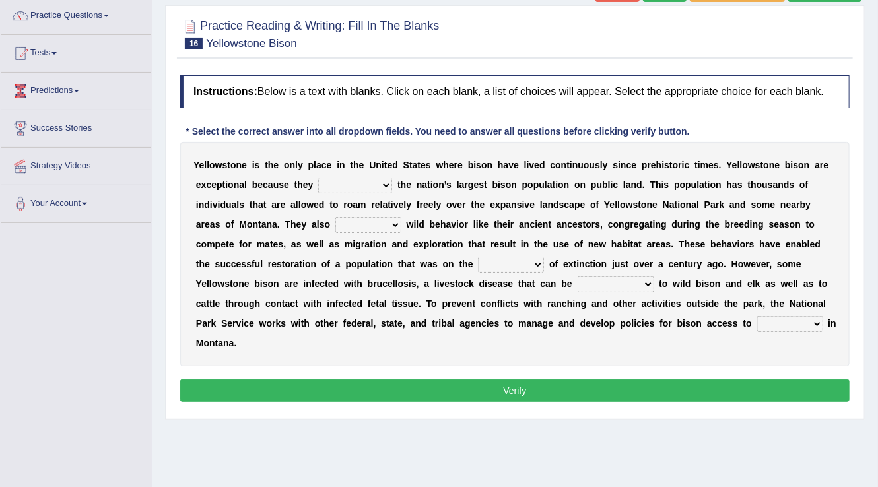
click at [330, 185] on select "congregate comprise consist compromise" at bounding box center [355, 185] width 74 height 16
select select "consist"
click at [318, 177] on select "congregate comprise consist compromise" at bounding box center [355, 185] width 74 height 16
click at [358, 222] on select "exhibit disregard resist encourage" at bounding box center [368, 225] width 66 height 16
select select "exhibit"
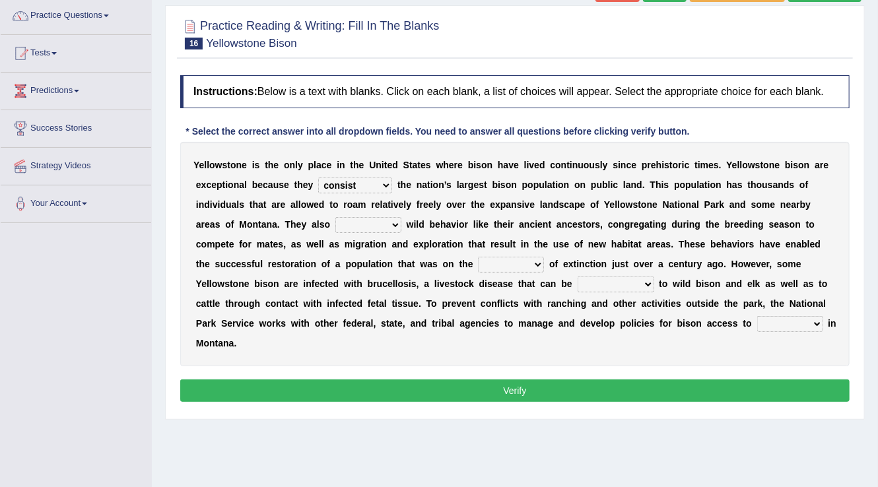
click at [335, 217] on select "exhibit disregard resist encourage" at bounding box center [368, 225] width 66 height 16
click at [397, 222] on select "exhibit disregard resist encourage" at bounding box center [368, 225] width 66 height 16
click at [530, 259] on select "brine brink danger brindle" at bounding box center [511, 265] width 66 height 16
select select "brink"
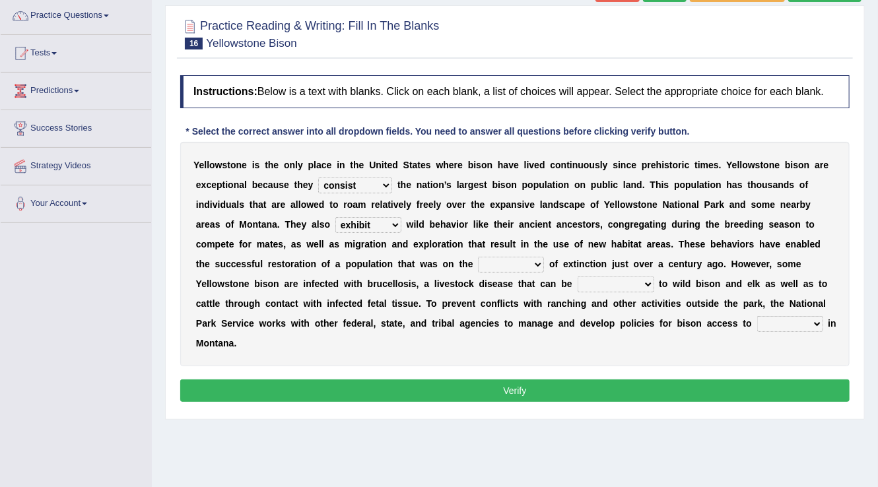
click at [478, 257] on select "brine brink danger brindle" at bounding box center [511, 265] width 66 height 16
click at [596, 278] on select "transplanted transported transgressed transmitted" at bounding box center [615, 284] width 77 height 16
select select "transmitted"
click at [577, 276] on select "transplanted transported transgressed transmitted" at bounding box center [615, 284] width 77 height 16
click at [792, 323] on select "habitat habitat habitant food" at bounding box center [790, 324] width 66 height 16
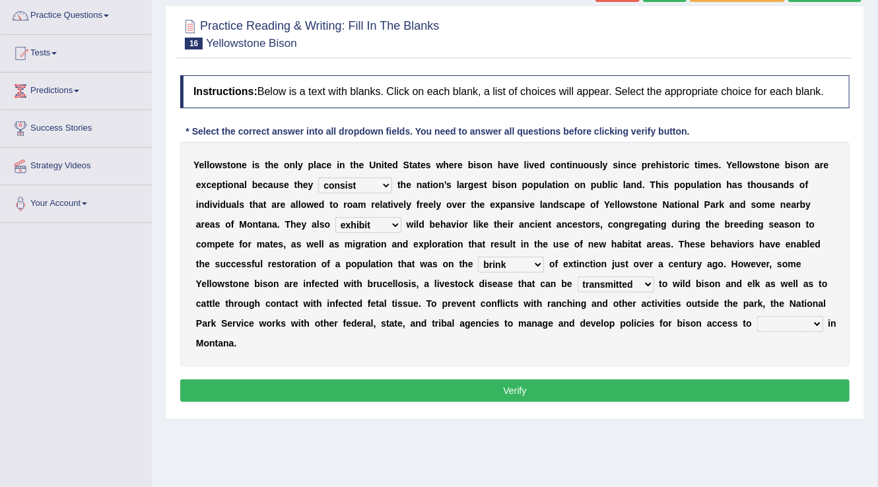
select select "habitat"
click at [757, 316] on select "habitat habitat habitant food" at bounding box center [790, 324] width 66 height 16
click at [656, 391] on button "Verify" at bounding box center [514, 390] width 669 height 22
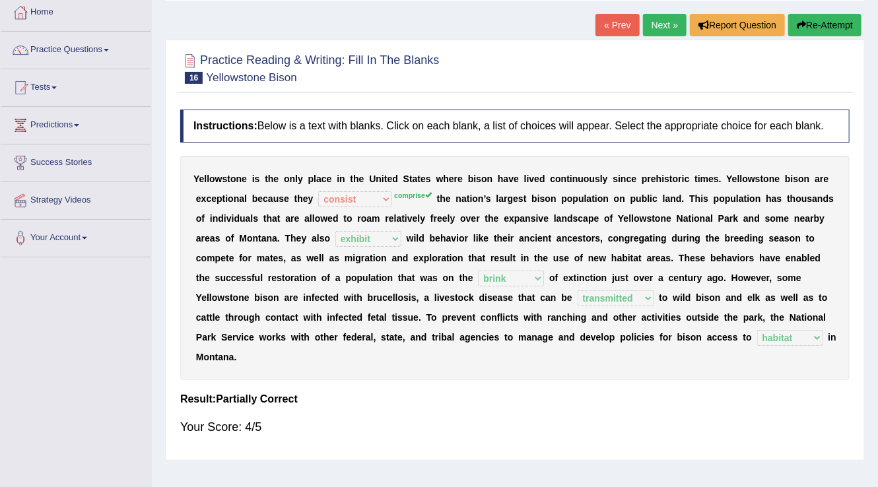
scroll to position [53, 0]
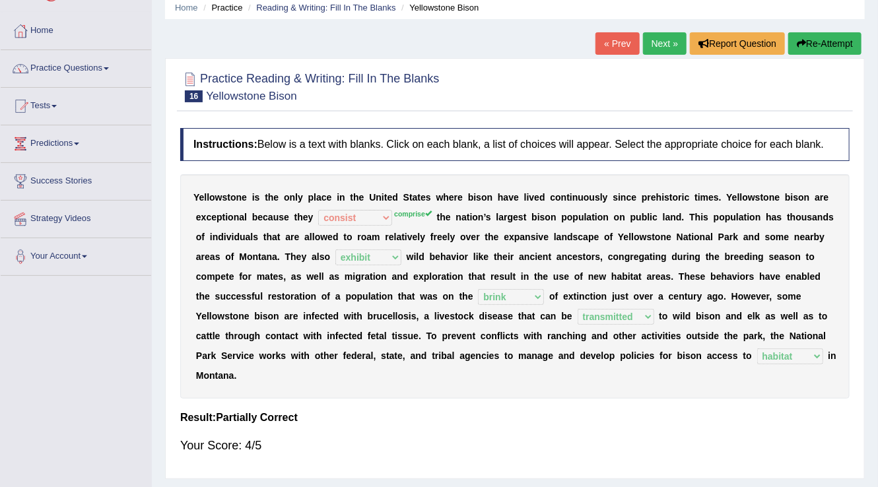
click at [647, 37] on link "Next »" at bounding box center [665, 43] width 44 height 22
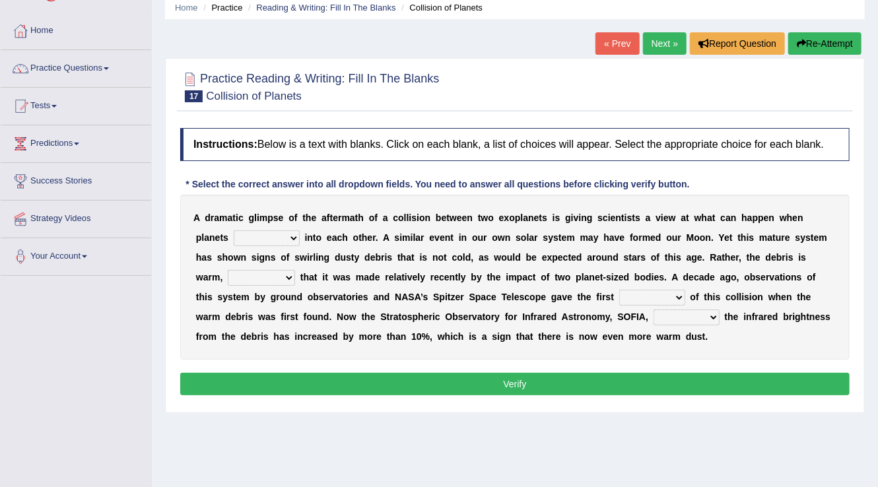
click at [259, 232] on select "crash explore roam implode" at bounding box center [267, 238] width 66 height 16
select select "roam"
click at [234, 230] on select "crash explore roam implode" at bounding box center [267, 238] width 66 height 16
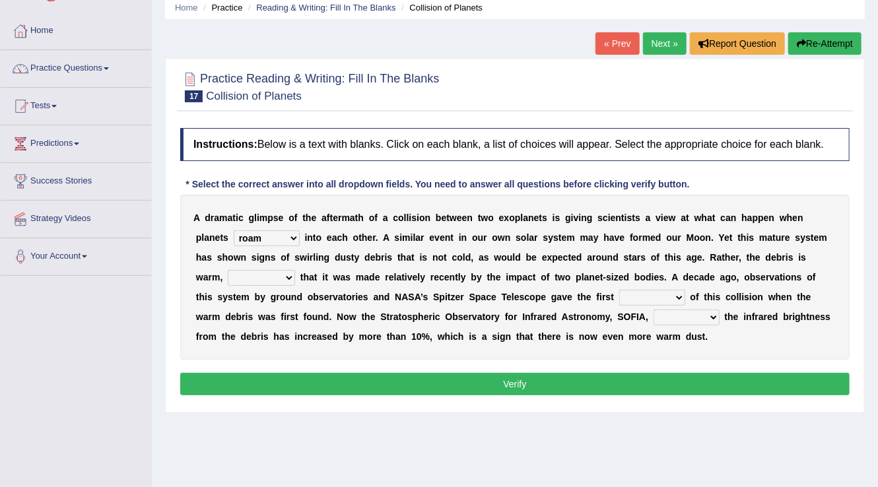
click at [271, 280] on select "reinforcing sentencing forging conducing" at bounding box center [261, 278] width 67 height 16
select select "reinforcing"
click at [228, 270] on select "reinforcing sentencing forging conducing" at bounding box center [261, 278] width 67 height 16
click at [656, 296] on select "pints faints hints taints" at bounding box center [652, 298] width 66 height 16
select select "hints"
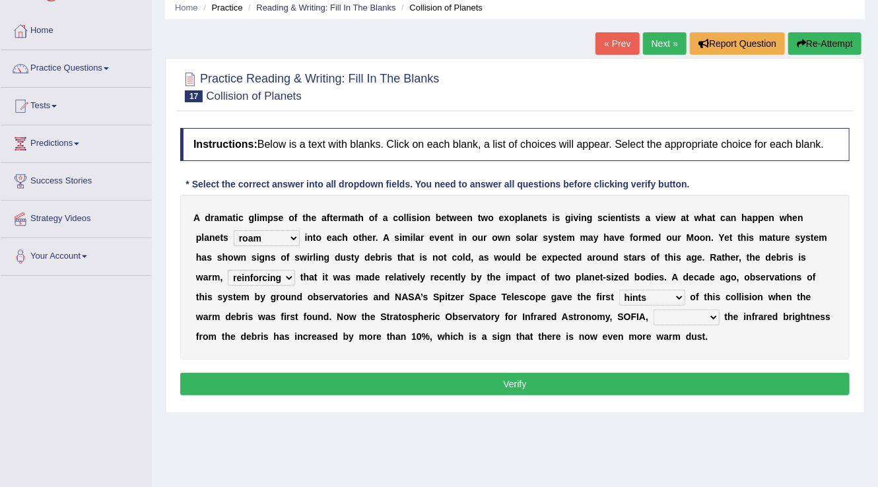
click at [619, 290] on select "pints faints hints taints" at bounding box center [652, 298] width 66 height 16
click at [666, 316] on select "concealed revealed repealed unsealed" at bounding box center [686, 317] width 66 height 16
select select "revealed"
click at [653, 309] on select "concealed revealed repealed unsealed" at bounding box center [686, 317] width 66 height 16
click at [585, 381] on button "Verify" at bounding box center [514, 384] width 669 height 22
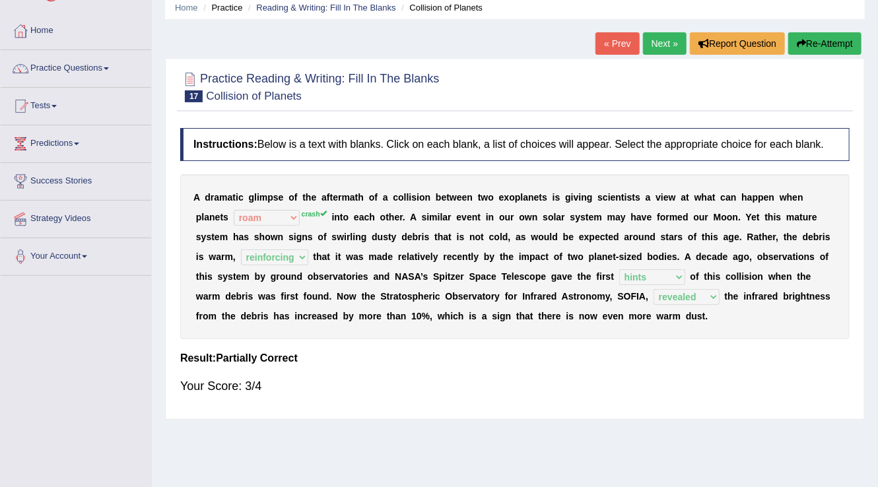
click at [656, 44] on link "Next »" at bounding box center [665, 43] width 44 height 22
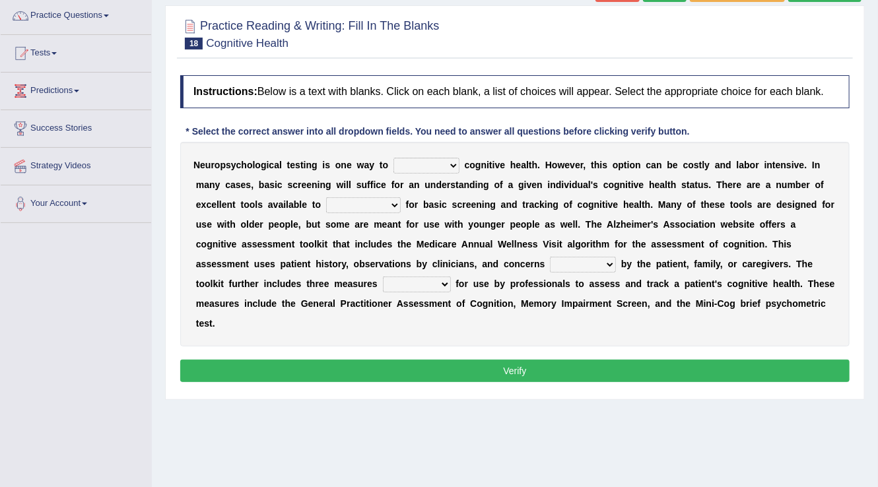
click at [419, 164] on select "obsess assess possess access" at bounding box center [426, 166] width 66 height 16
select select "assess"
click at [393, 158] on select "obsess assess possess access" at bounding box center [426, 166] width 66 height 16
click at [345, 203] on select "stationers practitioners petitioners questioners" at bounding box center [363, 205] width 75 height 16
select select "practitioners"
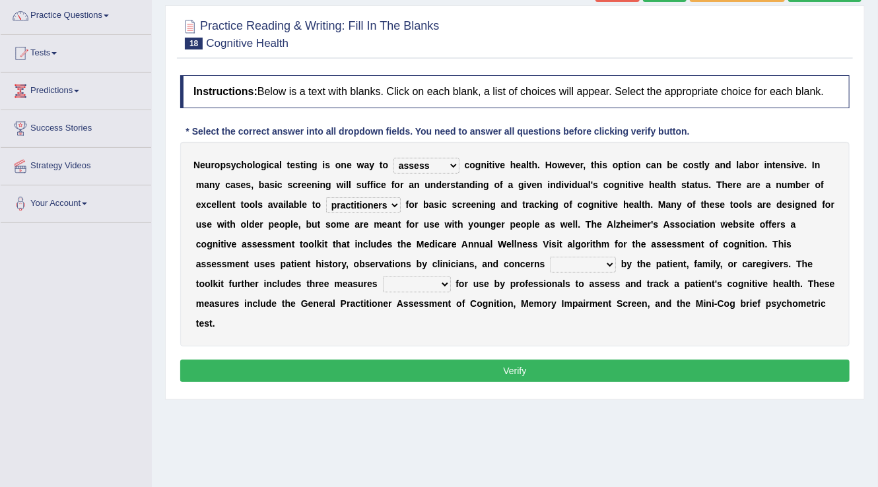
click at [326, 197] on select "stationers practitioners petitioners questioners" at bounding box center [363, 205] width 75 height 16
click at [581, 260] on select "raised rising arising praised" at bounding box center [583, 265] width 66 height 16
select select "raised"
click at [550, 257] on select "raised rising arising praised" at bounding box center [583, 265] width 66 height 16
click at [437, 280] on select "validated intimidated dilapidated antedated" at bounding box center [417, 284] width 68 height 16
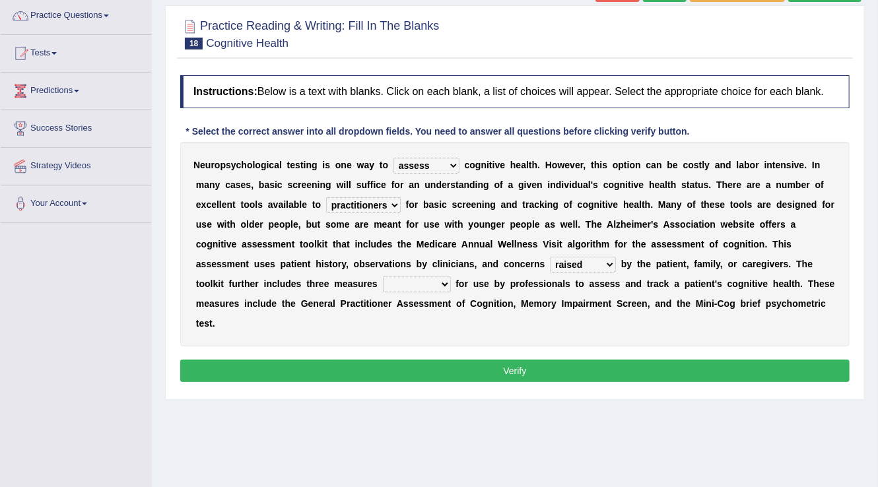
select select "validated"
click at [383, 276] on select "validated intimidated dilapidated antedated" at bounding box center [417, 284] width 68 height 16
click at [462, 369] on button "Verify" at bounding box center [514, 371] width 669 height 22
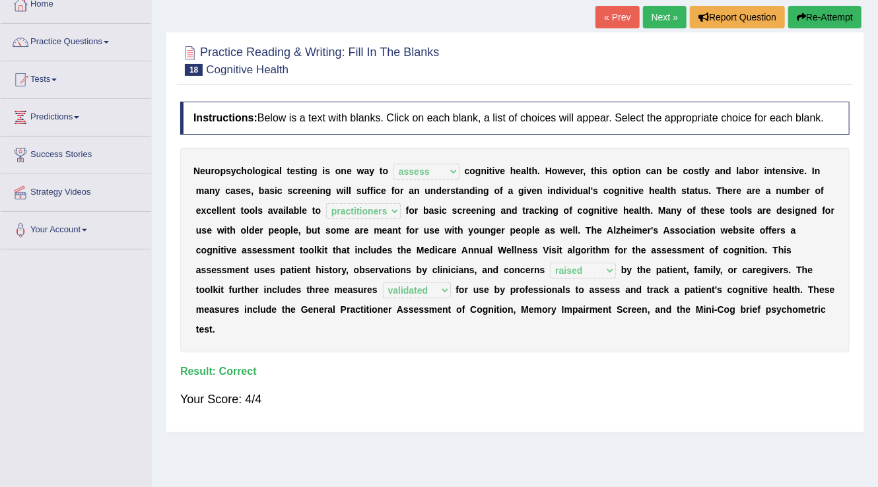
scroll to position [53, 0]
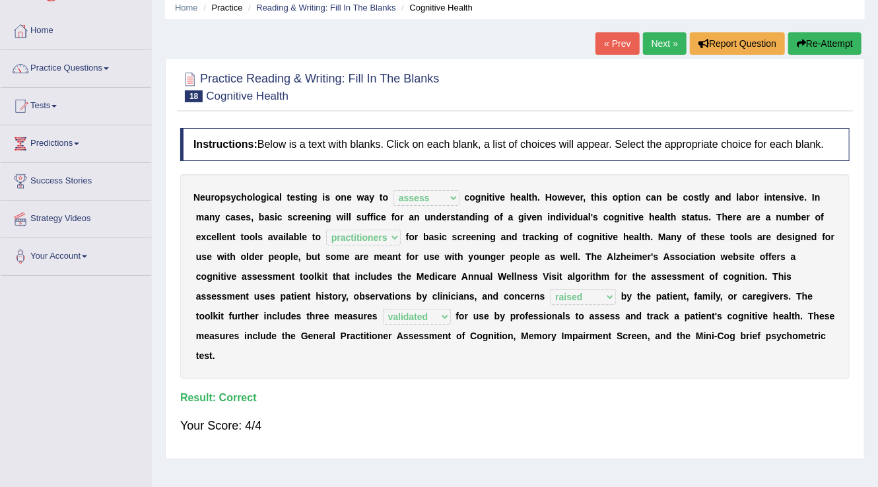
click at [647, 38] on link "Next »" at bounding box center [665, 43] width 44 height 22
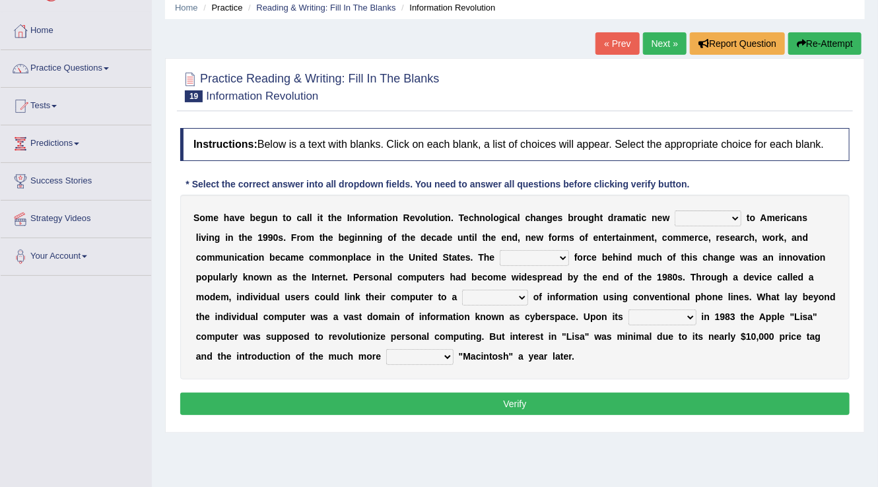
click at [717, 216] on select "challenges puzzles options confusion" at bounding box center [707, 218] width 67 height 16
select select "challenges"
click at [674, 210] on select "challenges puzzles options confusion" at bounding box center [707, 218] width 67 height 16
click at [534, 258] on select "unremitting uninspiring driving insinuating" at bounding box center [533, 258] width 69 height 16
select select "driving"
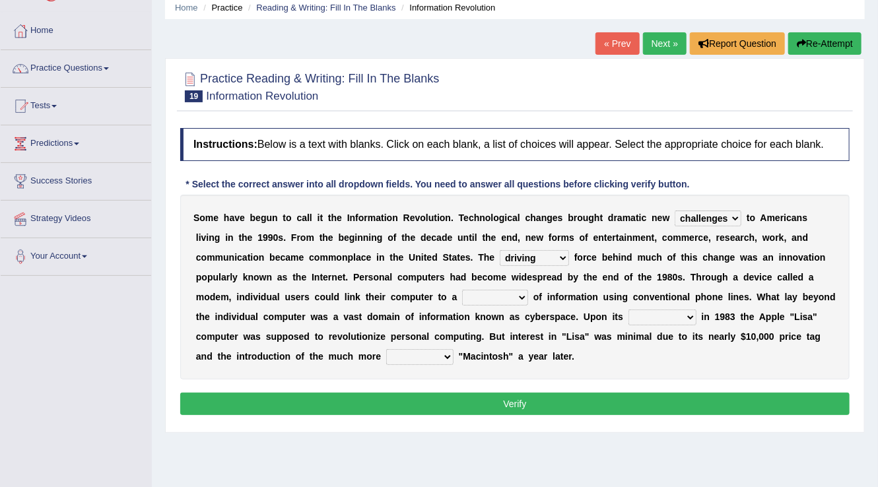
click at [499, 250] on select "unremitting uninspiring driving insinuating" at bounding box center [533, 258] width 69 height 16
click at [597, 305] on div "S o m e h a v e b e g u n t o c a l l i t t h e I n f o r m a t i o n R e v o l…" at bounding box center [514, 287] width 669 height 185
click at [505, 296] on select "magnitude bulk wealth volume" at bounding box center [495, 298] width 66 height 16
select select "magnitude"
click at [462, 290] on select "magnitude bulk wealth volume" at bounding box center [495, 298] width 66 height 16
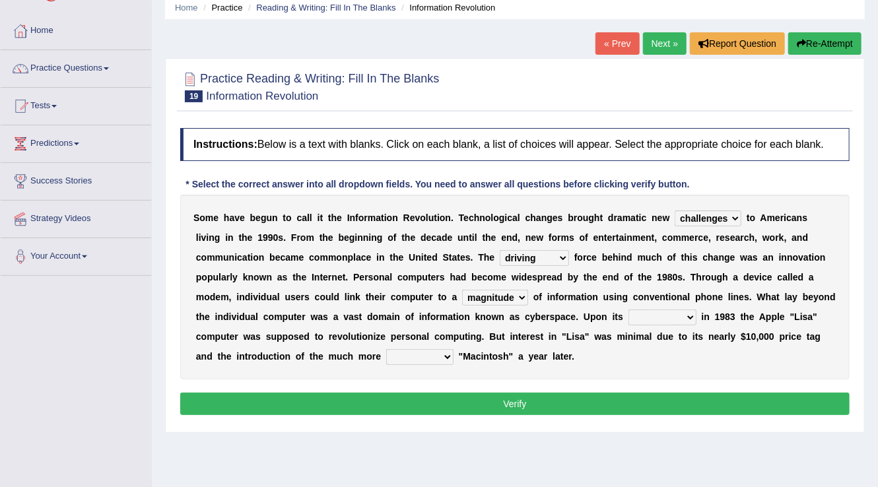
click at [637, 317] on select "relief release publication emission" at bounding box center [662, 317] width 68 height 16
select select "release"
click at [628, 309] on select "relief release publication emission" at bounding box center [662, 317] width 68 height 16
click at [417, 357] on select "convenient affordable advanced formidable" at bounding box center [419, 357] width 67 height 16
select select "advanced"
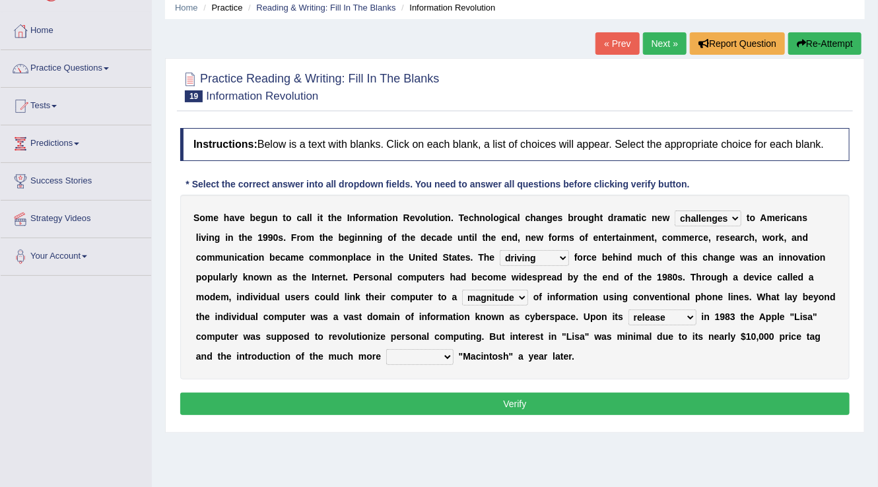
click at [386, 349] on select "convenient affordable advanced formidable" at bounding box center [419, 357] width 67 height 16
click at [437, 403] on button "Verify" at bounding box center [514, 404] width 669 height 22
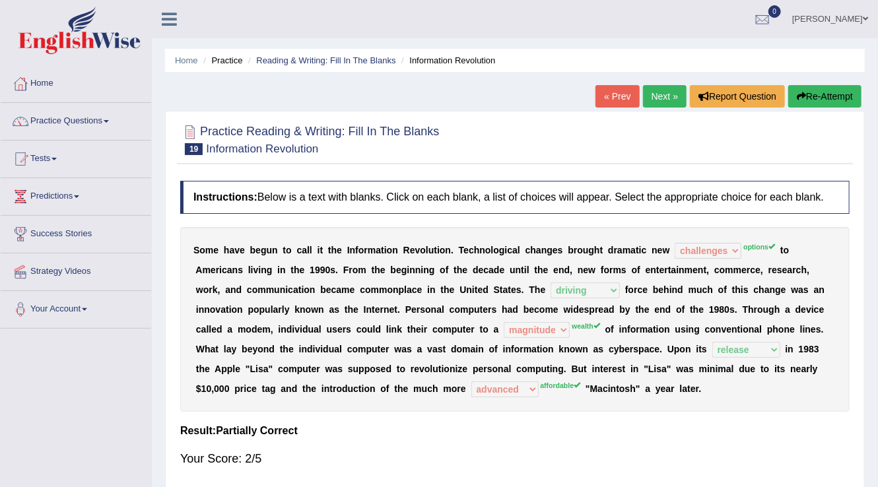
click at [660, 95] on link "Next »" at bounding box center [665, 96] width 44 height 22
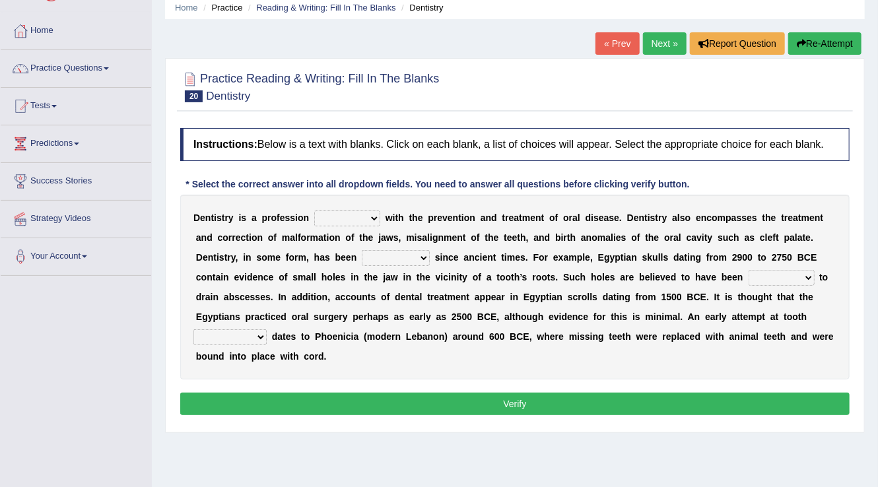
click at [346, 216] on select "agreed dealt concerned taken" at bounding box center [347, 218] width 66 height 16
select select "dealt"
click at [314, 210] on select "agreed dealt concerned taken" at bounding box center [347, 218] width 66 height 16
click at [404, 259] on select "criticized replaced practiced abandoned" at bounding box center [396, 258] width 68 height 16
select select "criticized"
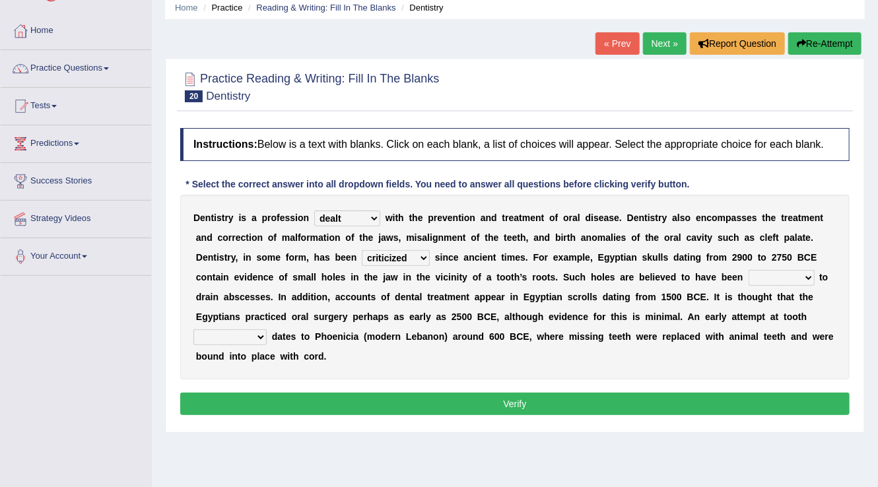
click at [362, 250] on select "criticized replaced practiced abandoned" at bounding box center [396, 258] width 68 height 16
click at [783, 280] on select "fluctuated laminated drilled sealed" at bounding box center [781, 278] width 66 height 16
click at [647, 292] on b "o" at bounding box center [645, 297] width 6 height 11
click at [253, 336] on select "reparation sacrament restitution replacement" at bounding box center [229, 337] width 73 height 16
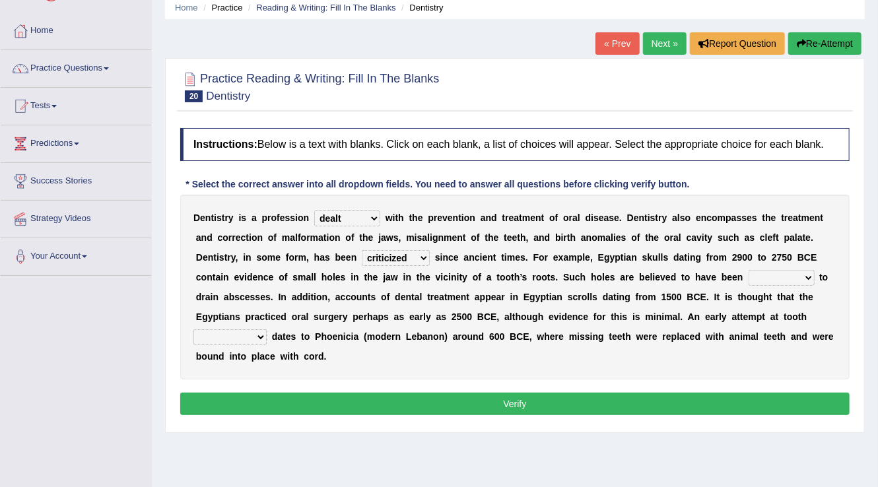
click at [802, 274] on select "fluctuated laminated drilled sealed" at bounding box center [781, 278] width 66 height 16
select select "fluctuated"
click at [748, 270] on select "fluctuated laminated drilled sealed" at bounding box center [781, 278] width 66 height 16
click at [242, 333] on select "reparation sacrament restitution replacement" at bounding box center [229, 337] width 73 height 16
select select "restitution"
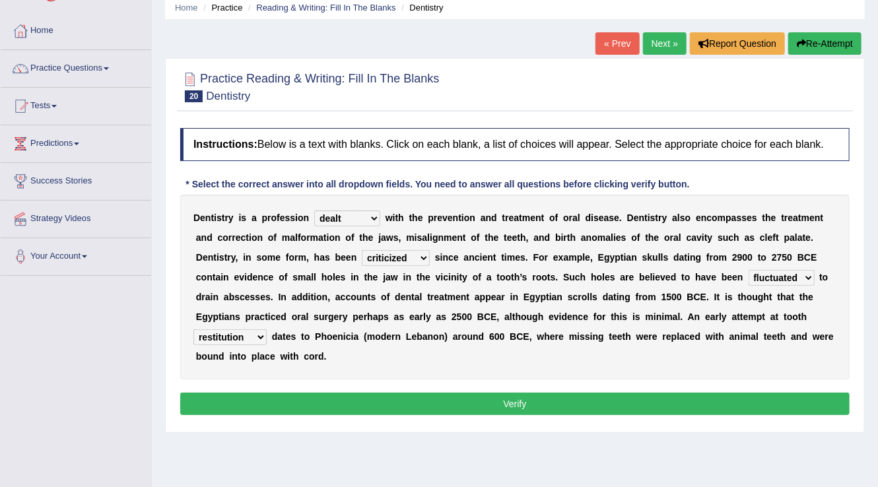
click at [193, 329] on select "reparation sacrament restitution replacement" at bounding box center [229, 337] width 73 height 16
click at [327, 399] on button "Verify" at bounding box center [514, 404] width 669 height 22
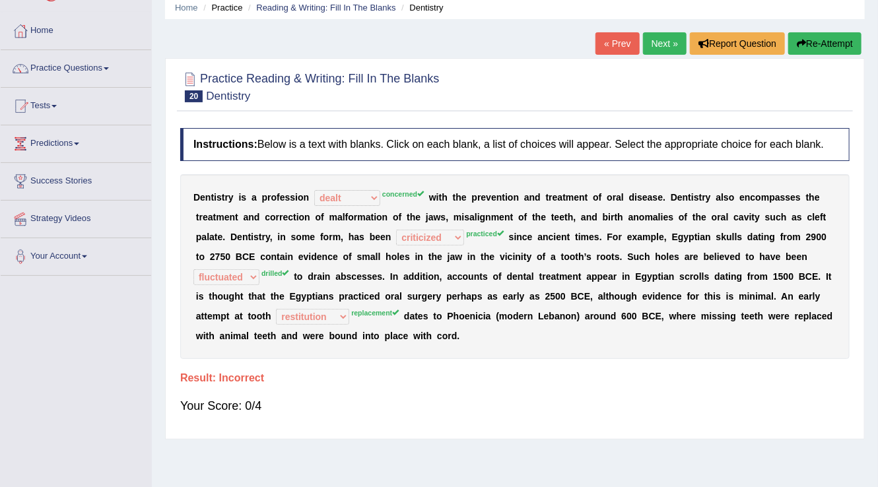
click at [668, 44] on link "Next »" at bounding box center [665, 43] width 44 height 22
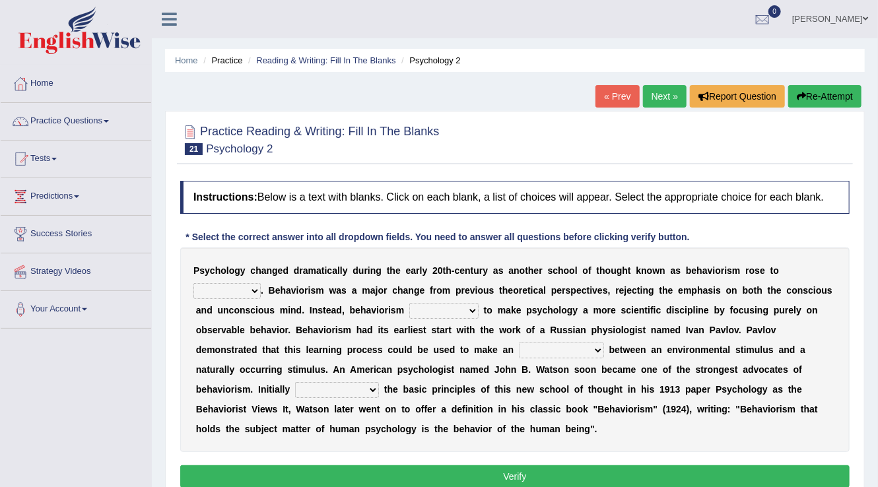
scroll to position [53, 0]
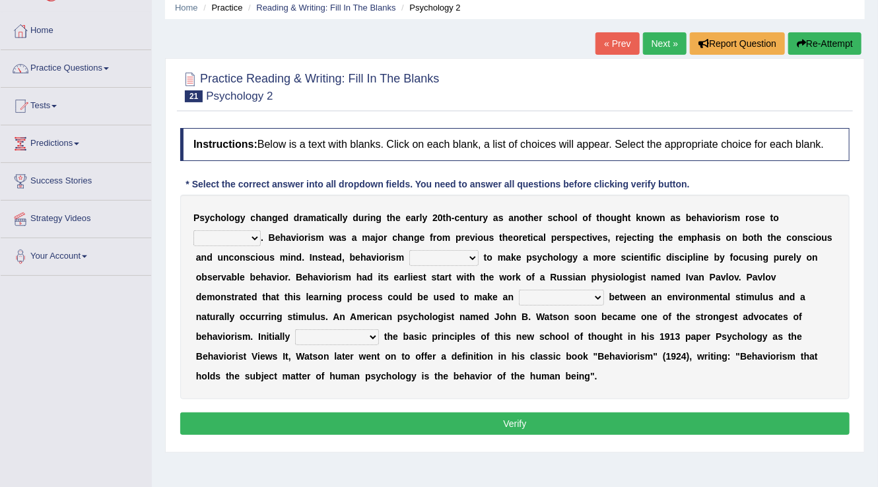
click at [248, 235] on select "dominance temptation challenge temper" at bounding box center [226, 238] width 67 height 16
select select "dominance"
click at [193, 230] on select "dominance temptation challenge temper" at bounding box center [226, 238] width 67 height 16
click at [434, 257] on select "reproached reproved strove rewove" at bounding box center [443, 258] width 69 height 16
select select "reproached"
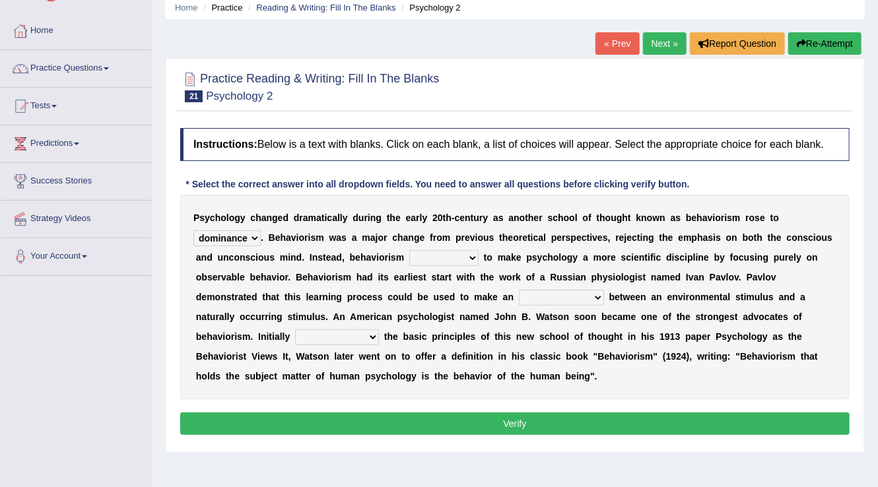
click at [409, 250] on select "reproached reproved strove rewove" at bounding box center [443, 258] width 69 height 16
click at [551, 295] on select "acclimatization association union combination" at bounding box center [561, 298] width 85 height 16
select select "association"
click at [519, 290] on select "acclimatization association union combination" at bounding box center [561, 298] width 85 height 16
click at [329, 337] on select "questioning foreshortening unburdening outlining" at bounding box center [337, 337] width 84 height 16
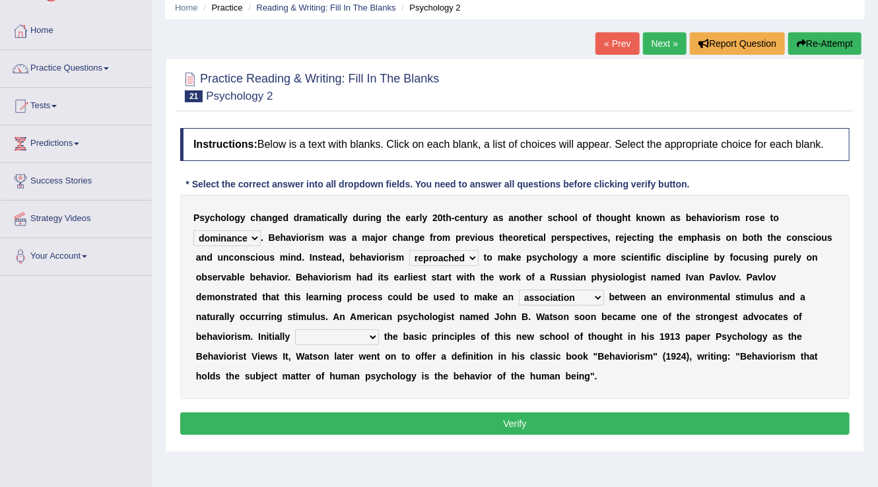
select select "outlining"
click at [295, 329] on select "questioning foreshortening unburdening outlining" at bounding box center [337, 337] width 84 height 16
click at [430, 417] on button "Verify" at bounding box center [514, 423] width 669 height 22
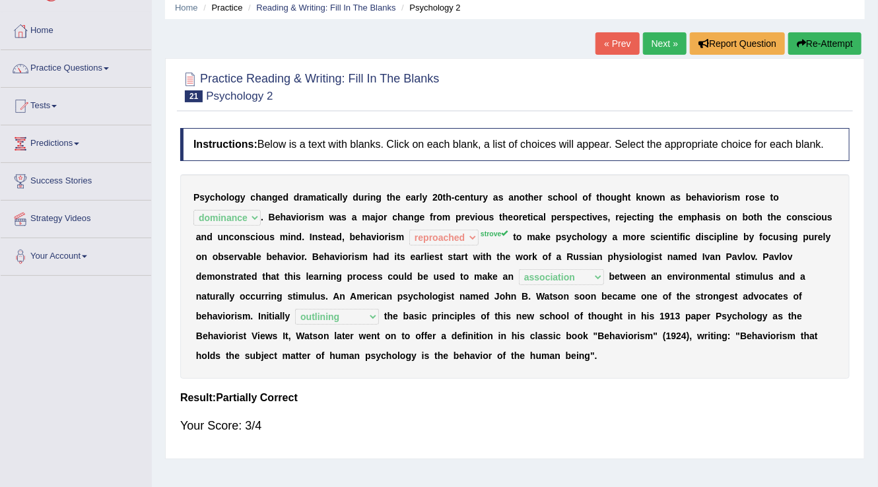
click at [665, 39] on link "Next »" at bounding box center [665, 43] width 44 height 22
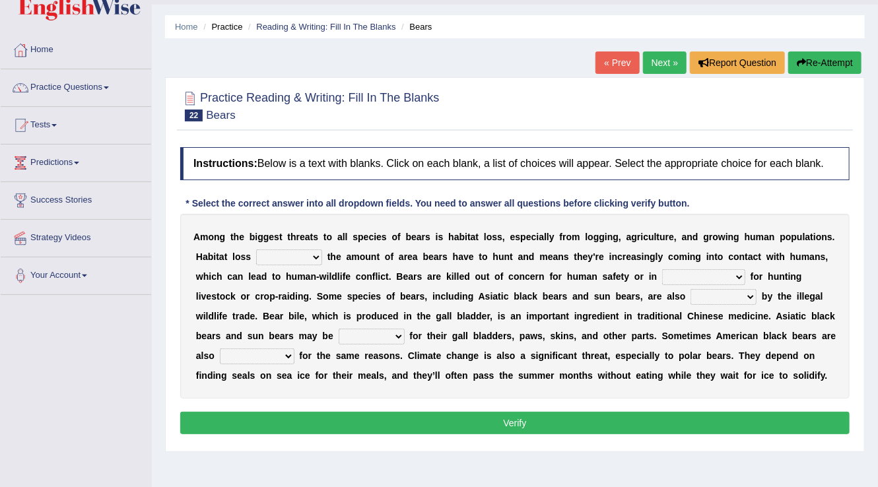
scroll to position [53, 0]
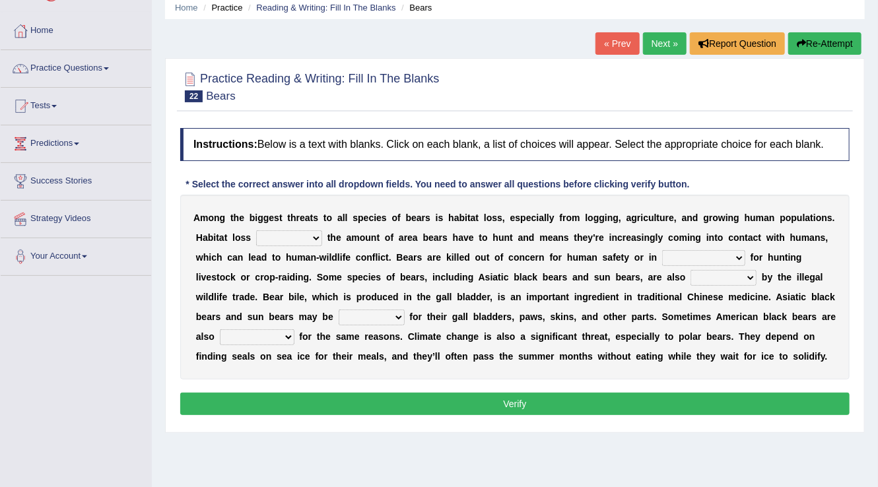
click at [314, 243] on select "increases reduces complies interacts" at bounding box center [289, 238] width 66 height 16
select select "reduces"
click at [256, 230] on select "increases reduces complies interacts" at bounding box center [289, 238] width 66 height 16
click at [470, 274] on b "g" at bounding box center [471, 277] width 6 height 11
click at [280, 233] on select "increases reduces complies interacts" at bounding box center [289, 238] width 66 height 16
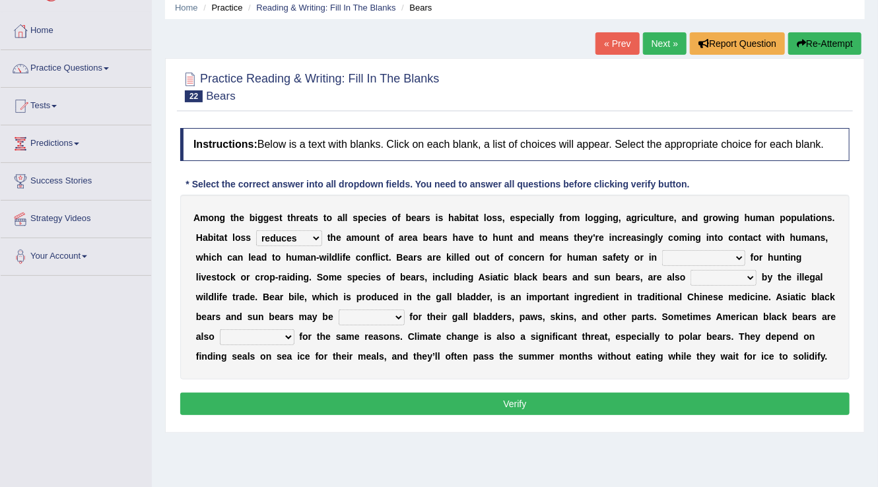
click at [280, 233] on select "increases reduces complies interacts" at bounding box center [289, 238] width 66 height 16
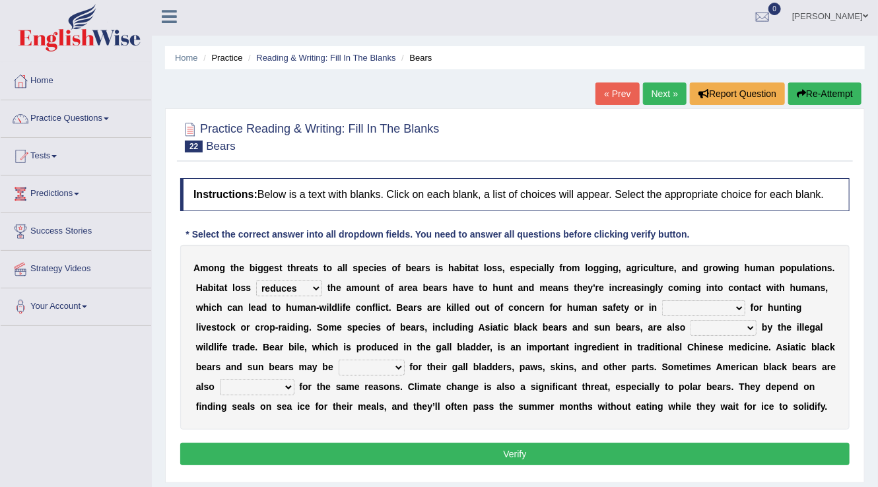
scroll to position [0, 0]
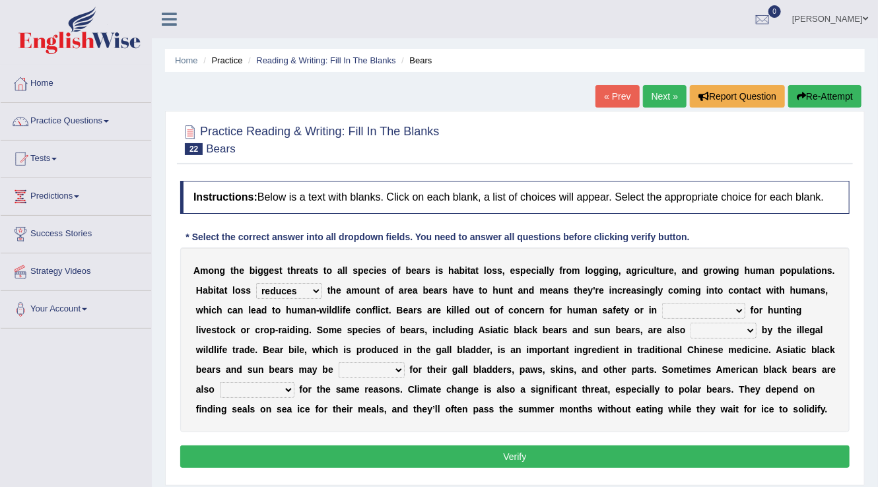
click at [854, 15] on link "Suraj Shrestha" at bounding box center [830, 17] width 96 height 34
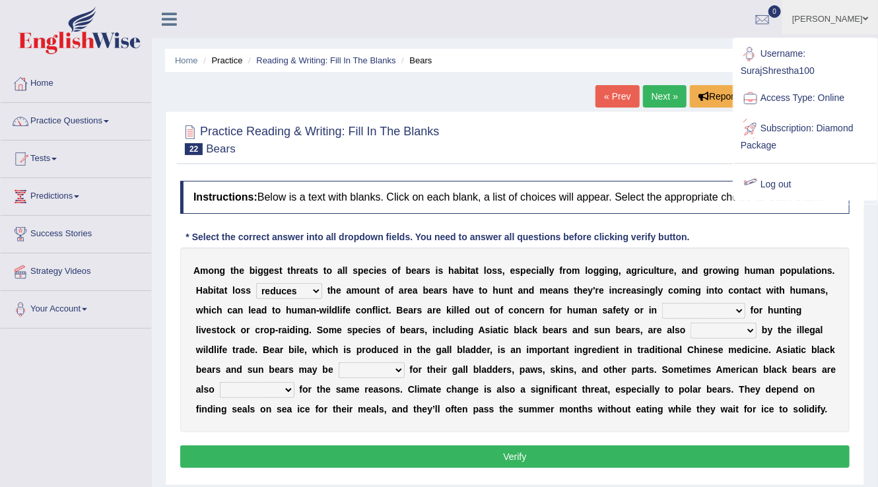
click at [768, 181] on link "Log out" at bounding box center [805, 185] width 143 height 30
